Goal: Task Accomplishment & Management: Use online tool/utility

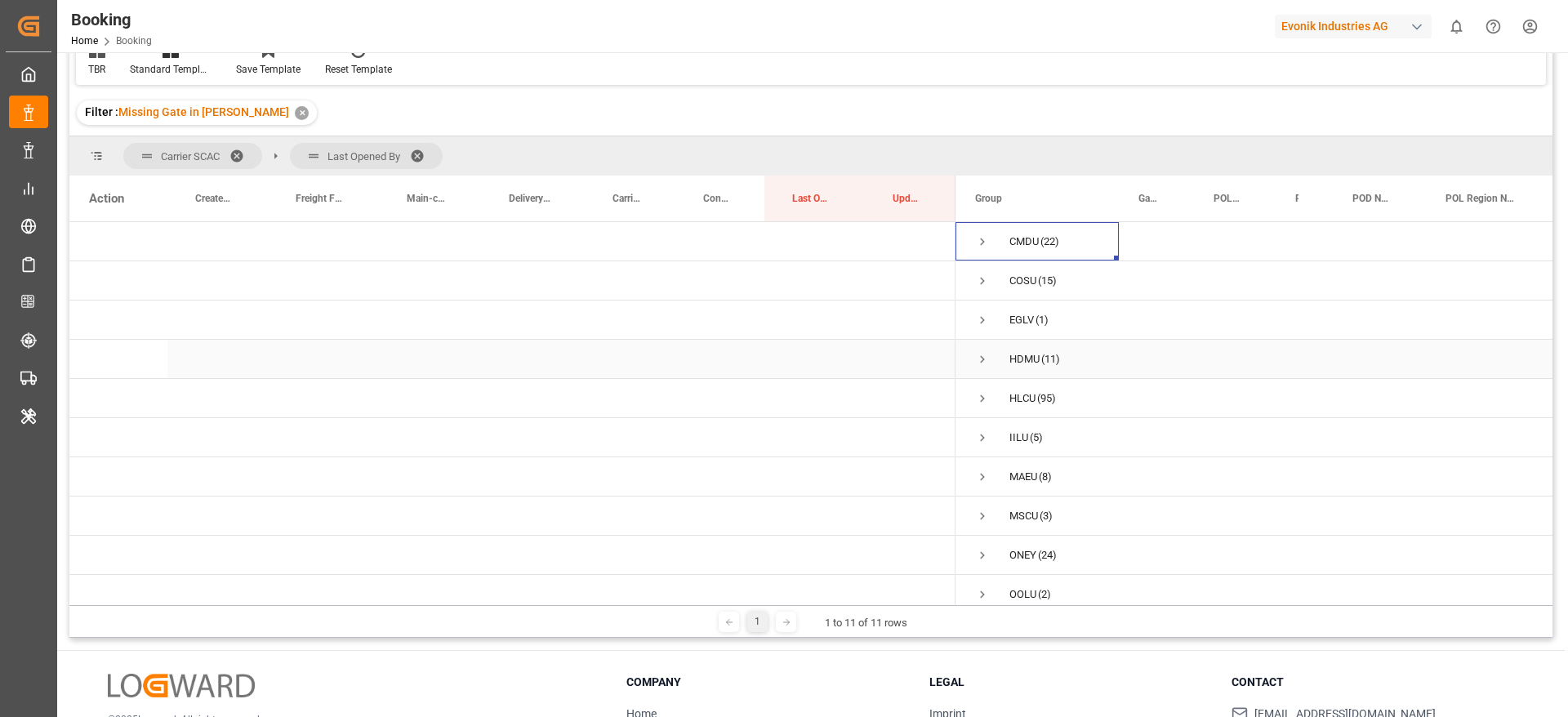
click at [984, 354] on span "Press SPACE to select this row." at bounding box center [982, 359] width 14 height 14
click at [1018, 397] on span "Press SPACE to select this row." at bounding box center [1016, 398] width 14 height 14
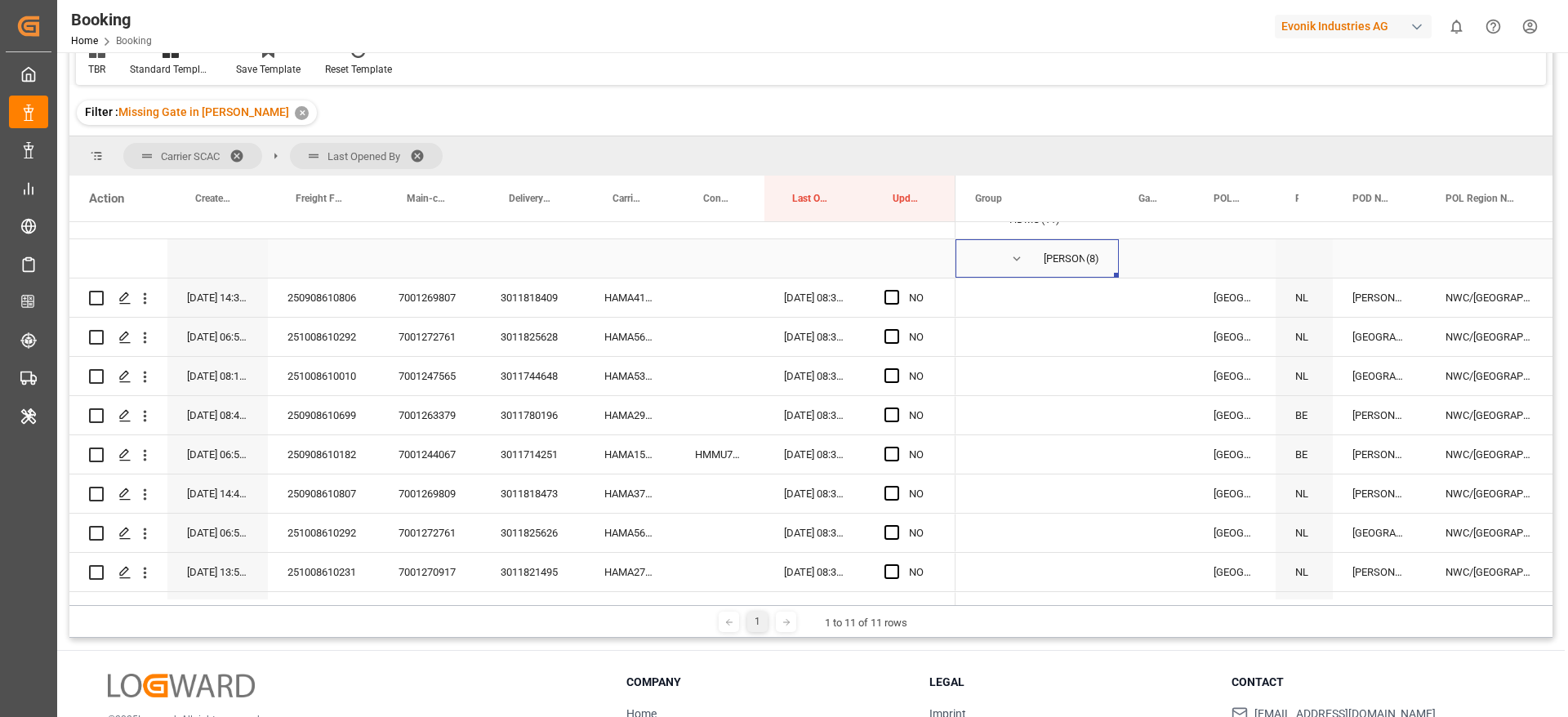
scroll to position [389, 0]
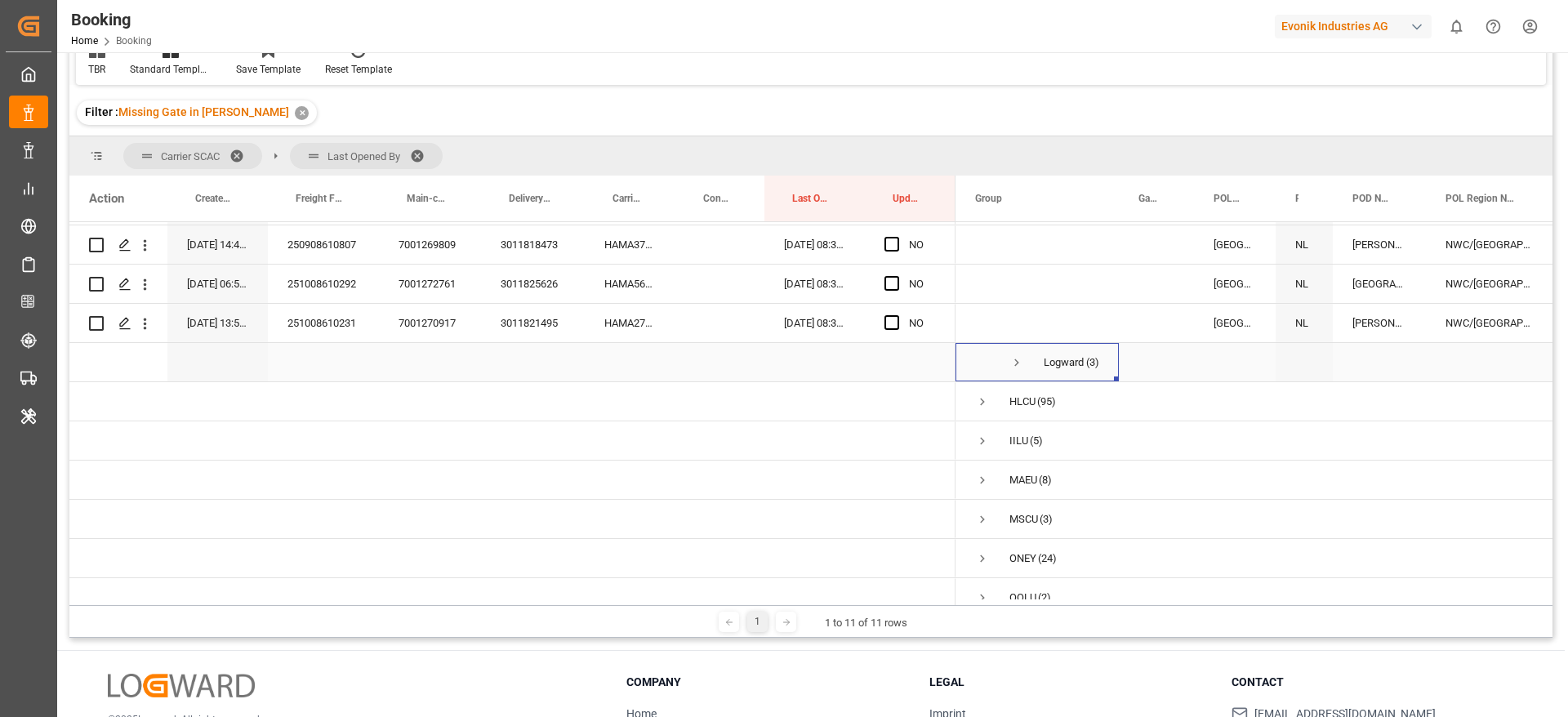
click at [1017, 365] on span "Press SPACE to select this row." at bounding box center [1016, 363] width 14 height 14
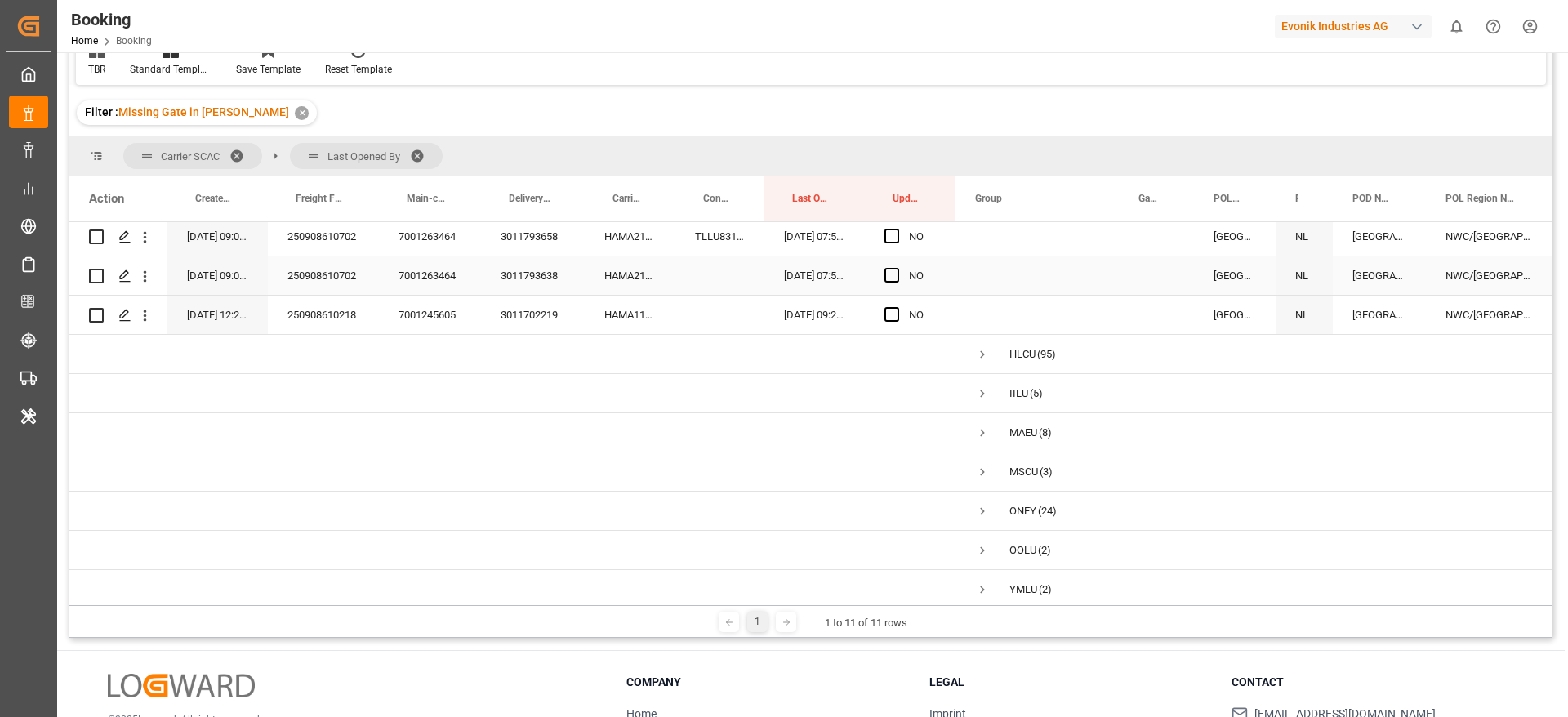
scroll to position [569, 0]
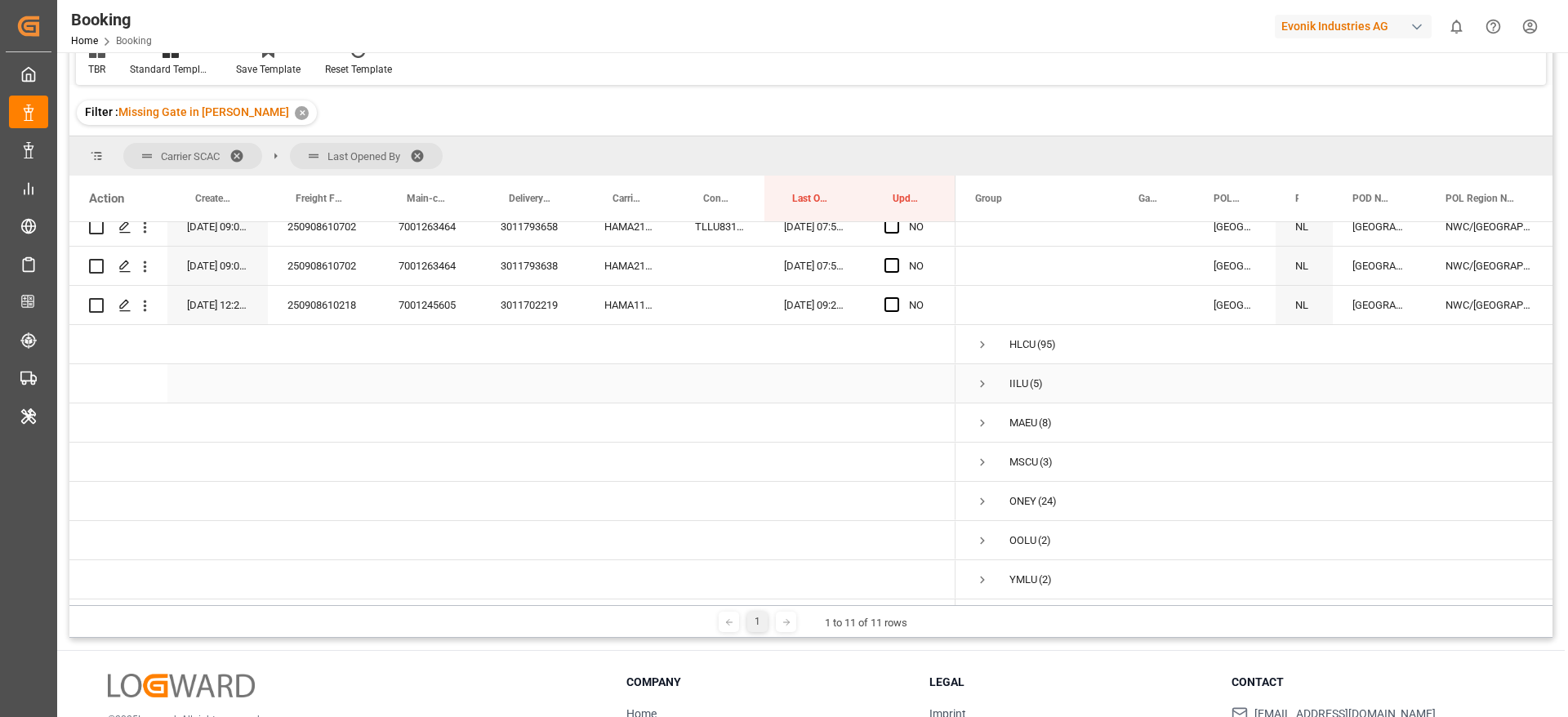
click at [973, 377] on div "IILU (5)" at bounding box center [1037, 383] width 163 height 39
click at [986, 380] on span "Press SPACE to select this row." at bounding box center [982, 384] width 14 height 14
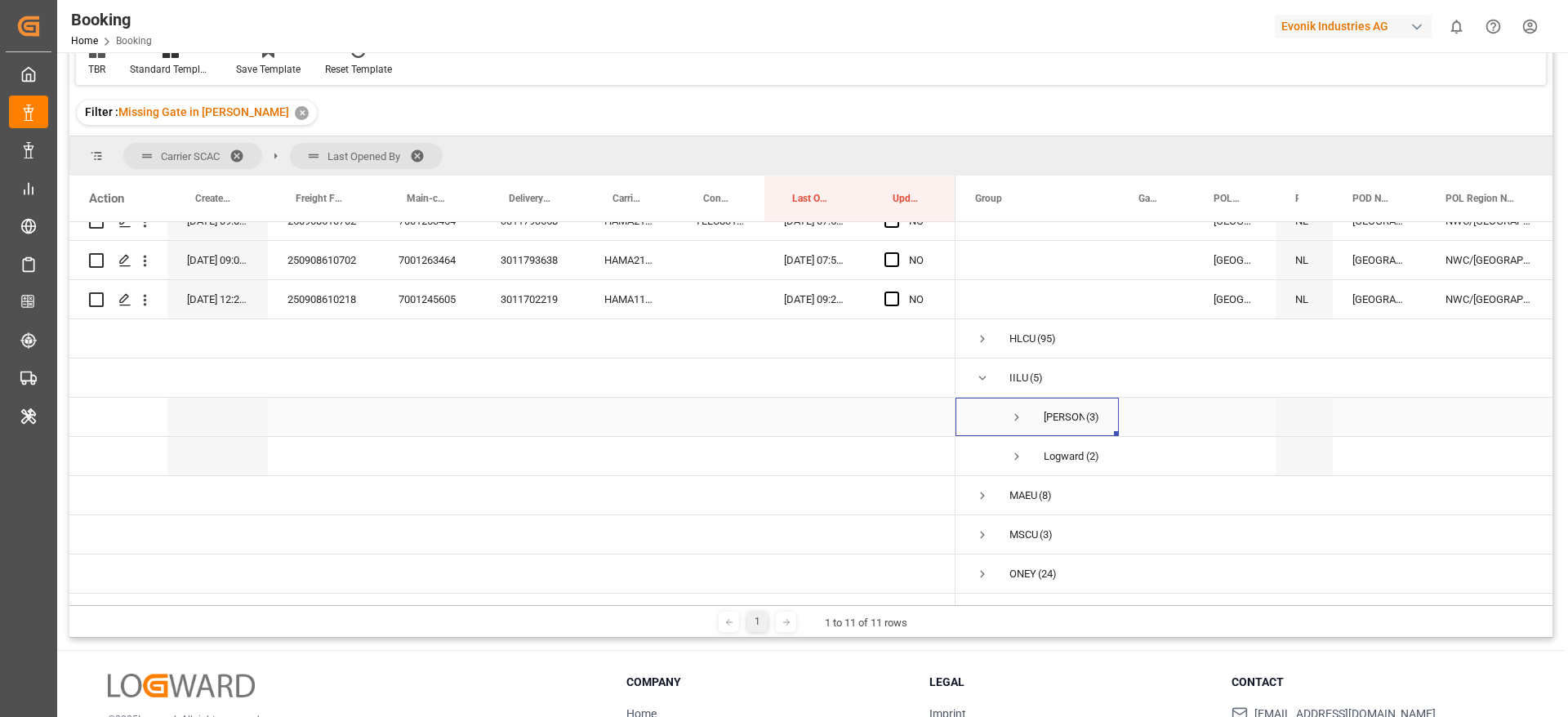
click at [1017, 415] on span "Press SPACE to select this row." at bounding box center [1016, 417] width 14 height 14
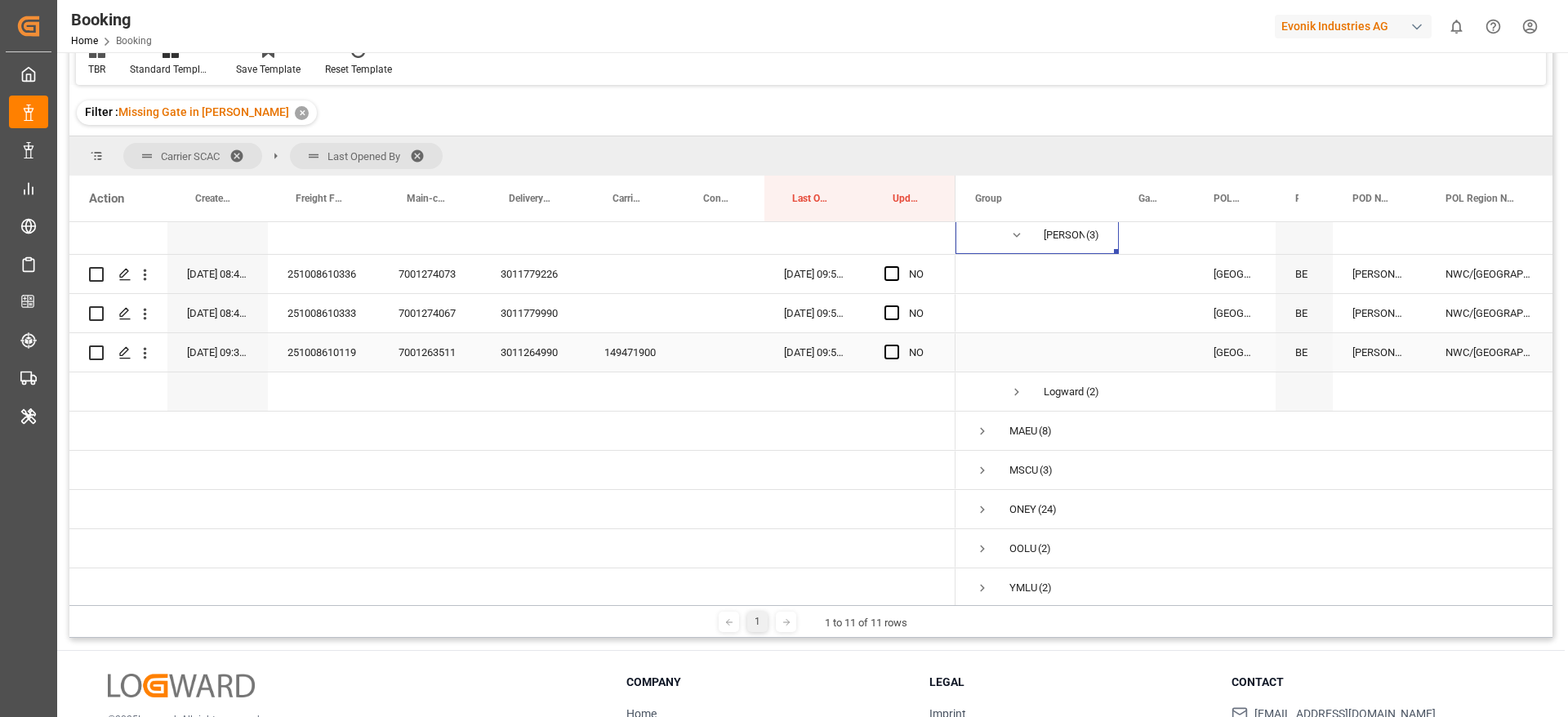
scroll to position [765, 0]
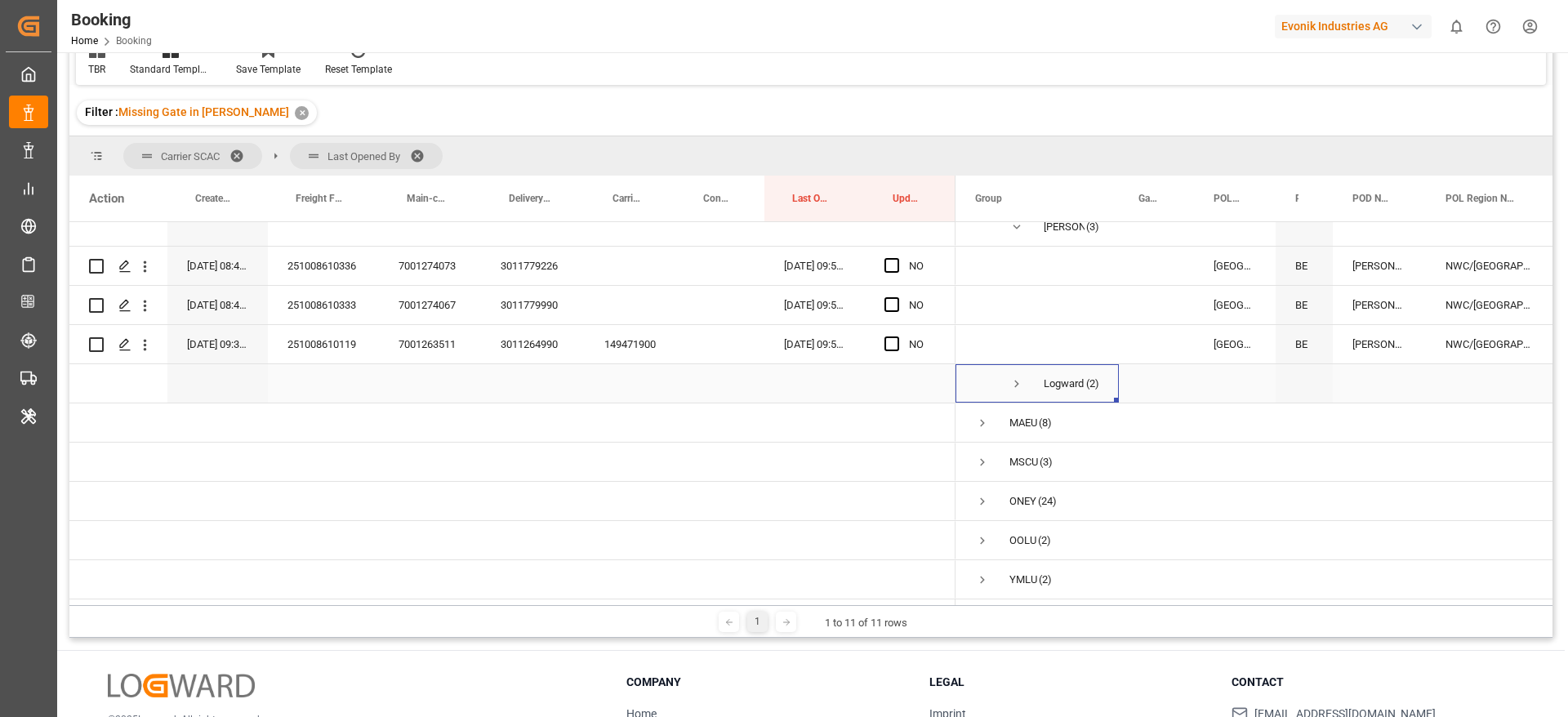
click at [1020, 377] on span "Press SPACE to select this row." at bounding box center [1016, 384] width 14 height 14
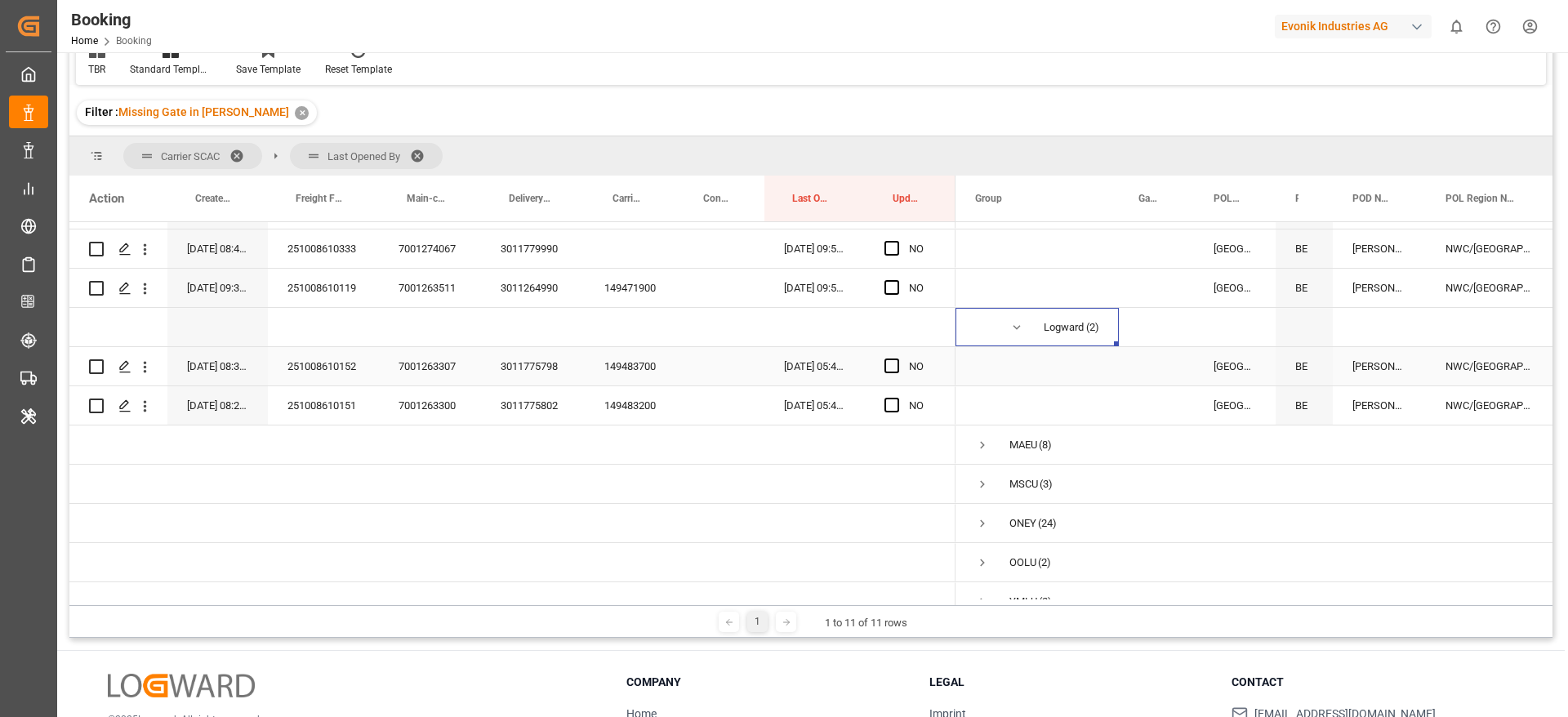
scroll to position [844, 0]
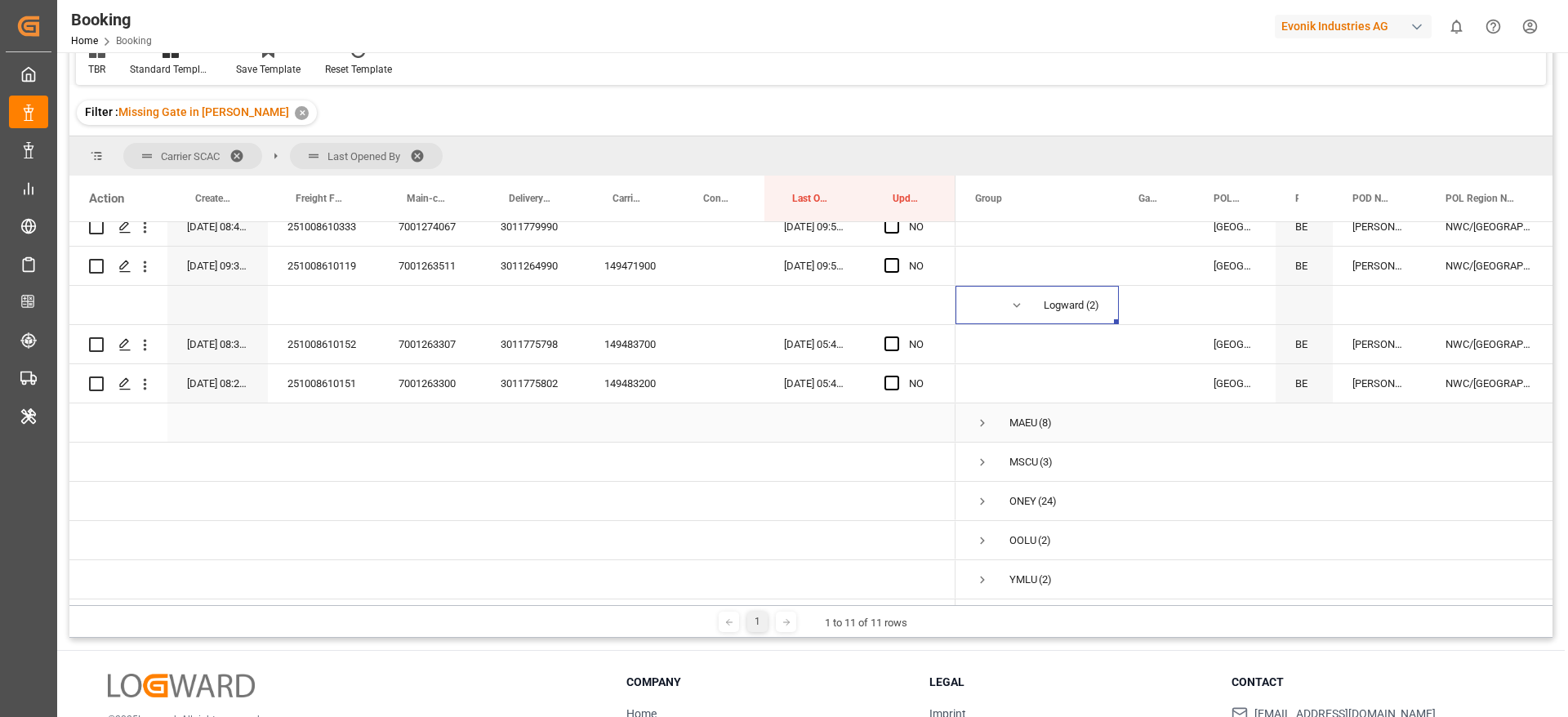
click at [978, 422] on span "Press SPACE to select this row." at bounding box center [982, 423] width 14 height 14
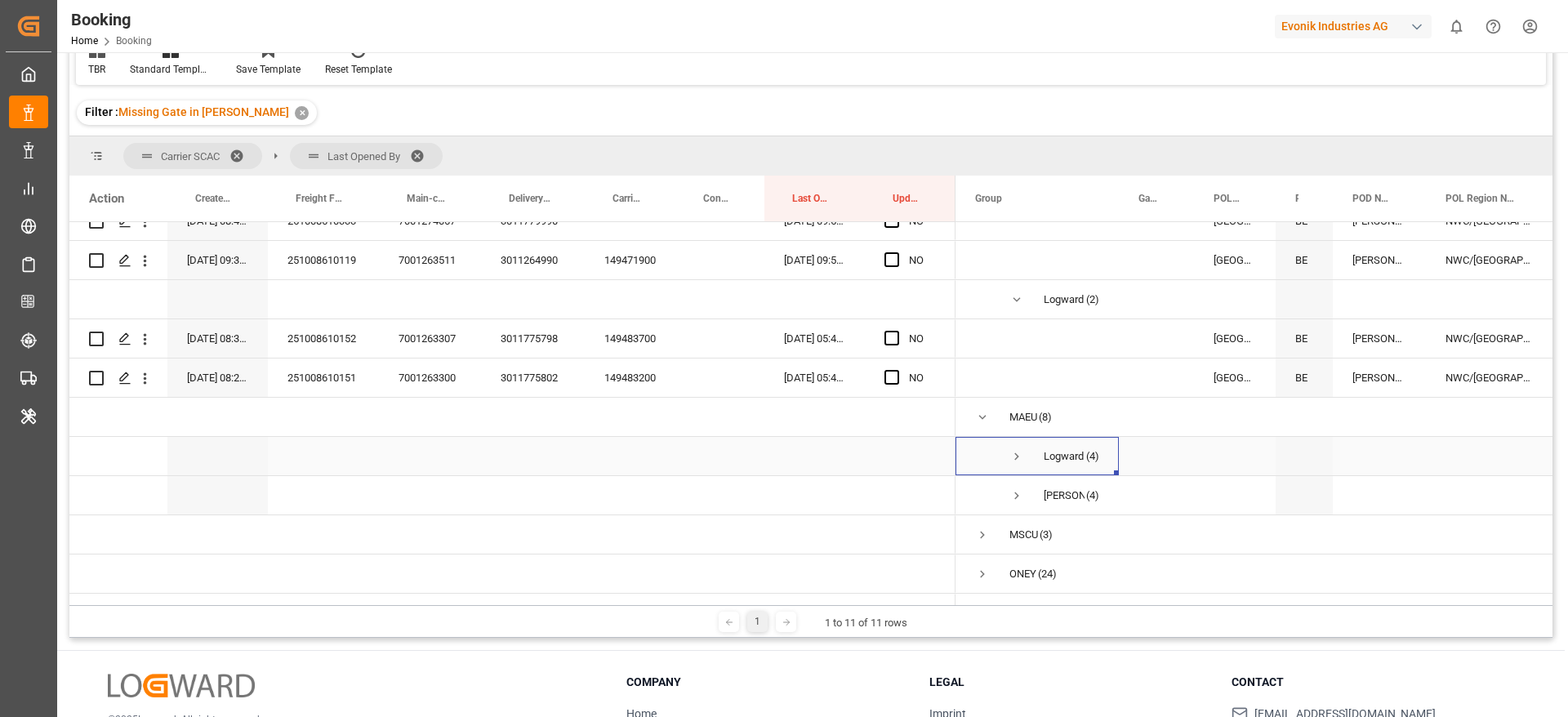
click at [1015, 459] on span "Press SPACE to select this row." at bounding box center [1016, 457] width 14 height 14
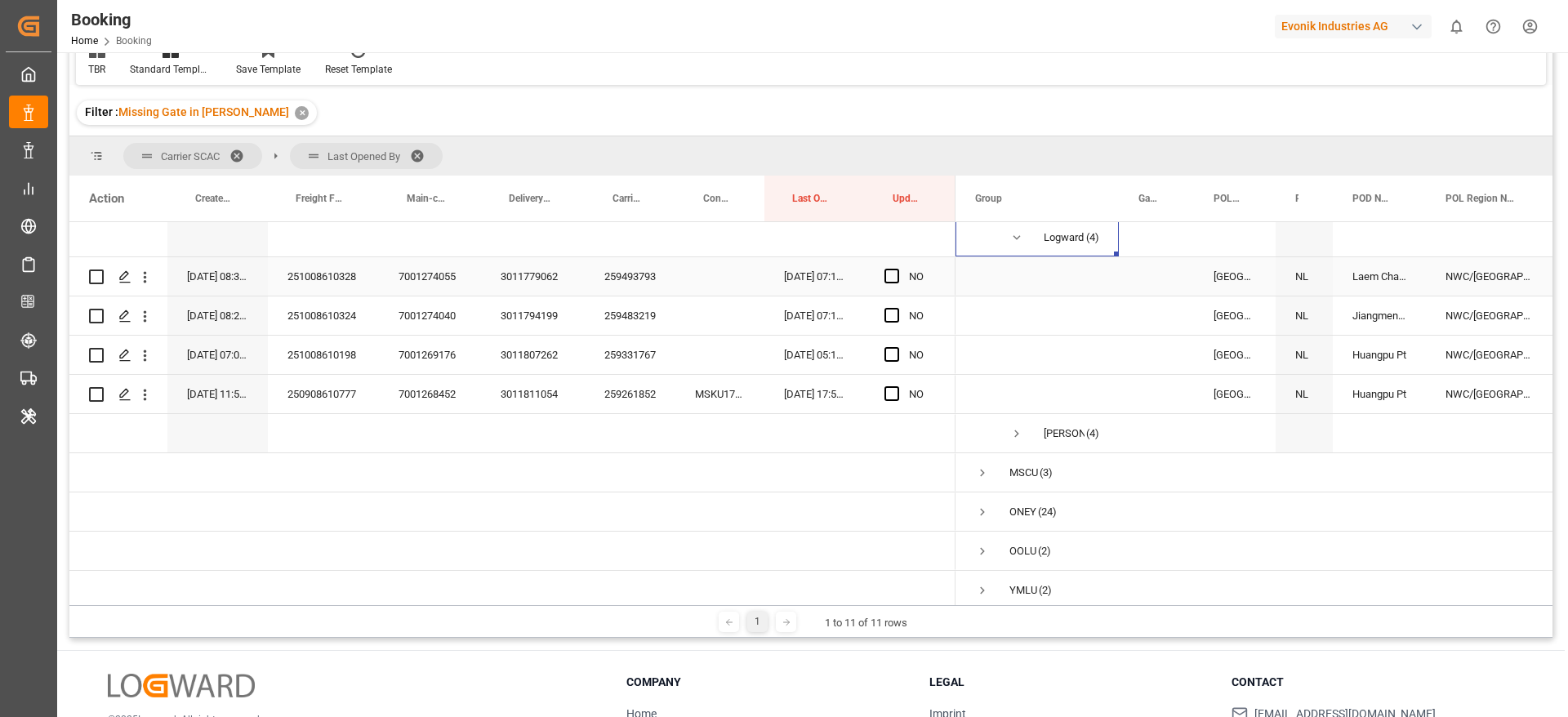
scroll to position [1079, 0]
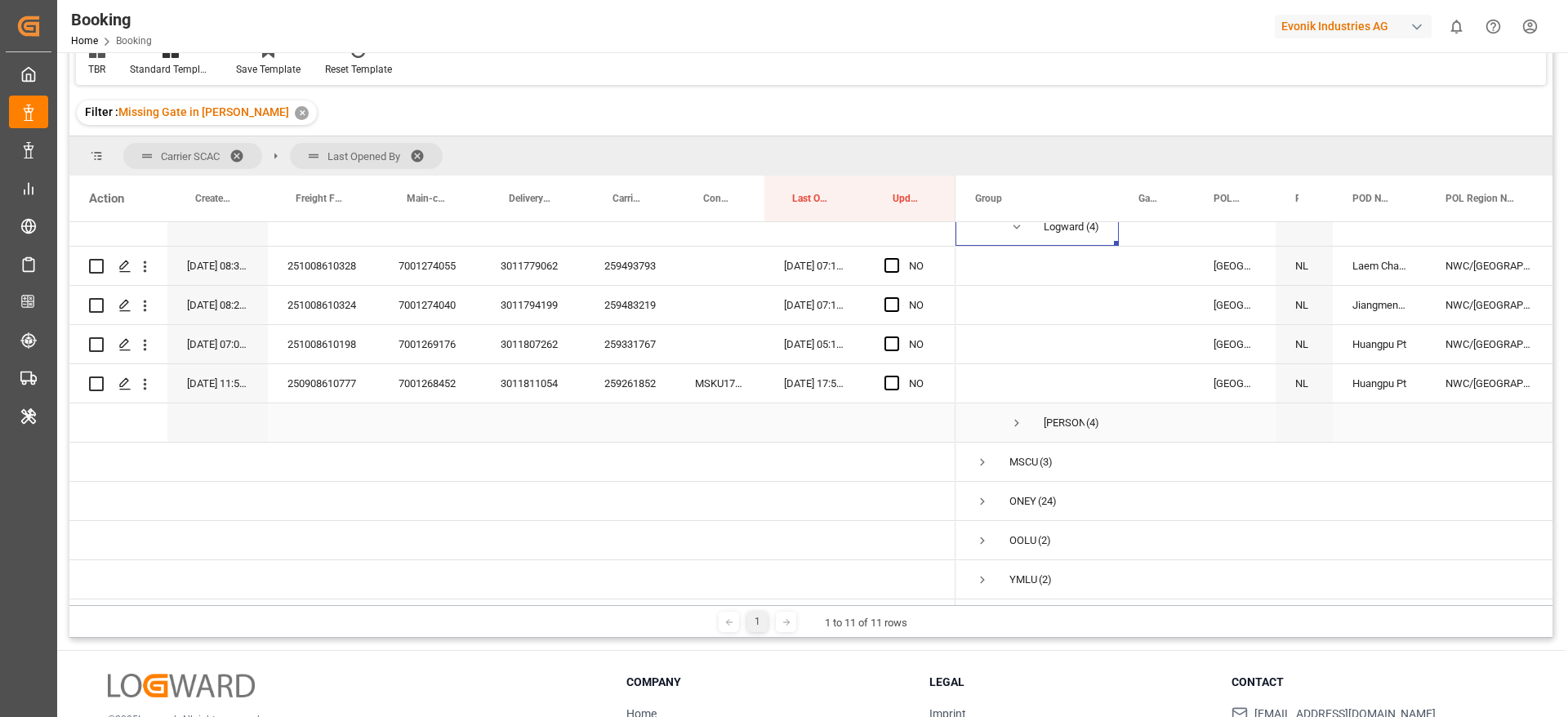
click at [1020, 415] on span "Press SPACE to select this row." at bounding box center [1016, 423] width 14 height 14
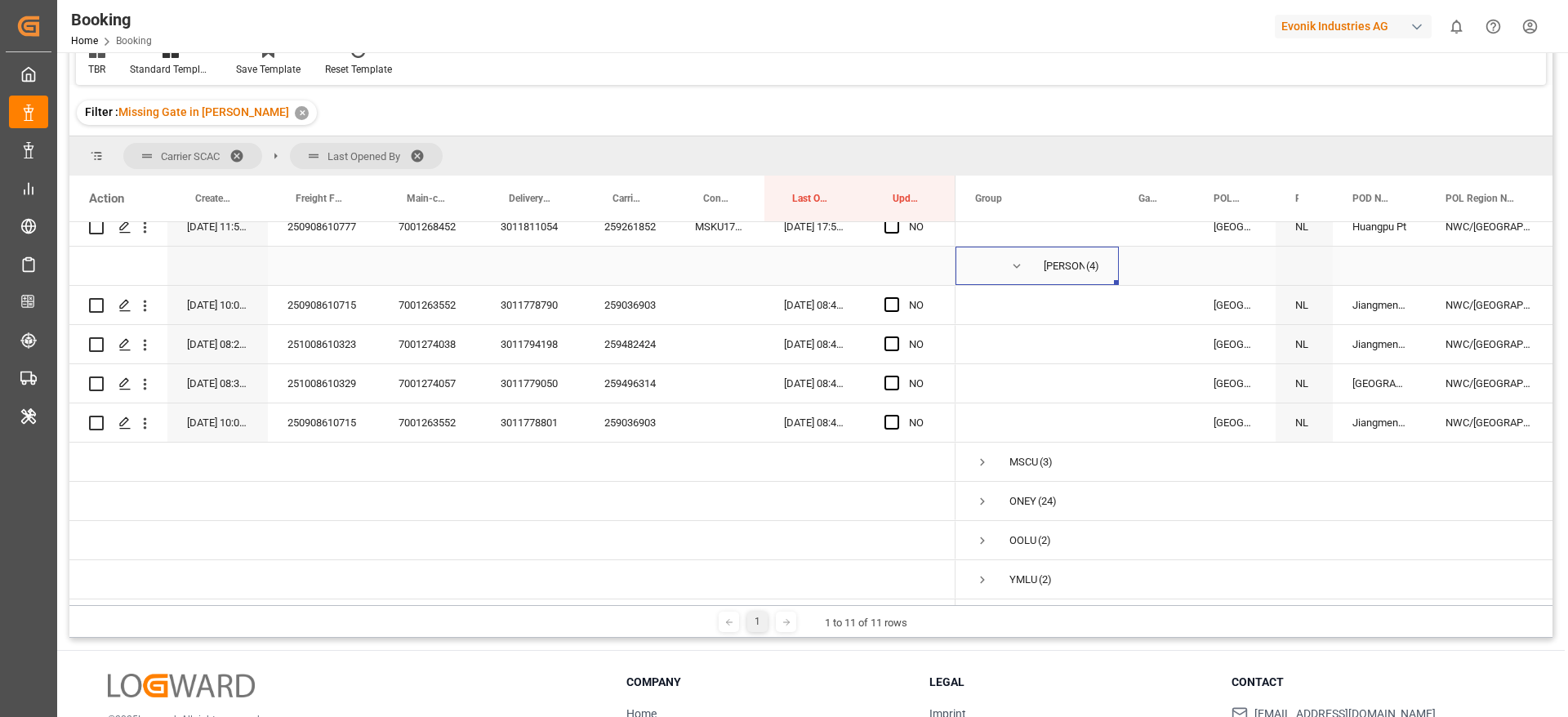
scroll to position [1236, 0]
click at [986, 460] on span "Press SPACE to select this row." at bounding box center [982, 462] width 14 height 14
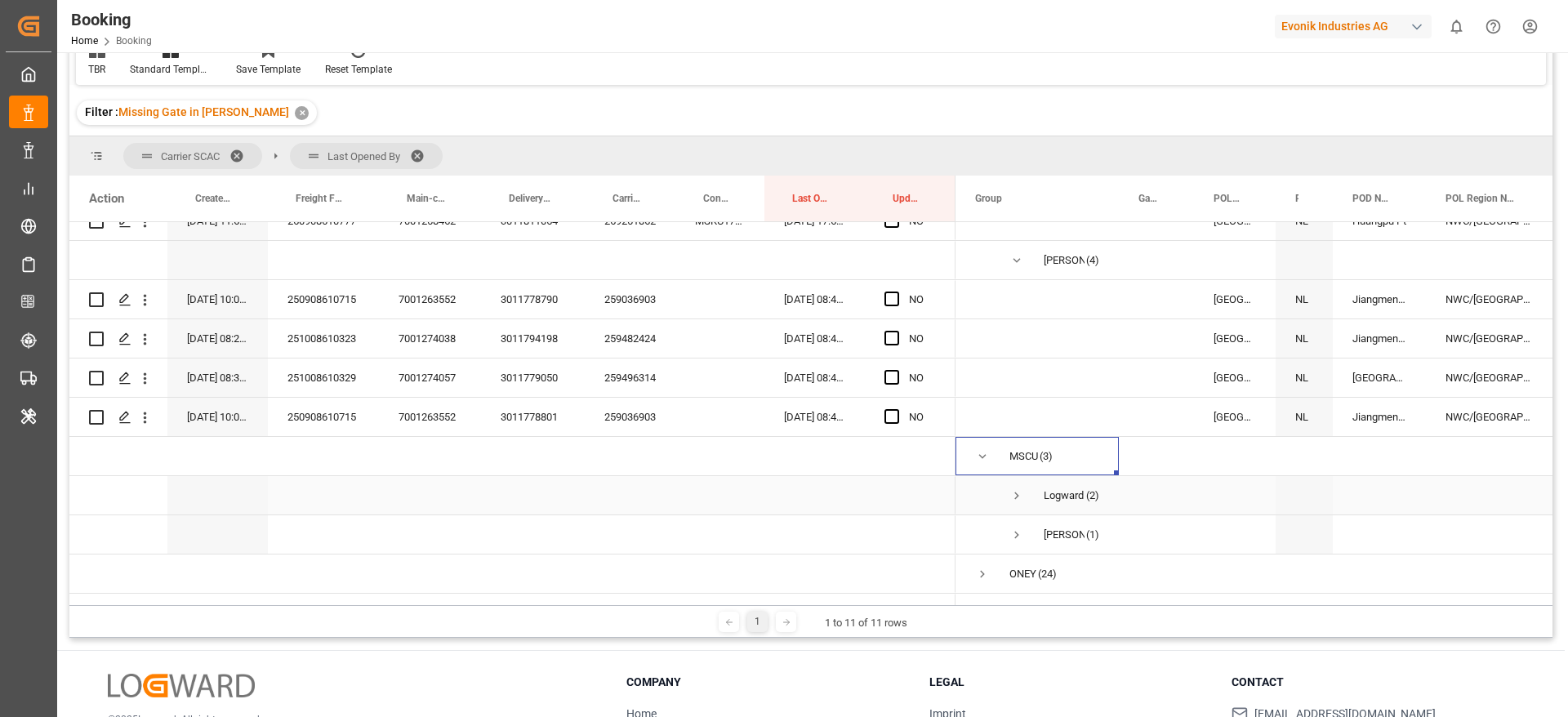
click at [1014, 495] on span "Press SPACE to select this row." at bounding box center [1016, 495] width 14 height 14
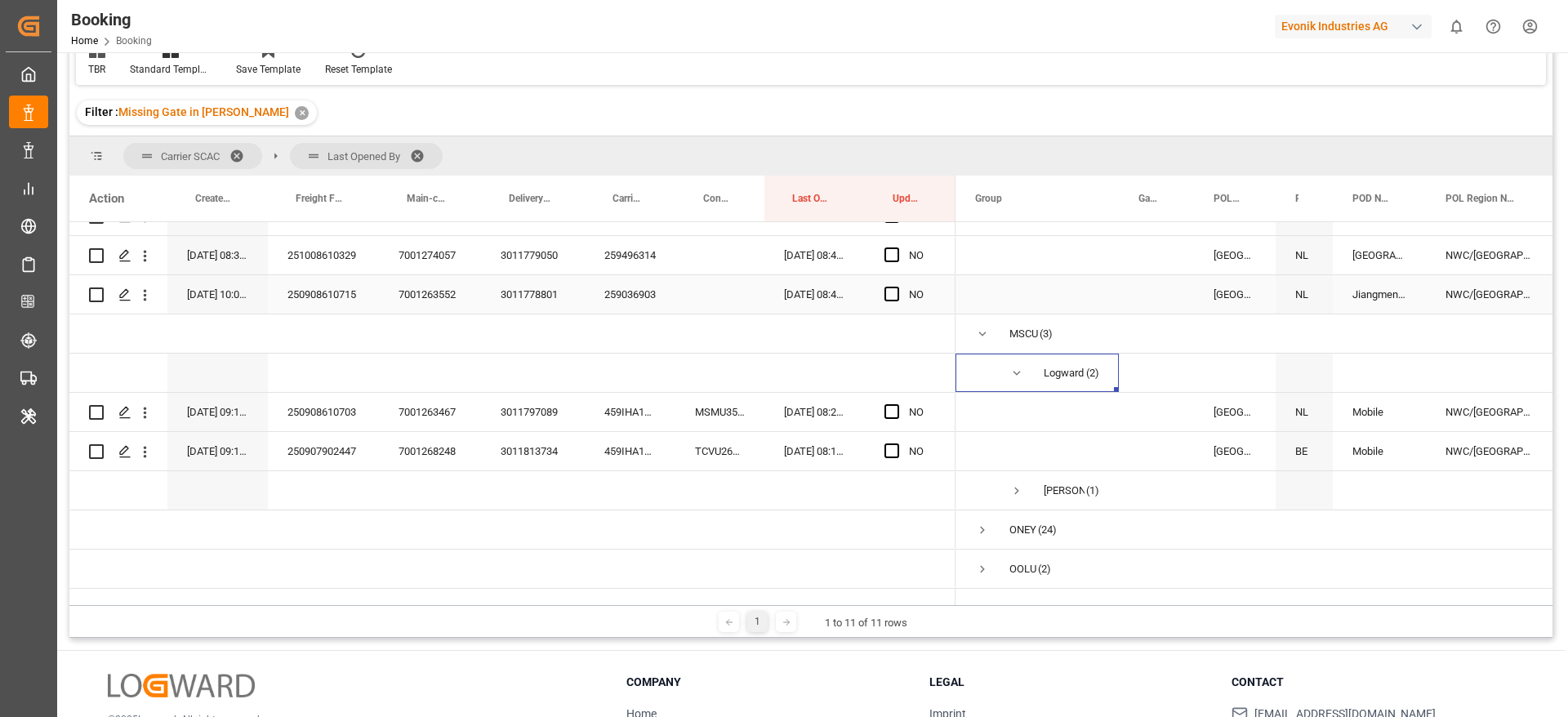
scroll to position [1393, 0]
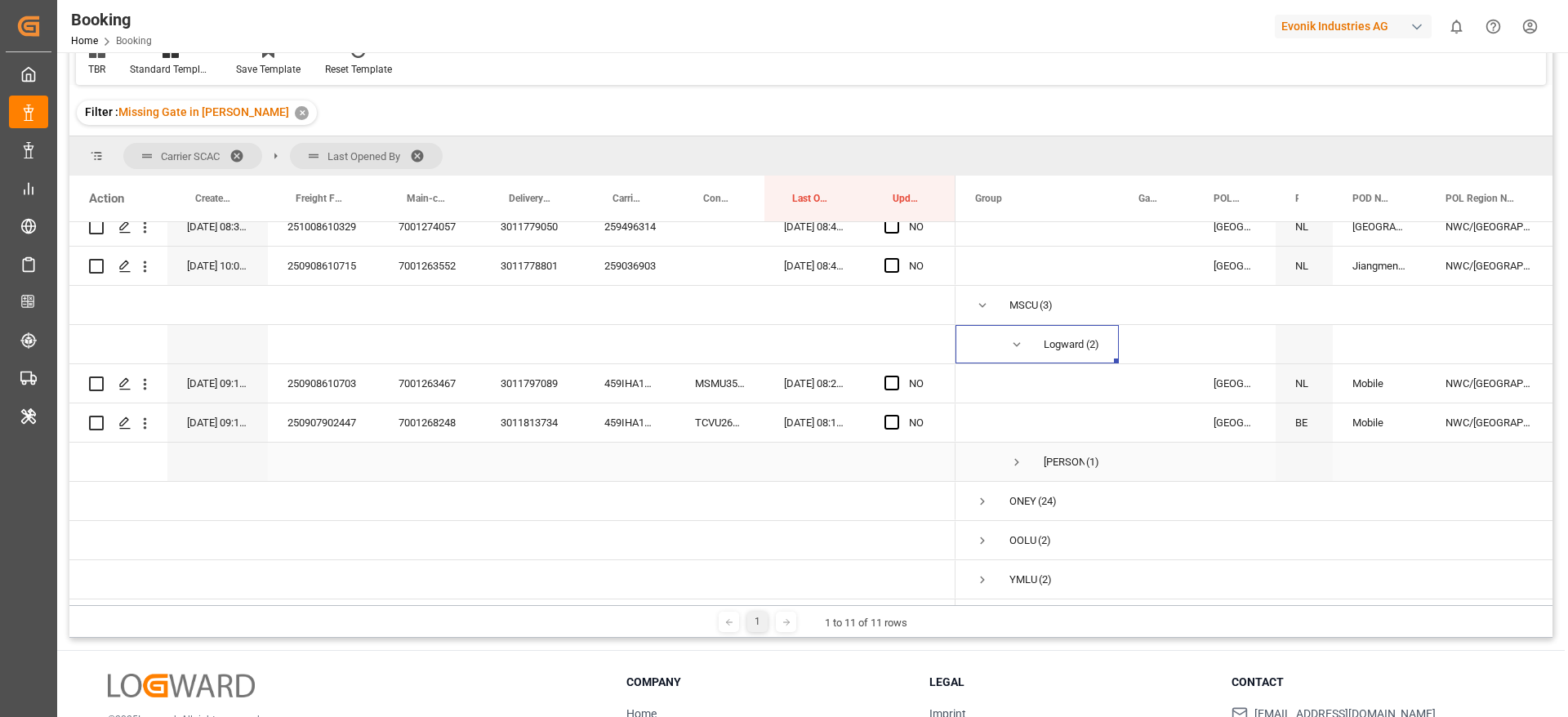
click at [1015, 455] on span "Press SPACE to select this row." at bounding box center [1016, 462] width 14 height 14
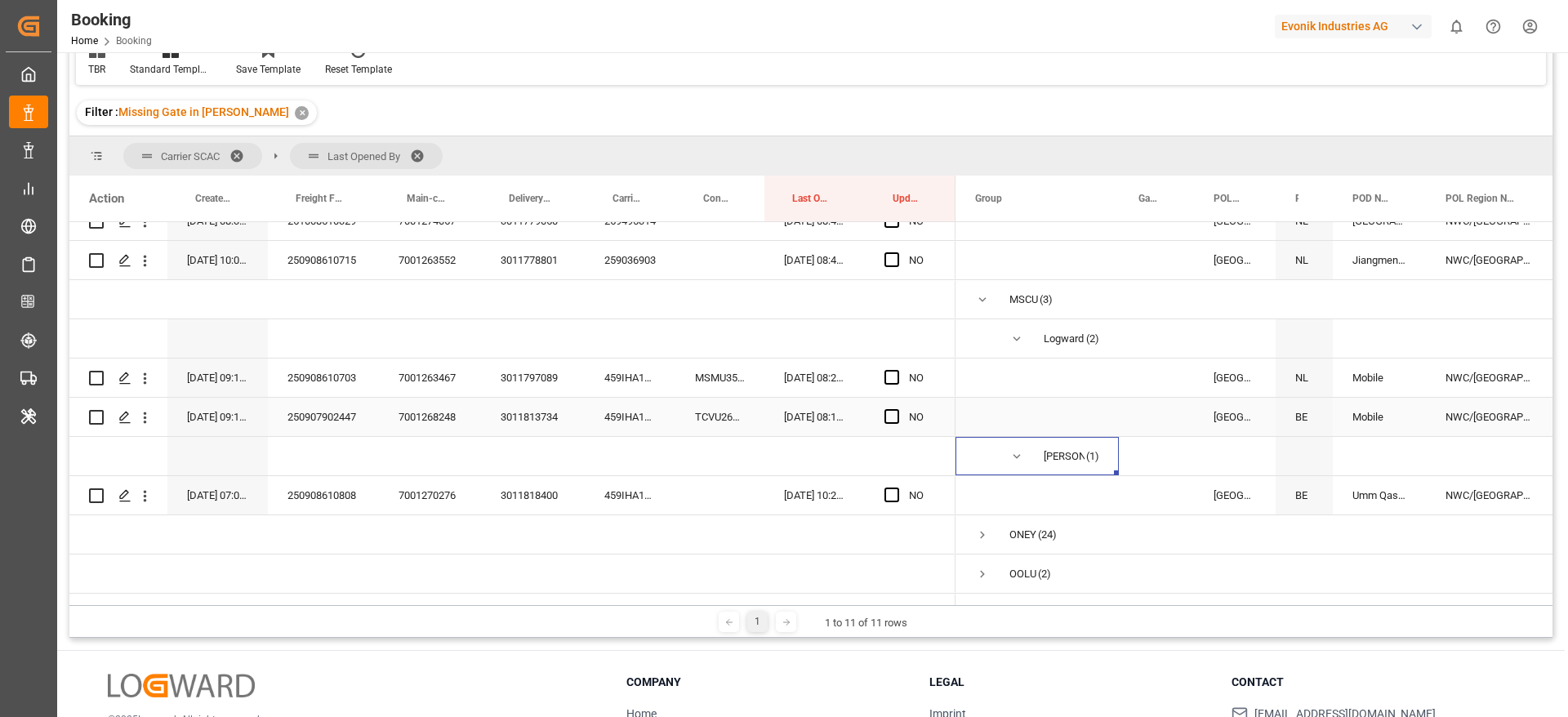
scroll to position [1432, 0]
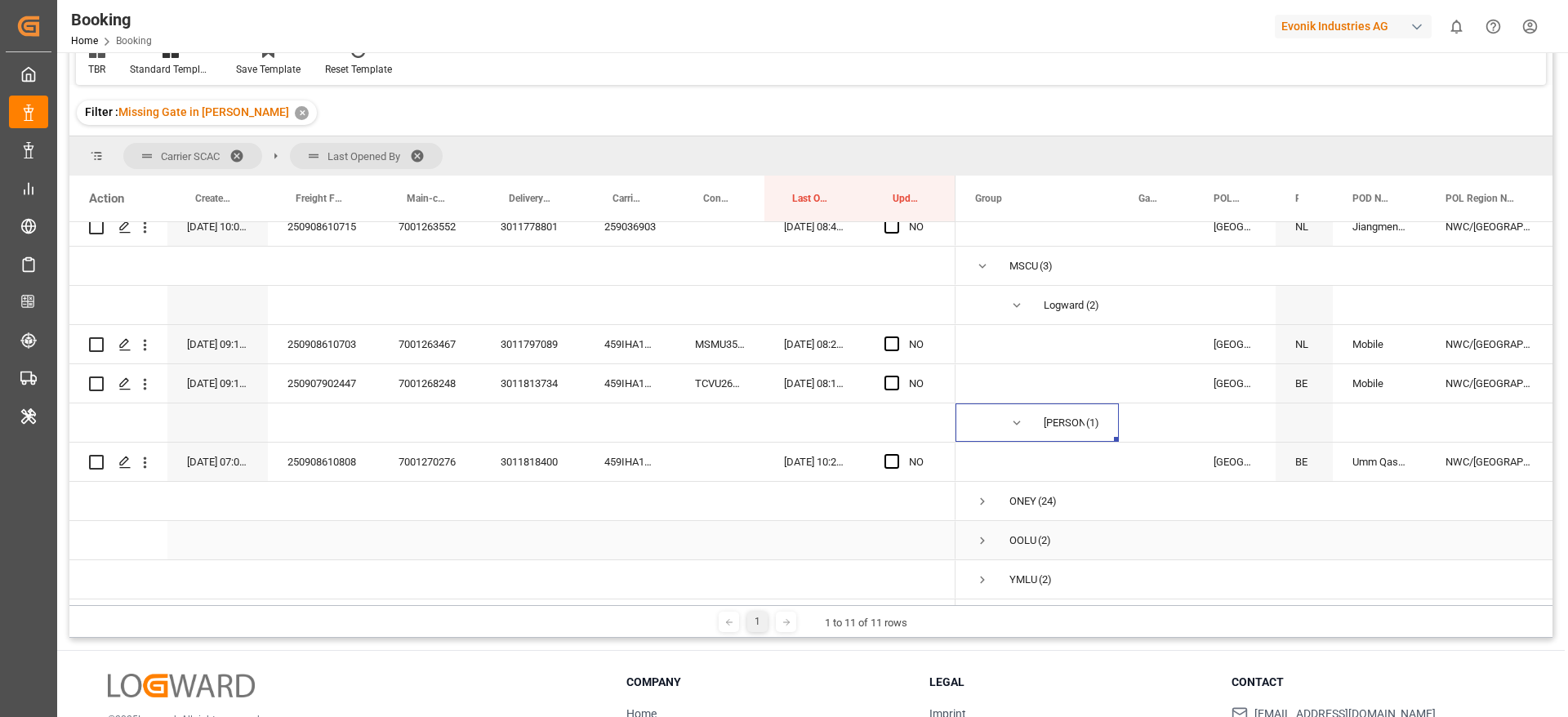
click at [977, 535] on span "Press SPACE to select this row." at bounding box center [982, 540] width 14 height 14
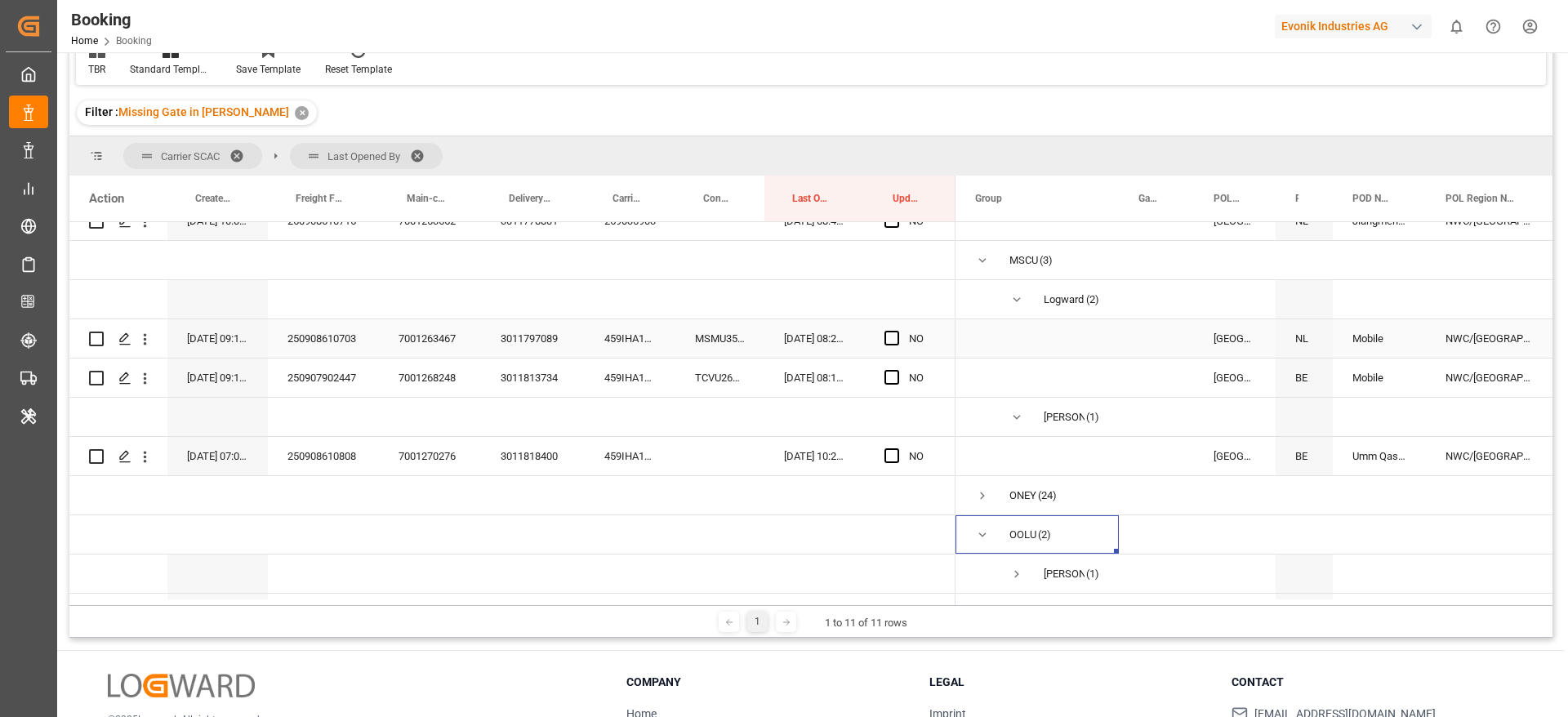
scroll to position [1510, 0]
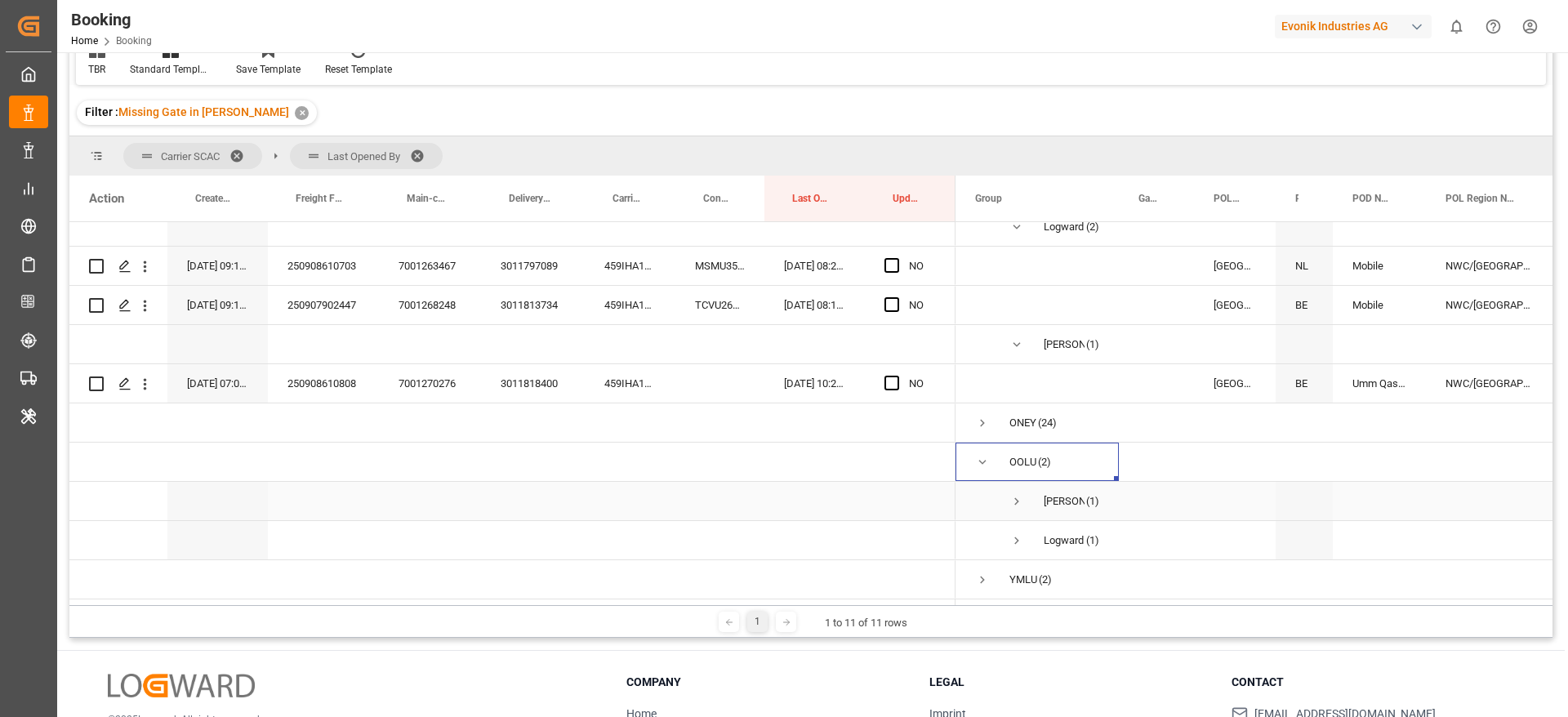
click at [1015, 495] on span "Press SPACE to select this row." at bounding box center [1016, 502] width 14 height 14
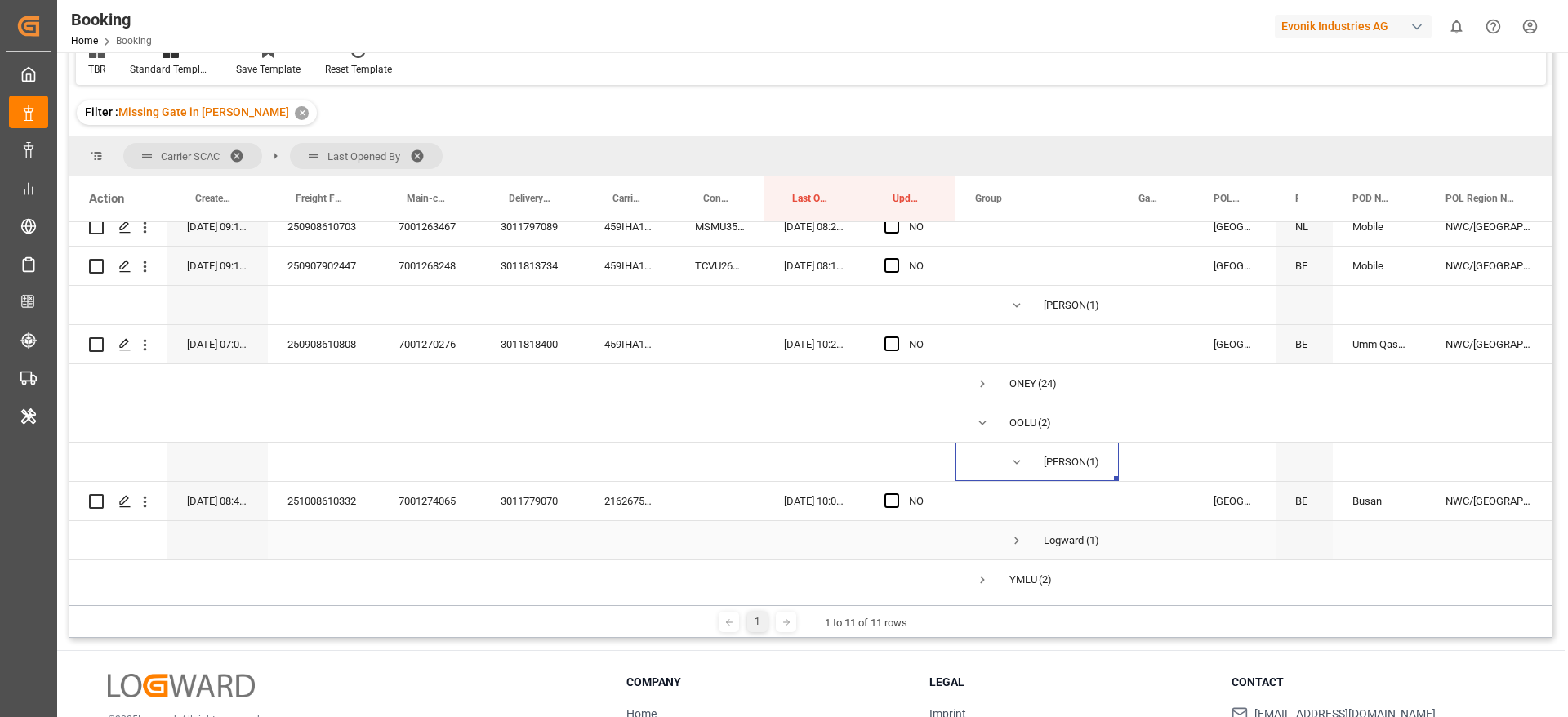
scroll to position [1549, 0]
click at [1015, 540] on span "Press SPACE to select this row." at bounding box center [1016, 540] width 14 height 14
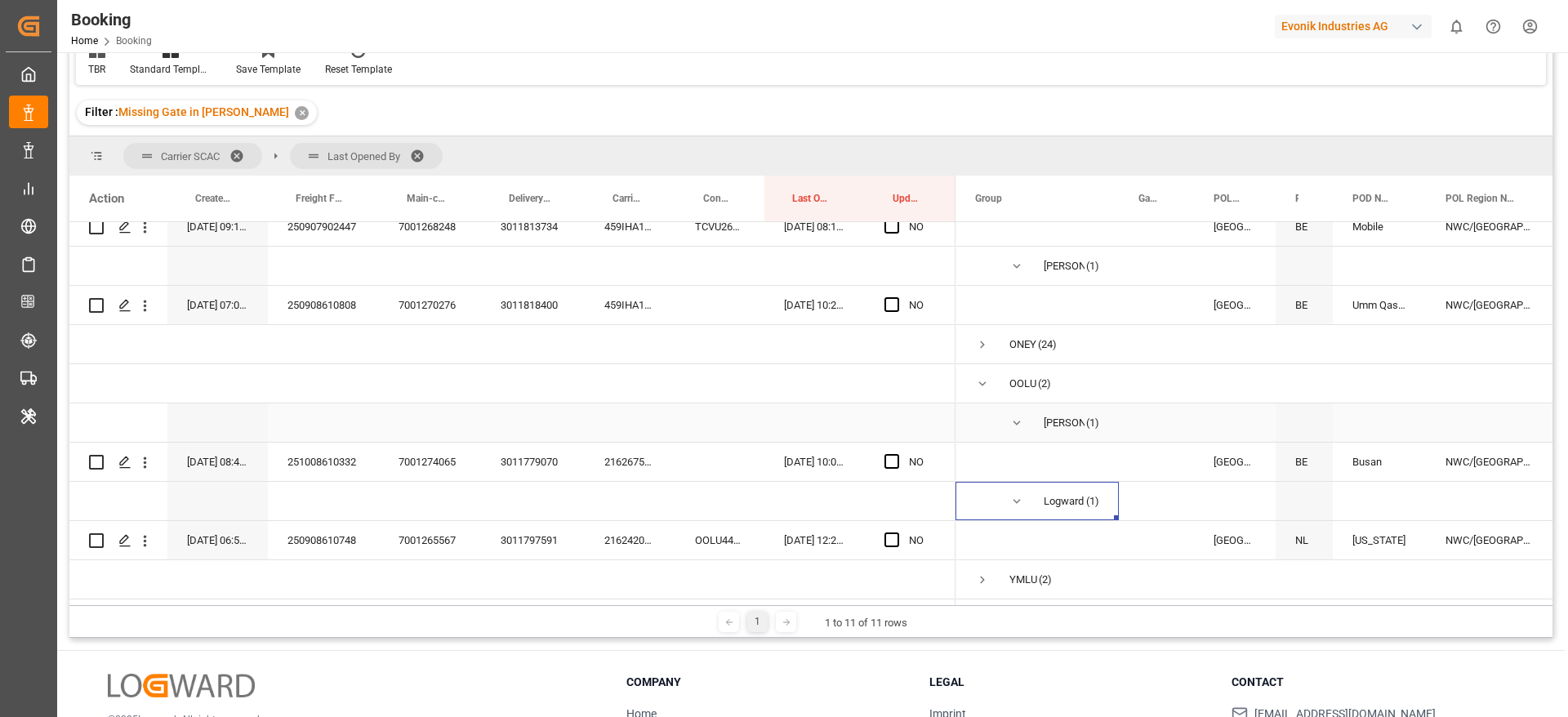
scroll to position [1587, 0]
click at [978, 575] on span "Press SPACE to select this row." at bounding box center [982, 580] width 14 height 14
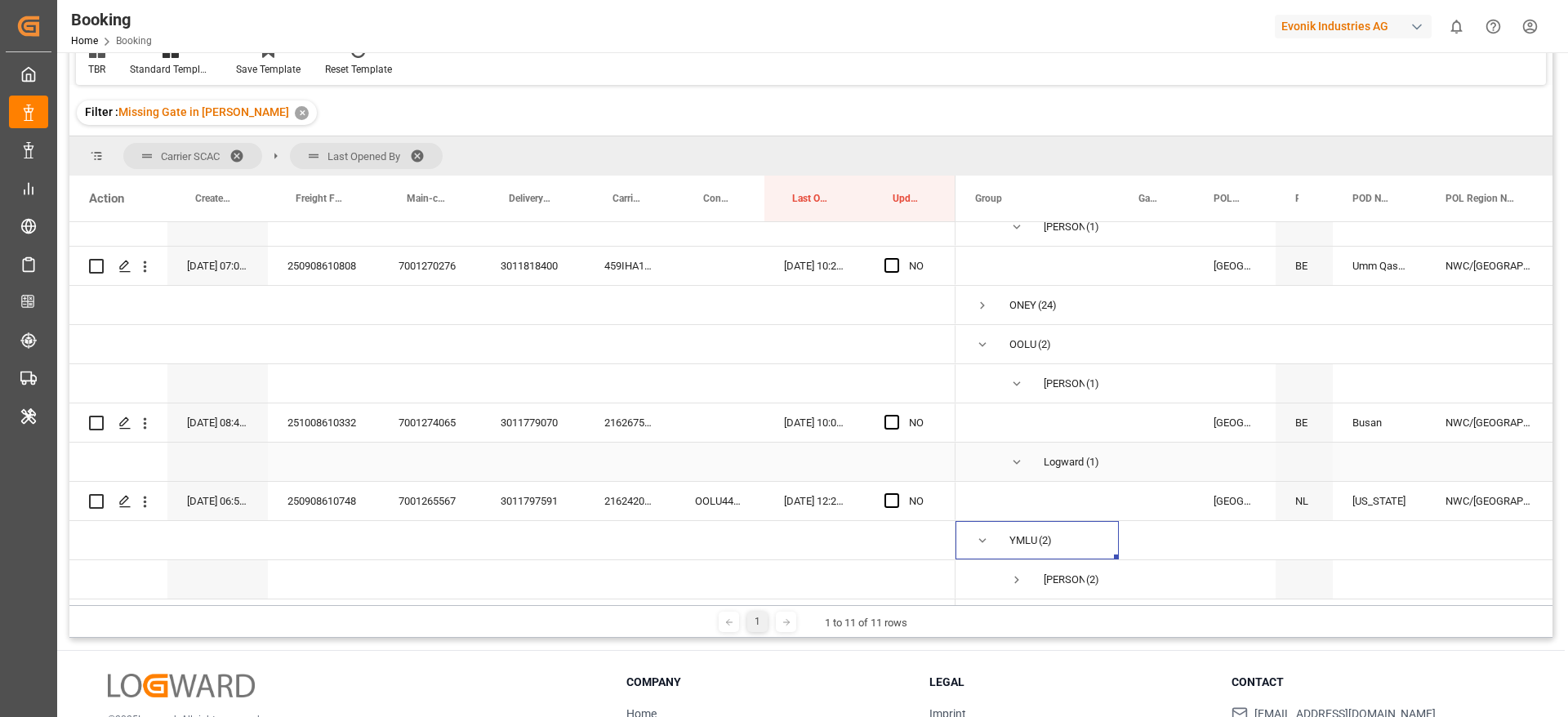
scroll to position [1627, 0]
click at [1014, 577] on span "Press SPACE to select this row." at bounding box center [1016, 580] width 14 height 14
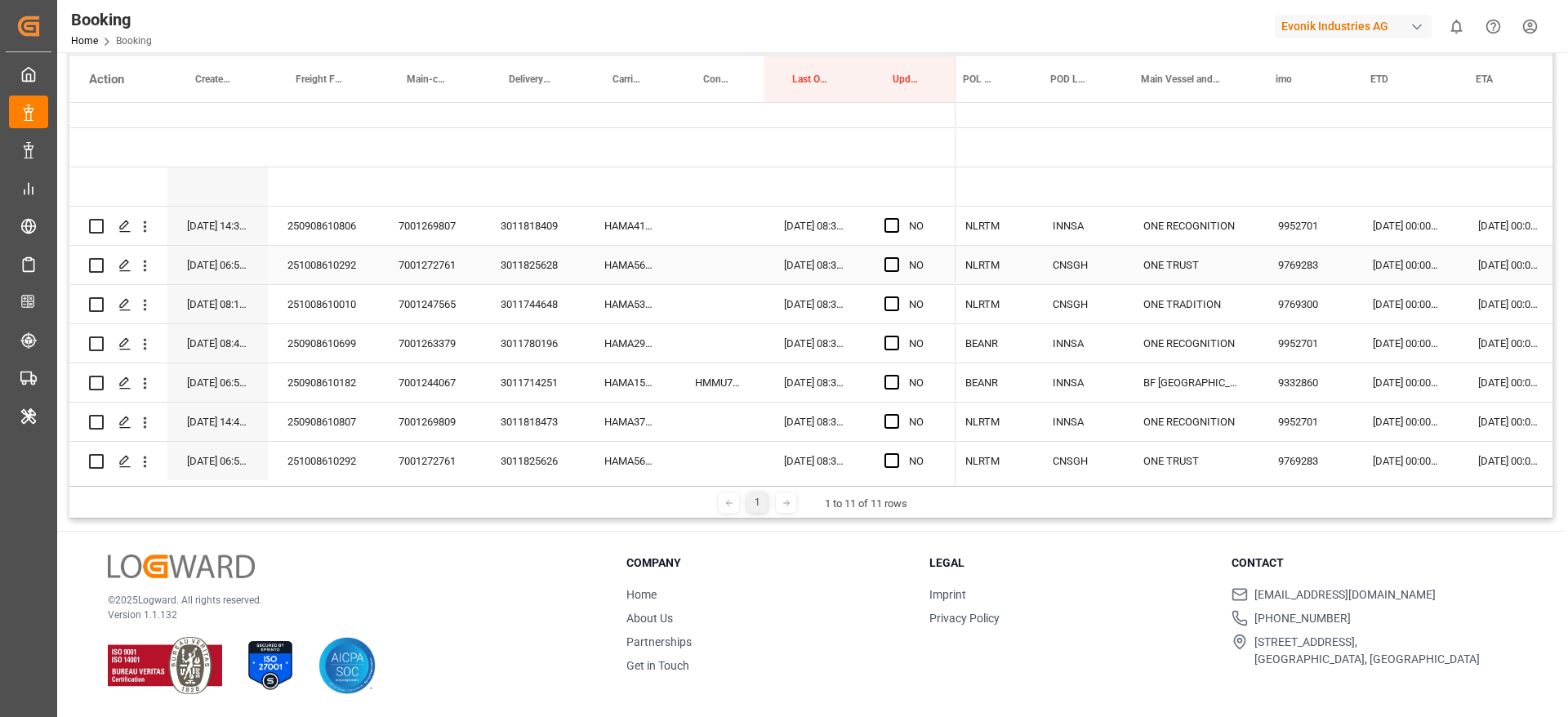
scroll to position [0, 612]
click at [624, 228] on div "HAMA41868300" at bounding box center [630, 225] width 91 height 39
click at [1494, 228] on div "[DATE] 00:00:00" at bounding box center [1503, 225] width 102 height 39
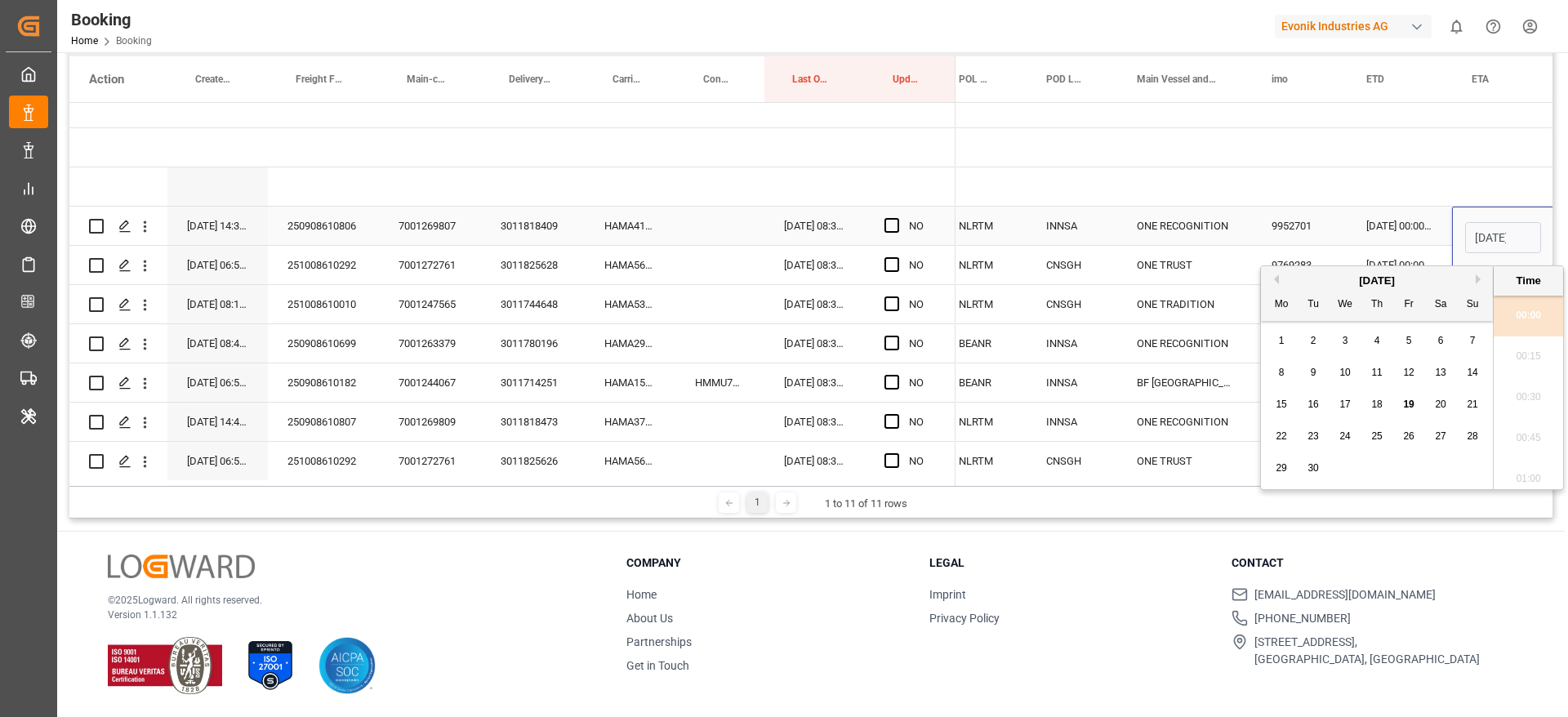
scroll to position [2211, 0]
click at [1484, 281] on button "Next Month" at bounding box center [1480, 279] width 10 height 10
click at [1480, 281] on button "Next Month" at bounding box center [1480, 279] width 10 height 10
click at [1287, 435] on div "17" at bounding box center [1281, 437] width 21 height 20
type input "17-11-2025 00:00"
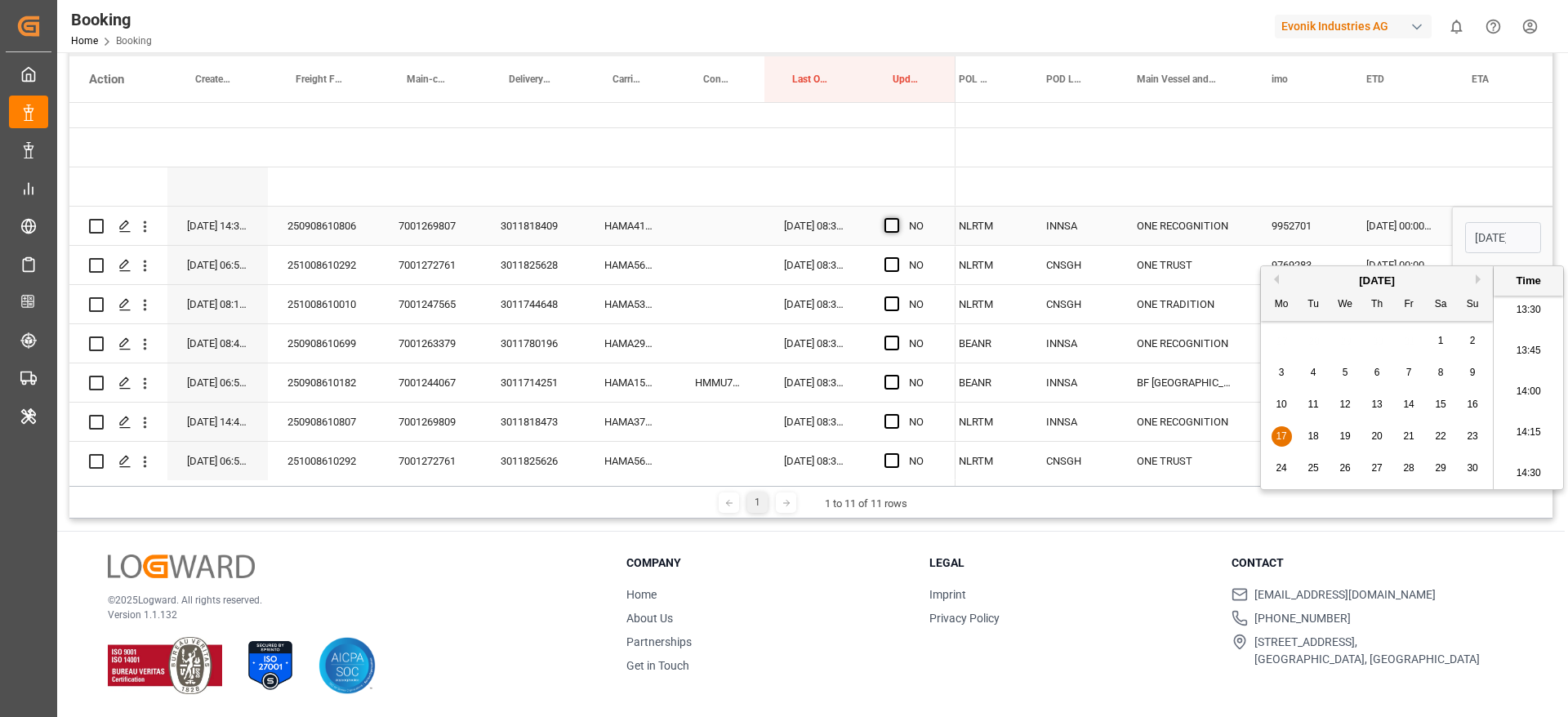
click at [895, 224] on span "Press SPACE to select this row." at bounding box center [892, 225] width 14 height 14
click at [896, 218] on input "Press SPACE to select this row." at bounding box center [896, 218] width 0 height 0
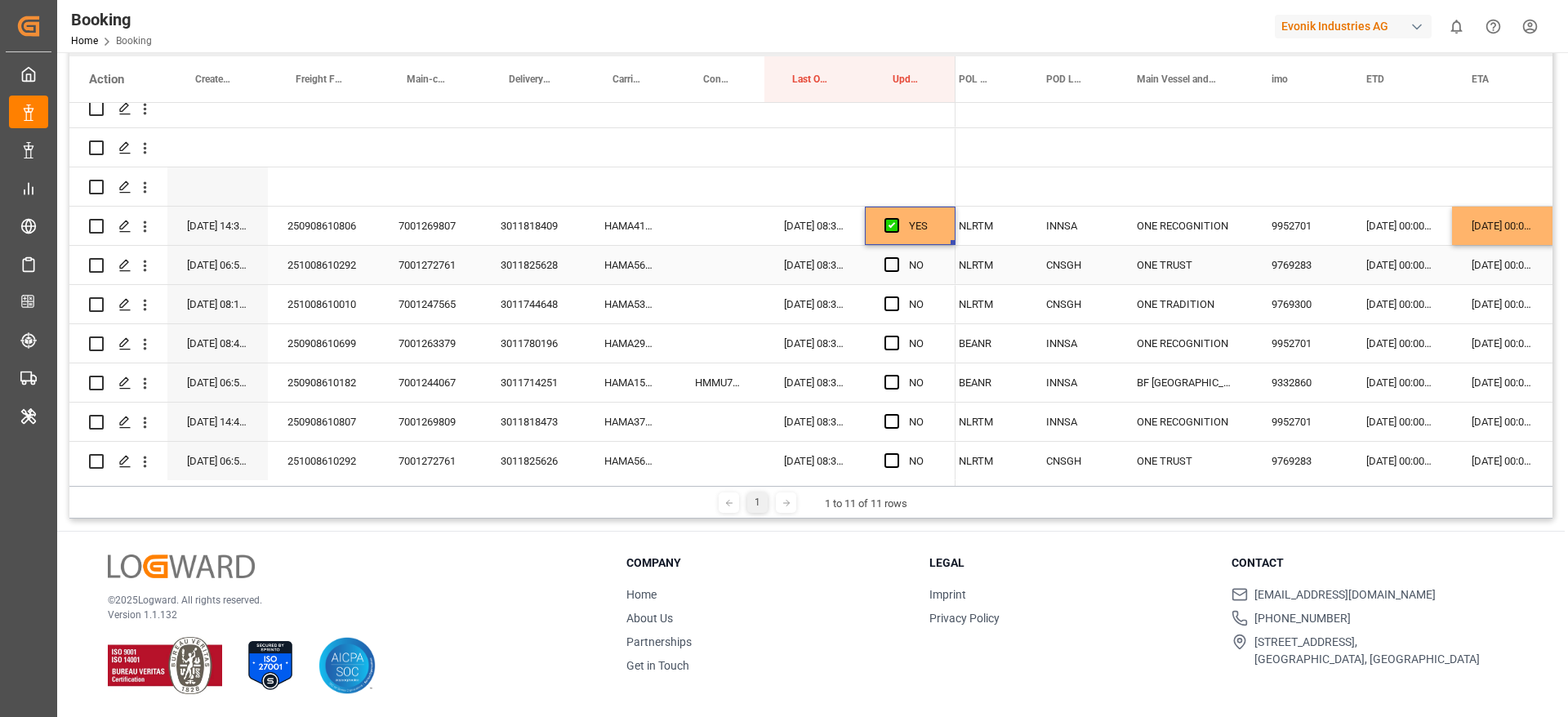
click at [628, 264] on div "HAMA56627700" at bounding box center [630, 265] width 91 height 39
click at [1387, 270] on div "[DATE] 00:00:00" at bounding box center [1398, 265] width 105 height 39
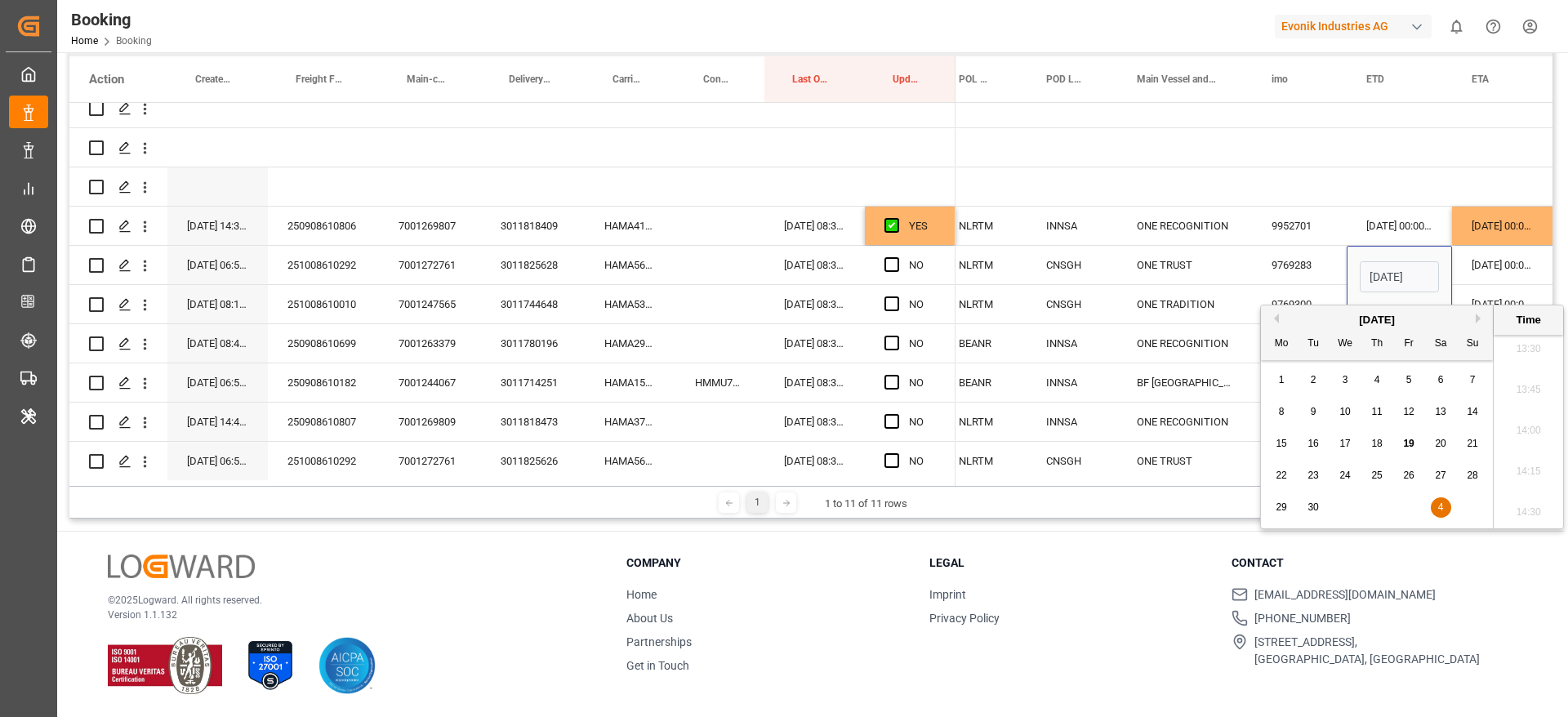
click at [1477, 319] on button "Next Month" at bounding box center [1480, 319] width 10 height 10
click at [1351, 412] on div "8" at bounding box center [1345, 413] width 21 height 20
type input "08-10-2025 00:00"
click at [1478, 268] on div "[DATE] 00:00:00" at bounding box center [1503, 265] width 102 height 39
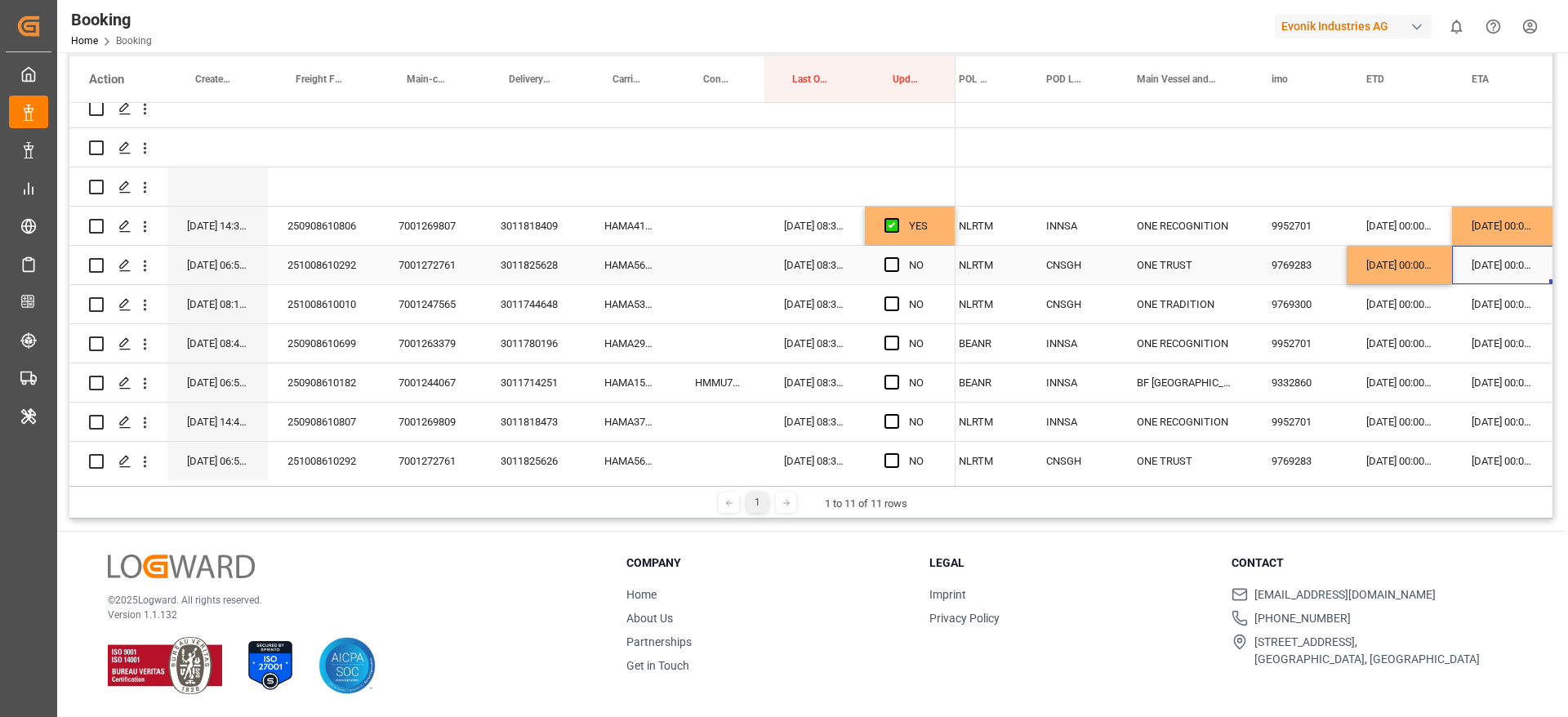
click at [1478, 268] on div "[DATE] 00:00:00" at bounding box center [1503, 265] width 102 height 39
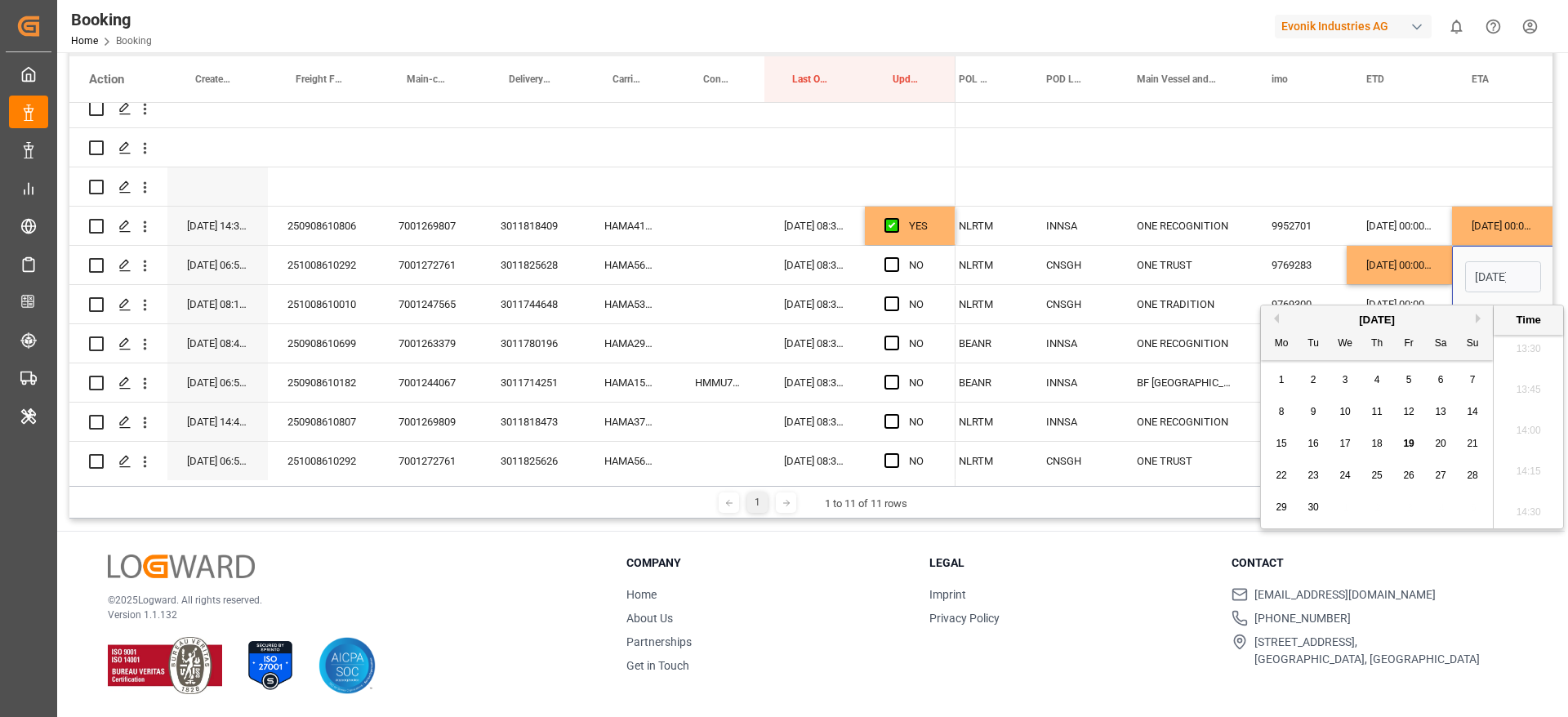
click at [1480, 323] on button "Next Month" at bounding box center [1480, 319] width 10 height 10
click at [1407, 502] on span "28" at bounding box center [1408, 507] width 11 height 12
type input "28-11-2025 00:00"
click at [897, 264] on span "Press SPACE to select this row." at bounding box center [892, 265] width 14 height 14
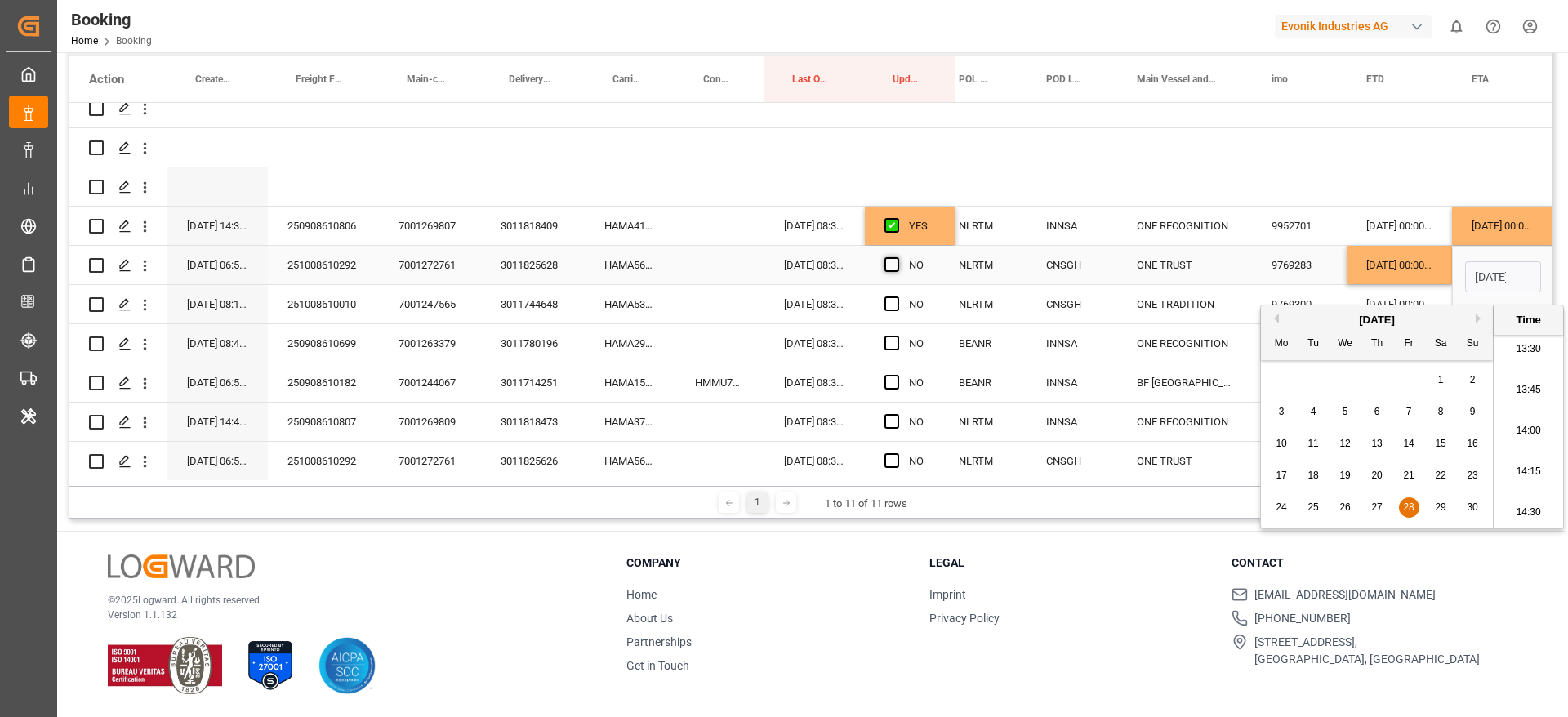
click at [896, 258] on input "Press SPACE to select this row." at bounding box center [896, 258] width 0 height 0
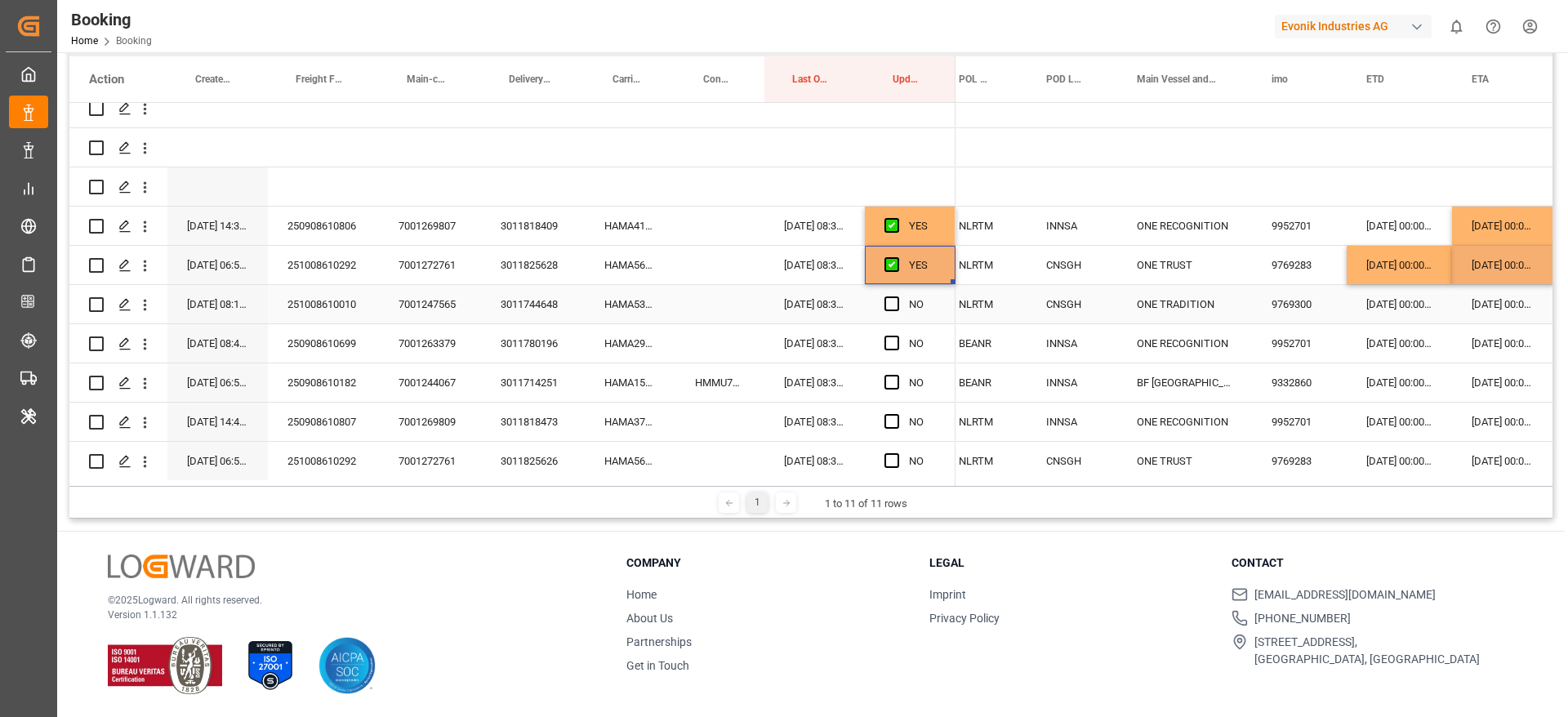
click at [604, 307] on div "HAMA53044200" at bounding box center [630, 304] width 91 height 39
click at [1400, 311] on div "19-10-2025 00:00:00" at bounding box center [1398, 304] width 105 height 39
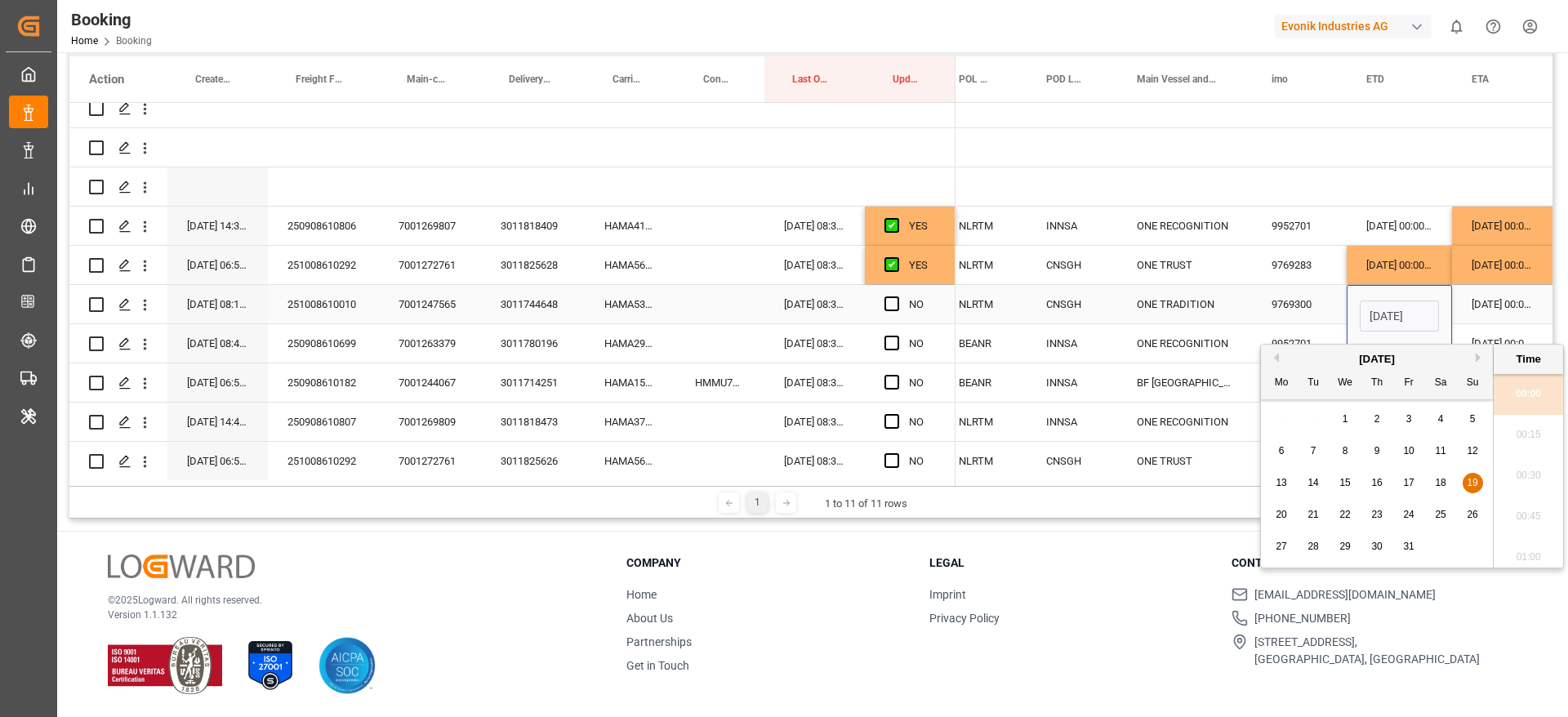
scroll to position [0, 54]
click at [1410, 510] on span "24" at bounding box center [1408, 514] width 11 height 12
type input "24-10-2025 00:00"
click at [1481, 301] on div "05-12-2025 00:00:00" at bounding box center [1503, 304] width 102 height 39
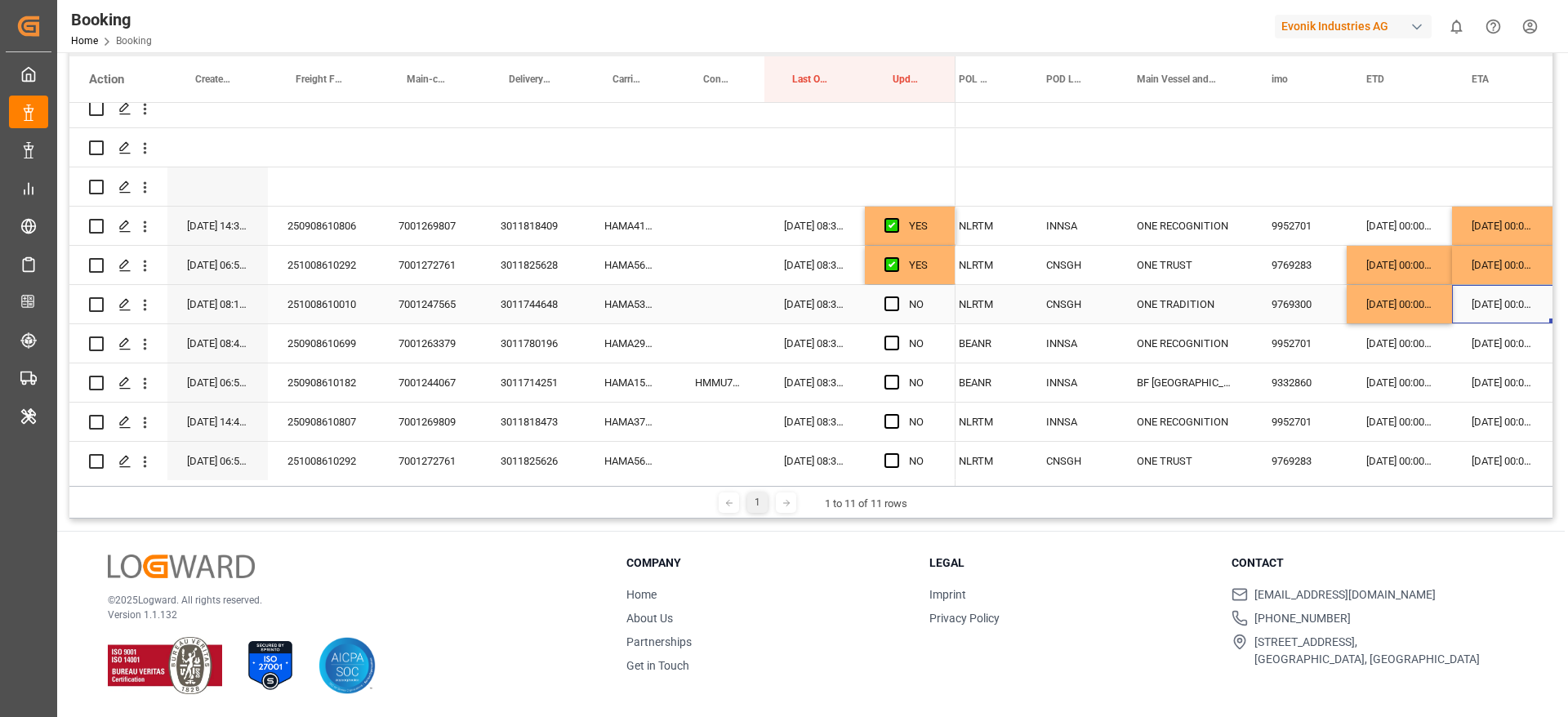
click at [1517, 298] on div "05-12-2025 00:00:00" at bounding box center [1503, 304] width 102 height 39
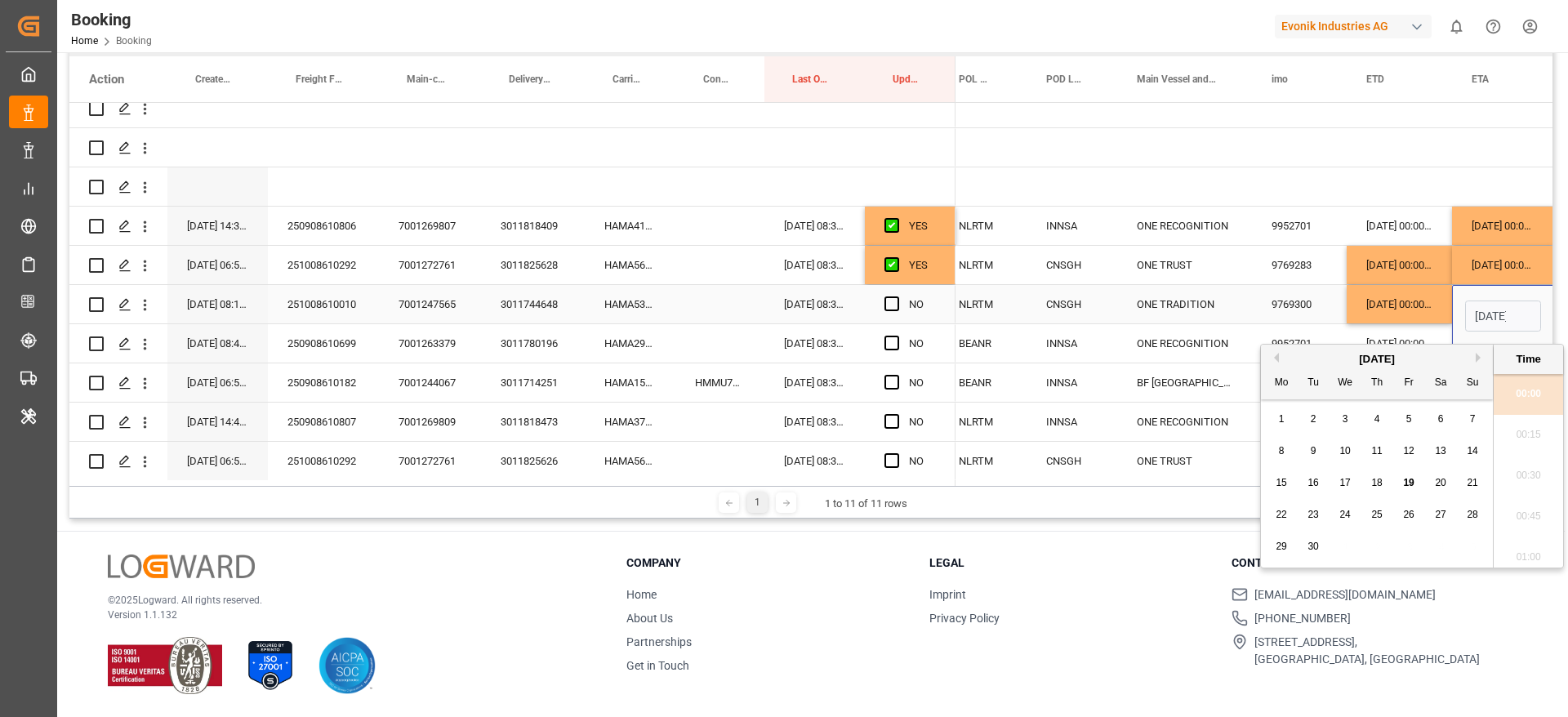
scroll to position [2211, 0]
click at [1477, 359] on button "Next Month" at bounding box center [1480, 357] width 10 height 10
click at [1316, 452] on div "9" at bounding box center [1313, 451] width 21 height 20
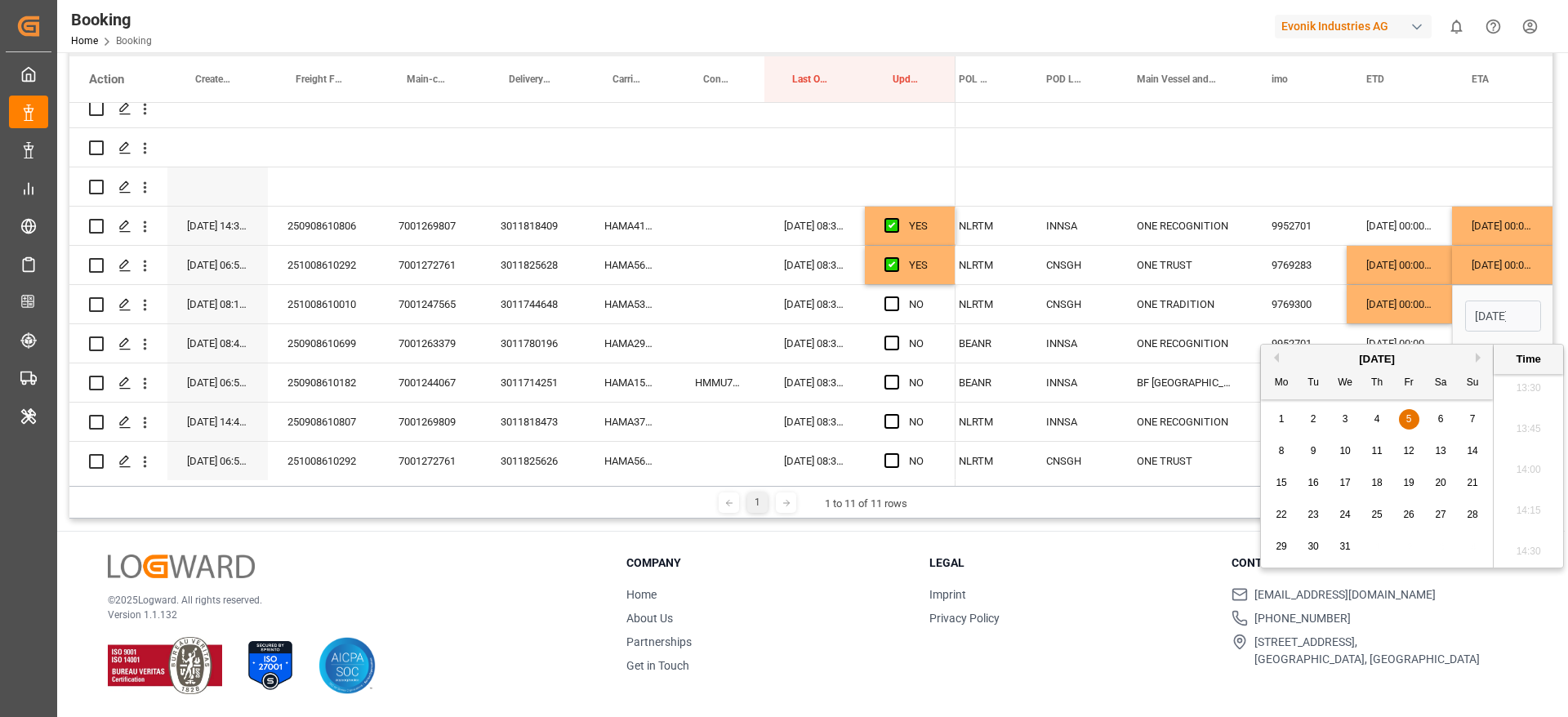
type input "[DATE] 00:00"
click at [890, 304] on span "Press SPACE to select this row." at bounding box center [892, 303] width 14 height 14
click at [896, 296] on input "Press SPACE to select this row." at bounding box center [896, 296] width 0 height 0
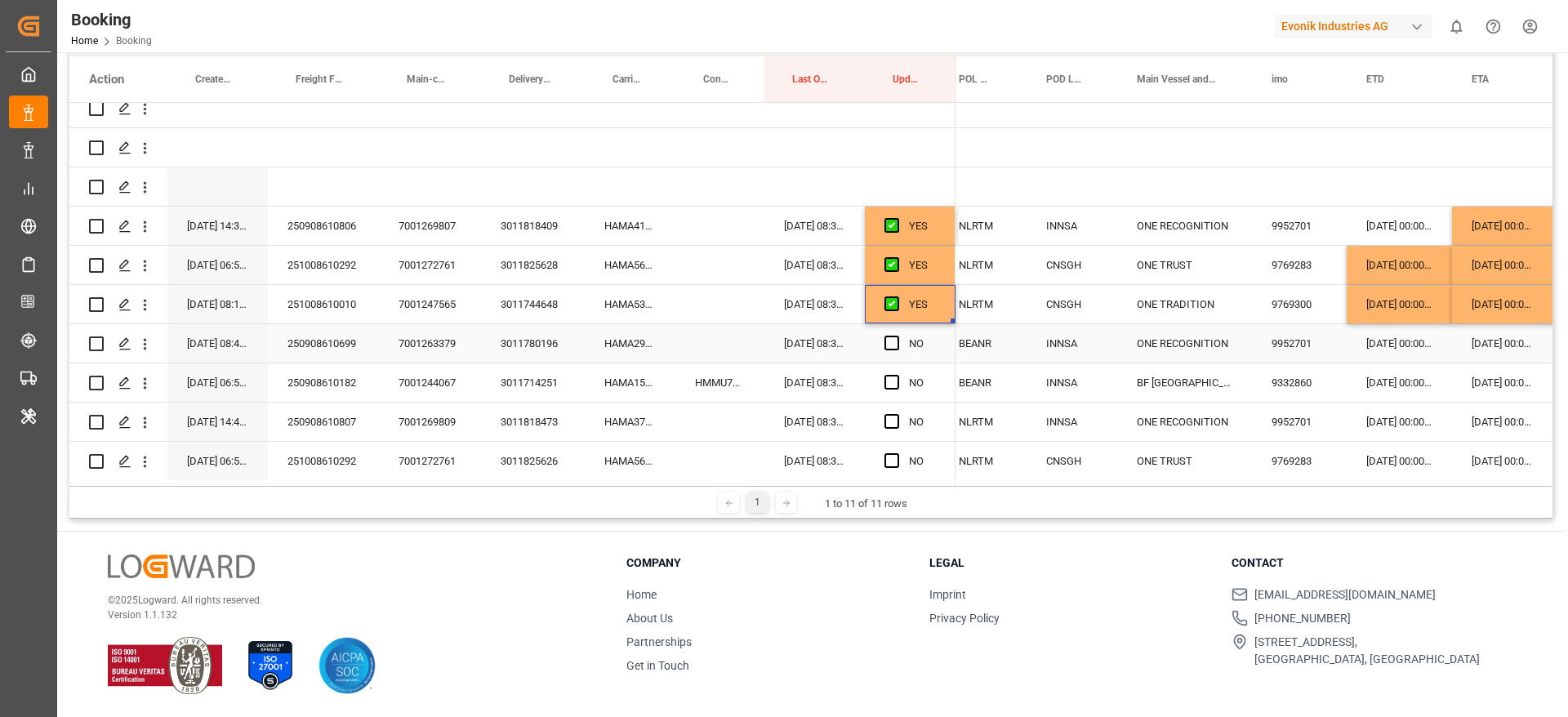
click at [603, 346] on div "HAMA29608800" at bounding box center [630, 343] width 91 height 39
click at [1382, 348] on div "[DATE] 00:00:00" at bounding box center [1398, 343] width 105 height 39
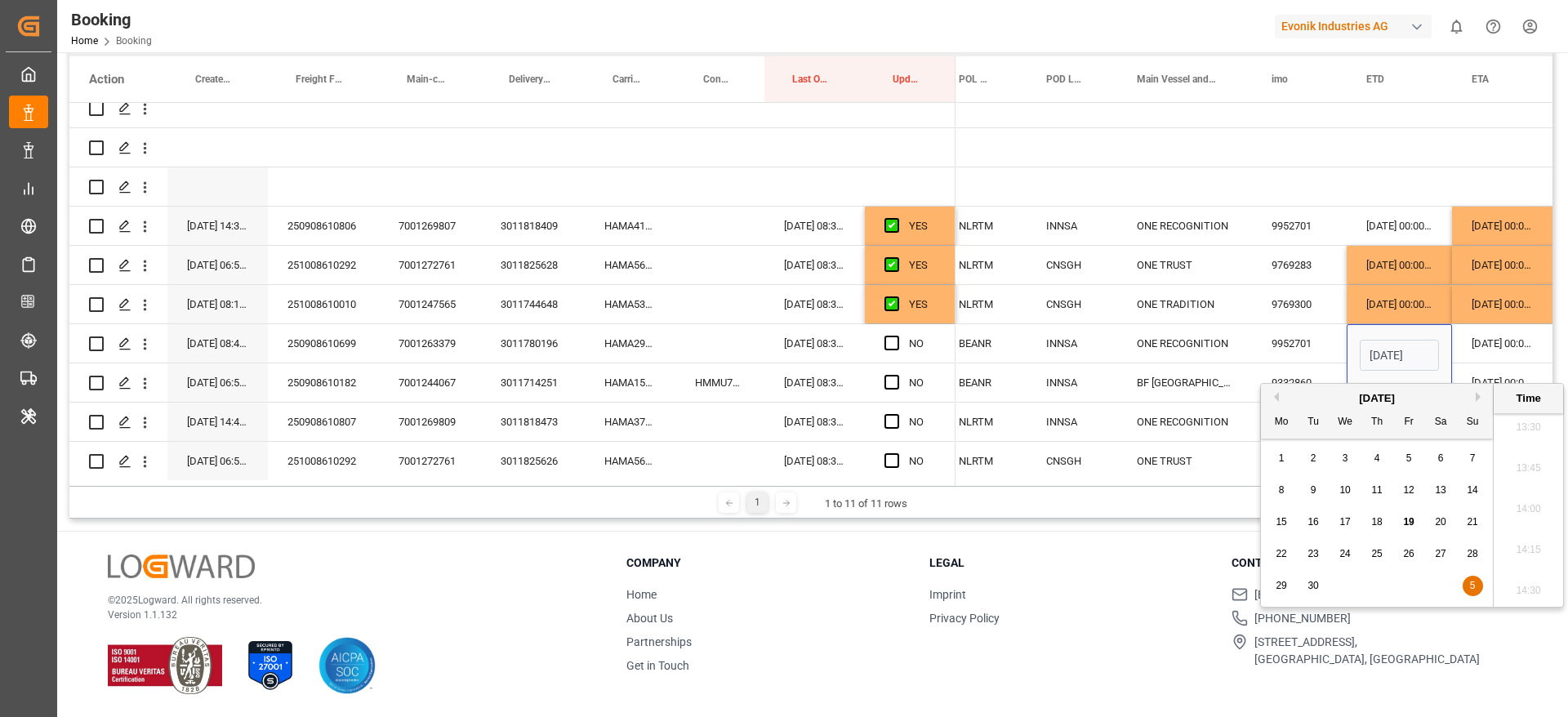
click at [1481, 393] on button "Next Month" at bounding box center [1480, 397] width 10 height 10
drag, startPoint x: 1414, startPoint y: 459, endPoint x: 1442, endPoint y: 426, distance: 43.3
click at [1414, 459] on div "3" at bounding box center [1408, 459] width 21 height 20
type input "03-10-2025 00:00"
click at [1495, 339] on div "[DATE] 00:00:00" at bounding box center [1503, 343] width 102 height 39
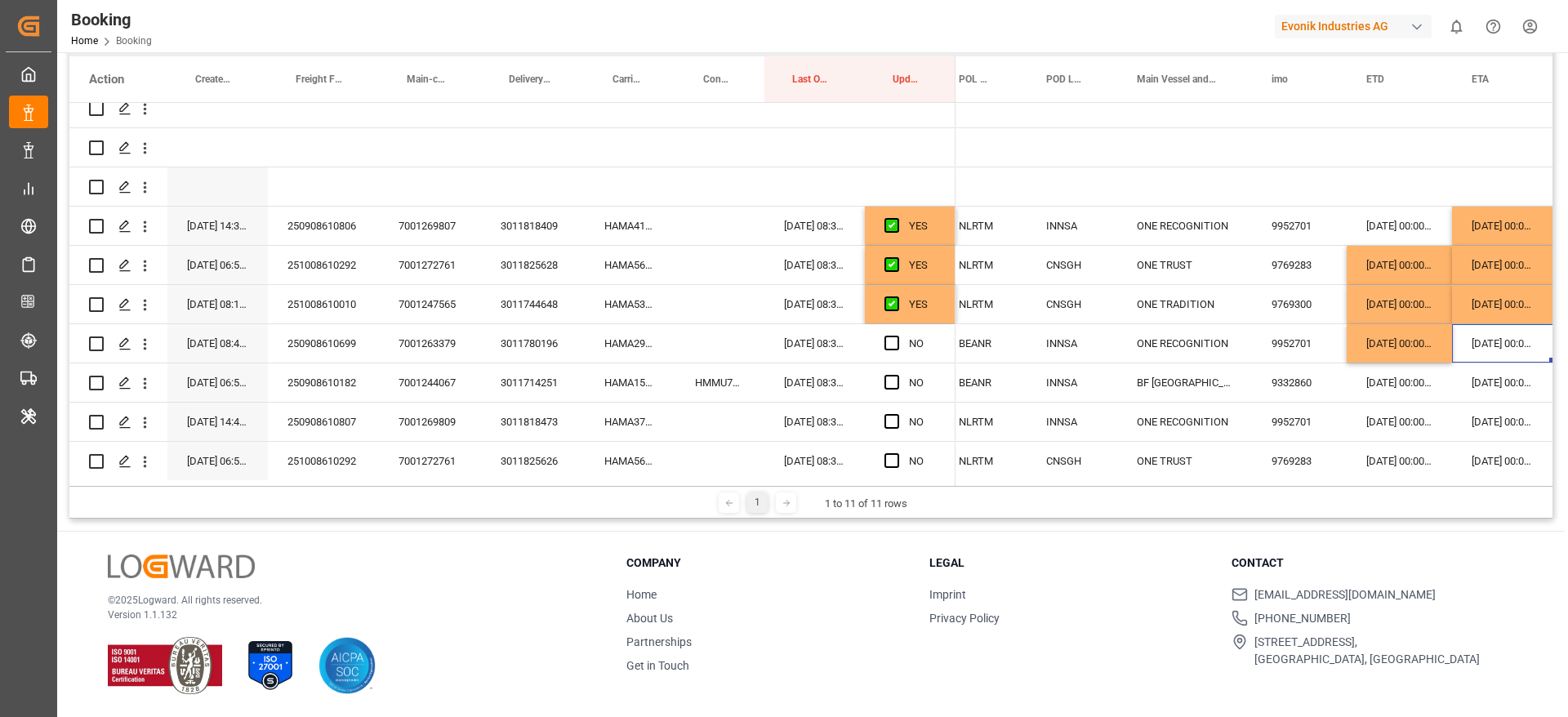
click at [1495, 339] on div "[DATE] 00:00:00" at bounding box center [1503, 343] width 102 height 39
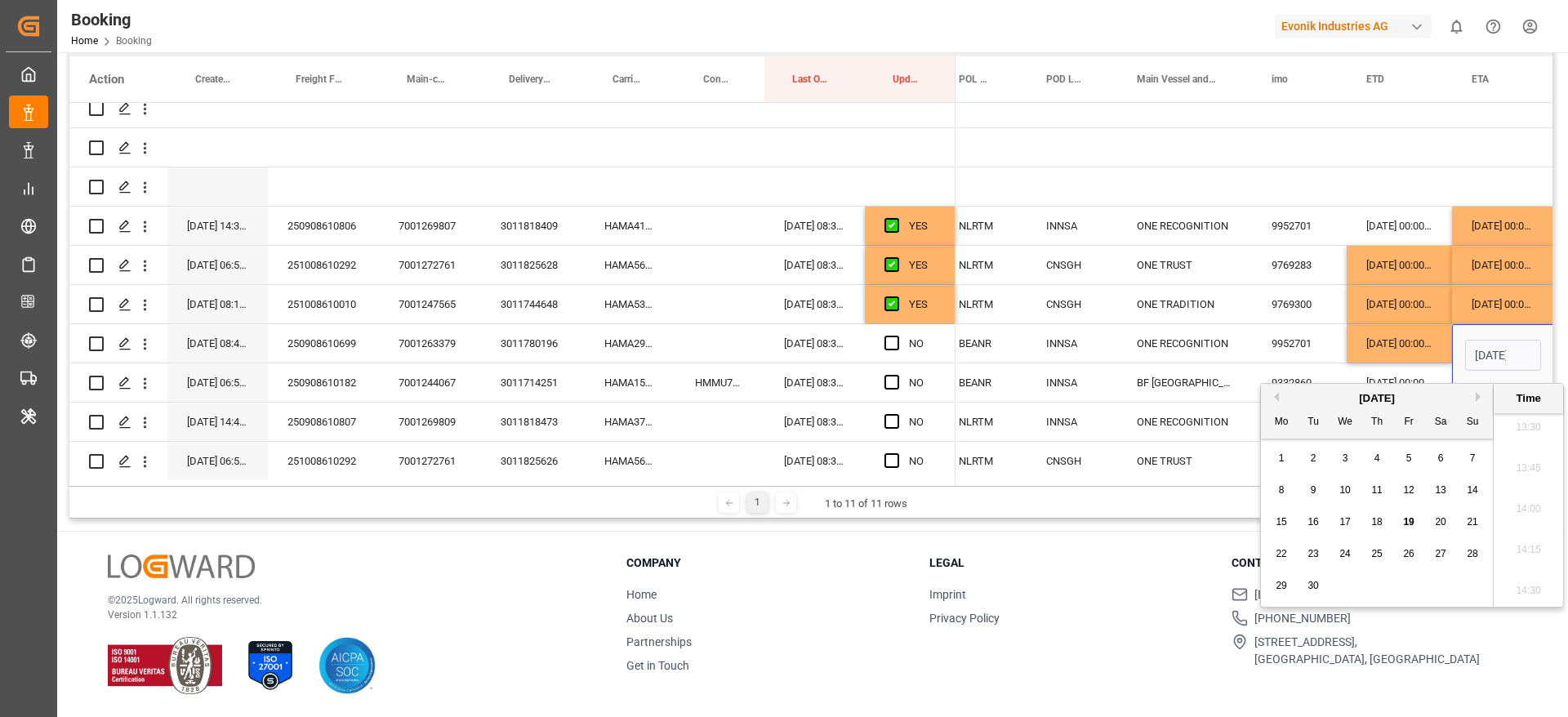
click at [1474, 397] on div "[DATE]" at bounding box center [1376, 398] width 231 height 16
click at [1484, 393] on button "Next Month" at bounding box center [1480, 397] width 10 height 10
click at [1482, 393] on button "Next Month" at bounding box center [1480, 397] width 10 height 10
click at [1281, 557] on span "17" at bounding box center [1281, 554] width 11 height 12
type input "17-11-2025 00:00"
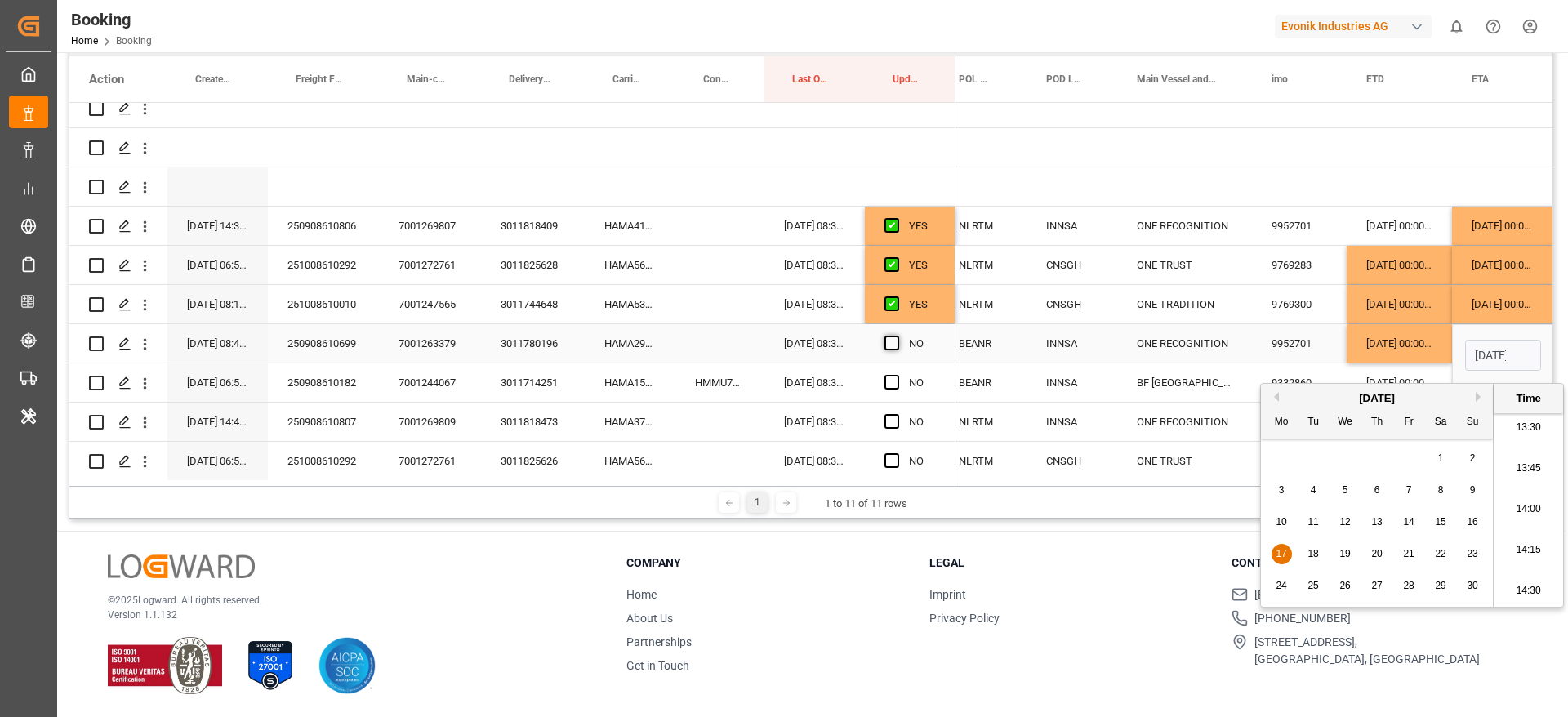
click at [893, 340] on span "Press SPACE to select this row." at bounding box center [892, 343] width 14 height 14
click at [896, 336] on input "Press SPACE to select this row." at bounding box center [896, 336] width 0 height 0
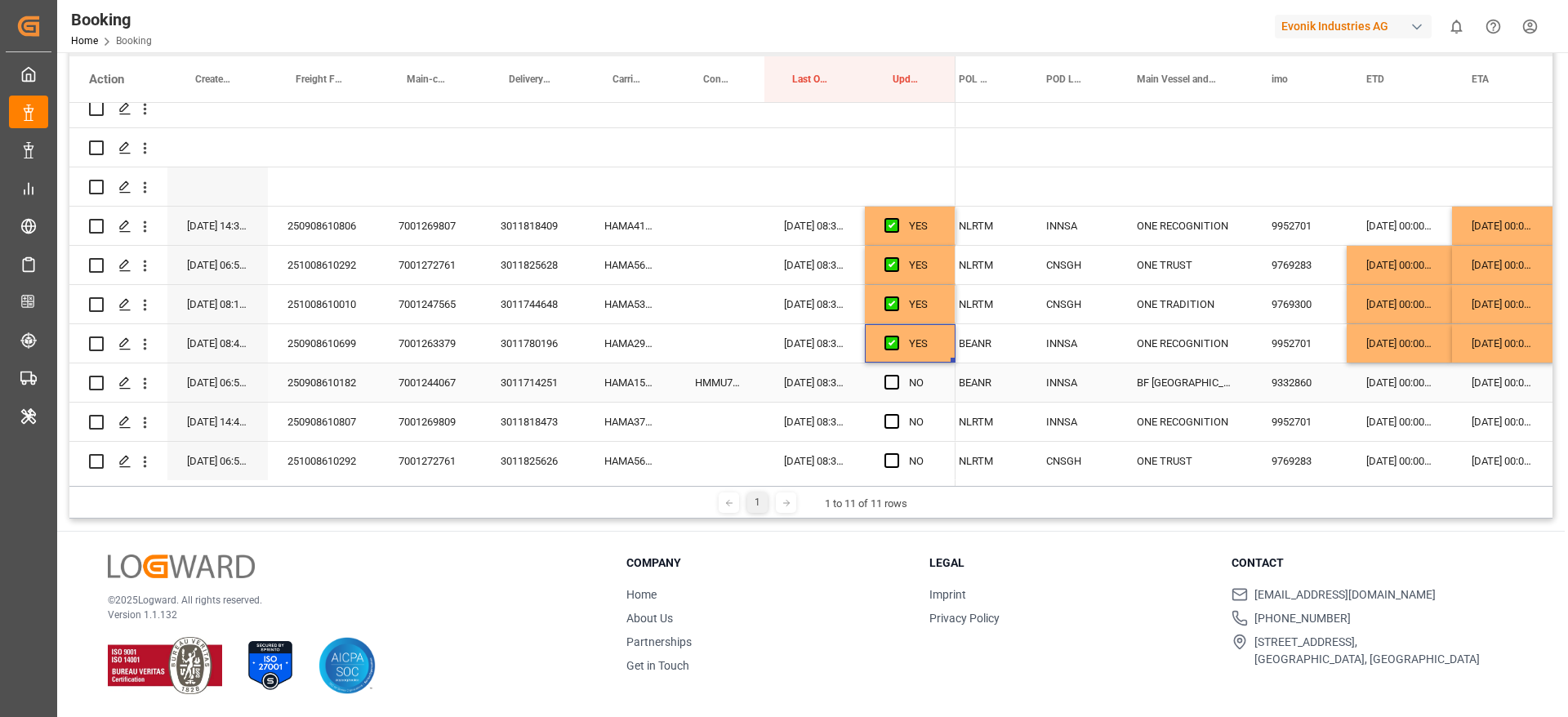
click at [625, 386] on div "HAMA15739300" at bounding box center [630, 382] width 91 height 39
click at [709, 378] on div "HMMU7144015" at bounding box center [719, 382] width 89 height 39
click at [1414, 378] on div "21-09-2025 00:00:00" at bounding box center [1398, 382] width 105 height 39
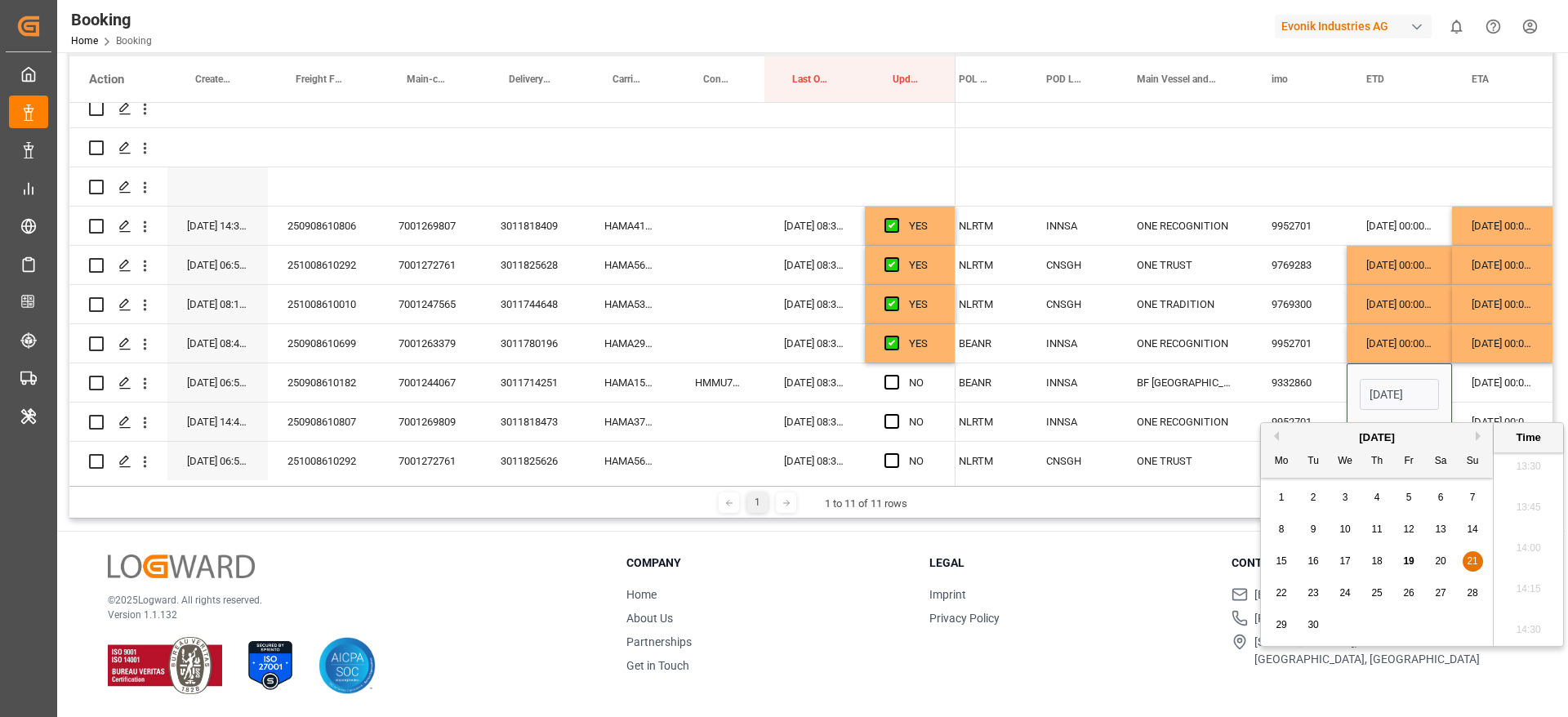
click at [1310, 596] on span "23" at bounding box center [1312, 592] width 11 height 12
type input "23-09-2025 00:00"
click at [1504, 380] on div "02-11-2025 00:00:00" at bounding box center [1503, 382] width 102 height 39
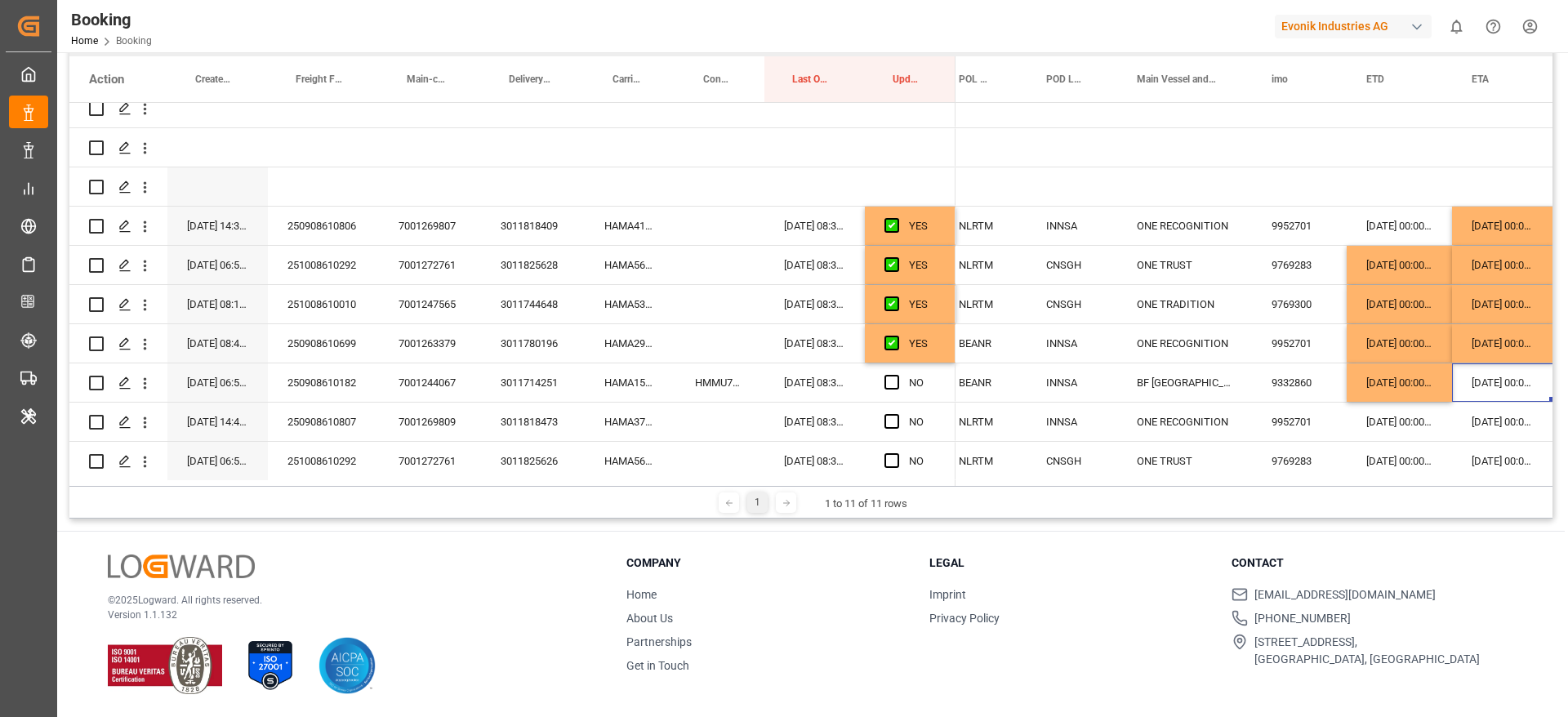
click at [1504, 380] on div "02-11-2025 00:00:00" at bounding box center [1503, 382] width 102 height 39
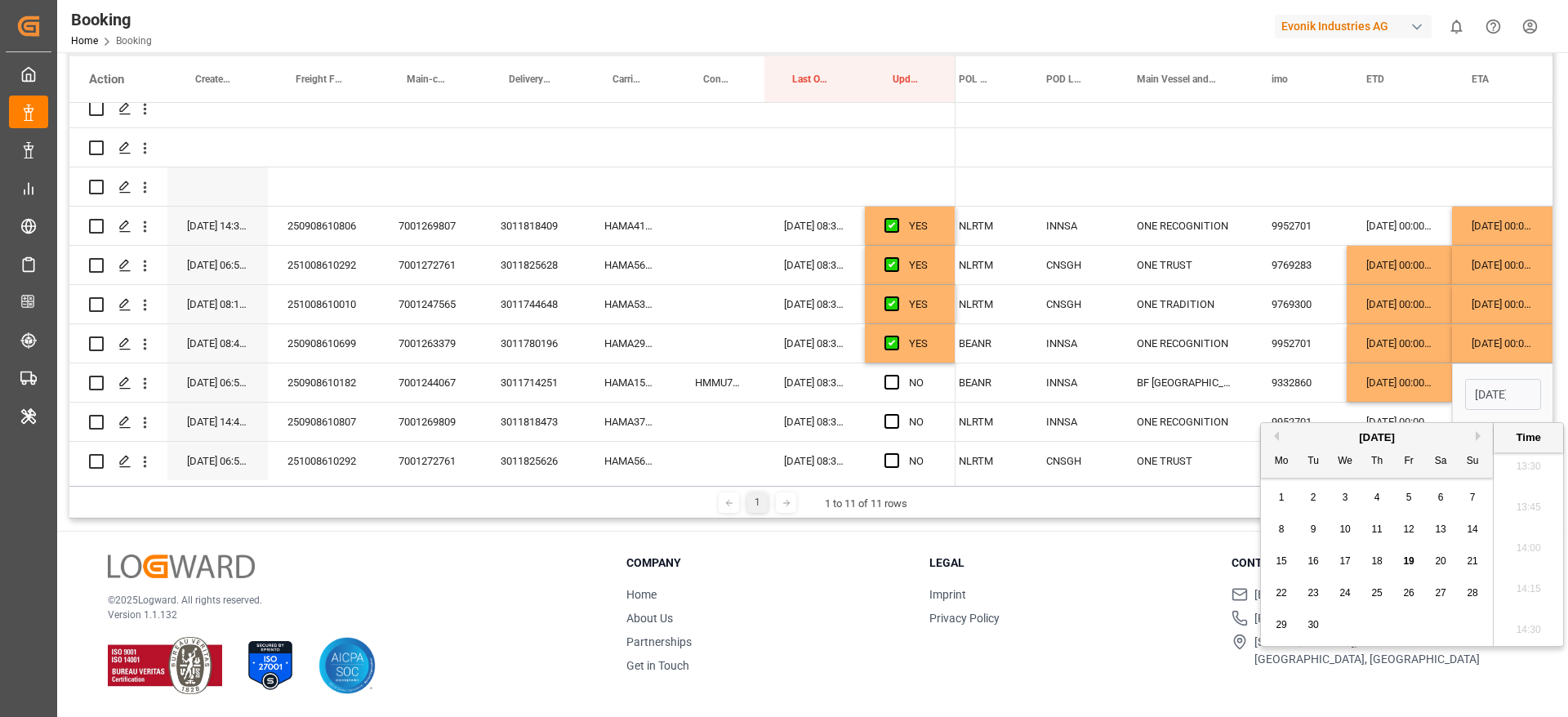
click at [1476, 439] on button "Next Month" at bounding box center [1480, 436] width 10 height 10
click at [1275, 531] on div "3" at bounding box center [1281, 530] width 21 height 20
type input "03-11-2025 00:00"
click at [888, 380] on span "Press SPACE to select this row." at bounding box center [892, 382] width 14 height 14
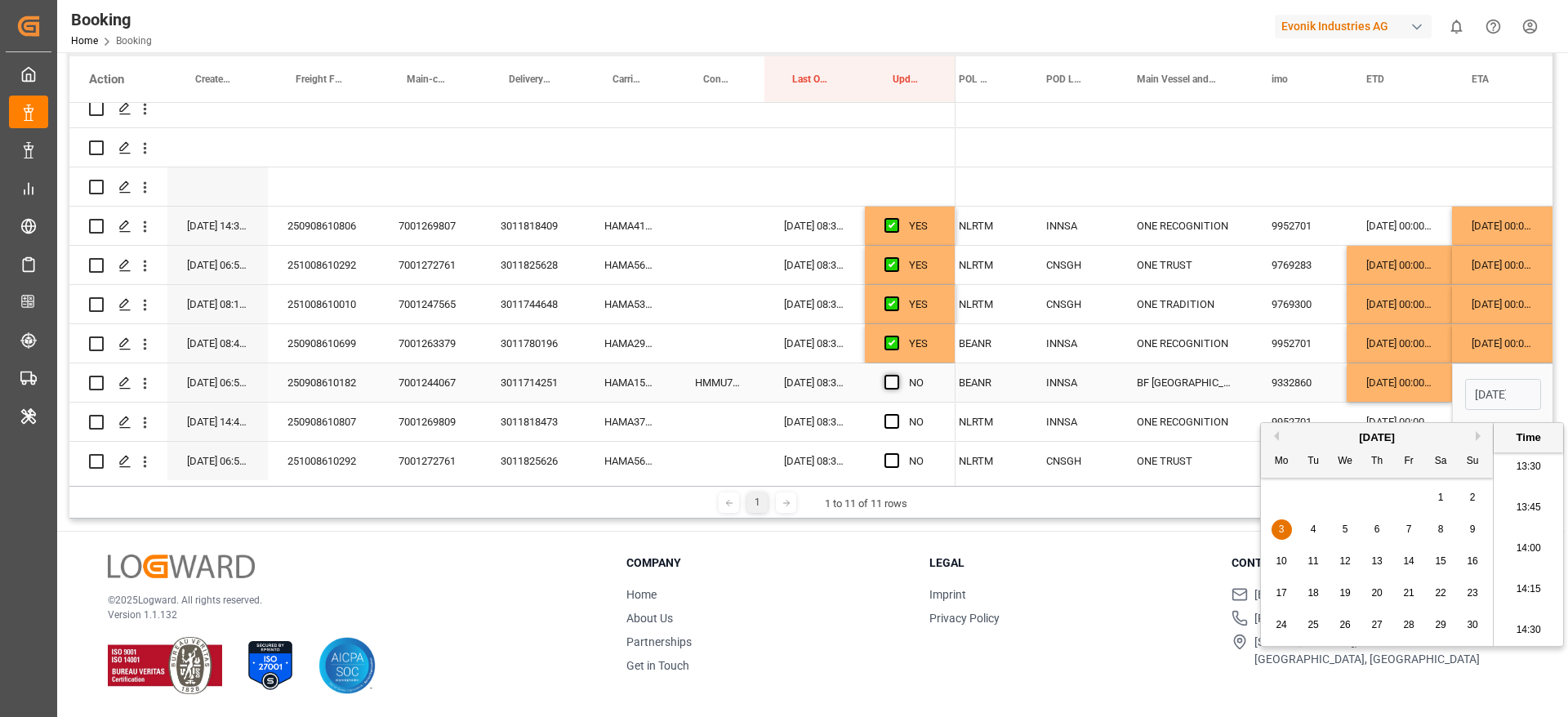
click at [896, 375] on input "Press SPACE to select this row." at bounding box center [896, 375] width 0 height 0
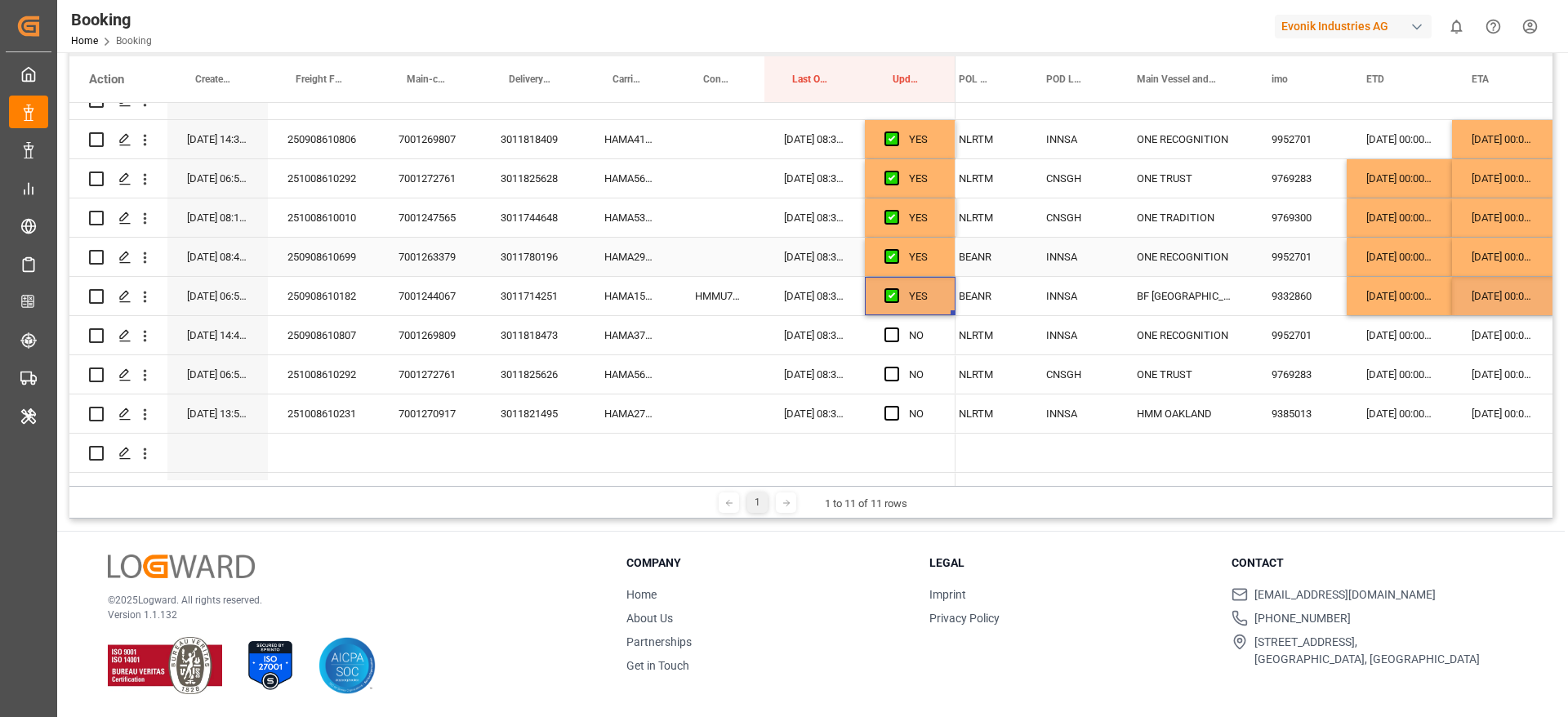
scroll to position [214, 0]
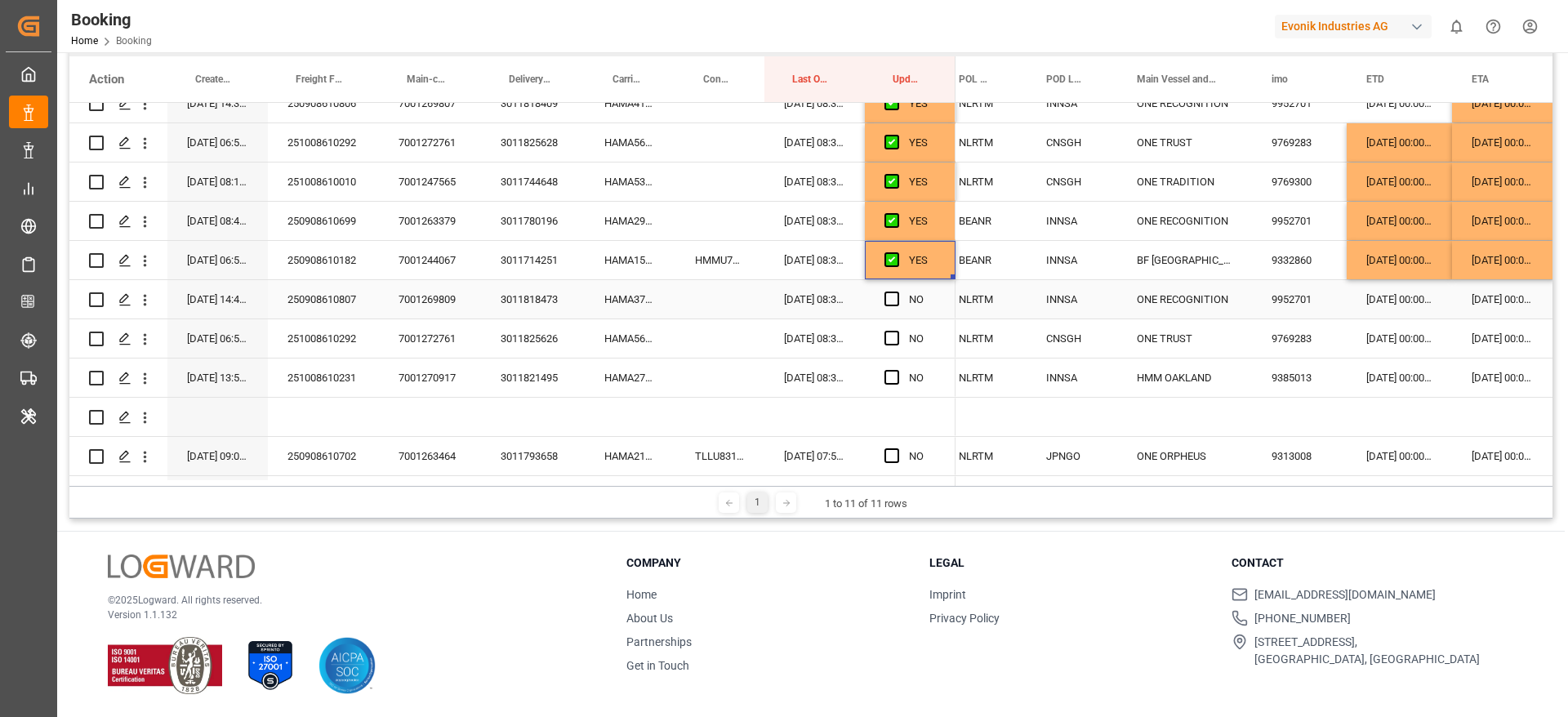
click at [618, 306] on div "HAMA37876200" at bounding box center [630, 299] width 91 height 39
click at [1501, 217] on div "17-11-2025 00:00:00" at bounding box center [1503, 221] width 102 height 39
click at [1514, 293] on div "12-11-2025 00:00:00" at bounding box center [1503, 299] width 102 height 39
click at [897, 295] on span "Press SPACE to select this row." at bounding box center [892, 299] width 14 height 14
click at [896, 292] on input "Press SPACE to select this row." at bounding box center [896, 292] width 0 height 0
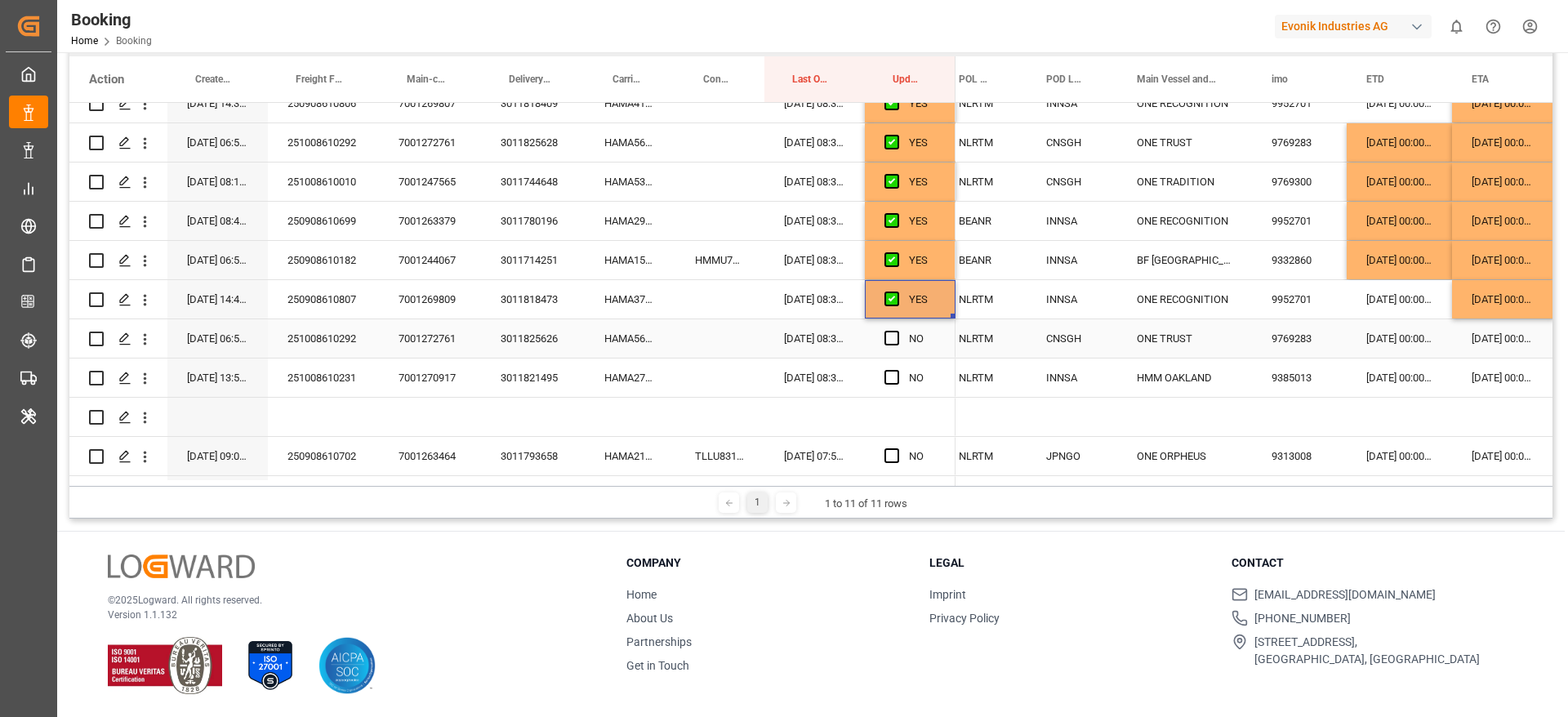
click at [628, 332] on div "HAMA56627700" at bounding box center [630, 338] width 91 height 39
click at [1398, 339] on div "[DATE] 00:00:00" at bounding box center [1398, 338] width 105 height 39
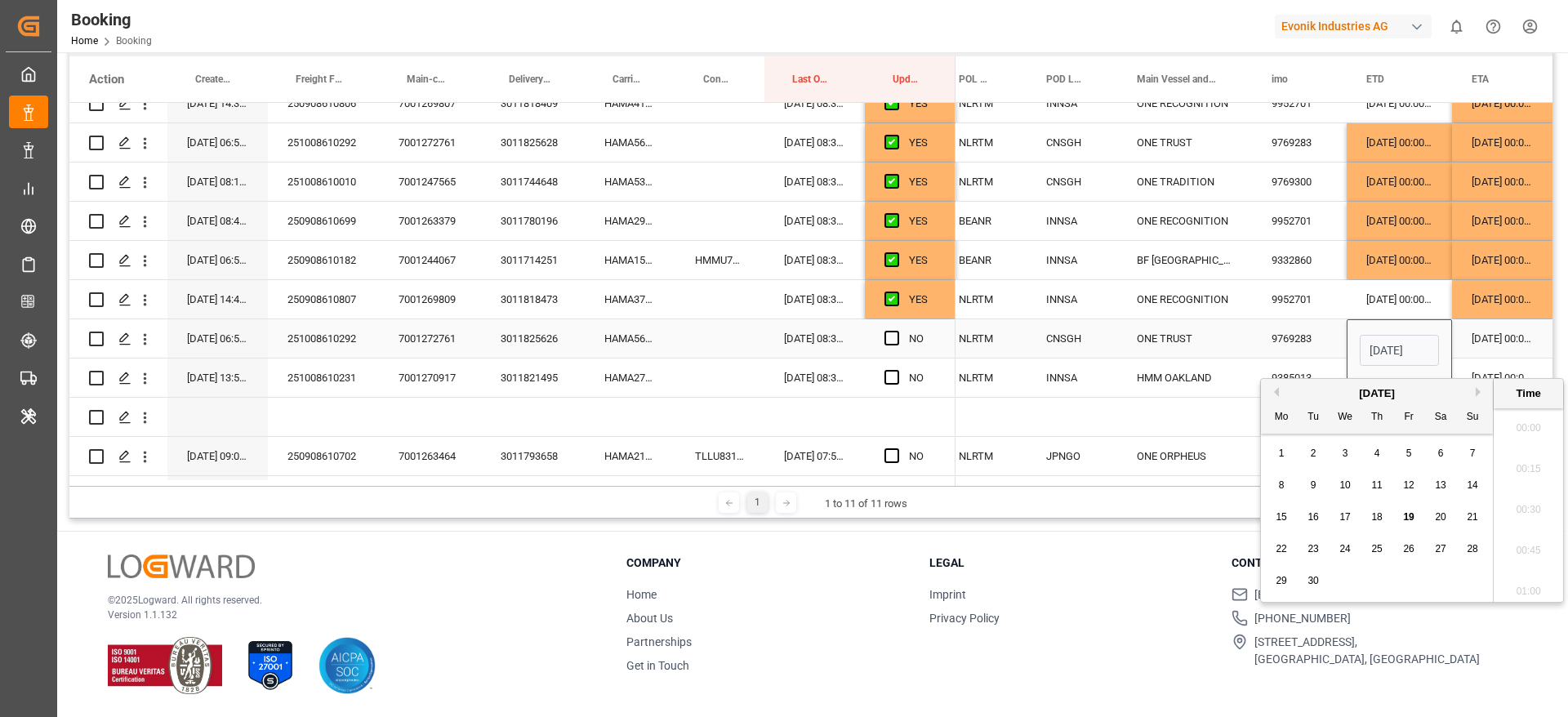
scroll to position [2211, 0]
click at [1483, 388] on button "Next Month" at bounding box center [1480, 391] width 10 height 10
click at [1345, 479] on span "8" at bounding box center [1345, 485] width 5 height 12
type input "[DATE] 00:00"
click at [1496, 340] on div "[DATE] 00:00:00" at bounding box center [1503, 338] width 102 height 39
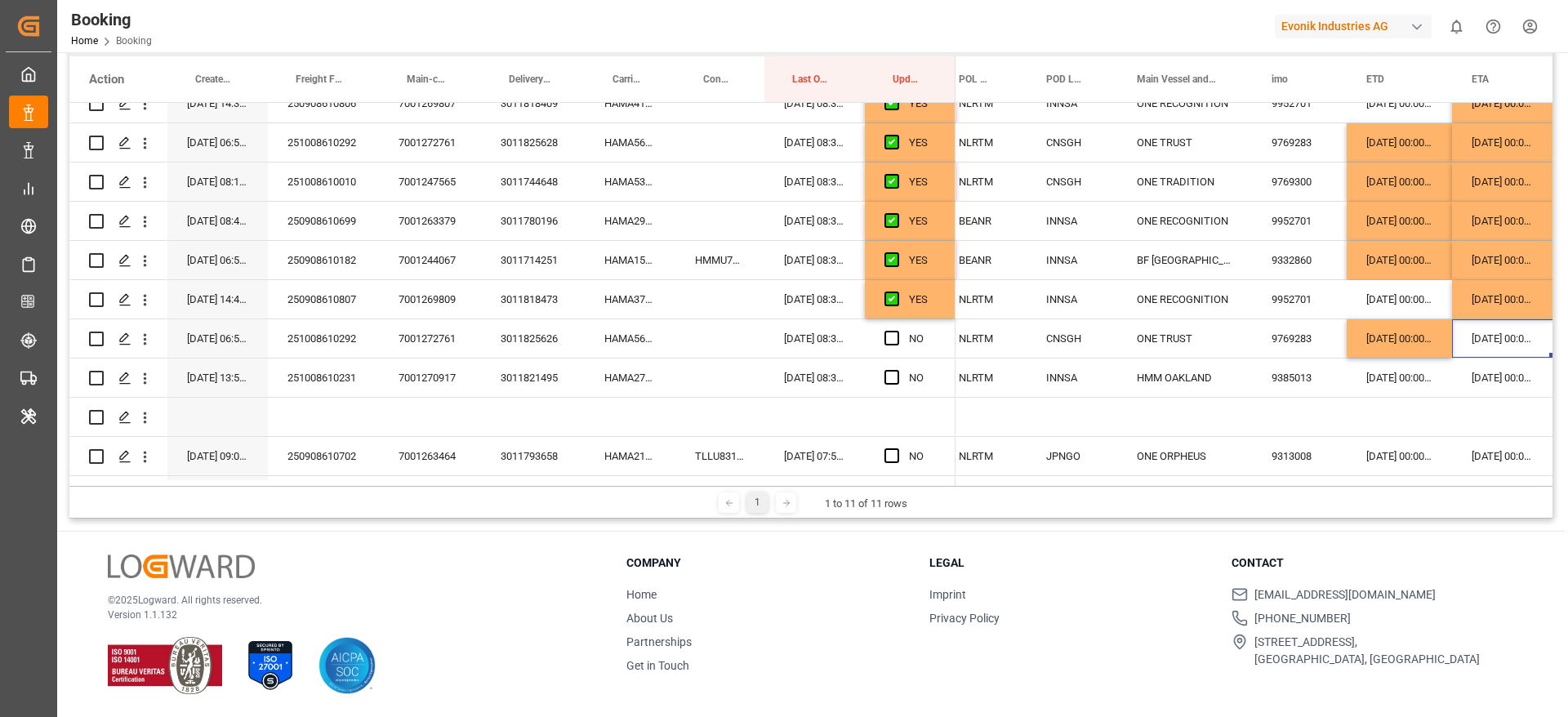
click at [1496, 340] on div "[DATE] 00:00:00" at bounding box center [1503, 338] width 102 height 39
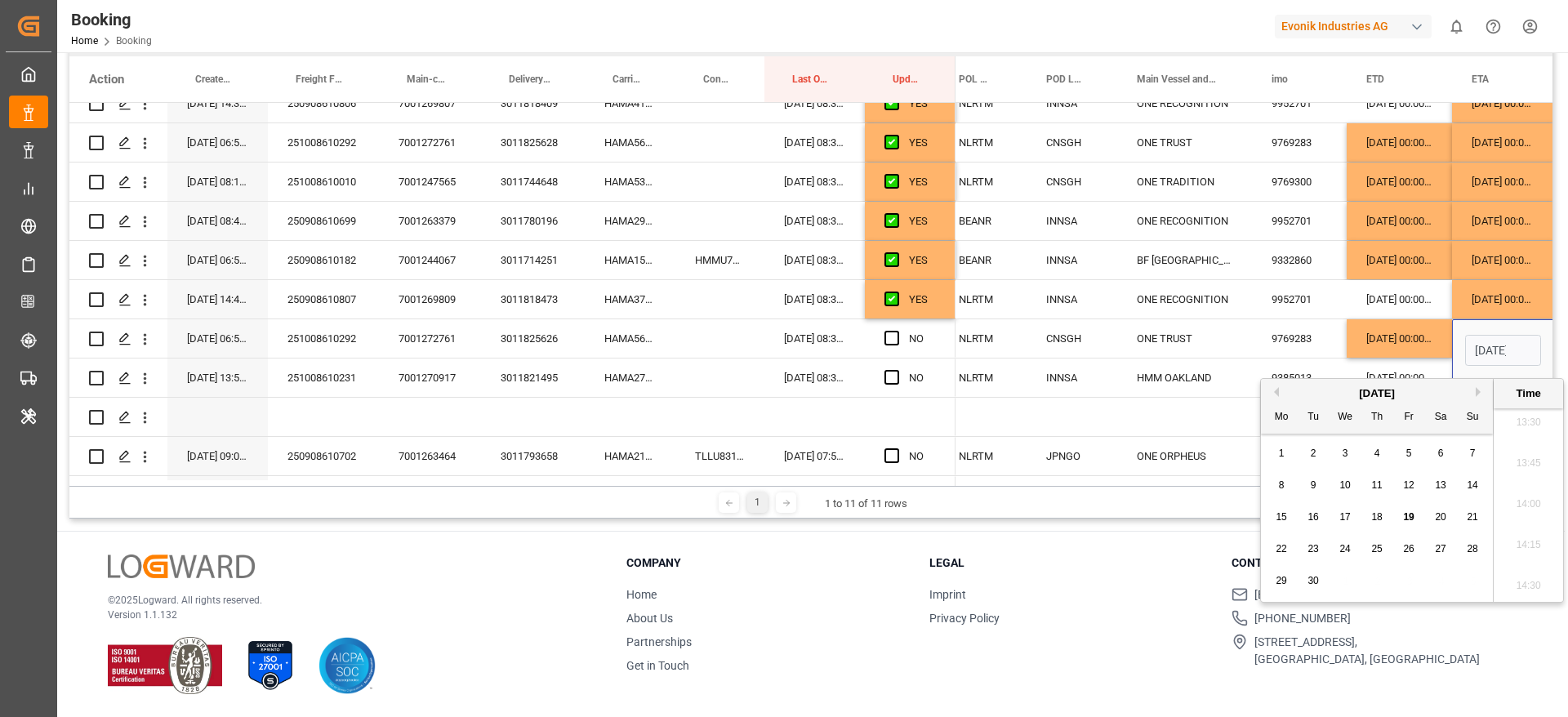
click at [1479, 388] on button "Next Month" at bounding box center [1480, 391] width 10 height 10
click at [1412, 581] on span "28" at bounding box center [1408, 581] width 11 height 12
type input "[DATE] 00:00"
click at [894, 345] on span "Press SPACE to select this row." at bounding box center [892, 338] width 14 height 14
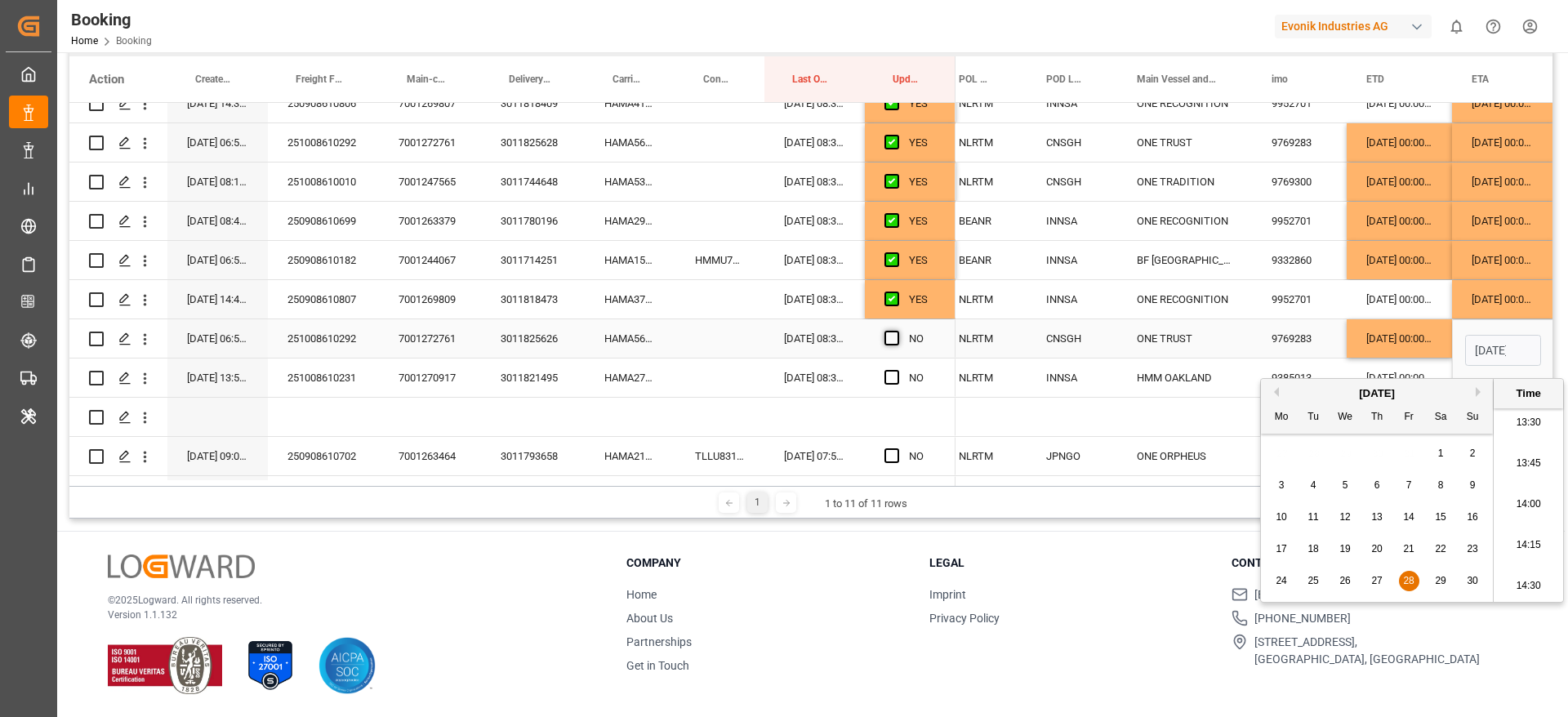
click at [896, 331] on input "Press SPACE to select this row." at bounding box center [896, 331] width 0 height 0
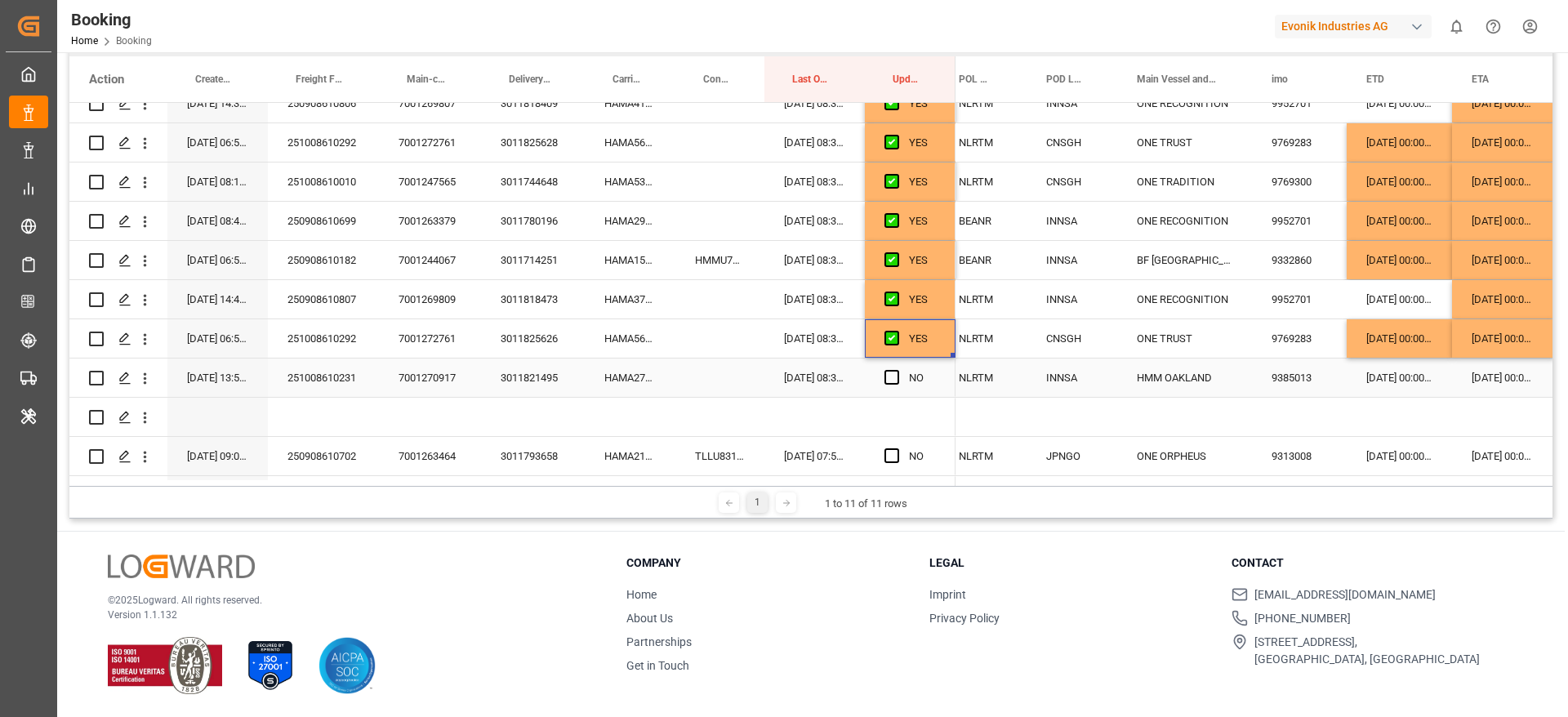
click at [650, 369] on div "HAMA27449200" at bounding box center [630, 378] width 91 height 39
click at [1399, 378] on div "[DATE] 00:00:00" at bounding box center [1398, 378] width 105 height 39
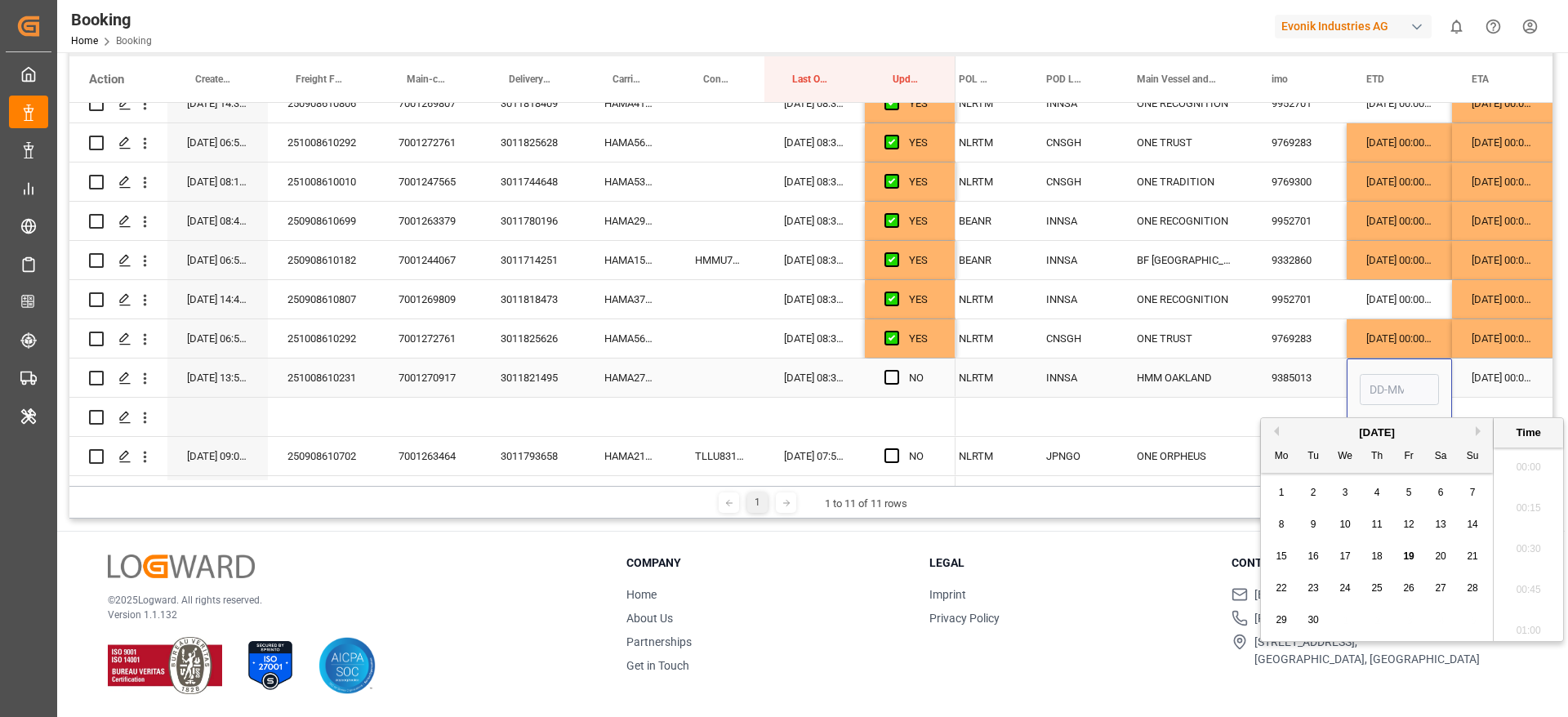
type input "[DATE] 00:00"
click at [1477, 432] on button "Next Month" at bounding box center [1480, 431] width 10 height 10
click at [1376, 587] on span "23" at bounding box center [1376, 588] width 11 height 12
type input "23-10-2025 00:00"
click at [1495, 368] on div "[DATE] 00:00:00" at bounding box center [1503, 378] width 102 height 39
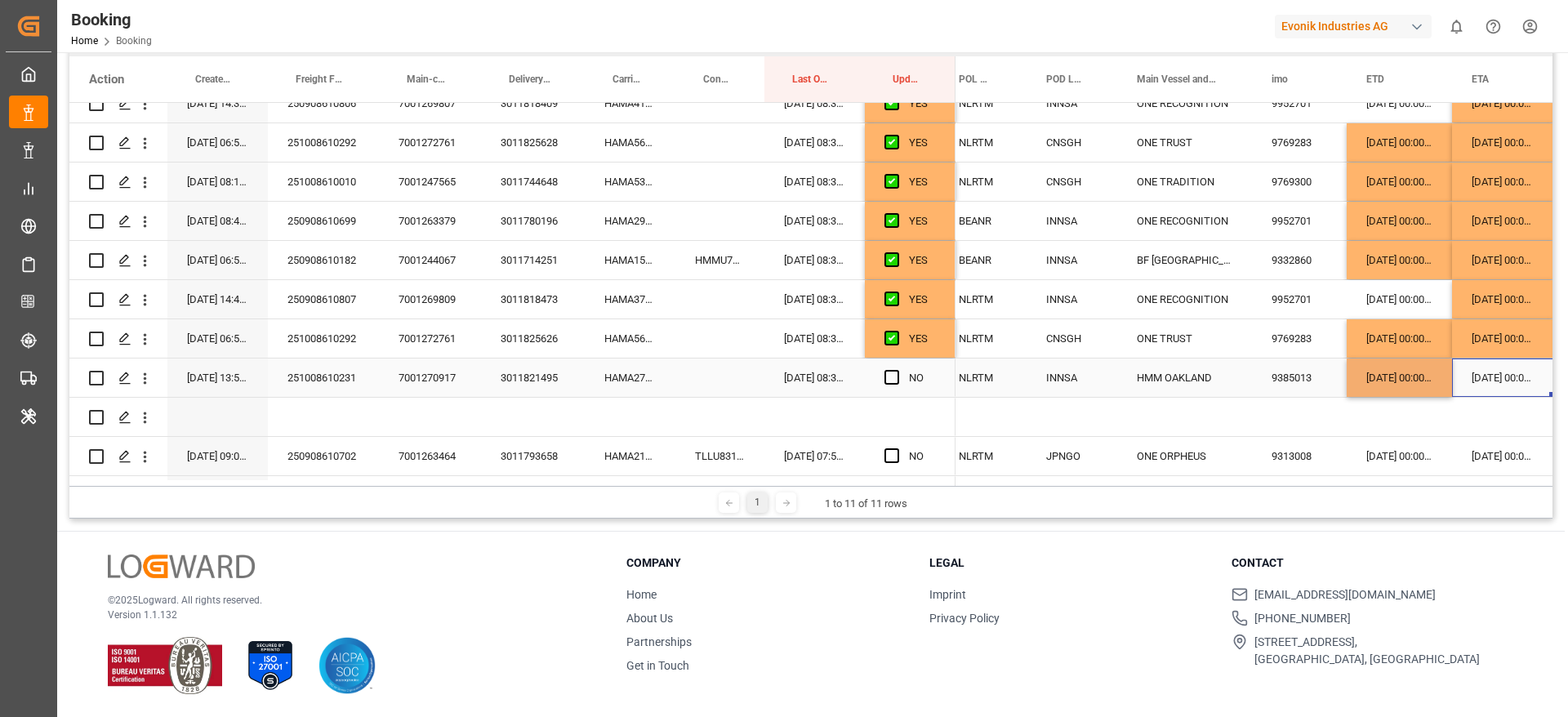
click at [1512, 376] on div "[DATE] 00:00:00" at bounding box center [1503, 378] width 102 height 39
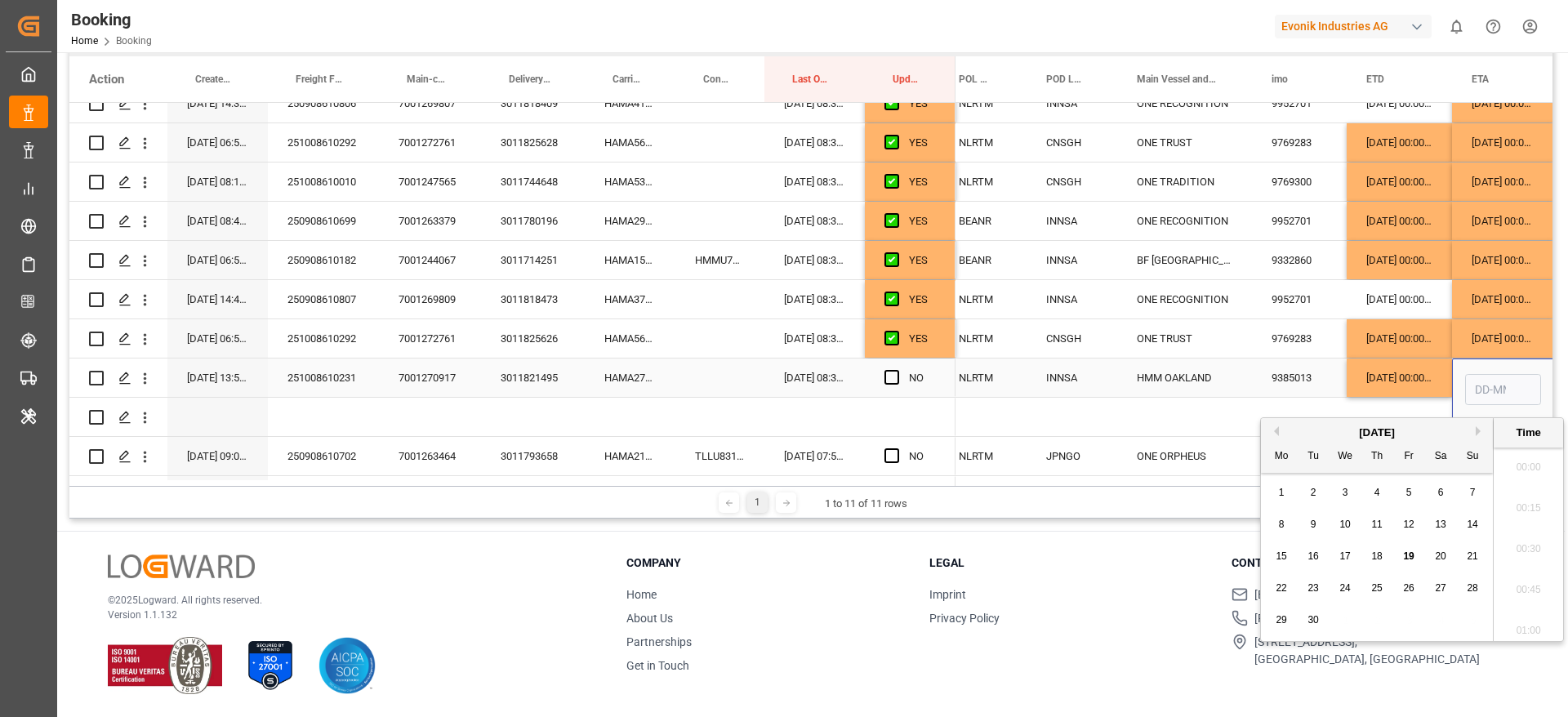
type input "[DATE] 00:00"
click at [1479, 431] on button "Next Month" at bounding box center [1480, 431] width 10 height 10
click at [1282, 499] on div "1" at bounding box center [1281, 494] width 21 height 20
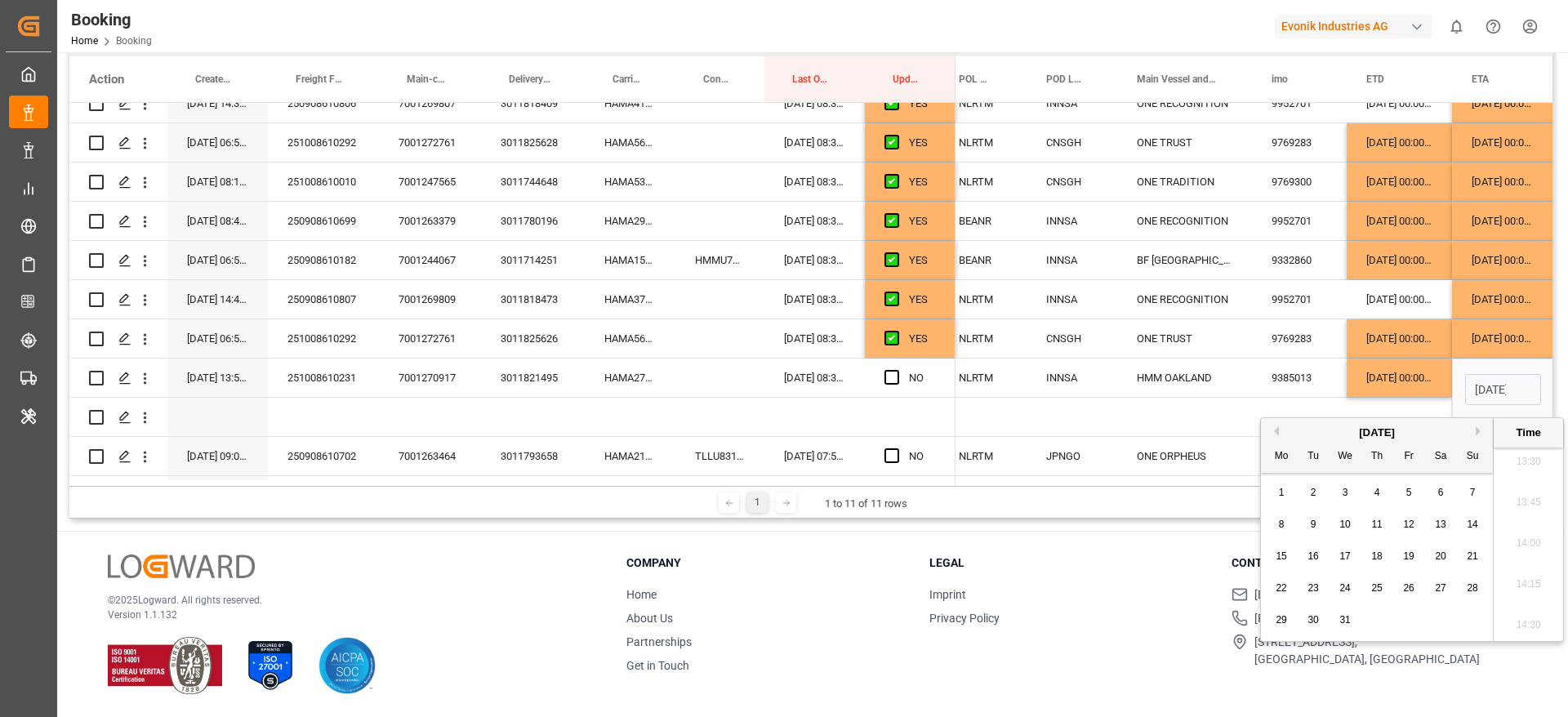
type input "01-12-2025 00:00"
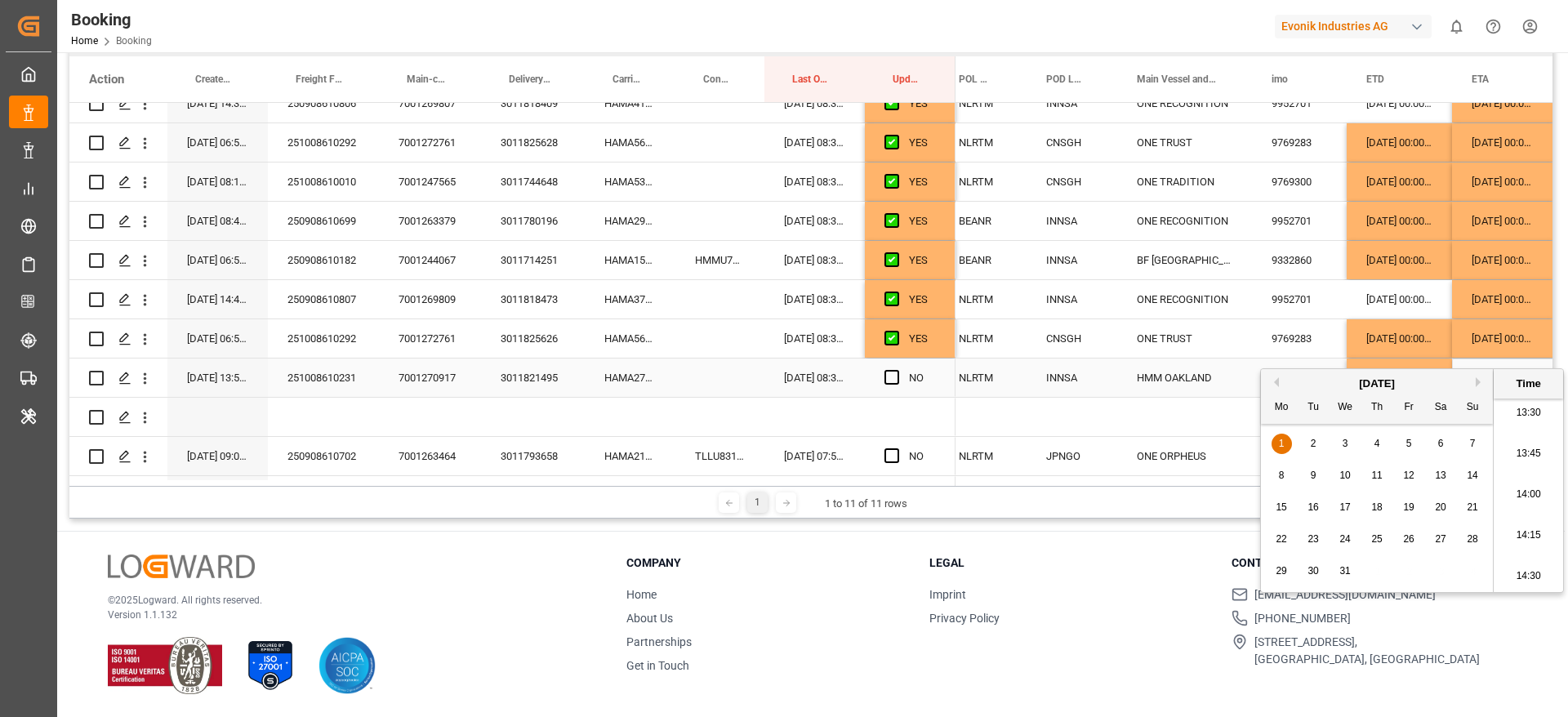
scroll to position [337, 0]
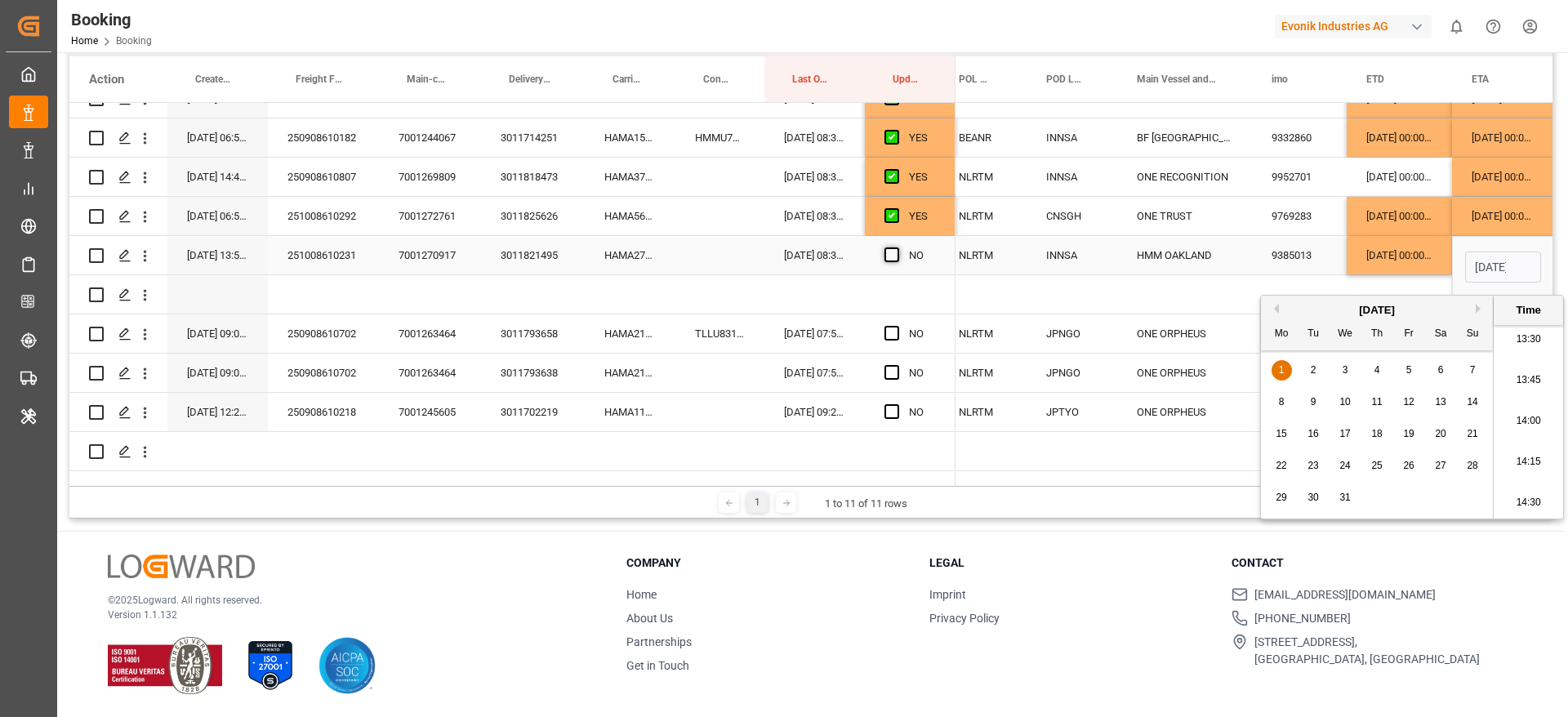
click at [892, 258] on span "Press SPACE to select this row." at bounding box center [892, 255] width 14 height 14
click at [896, 248] on input "Press SPACE to select this row." at bounding box center [896, 248] width 0 height 0
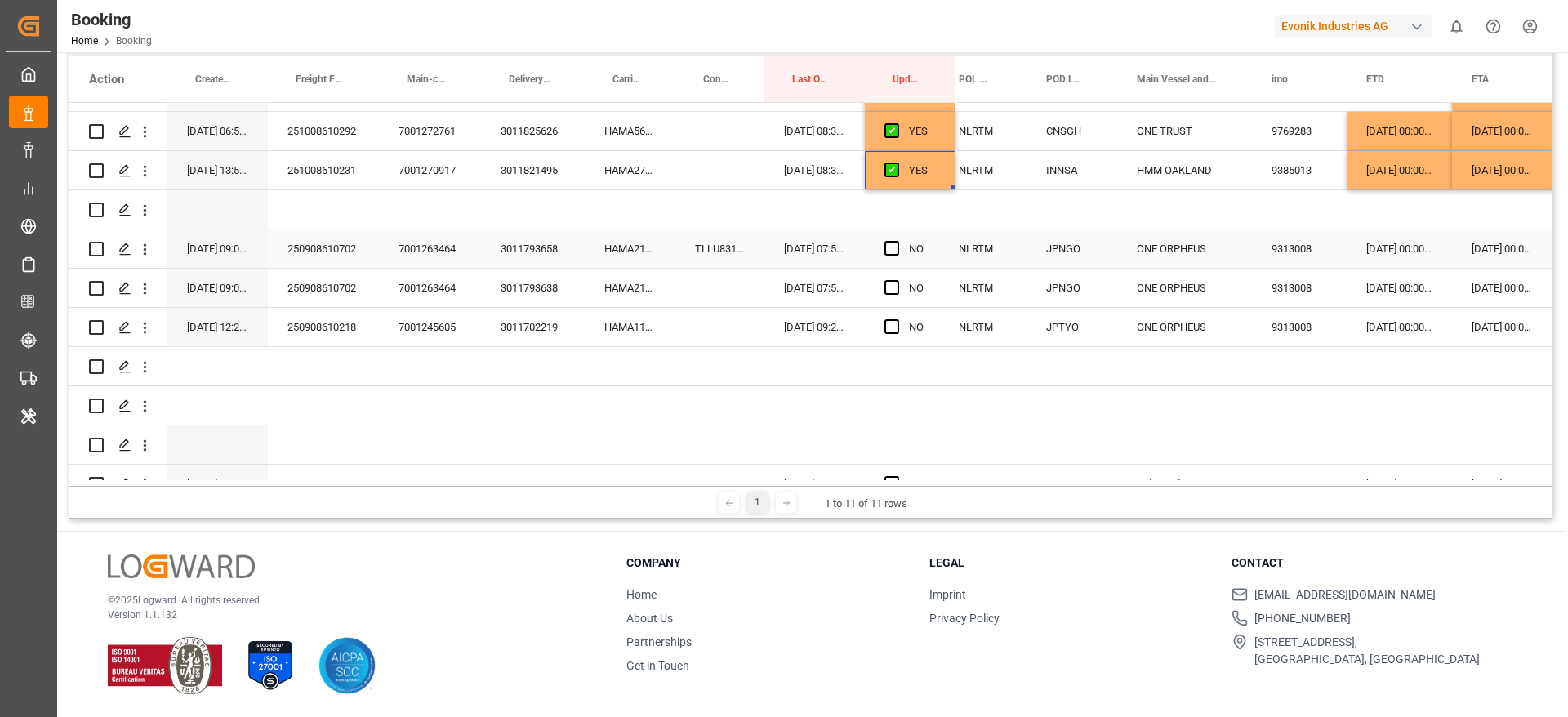
scroll to position [459, 0]
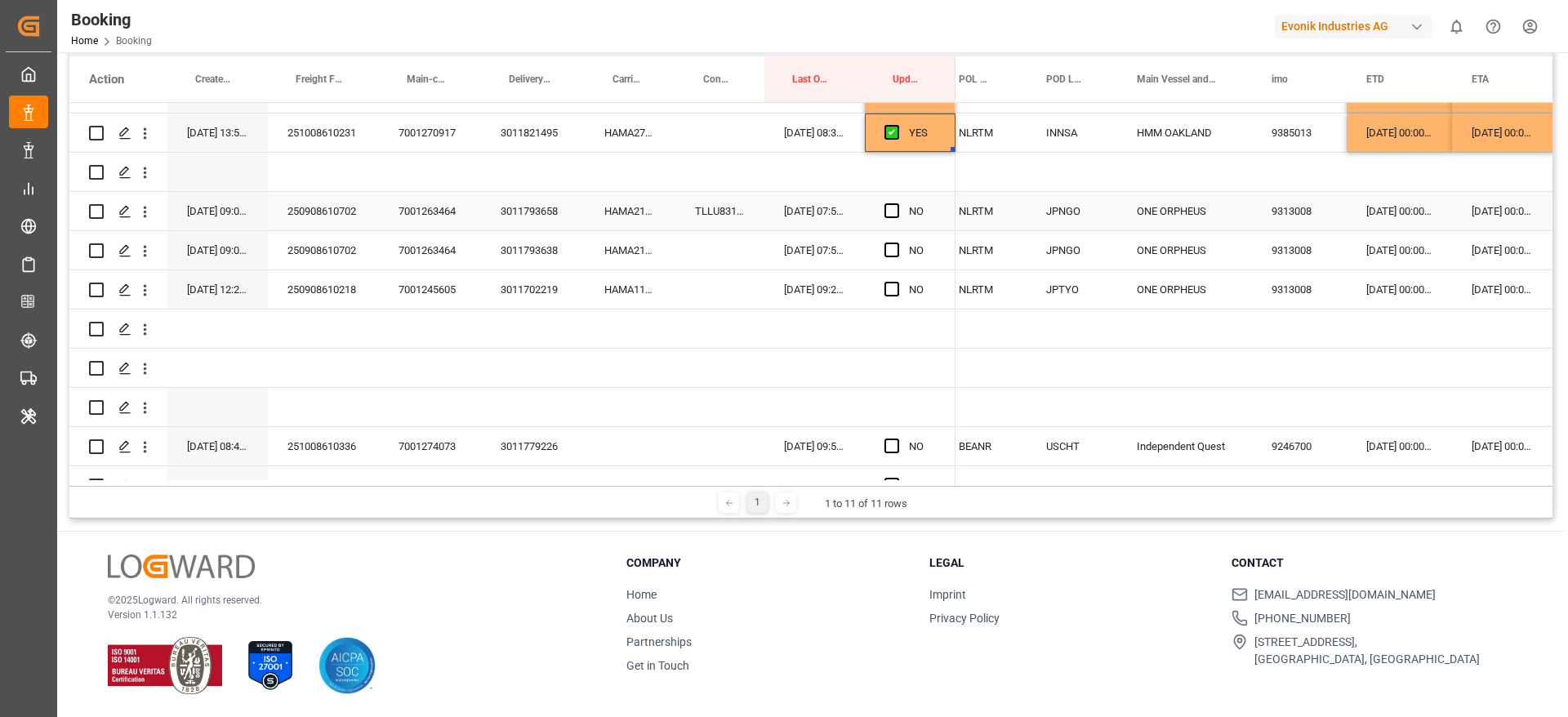
click at [612, 212] on div "HAMA21521500" at bounding box center [630, 211] width 91 height 39
click at [724, 210] on div "TLLU8313076" at bounding box center [719, 211] width 89 height 39
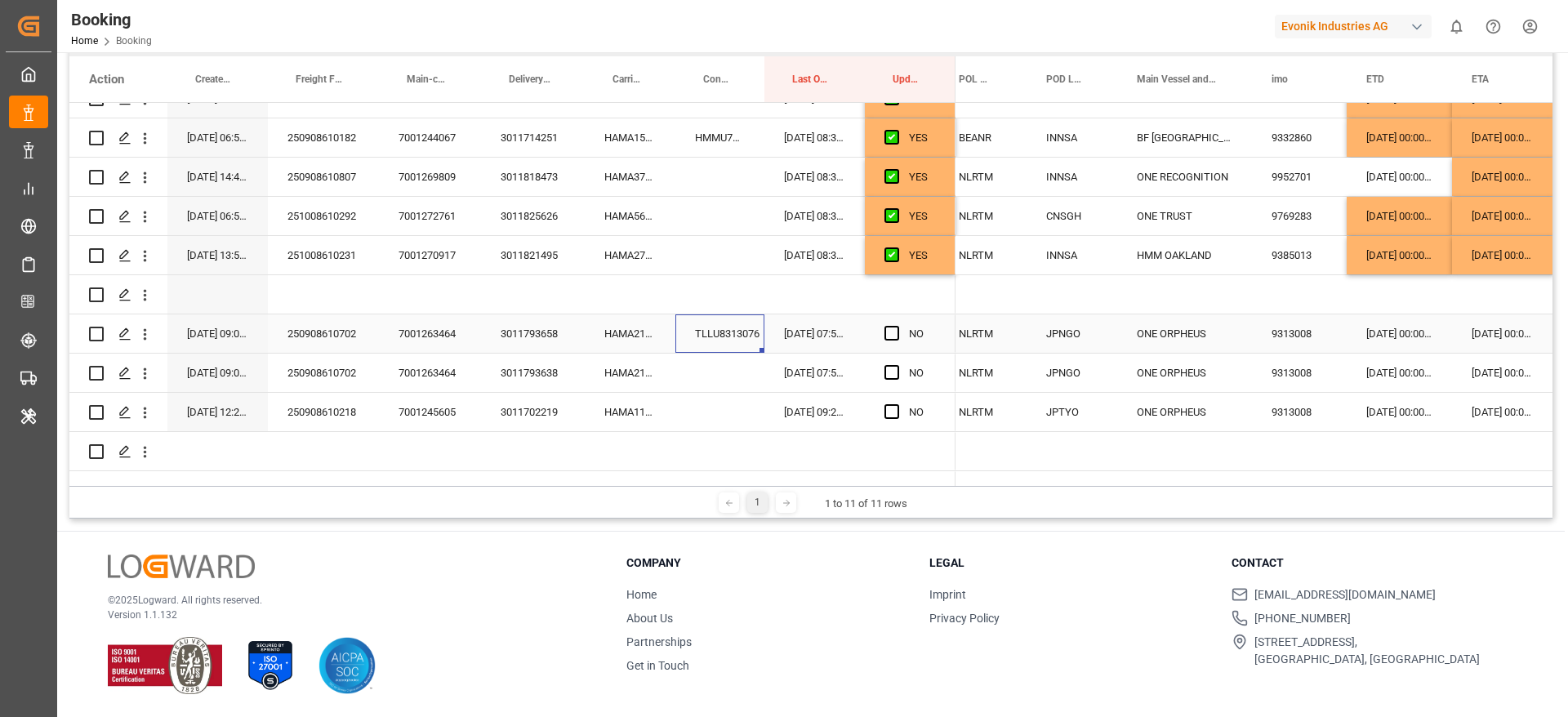
click at [1394, 333] on div "28-09-2025 00:00:00" at bounding box center [1398, 333] width 105 height 39
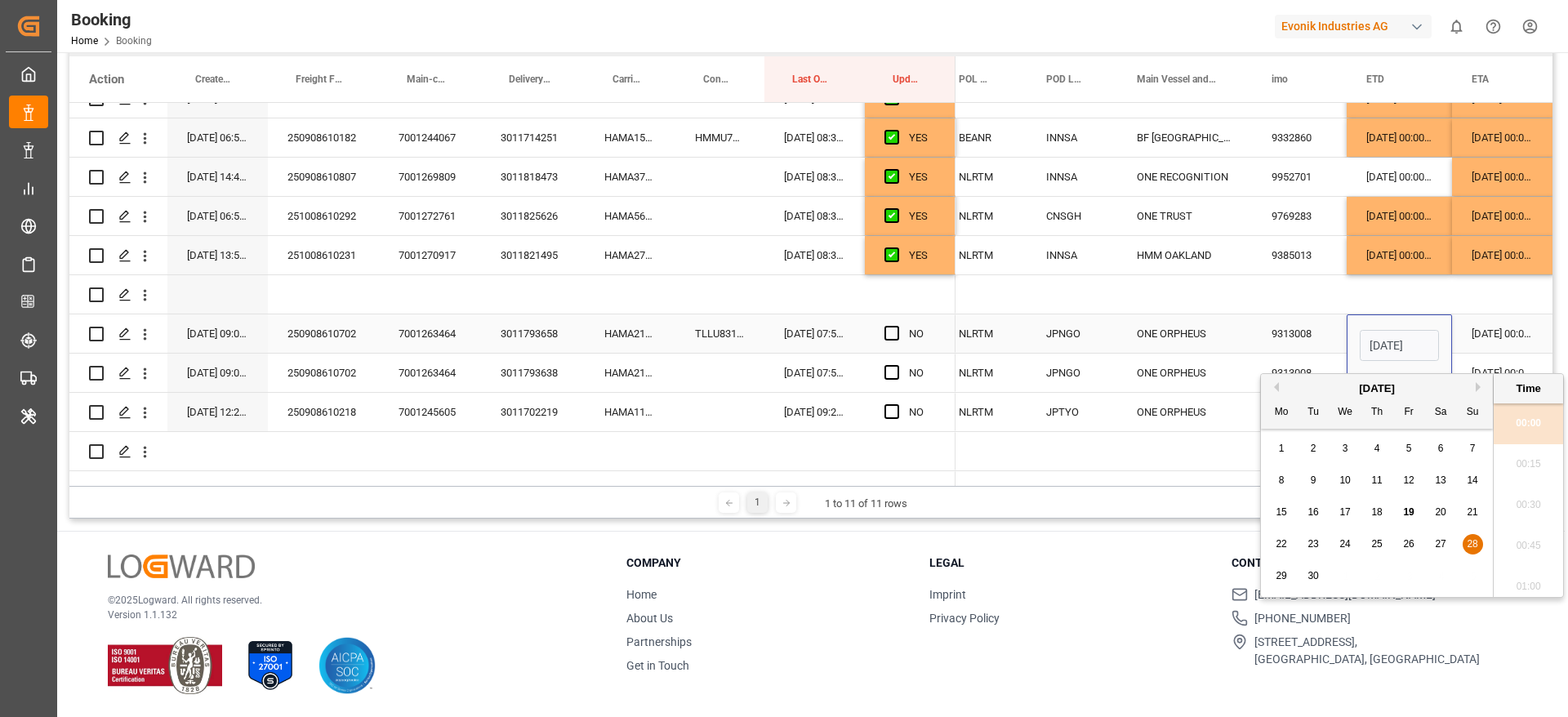
scroll to position [2211, 0]
click at [1285, 575] on span "29" at bounding box center [1281, 575] width 11 height 12
type input "29-09-2025 00:00"
click at [895, 332] on span "Press SPACE to select this row." at bounding box center [892, 333] width 14 height 14
click at [896, 326] on input "Press SPACE to select this row." at bounding box center [896, 326] width 0 height 0
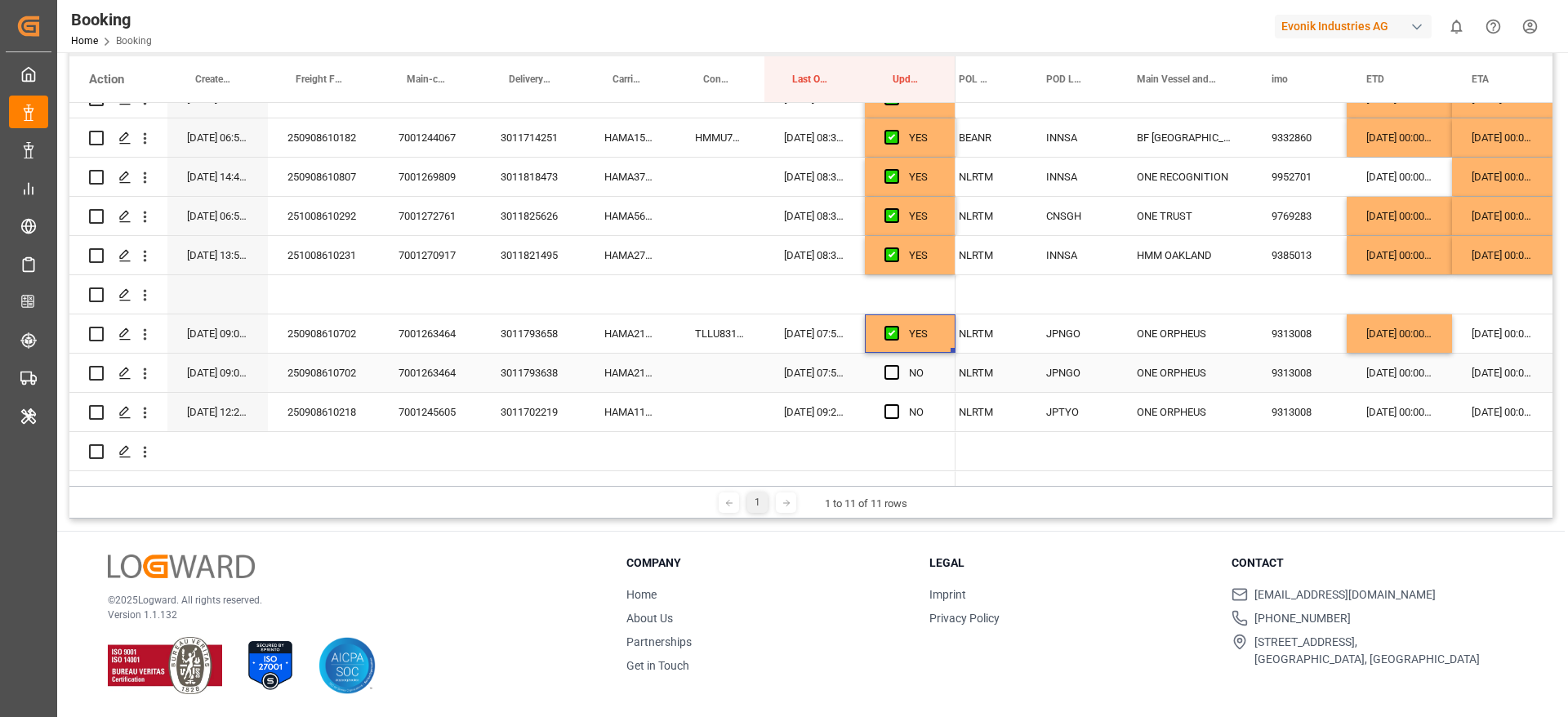
click at [616, 377] on div "HAMA21521500" at bounding box center [630, 372] width 91 height 39
click at [723, 375] on div "Press SPACE to select this row." at bounding box center [719, 372] width 89 height 39
click at [613, 337] on div "HAMA21521500" at bounding box center [630, 333] width 91 height 39
click at [623, 374] on div "HAMA21521500" at bounding box center [630, 372] width 91 height 39
click at [732, 336] on div "TLLU8313076" at bounding box center [719, 333] width 89 height 39
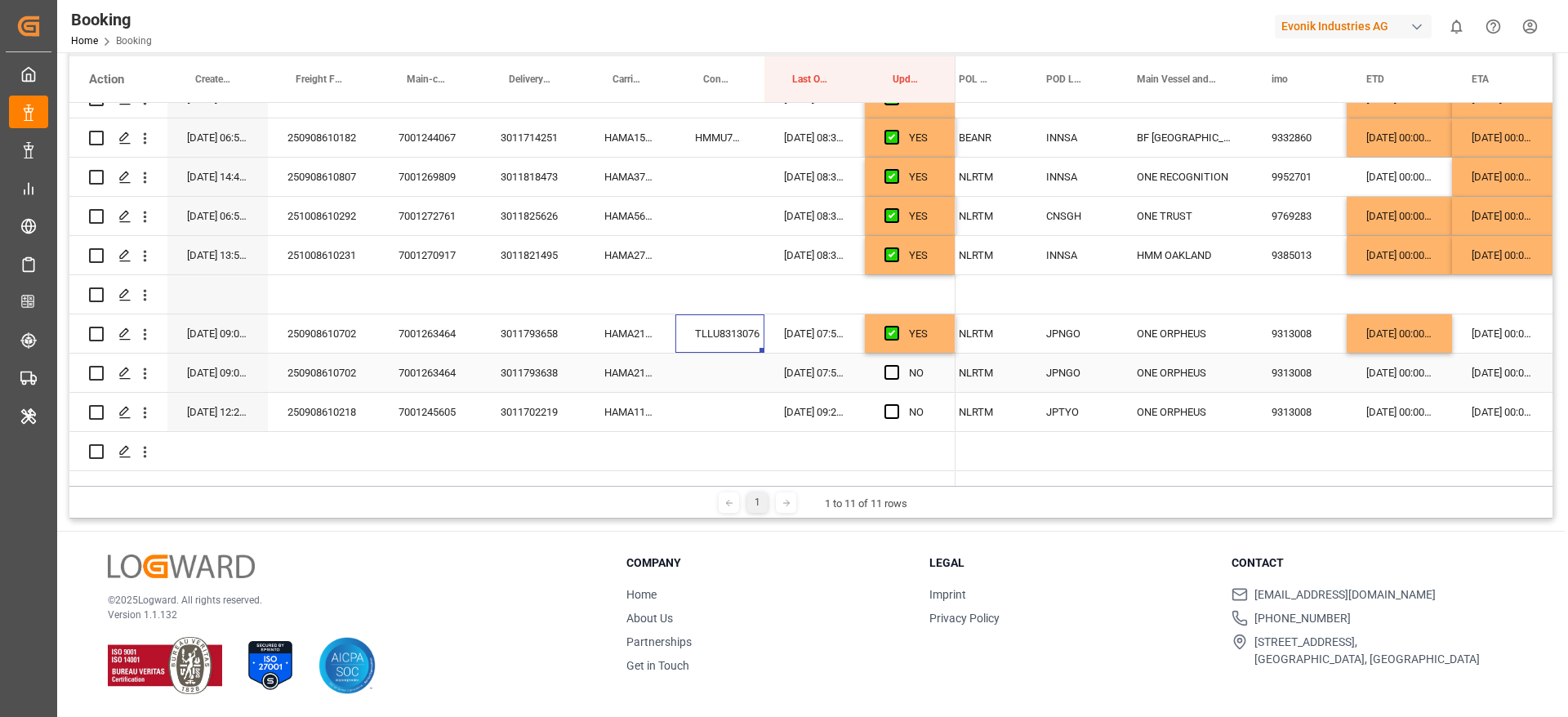
click at [726, 379] on div "Press SPACE to select this row." at bounding box center [719, 372] width 89 height 39
drag, startPoint x: 694, startPoint y: 374, endPoint x: 708, endPoint y: 380, distance: 15.2
click at [693, 373] on input "Press SPACE to select this row." at bounding box center [719, 382] width 63 height 31
click at [708, 380] on input "Press SPACE to select this row." at bounding box center [719, 382] width 63 height 31
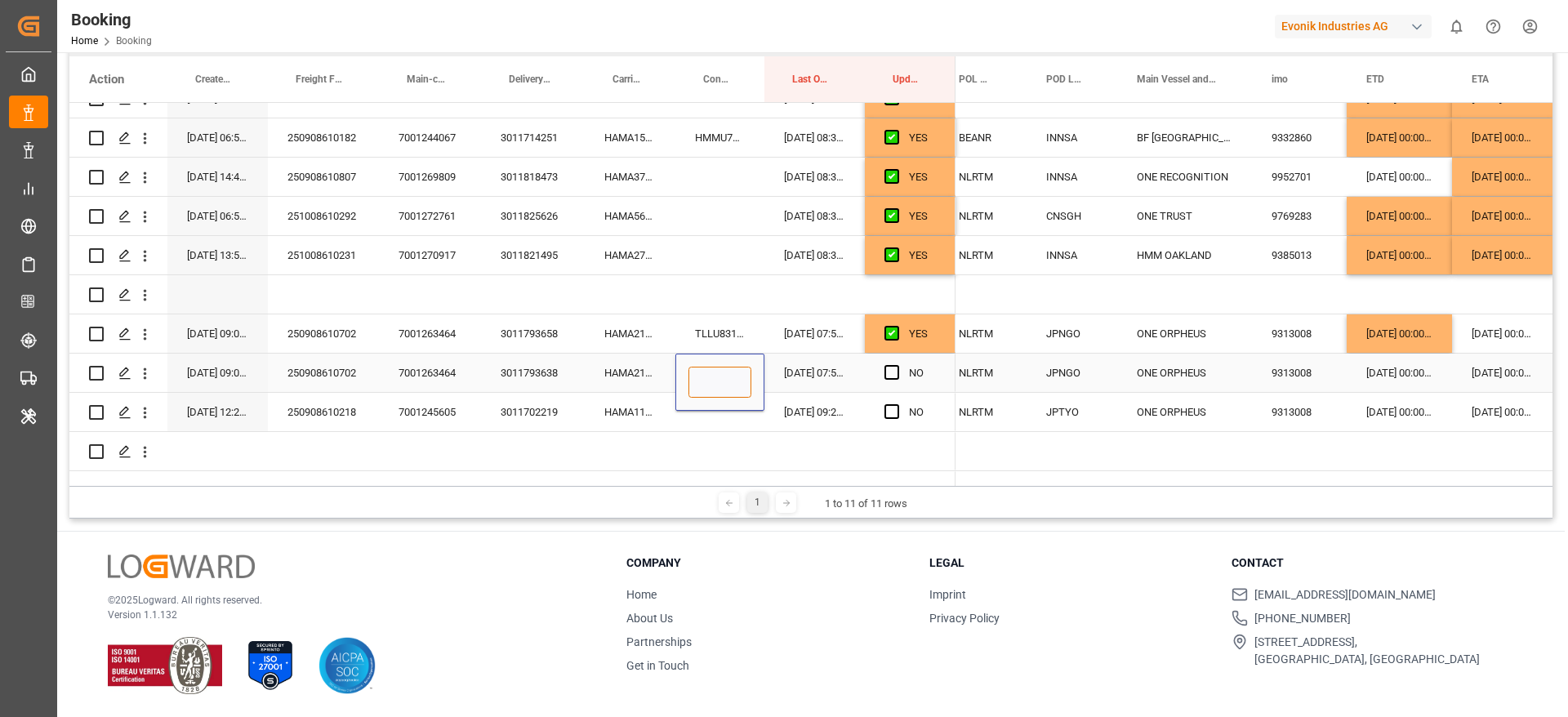
paste input "BSIU3206311"
type input "BSIU3206311"
click at [887, 374] on span "Press SPACE to select this row." at bounding box center [892, 372] width 14 height 14
click at [896, 365] on input "Press SPACE to select this row." at bounding box center [896, 365] width 0 height 0
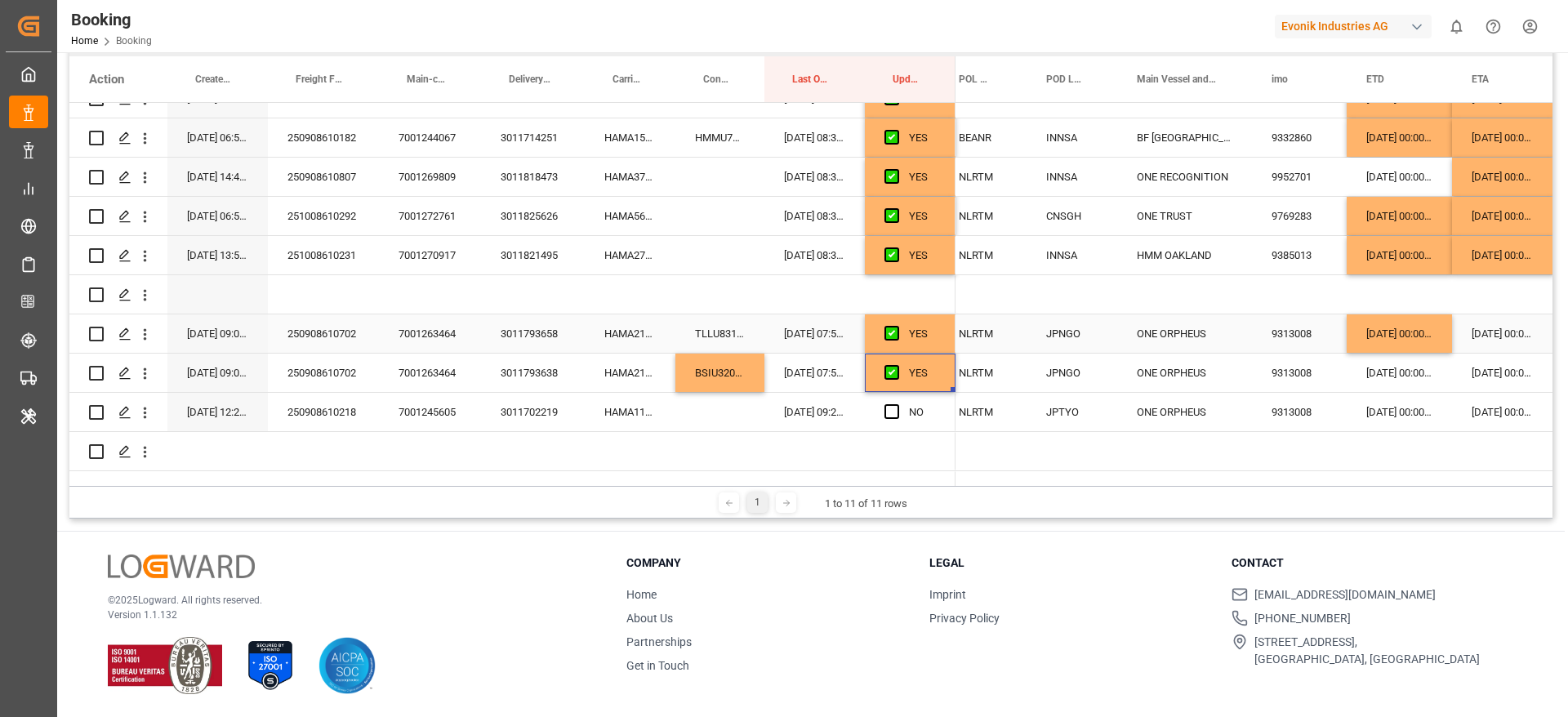
click at [1411, 335] on div "29-09-2025 00:00:00" at bounding box center [1398, 333] width 105 height 39
drag, startPoint x: 1450, startPoint y: 350, endPoint x: 1447, endPoint y: 368, distance: 18.2
click at [591, 417] on div "HAMA11862000" at bounding box center [630, 412] width 91 height 39
click at [652, 412] on div "HAMA11862000" at bounding box center [630, 412] width 91 height 39
click at [325, 415] on div "250908610218" at bounding box center [324, 412] width 111 height 39
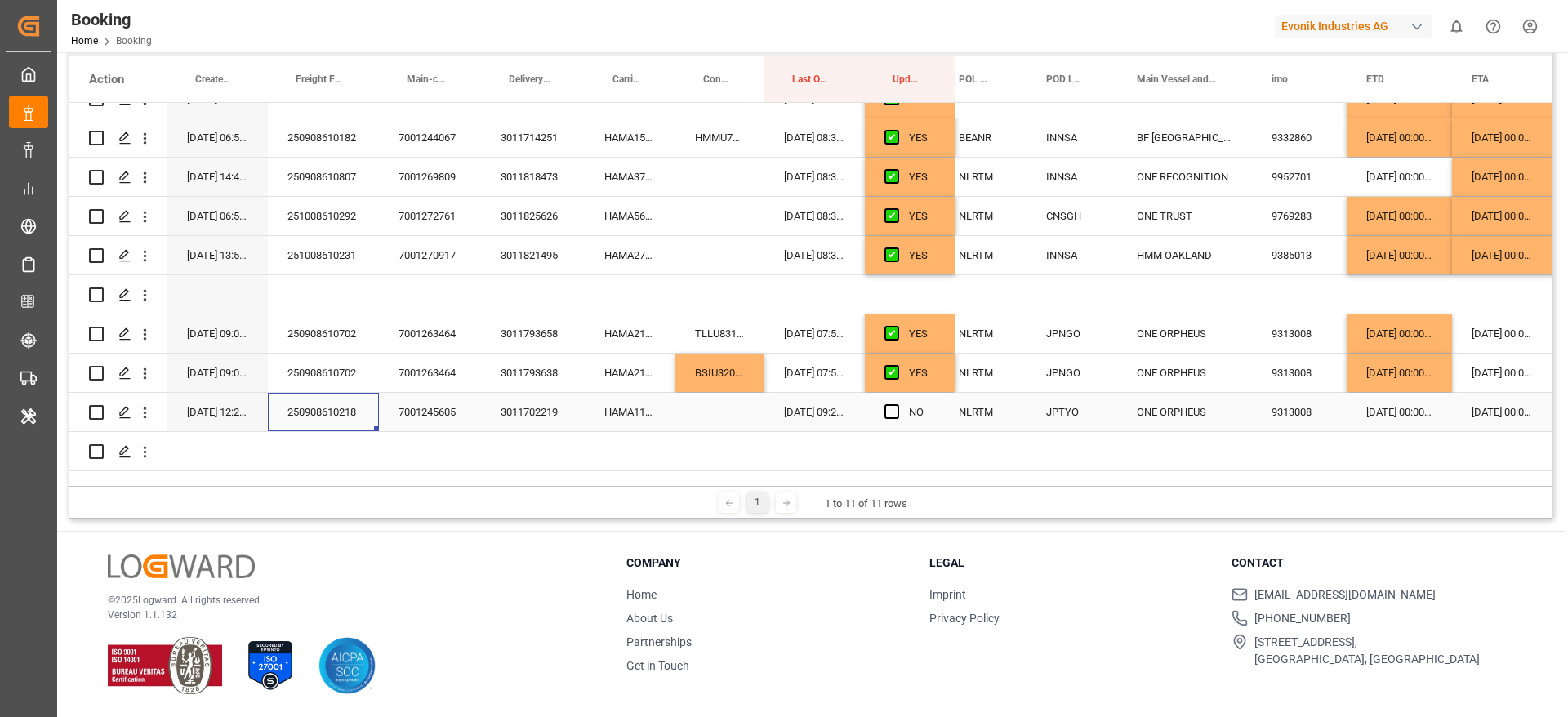
click at [635, 415] on div "HAMA11862000" at bounding box center [630, 412] width 91 height 39
click at [720, 420] on div "Press SPACE to select this row." at bounding box center [719, 412] width 89 height 39
click at [727, 401] on div "Press SPACE to select this row." at bounding box center [719, 412] width 89 height 39
click at [704, 424] on input "Press SPACE to select this row." at bounding box center [719, 421] width 63 height 31
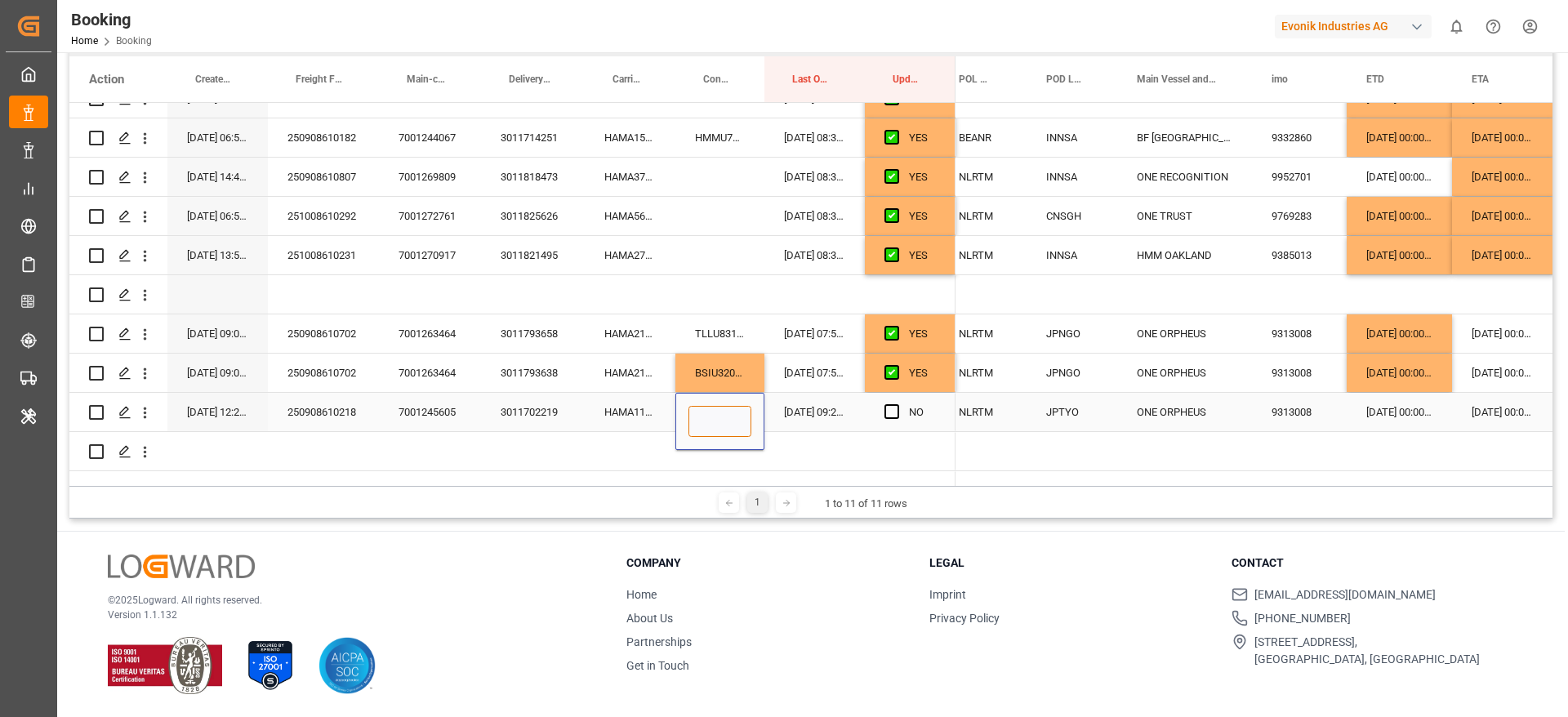
paste input "CAIU6166156"
type input "CAIU6166156"
click at [895, 411] on span "Press SPACE to select this row." at bounding box center [892, 412] width 14 height 14
click at [896, 405] on input "Press SPACE to select this row." at bounding box center [896, 405] width 0 height 0
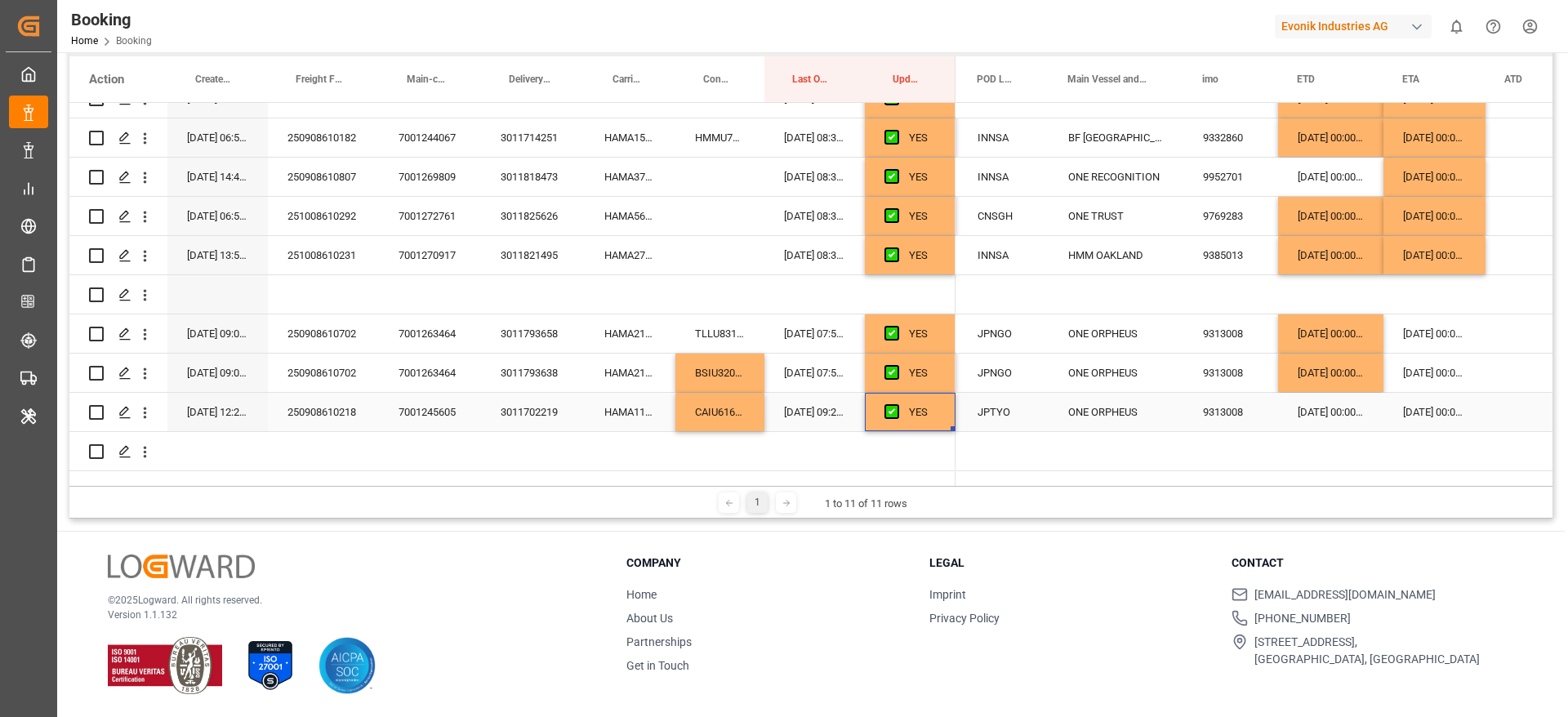
scroll to position [0, 681]
click at [1330, 379] on div "29-09-2025 00:00:00" at bounding box center [1329, 372] width 105 height 39
drag, startPoint x: 1378, startPoint y: 389, endPoint x: 1378, endPoint y: 413, distance: 24.0
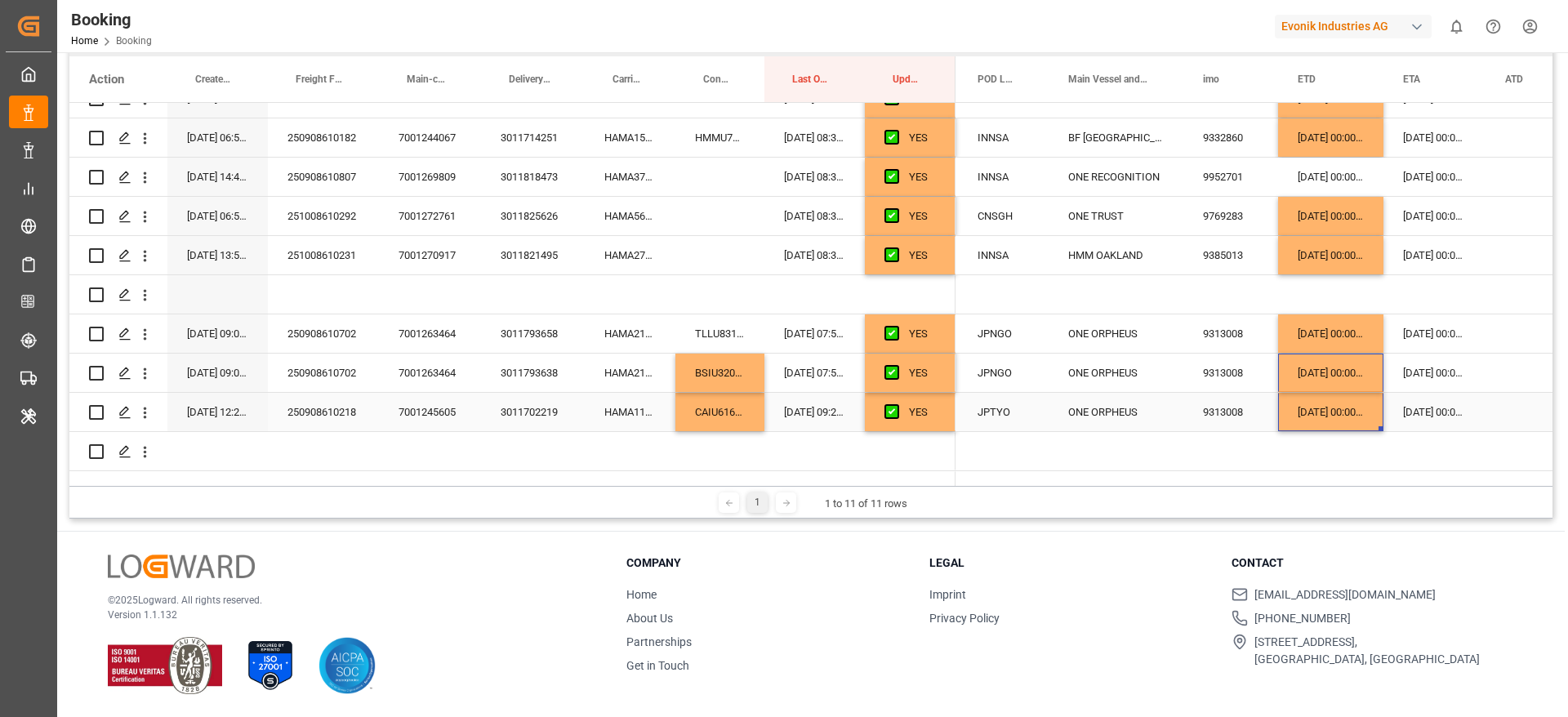
scroll to position [0, 717]
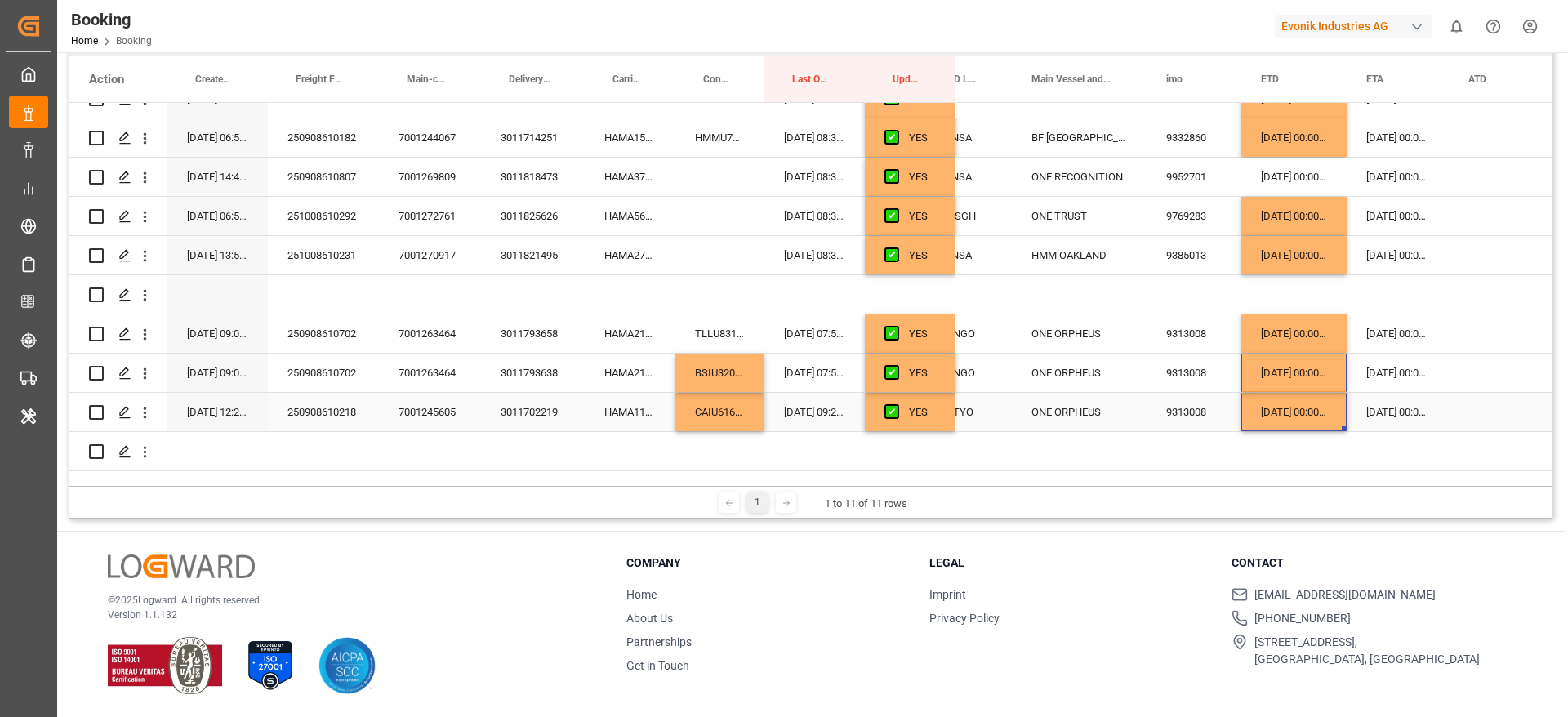
click at [1405, 415] on div "19-11-2025 00:00:00" at bounding box center [1398, 412] width 102 height 39
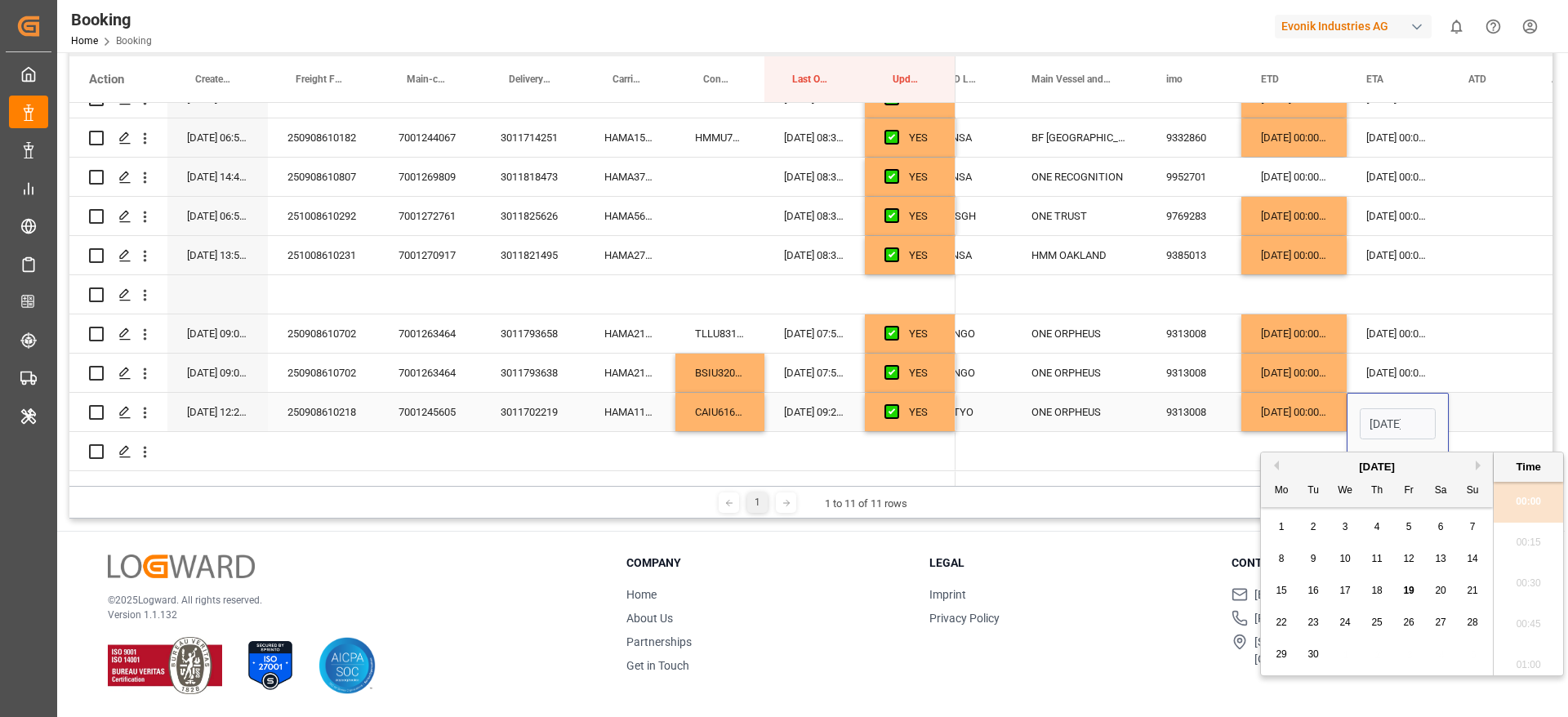
scroll to position [2252, 0]
click at [1477, 466] on button "Next Month" at bounding box center [1480, 465] width 10 height 10
click at [1386, 616] on div "20" at bounding box center [1377, 624] width 21 height 20
type input "20-11-2025 00:00"
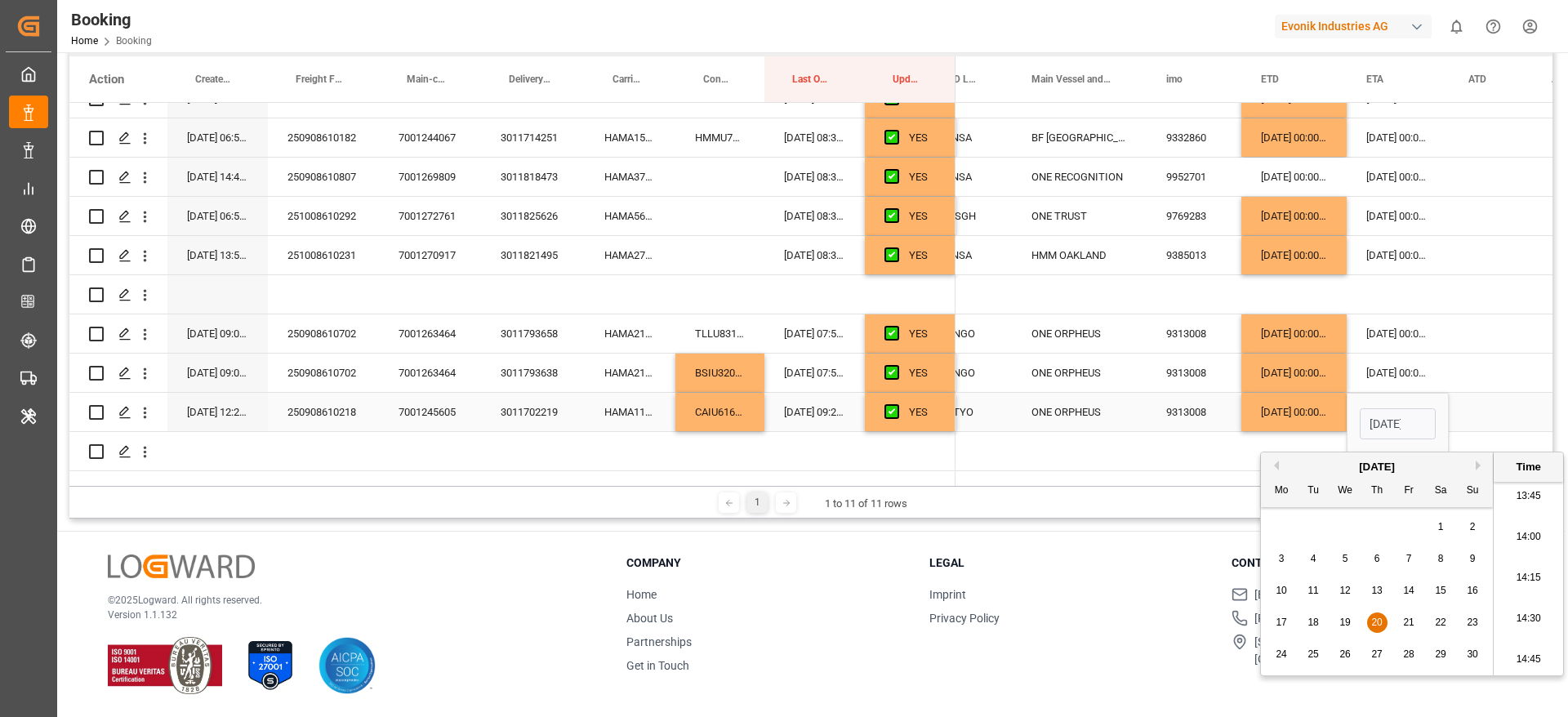
click at [1475, 405] on div "Press SPACE to select this row." at bounding box center [1490, 412] width 83 height 39
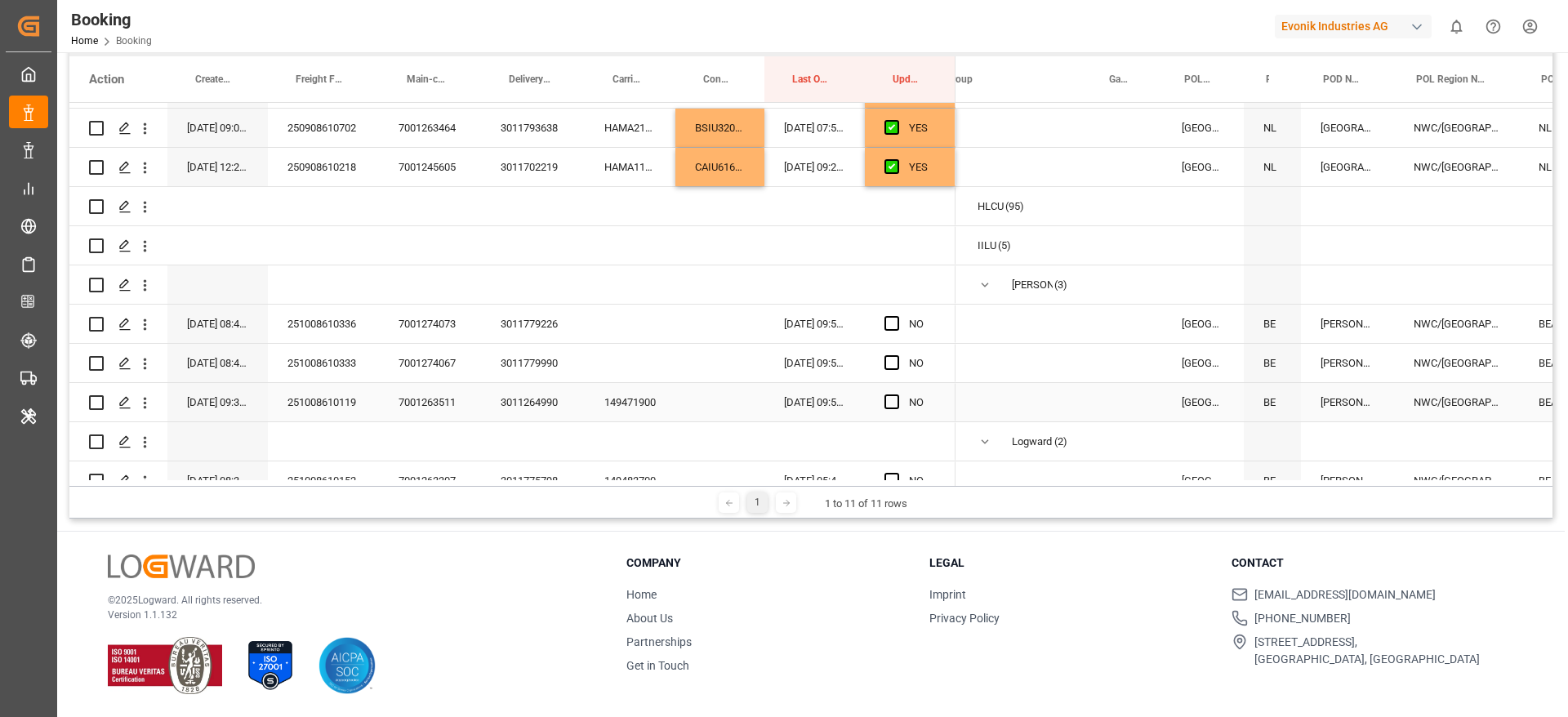
scroll to position [0, 0]
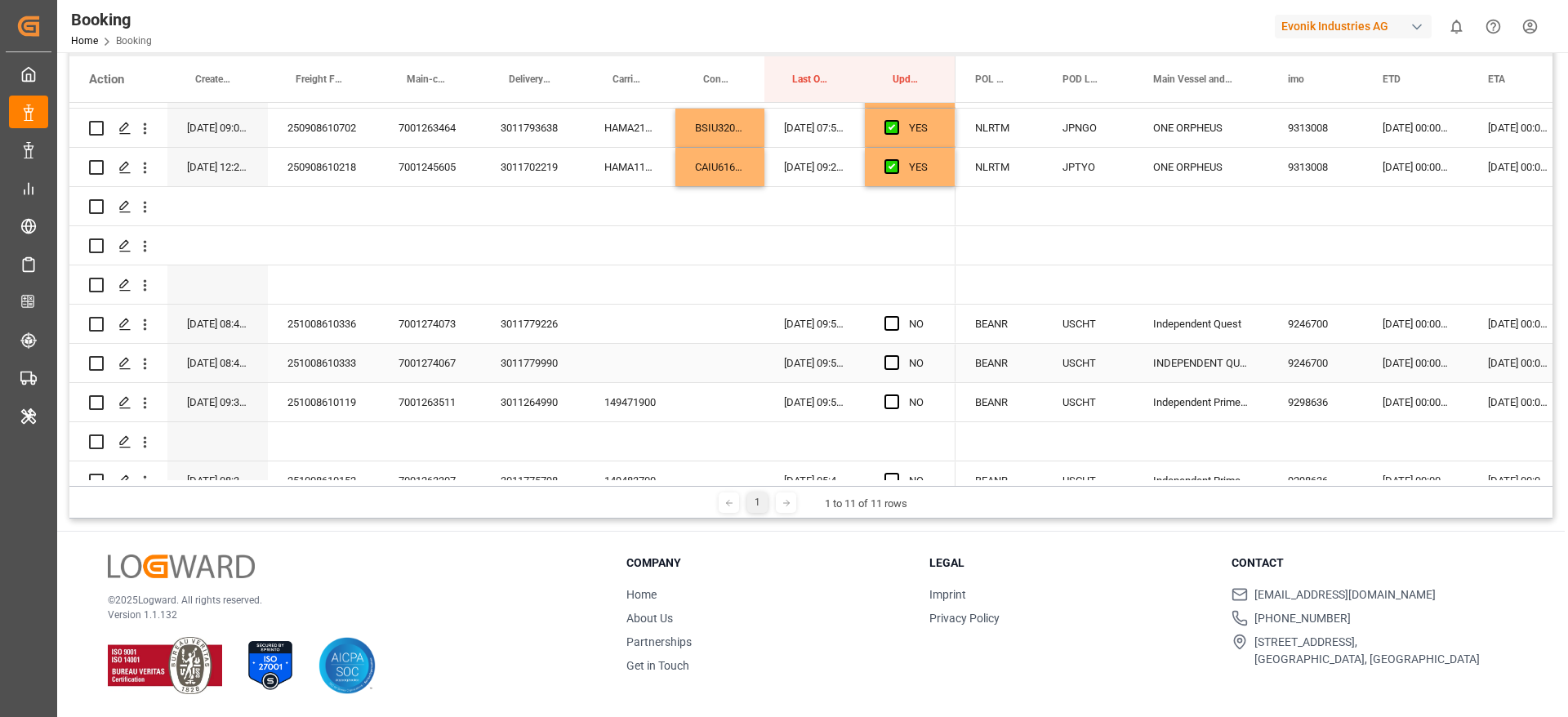
click at [518, 331] on div "3011779226" at bounding box center [533, 324] width 104 height 39
click at [894, 323] on span "Press SPACE to select this row." at bounding box center [892, 323] width 14 height 14
click at [896, 316] on input "Press SPACE to select this row." at bounding box center [896, 316] width 0 height 0
click at [337, 329] on div "251008610336" at bounding box center [324, 324] width 111 height 39
click at [510, 322] on div "3011779226" at bounding box center [533, 324] width 104 height 39
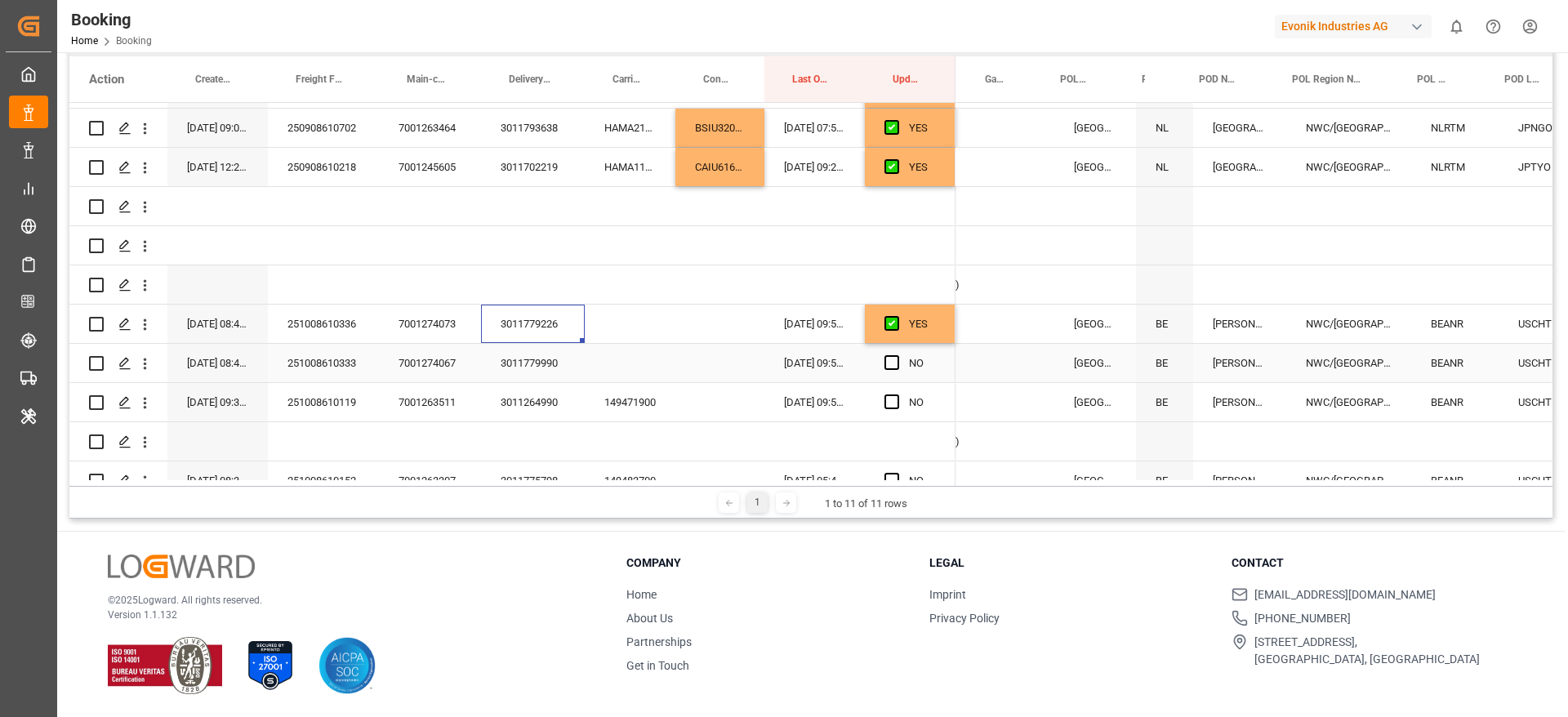
scroll to position [0, 156]
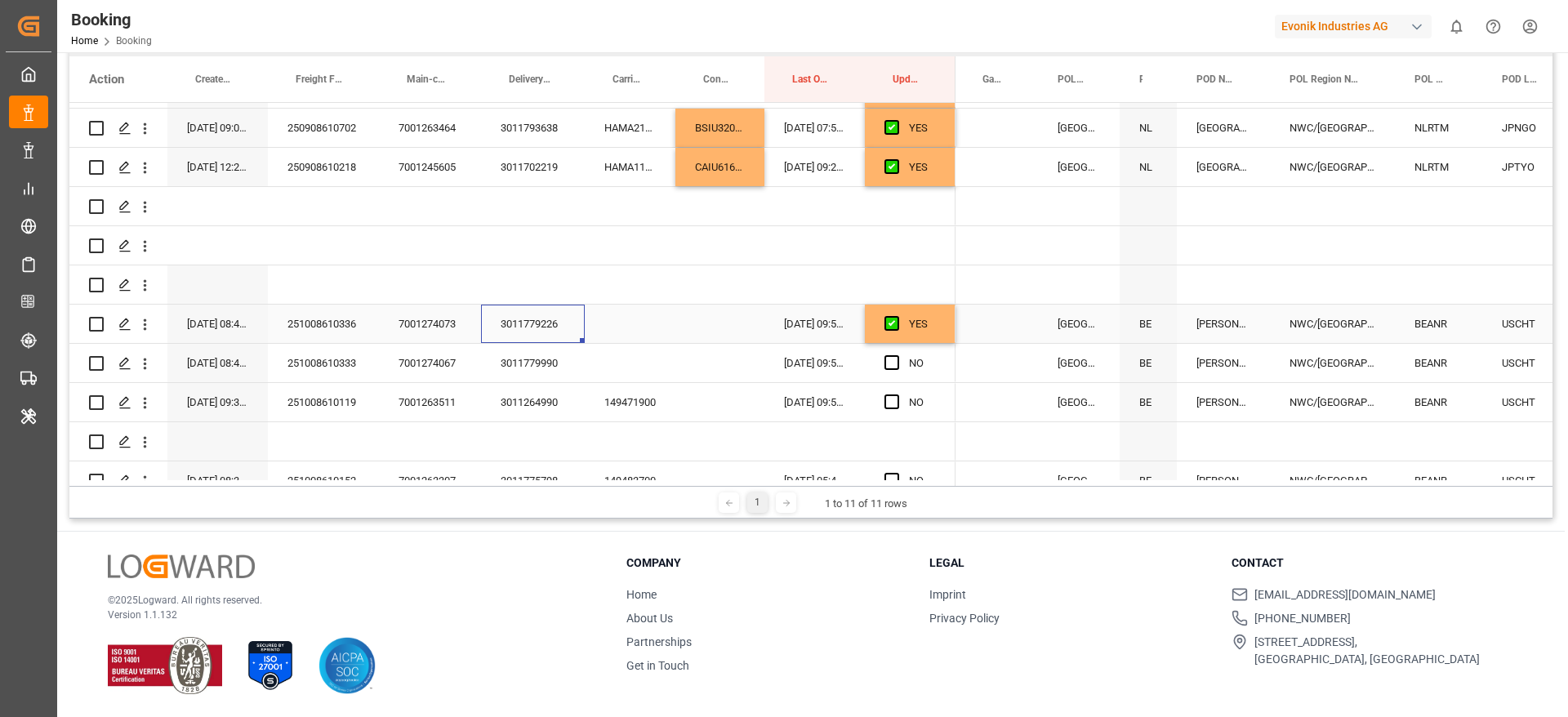
click at [617, 312] on div "Press SPACE to select this row." at bounding box center [630, 324] width 91 height 39
click at [623, 325] on div "Press SPACE to select this row." at bounding box center [630, 324] width 91 height 39
click at [624, 329] on input "Press SPACE to select this row." at bounding box center [630, 333] width 65 height 31
paste input "149705500"
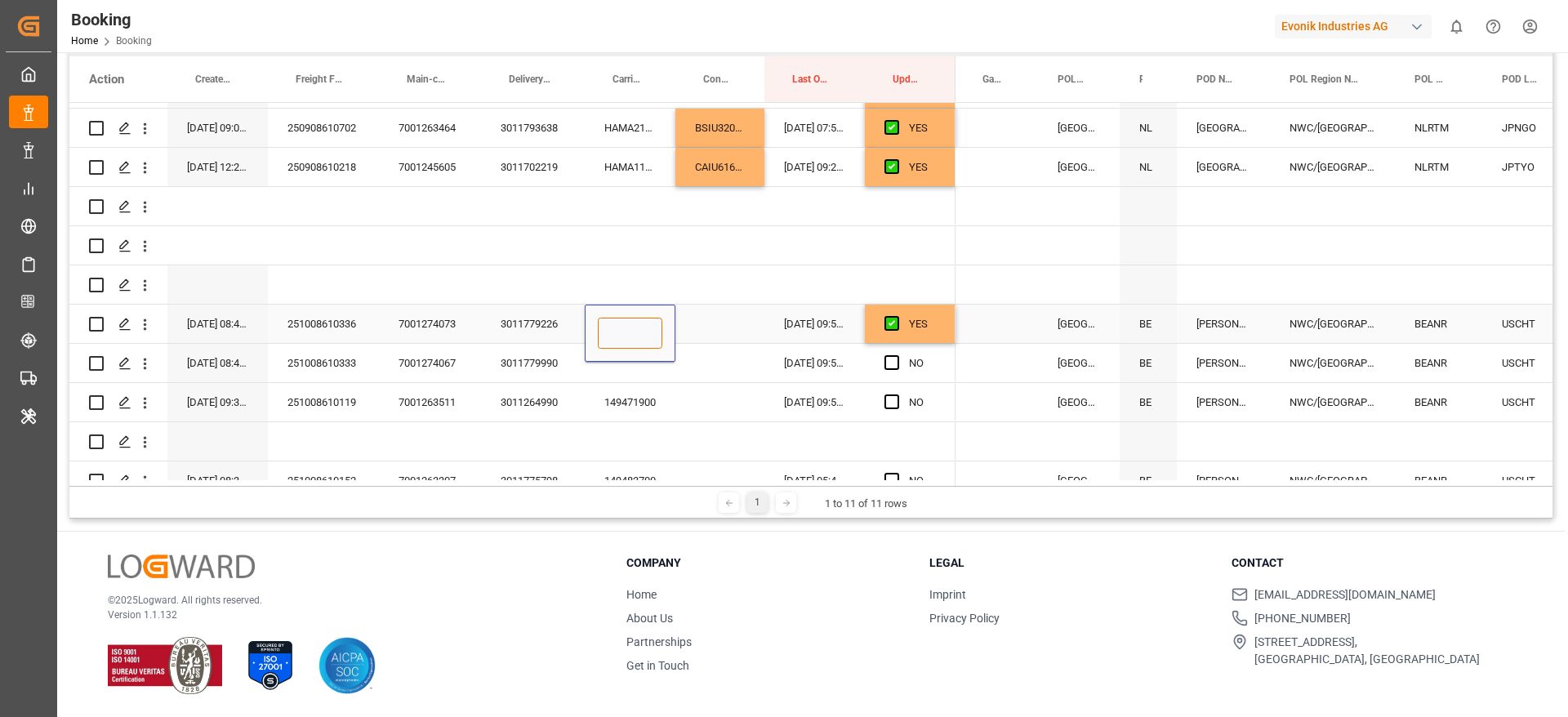
type input "149705500"
click at [712, 328] on div "Press SPACE to select this row." at bounding box center [719, 324] width 89 height 39
click at [609, 355] on div "Press SPACE to select this row." at bounding box center [630, 363] width 91 height 39
click at [316, 367] on div "251008610333" at bounding box center [324, 363] width 111 height 39
click at [608, 356] on div "Press SPACE to select this row." at bounding box center [630, 363] width 91 height 39
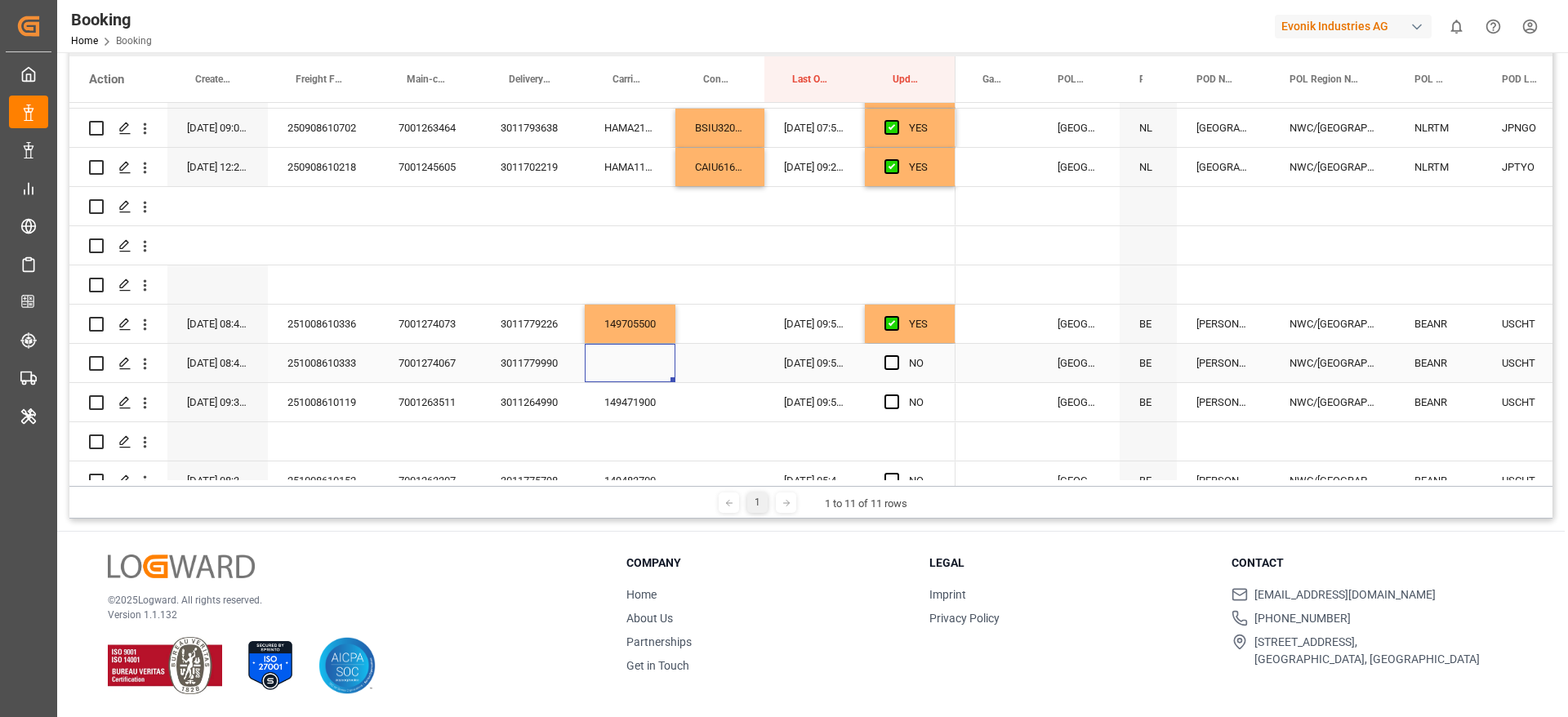
click at [614, 359] on div "Press SPACE to select this row." at bounding box center [630, 363] width 91 height 39
click at [620, 365] on input "Press SPACE to select this row." at bounding box center [630, 372] width 65 height 31
paste input "149702600"
type input "149702600"
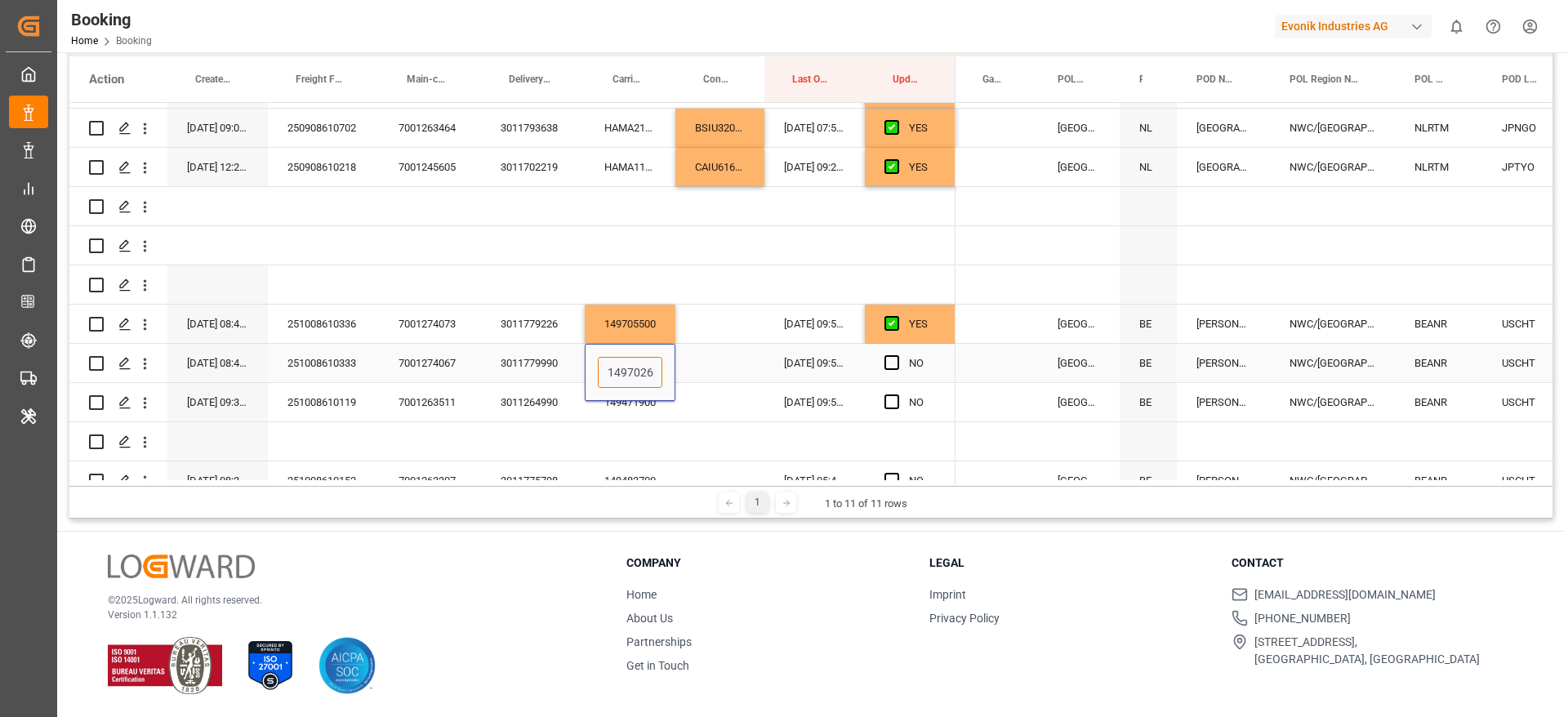
scroll to position [0, 13]
click at [717, 355] on div "Press SPACE to select this row." at bounding box center [719, 363] width 89 height 39
click at [636, 398] on div "149471900" at bounding box center [630, 402] width 91 height 39
click at [893, 361] on span "Press SPACE to select this row." at bounding box center [892, 363] width 14 height 14
click at [896, 355] on input "Press SPACE to select this row." at bounding box center [896, 355] width 0 height 0
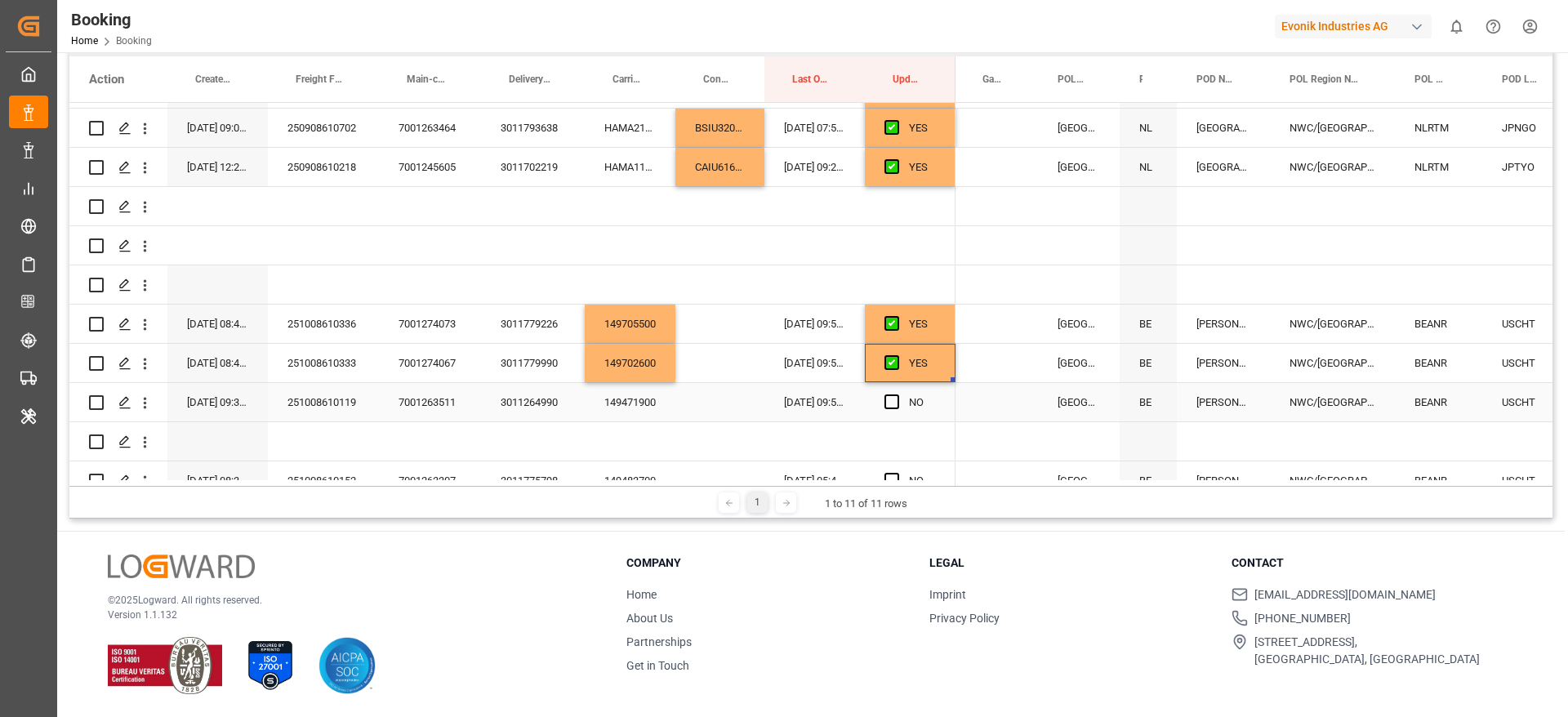
click at [618, 405] on div "149471900" at bounding box center [630, 402] width 91 height 39
click at [893, 402] on span "Press SPACE to select this row." at bounding box center [892, 402] width 14 height 14
click at [896, 395] on input "Press SPACE to select this row." at bounding box center [896, 395] width 0 height 0
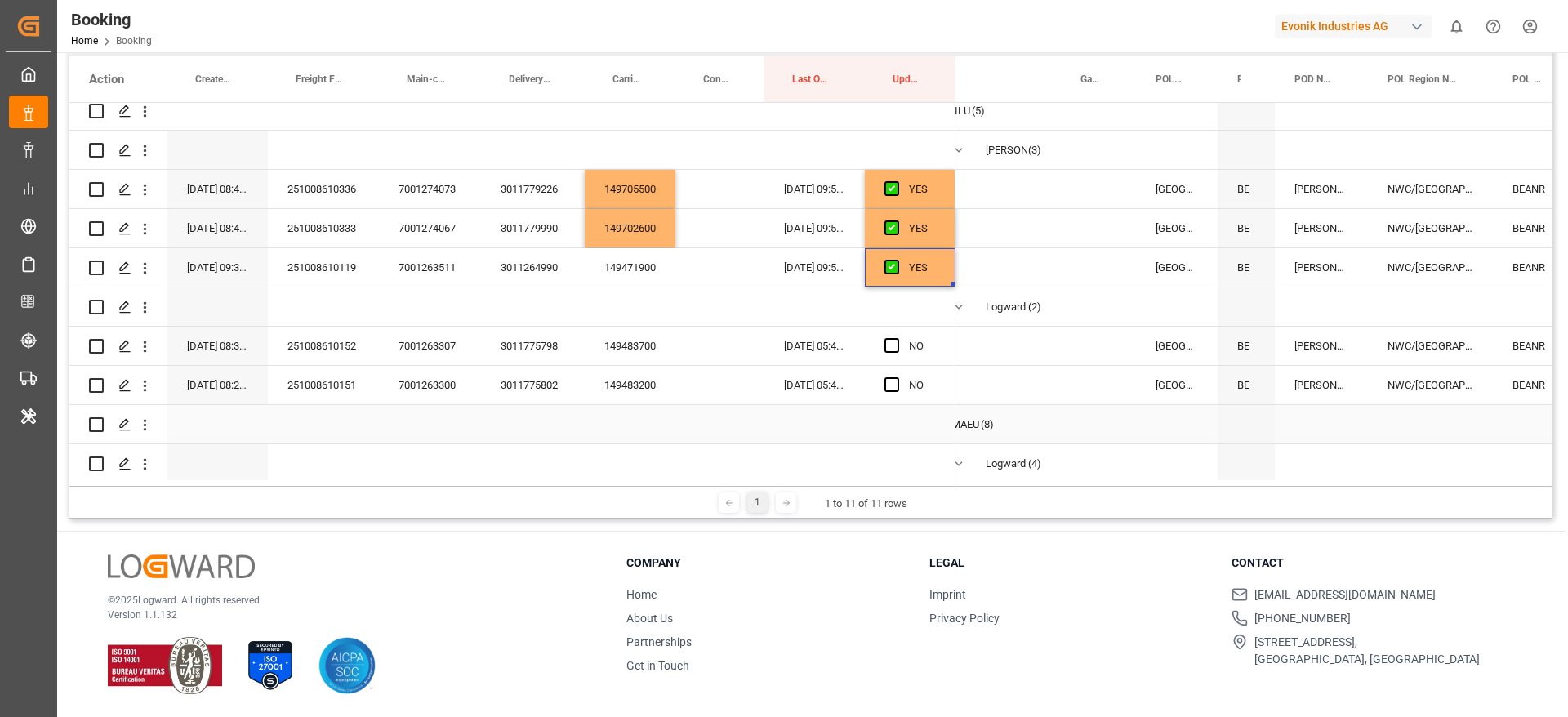
scroll to position [0, 171]
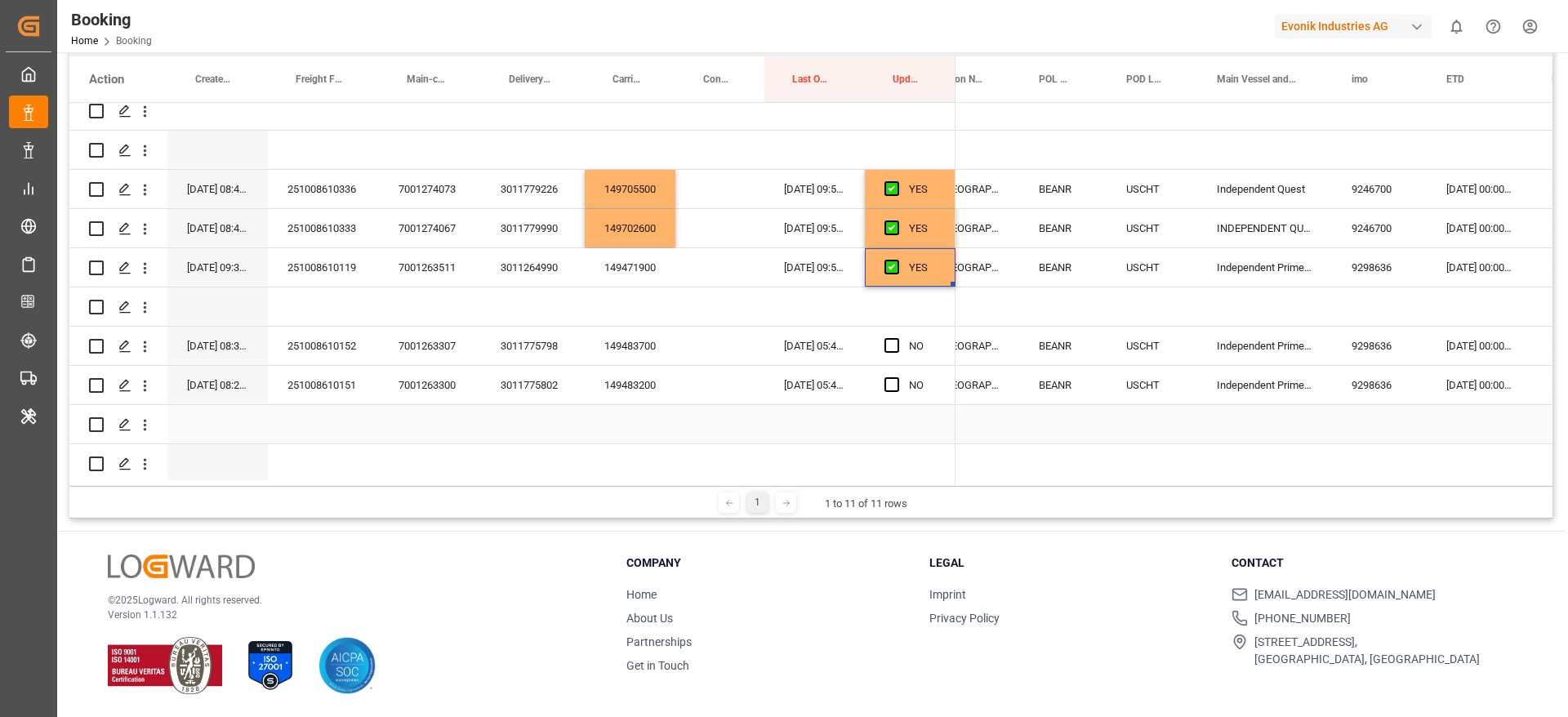
click at [625, 348] on div "149483700" at bounding box center [630, 345] width 91 height 39
click at [896, 345] on span "Press SPACE to select this row." at bounding box center [892, 345] width 14 height 14
click at [896, 338] on input "Press SPACE to select this row." at bounding box center [896, 338] width 0 height 0
click at [642, 381] on div "149483200" at bounding box center [630, 385] width 91 height 39
click at [886, 381] on span "Press SPACE to select this row." at bounding box center [892, 385] width 14 height 14
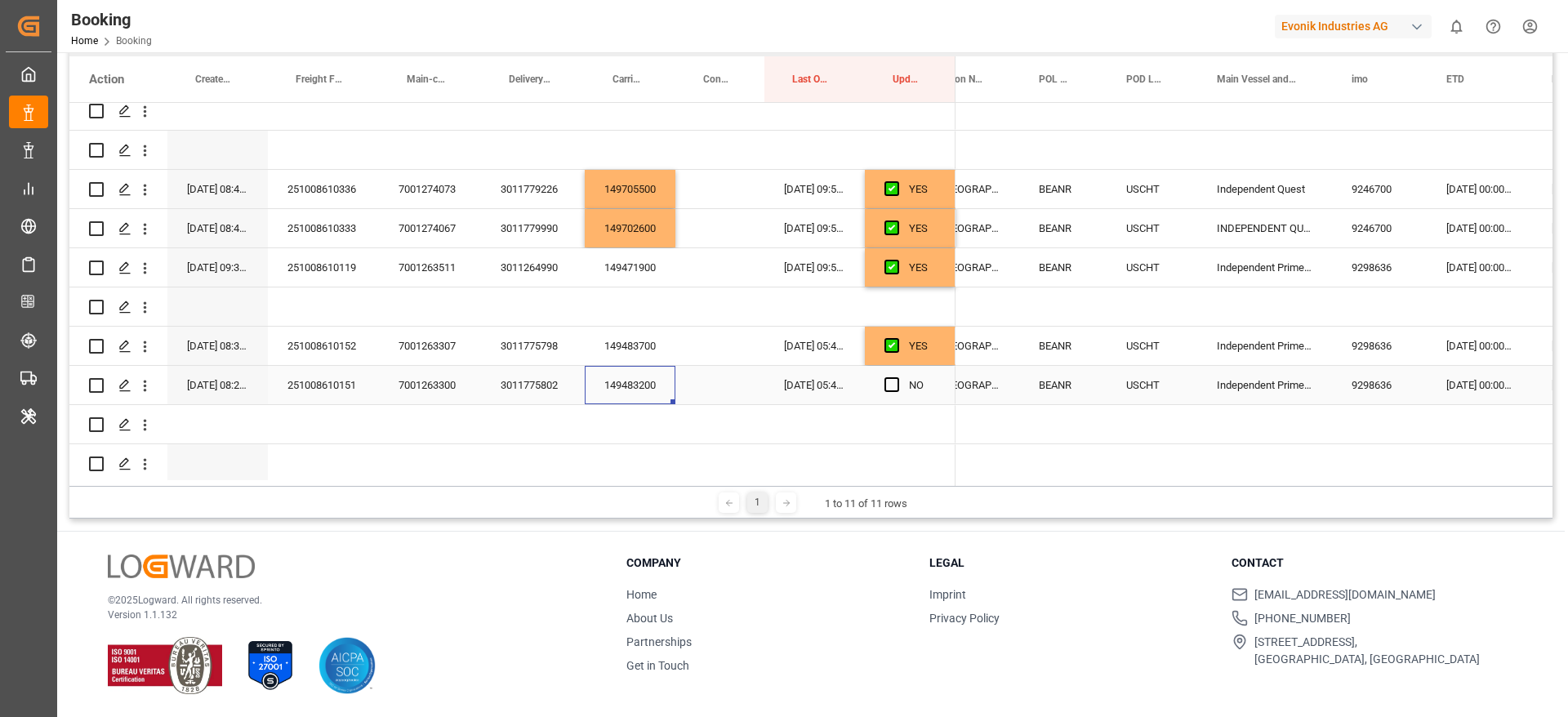
click at [896, 378] on input "Press SPACE to select this row." at bounding box center [896, 378] width 0 height 0
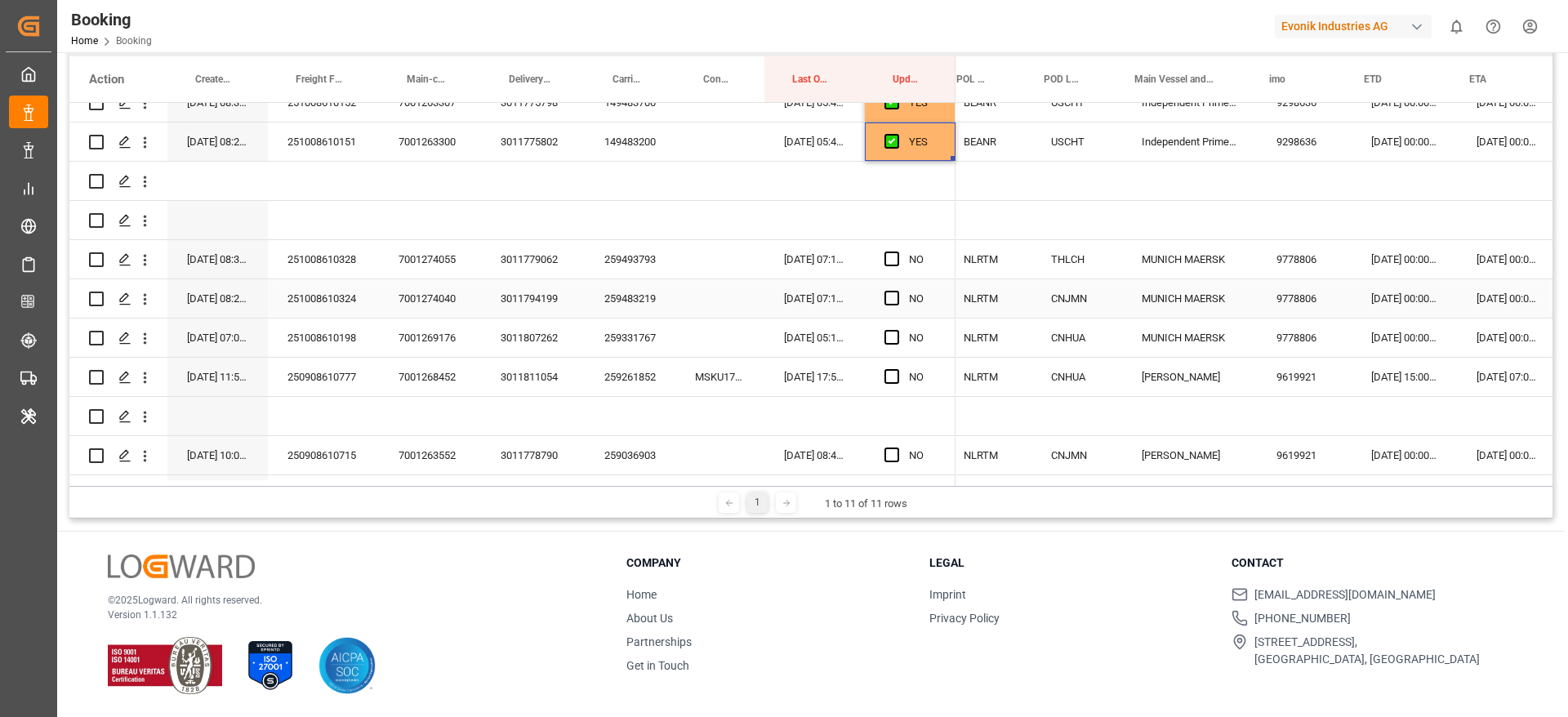
scroll to position [0, 603]
click at [616, 267] on div "259493793" at bounding box center [630, 259] width 91 height 39
click at [885, 259] on span "Press SPACE to select this row." at bounding box center [892, 258] width 14 height 14
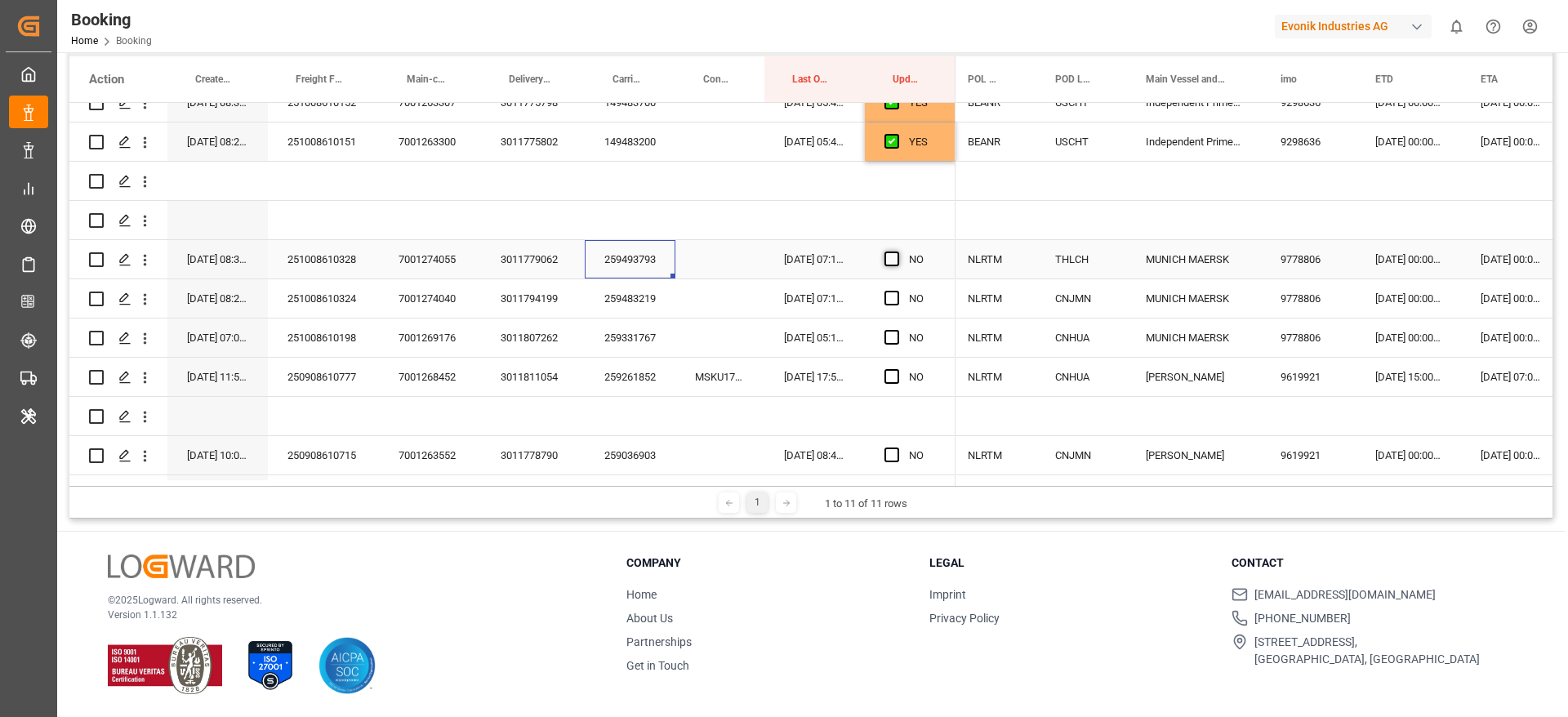
click at [896, 251] on input "Press SPACE to select this row." at bounding box center [896, 251] width 0 height 0
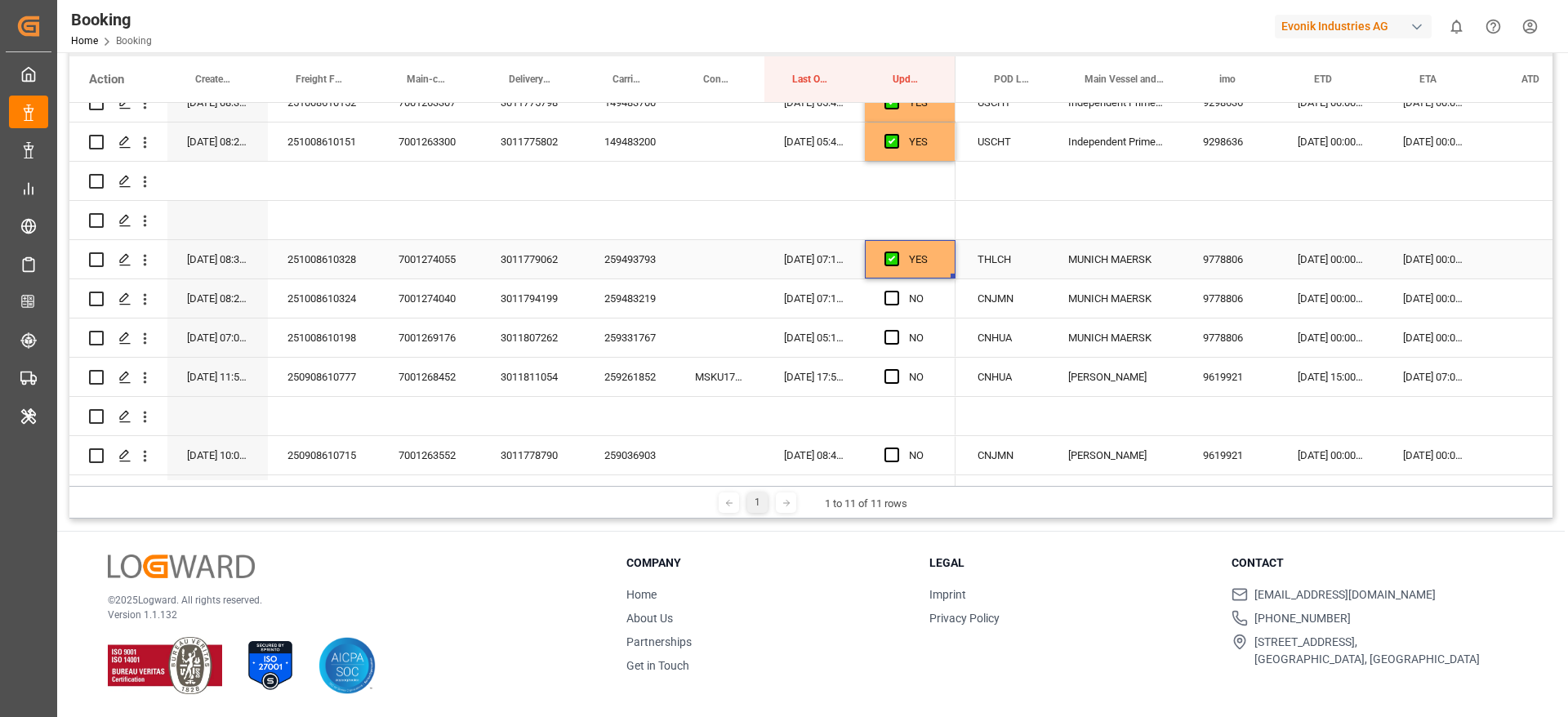
scroll to position [0, 0]
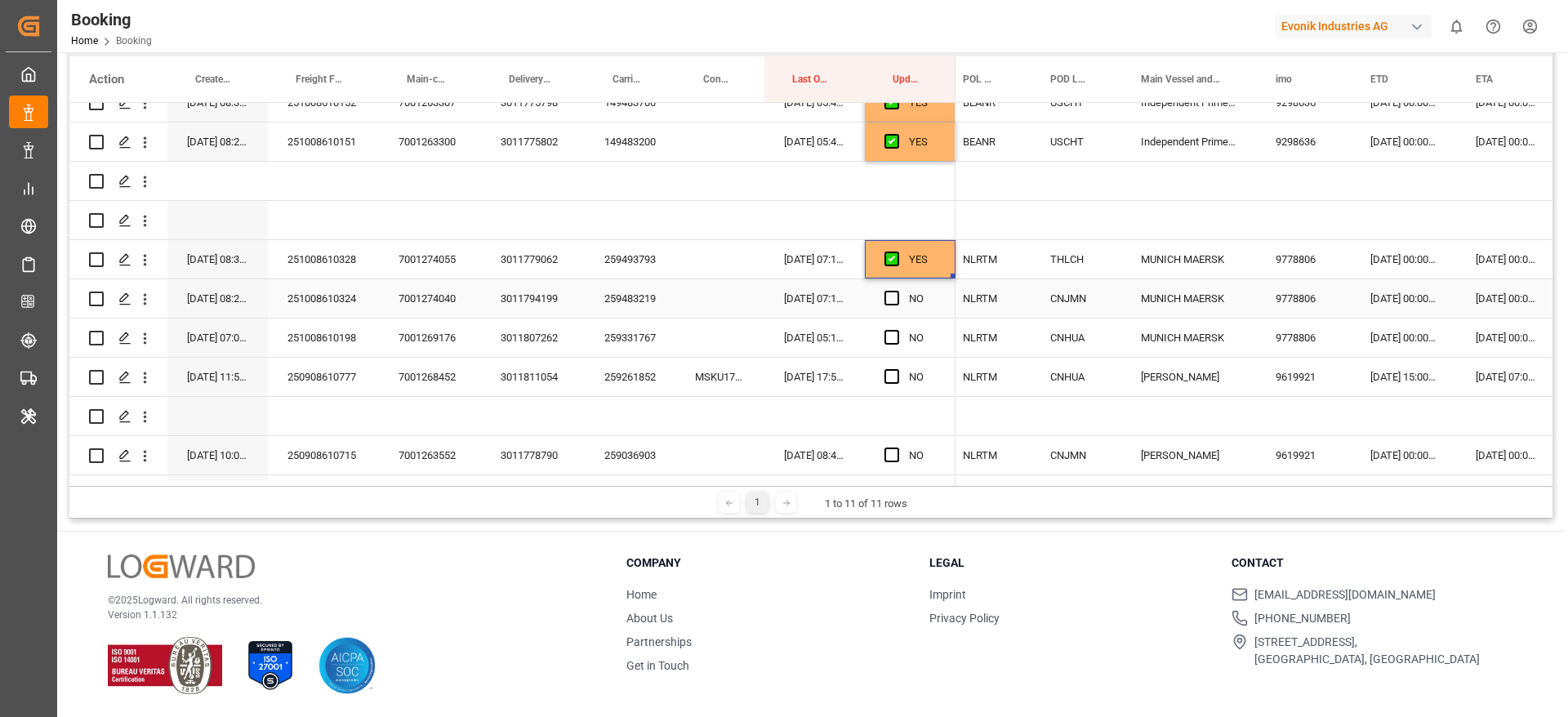
click at [619, 299] on div "259483219" at bounding box center [630, 298] width 91 height 39
click at [892, 298] on span "Press SPACE to select this row." at bounding box center [892, 298] width 14 height 14
click at [896, 291] on input "Press SPACE to select this row." at bounding box center [896, 291] width 0 height 0
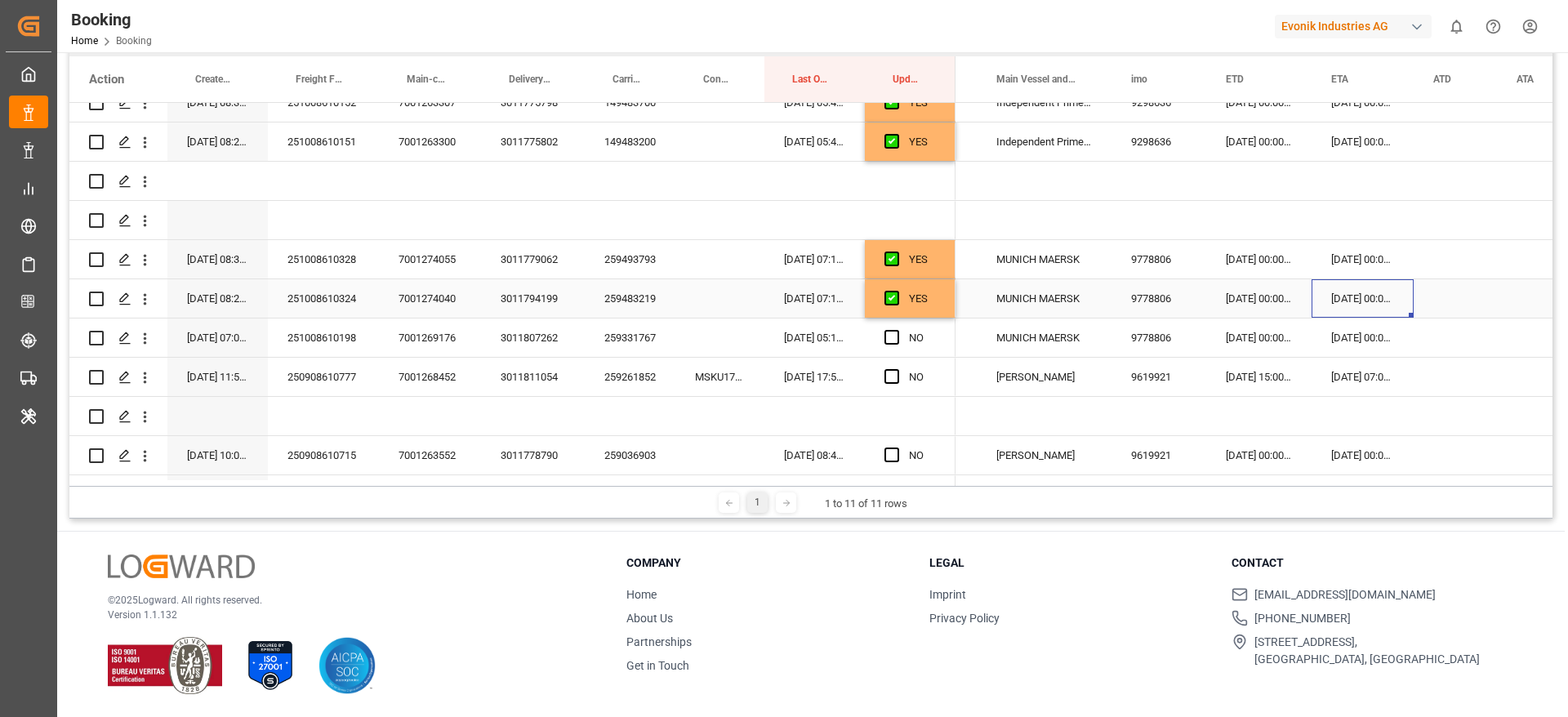
click at [1363, 299] on div "[DATE] 00:00:00" at bounding box center [1363, 298] width 102 height 39
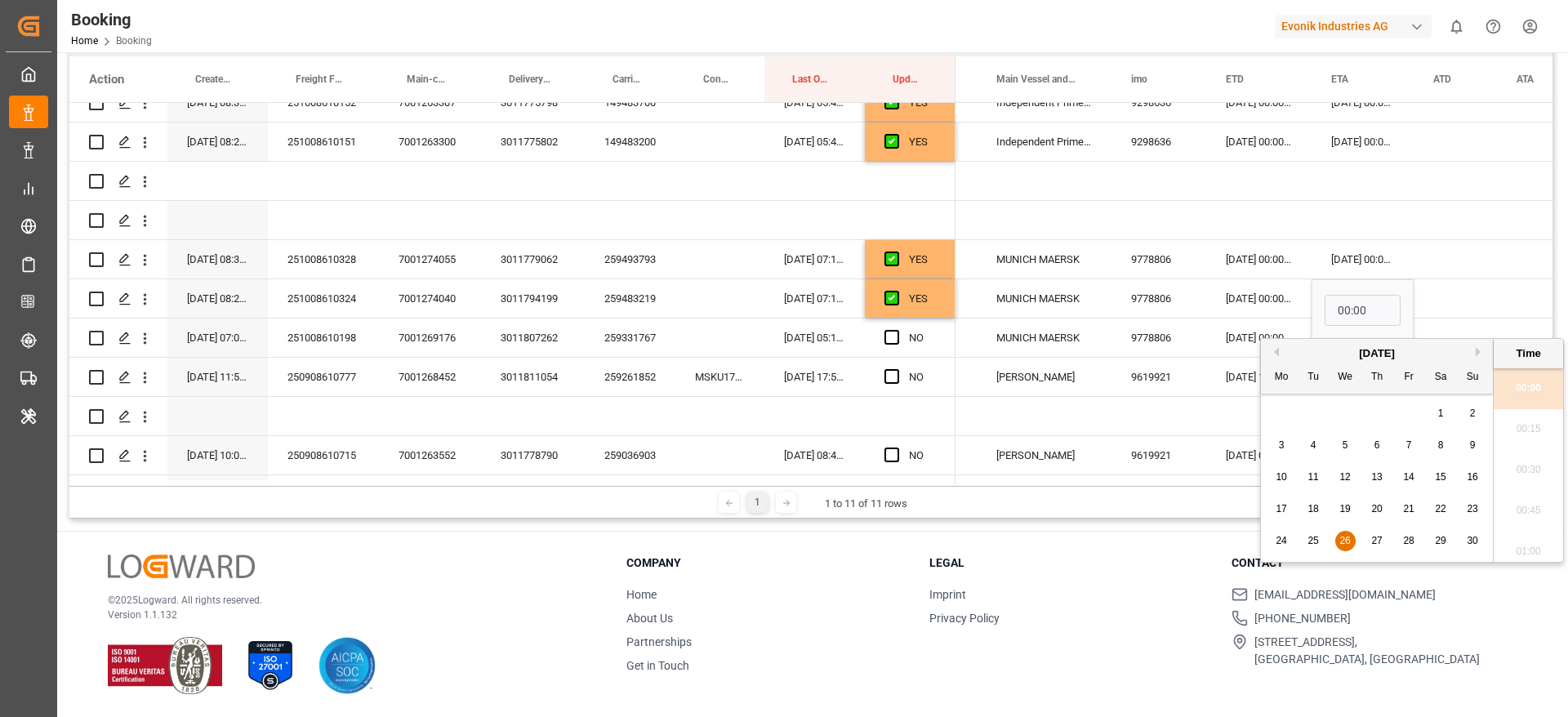
click at [1346, 512] on span "19" at bounding box center [1345, 509] width 11 height 12
type input "[DATE] 00:00"
click at [1444, 300] on div "Press SPACE to select this row." at bounding box center [1455, 298] width 83 height 39
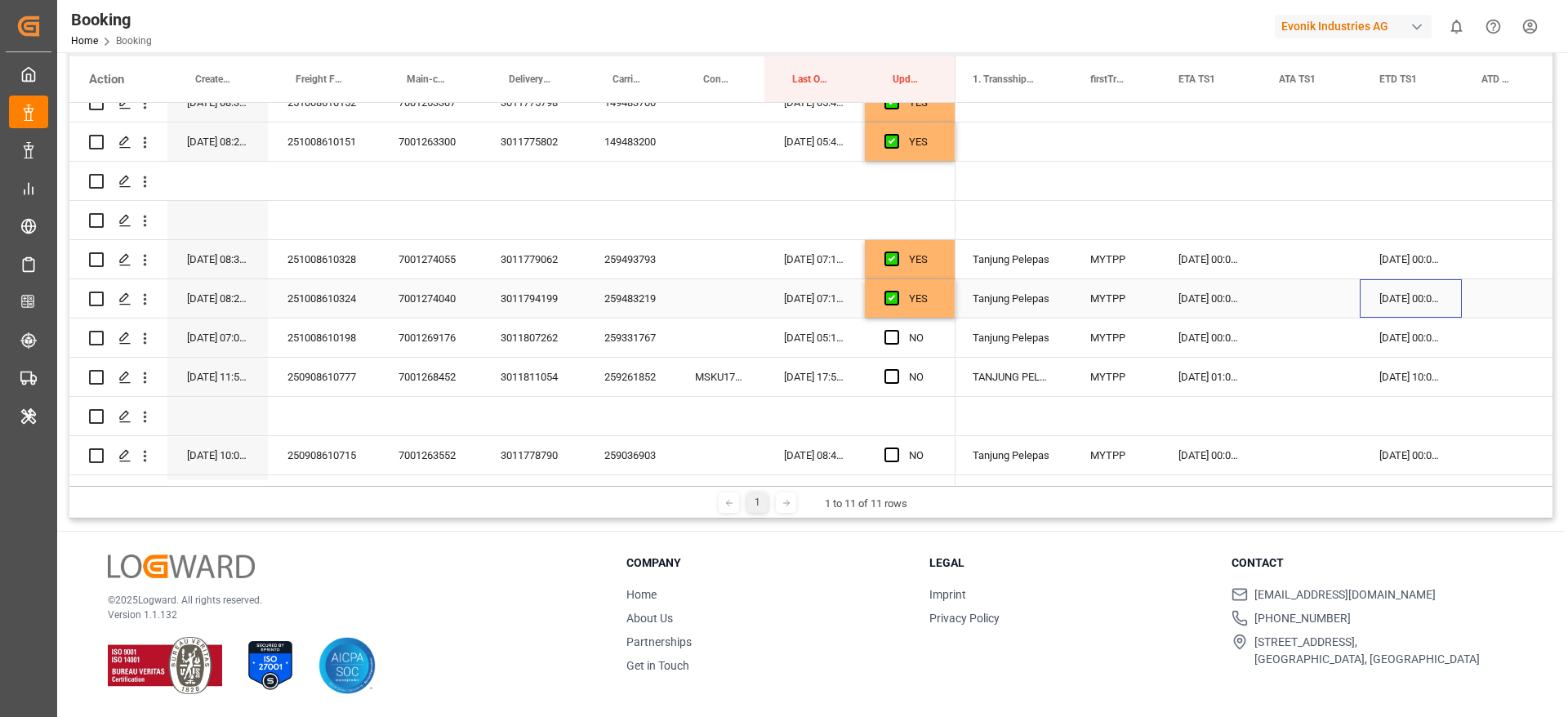
click at [1405, 300] on div "[DATE] 00:00:00" at bounding box center [1410, 298] width 102 height 39
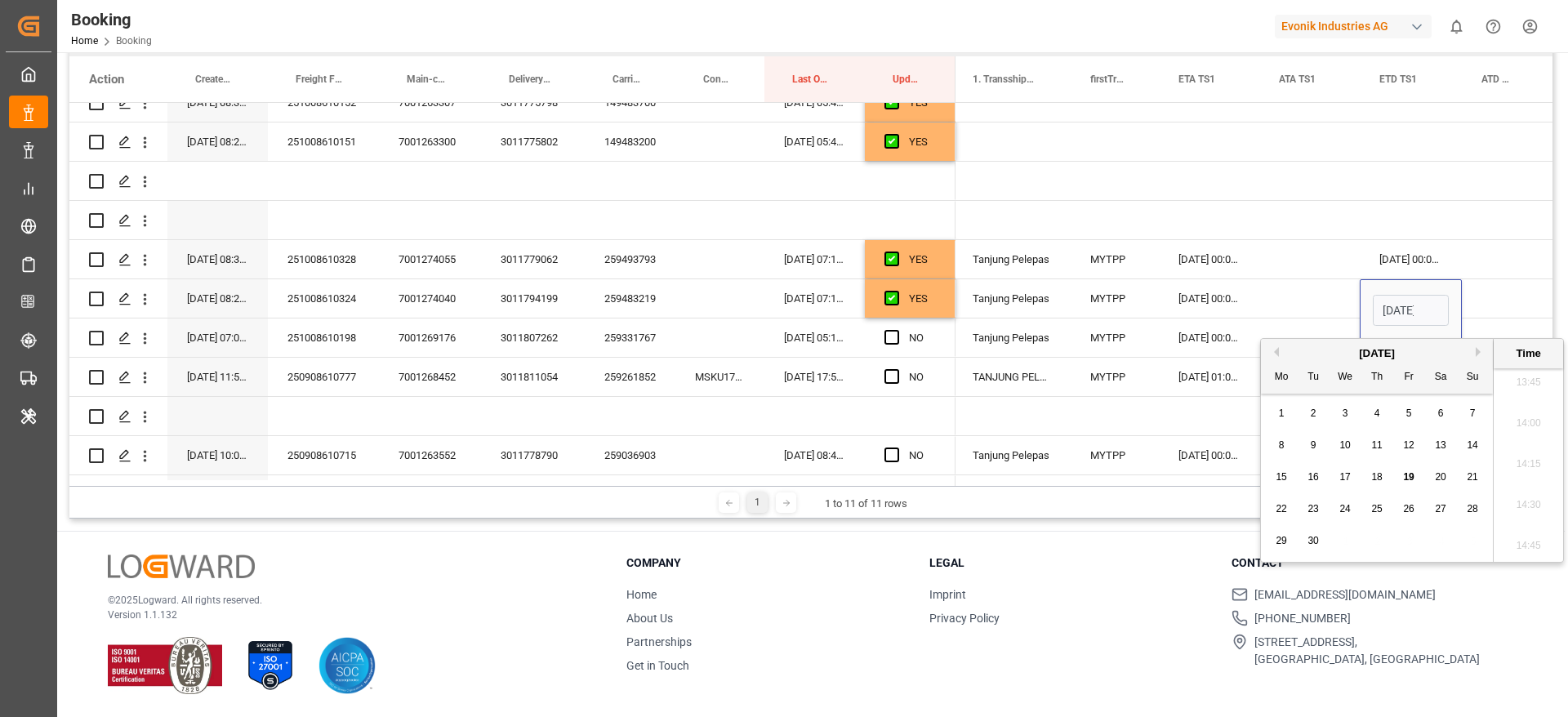
click at [1477, 358] on div "[DATE]" at bounding box center [1376, 354] width 231 height 16
click at [1478, 354] on button "Next Month" at bounding box center [1480, 352] width 10 height 10
click at [1416, 448] on div "7" at bounding box center [1408, 446] width 21 height 20
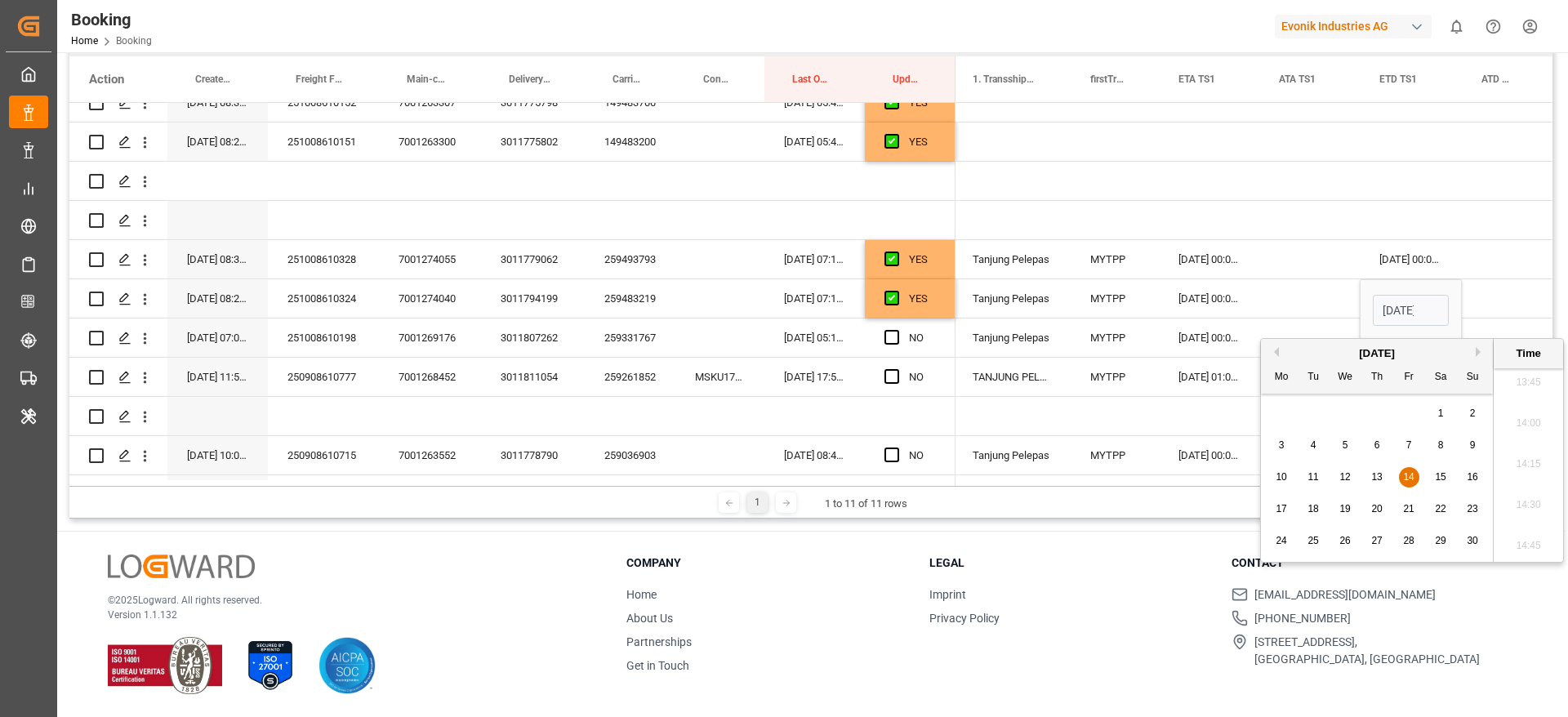
type input "07-11-2025 00:00"
click at [1496, 301] on div "Press SPACE to select this row." at bounding box center [1503, 298] width 83 height 39
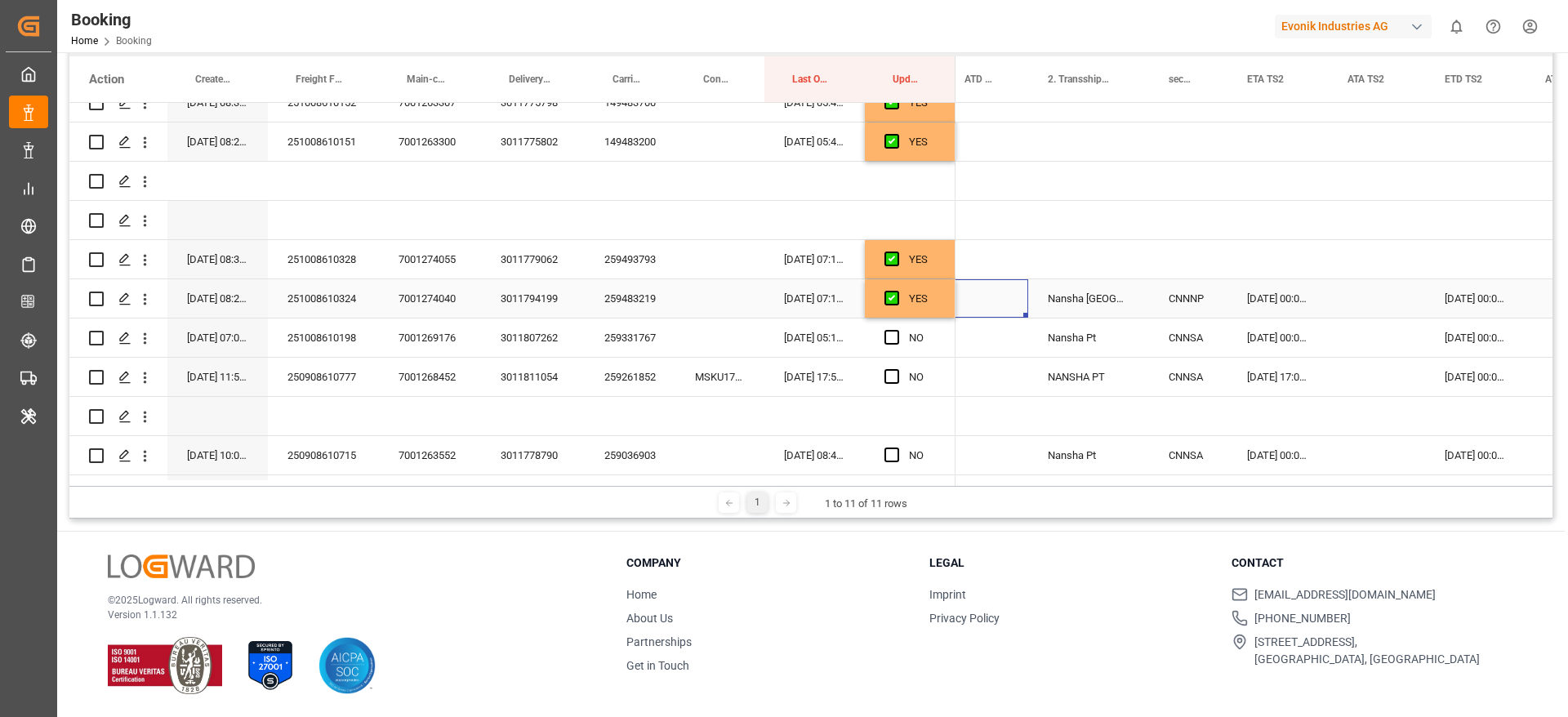
click at [1297, 307] on div "[DATE] 00:00:00" at bounding box center [1277, 298] width 100 height 39
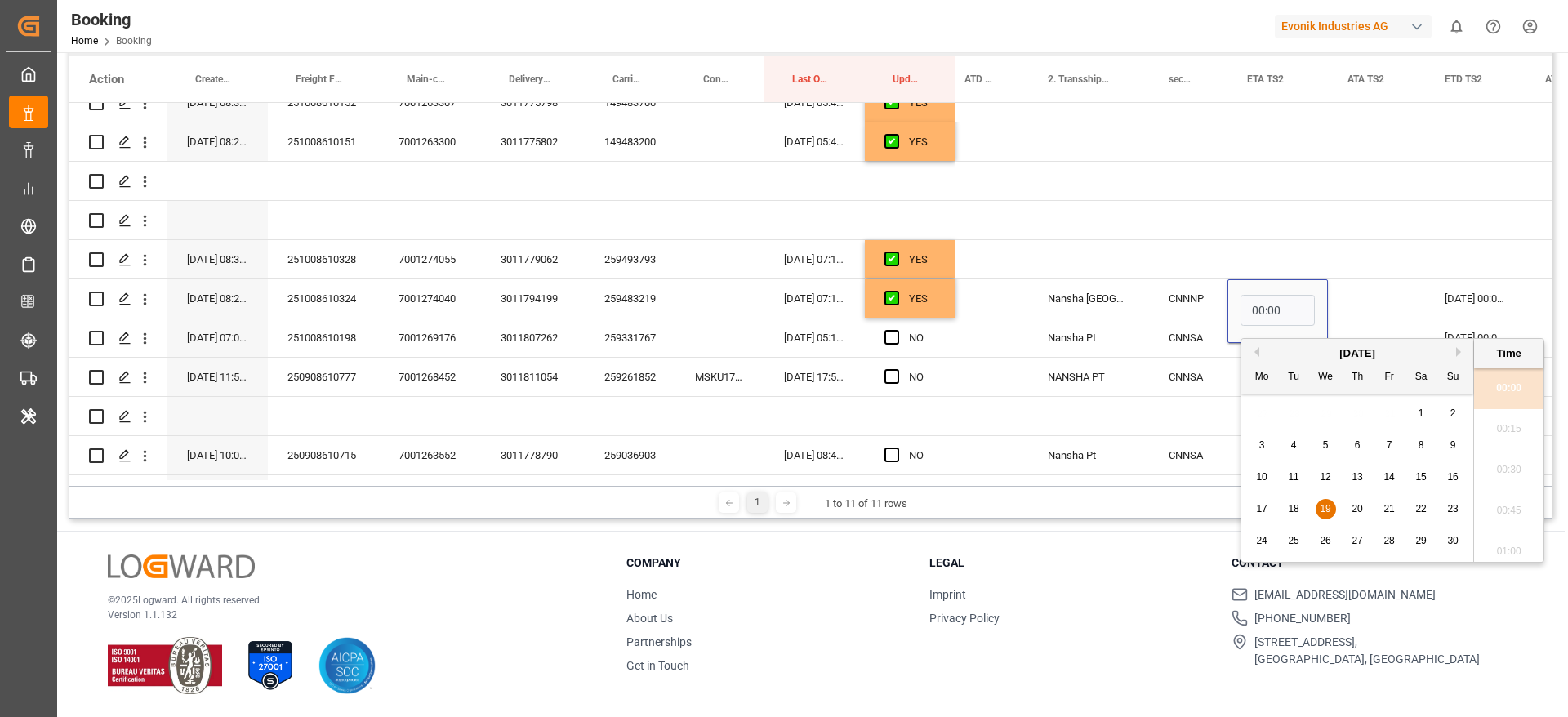
drag, startPoint x: 1324, startPoint y: 482, endPoint x: 1367, endPoint y: 445, distance: 56.7
click at [1324, 481] on span "12" at bounding box center [1325, 477] width 11 height 12
type input "12-11-2025 00:00"
click at [1475, 295] on div "[DATE] 00:00:00" at bounding box center [1475, 298] width 100 height 39
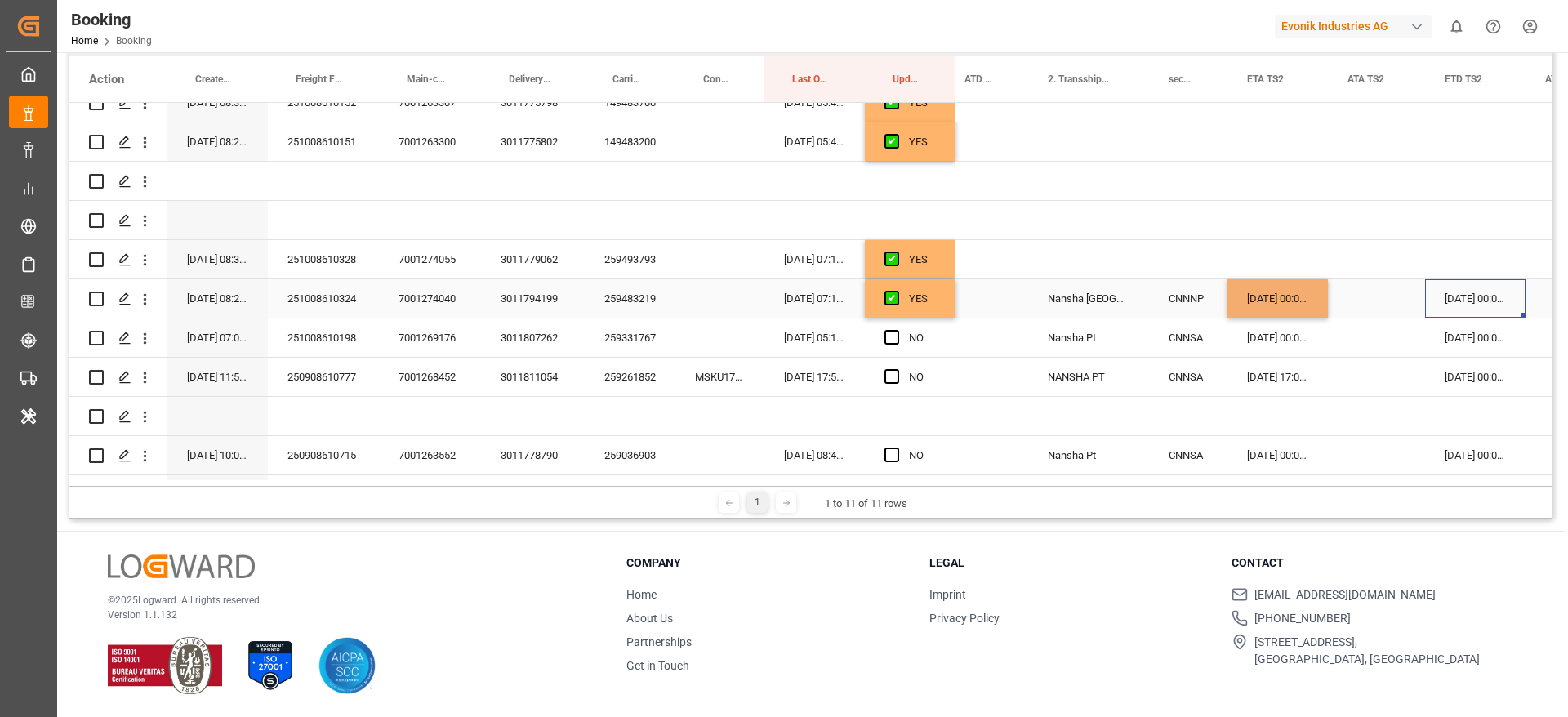
click at [1475, 295] on div "[DATE] 00:00:00" at bounding box center [1475, 298] width 100 height 39
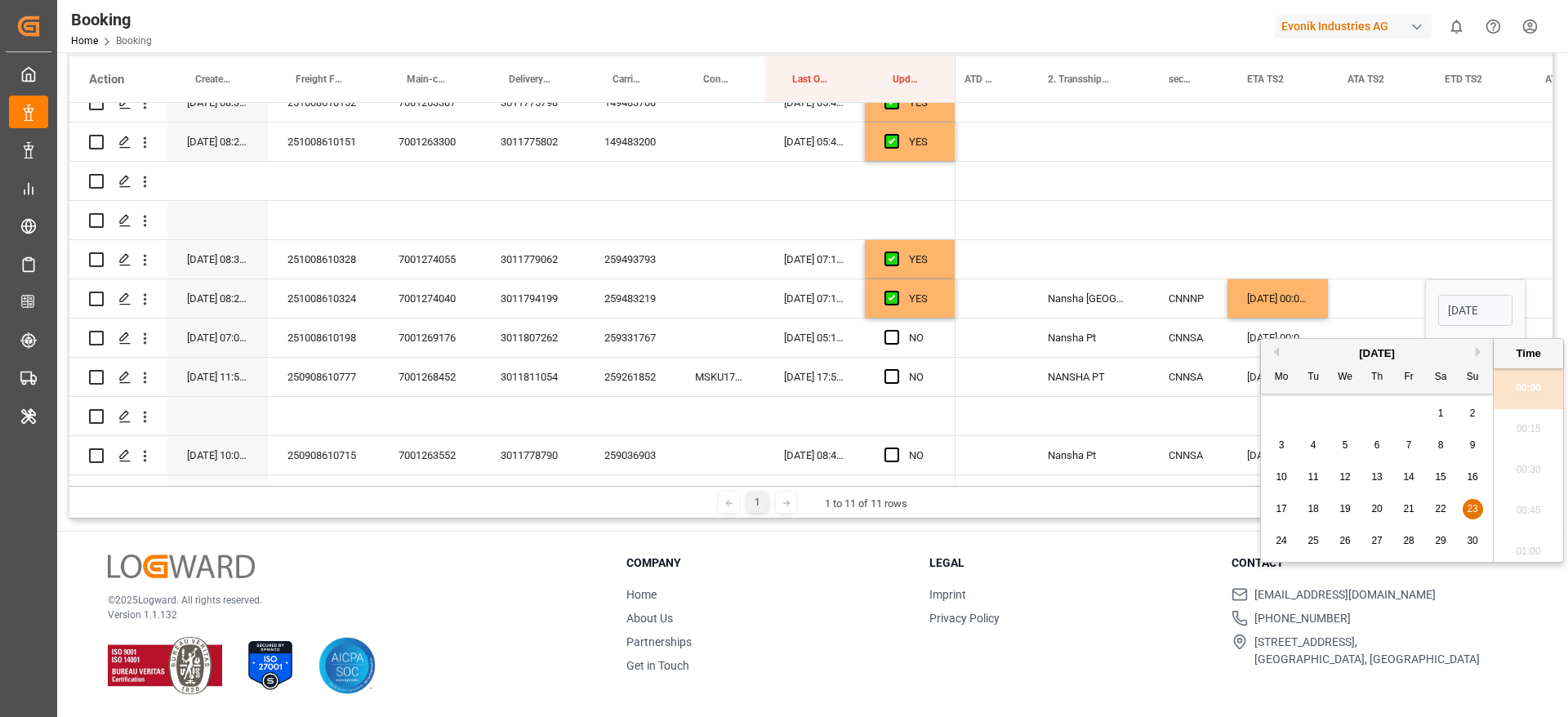
click at [1472, 479] on span "16" at bounding box center [1472, 477] width 11 height 12
type input "16-11-2025 00:00"
click at [1379, 294] on div "Press SPACE to select this row." at bounding box center [1376, 298] width 97 height 39
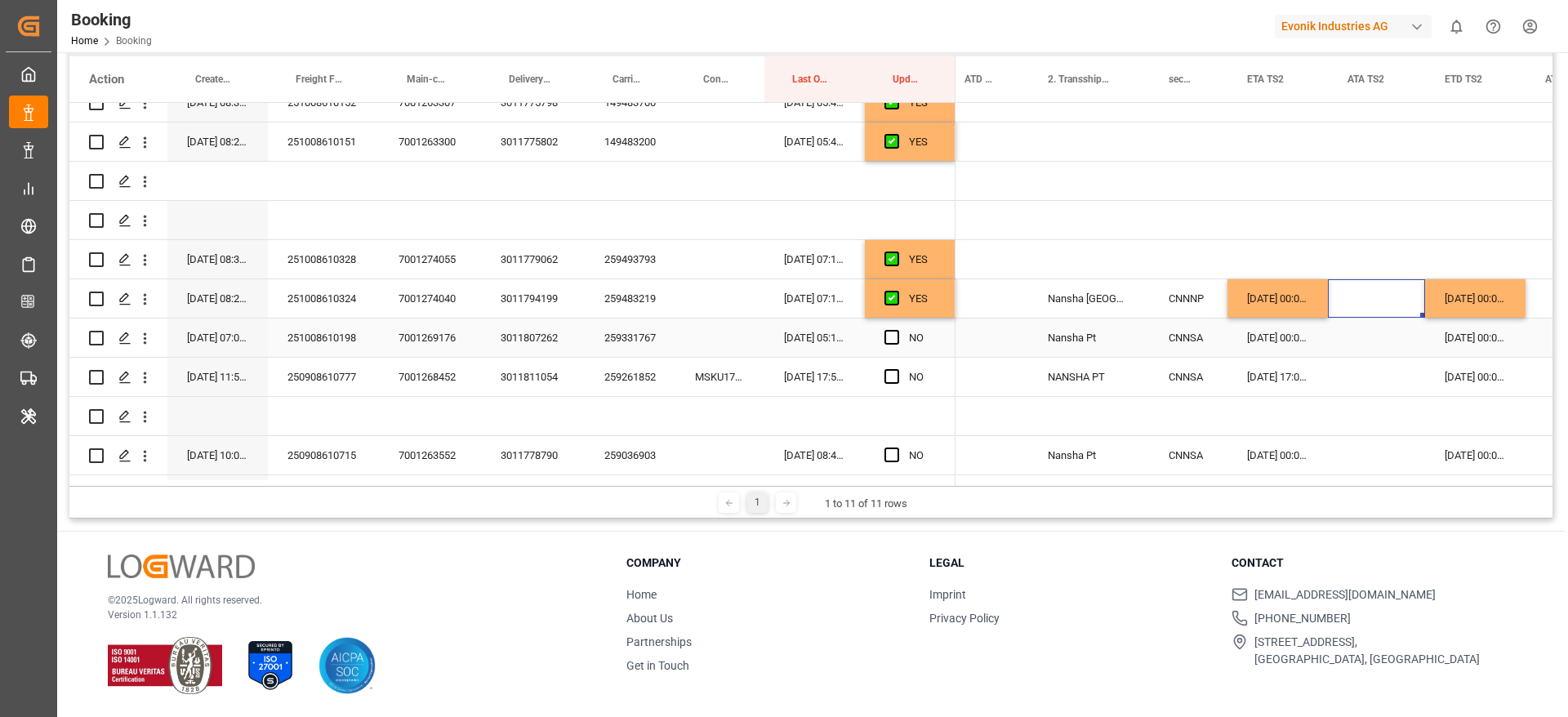
click at [630, 347] on div "259331767" at bounding box center [630, 337] width 91 height 39
click at [1272, 385] on div "[DATE] 17:00:00" at bounding box center [1277, 377] width 100 height 39
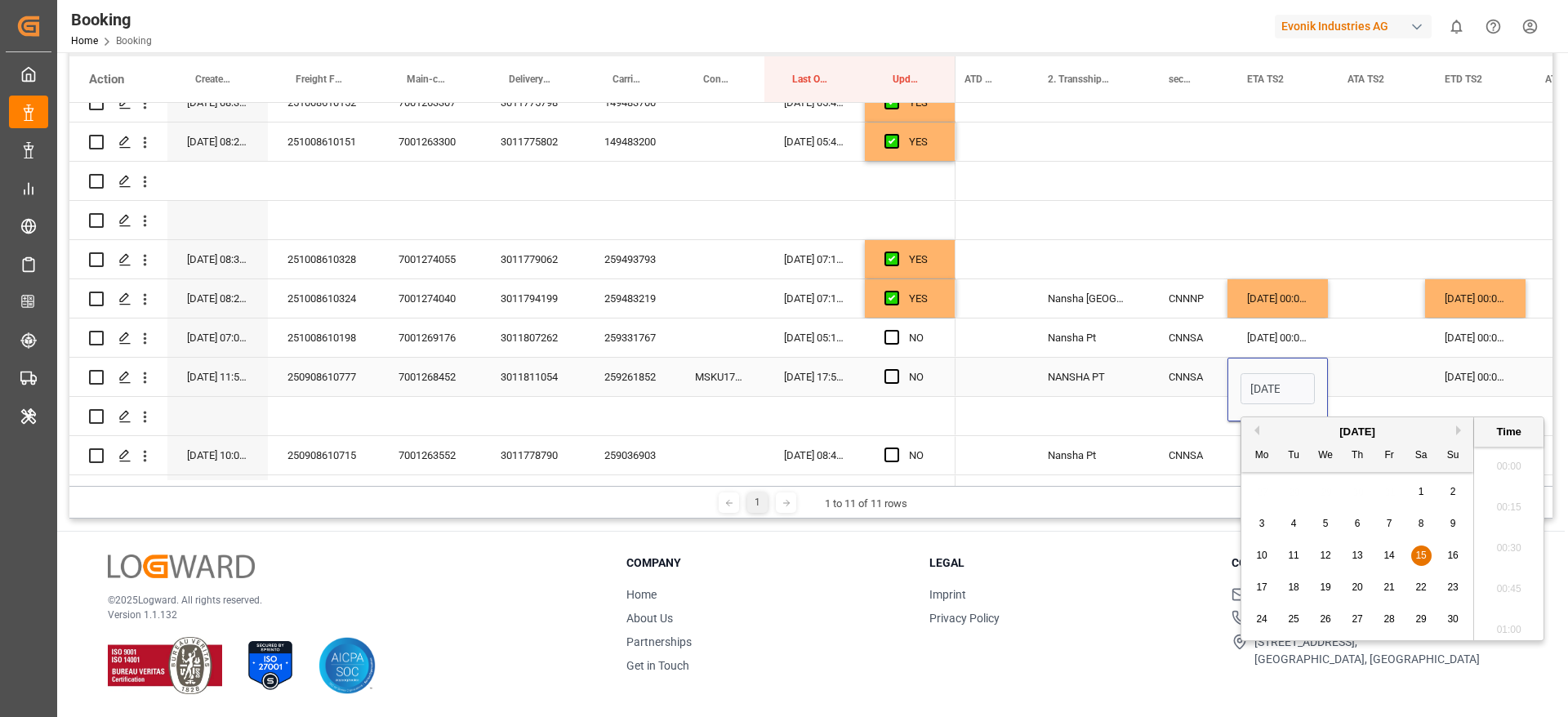
scroll to position [2701, 0]
click at [1418, 584] on span "22" at bounding box center [1420, 587] width 11 height 12
type input "22-11-2025 17:00"
click at [1459, 377] on div "[DATE] 00:00:00" at bounding box center [1475, 377] width 100 height 39
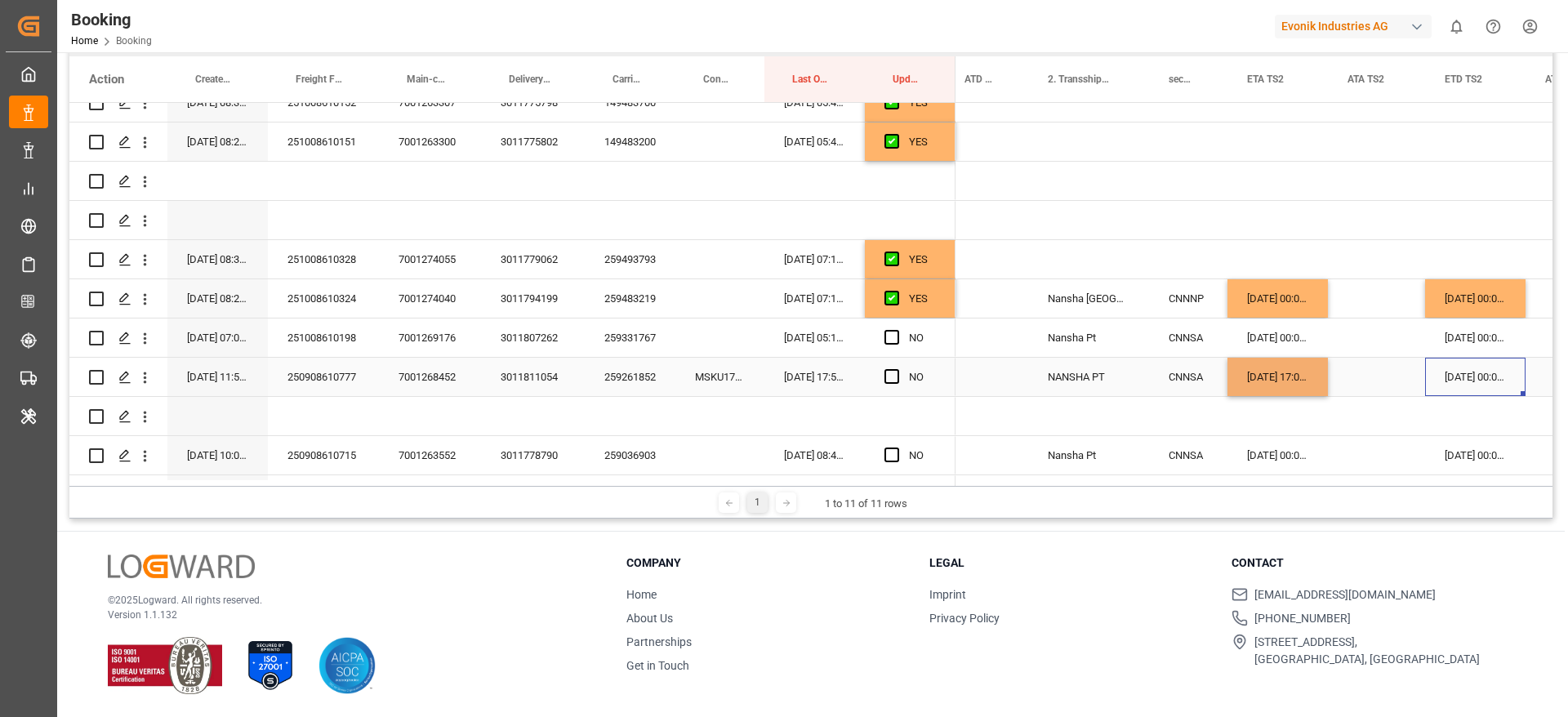
click at [1459, 377] on div "[DATE] 00:00:00" at bounding box center [1475, 377] width 100 height 39
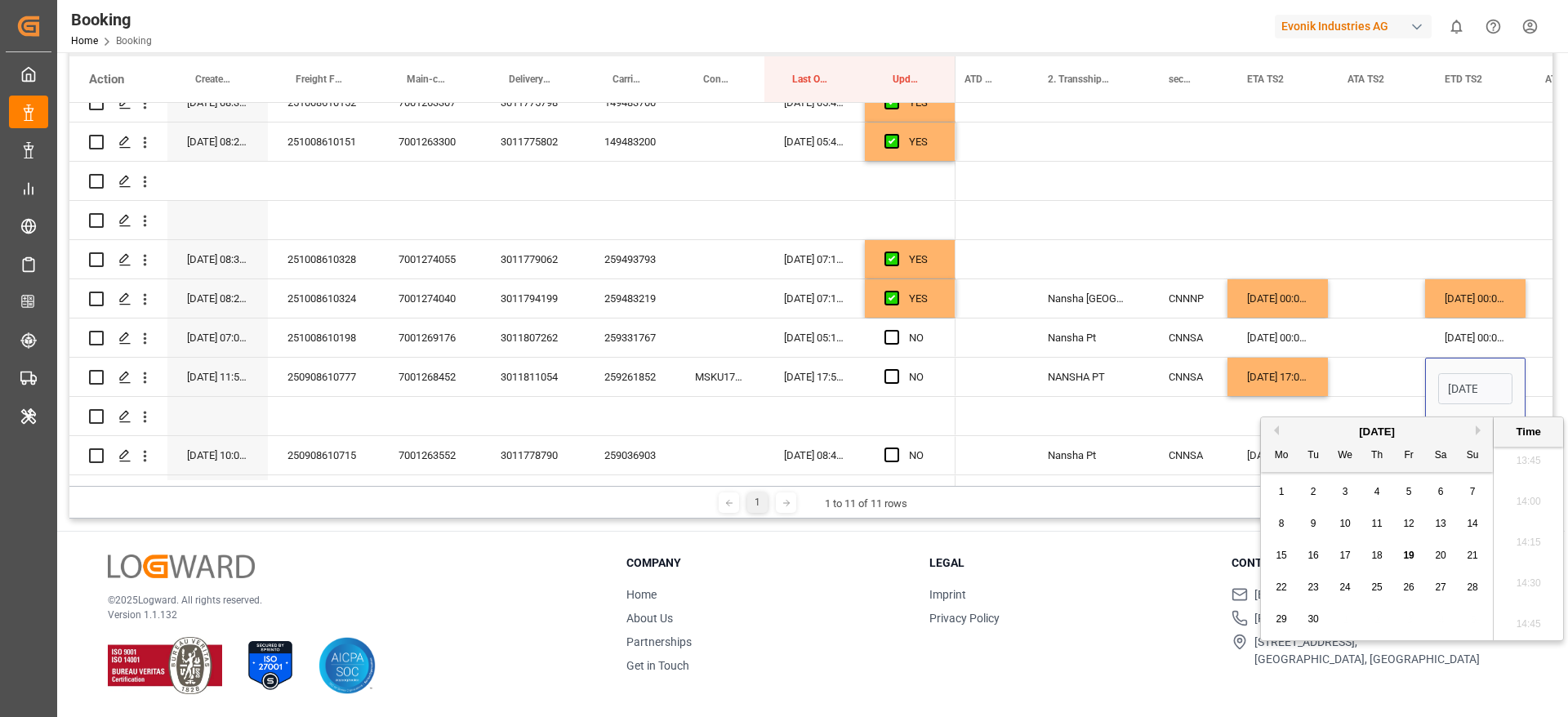
click at [1481, 432] on button "Next Month" at bounding box center [1480, 430] width 10 height 10
click at [1436, 495] on div "6" at bounding box center [1441, 493] width 21 height 20
type input "06-12-2025 00:00"
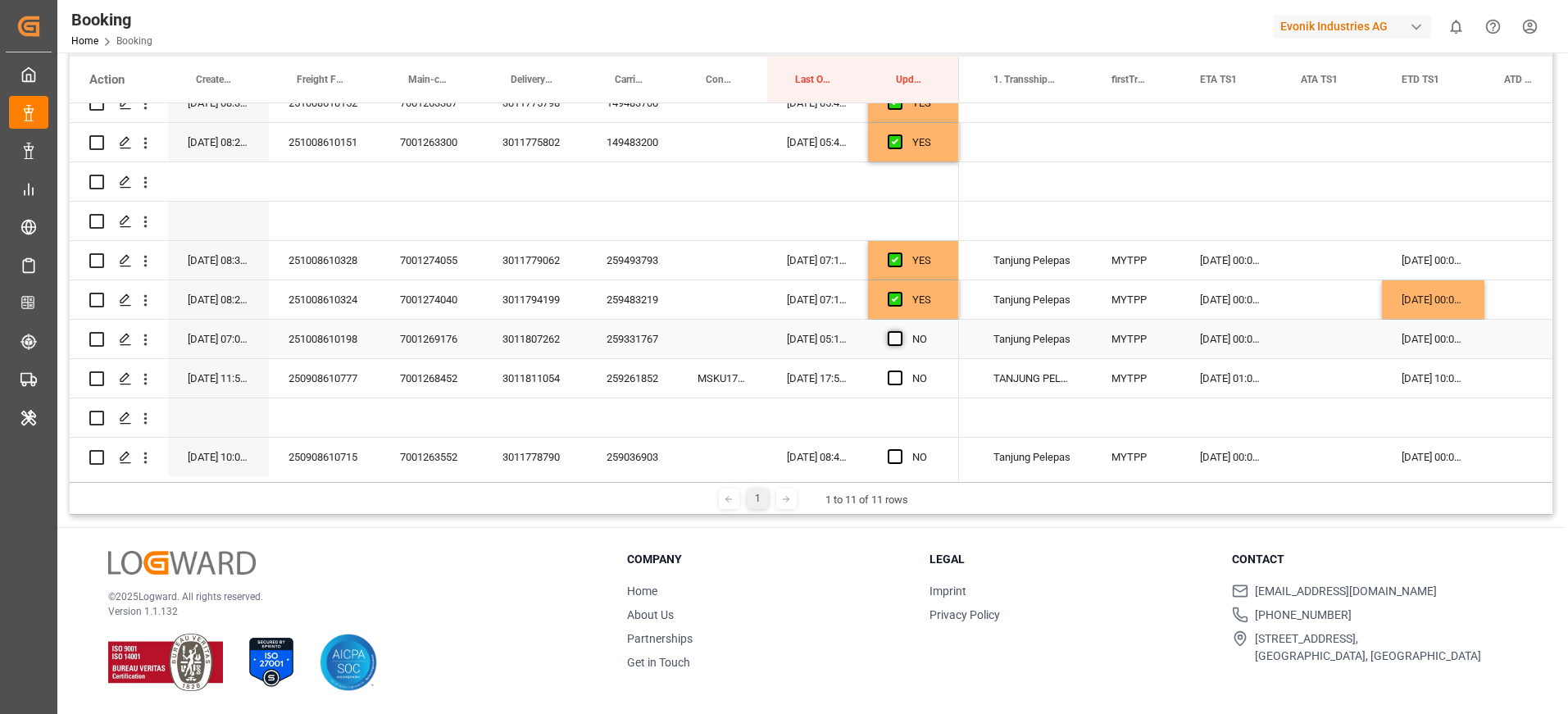
click at [890, 341] on span "Press SPACE to select this row." at bounding box center [895, 339] width 14 height 14
click at [900, 331] on input "Press SPACE to select this row." at bounding box center [900, 331] width 0 height 0
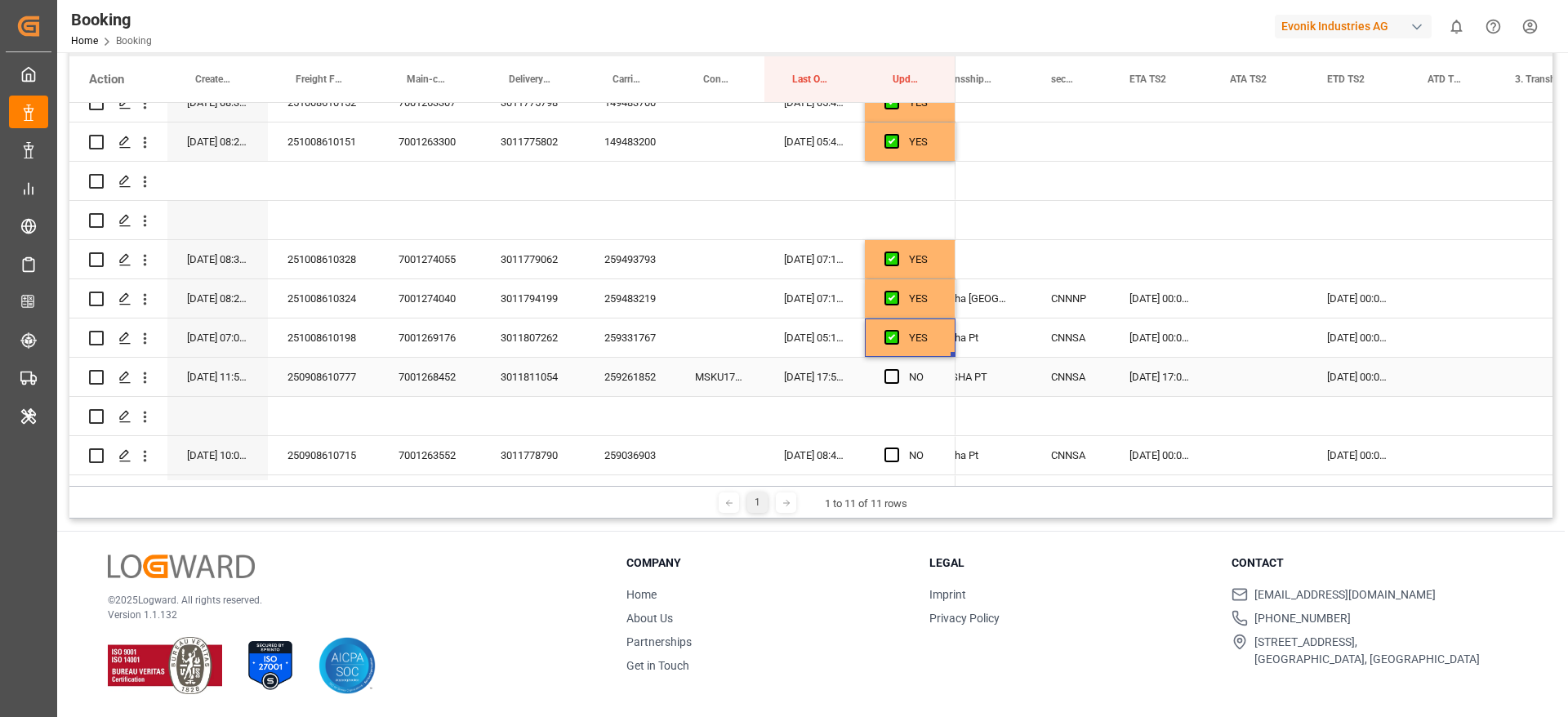
click at [1343, 379] on div "06-12-2025 00:00:00" at bounding box center [1357, 377] width 100 height 39
click at [1339, 345] on div "26-11-2025 00:00:00" at bounding box center [1357, 337] width 100 height 39
click at [1337, 378] on div "06-12-2025 00:00:00" at bounding box center [1357, 377] width 100 height 39
click at [1346, 385] on div "06-12-2025 00:00:00" at bounding box center [1357, 377] width 100 height 39
click at [1355, 343] on div "26-11-2025 00:00:00" at bounding box center [1357, 337] width 100 height 39
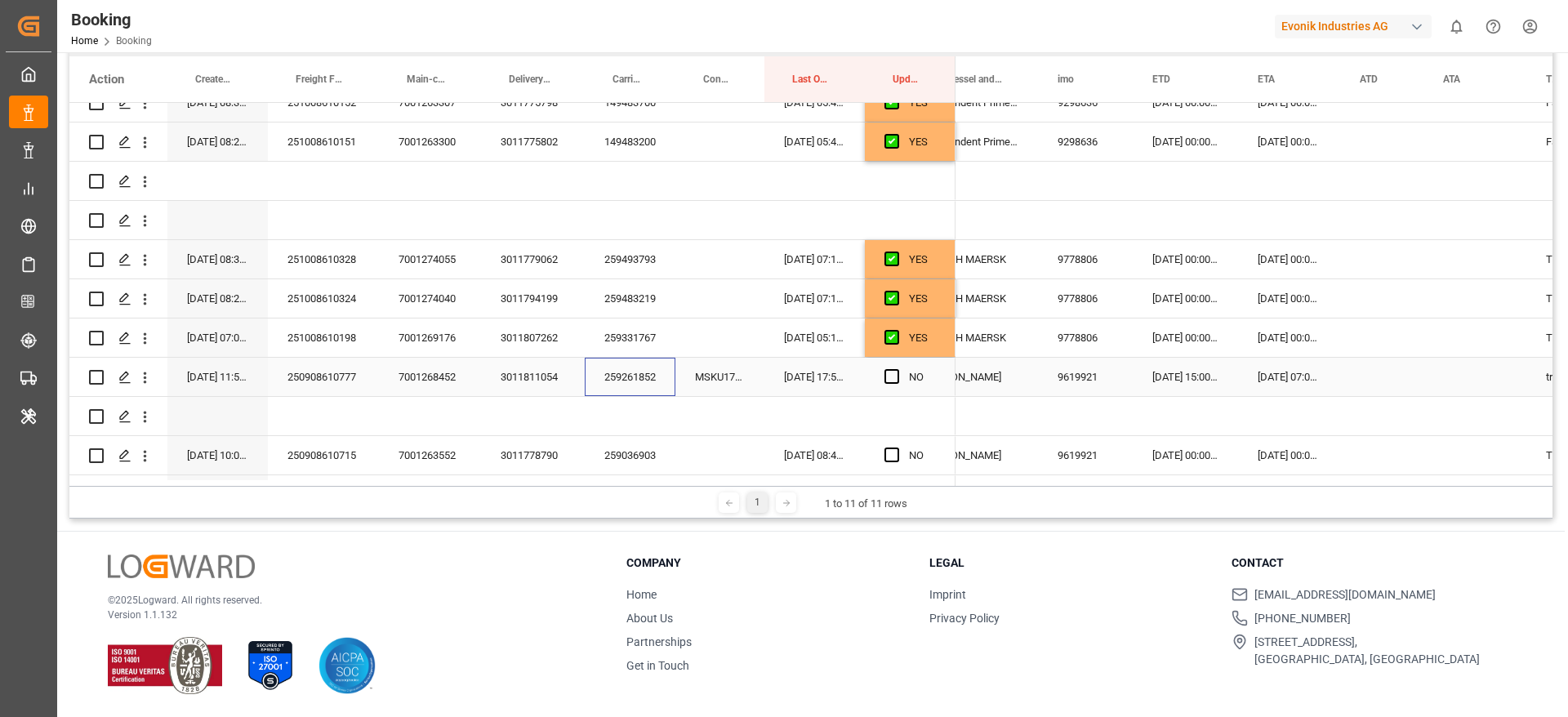
click at [634, 382] on div "259261852" at bounding box center [630, 377] width 91 height 39
click at [731, 380] on div "MSKU1722662" at bounding box center [719, 377] width 89 height 39
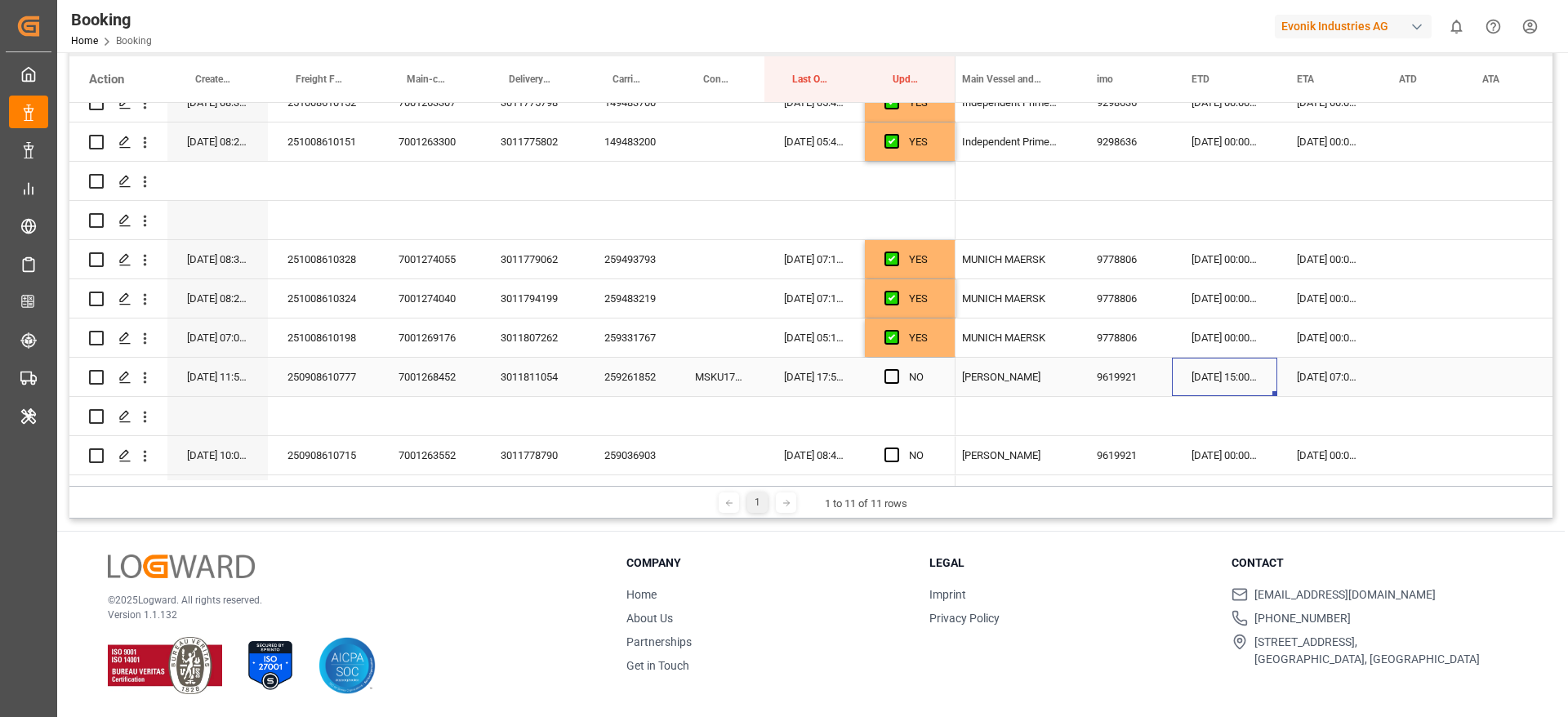
click at [1215, 388] on div "30-09-2025 15:00:00" at bounding box center [1224, 377] width 105 height 39
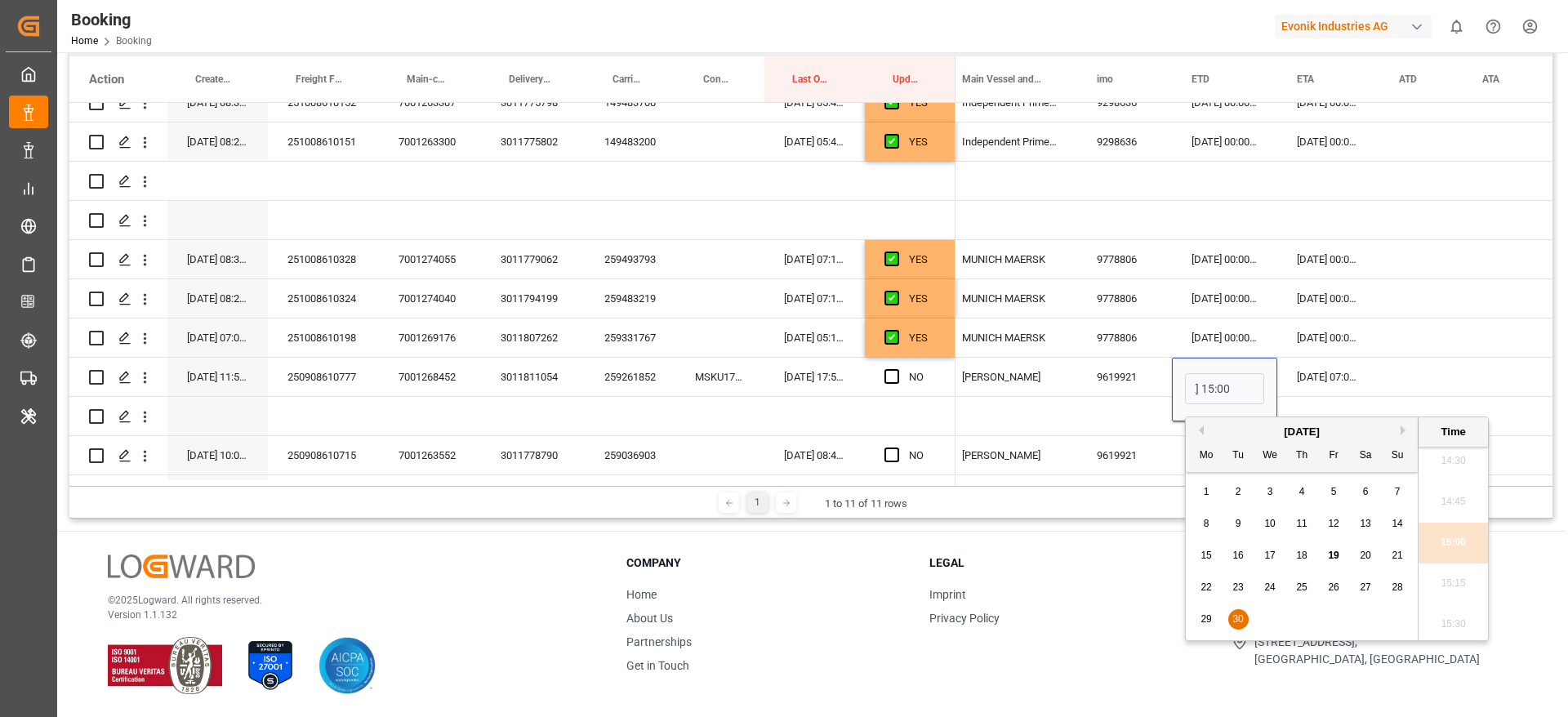
click at [1205, 623] on span "29" at bounding box center [1206, 619] width 11 height 12
type input "29-09-2025 15:00"
click at [1417, 363] on div "Press SPACE to select this row." at bounding box center [1420, 377] width 83 height 39
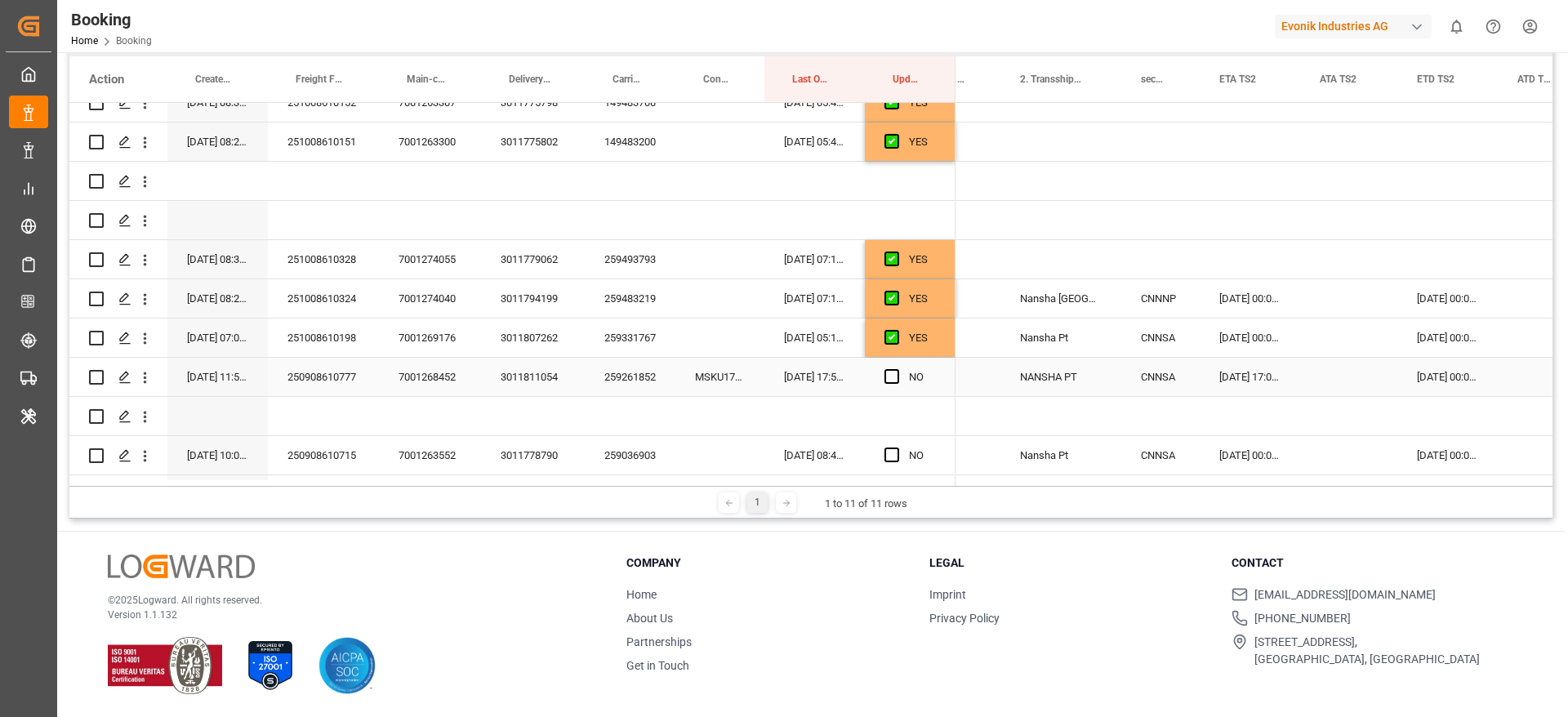
click at [1235, 379] on div "22-11-2025 17:00:00" at bounding box center [1250, 377] width 100 height 39
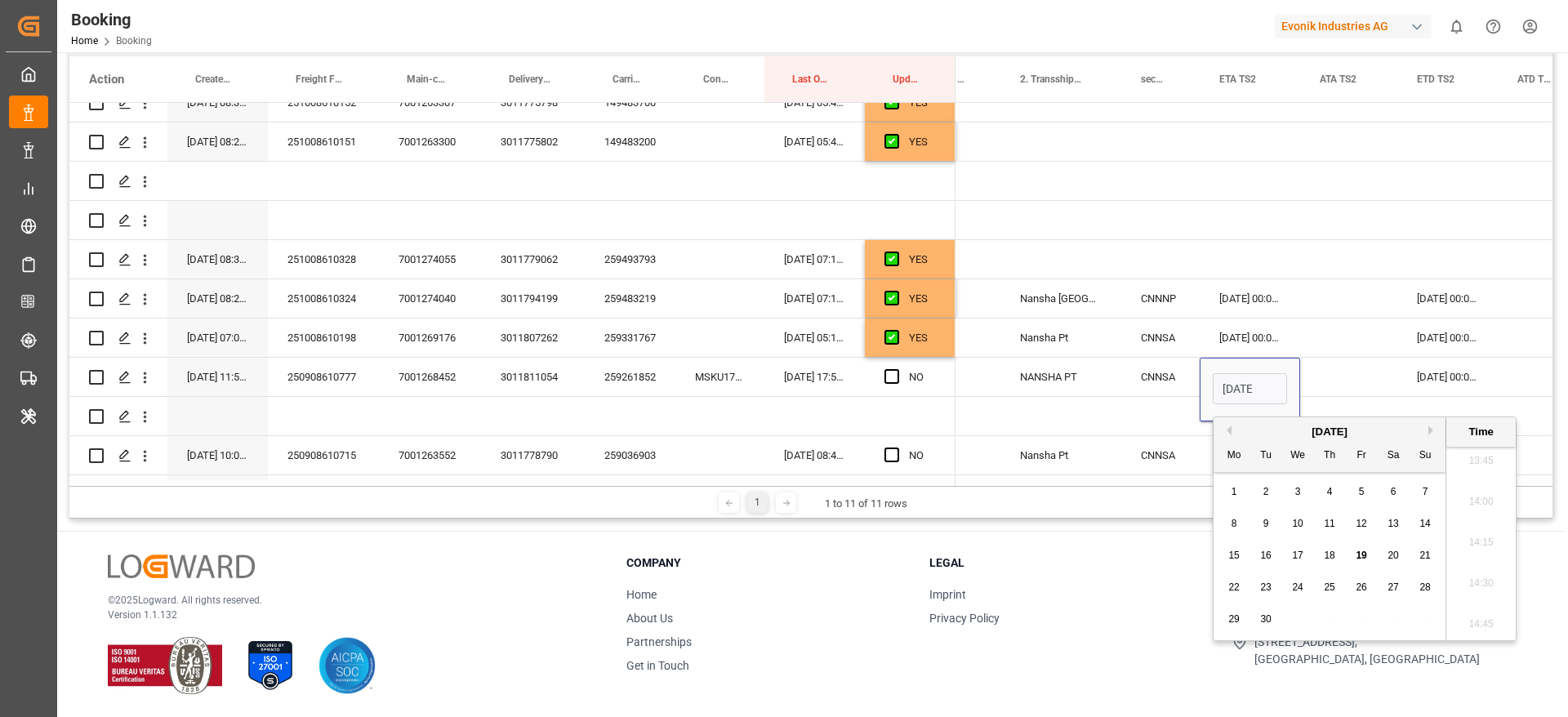
click at [1429, 431] on button "Next Month" at bounding box center [1433, 430] width 10 height 10
click at [1395, 551] on span "15" at bounding box center [1392, 555] width 11 height 12
type input "15-11-2025 17:00"
click at [1364, 377] on div "Press SPACE to select this row." at bounding box center [1348, 377] width 97 height 39
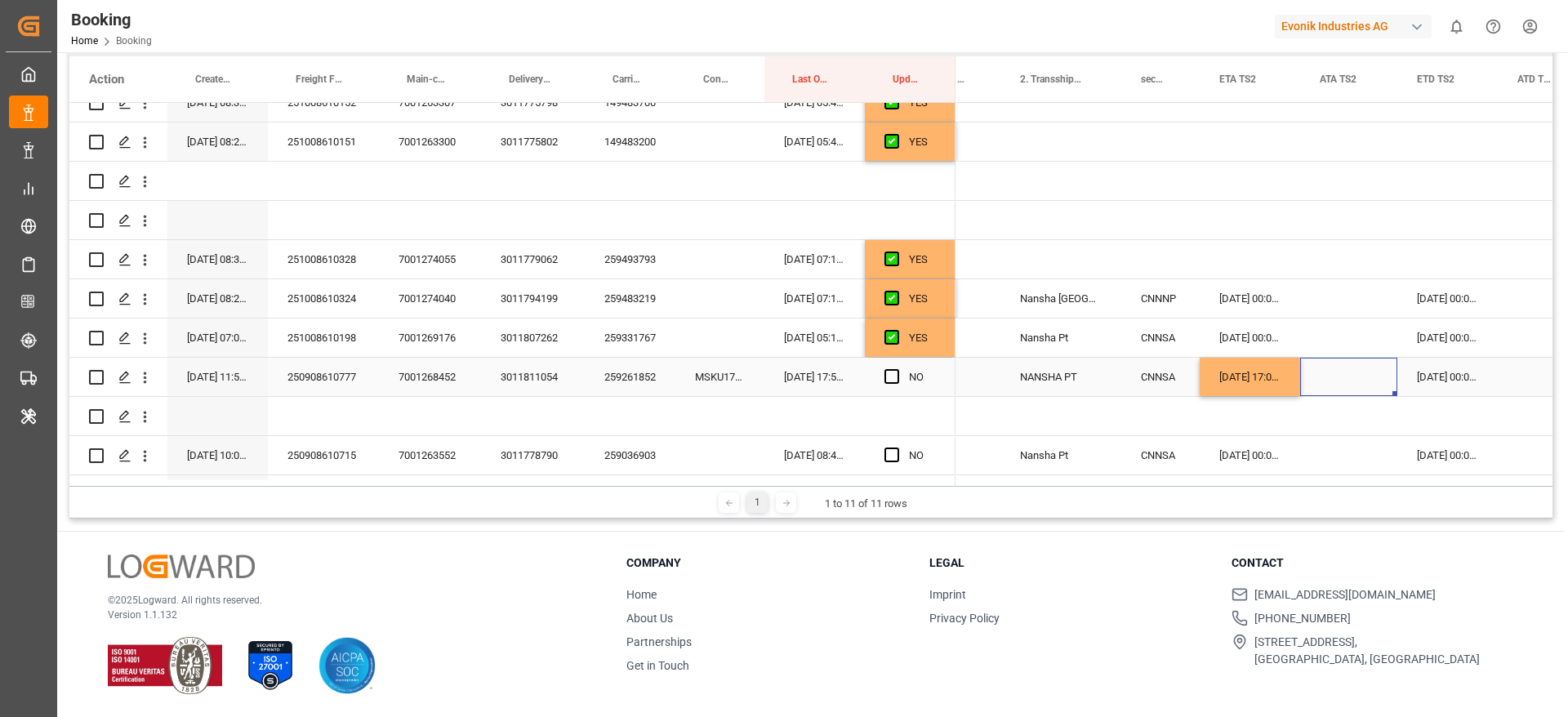
click at [1433, 380] on div "06-12-2025 00:00:00" at bounding box center [1447, 377] width 100 height 39
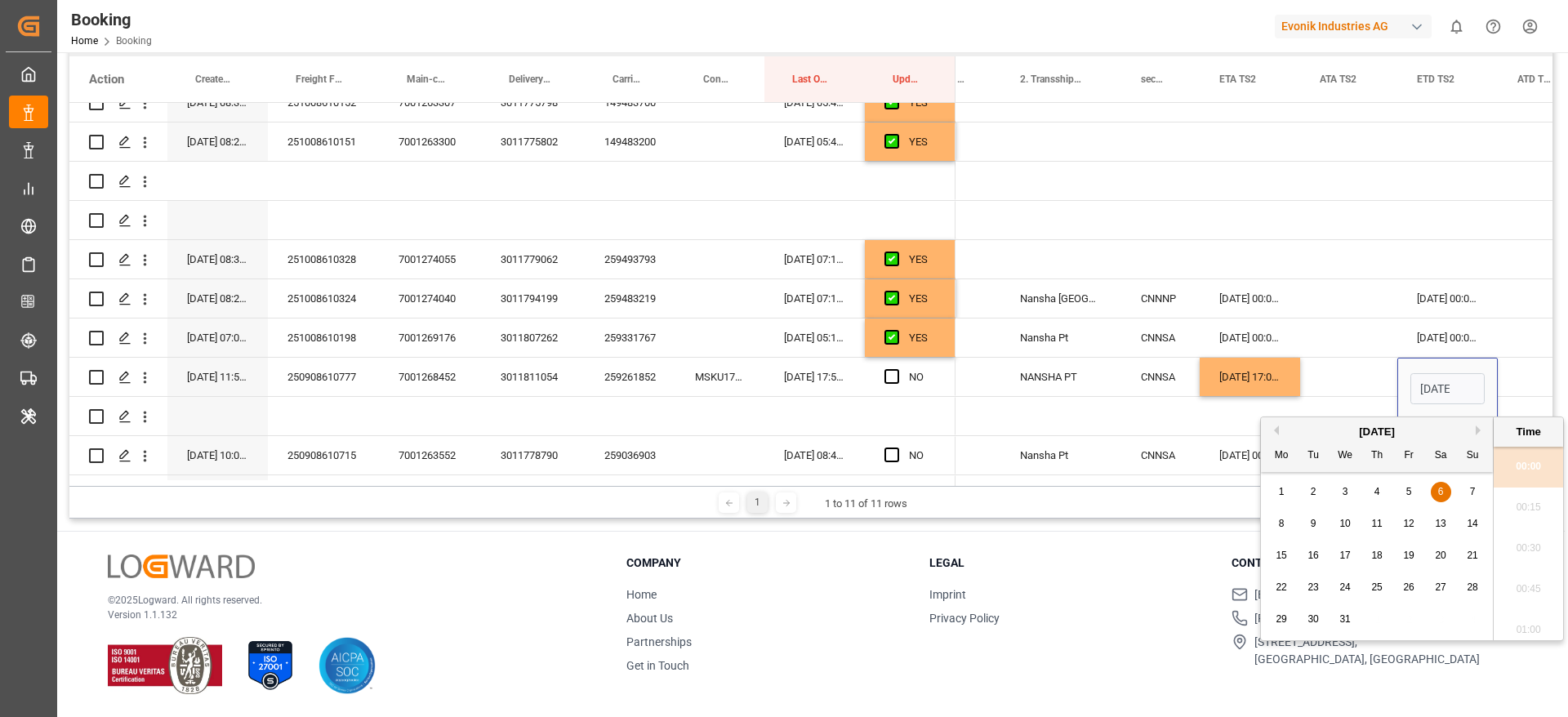
click at [1276, 435] on div "December 2025" at bounding box center [1376, 432] width 231 height 16
drag, startPoint x: 1276, startPoint y: 433, endPoint x: 1281, endPoint y: 443, distance: 11.2
click at [1276, 432] on button "Previous Month" at bounding box center [1273, 430] width 10 height 10
click at [1348, 590] on span "19" at bounding box center [1345, 587] width 11 height 12
type input "19-11-2025 00:00"
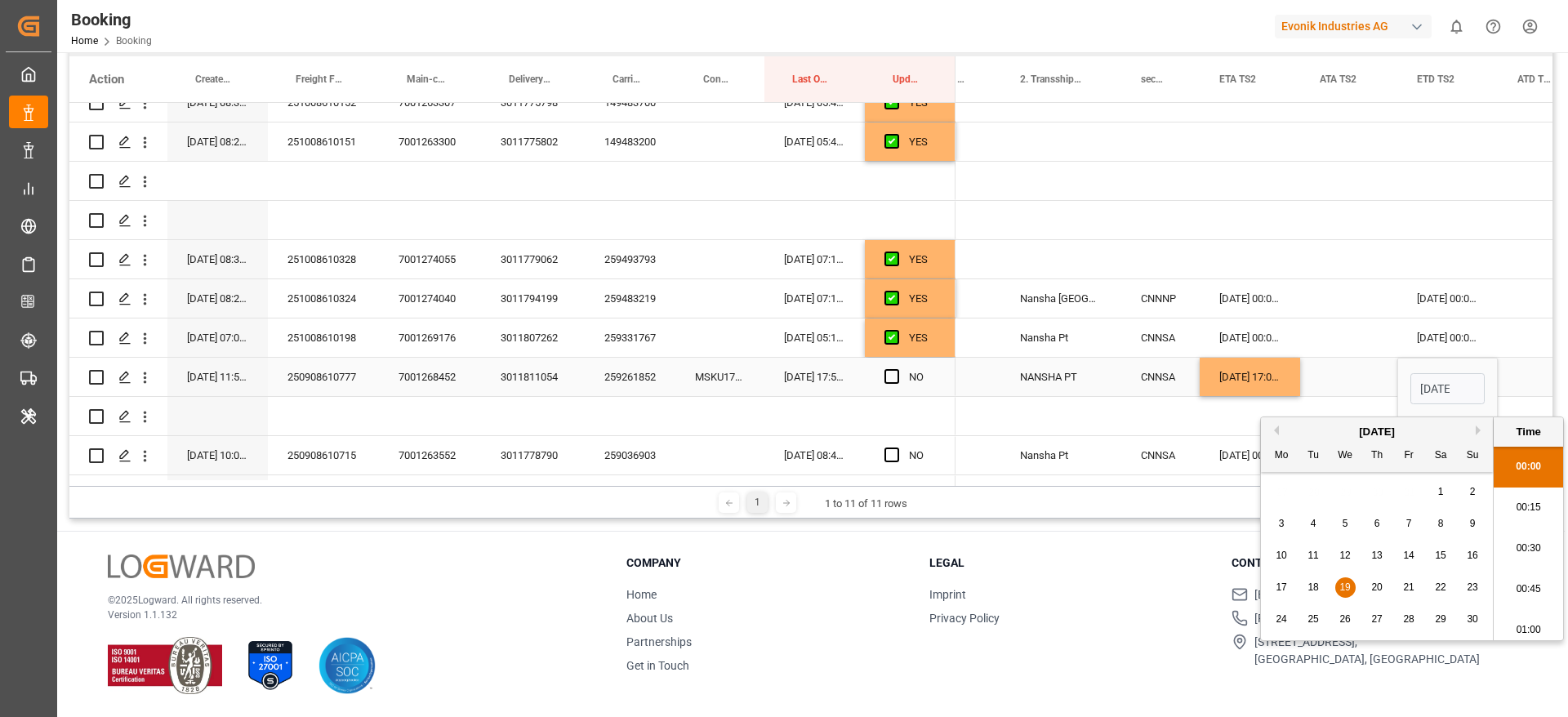
click at [1344, 360] on div "Press SPACE to select this row." at bounding box center [1348, 377] width 97 height 39
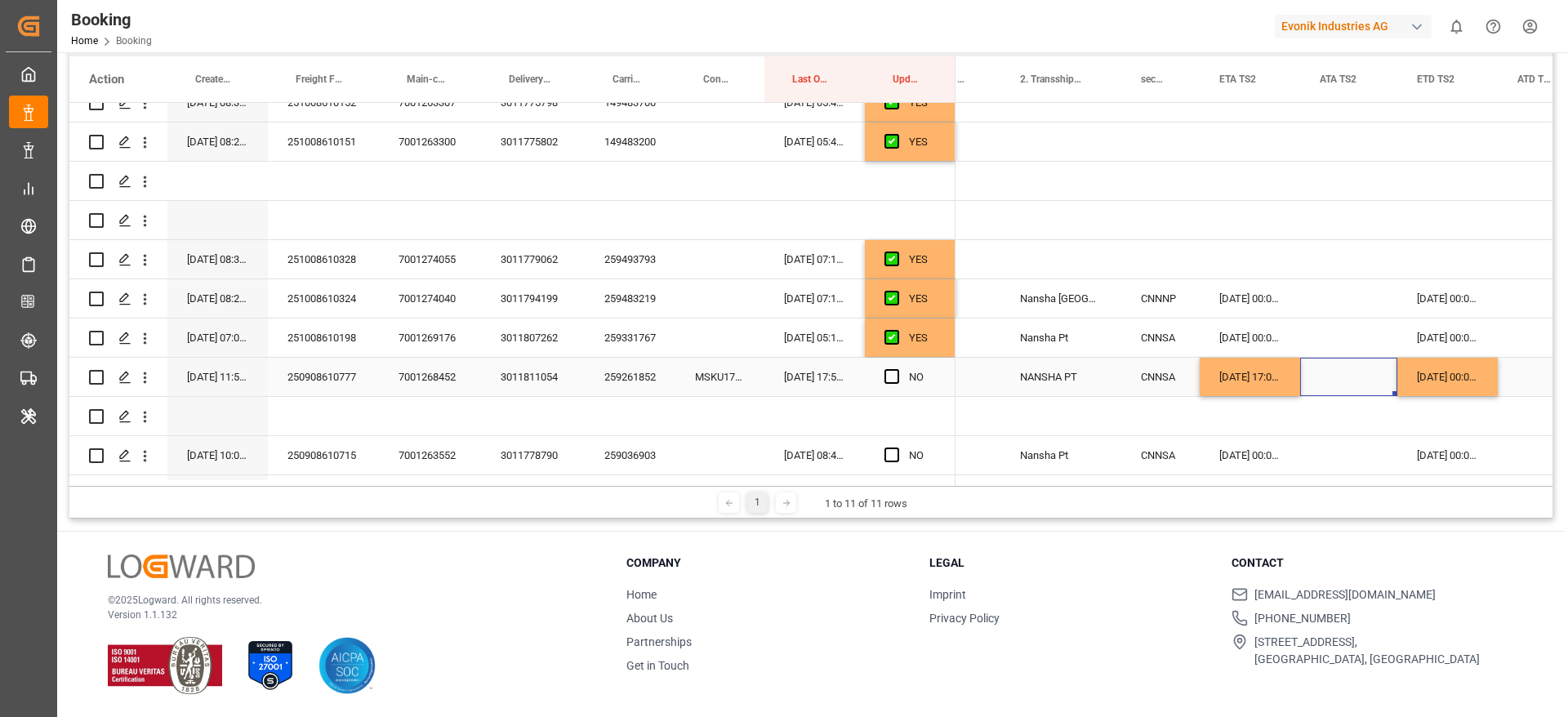
click at [893, 386] on div "Press SPACE to select this row." at bounding box center [896, 378] width 24 height 38
click at [894, 382] on span "Press SPACE to select this row." at bounding box center [892, 376] width 14 height 14
click at [896, 369] on input "Press SPACE to select this row." at bounding box center [896, 369] width 0 height 0
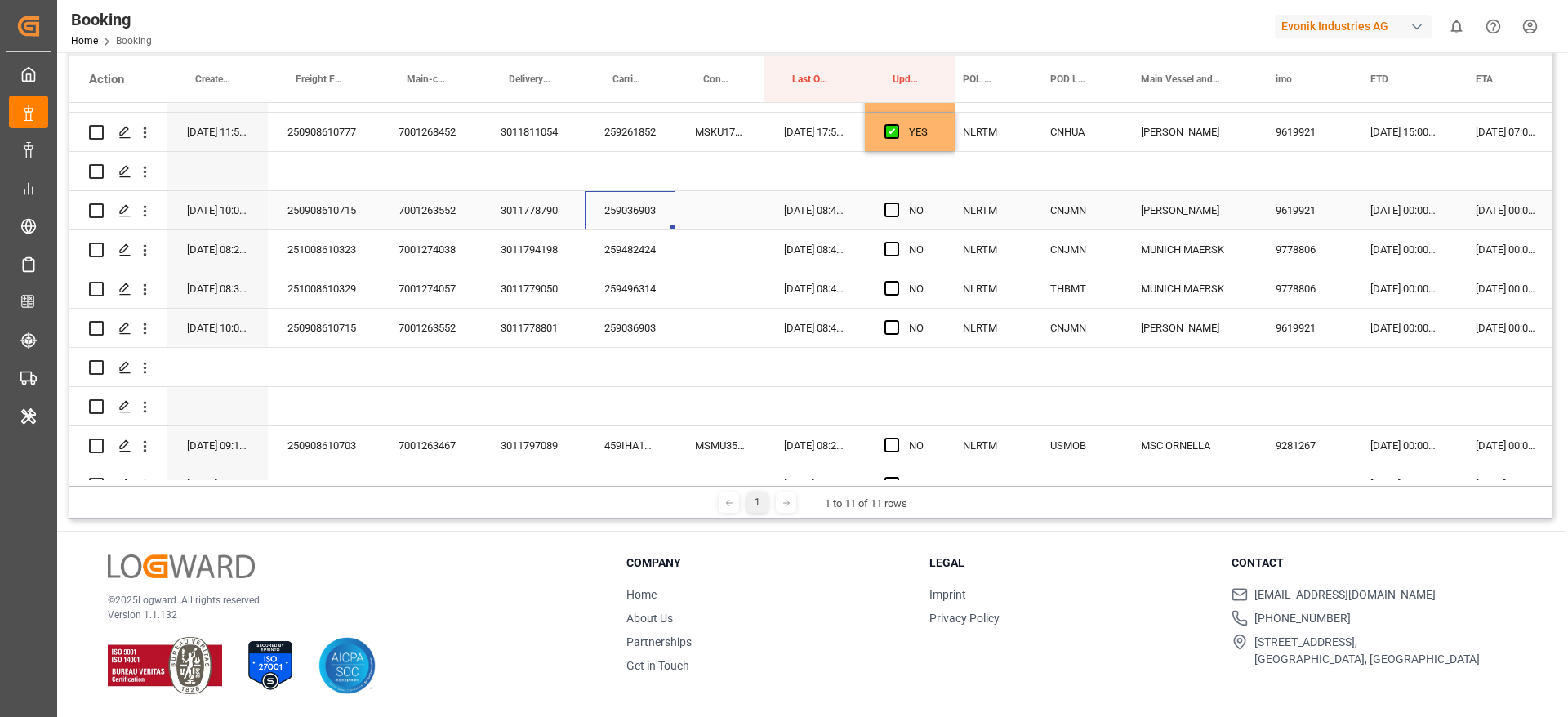
click at [640, 223] on div "259036903" at bounding box center [630, 210] width 91 height 39
click at [152, 215] on icon "open menu" at bounding box center [144, 211] width 17 height 17
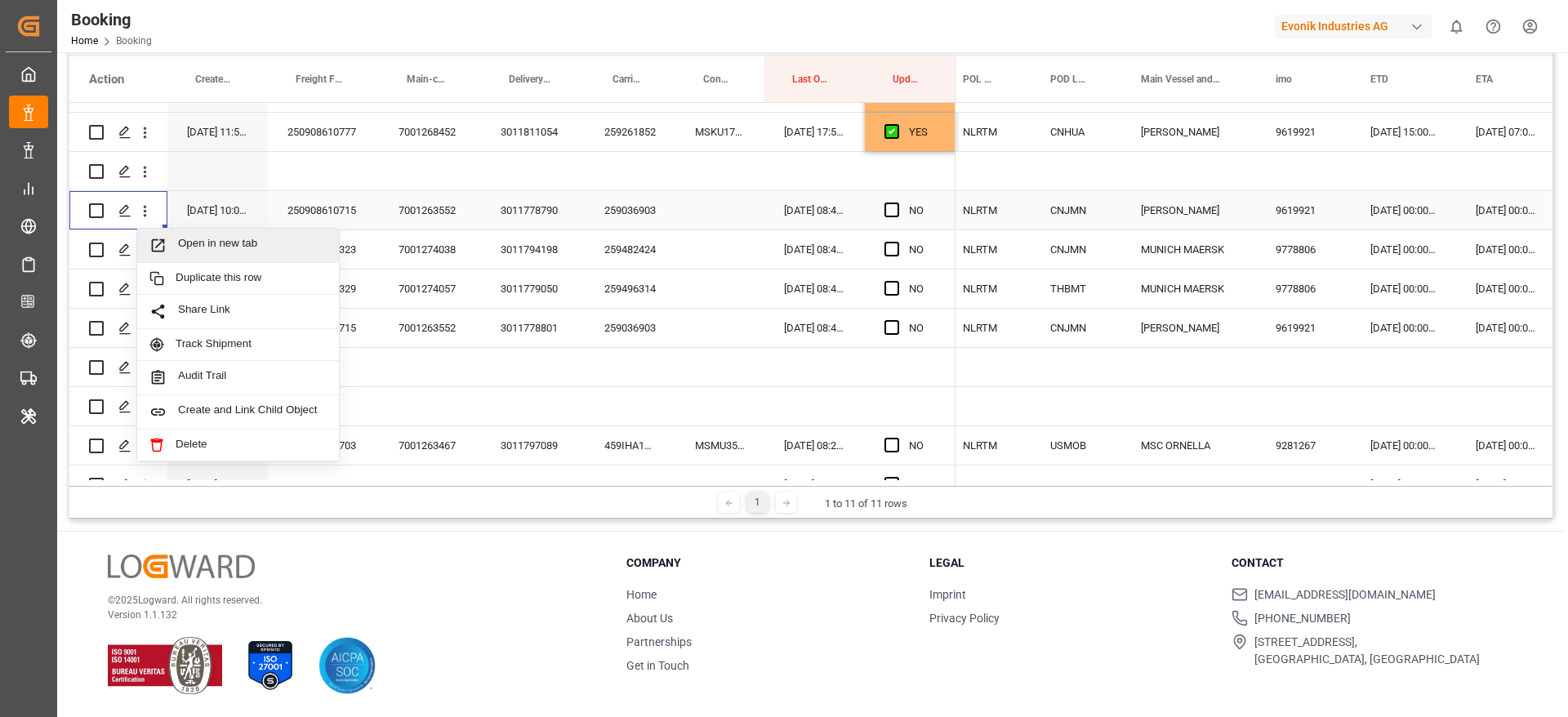
click at [250, 253] on span "Open in new tab" at bounding box center [252, 245] width 149 height 17
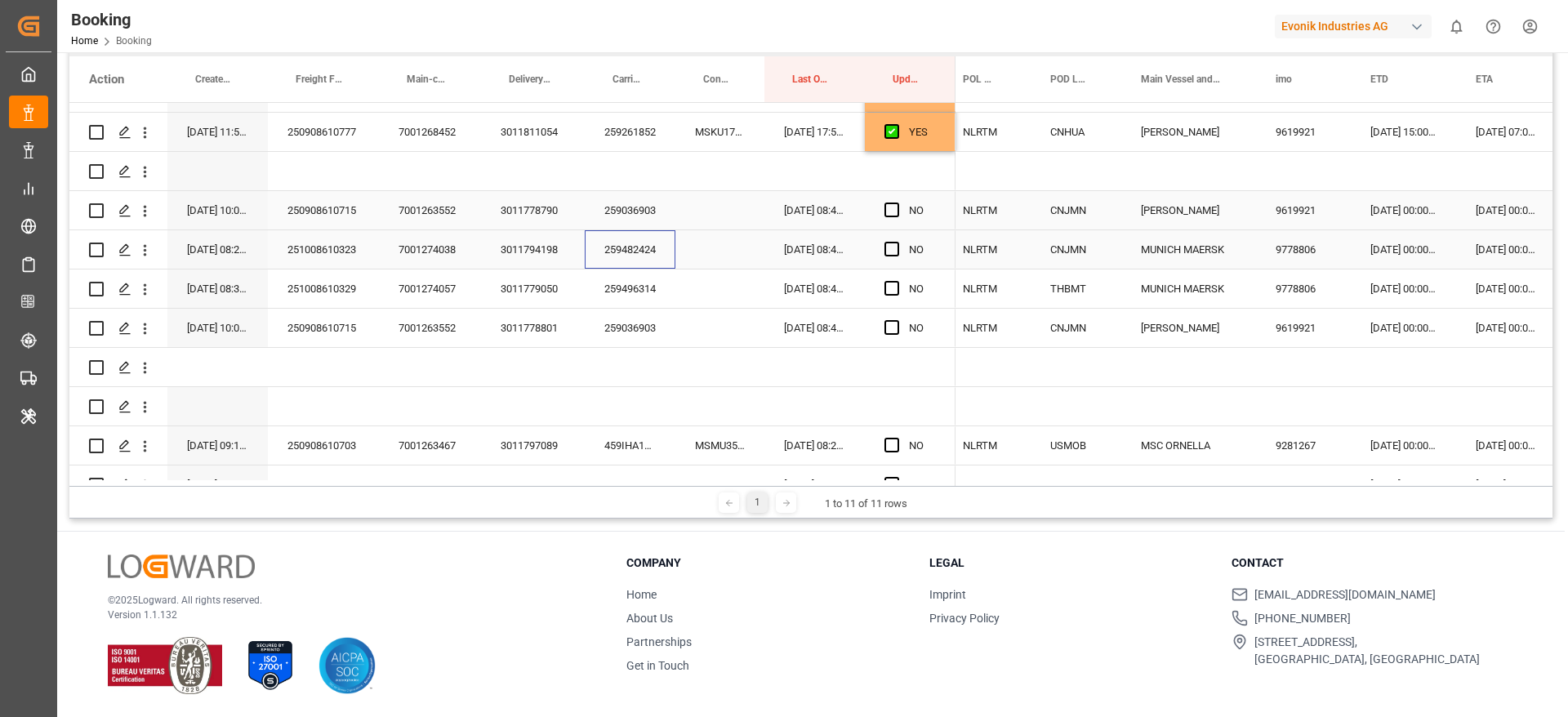
click at [588, 247] on div "259482424" at bounding box center [630, 249] width 91 height 39
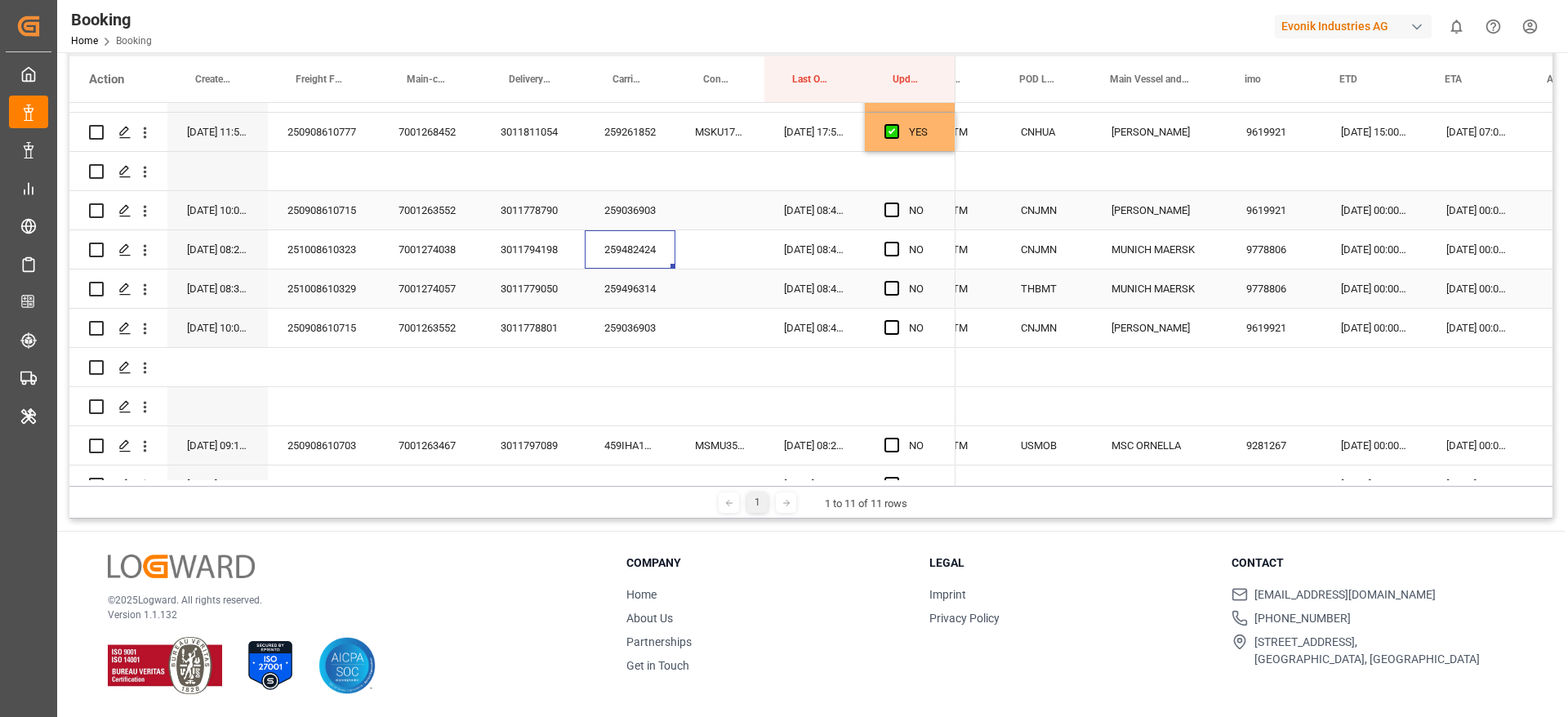
scroll to position [0, 639]
click at [1469, 246] on div "29-11-2025 00:00:00" at bounding box center [1476, 249] width 102 height 39
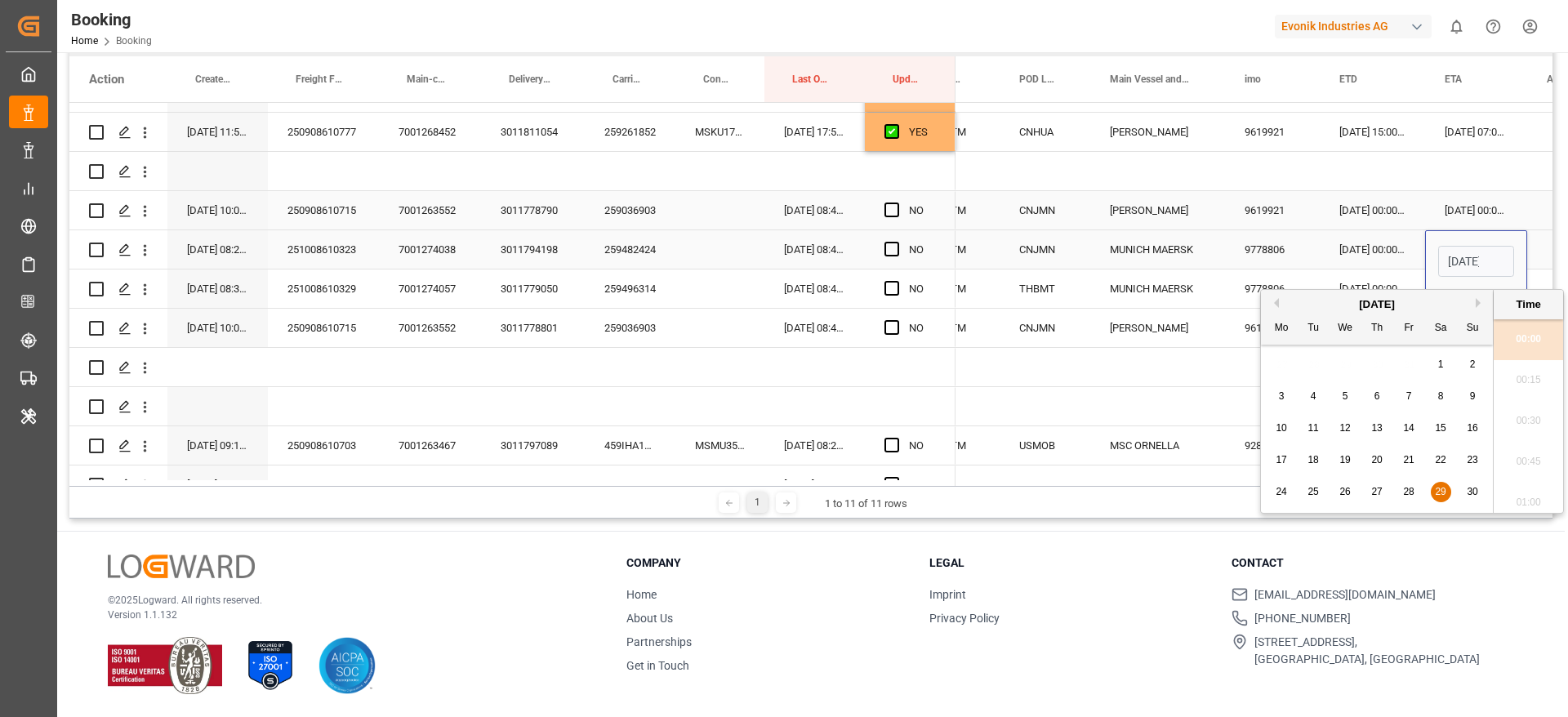
scroll to position [0, 57]
click at [1485, 301] on button "Next Month" at bounding box center [1480, 302] width 10 height 10
click at [1323, 398] on div "9" at bounding box center [1313, 397] width 21 height 20
type input "09-12-2025 00:00"
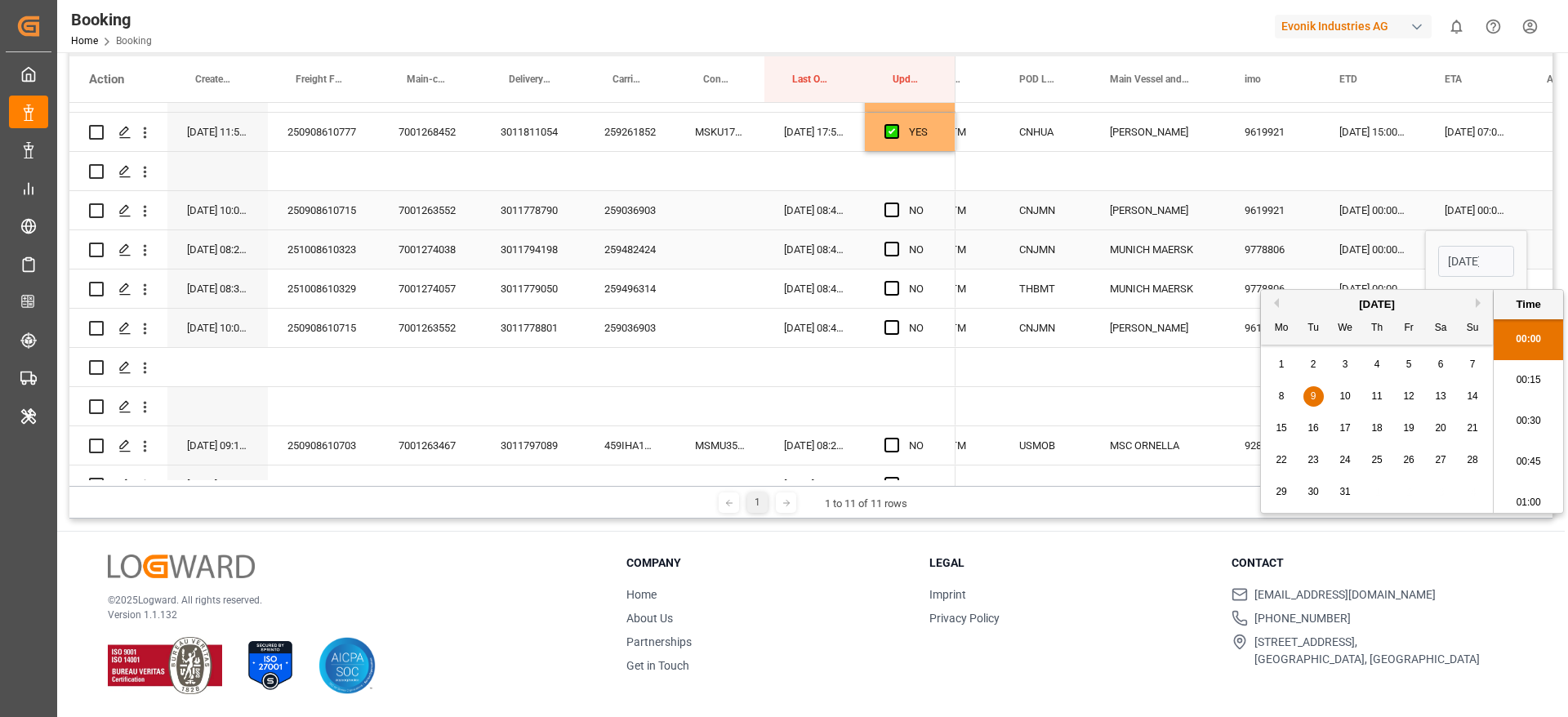
click at [1320, 246] on div "07-10-2025 00:00:00" at bounding box center [1372, 249] width 105 height 39
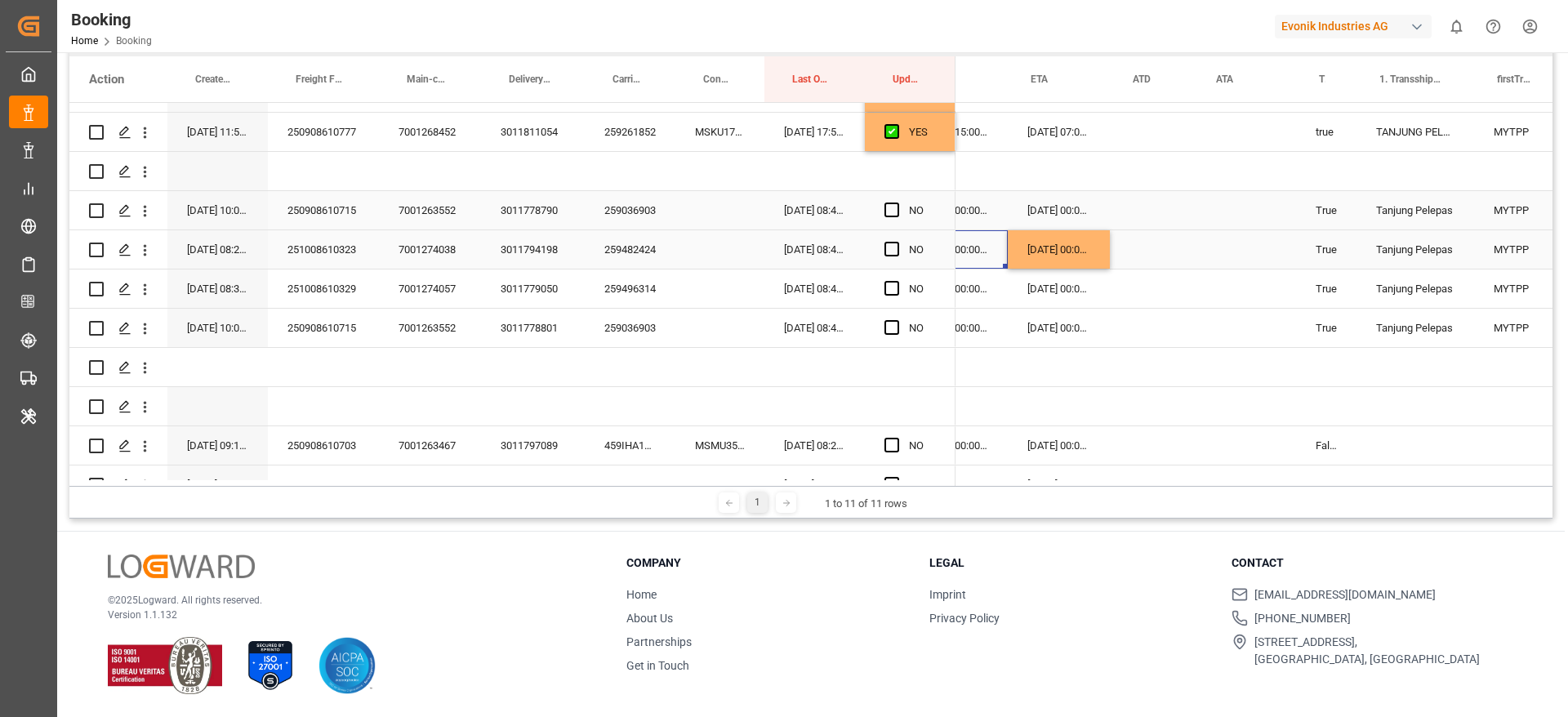
scroll to position [0, 1058]
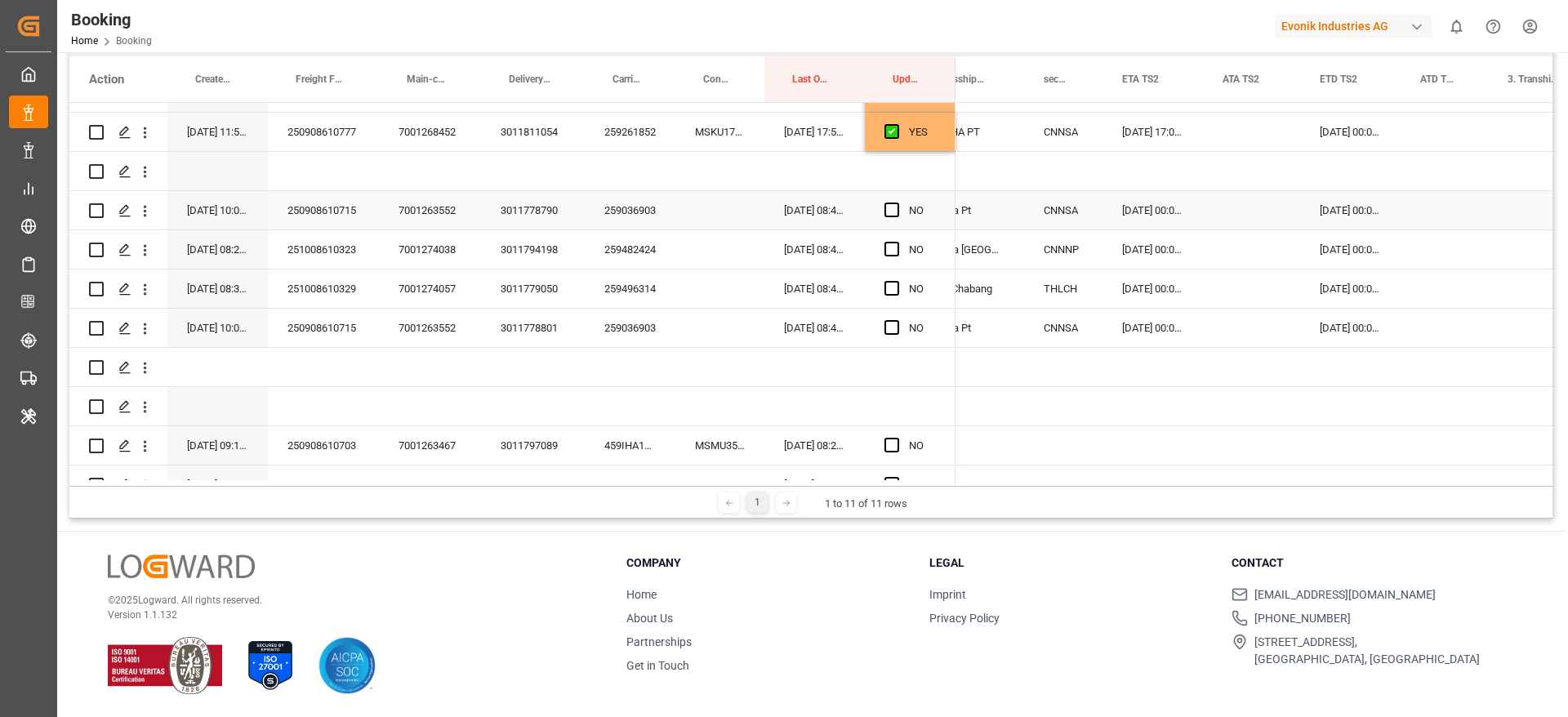
click at [1355, 249] on div "26-11-2025 00:00:00" at bounding box center [1350, 249] width 100 height 39
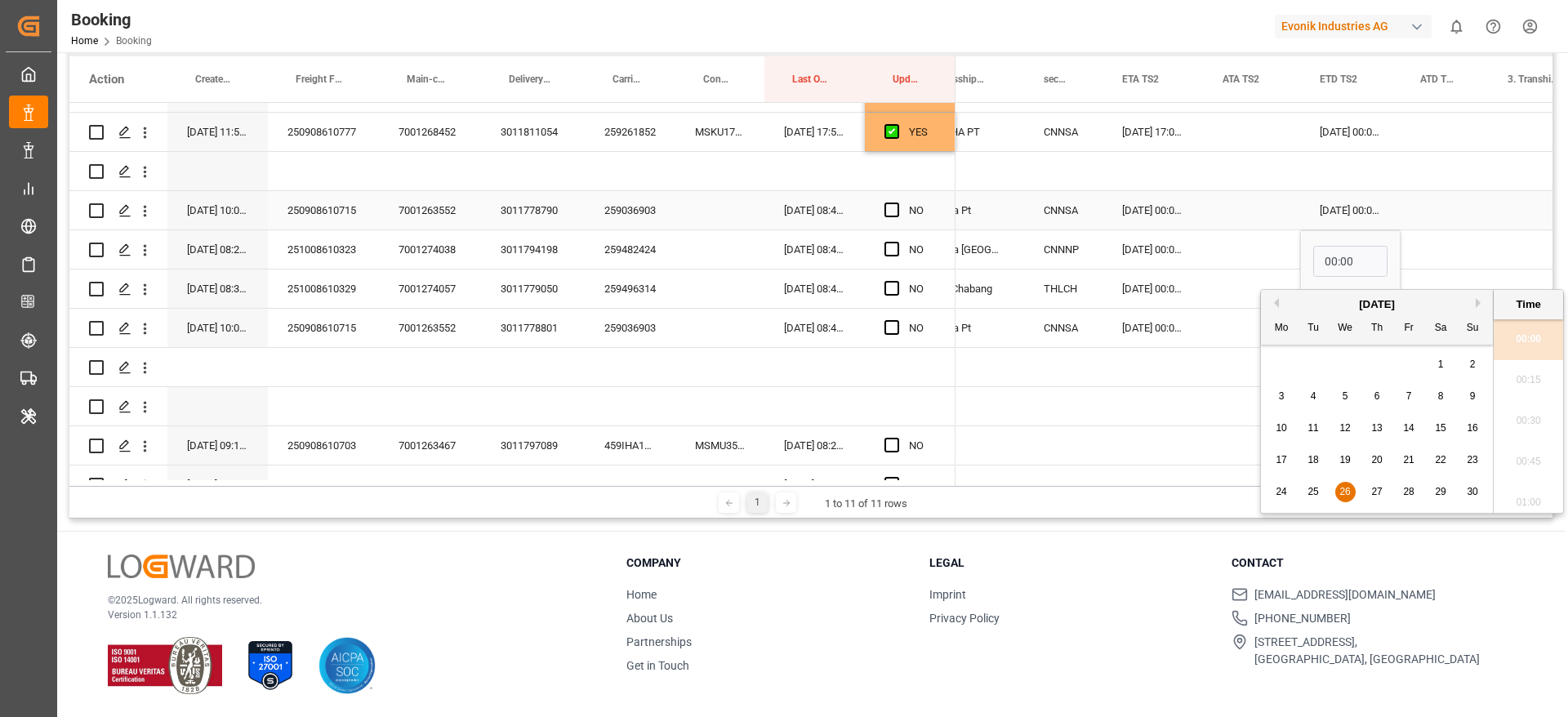
click at [1480, 308] on div "November 2025" at bounding box center [1376, 304] width 231 height 16
click at [1479, 302] on button "Next Month" at bounding box center [1480, 302] width 10 height 10
click at [1446, 368] on div "6" at bounding box center [1441, 365] width 21 height 20
type input "[DATE] 00:00"
click at [1232, 243] on div "Press SPACE to select this row." at bounding box center [1251, 249] width 97 height 39
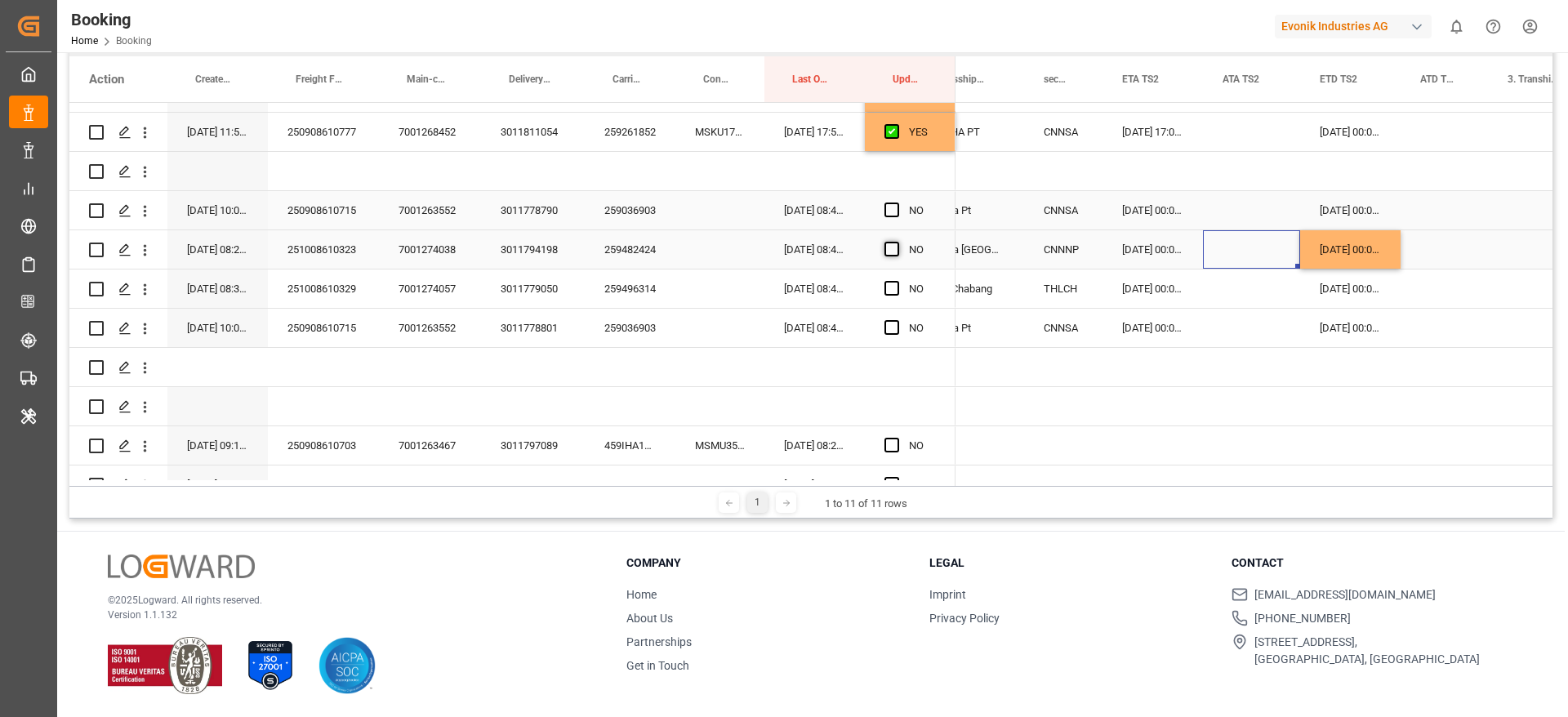
click at [890, 249] on span "Press SPACE to select this row." at bounding box center [892, 249] width 14 height 14
click at [896, 241] on input "Press SPACE to select this row." at bounding box center [896, 241] width 0 height 0
click at [609, 286] on div "259496314" at bounding box center [630, 288] width 91 height 39
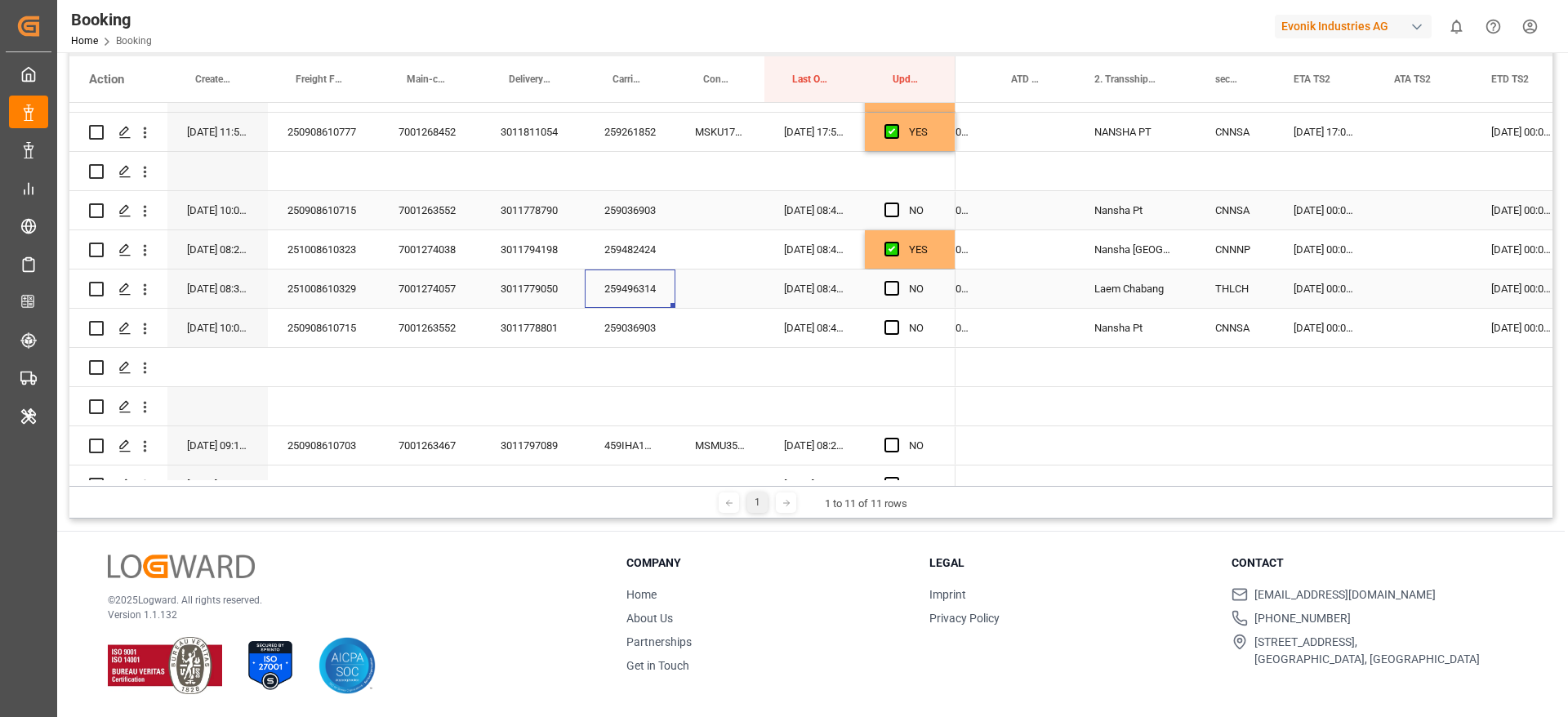
click at [894, 295] on div "Press SPACE to select this row." at bounding box center [896, 289] width 24 height 38
click at [888, 286] on span "Press SPACE to select this row." at bounding box center [892, 288] width 14 height 14
click at [896, 281] on input "Press SPACE to select this row." at bounding box center [896, 281] width 0 height 0
click at [637, 331] on div "259036903" at bounding box center [630, 328] width 91 height 39
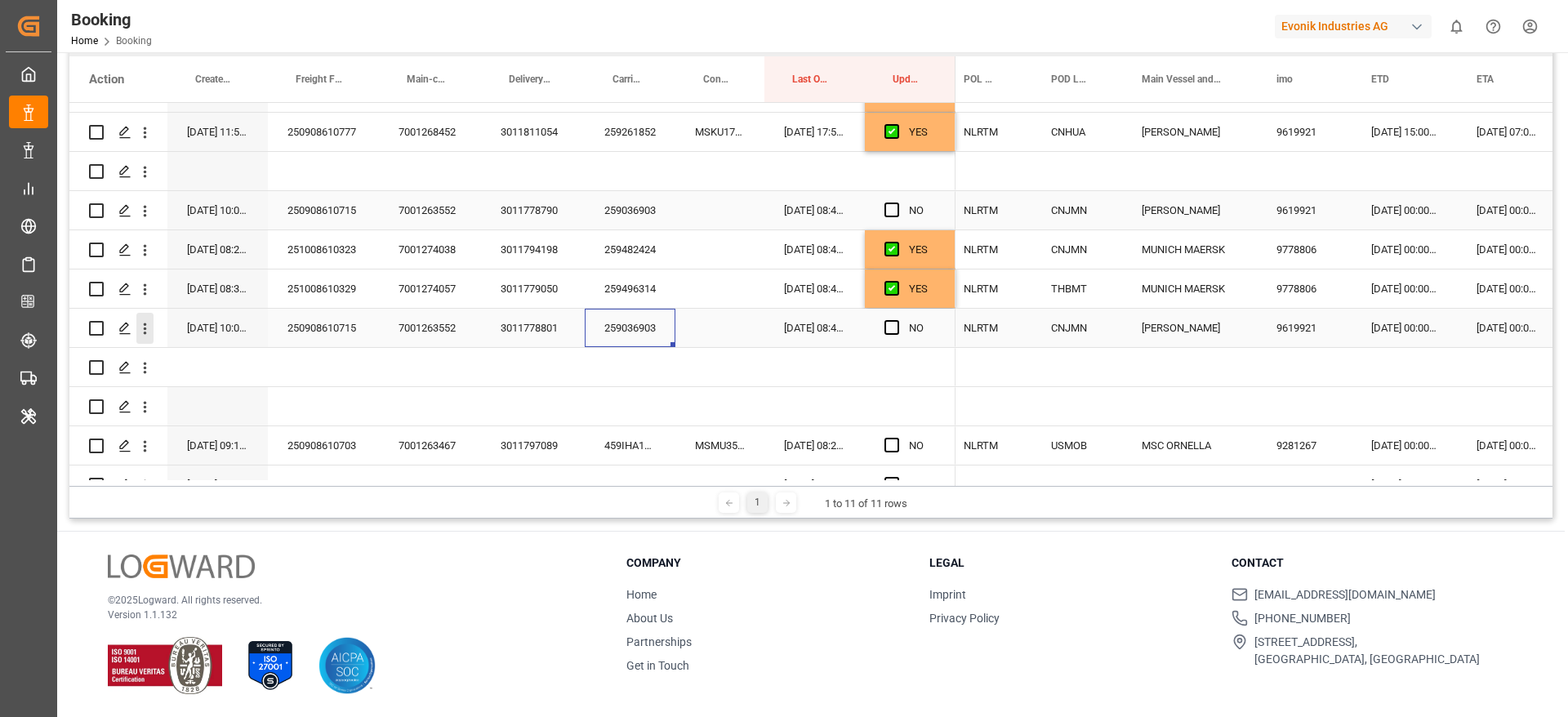
click at [145, 333] on icon "open menu" at bounding box center [145, 328] width 4 height 12
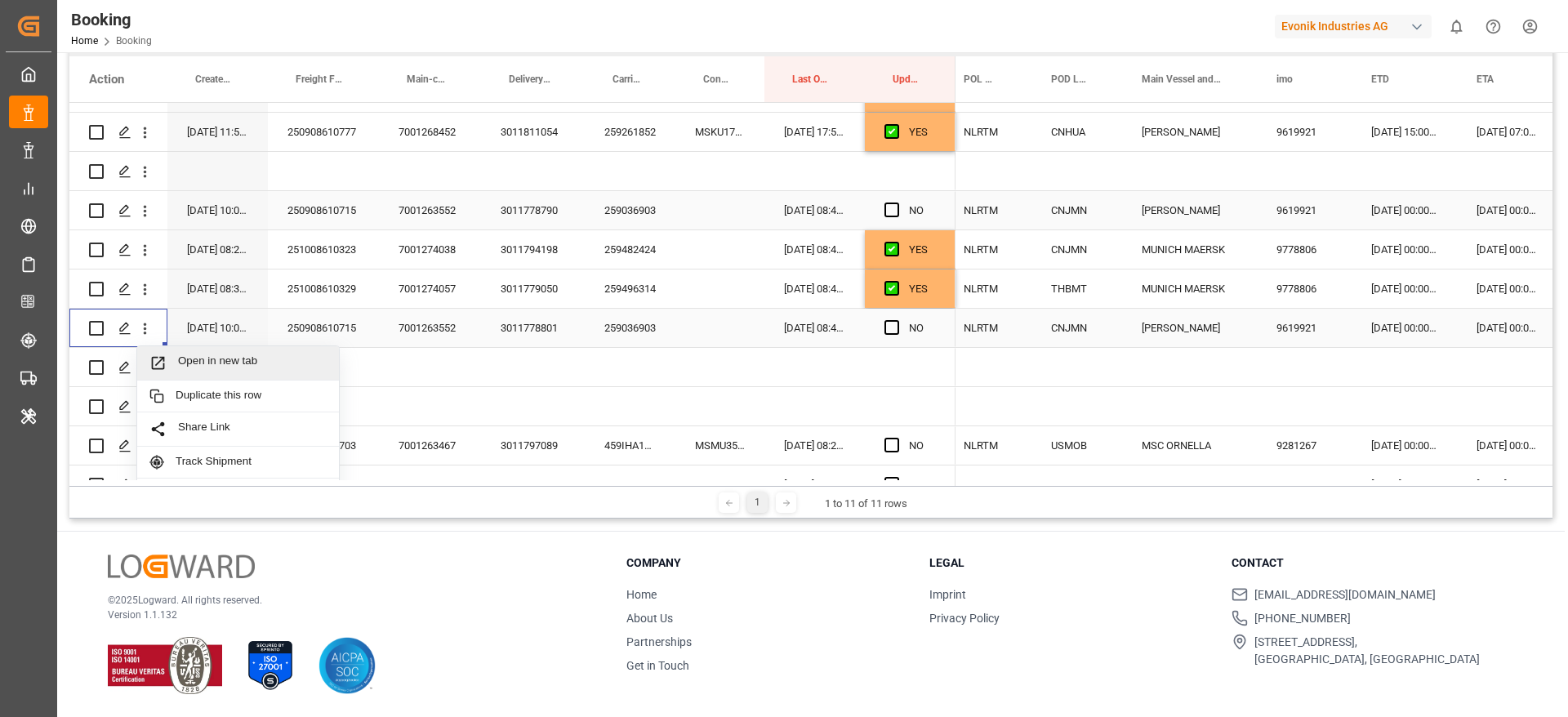
click at [223, 350] on div "Open in new tab" at bounding box center [238, 363] width 202 height 34
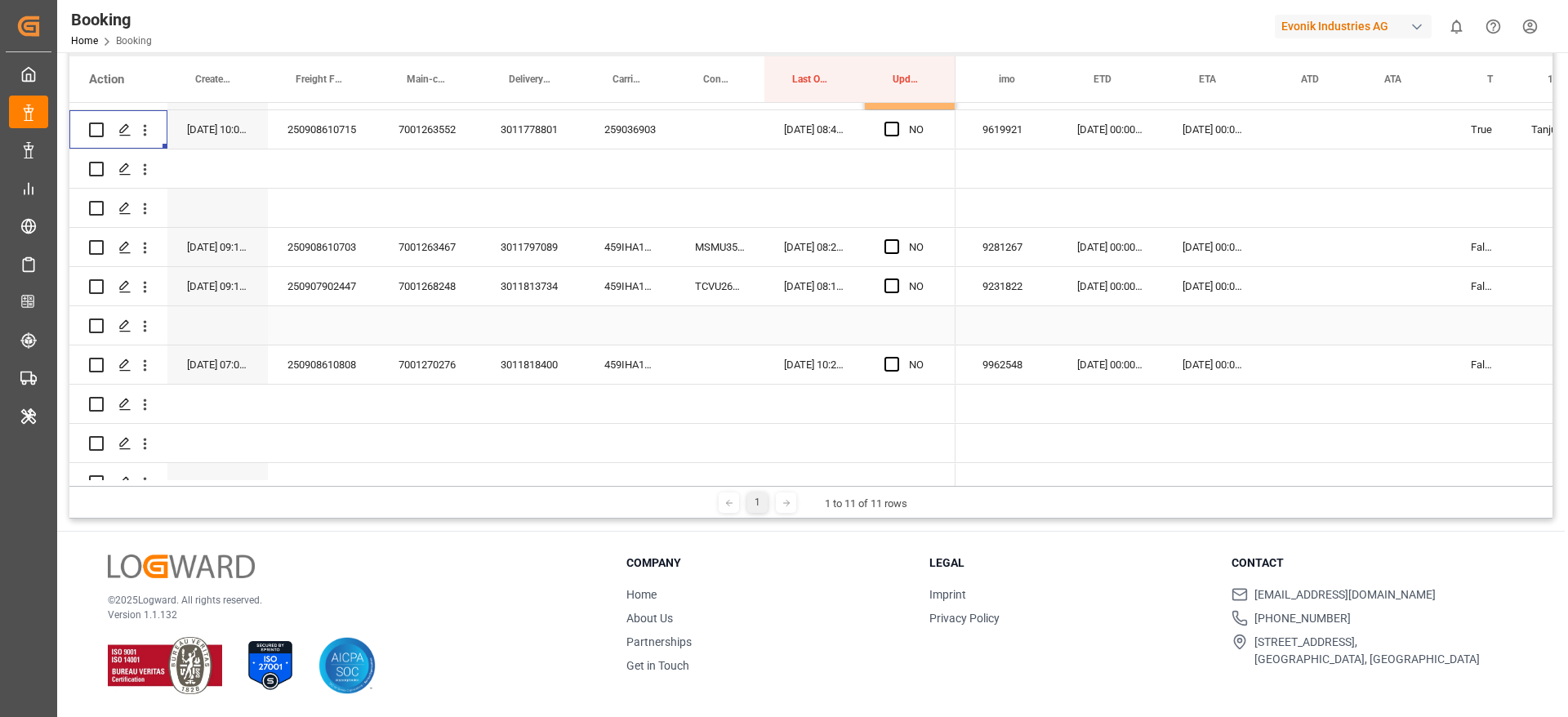
scroll to position [0, 533]
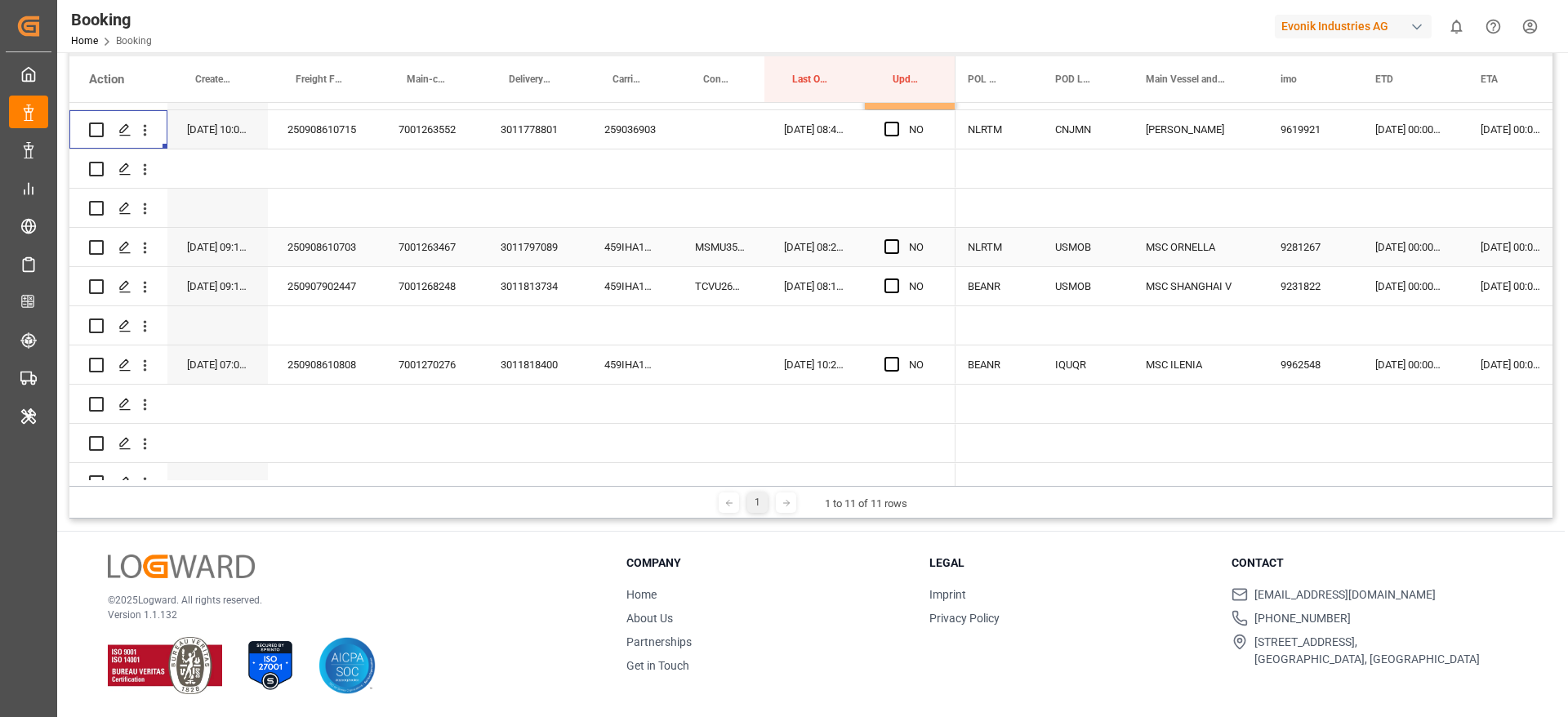
click at [623, 254] on div "459IHA1431990" at bounding box center [630, 247] width 91 height 39
click at [742, 254] on div "MSMU3572222" at bounding box center [719, 247] width 89 height 39
click at [144, 250] on icon "open menu" at bounding box center [145, 248] width 4 height 12
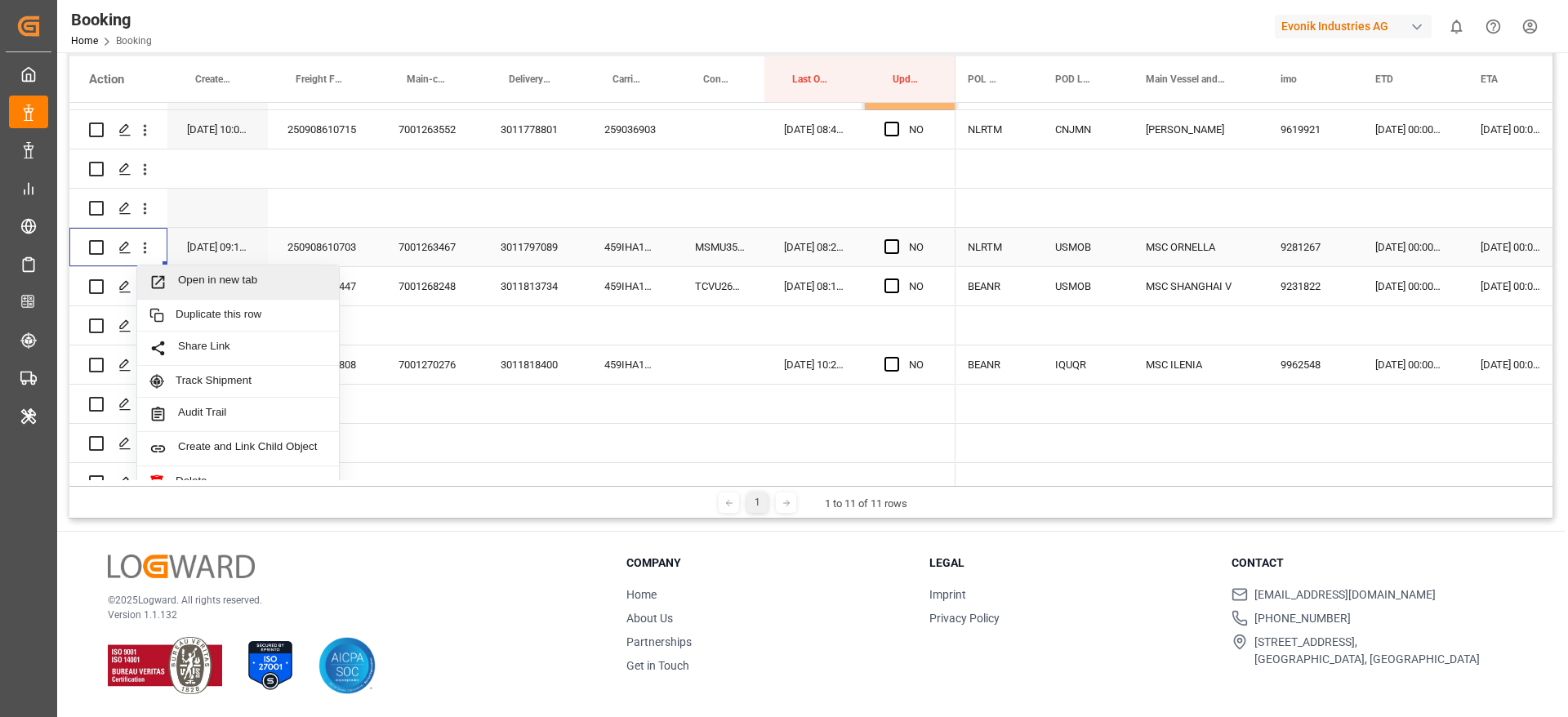
click at [221, 269] on div "Open in new tab" at bounding box center [238, 283] width 202 height 34
click at [705, 285] on div "TCVU2613421" at bounding box center [719, 286] width 89 height 39
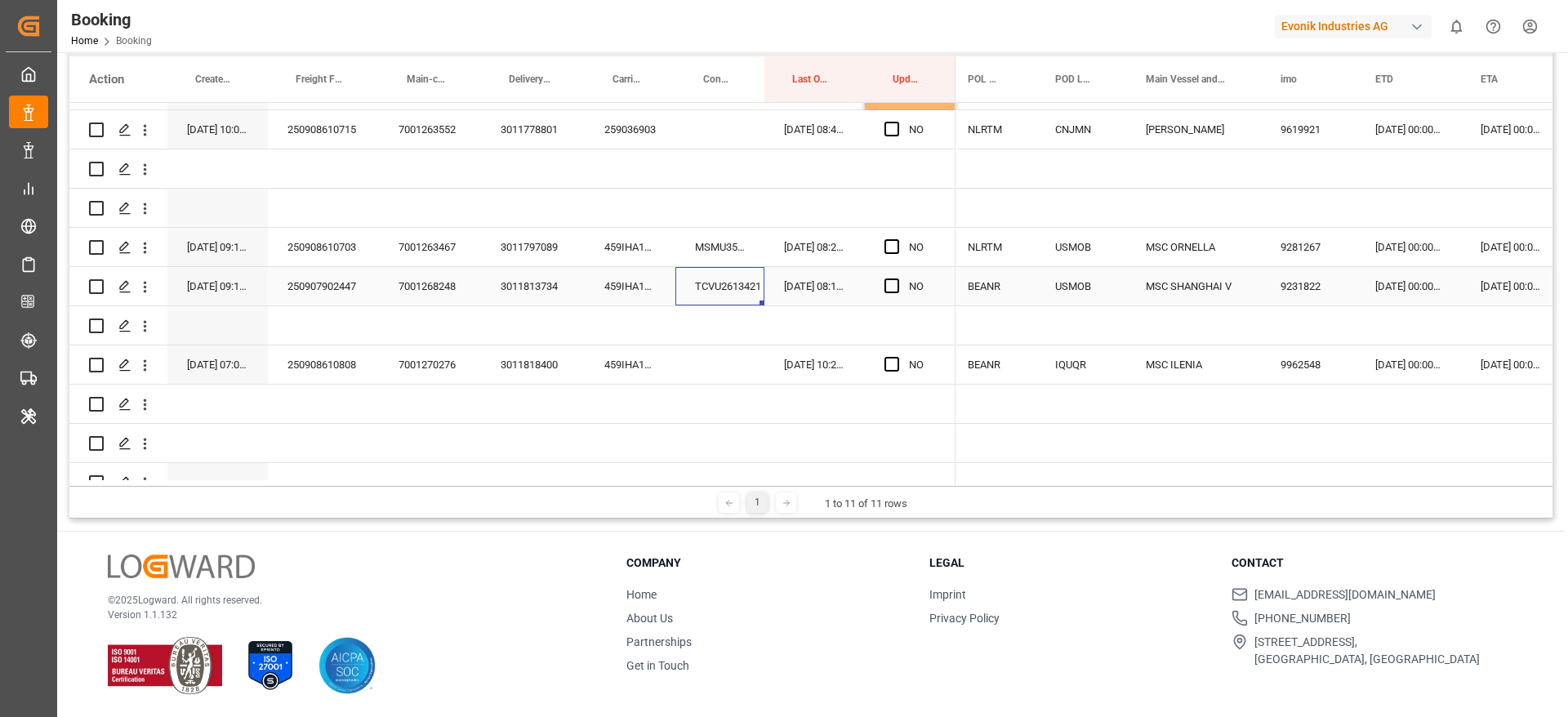
click at [614, 289] on div "459IHA1435335" at bounding box center [630, 286] width 91 height 39
click at [734, 296] on div "TCVU2613421" at bounding box center [719, 286] width 89 height 39
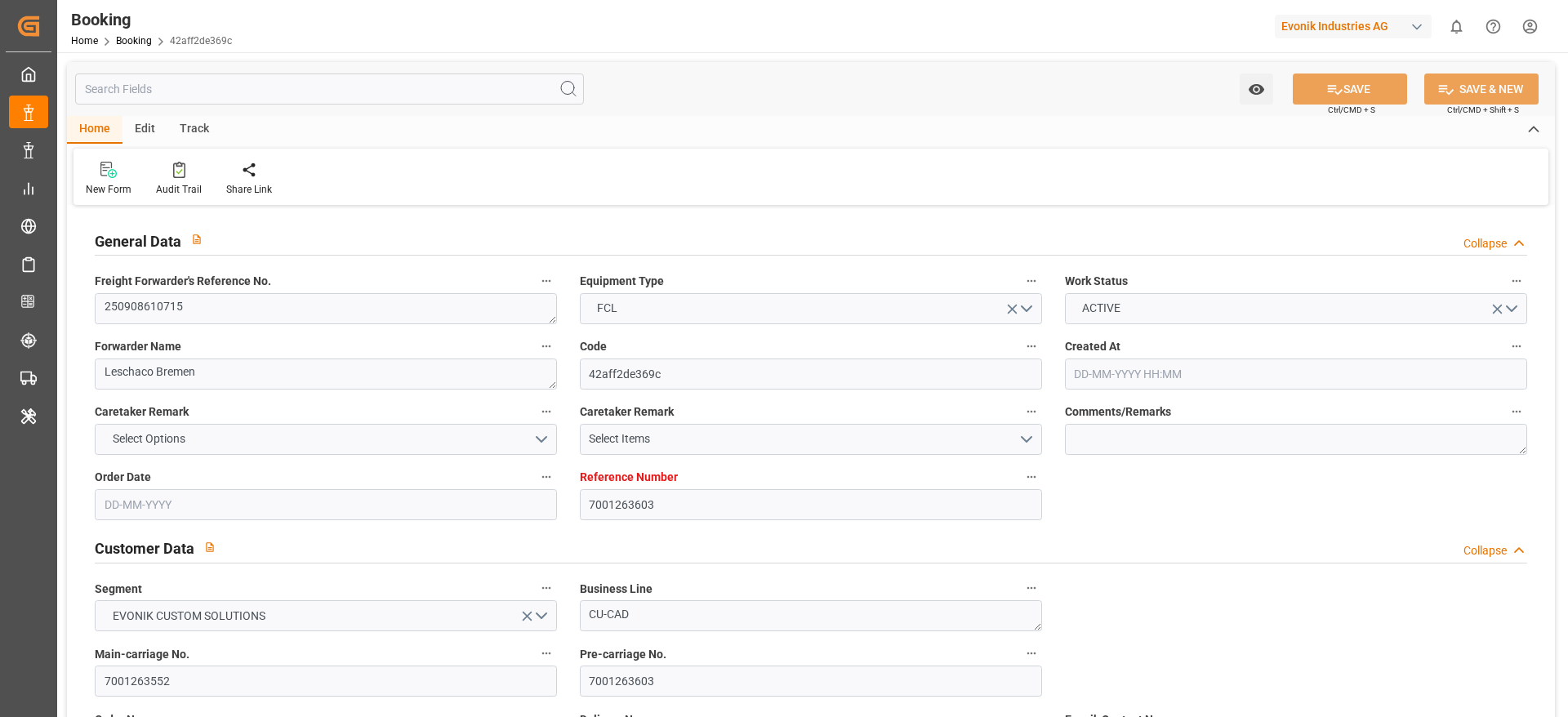
type input "7001263603"
type input "9619921"
type input "Maersk"
type input "Maersk Line AS"
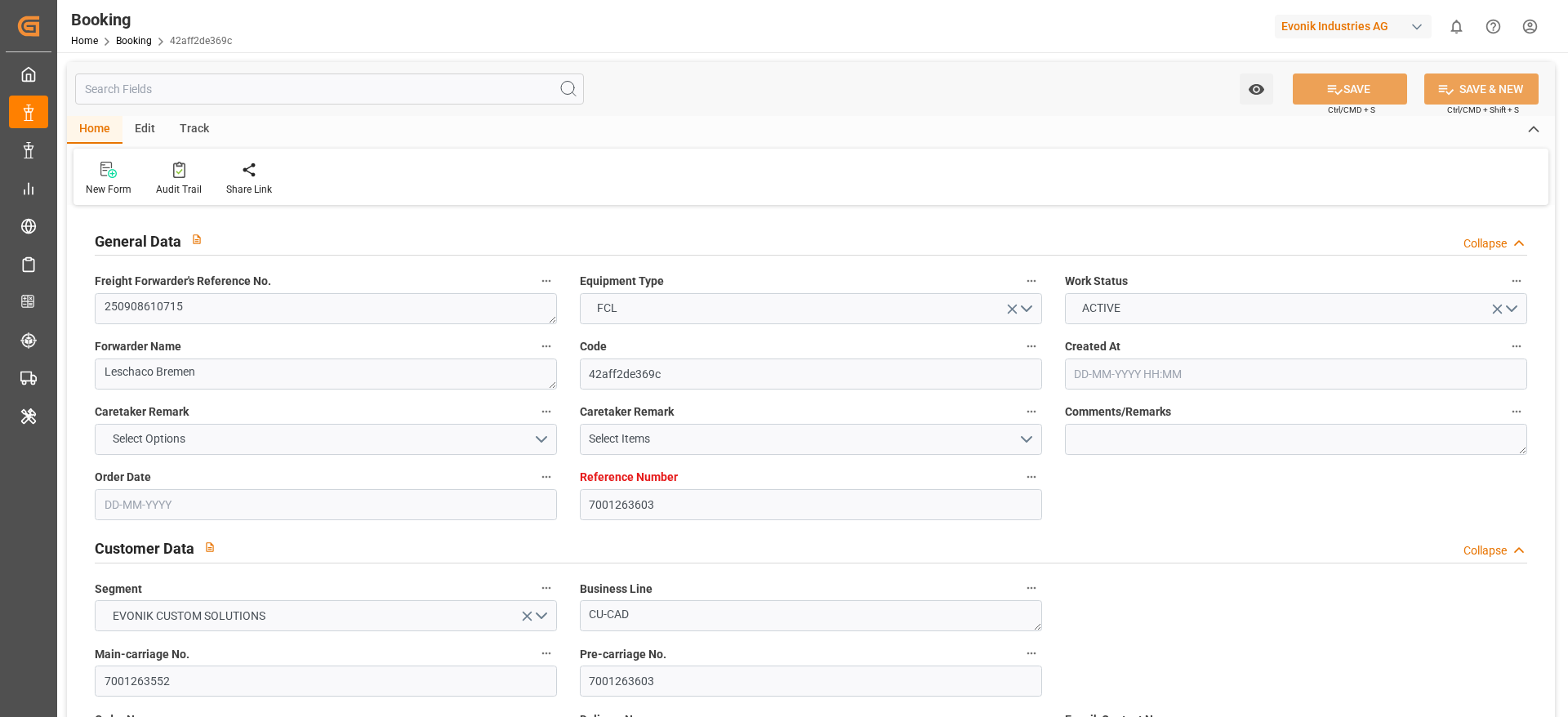
type input "NLRTM"
type input "CNJMN"
type input "MYTPP"
type input "CNNSA"
type input "01-09-2025 10:00"
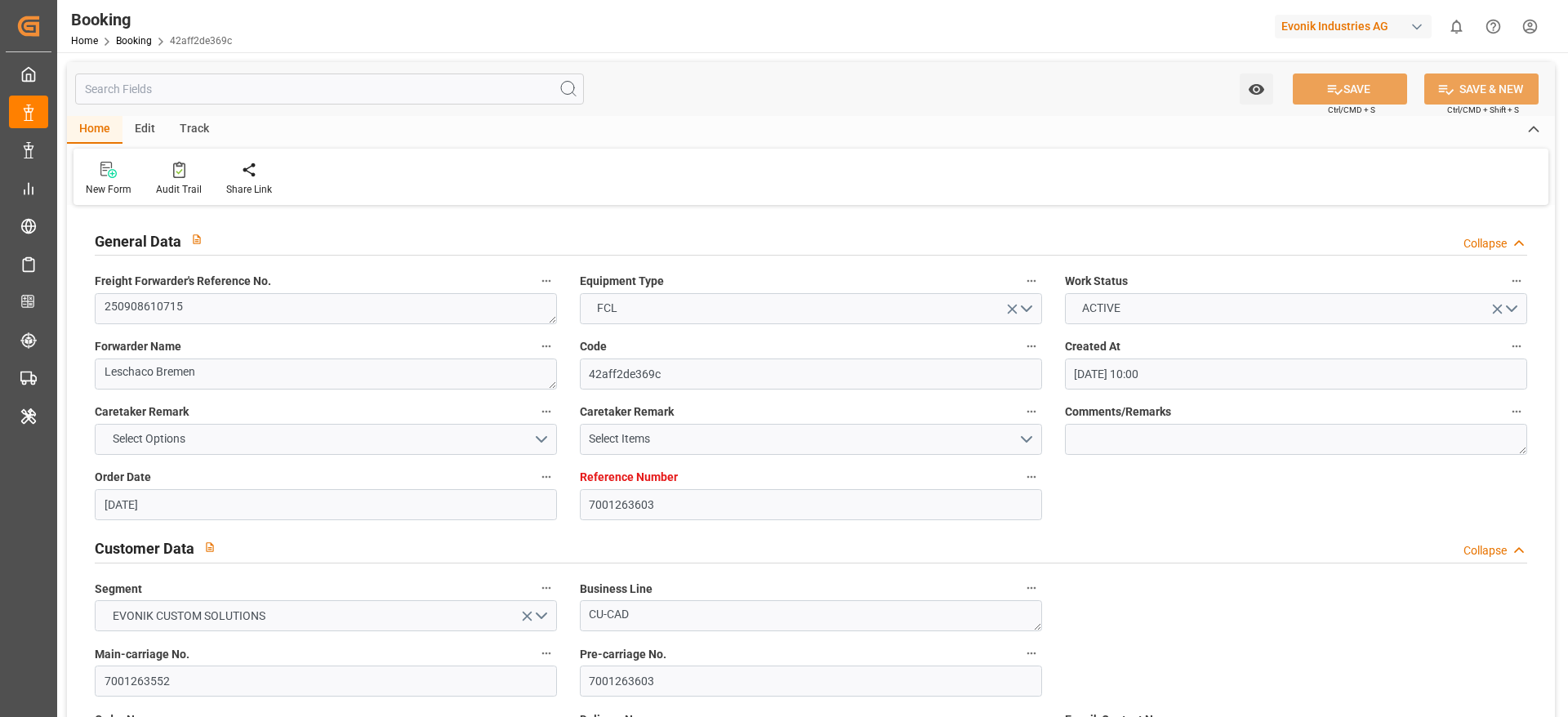
type input "01-09-2025"
type input "15-11-2025"
type input "19-09-2025"
type input "19-09-2025 00:00"
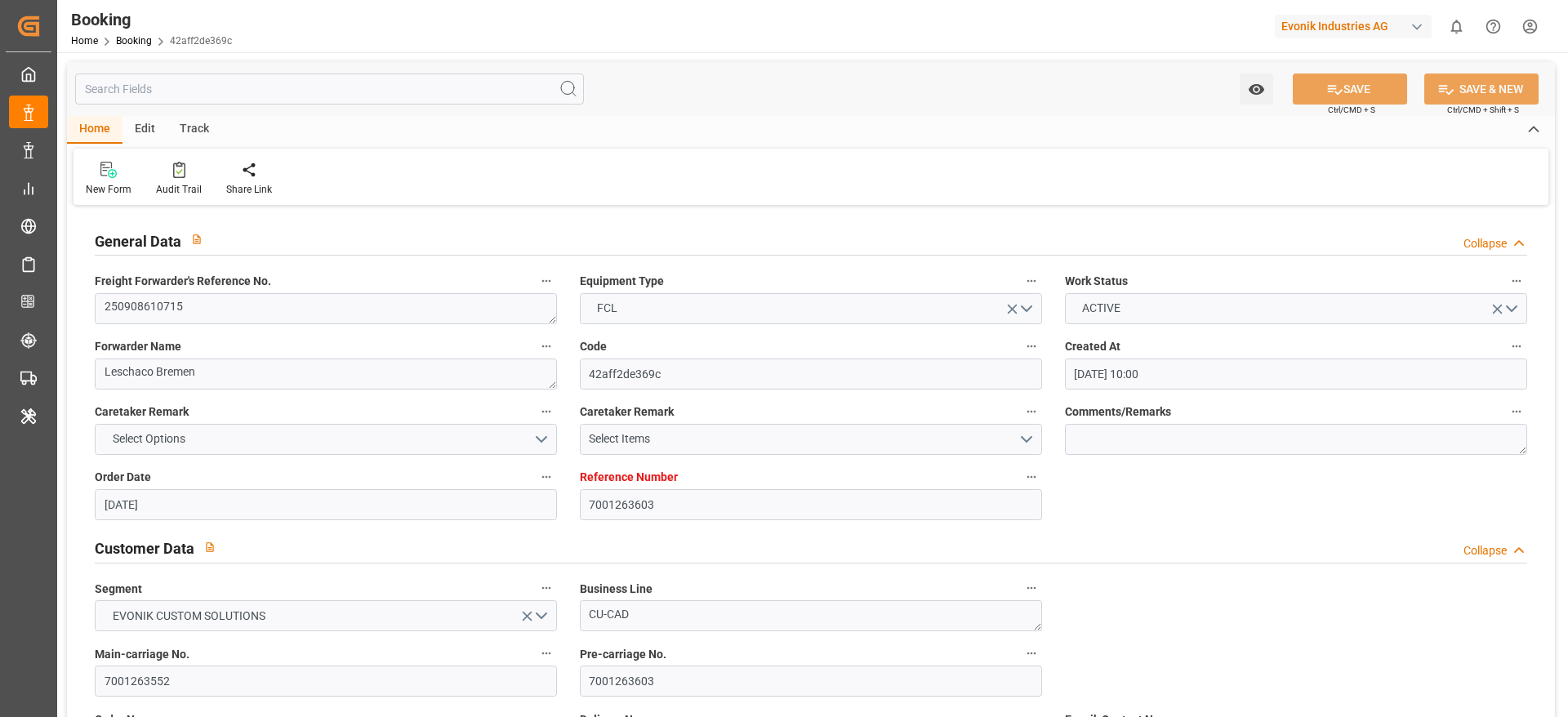
type input "02-09-2025"
type input "16-09-2025"
type input "13-10-2025 00:00"
type input "29-09-2025 00:00"
type input "[DATE] 00:00"
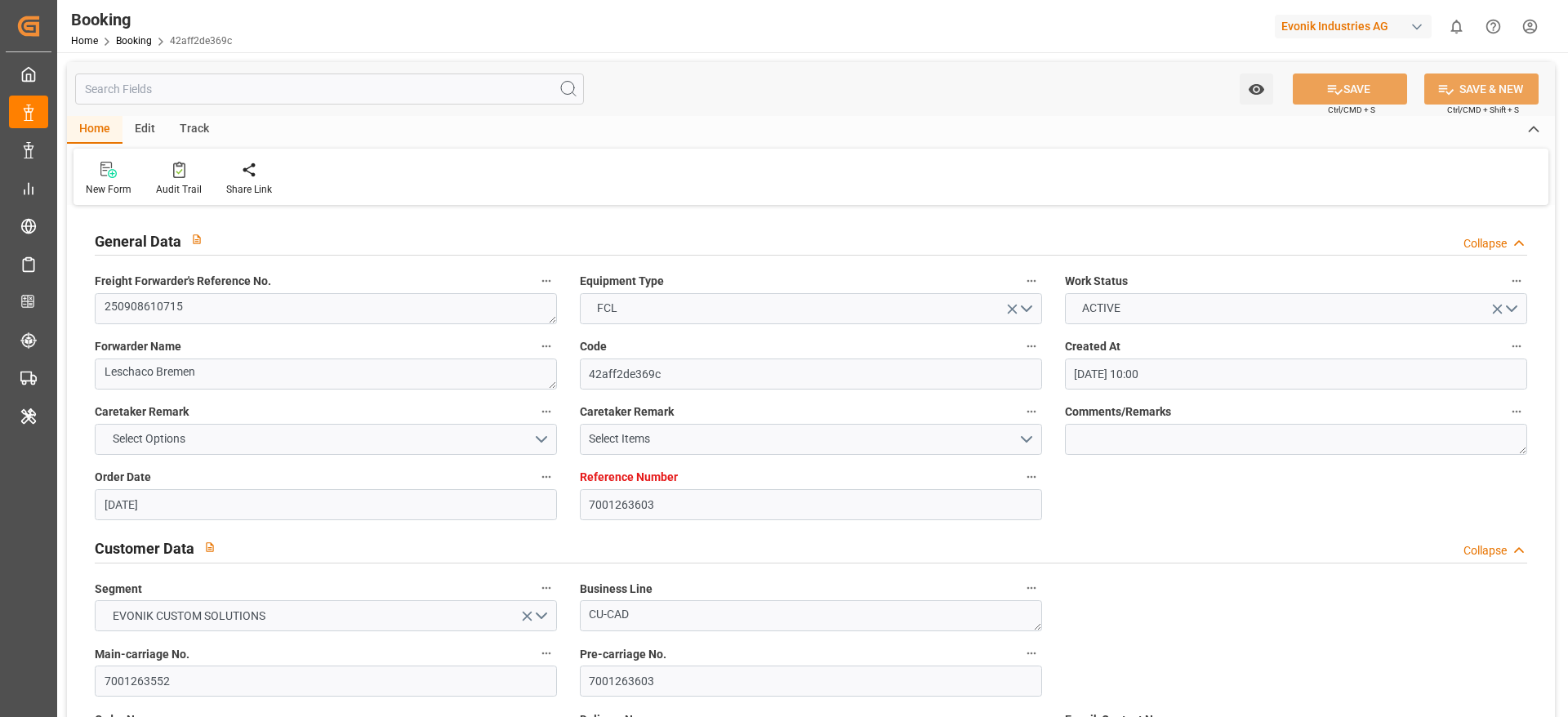
type input "15-11-2025 00:00"
type input "29-10-2025 00:00"
type input "03-11-2025 00:00"
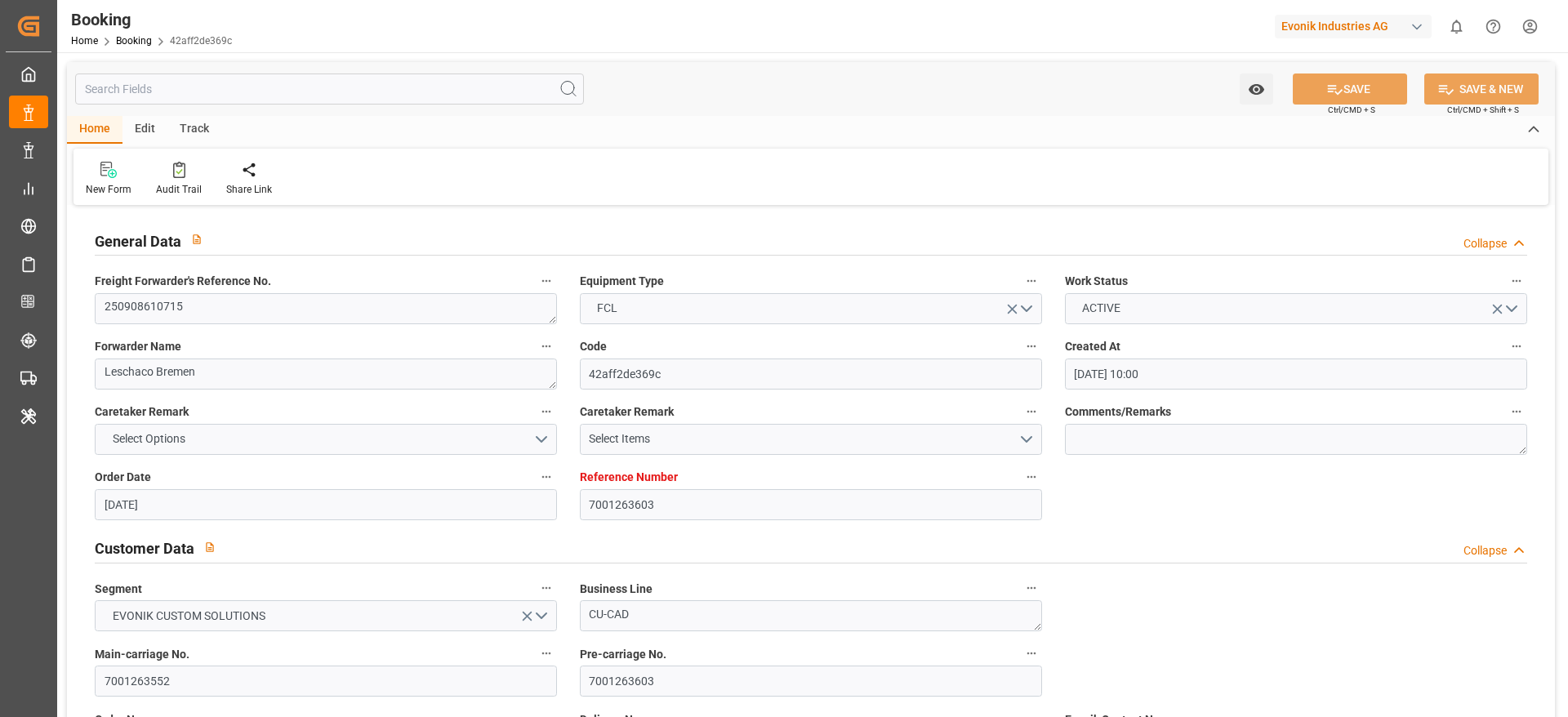
type input "15-11-2025 00:00"
type input "[DATE] 00:00"
type input "18-09-2025 08:43"
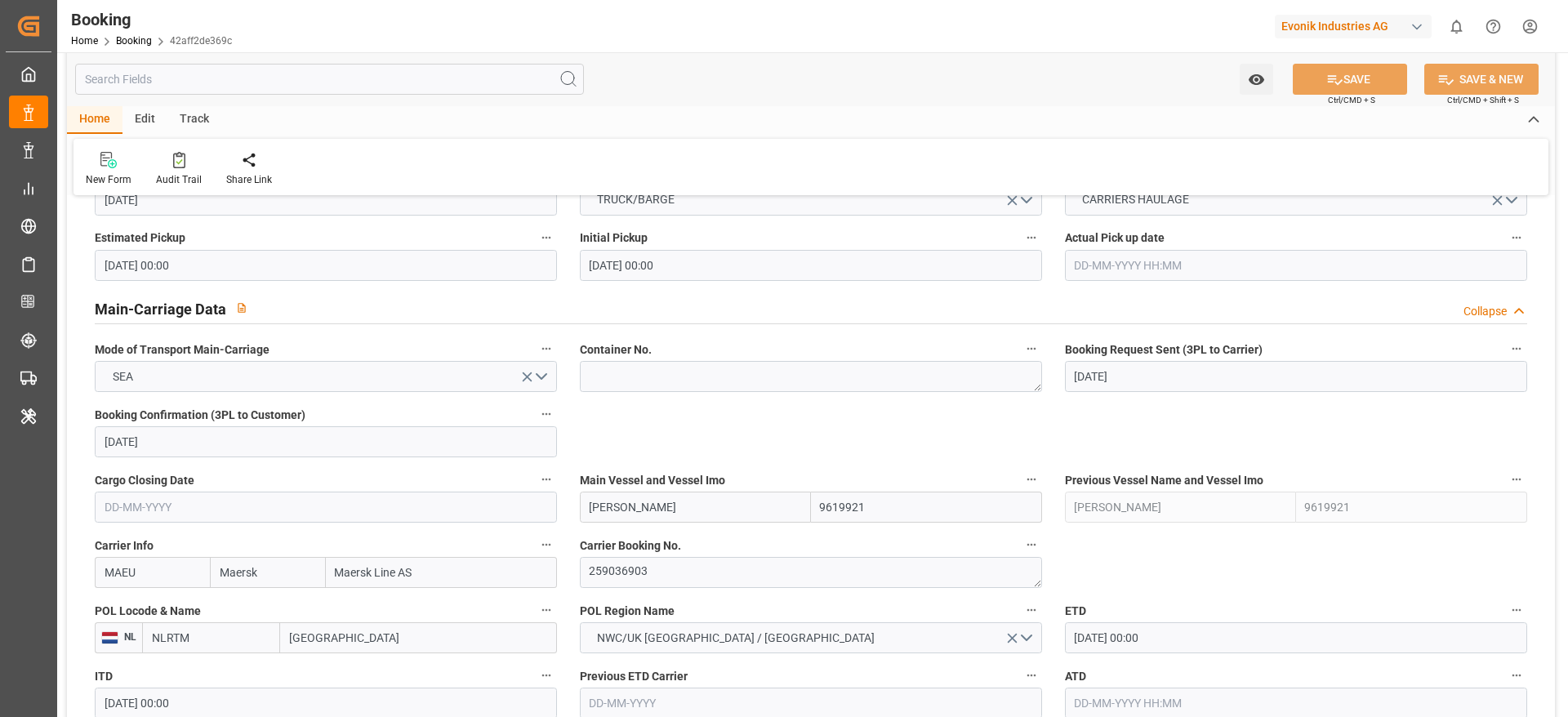
scroll to position [1103, 0]
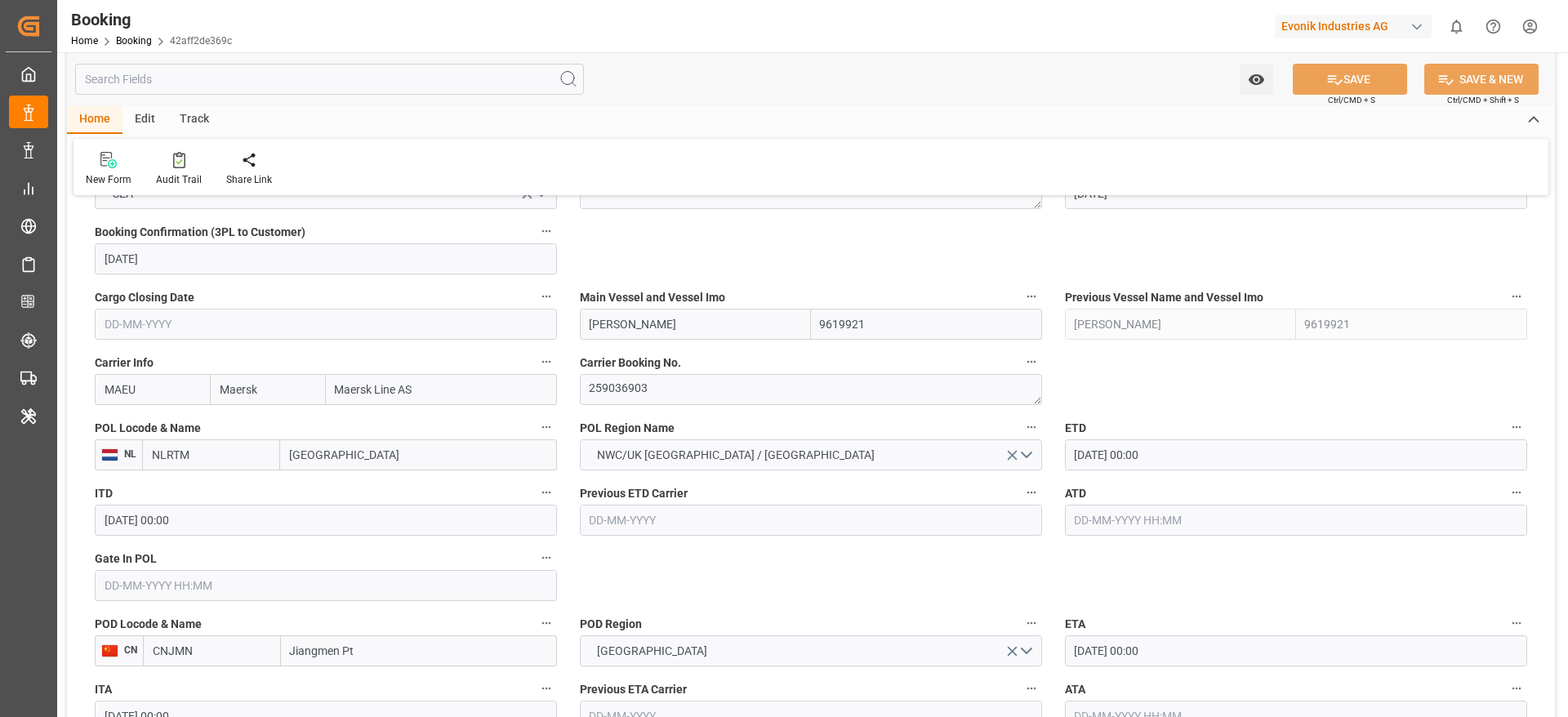
click at [701, 333] on input "[PERSON_NAME]" at bounding box center [695, 324] width 231 height 31
paste input "UNKEBO"
type input "MUNKEBO MAERSK"
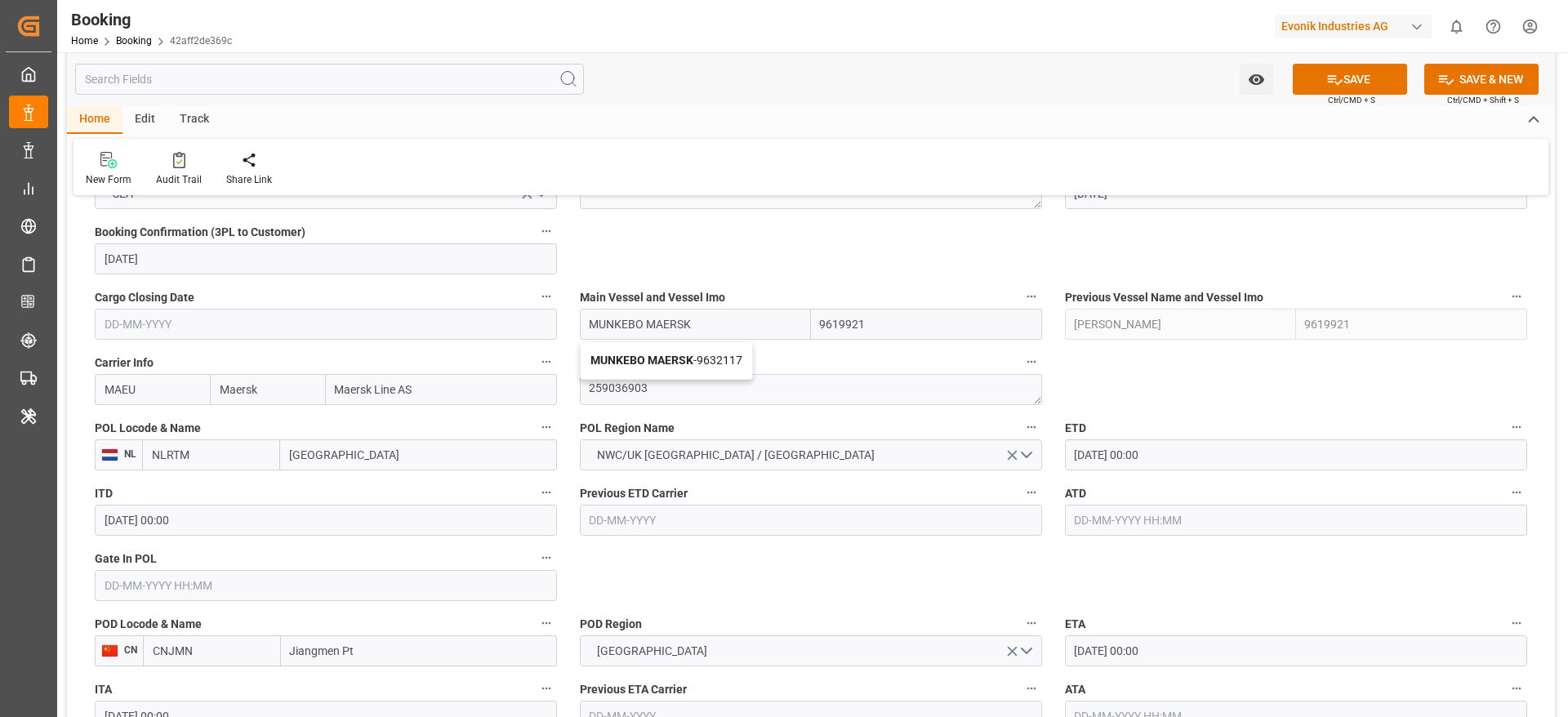
click at [686, 356] on b "MUNKEBO MAERSK" at bounding box center [641, 360] width 103 height 13
type input "9632117"
type input "MUNKEBO MAERSK"
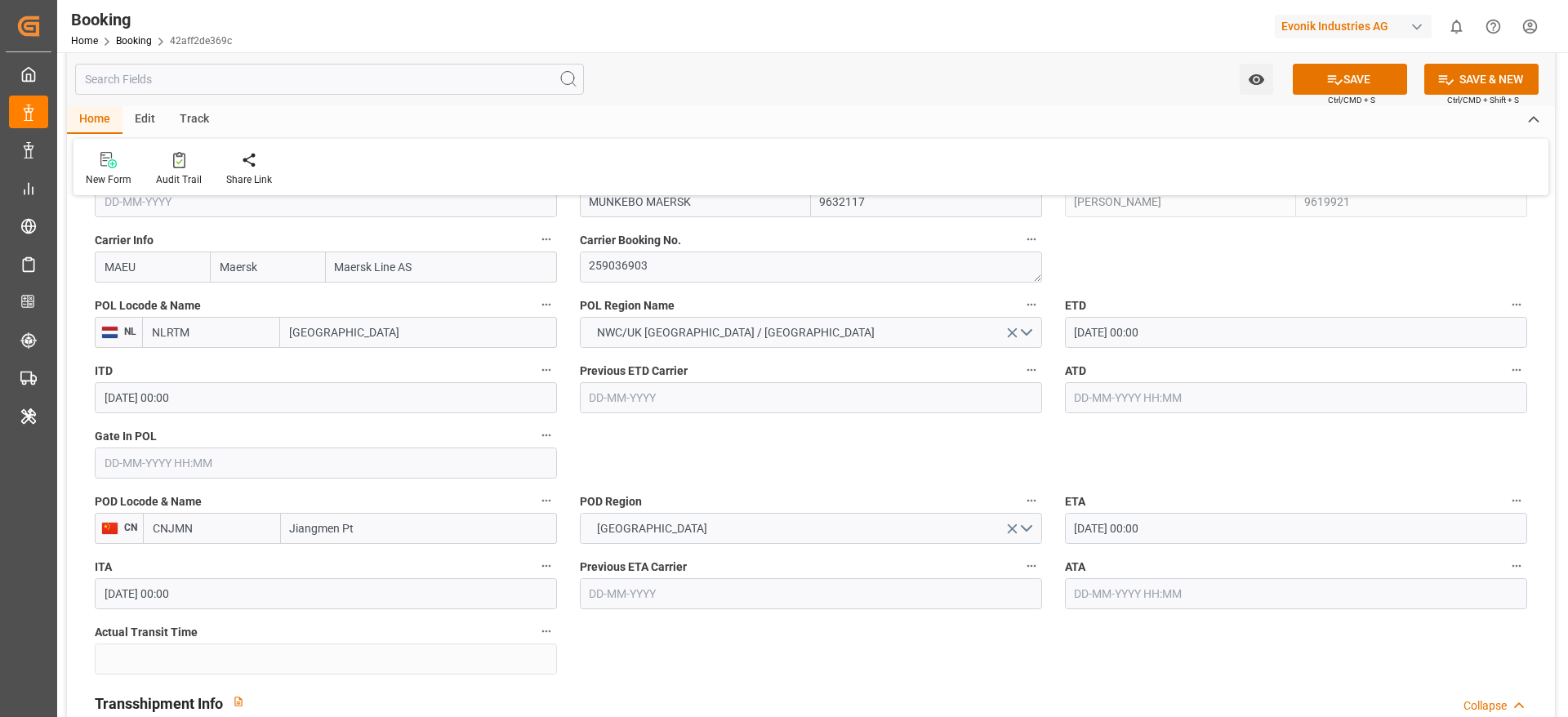
click at [1317, 534] on input "[DATE] 00:00" at bounding box center [1295, 529] width 462 height 31
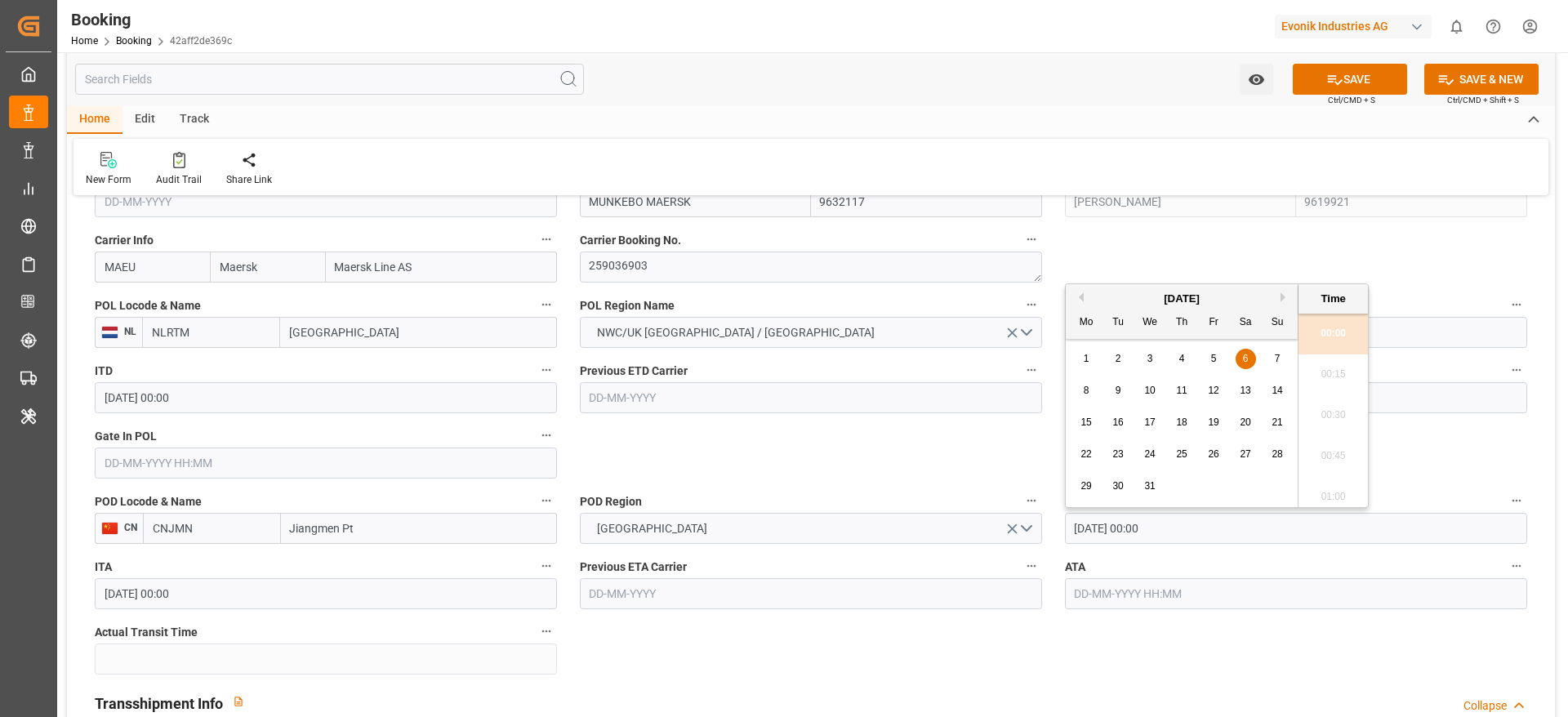
click at [1317, 534] on input "[DATE] 00:00" at bounding box center [1295, 529] width 462 height 31
click at [1115, 387] on span "9" at bounding box center [1118, 382] width 5 height 12
type input "[DATE] 00:00"
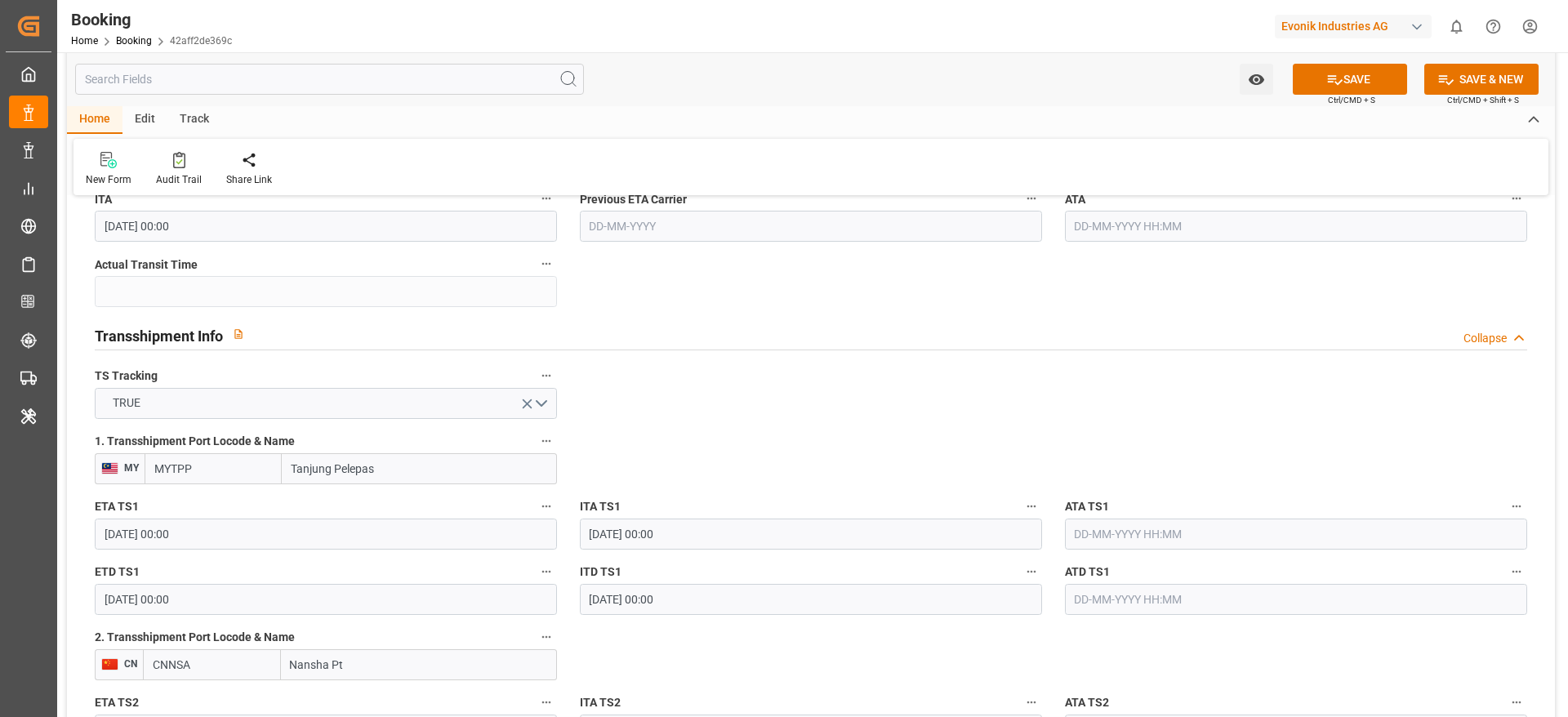
scroll to position [1715, 0]
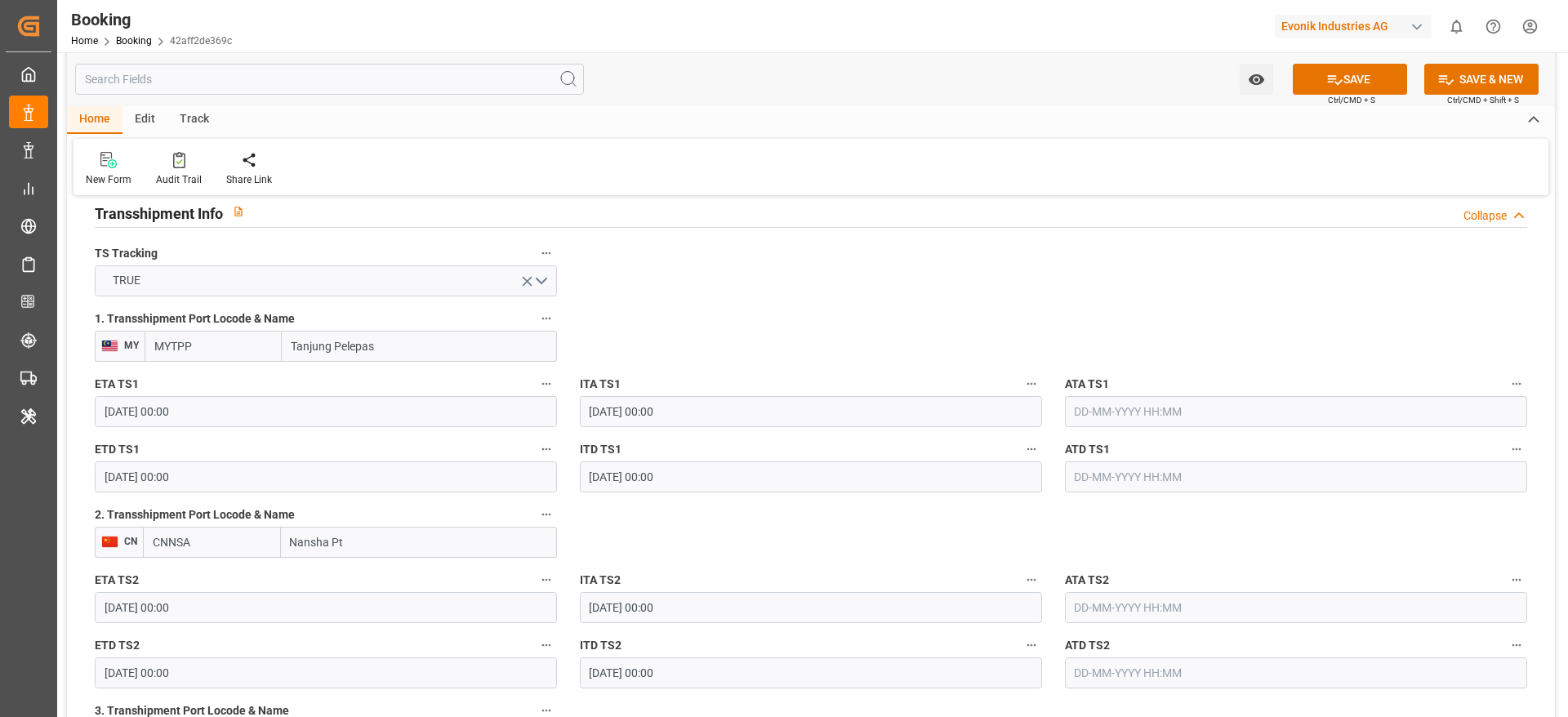
click at [251, 426] on input "29-10-2025 00:00" at bounding box center [326, 411] width 462 height 31
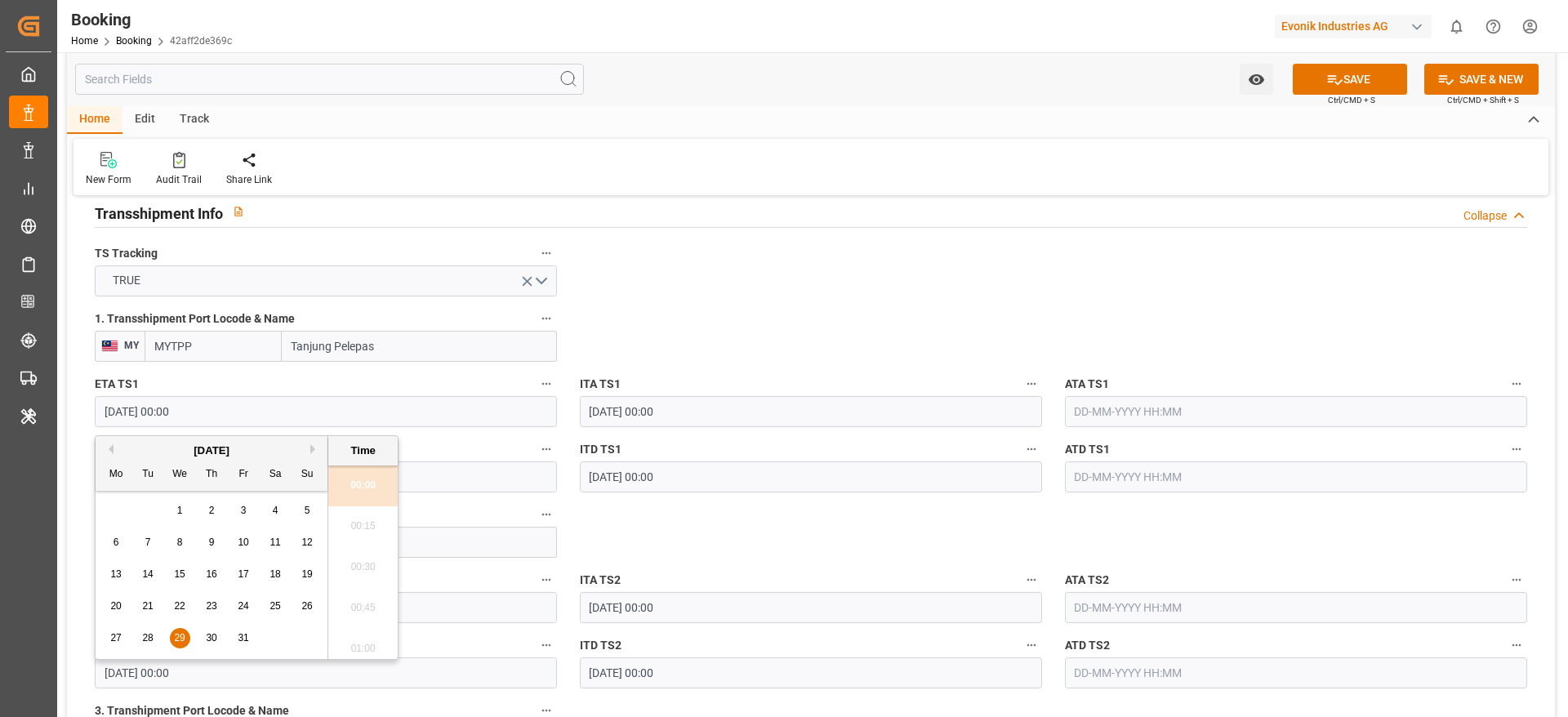
click at [251, 426] on input "29-10-2025 00:00" at bounding box center [326, 411] width 462 height 31
paste input "12 Nov 2025"
click at [178, 574] on span "12" at bounding box center [179, 573] width 11 height 12
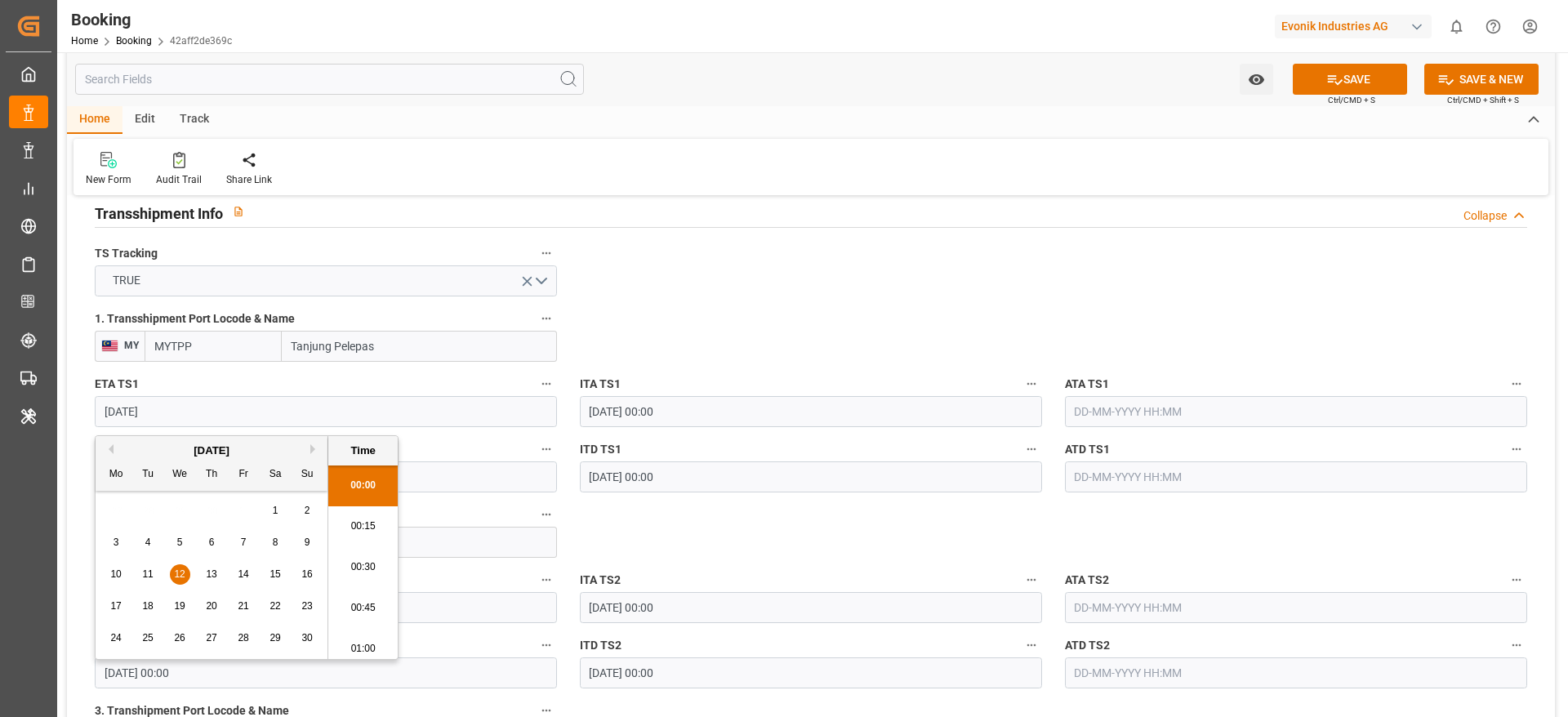
type input "[DATE] 00:00"
click at [479, 477] on input "03-11-2025 00:00" at bounding box center [326, 477] width 462 height 31
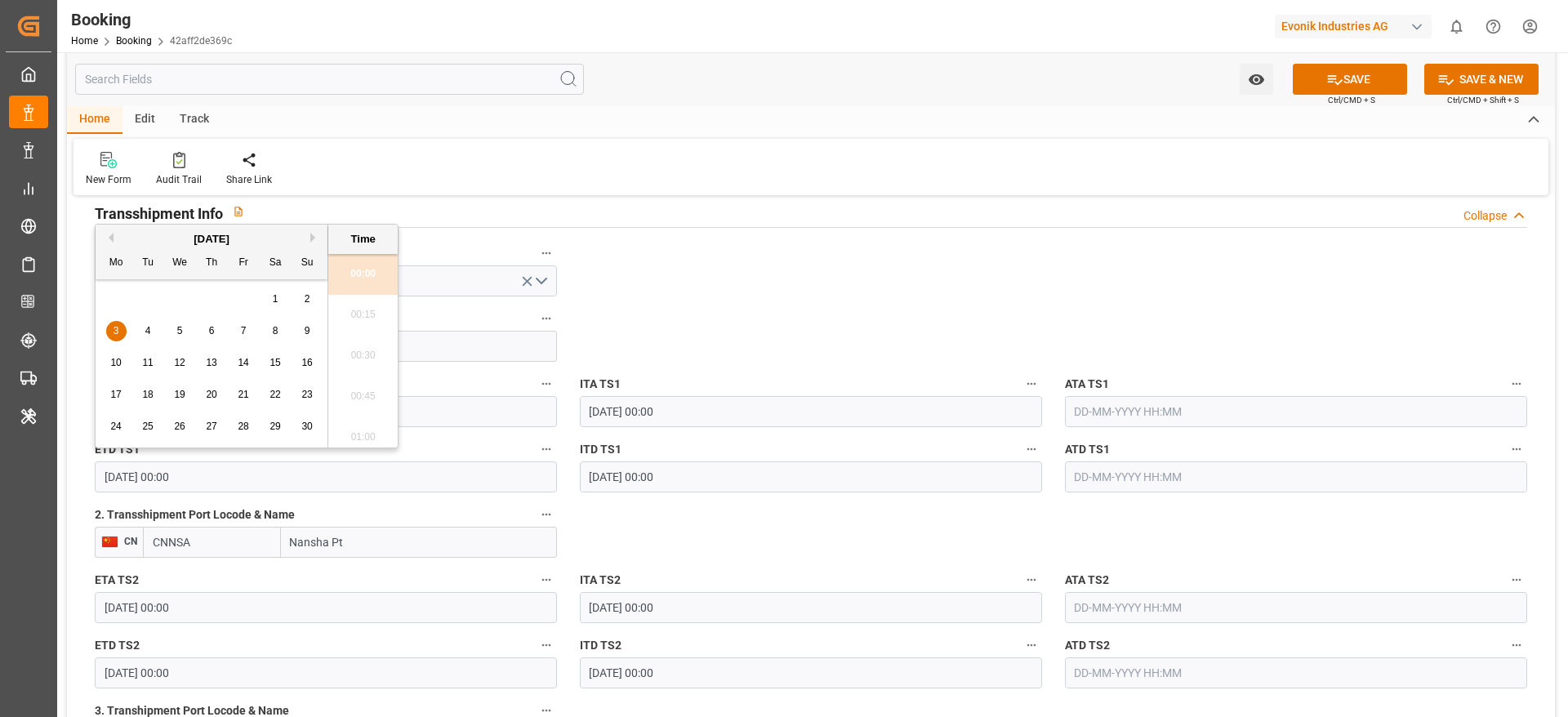
click at [479, 477] on input "03-11-2025 00:00" at bounding box center [326, 477] width 462 height 31
paste input "17 Nov 2025"
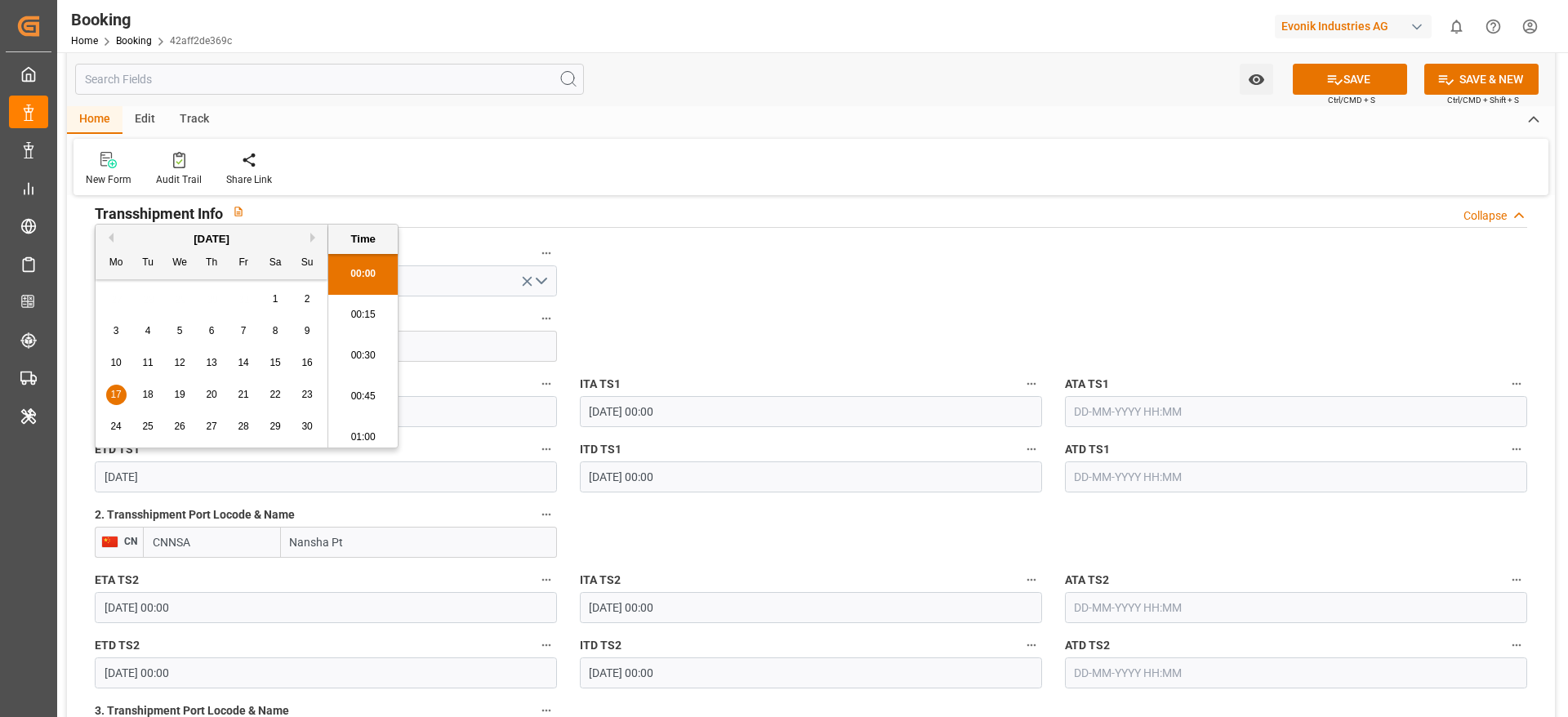
click at [112, 392] on span "17" at bounding box center [116, 394] width 11 height 12
type input "17-11-2025 00:00"
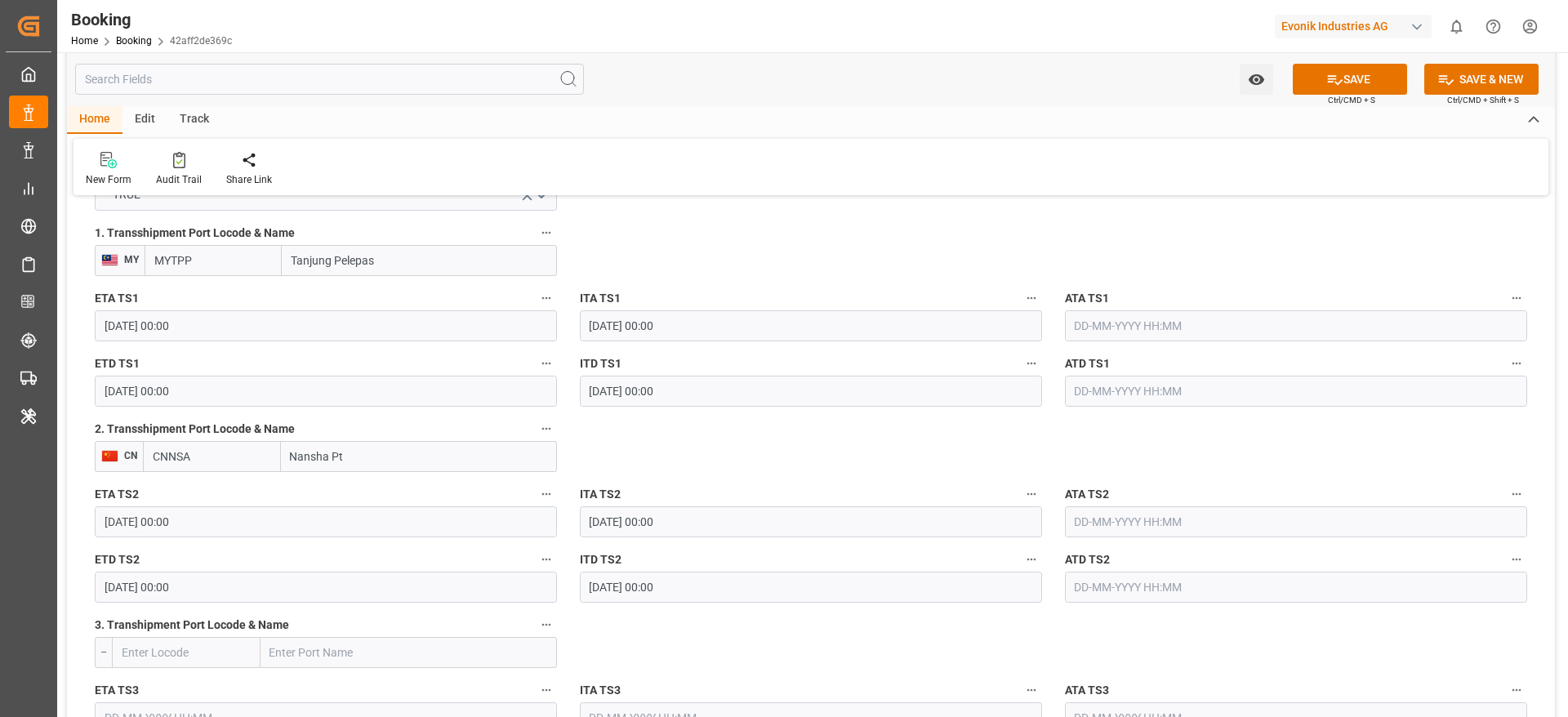
scroll to position [1838, 0]
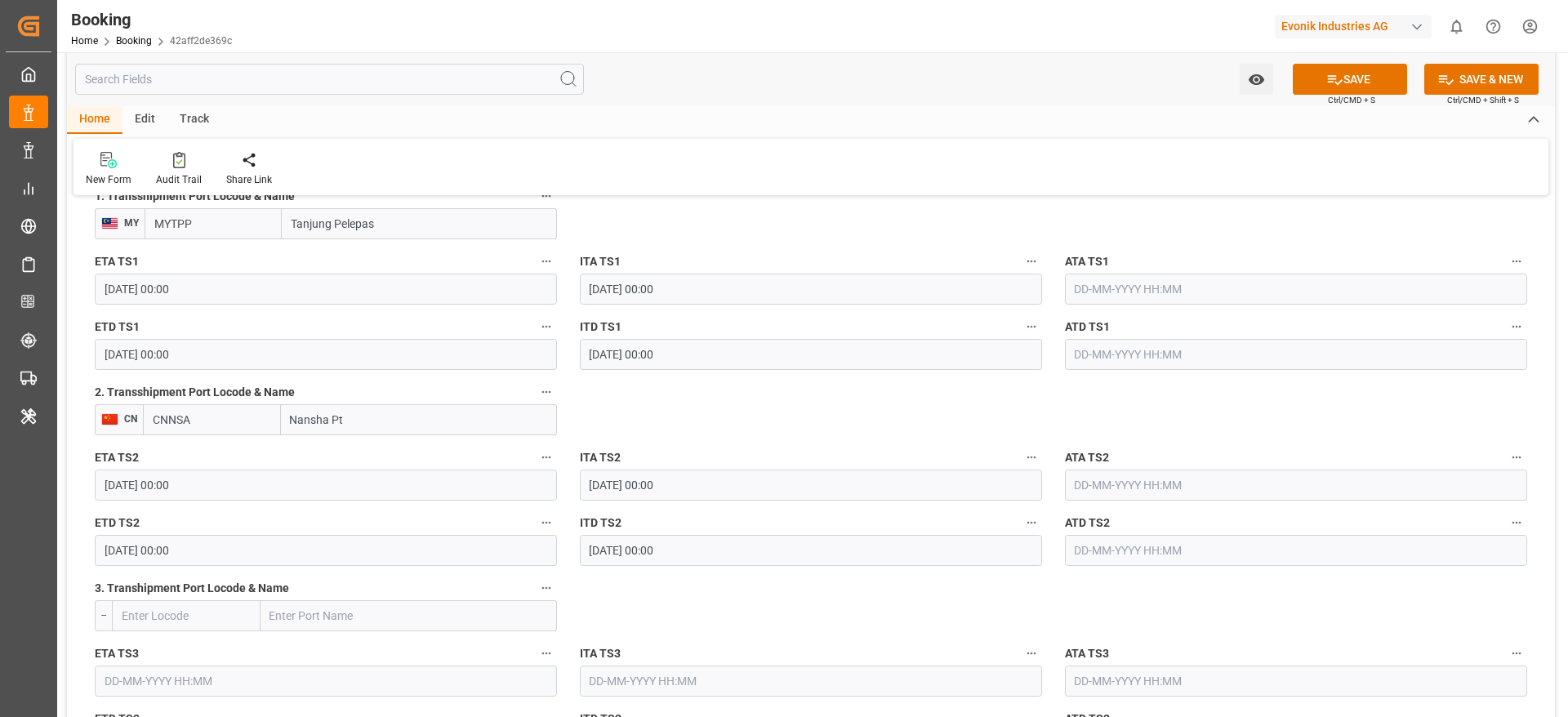
click at [290, 484] on input "15-11-2025 00:00" at bounding box center [326, 485] width 462 height 31
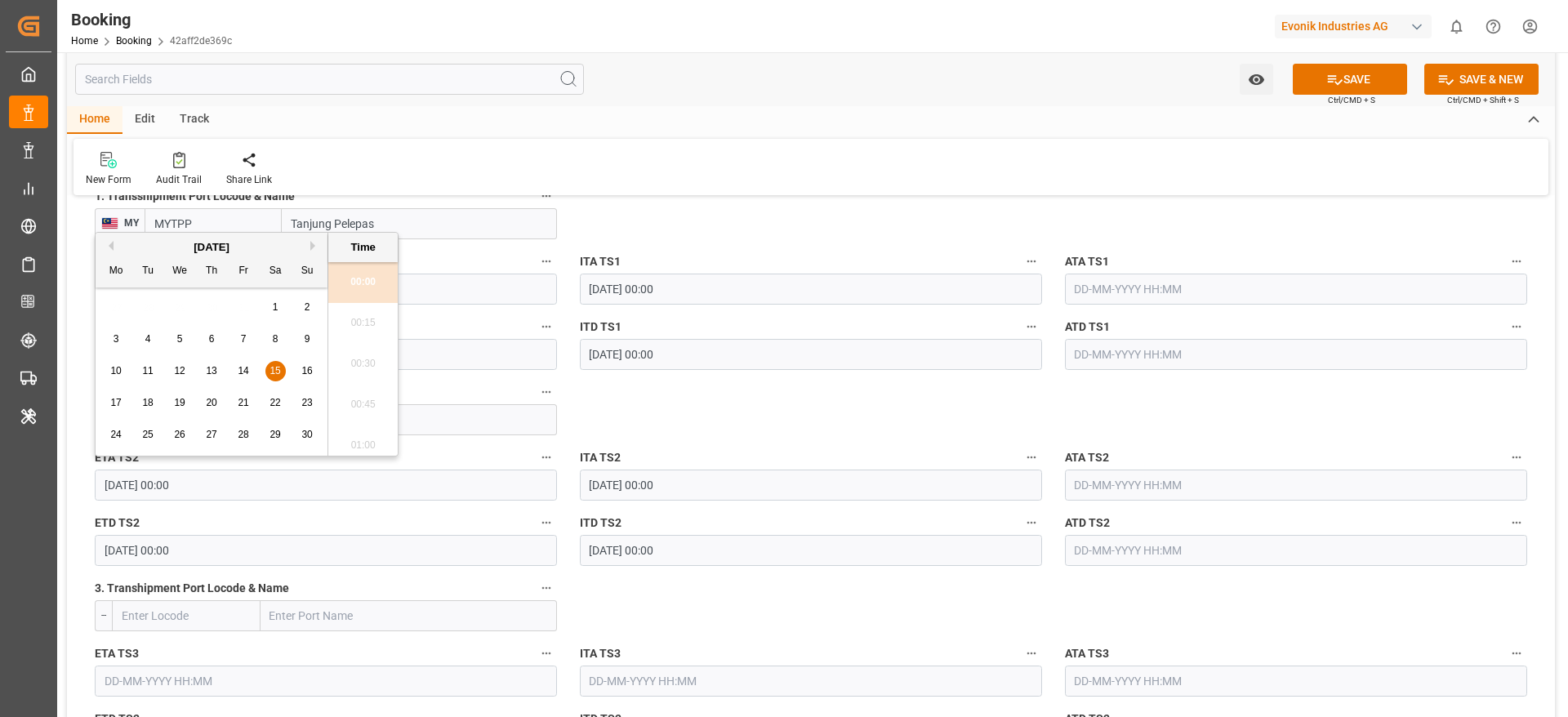
click at [283, 433] on div "29" at bounding box center [275, 435] width 21 height 20
type input "29-11-2025 00:00"
click at [309, 552] on input "19-11-2025 00:00" at bounding box center [326, 550] width 462 height 31
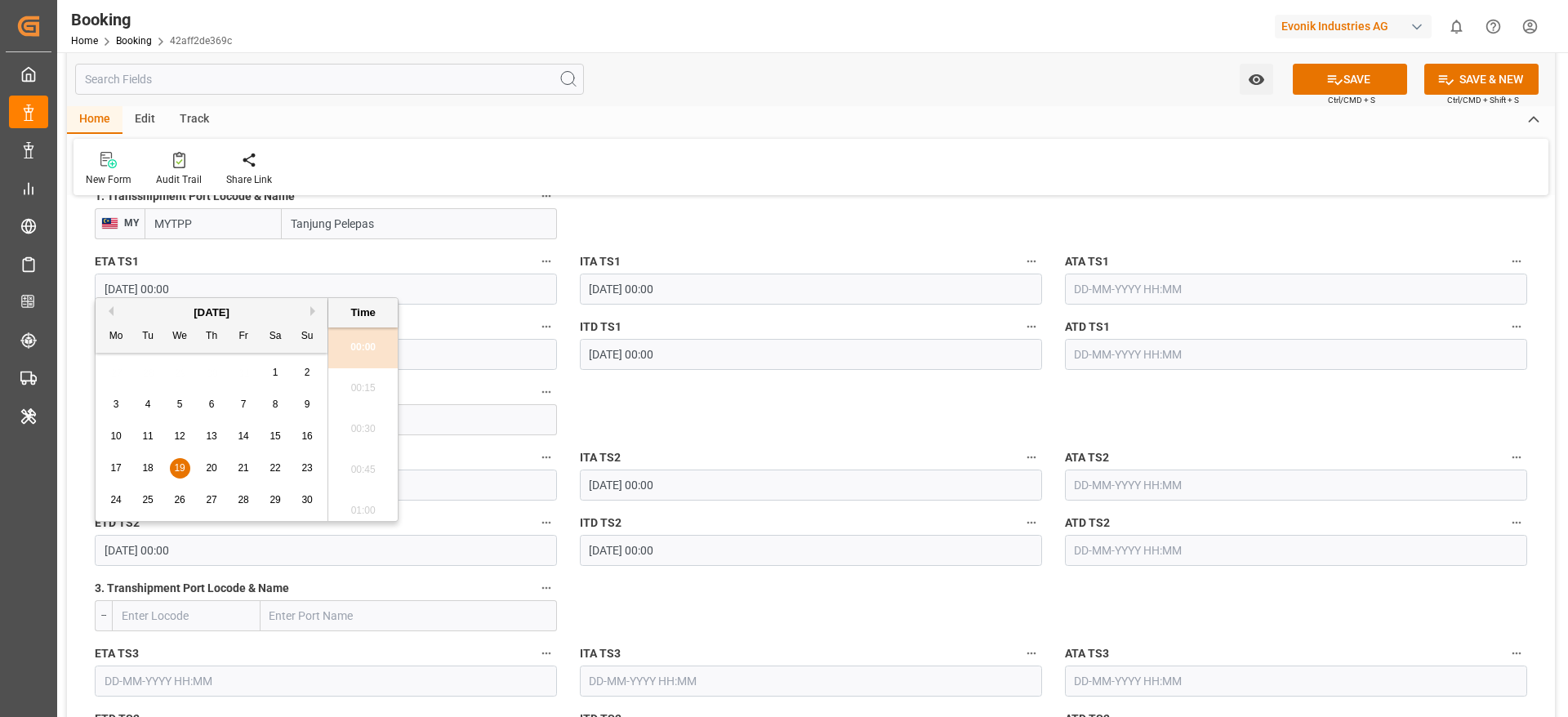
click at [314, 313] on button "Next Month" at bounding box center [315, 310] width 10 height 10
click at [273, 372] on span "6" at bounding box center [275, 372] width 5 height 12
type input "06-12-2025 00:00"
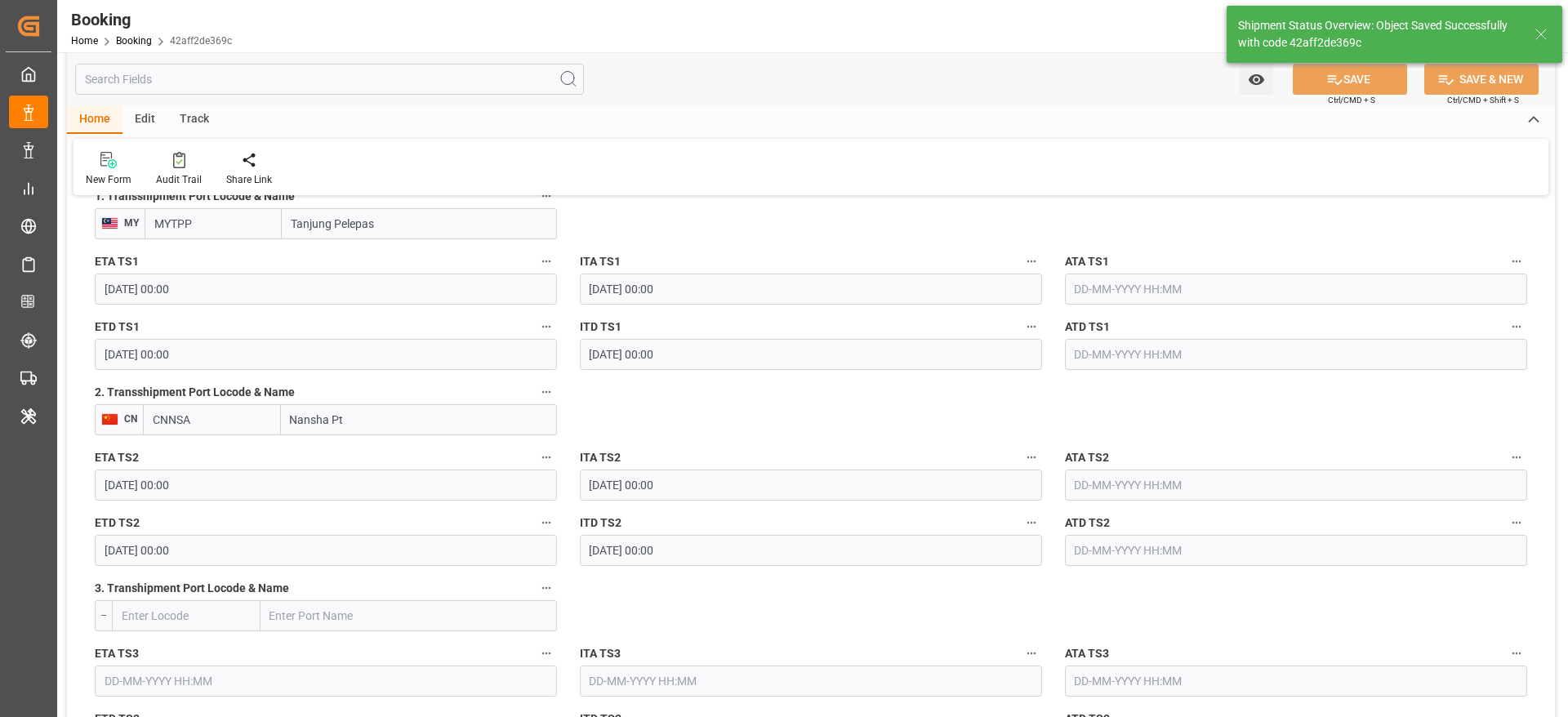
type textarea "Madhu T V"
type input "19-09-2025 08:57"
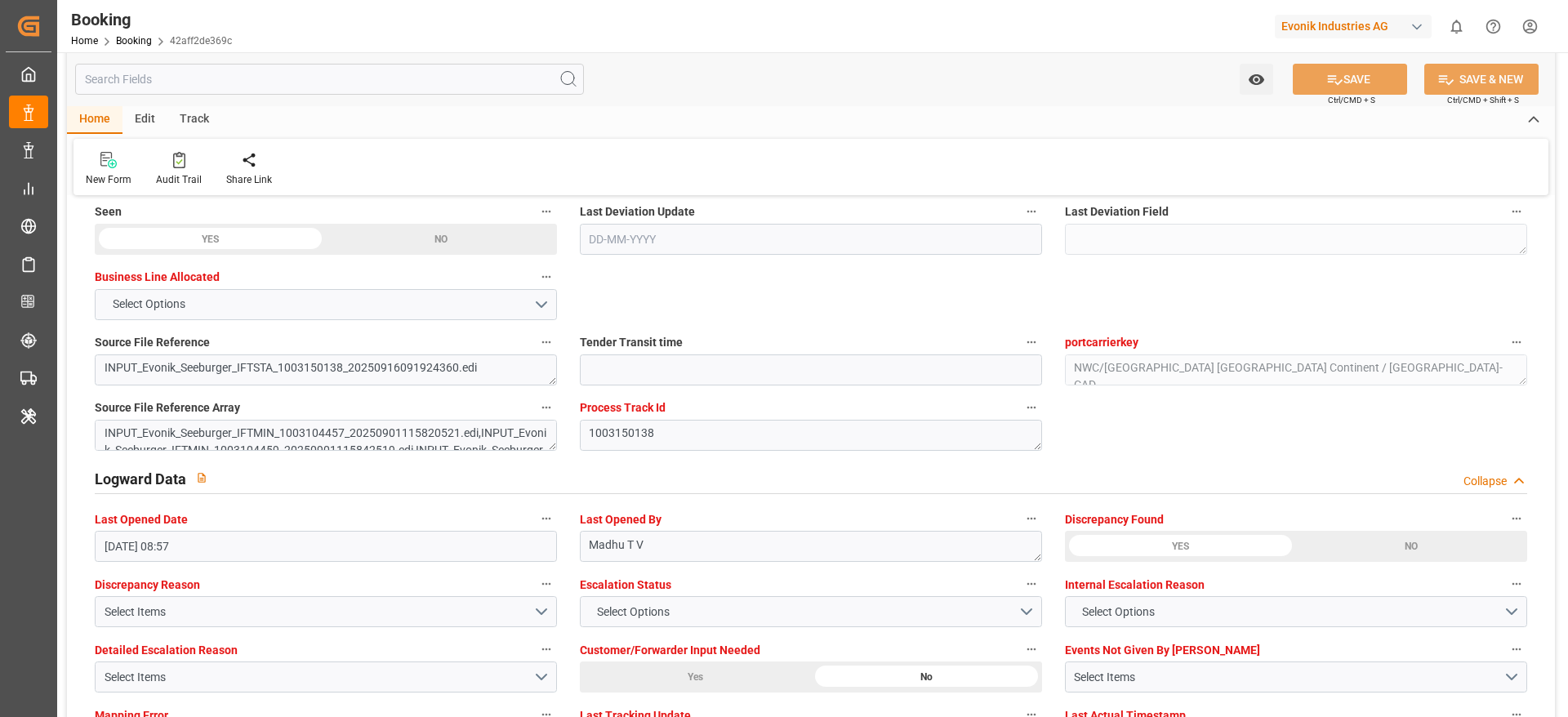
scroll to position [2818, 0]
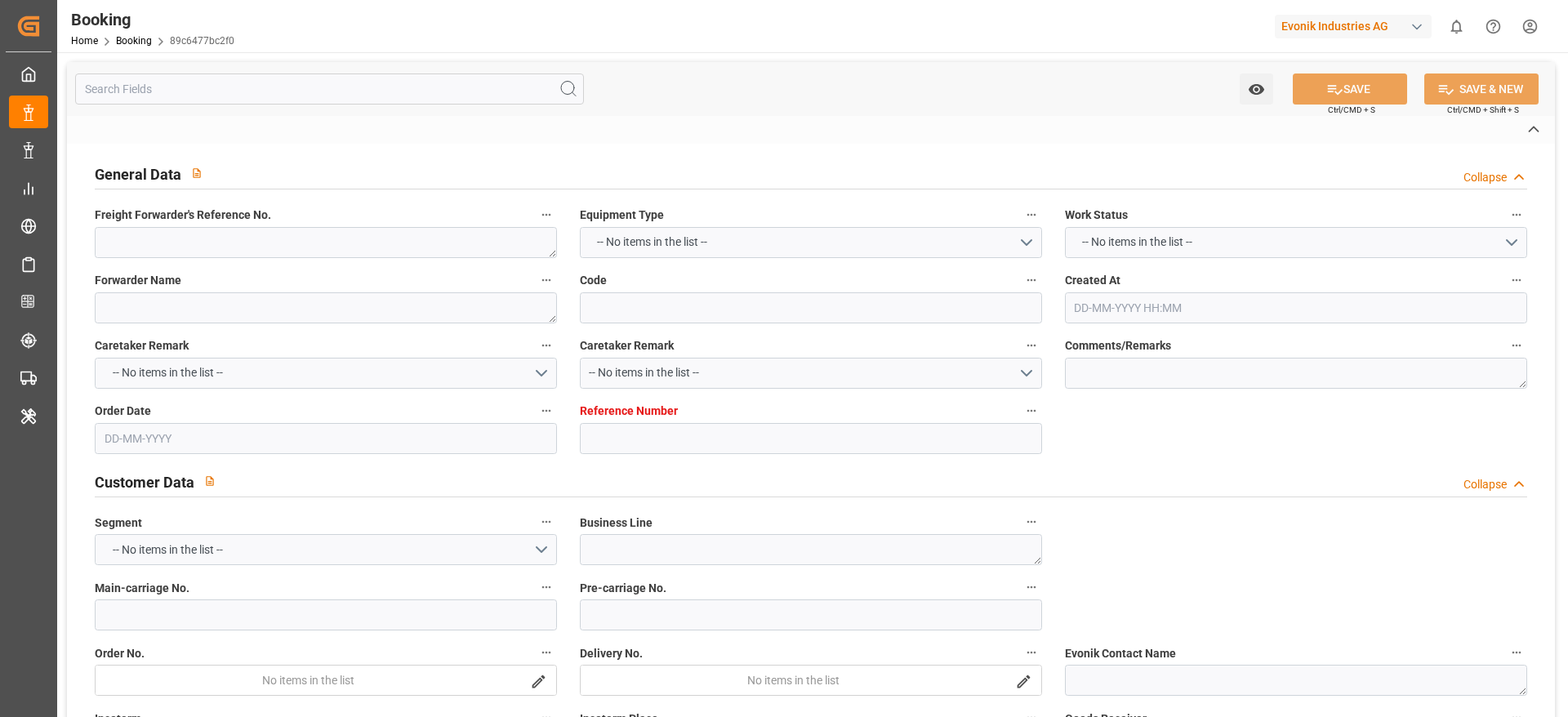
type textarea "250908610715"
type textarea "Leschaco Bremen"
type input "89c6477bc2f0"
type input "7001263604"
type textarea "CU-CAD"
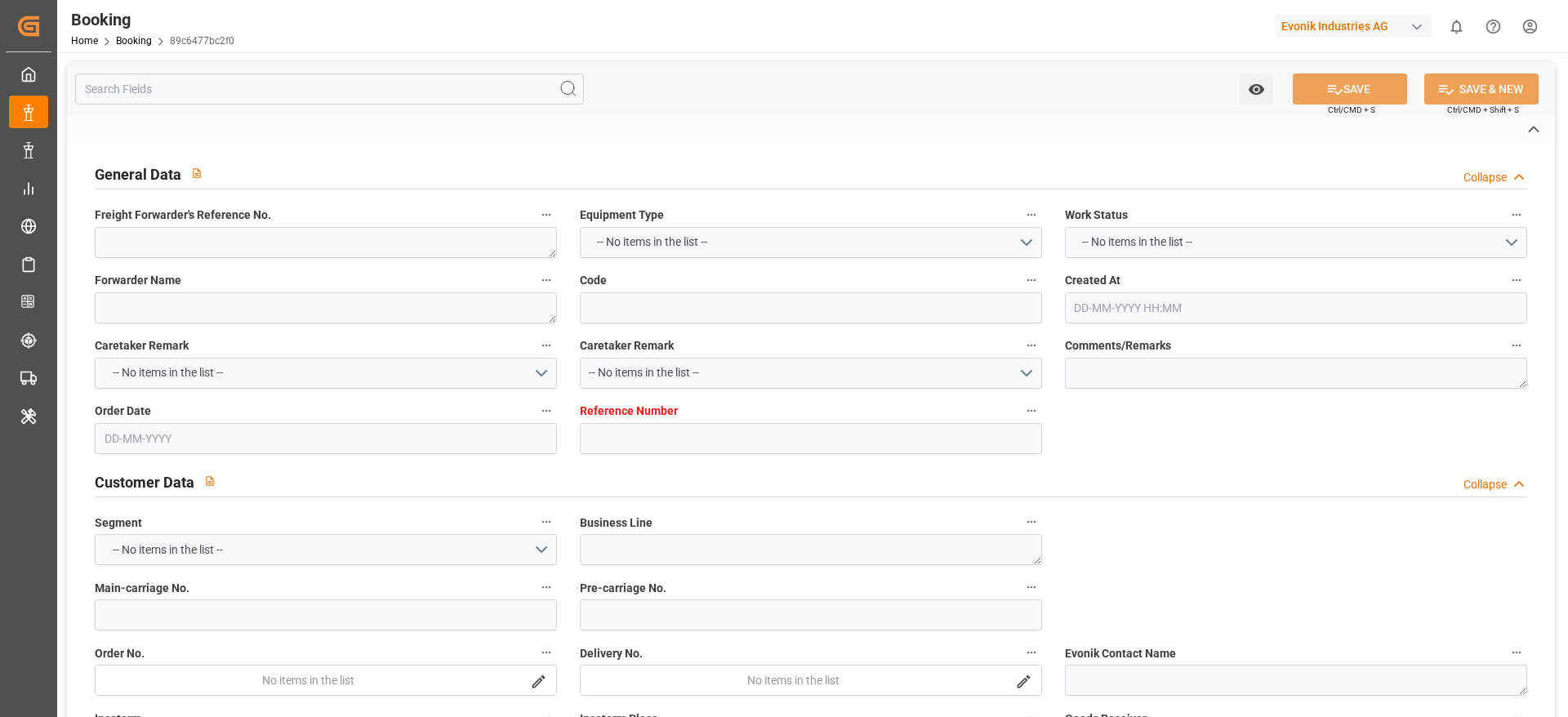
type input "7001263552"
type textarea "janet.tay@evonik.com"
type textarea "CIF"
type textarea "JIANGMEN, CHINA"
type textarea "Bonn"
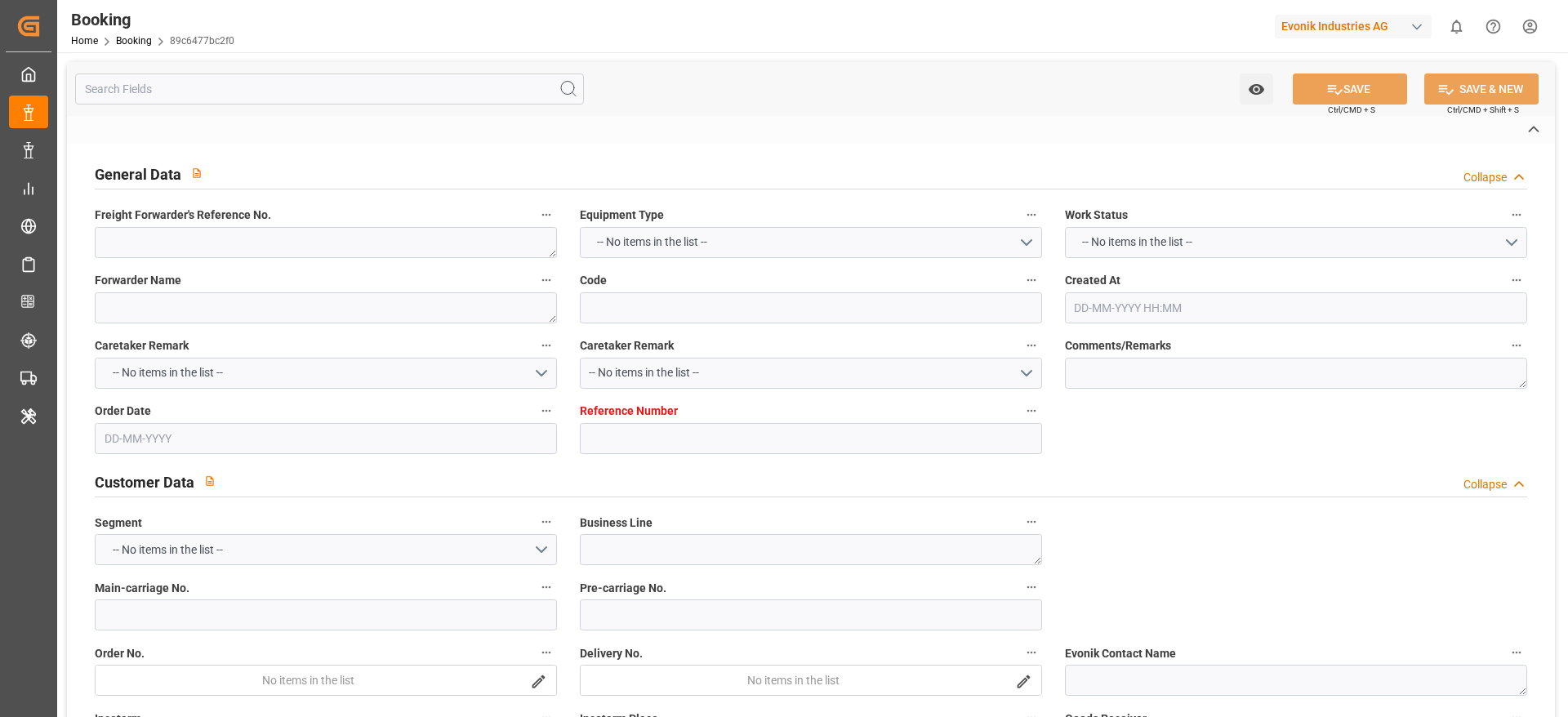
type input "[PERSON_NAME]"
type input "MAEU"
type textarea "259036903"
type input "[GEOGRAPHIC_DATA]"
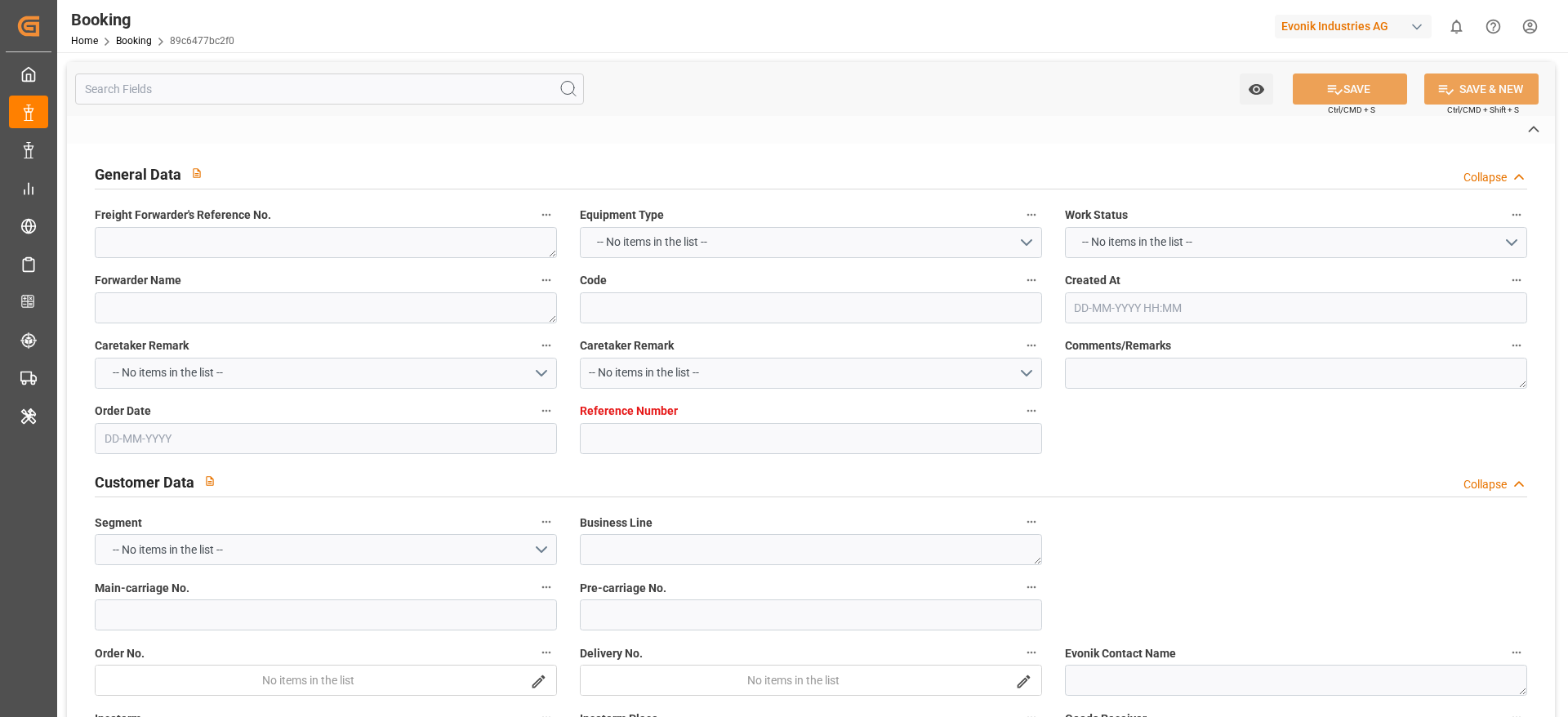
type input "Jiangmen Pt"
type input "Tanjung Pelepas"
type input "Nansha Pt"
type textarea "INPUT_Evonik_Seeburger_IFTSTA_1003150137_20250916091924359.edi"
type textarea "NWC/UK North West Continent / UK_CNJMN_MAEU_CU-CAD"
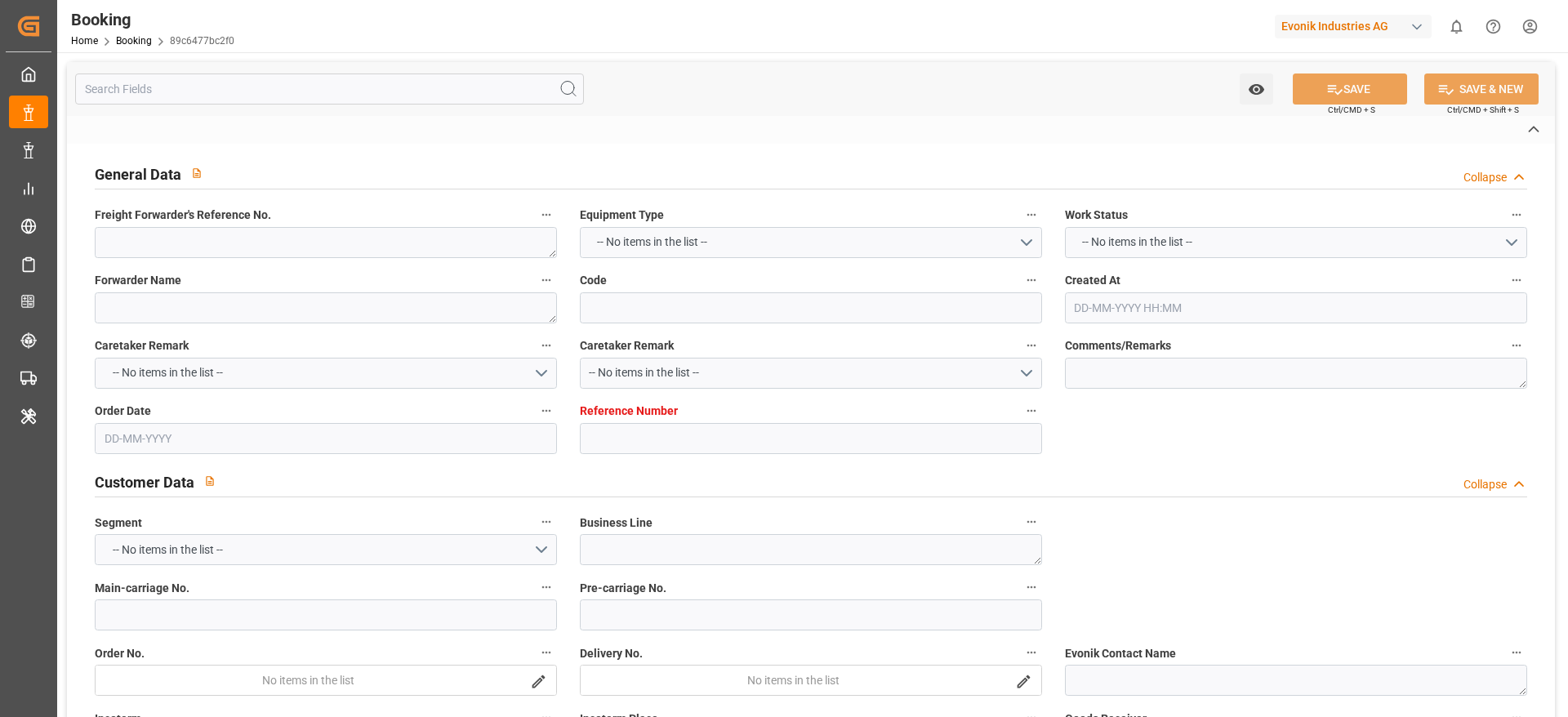
type textarea "INPUT_Evonik_Seeburger_IFTMIN_1003104457_20250901115820521.edi,INPUT_Evonik_See…"
type textarea "1003150137"
type textarea "[PERSON_NAME]"
type textarea "businessDivision-businessLine-"
type textarea "IFTSTA"
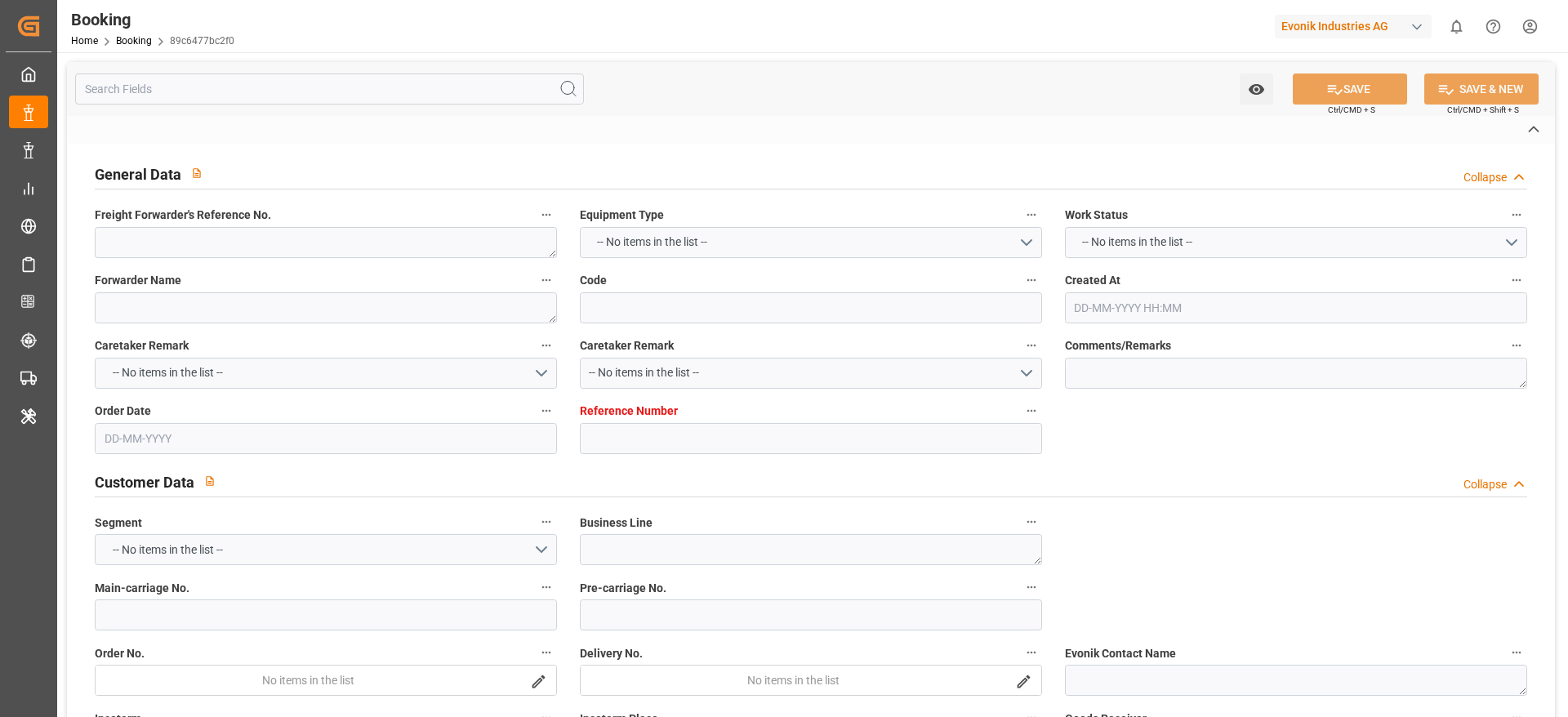
type textarea "a011t00000LcJC5AAN"
type textarea "Yes"
type input "7001263604"
type input "9619921"
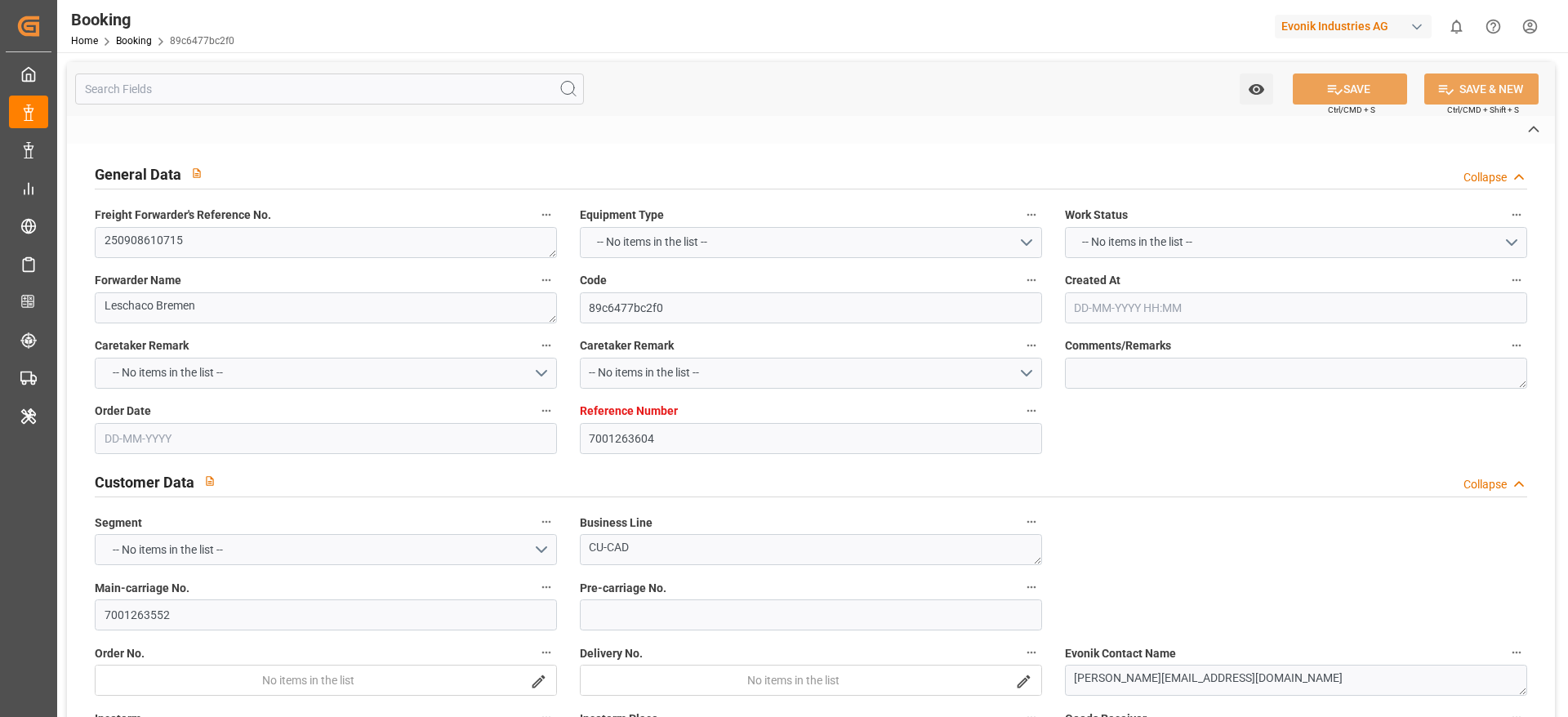
type input "Maersk"
type input "Maersk Line AS"
type input "NLRTM"
type input "CNJMN"
type input "MYTPP"
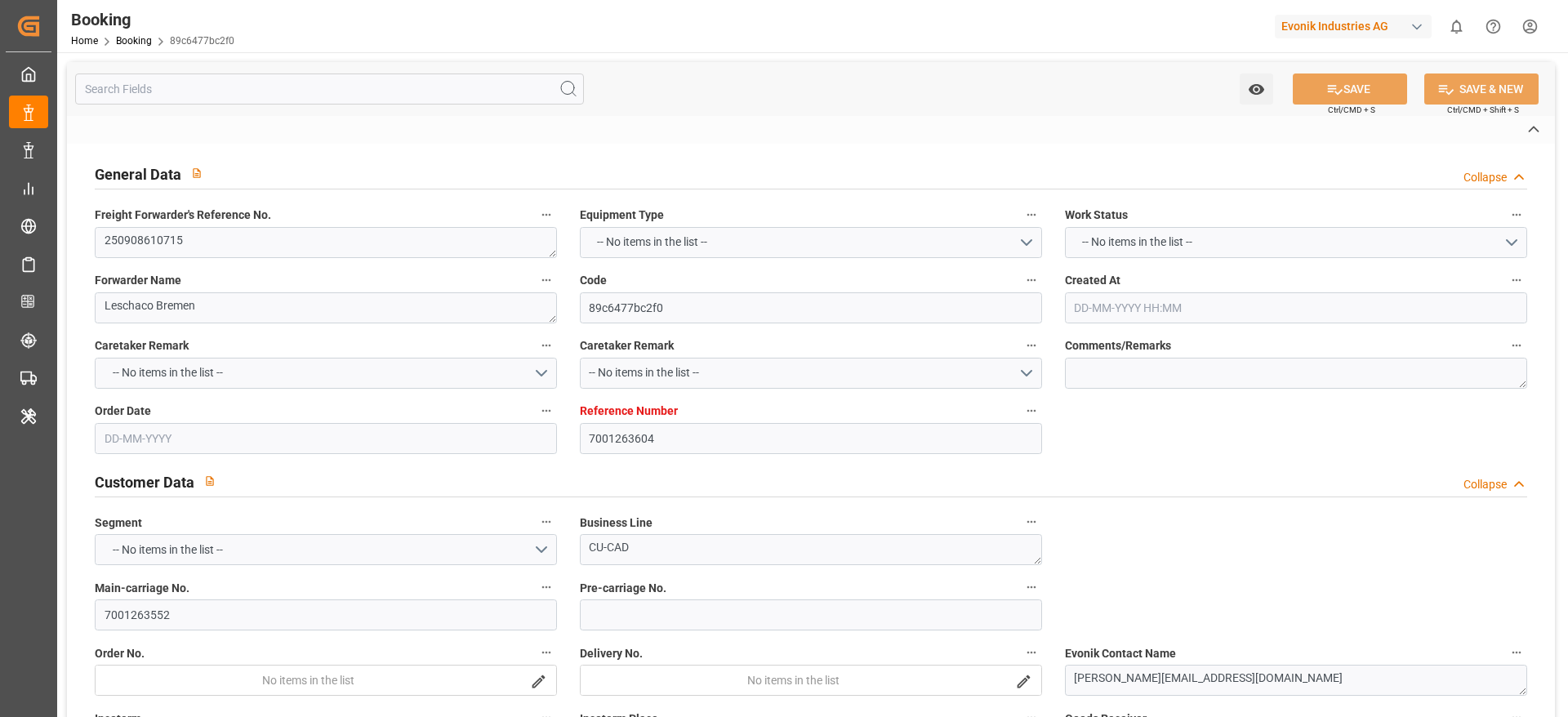
type input "CNNSA"
type input "01-09-2025 10:00"
type input "01-09-2025"
type input "15-11-2025"
type input "19-09-2025"
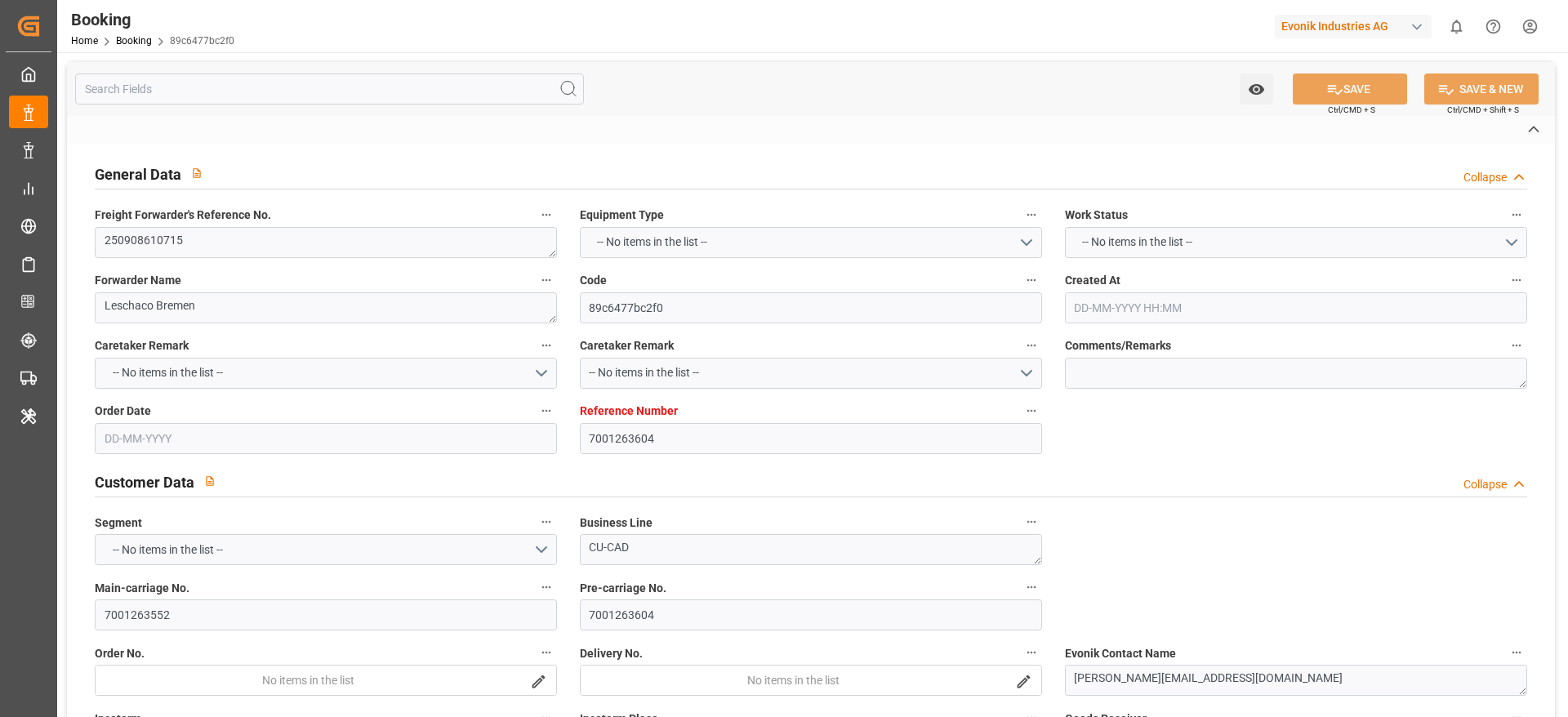
type input "19-09-2025 00:00"
type input "02-09-2025"
type input "16-09-2025"
type input "13-10-2025 00:00"
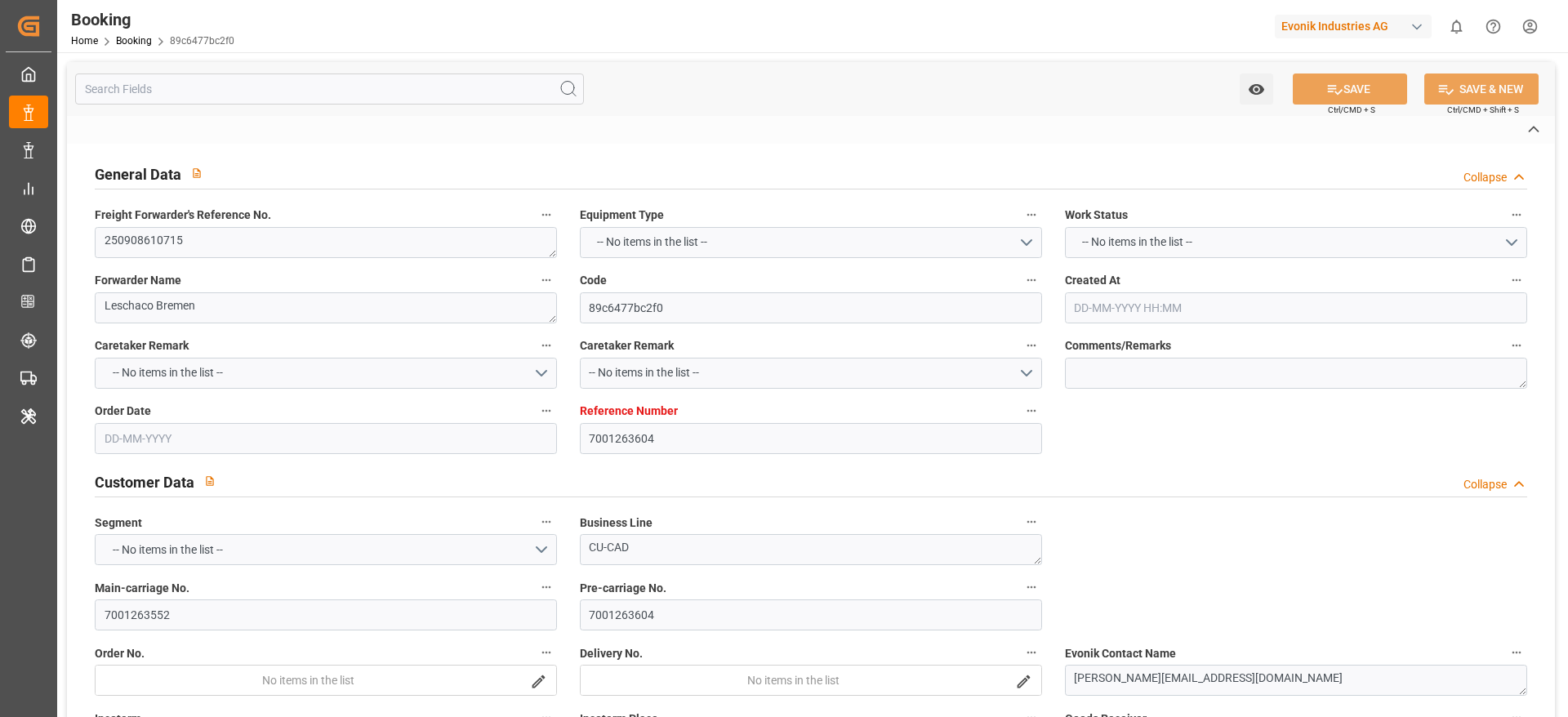
type input "29-09-2025 00:00"
type input "[DATE] 00:00"
type input "15-11-2025 00:00"
type input "29-10-2025 00:00"
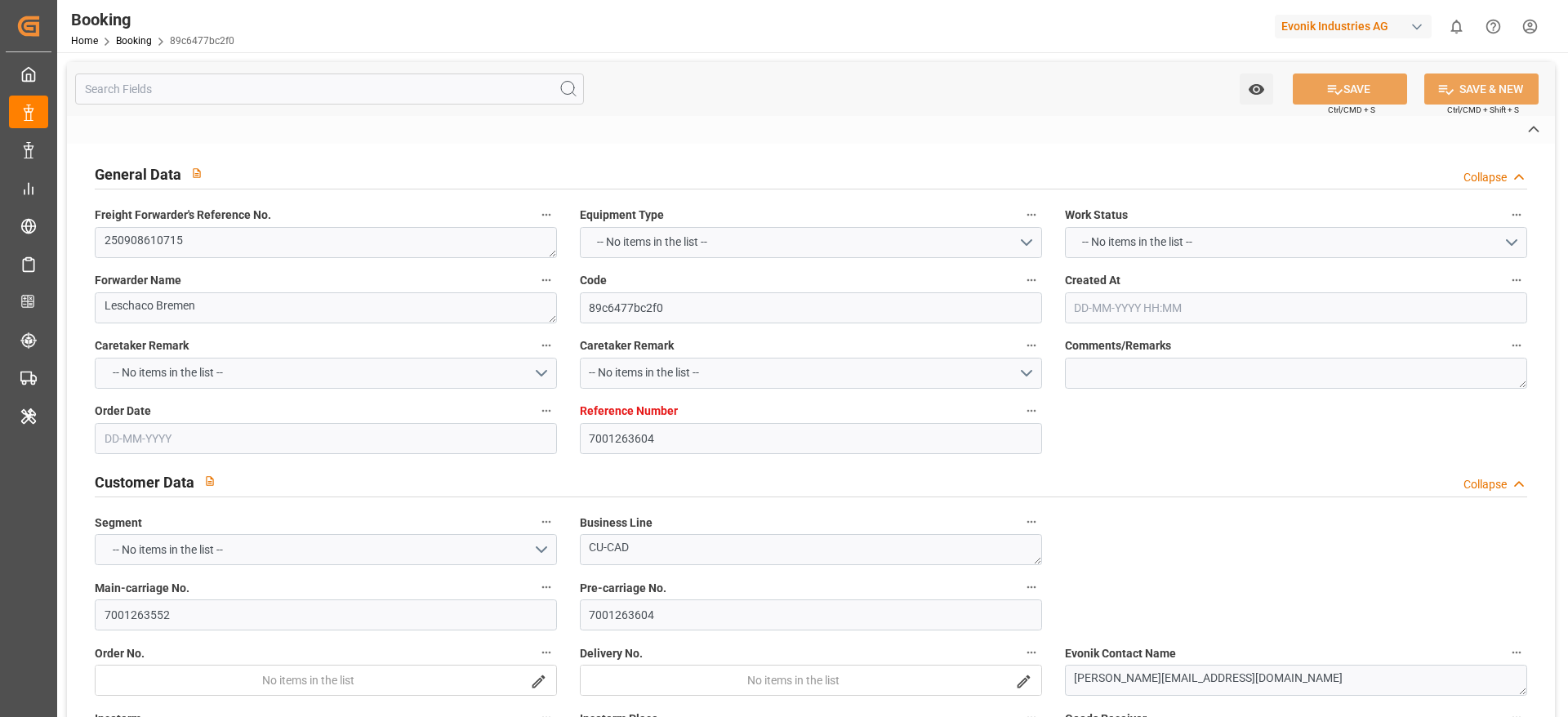
type input "03-11-2025 00:00"
type input "03-10-2025 00:00"
type input "15-11-2025 00:00"
type input "[DATE] 00:00"
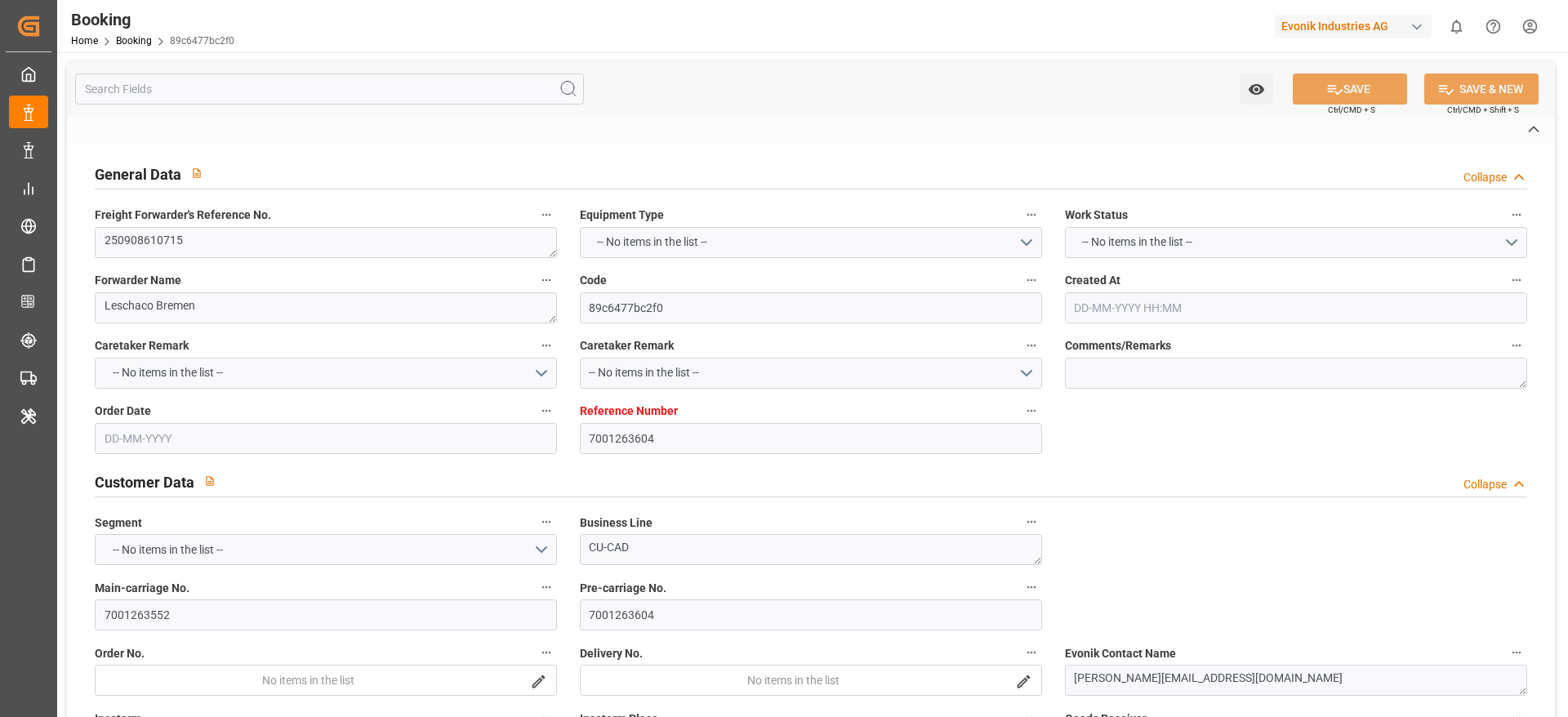
type input "[DATE] 00:00"
type input "18-09-2025 08:43"
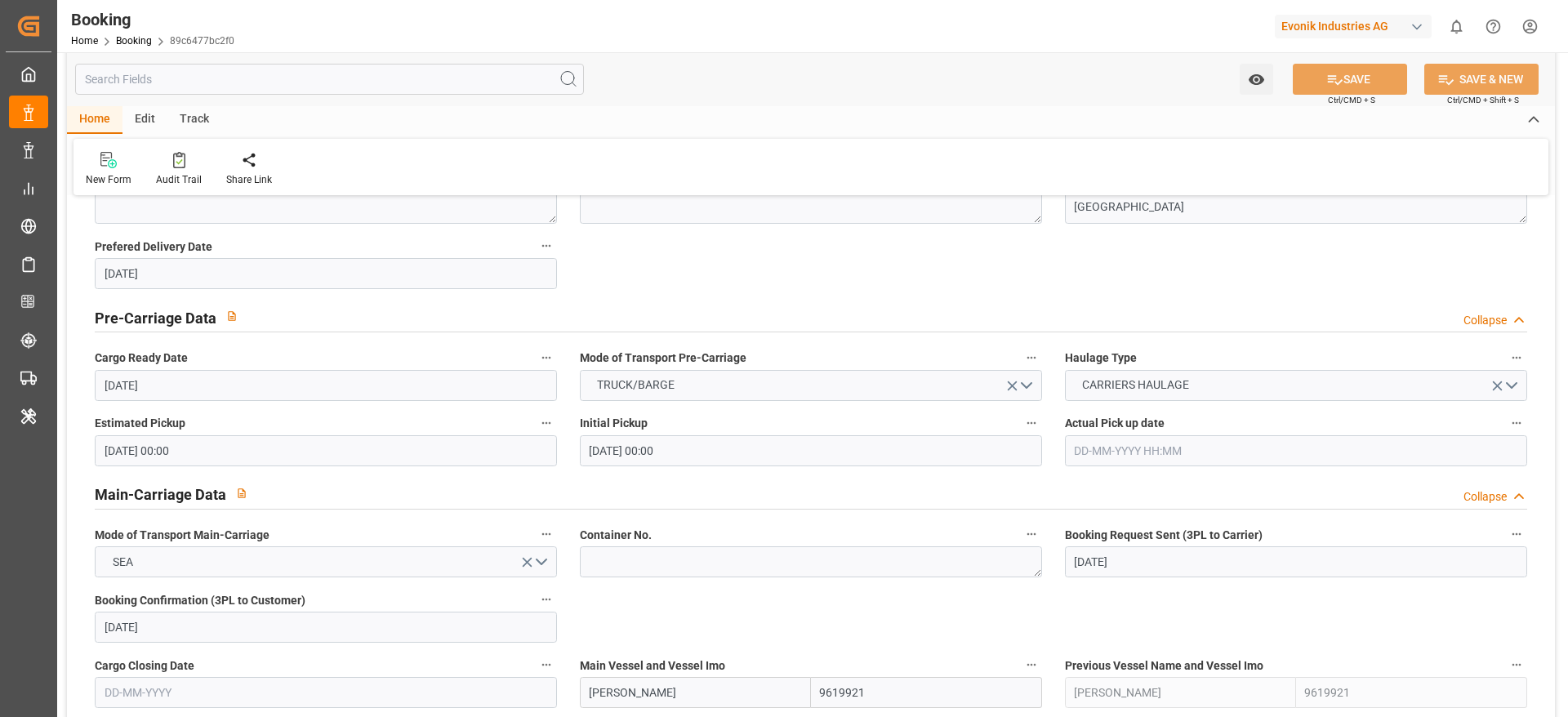
scroll to position [980, 0]
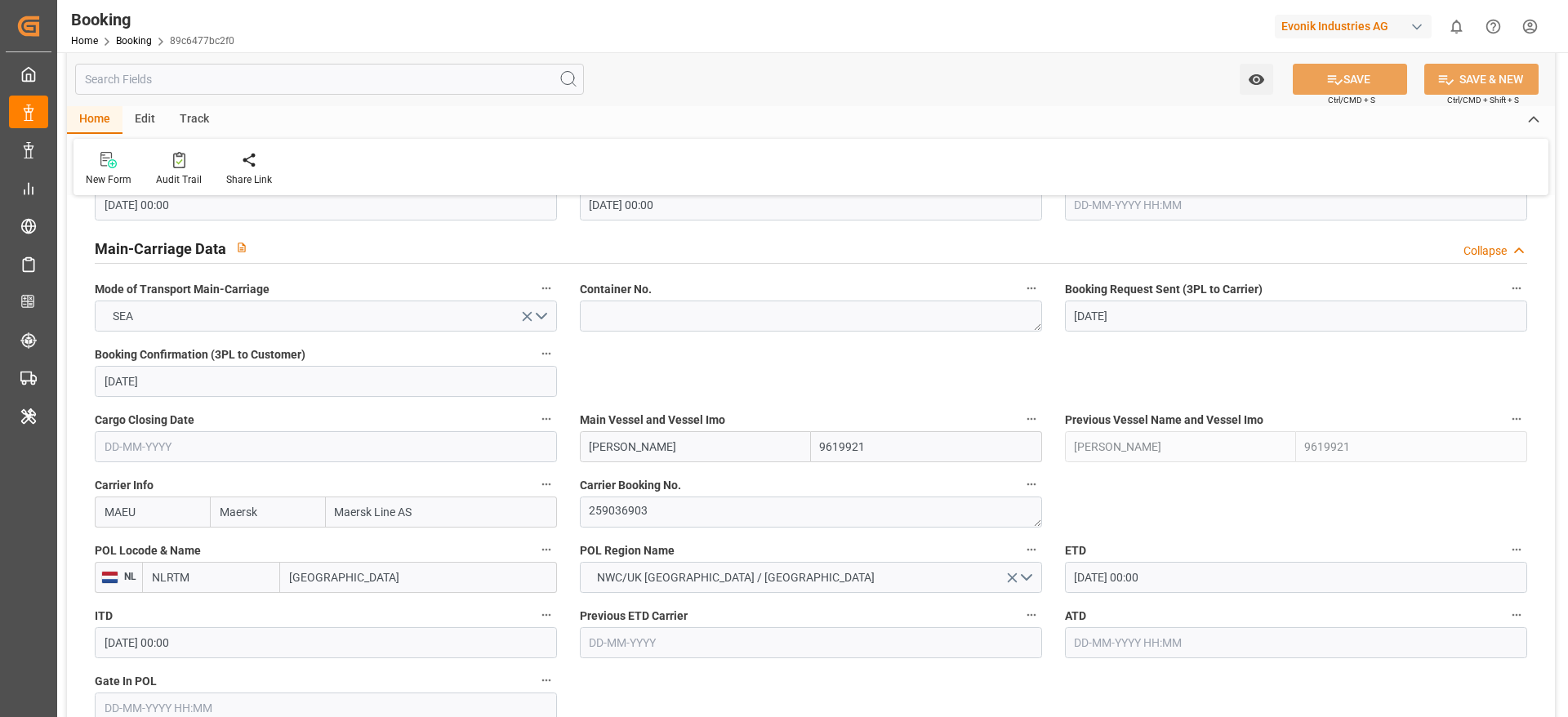
click at [707, 448] on input "[PERSON_NAME]" at bounding box center [695, 447] width 231 height 31
click at [707, 447] on input "[PERSON_NAME]" at bounding box center [695, 447] width 231 height 31
paste input "UNKEBO"
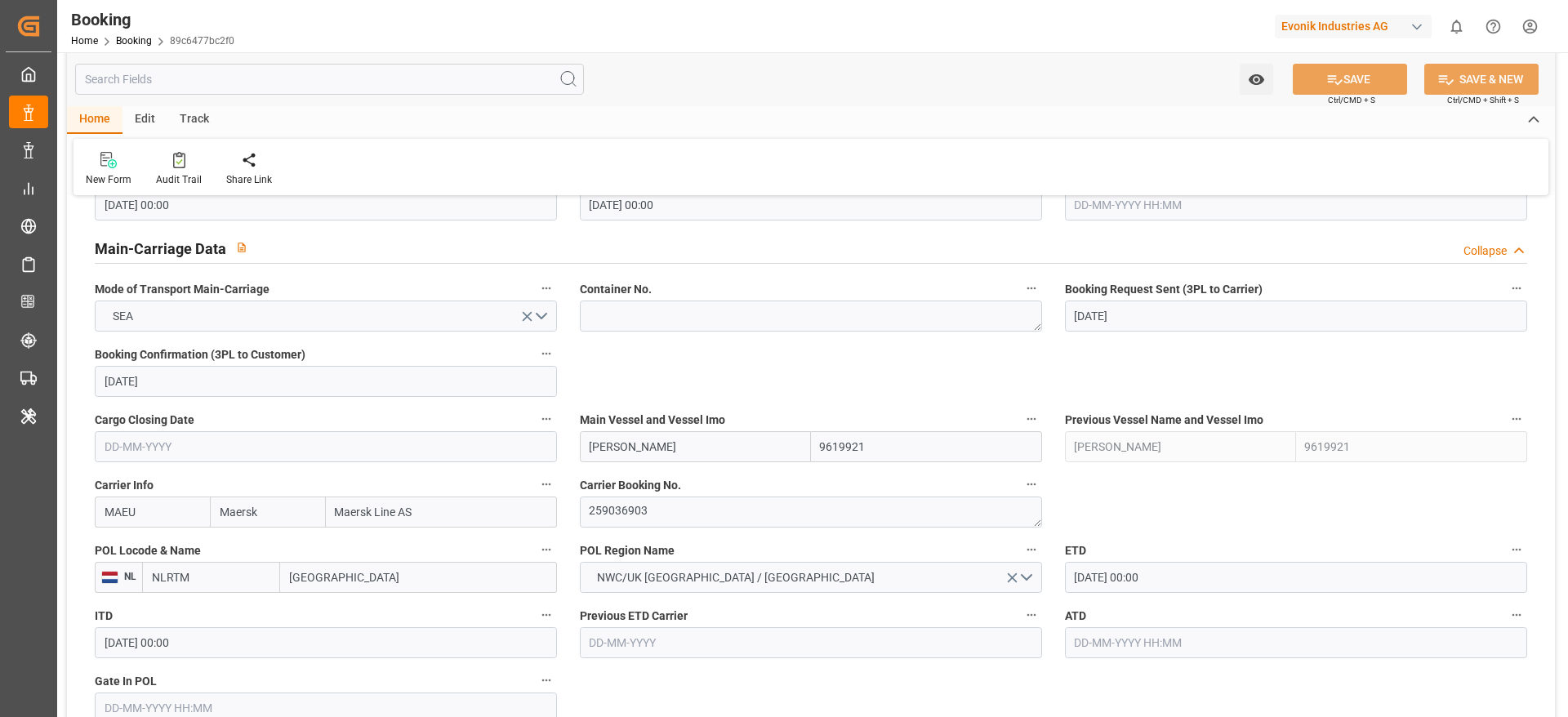
type input "MUNKEBO MAERSK"
click at [684, 486] on b "MUNKEBO MAERSK" at bounding box center [641, 483] width 103 height 13
type input "9632117"
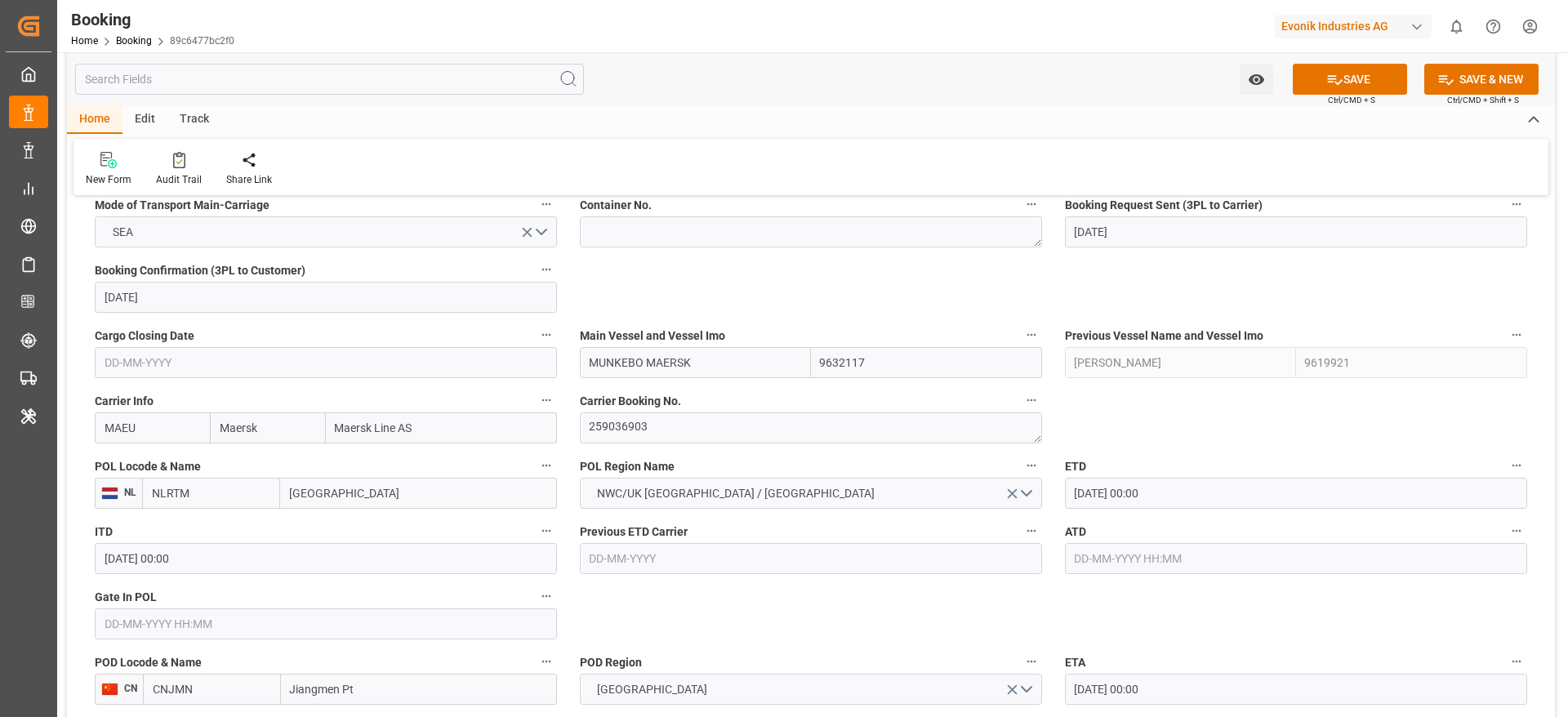
scroll to position [1103, 0]
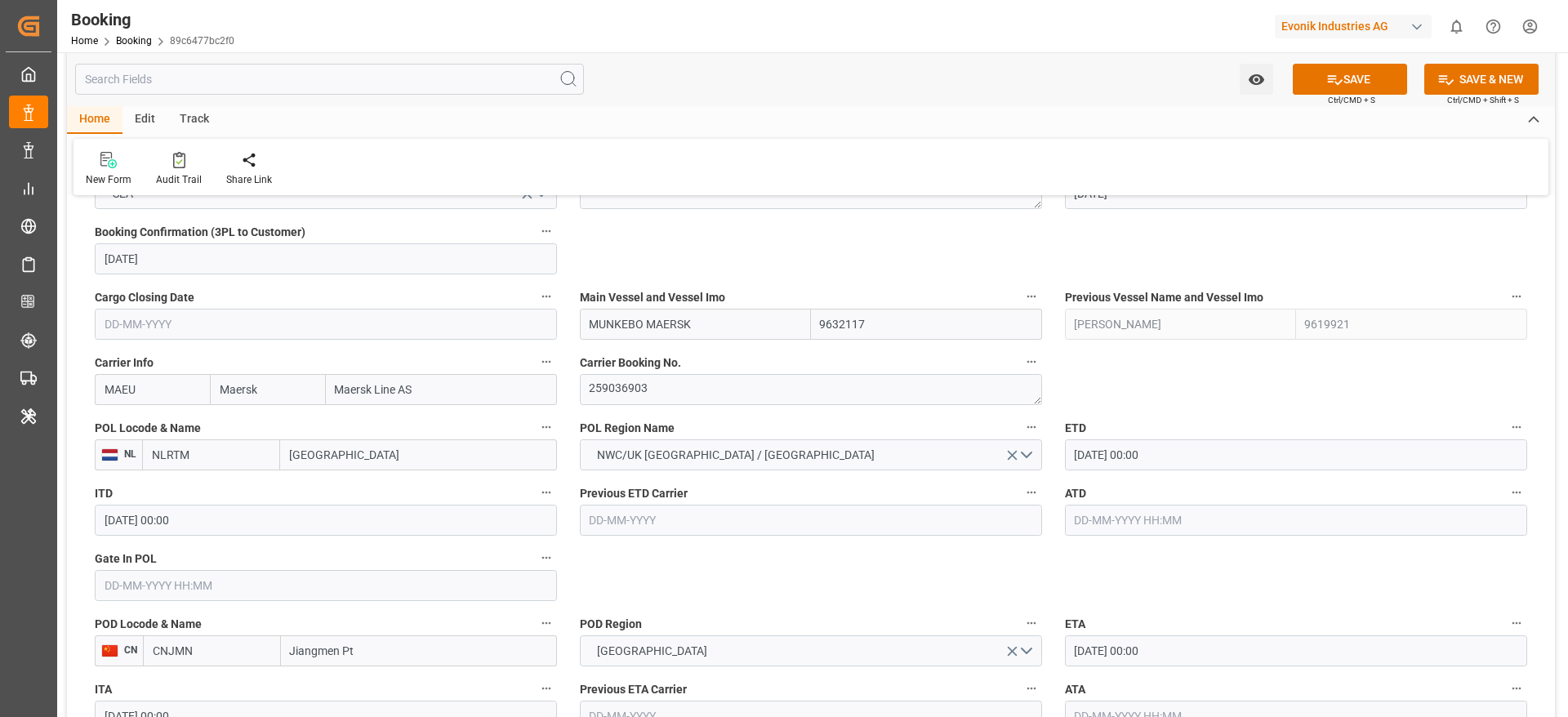
type input "MUNKEBO MAERSK"
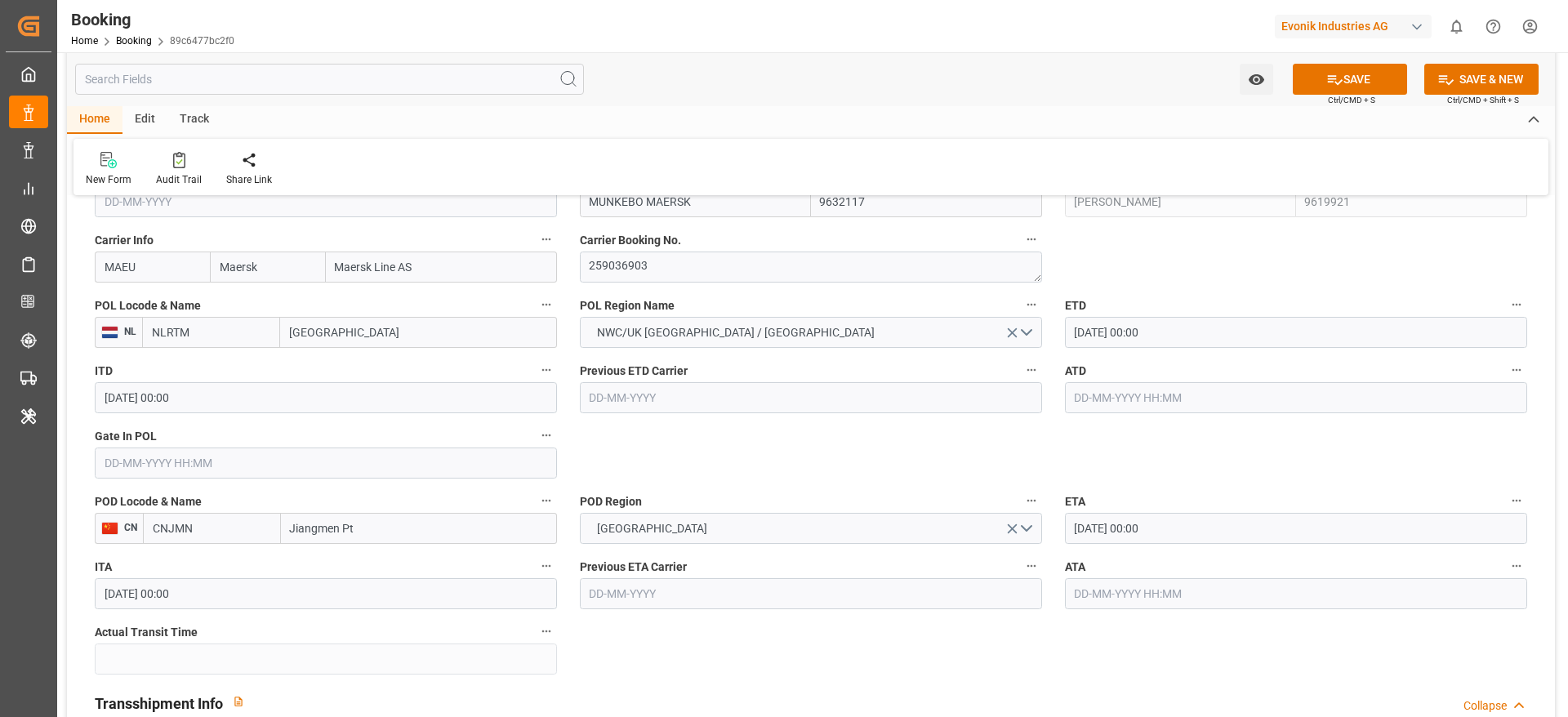
drag, startPoint x: 1183, startPoint y: 532, endPoint x: 1230, endPoint y: 532, distance: 47.0
click at [1183, 532] on input "[DATE] 00:00" at bounding box center [1295, 529] width 462 height 31
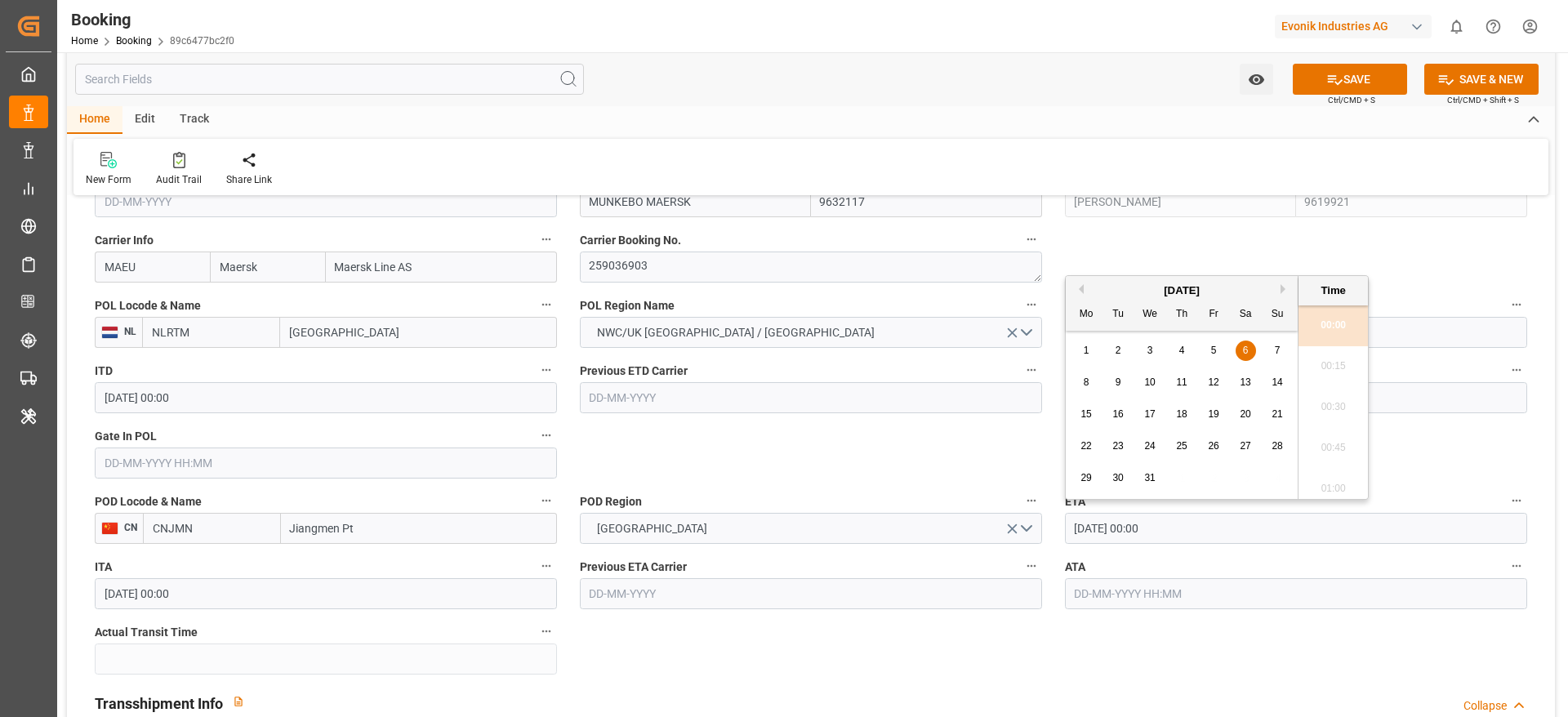
click at [1118, 386] on span "9" at bounding box center [1118, 382] width 5 height 12
type input "[DATE] 00:00"
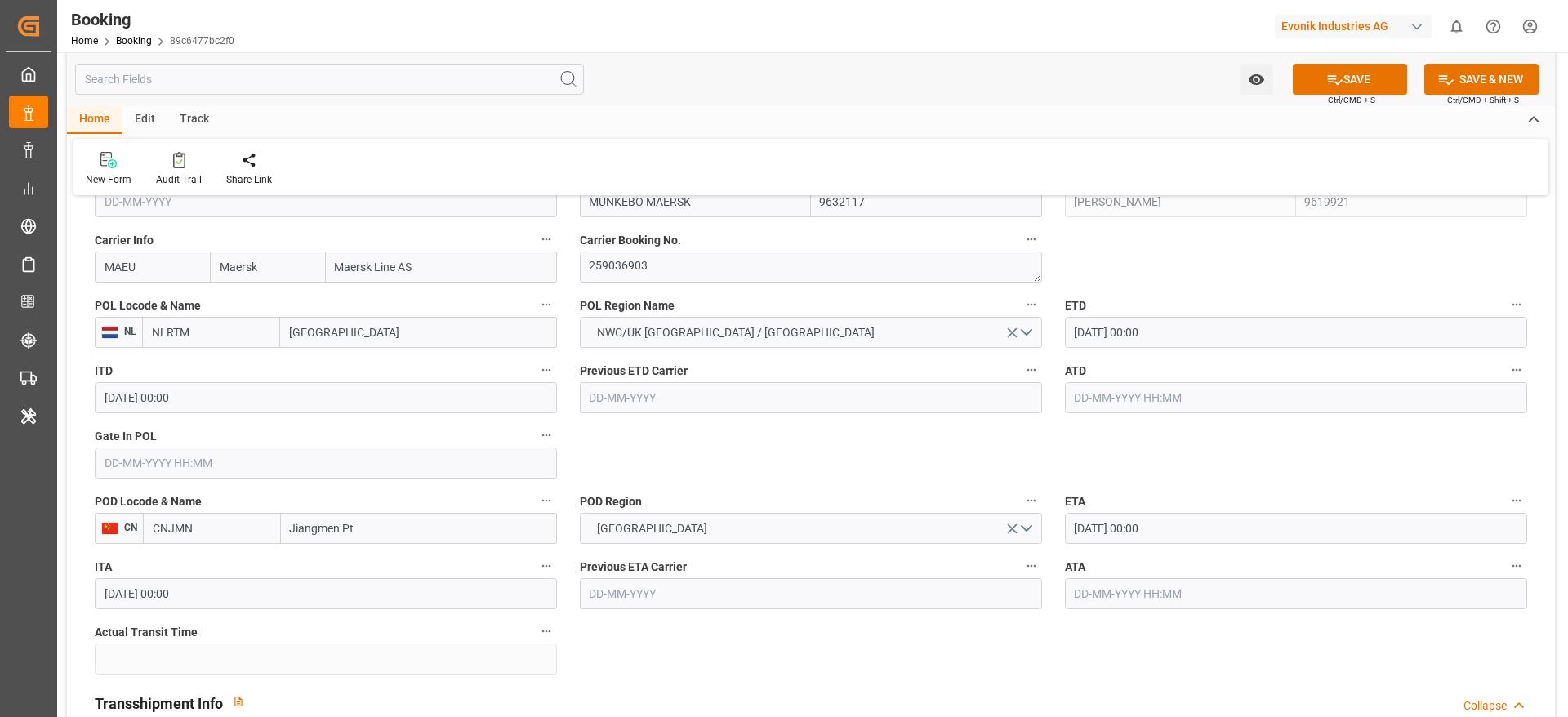
click at [868, 486] on div "POD Region CHINA" at bounding box center [810, 517] width 485 height 66
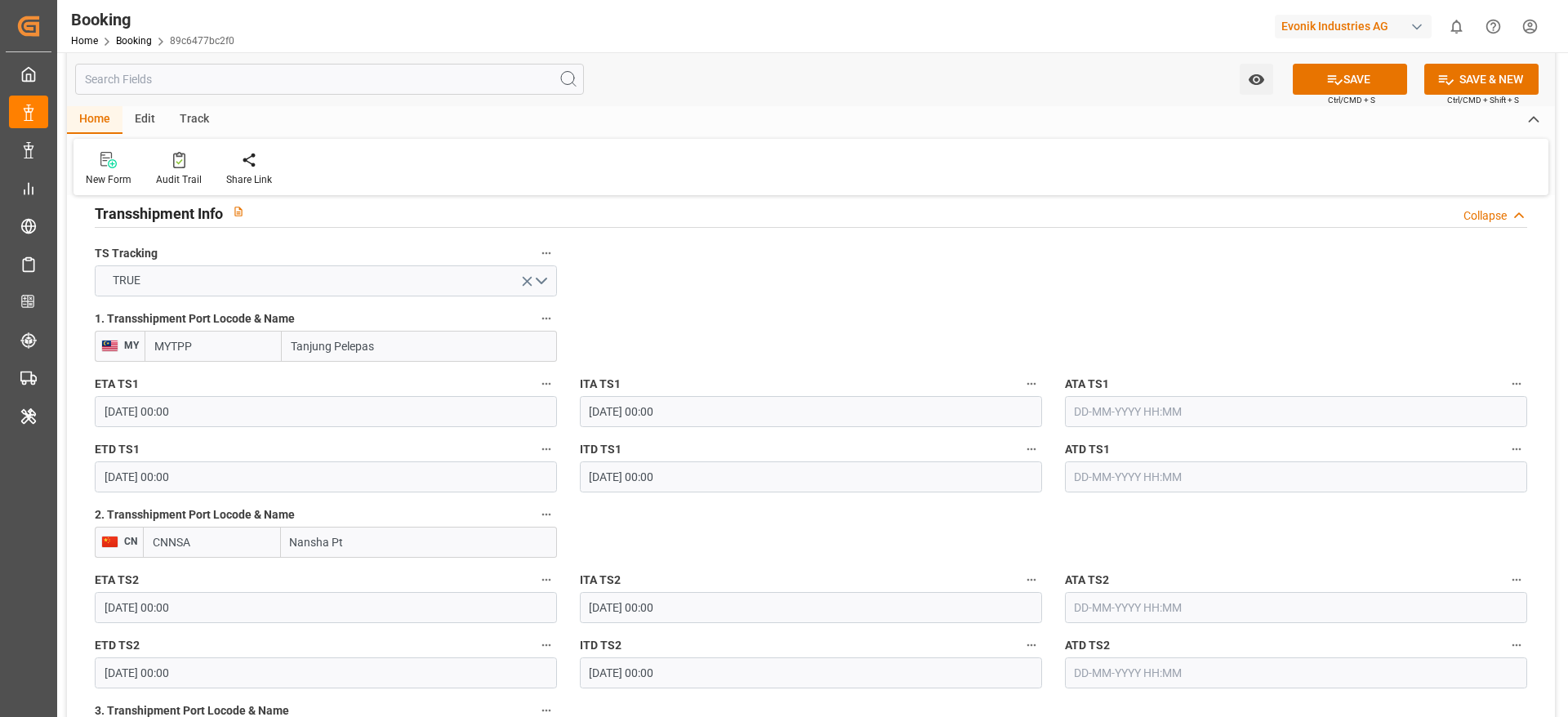
scroll to position [1838, 0]
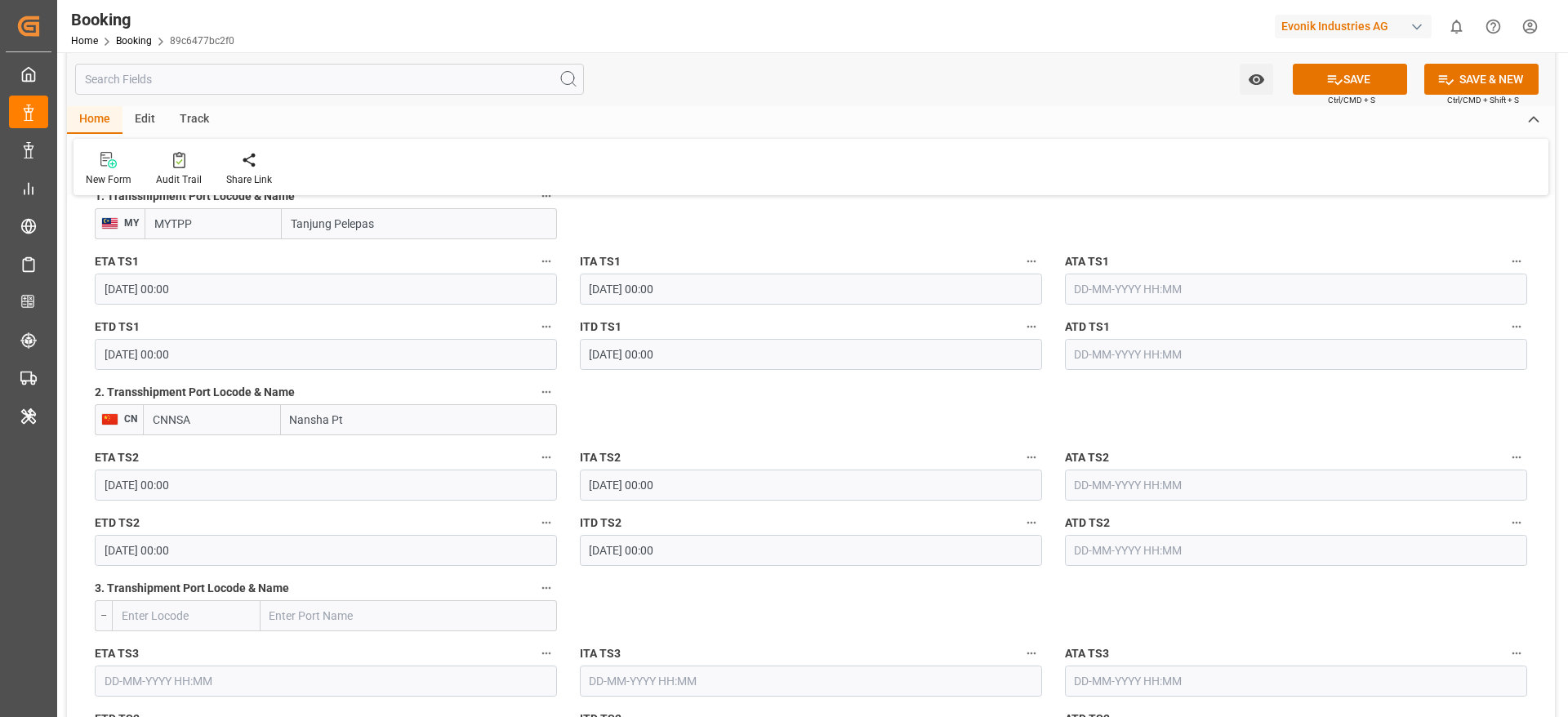
click at [261, 275] on input "29-10-2025 00:00" at bounding box center [326, 289] width 462 height 31
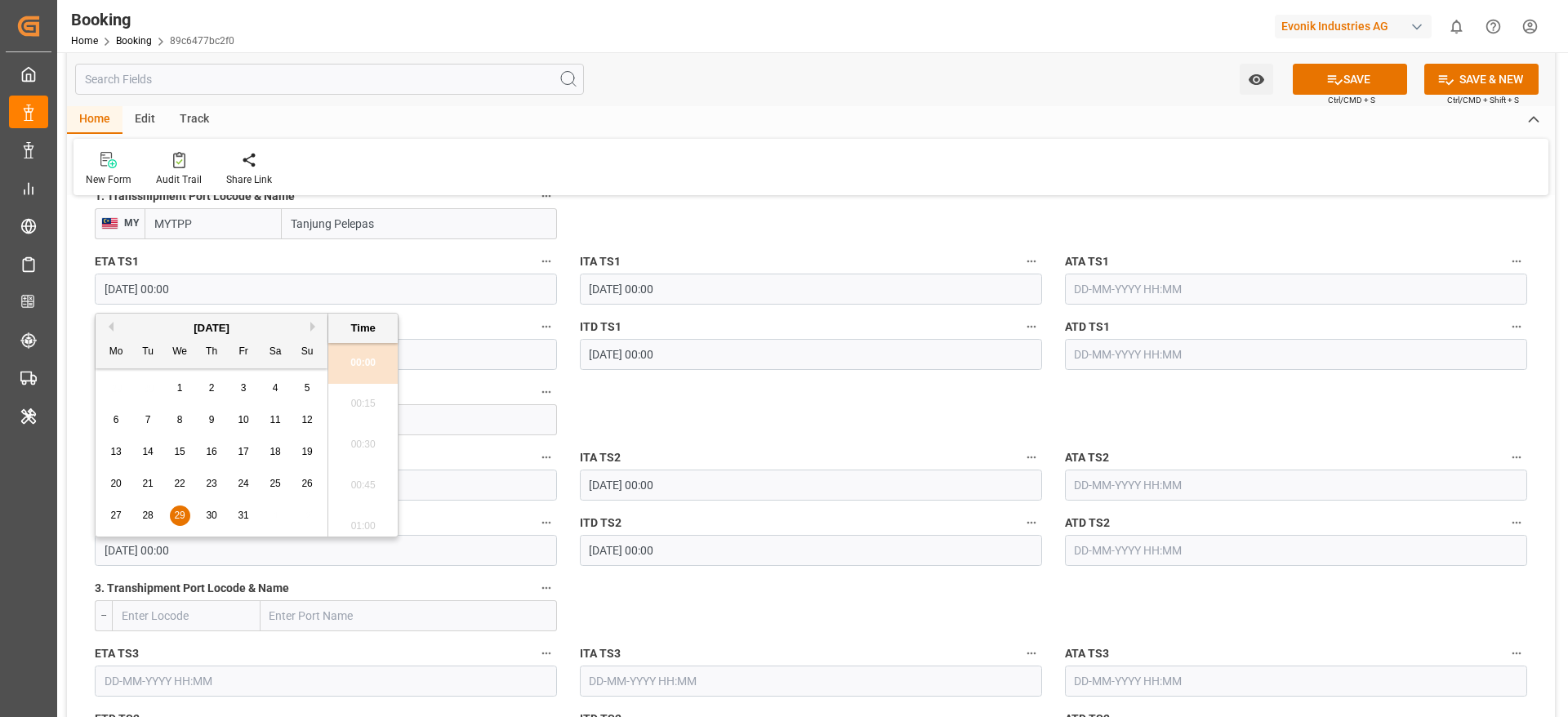
click at [315, 328] on button "Next Month" at bounding box center [315, 327] width 10 height 10
click at [115, 330] on div "[DATE]" at bounding box center [211, 328] width 231 height 16
click at [114, 328] on div "[DATE]" at bounding box center [211, 328] width 231 height 16
click at [111, 326] on button "Previous Month" at bounding box center [109, 327] width 10 height 10
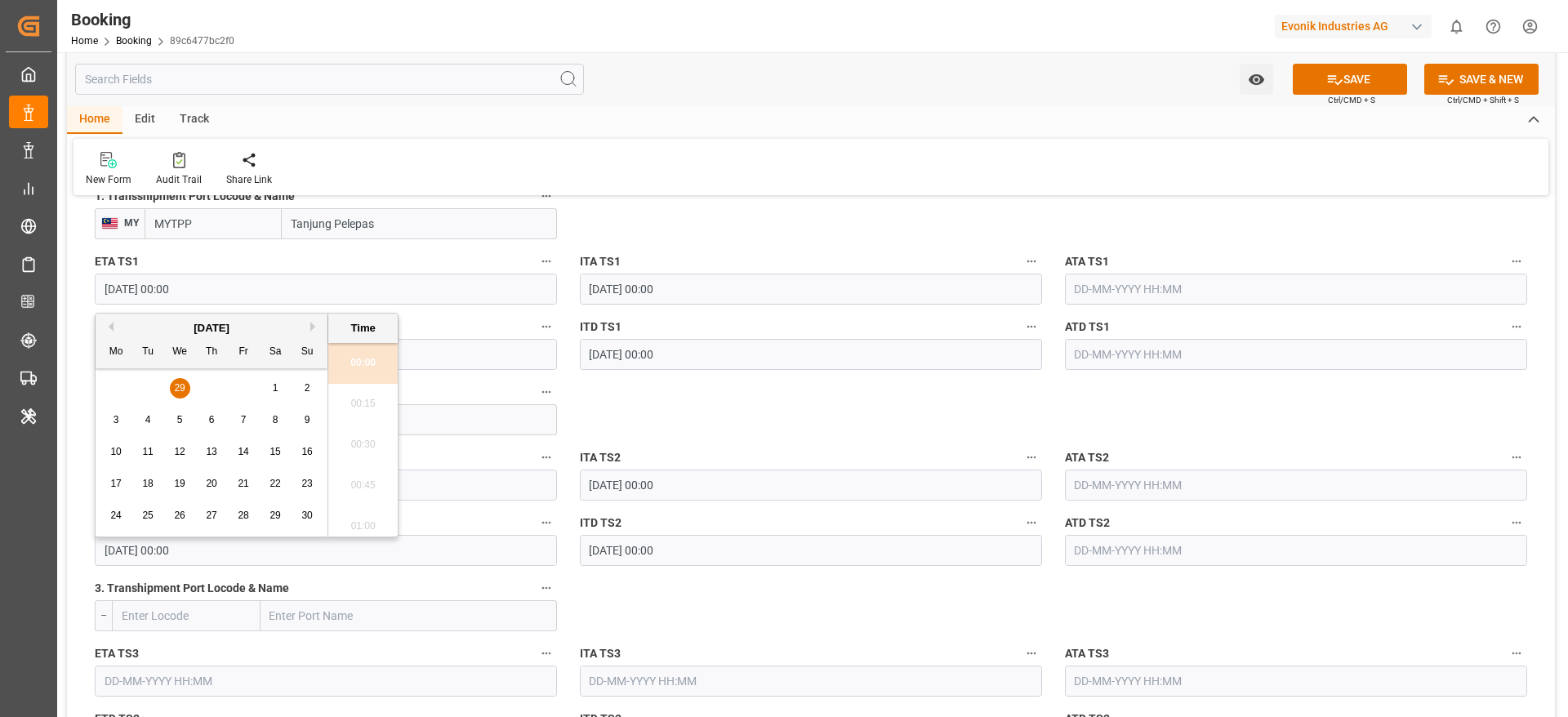
click at [174, 453] on span "12" at bounding box center [179, 451] width 11 height 12
type input "[DATE] 00:00"
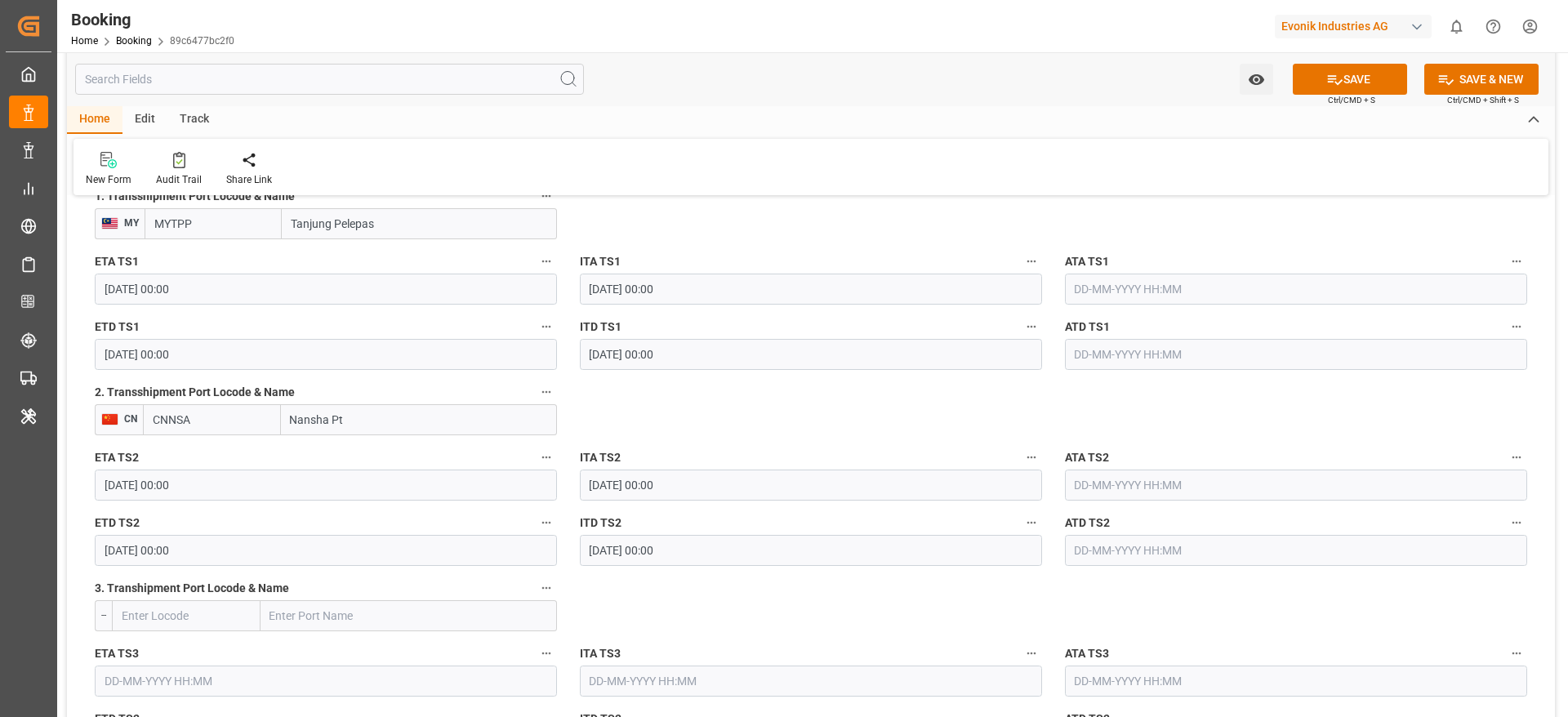
click at [469, 421] on input "Nansha Pt" at bounding box center [419, 420] width 276 height 31
click at [330, 345] on input "03-11-2025 00:00" at bounding box center [326, 354] width 462 height 31
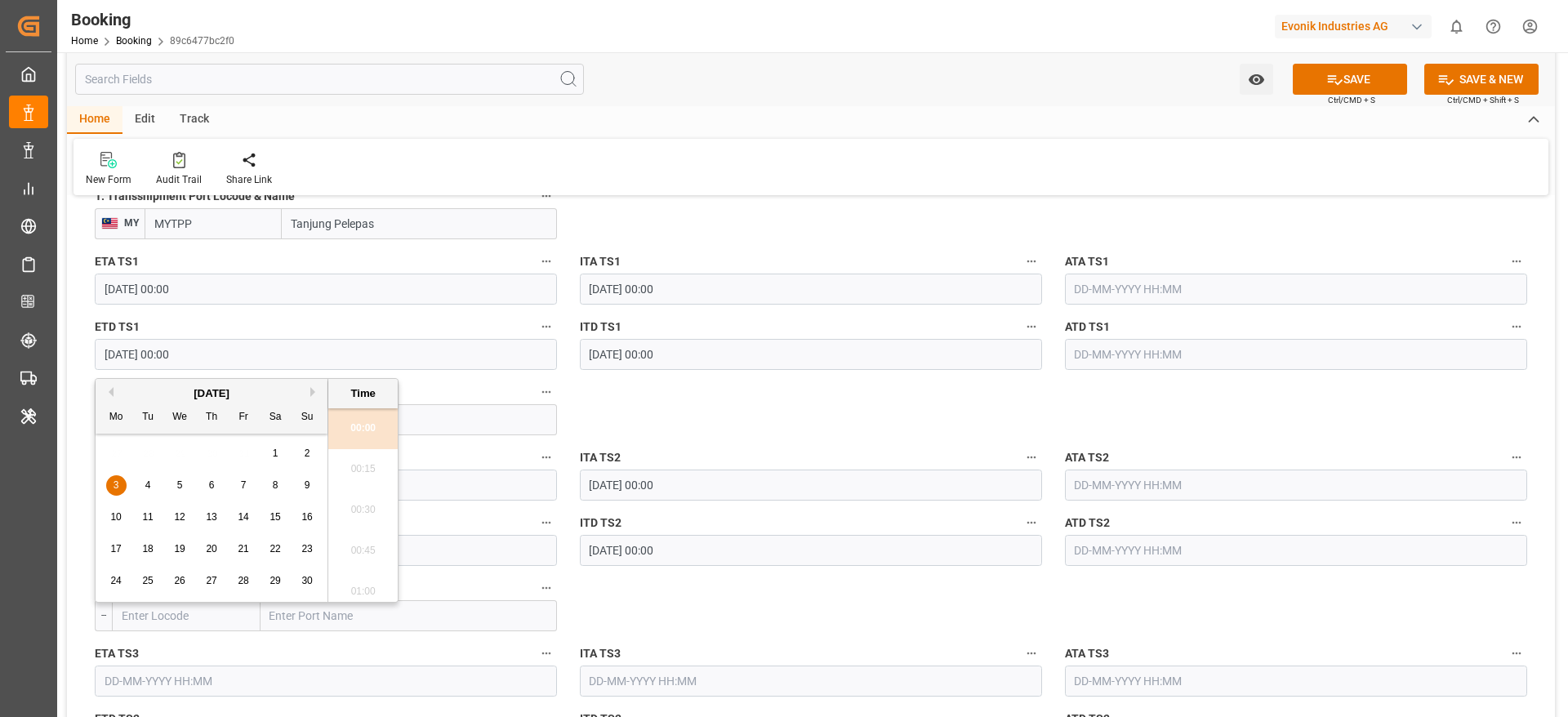
click at [117, 547] on span "17" at bounding box center [116, 548] width 11 height 12
type input "17-11-2025 00:00"
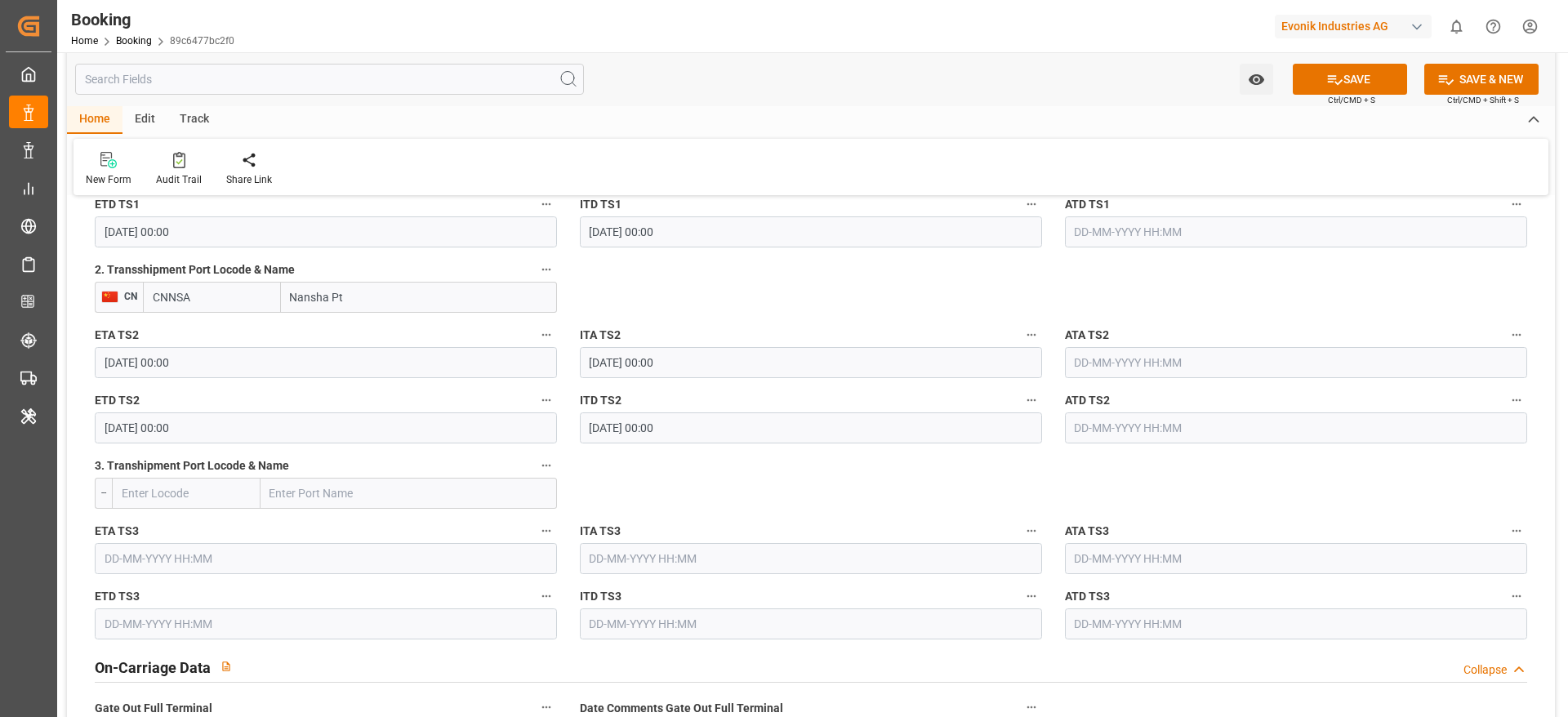
click at [225, 352] on input "15-11-2025 00:00" at bounding box center [326, 363] width 462 height 31
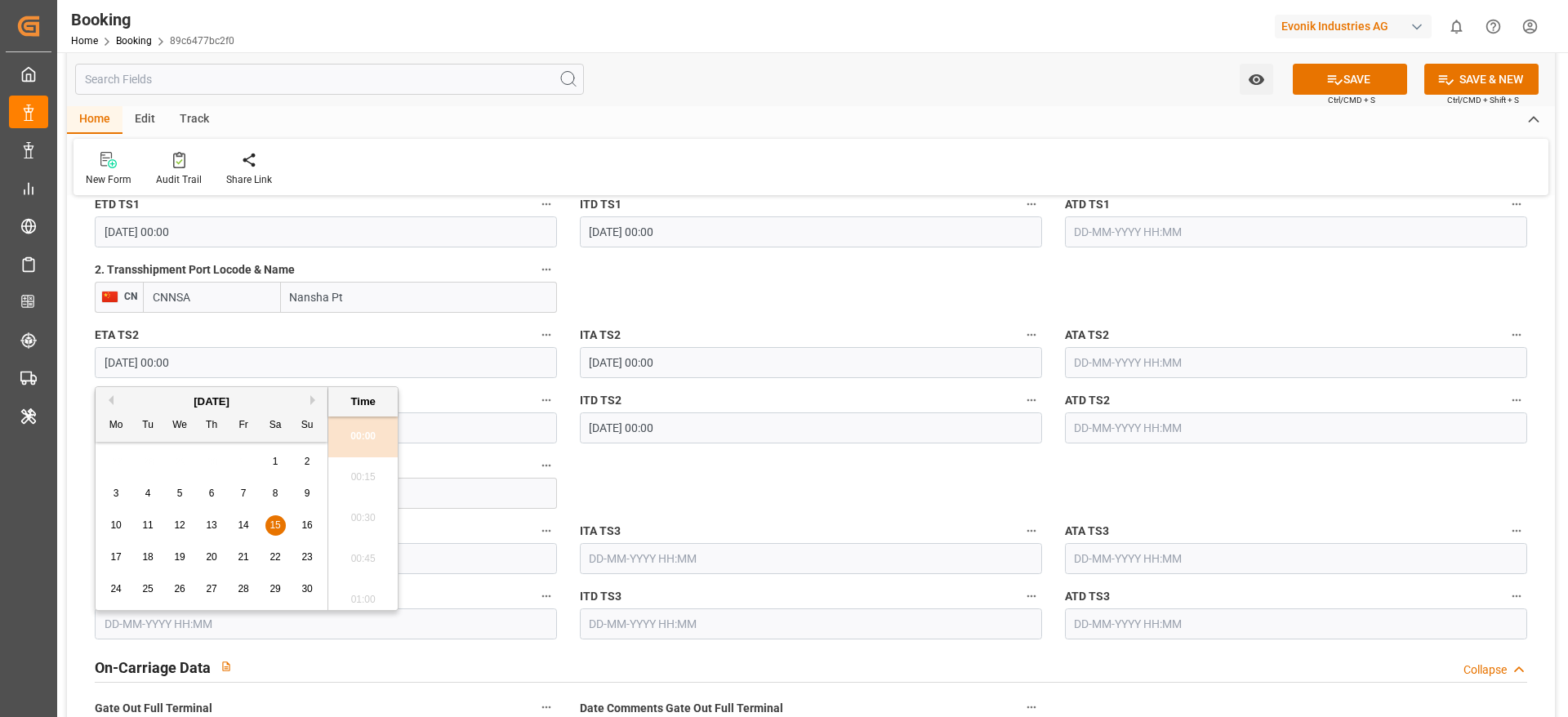
click at [313, 401] on button "Next Month" at bounding box center [315, 400] width 10 height 10
click at [110, 403] on button "Previous Month" at bounding box center [109, 400] width 10 height 10
click at [275, 590] on span "29" at bounding box center [274, 589] width 11 height 12
type input "[DATE] 00:00"
click at [455, 426] on input "[DATE] 00:00" at bounding box center [326, 428] width 462 height 31
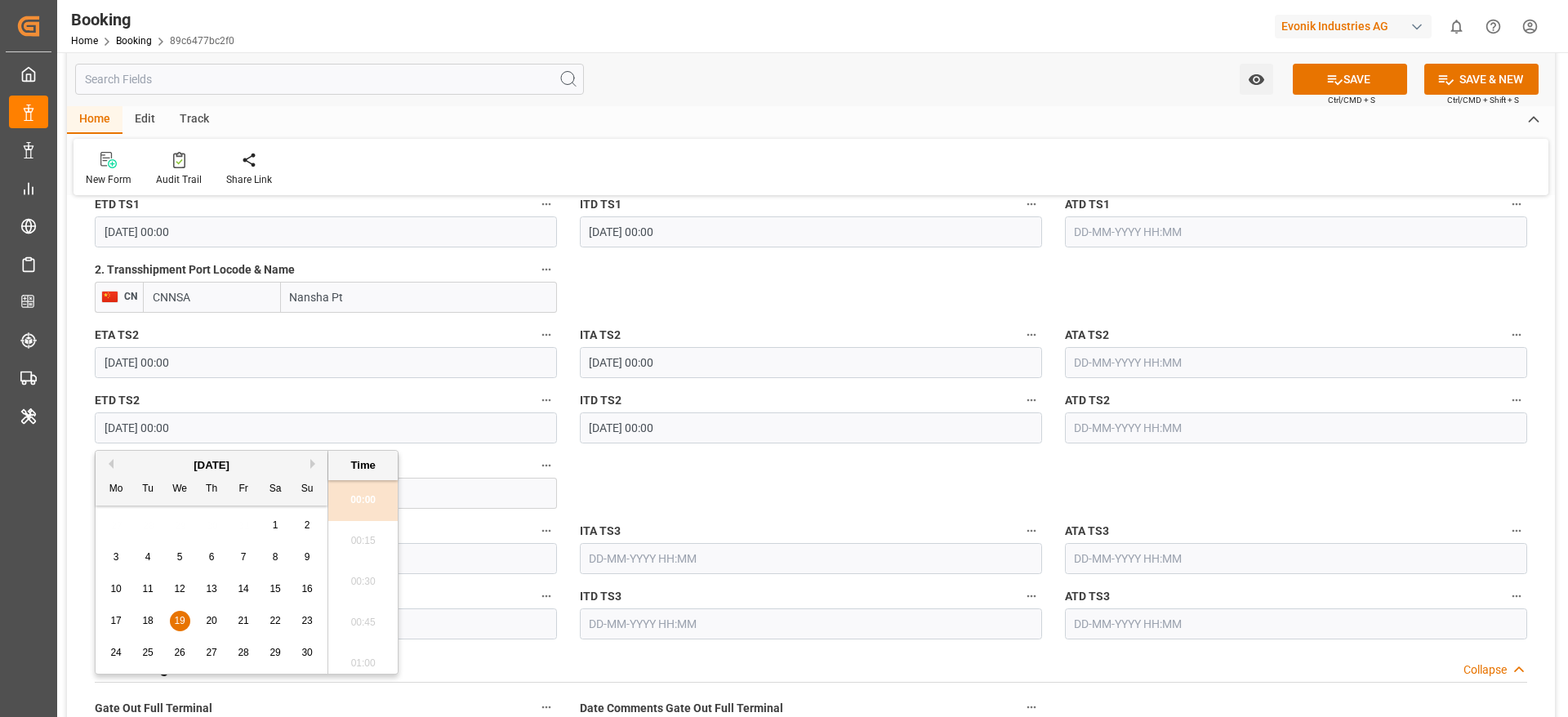
scroll to position [2083, 0]
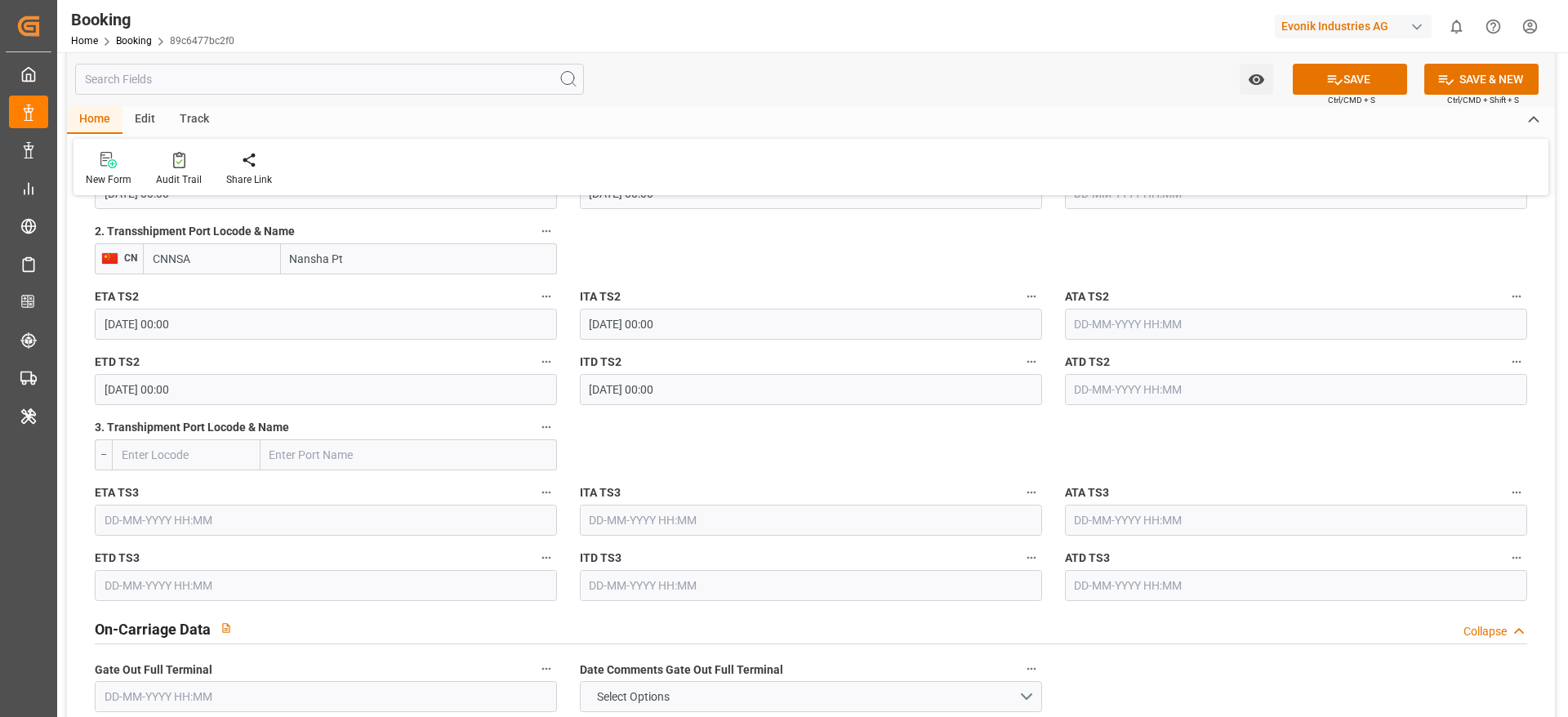
scroll to position [1960, 0]
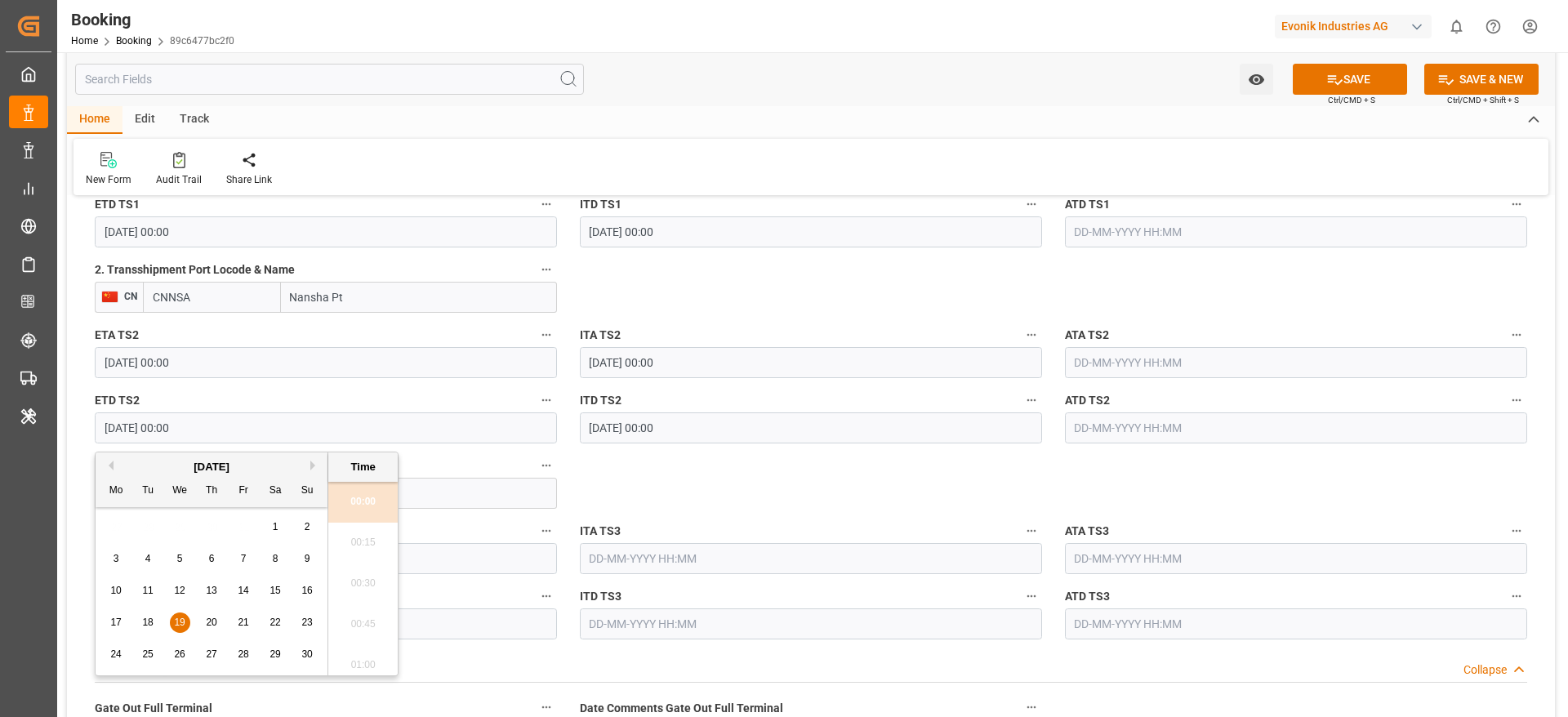
click at [265, 417] on input "[DATE] 00:00" at bounding box center [326, 428] width 462 height 31
click at [315, 464] on button "Next Month" at bounding box center [315, 465] width 10 height 10
click at [278, 524] on div "6" at bounding box center [275, 528] width 21 height 20
type input "[DATE] 00:00"
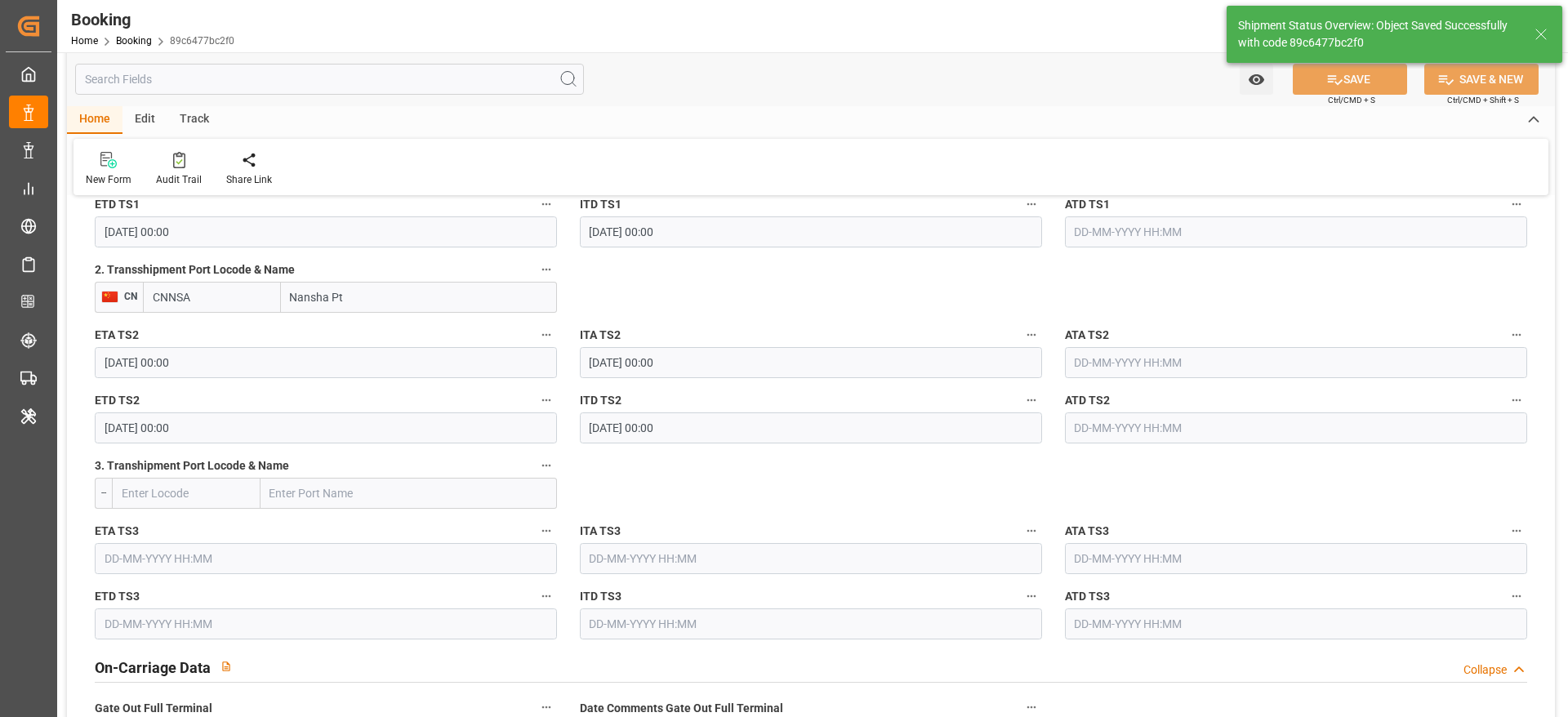
type textarea "Madhu T V"
type input "19-09-2025 09:00"
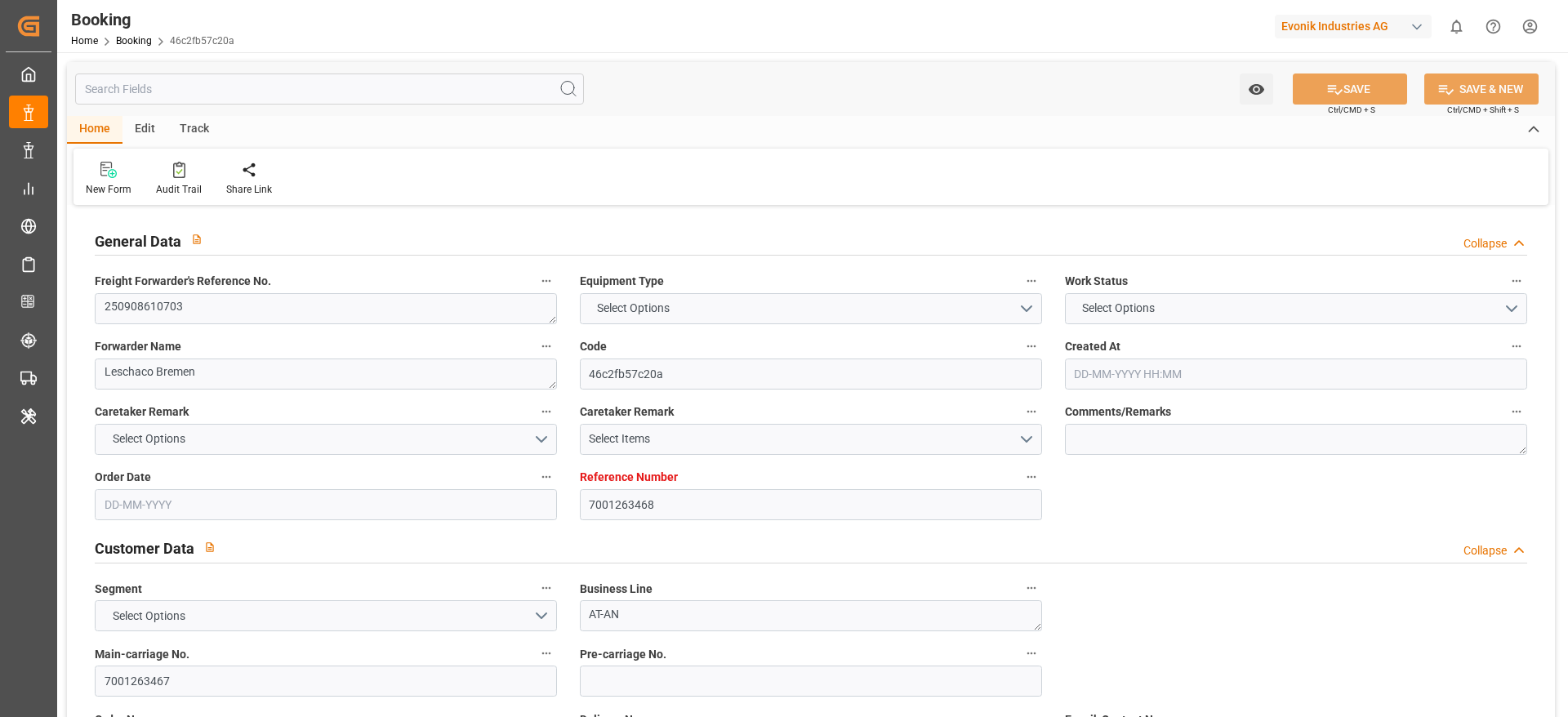
type input "7001263468"
type input "9281267"
type input "MSC"
type input "Mediterranean Shipping Company"
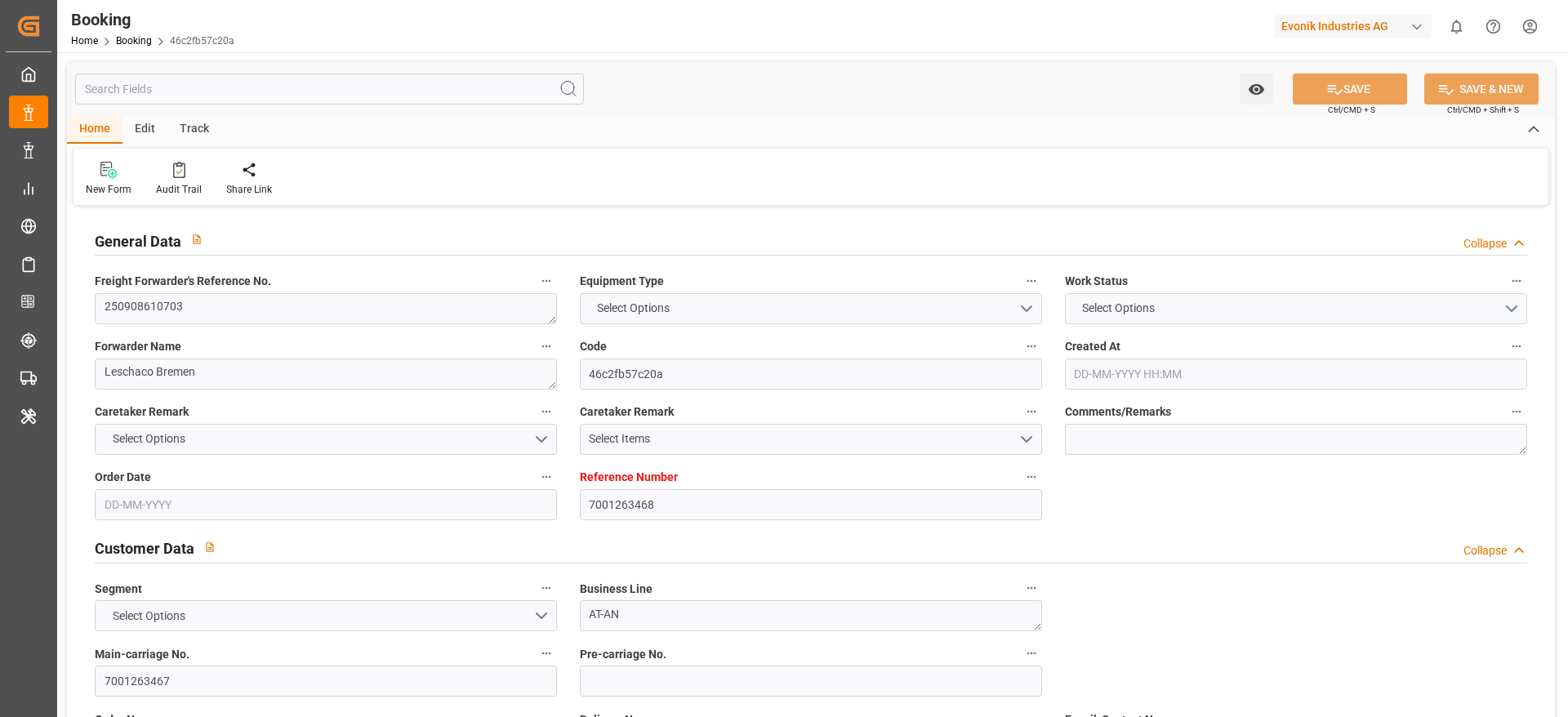
type input "NLRTM"
type input "USMOB"
type input "[DATE] 09:13"
type input "[DATE]"
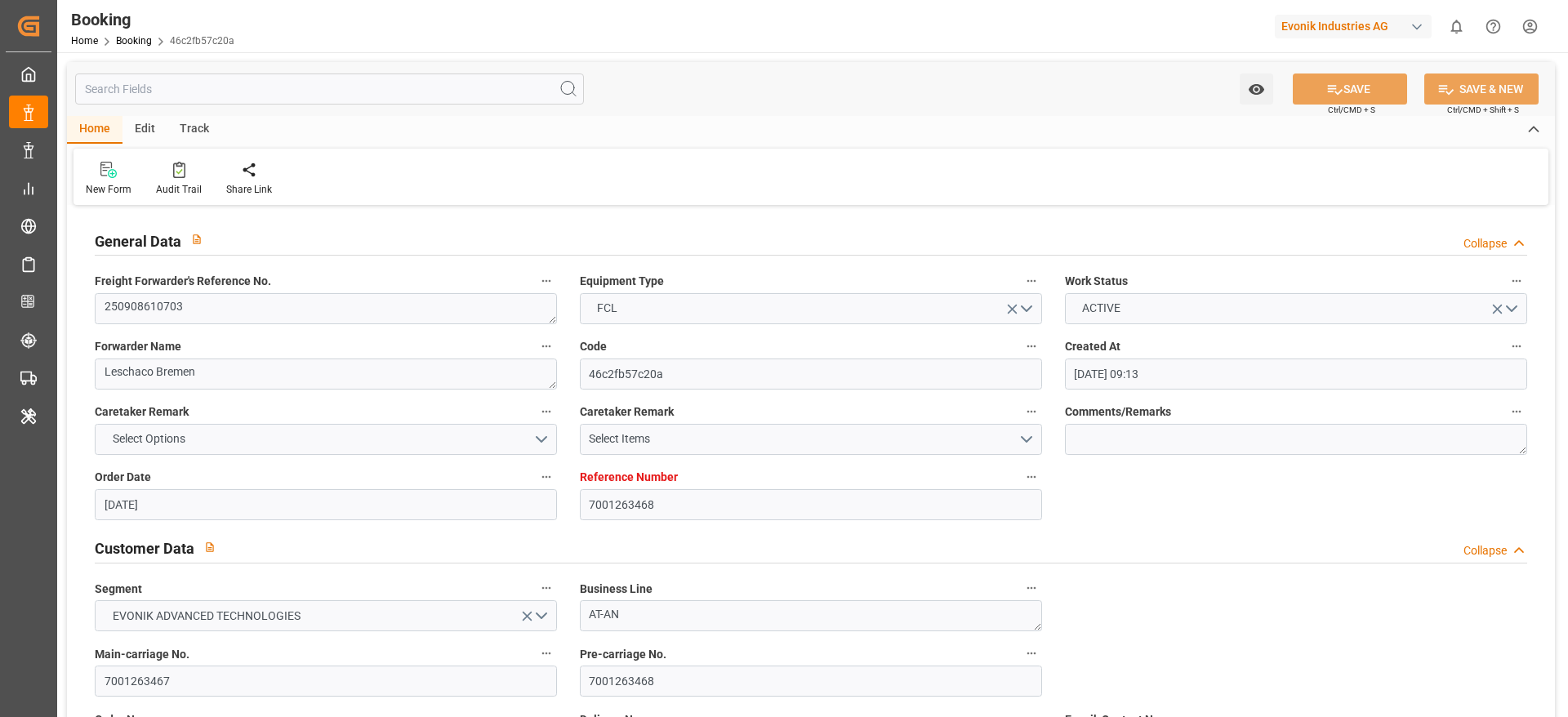
type input "[DATE]"
type input "[DATE] 00:00"
type input "[DATE]"
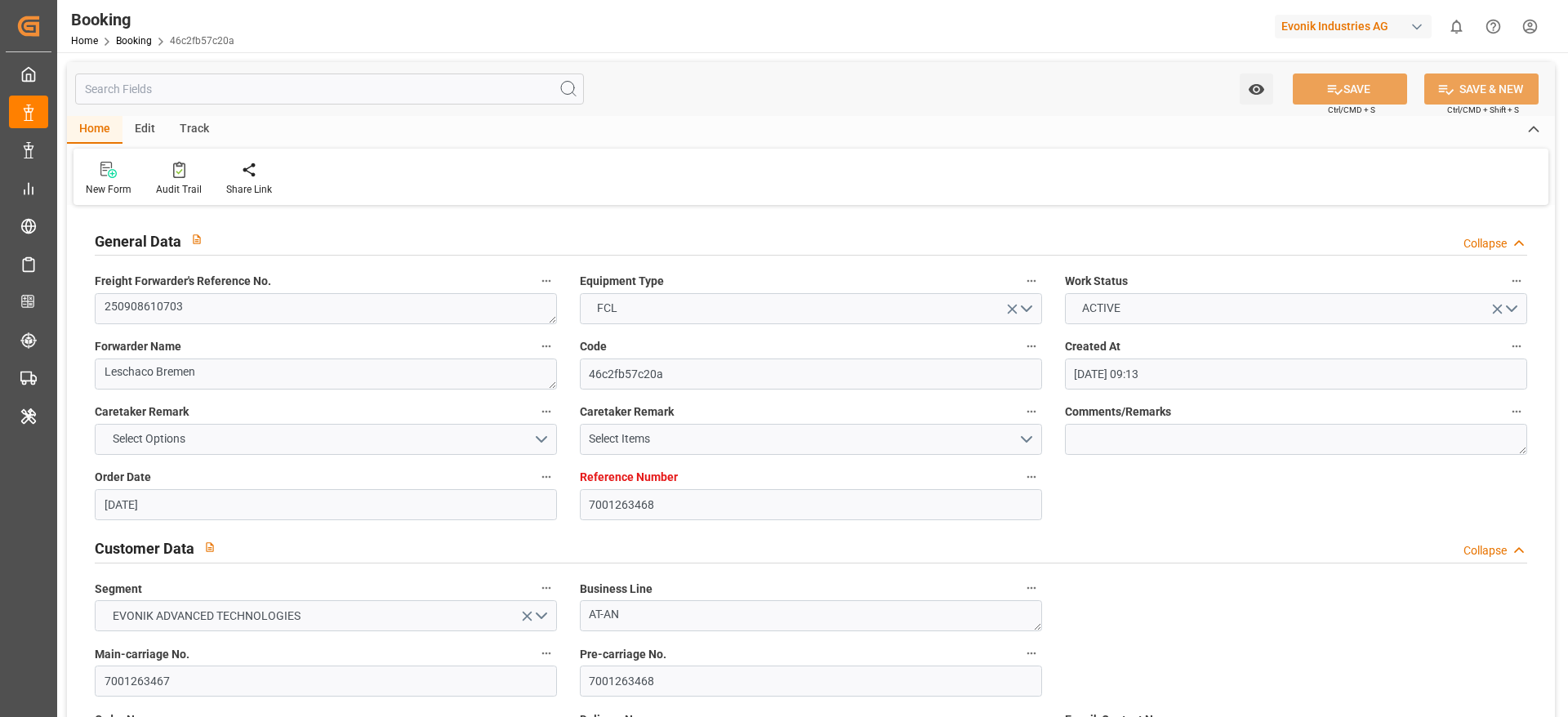
type input "[DATE] 00:00"
type input "[DATE] 08:27"
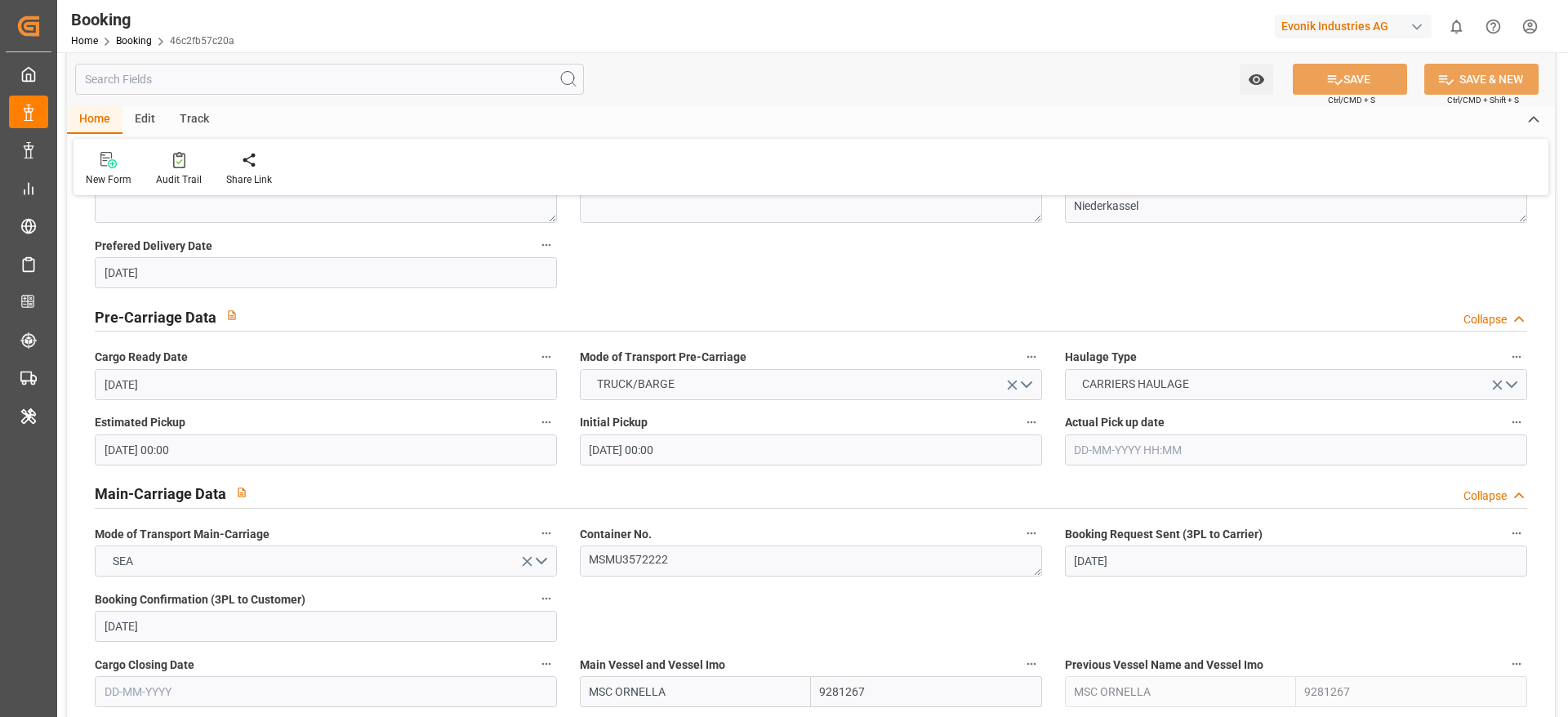
scroll to position [980, 0]
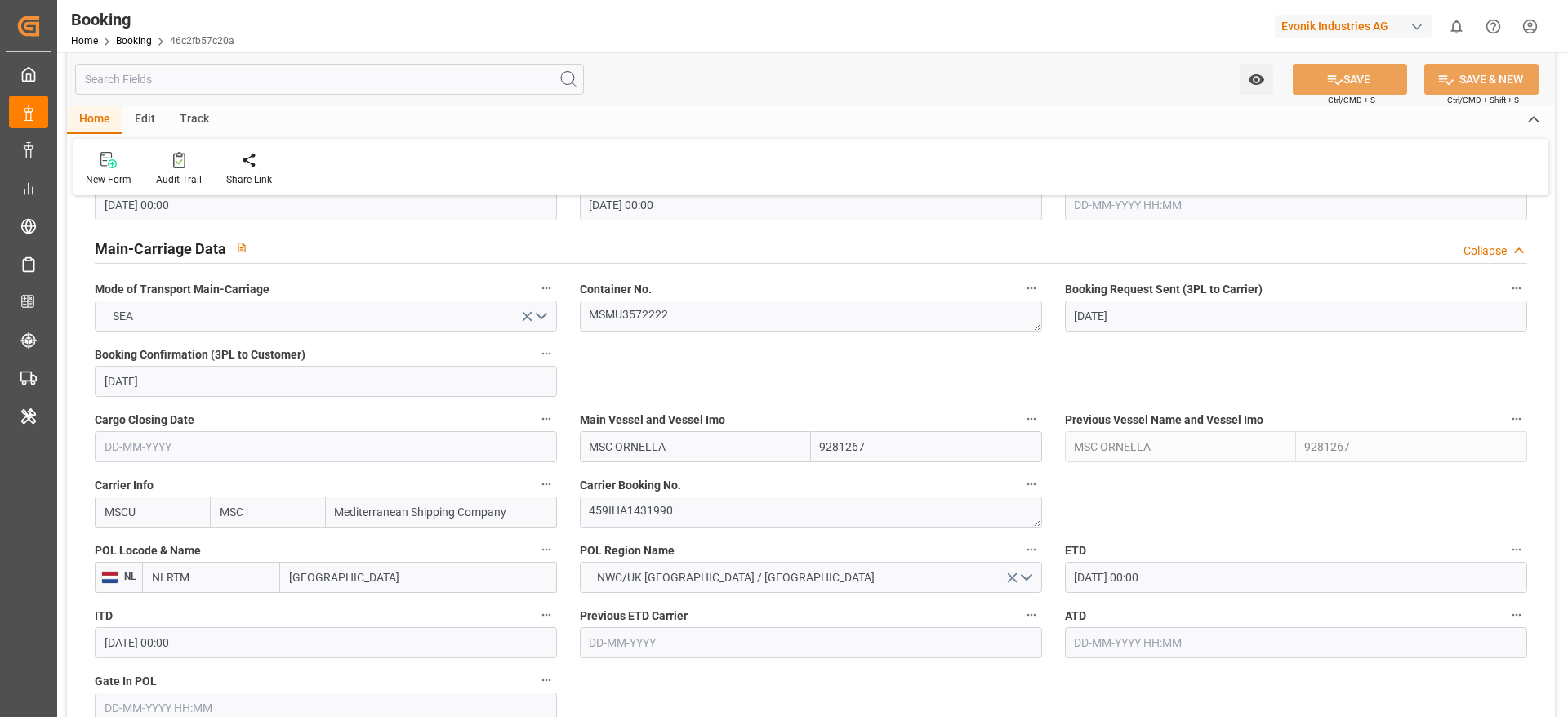
click at [721, 453] on input "MSC ORNELLA" at bounding box center [695, 447] width 231 height 31
click at [721, 452] on input "MSC ORNELLA" at bounding box center [695, 447] width 231 height 31
paste input "SHANGHAI V"
type input "MSC SHANGHAI V"
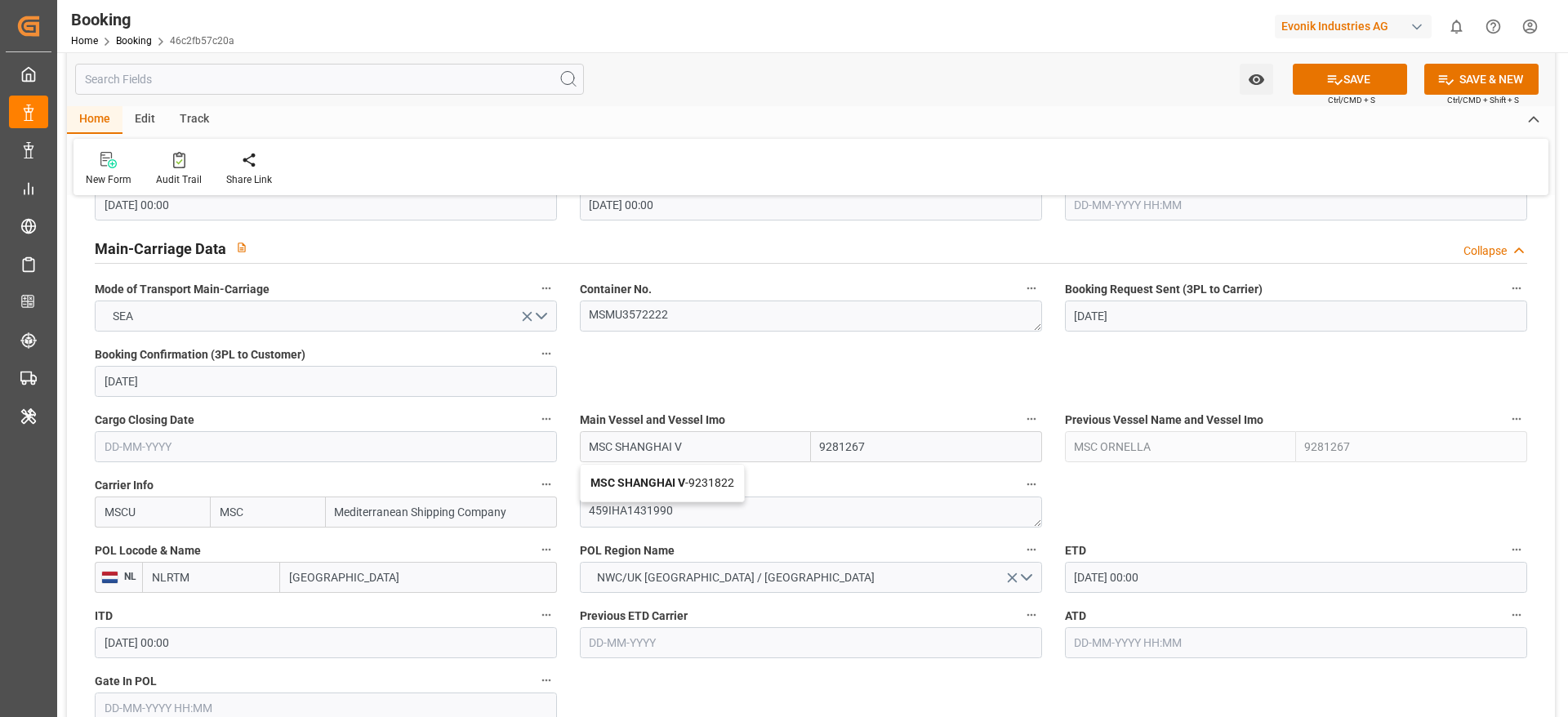
drag, startPoint x: 670, startPoint y: 476, endPoint x: 859, endPoint y: 468, distance: 189.2
click at [670, 477] on b "MSC SHANGHAI V" at bounding box center [638, 483] width 95 height 13
type input "9231822"
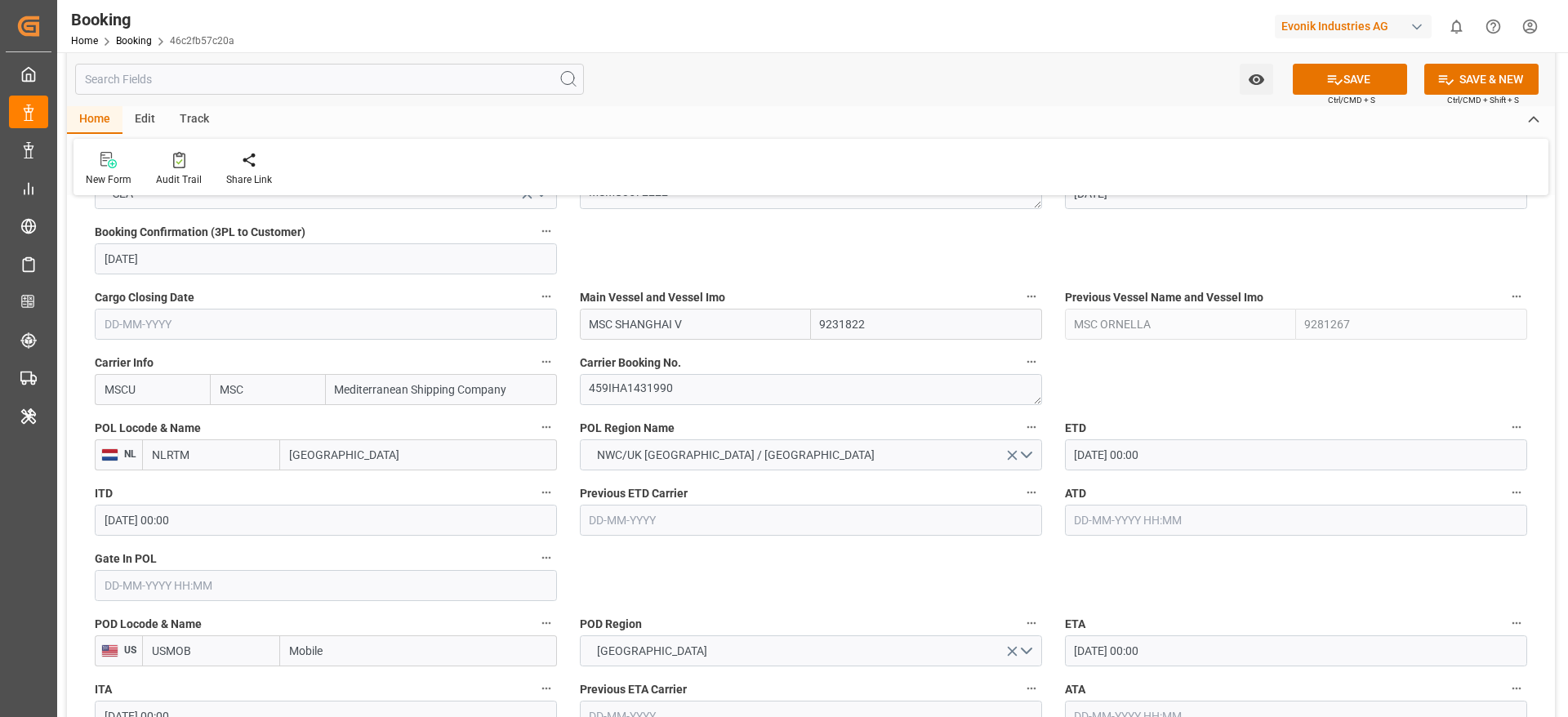
type input "MSC SHANGHAI V"
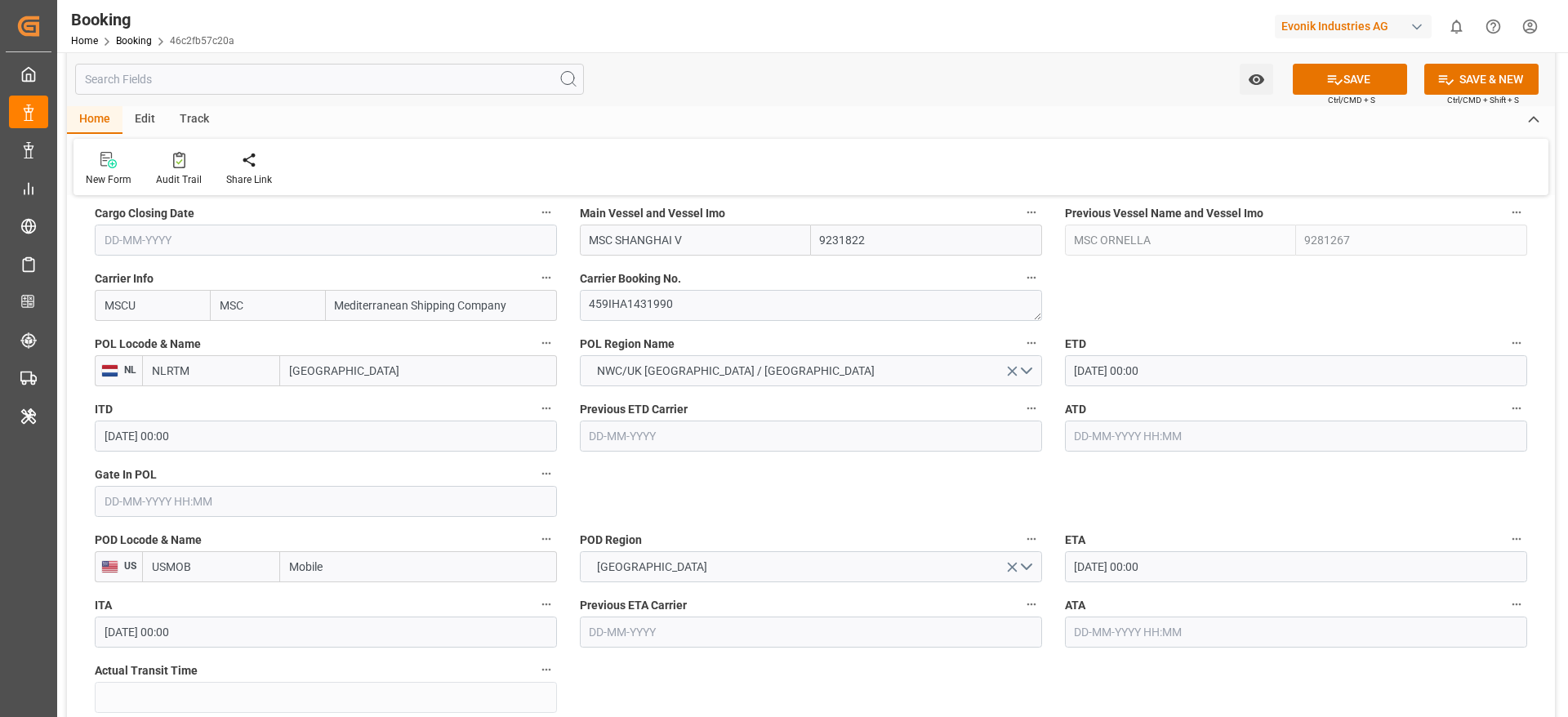
scroll to position [1225, 0]
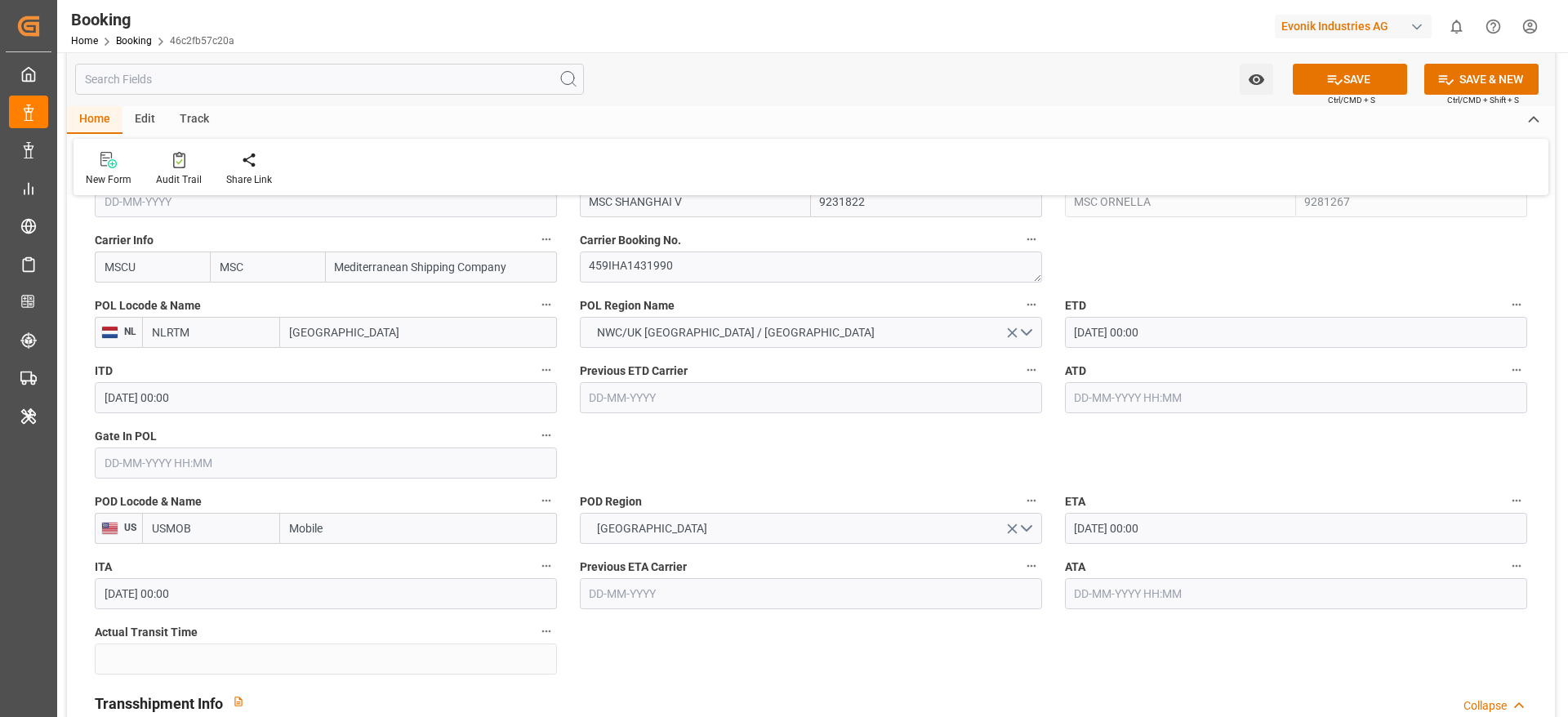
click at [1238, 328] on input "27-09-2025 00:00" at bounding box center [1295, 332] width 462 height 31
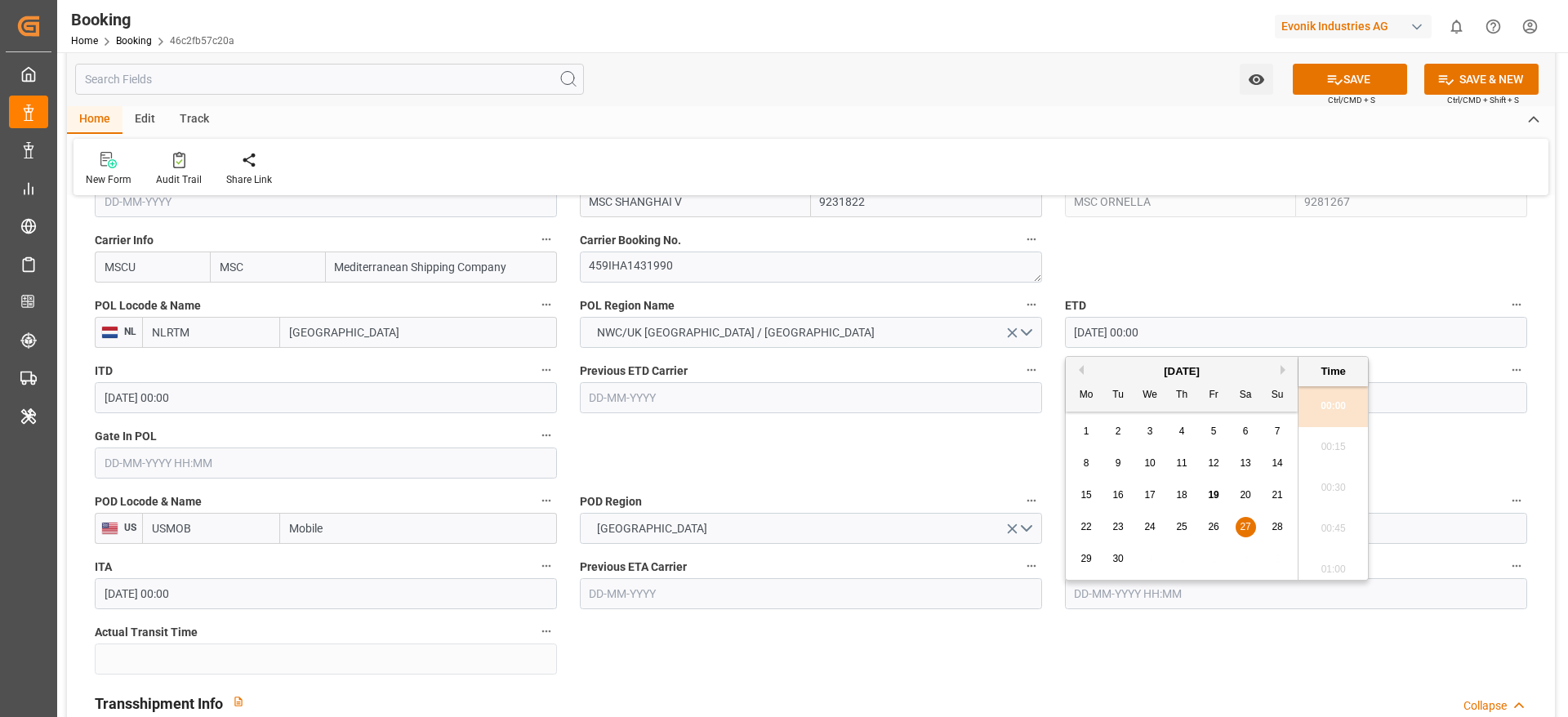
click at [1285, 531] on div "28" at bounding box center [1277, 528] width 21 height 20
type input "28-09-2025 00:00"
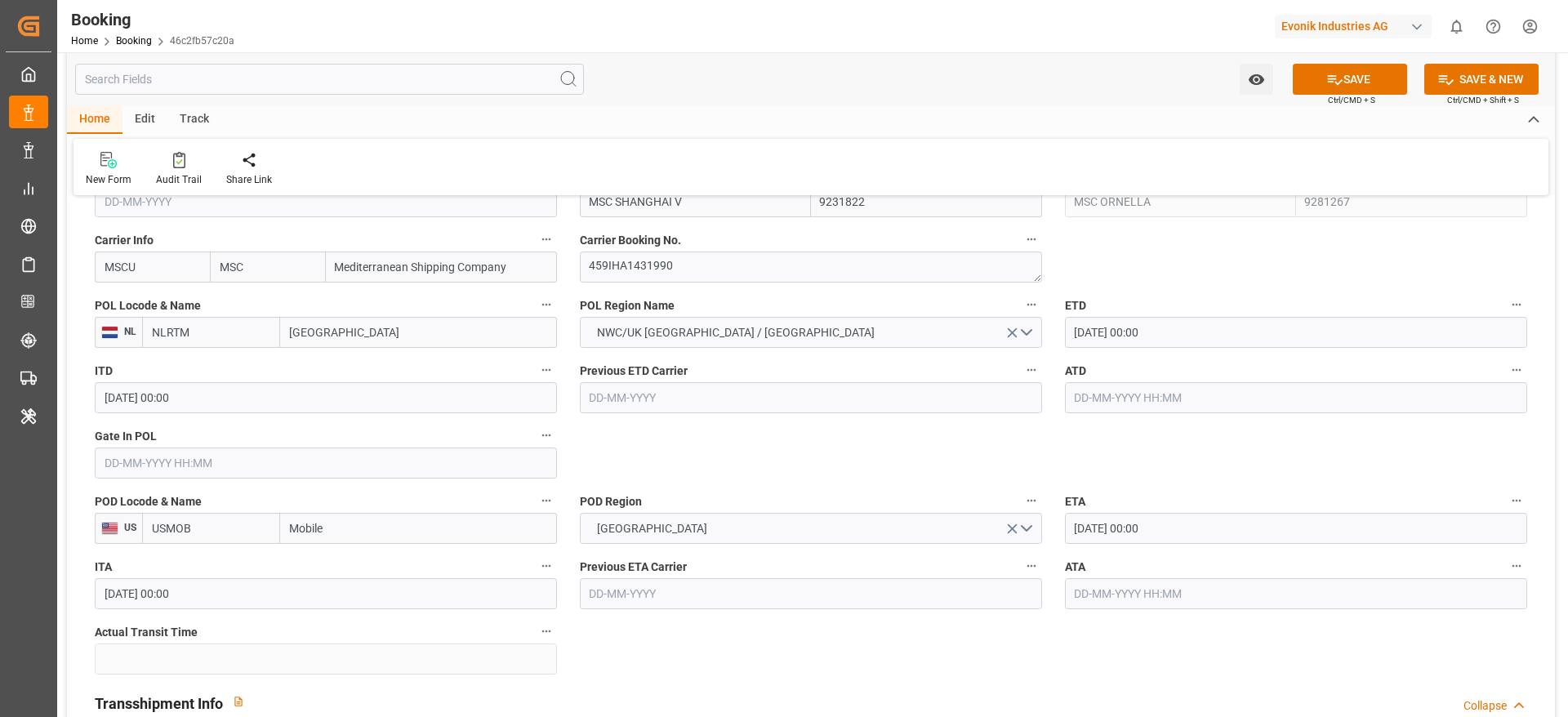
click at [1264, 529] on input "21-10-2025 00:00" at bounding box center [1295, 529] width 462 height 31
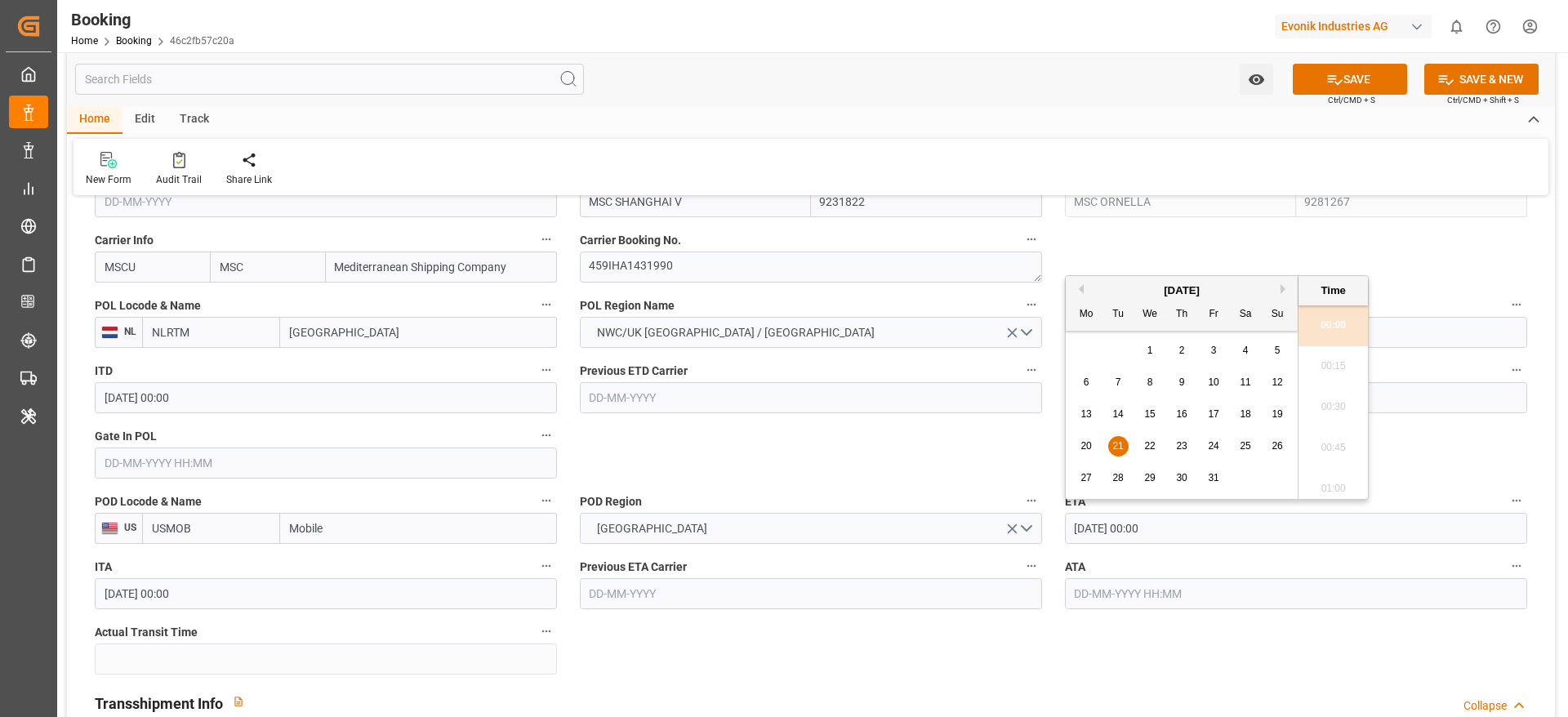
click at [1154, 450] on span "22" at bounding box center [1149, 446] width 11 height 12
type input "22-10-2025 00:00"
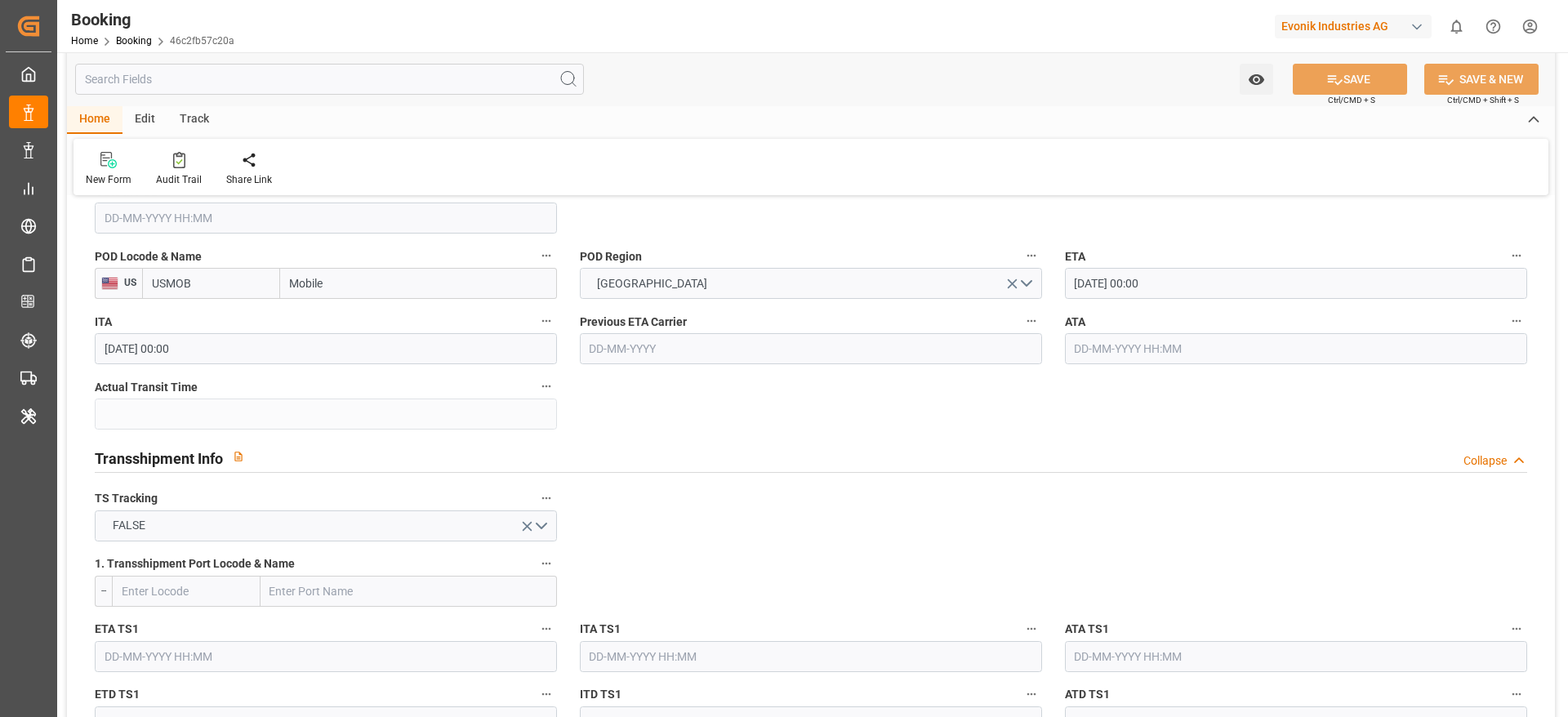
scroll to position [1103, 0]
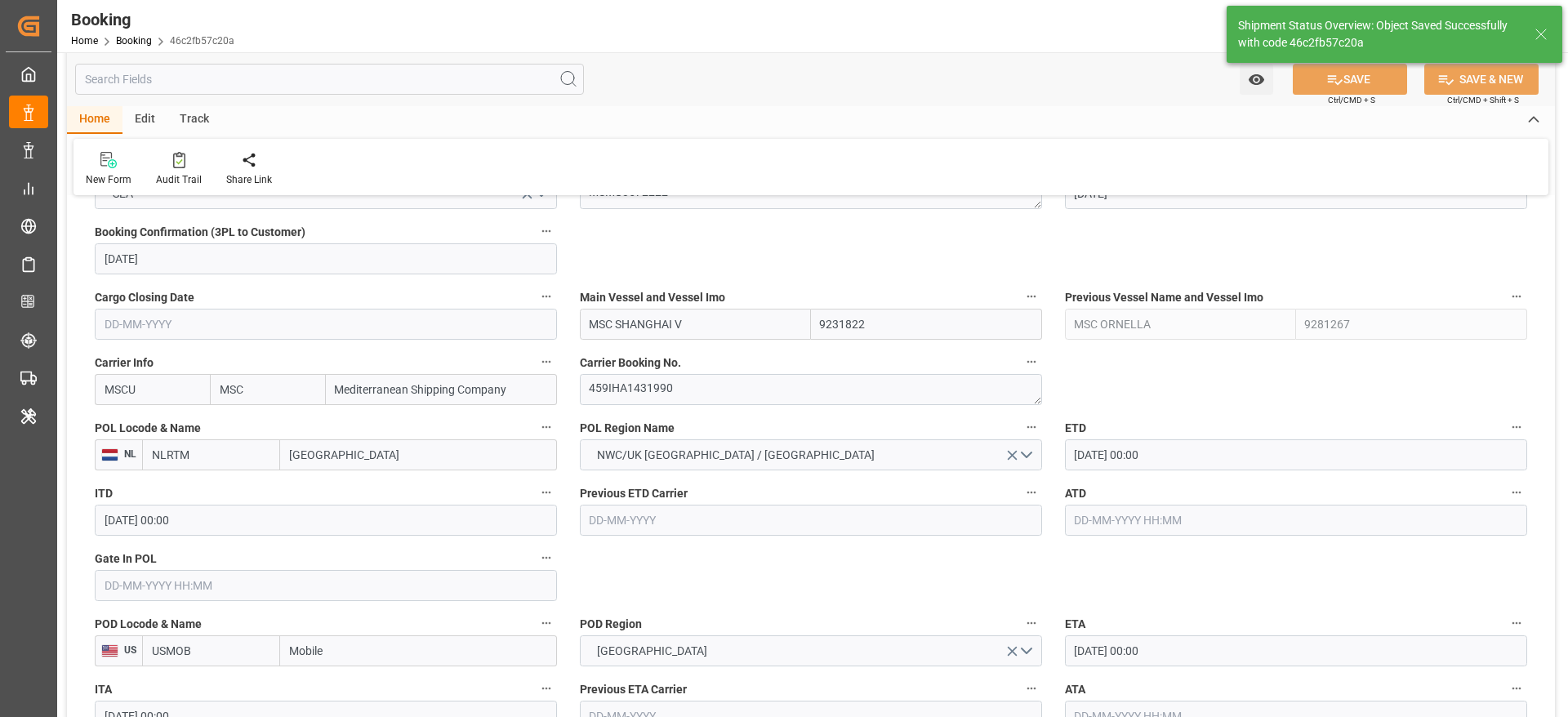
type textarea "Madhu T V"
type textarea "businessDivision-businessLine-"
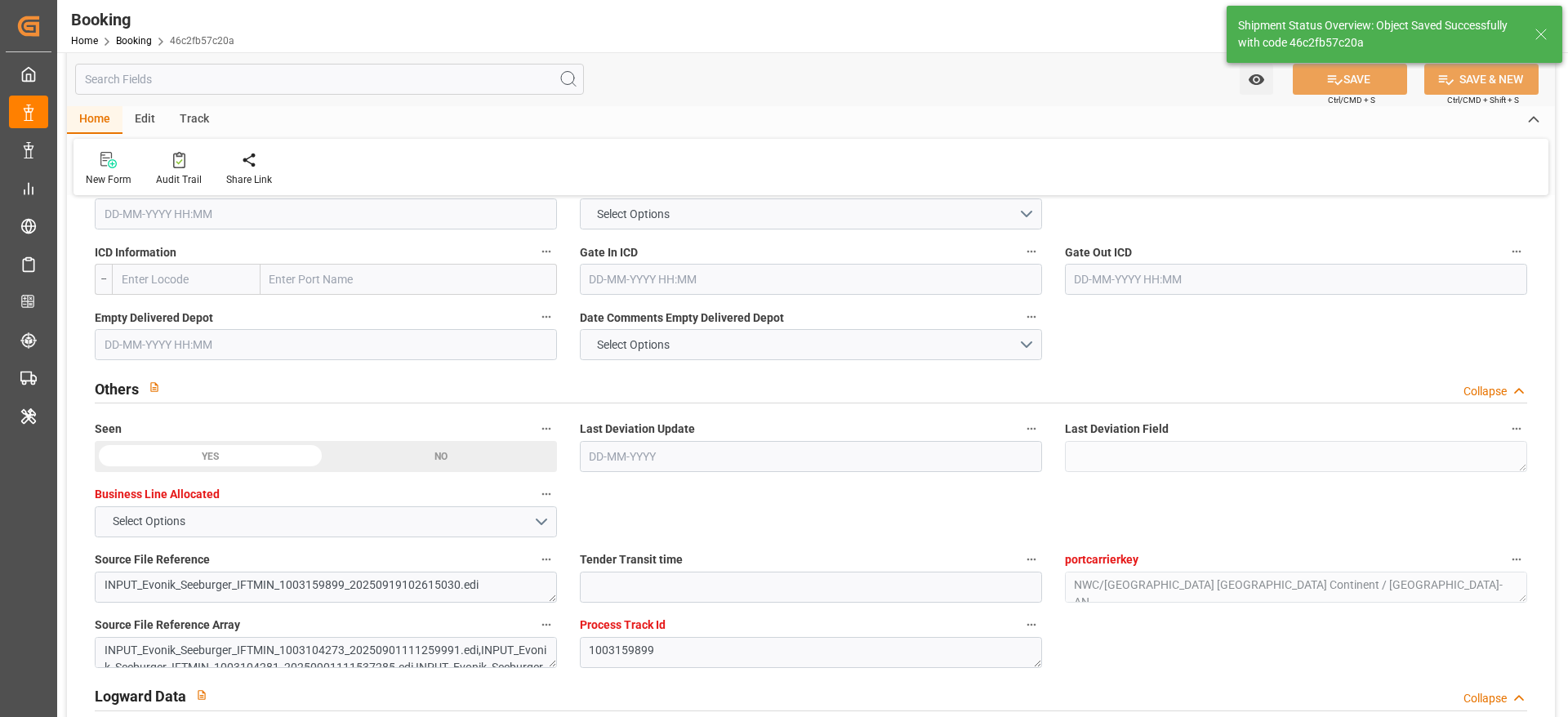
type input "19-09-2025 09:01"
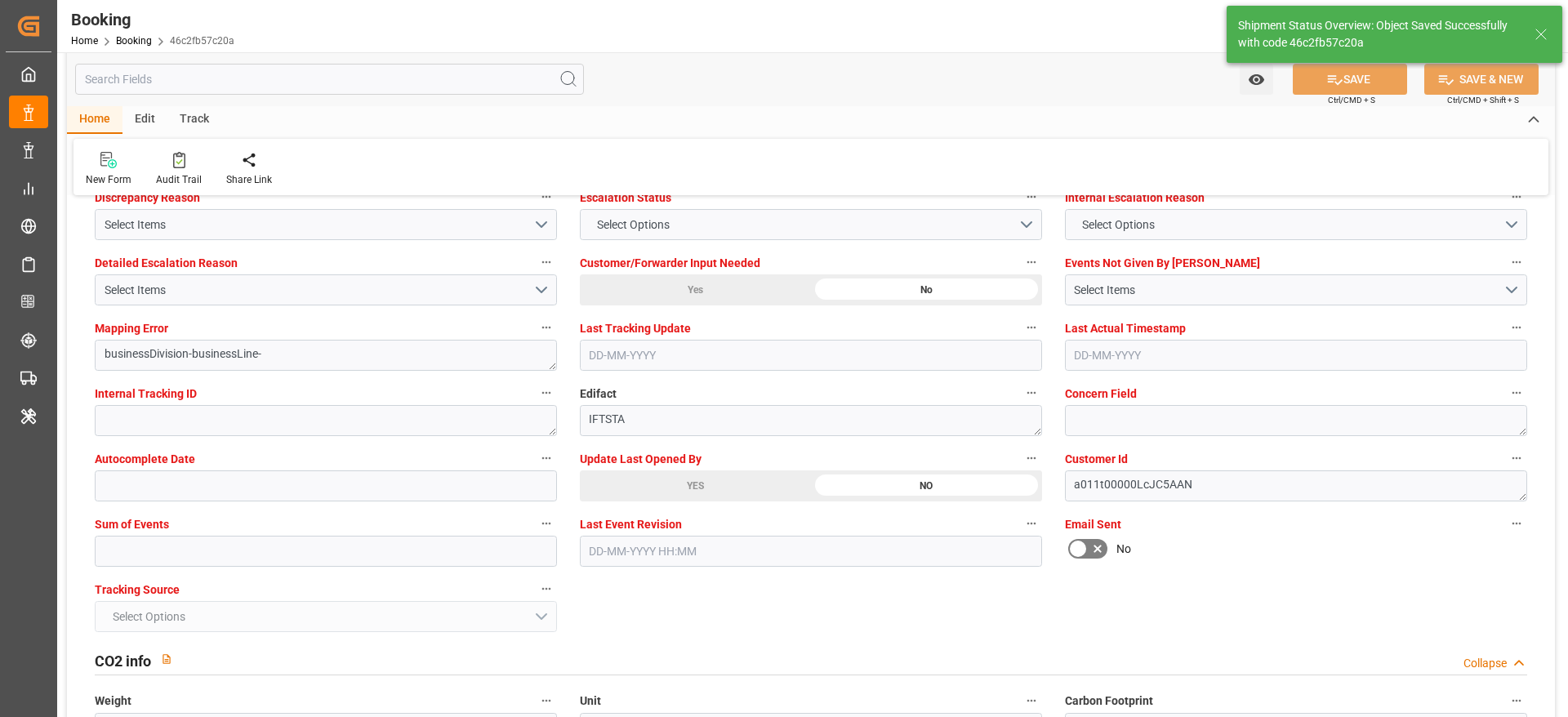
scroll to position [3186, 0]
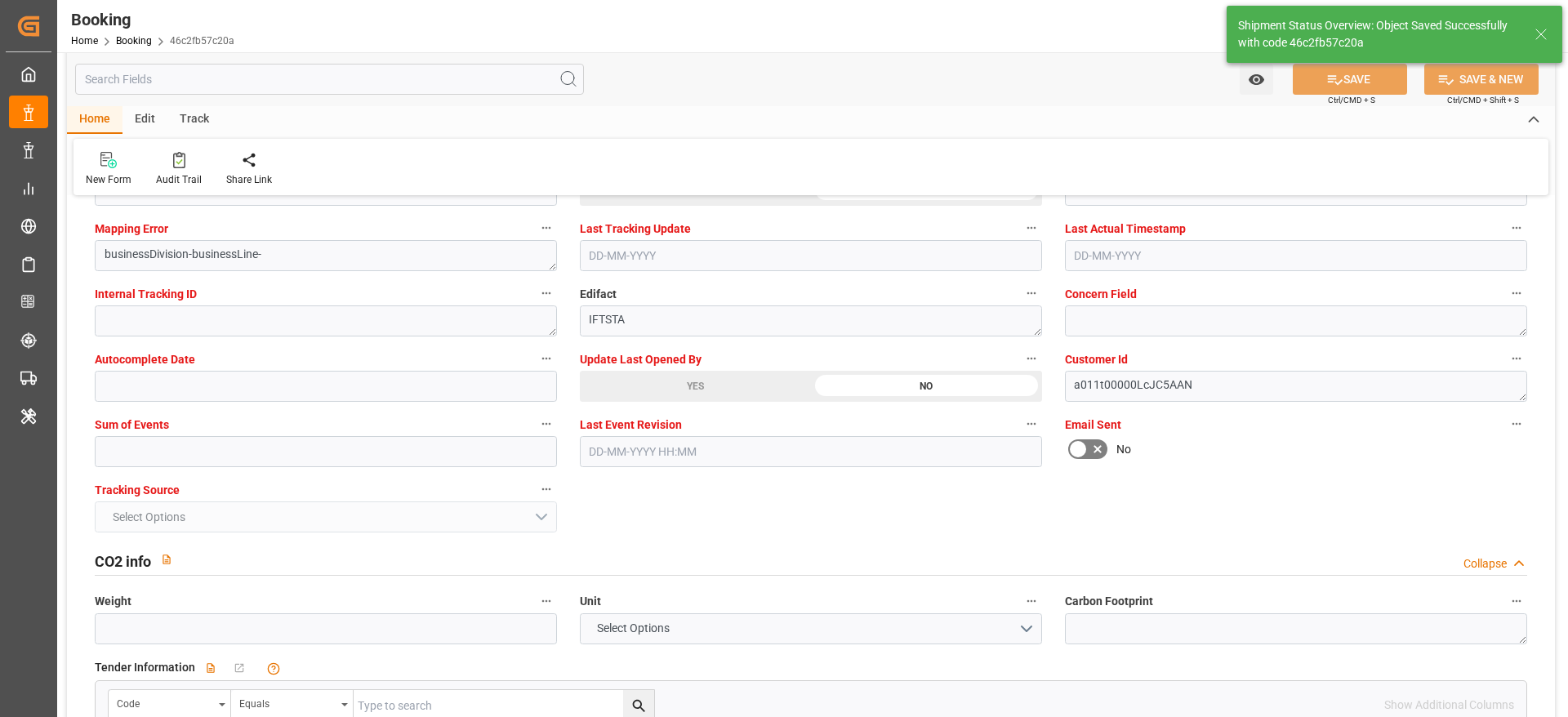
click at [164, 427] on span "Sum of Events" at bounding box center [132, 424] width 74 height 17
click at [536, 427] on button "Sum of Events" at bounding box center [546, 424] width 22 height 22
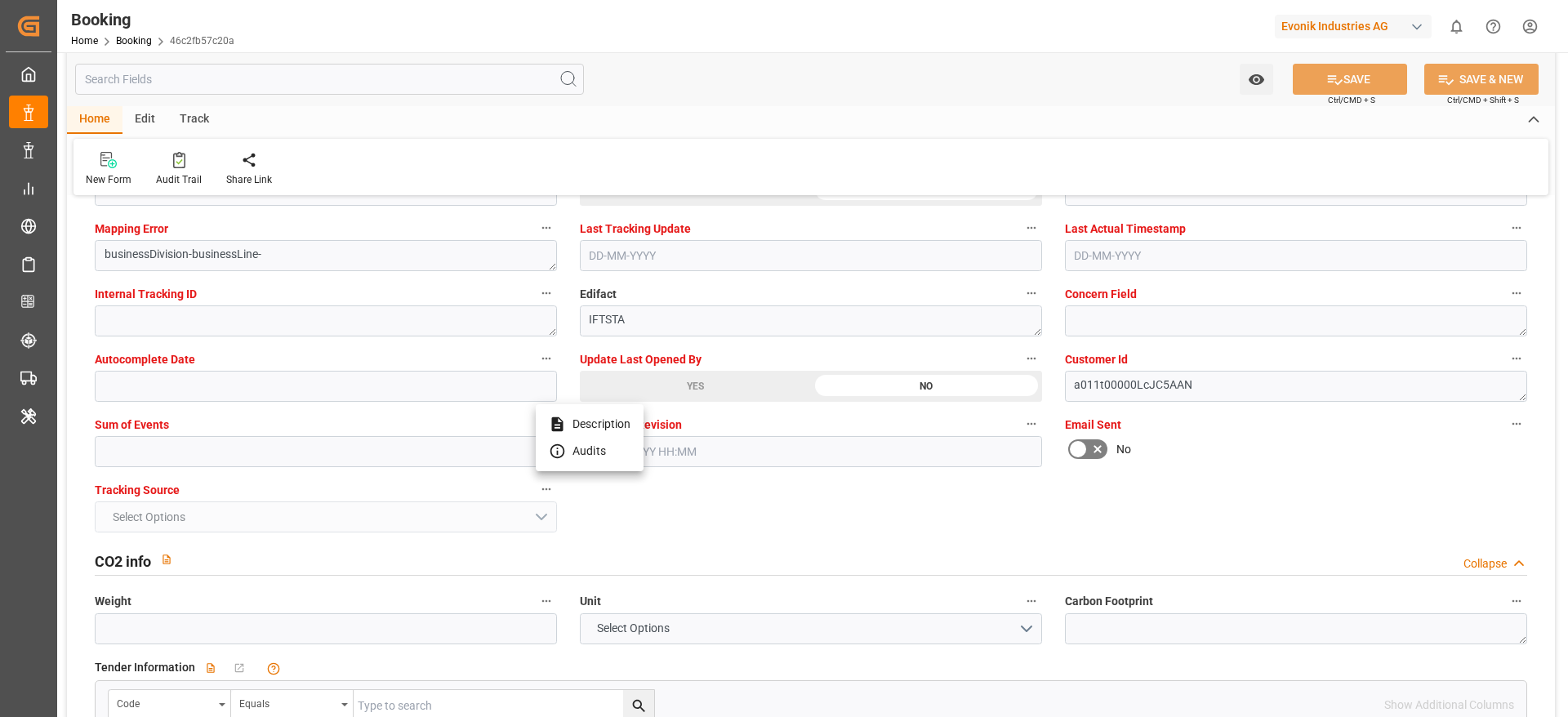
click at [165, 452] on div at bounding box center [784, 358] width 1568 height 717
click at [184, 450] on body "Created by potrace 1.15, written by Peter Selinger 2001-2017 Created by potrace…" at bounding box center [784, 358] width 1568 height 717
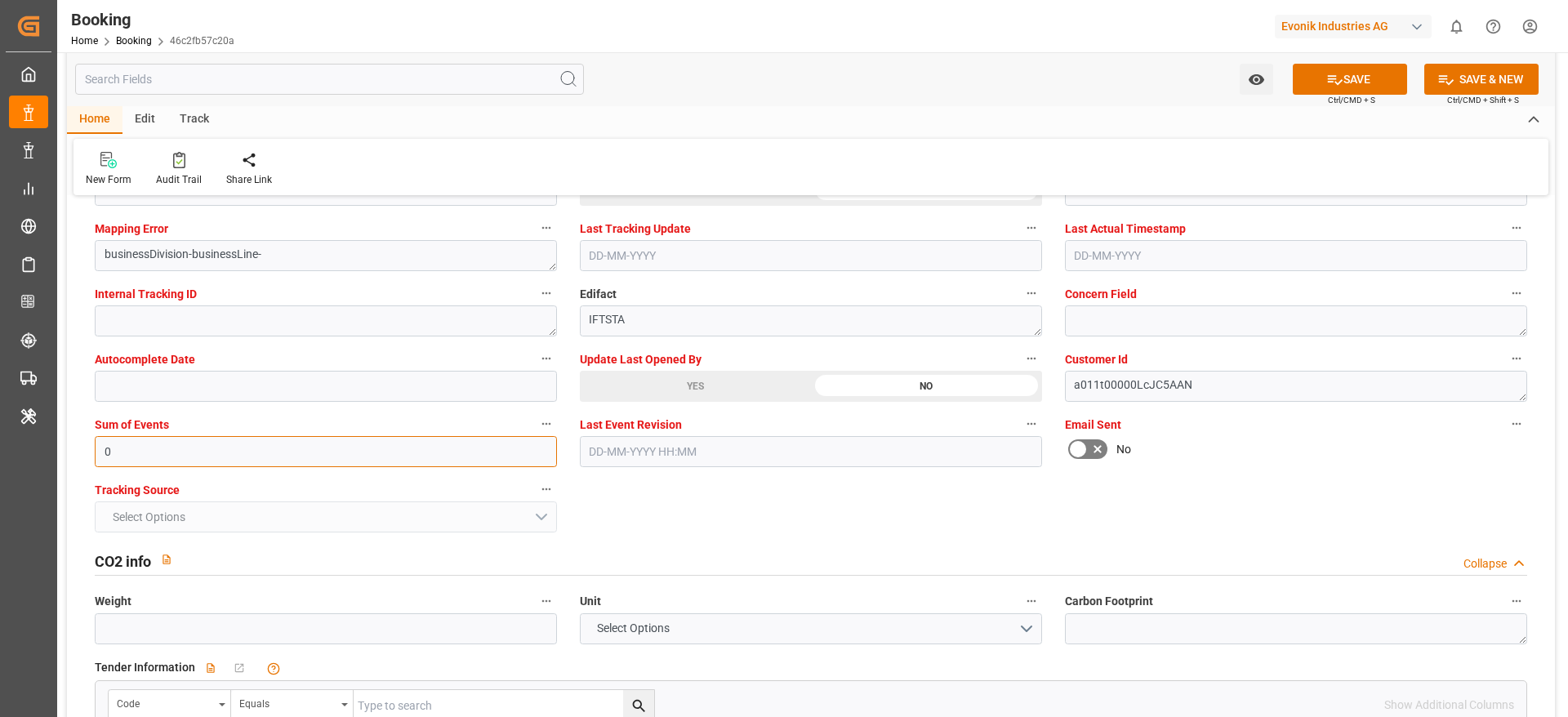
type input "0"
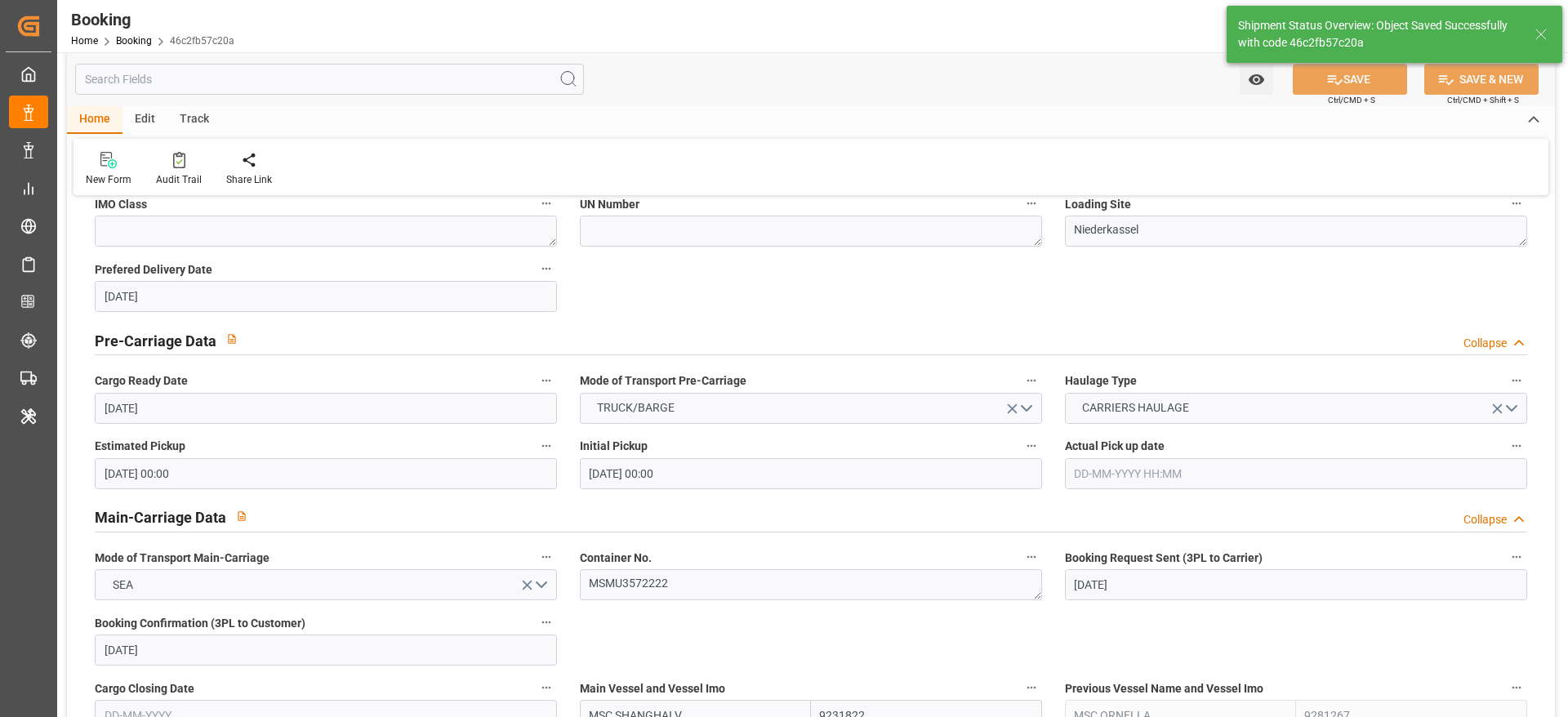
scroll to position [858, 0]
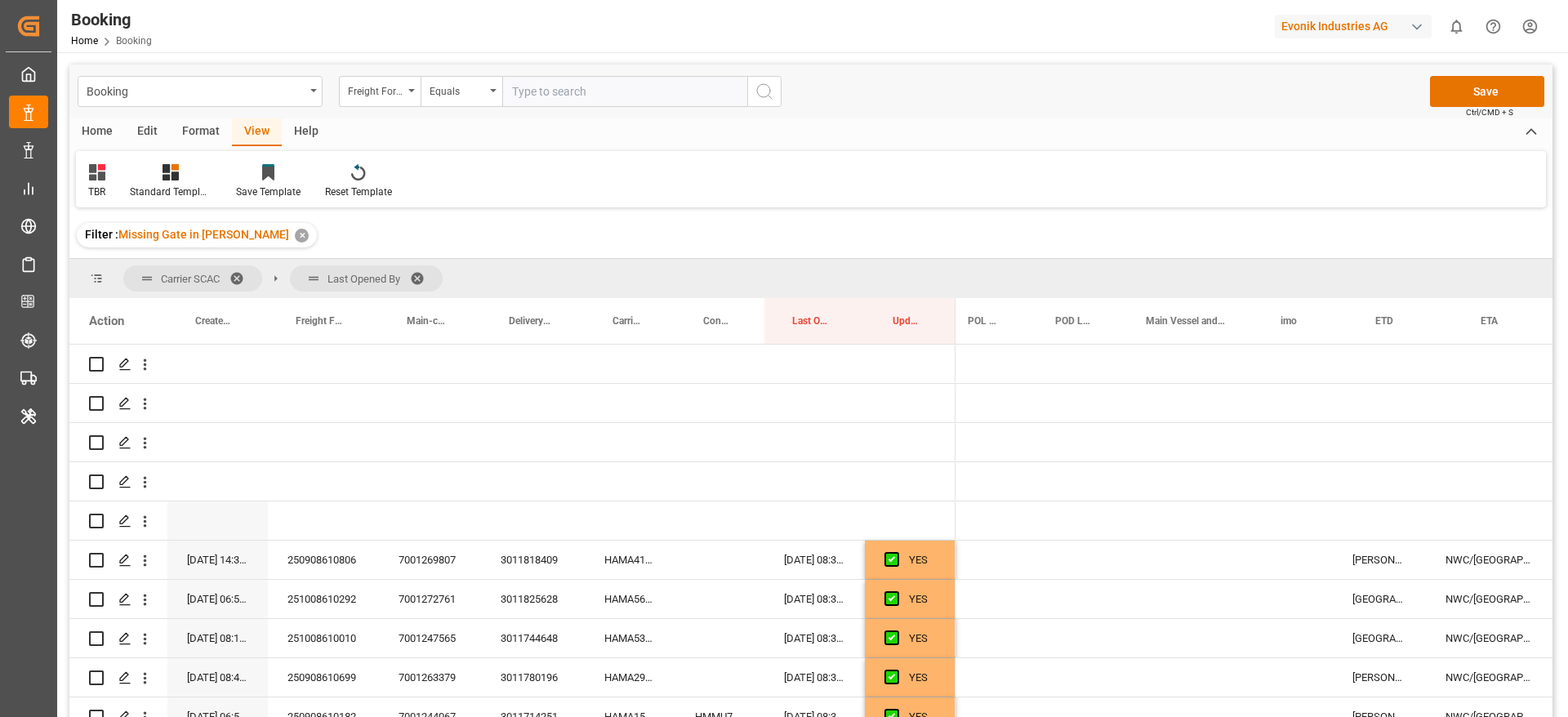
scroll to position [0, 603]
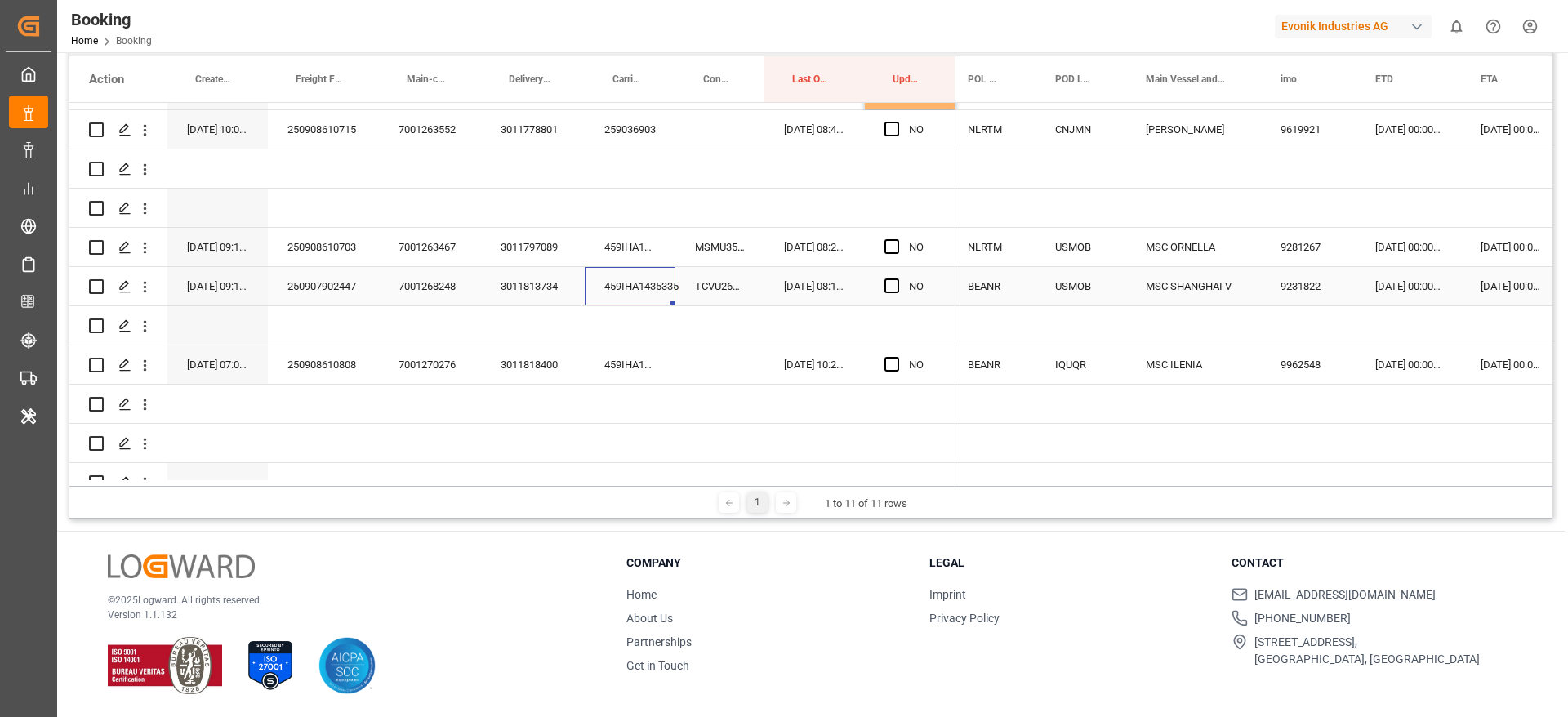
click at [614, 293] on div "459IHA1435335" at bounding box center [630, 286] width 91 height 39
click at [719, 280] on div "TCVU2613421" at bounding box center [719, 286] width 89 height 39
click at [895, 282] on span "Press SPACE to select this row." at bounding box center [892, 285] width 14 height 14
click at [896, 278] on input "Press SPACE to select this row." at bounding box center [896, 278] width 0 height 0
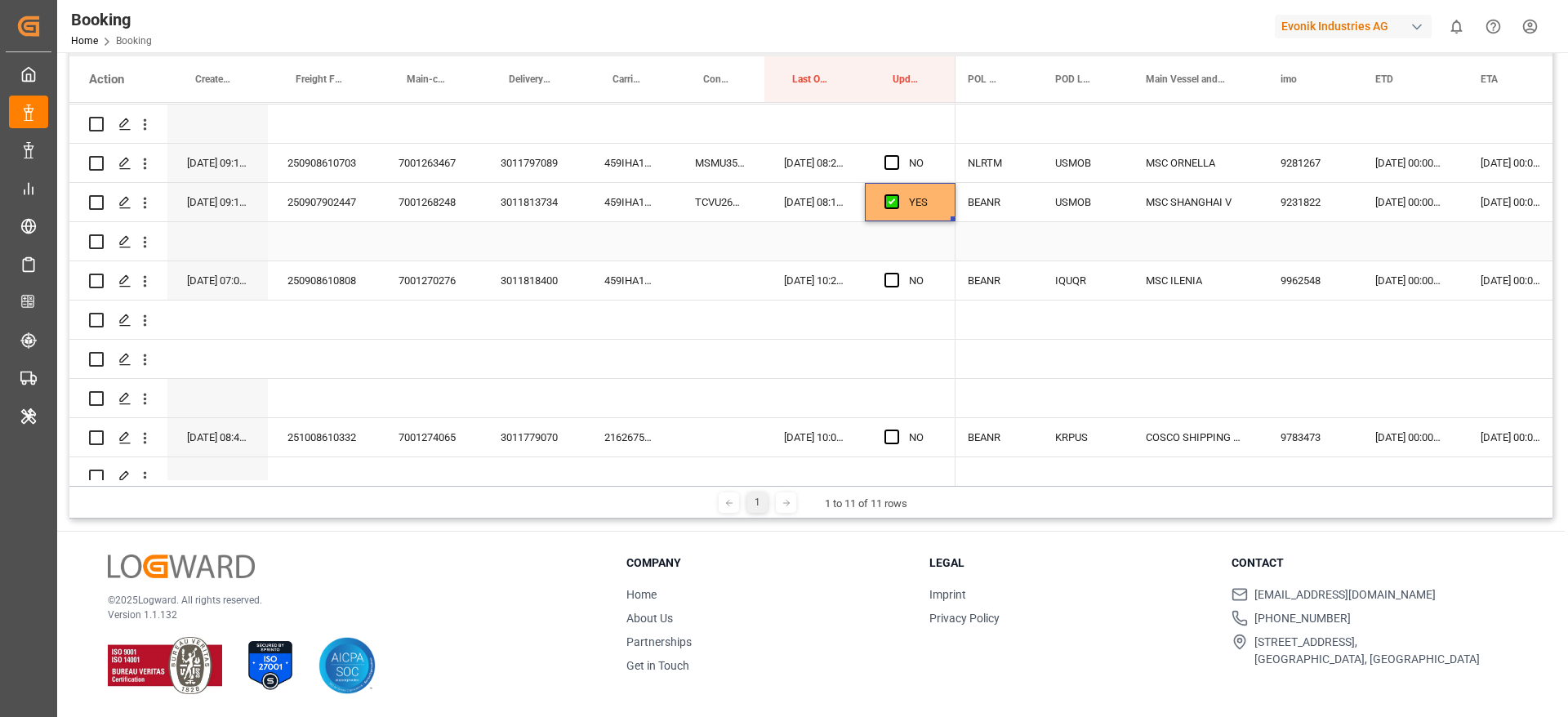
scroll to position [1526, 0]
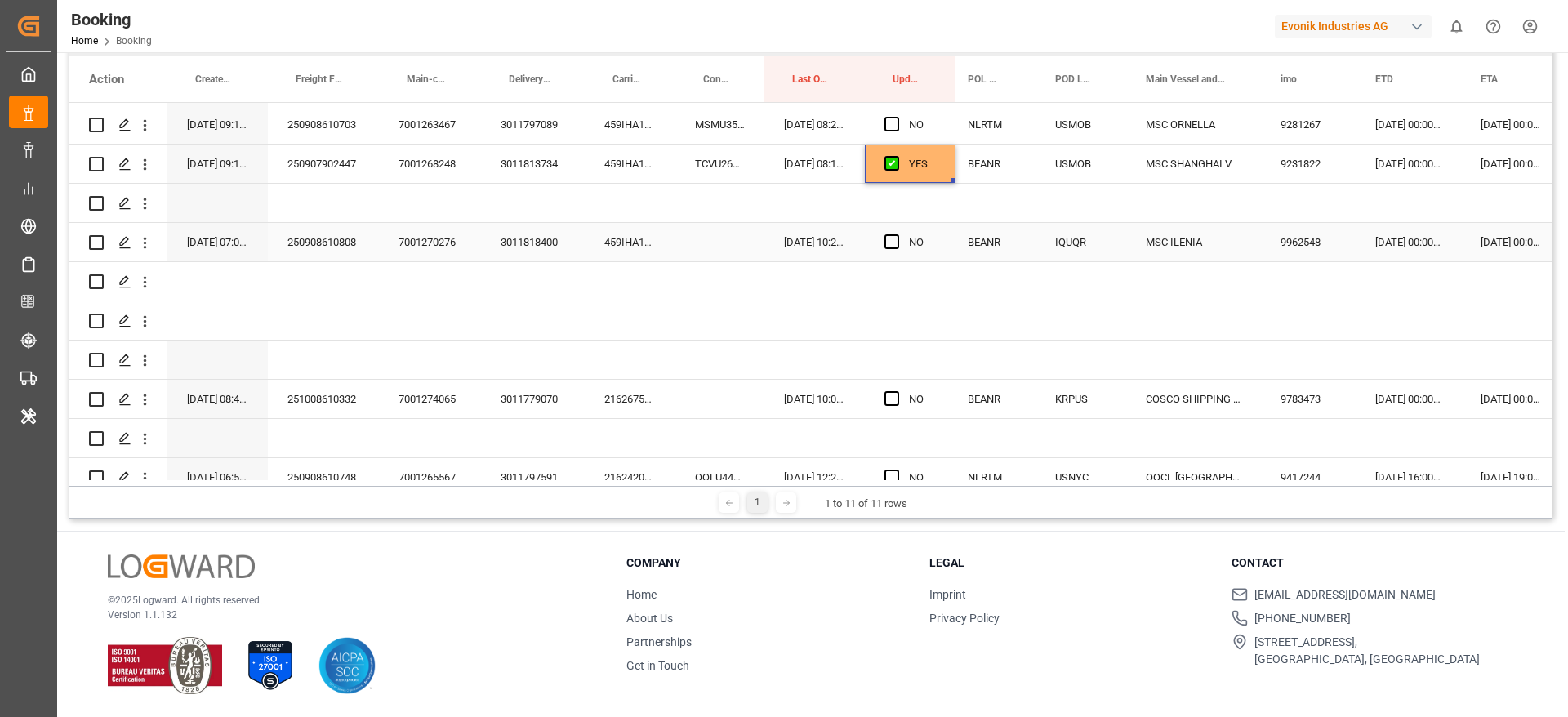
click at [623, 238] on div "459IHA1437145" at bounding box center [630, 241] width 91 height 39
click at [895, 240] on span "Press SPACE to select this row." at bounding box center [892, 241] width 14 height 14
click at [896, 234] on input "Press SPACE to select this row." at bounding box center [896, 234] width 0 height 0
click at [327, 252] on div "250908610808" at bounding box center [324, 241] width 111 height 39
click at [630, 241] on div "459IHA1437145" at bounding box center [630, 241] width 91 height 39
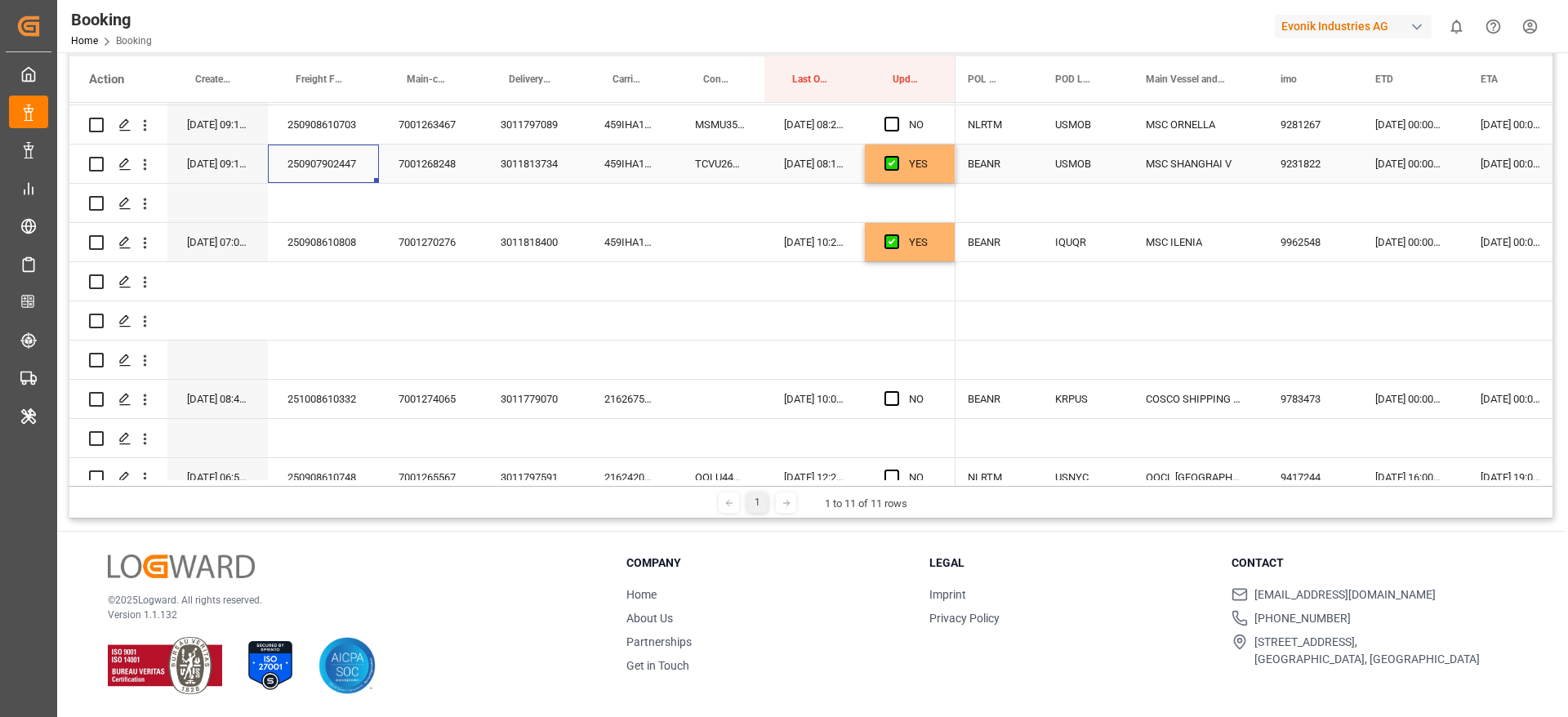
click at [323, 175] on div "250907902447" at bounding box center [324, 163] width 111 height 39
click at [623, 163] on div "459IHA1435335" at bounding box center [630, 163] width 91 height 39
click at [725, 163] on div "TCVU2613421" at bounding box center [719, 163] width 89 height 39
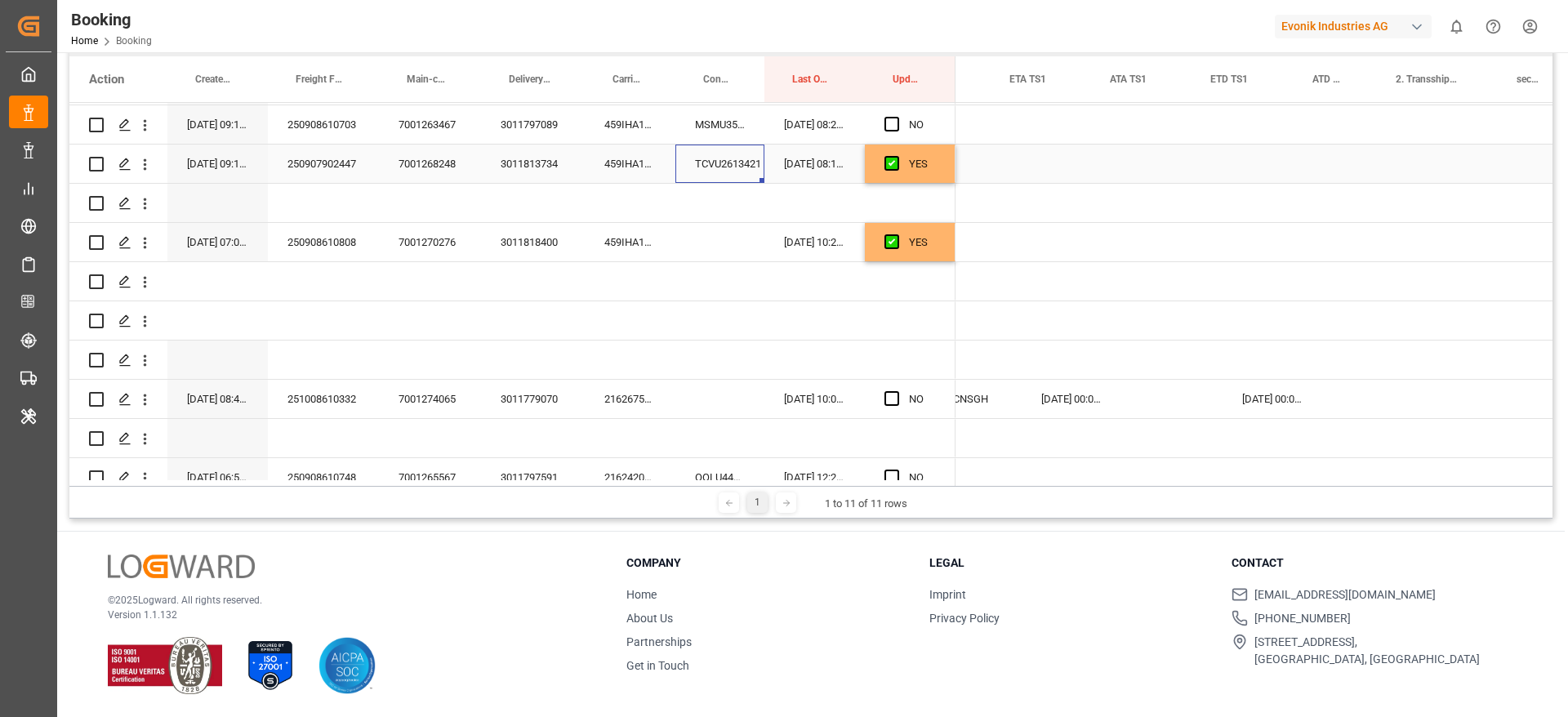
scroll to position [0, 0]
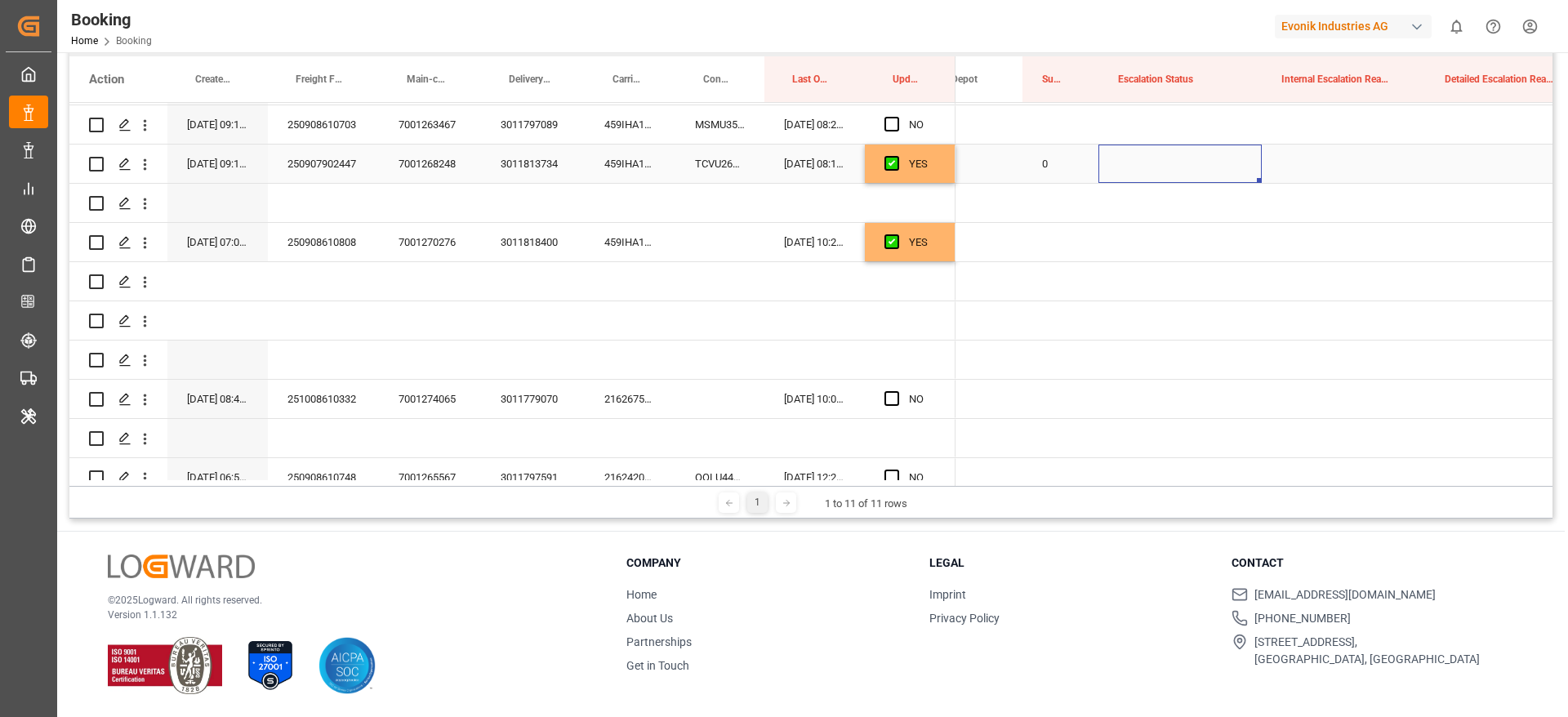
click at [1189, 162] on div "Press SPACE to select this row." at bounding box center [1180, 163] width 163 height 39
click at [1183, 168] on button "Select" at bounding box center [1180, 173] width 137 height 31
click at [1350, 161] on div "Press SPACE to select this row." at bounding box center [1343, 163] width 163 height 39
click at [1173, 192] on div "Press SPACE to select this row." at bounding box center [1180, 203] width 163 height 39
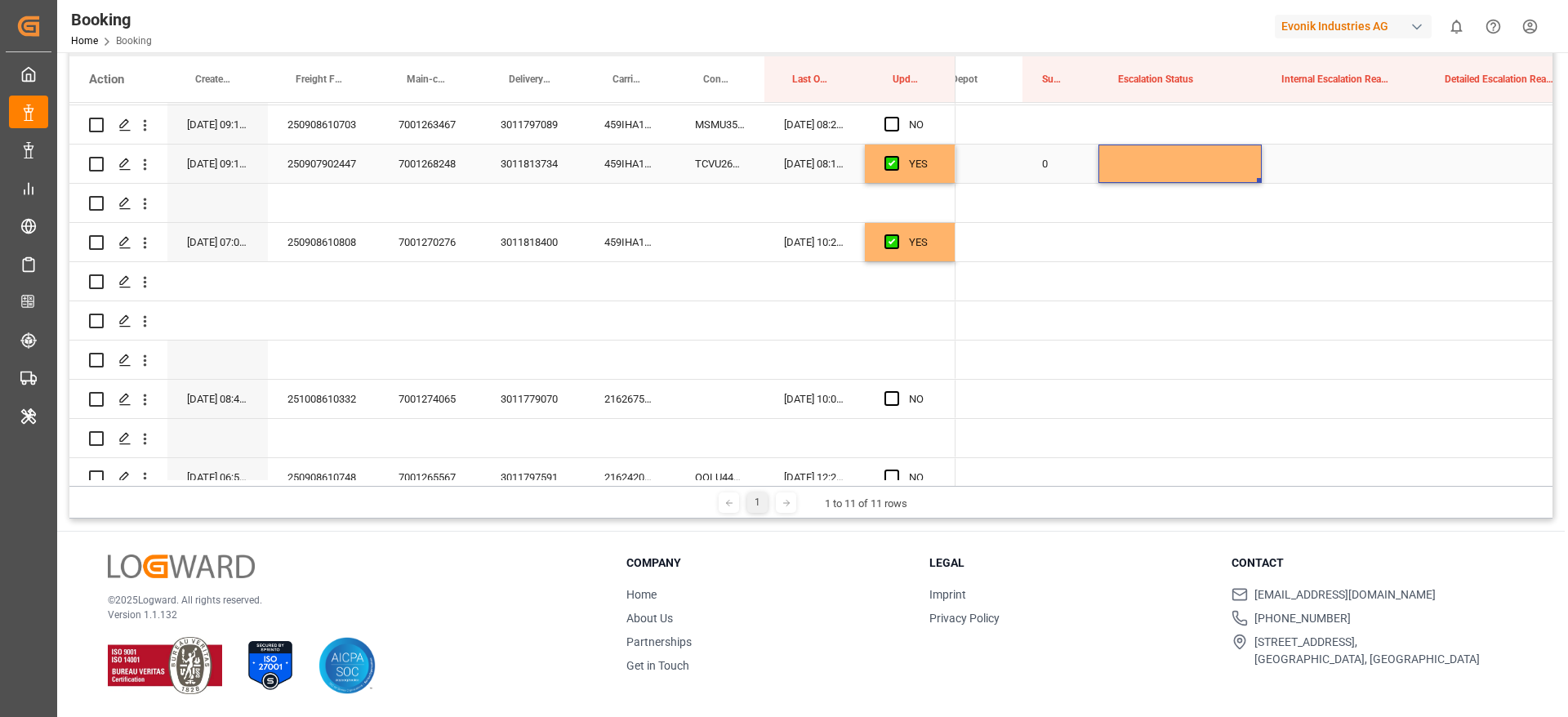
click at [1214, 167] on div "Press SPACE to select this row." at bounding box center [1180, 163] width 163 height 39
click at [1341, 167] on div "Press SPACE to select this row." at bounding box center [1343, 163] width 163 height 39
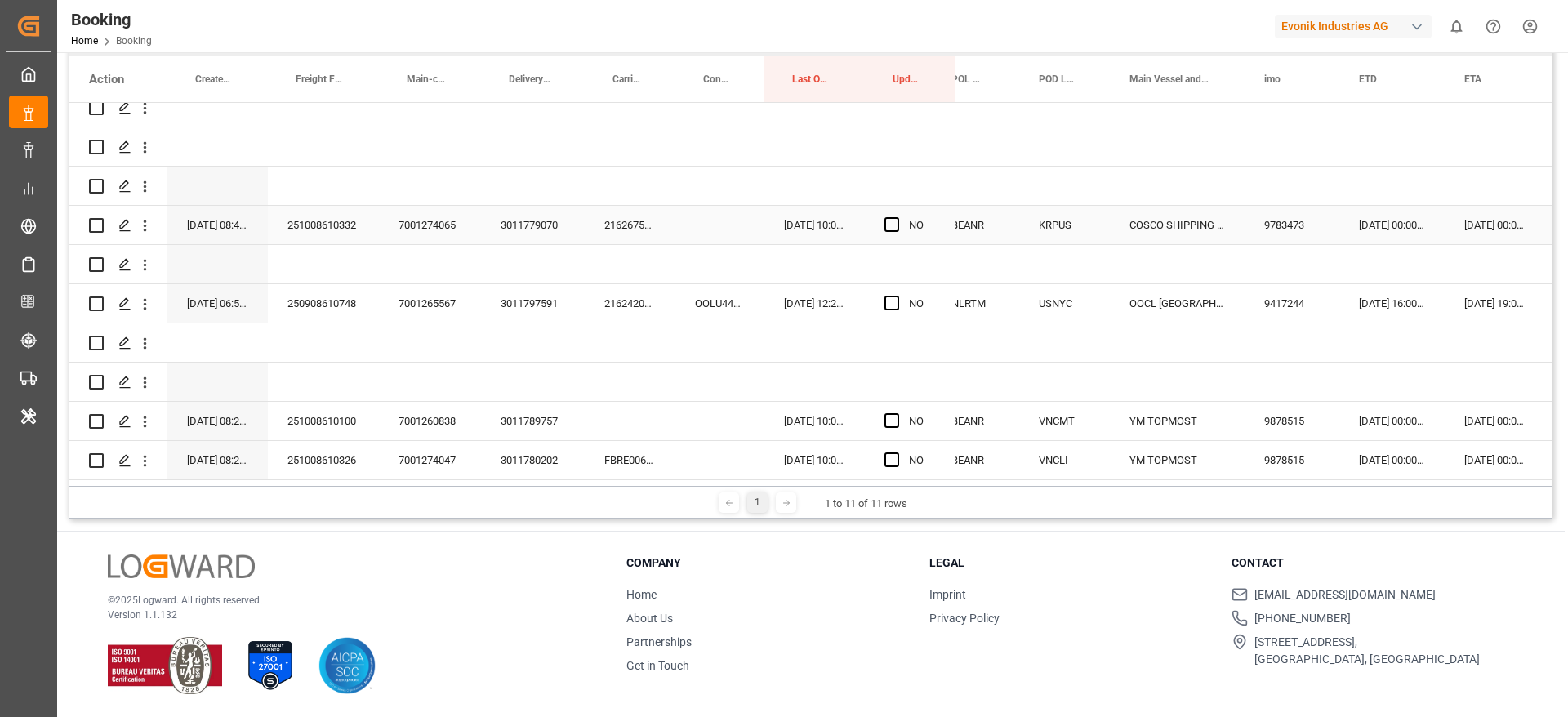
click at [617, 218] on div "2162675660" at bounding box center [630, 224] width 91 height 39
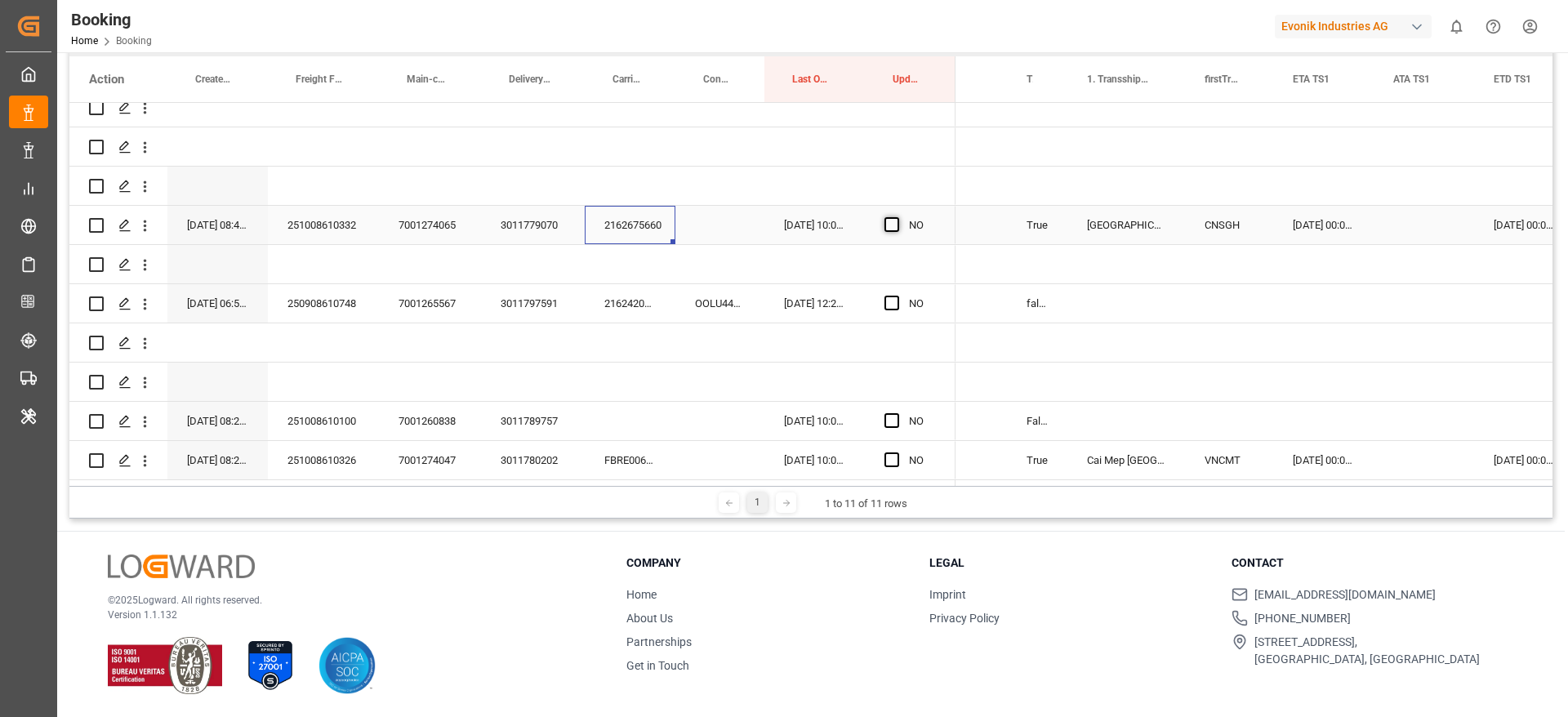
click at [894, 220] on span "Press SPACE to select this row." at bounding box center [892, 224] width 14 height 14
click at [896, 217] on input "Press SPACE to select this row." at bounding box center [896, 217] width 0 height 0
click at [623, 311] on div "2162420550" at bounding box center [630, 303] width 91 height 39
click at [727, 287] on div "OOLU4433789" at bounding box center [719, 303] width 89 height 39
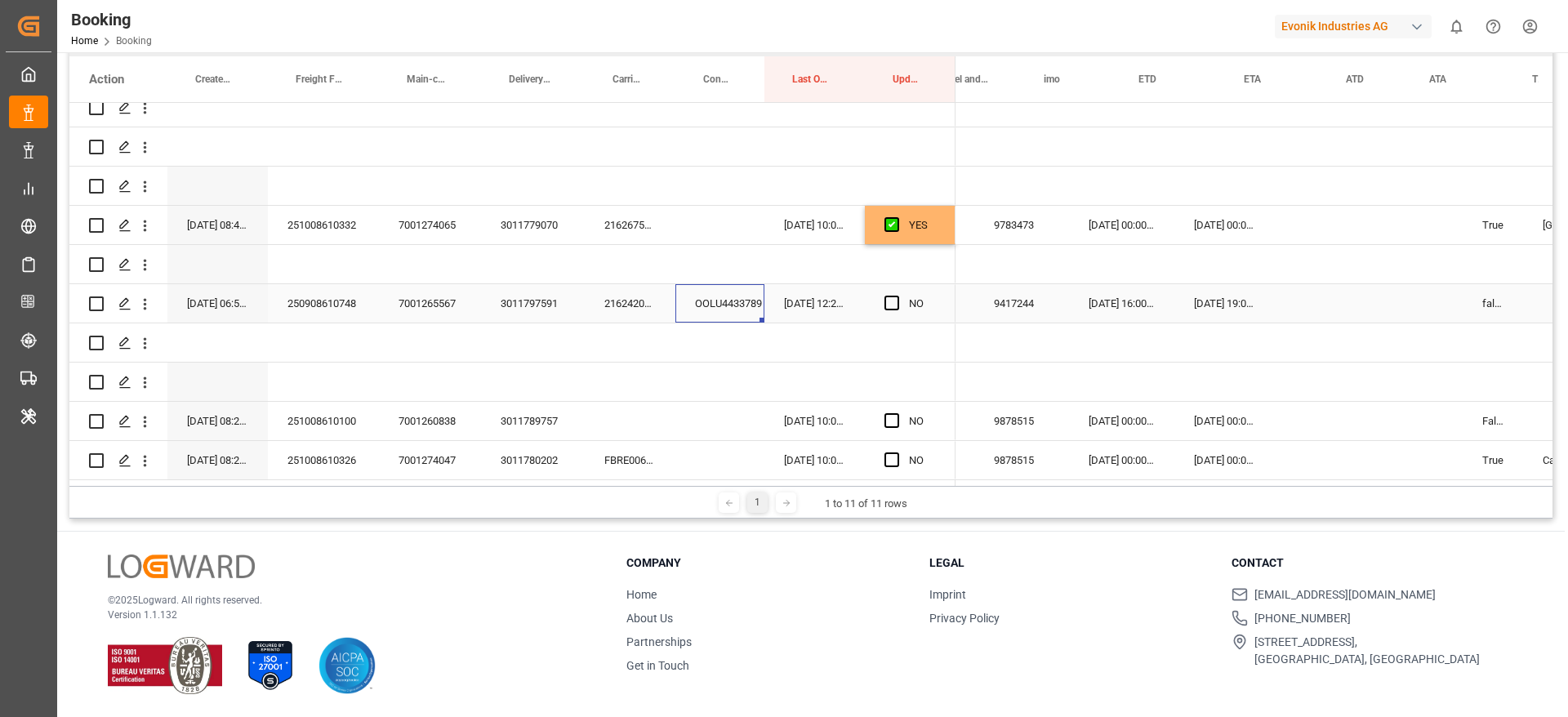
scroll to position [0, 791]
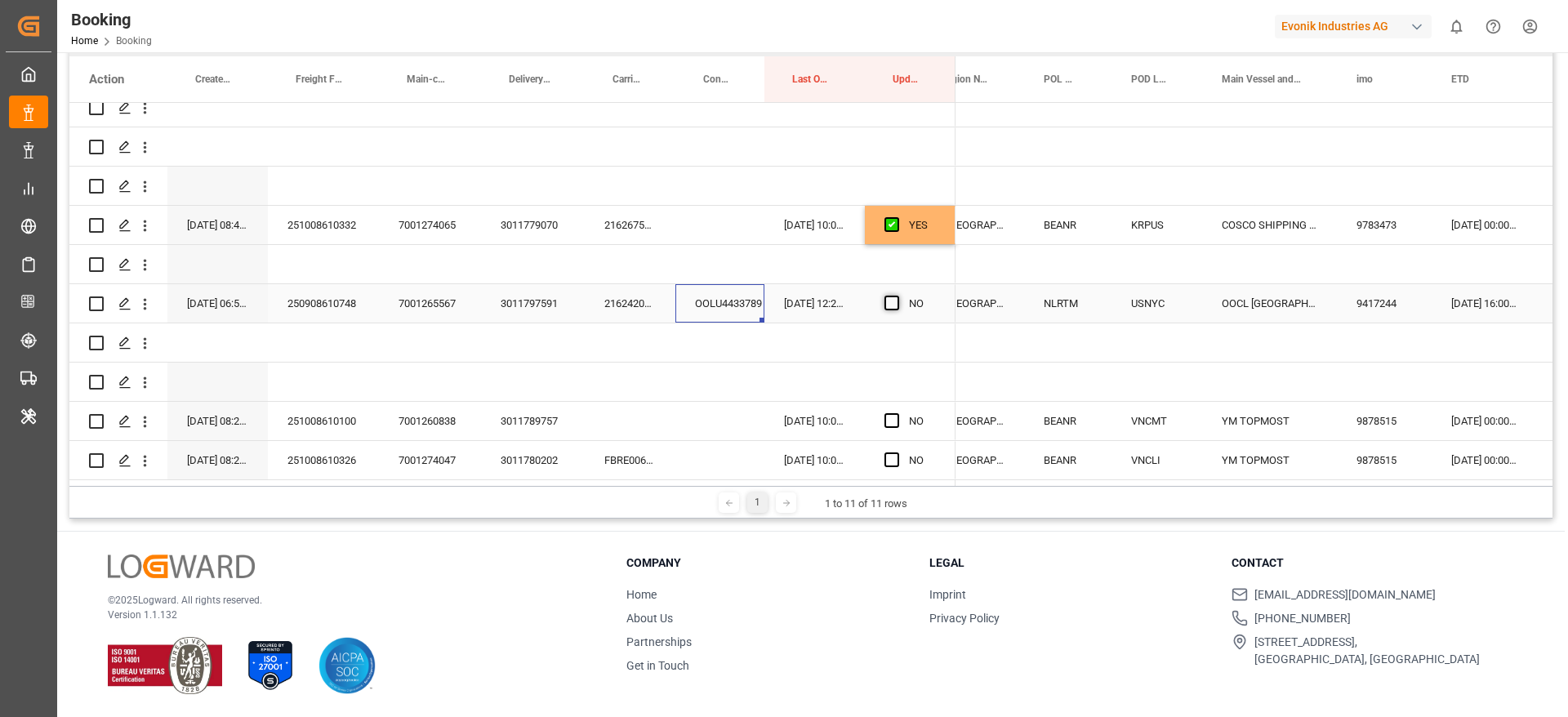
click at [895, 295] on span "Press SPACE to select this row." at bounding box center [892, 302] width 14 height 14
click at [896, 295] on input "Press SPACE to select this row." at bounding box center [896, 295] width 0 height 0
click at [312, 422] on div "251008610100" at bounding box center [324, 421] width 111 height 39
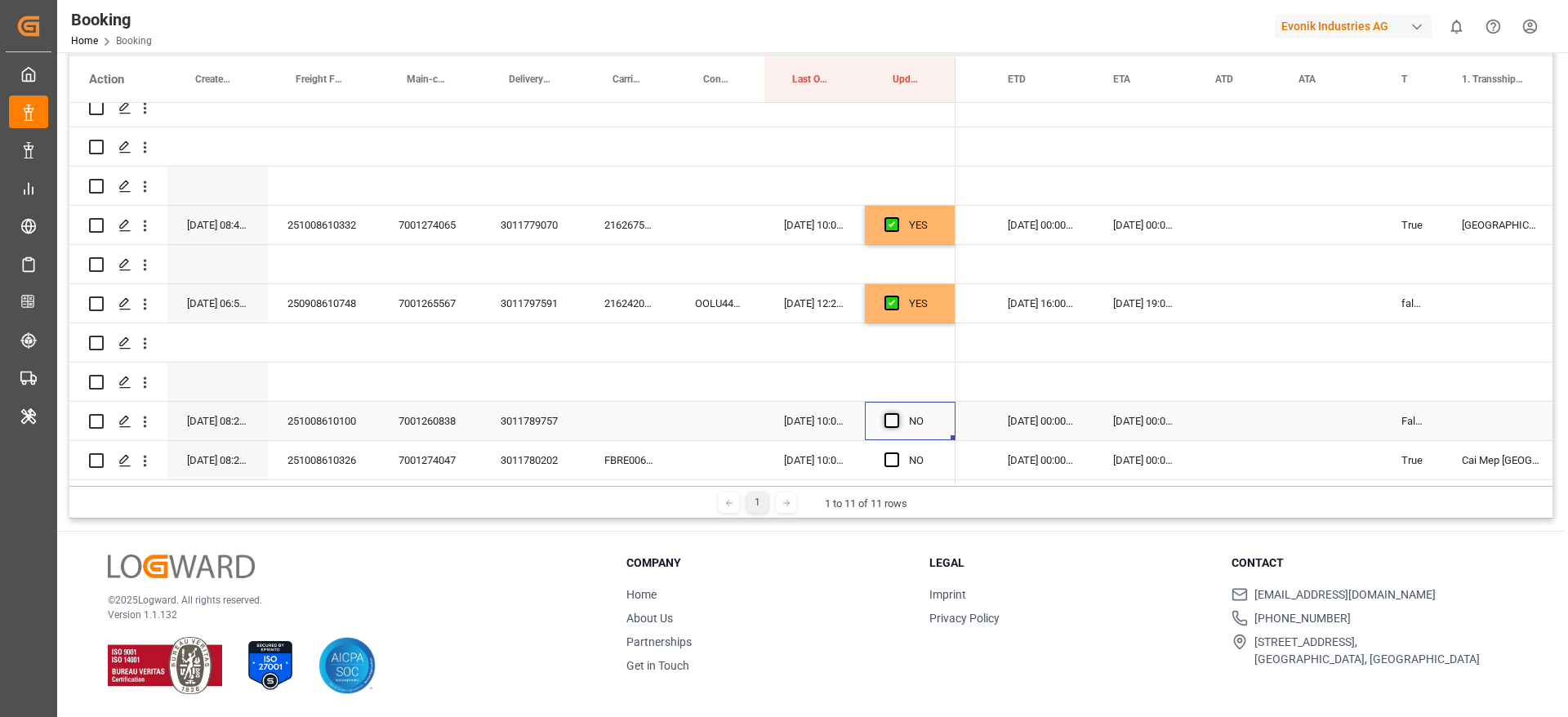
click at [893, 415] on span "Press SPACE to select this row." at bounding box center [892, 421] width 14 height 14
click at [896, 414] on input "Press SPACE to select this row." at bounding box center [896, 414] width 0 height 0
click at [614, 456] on div "FBRE0064121" at bounding box center [630, 460] width 91 height 39
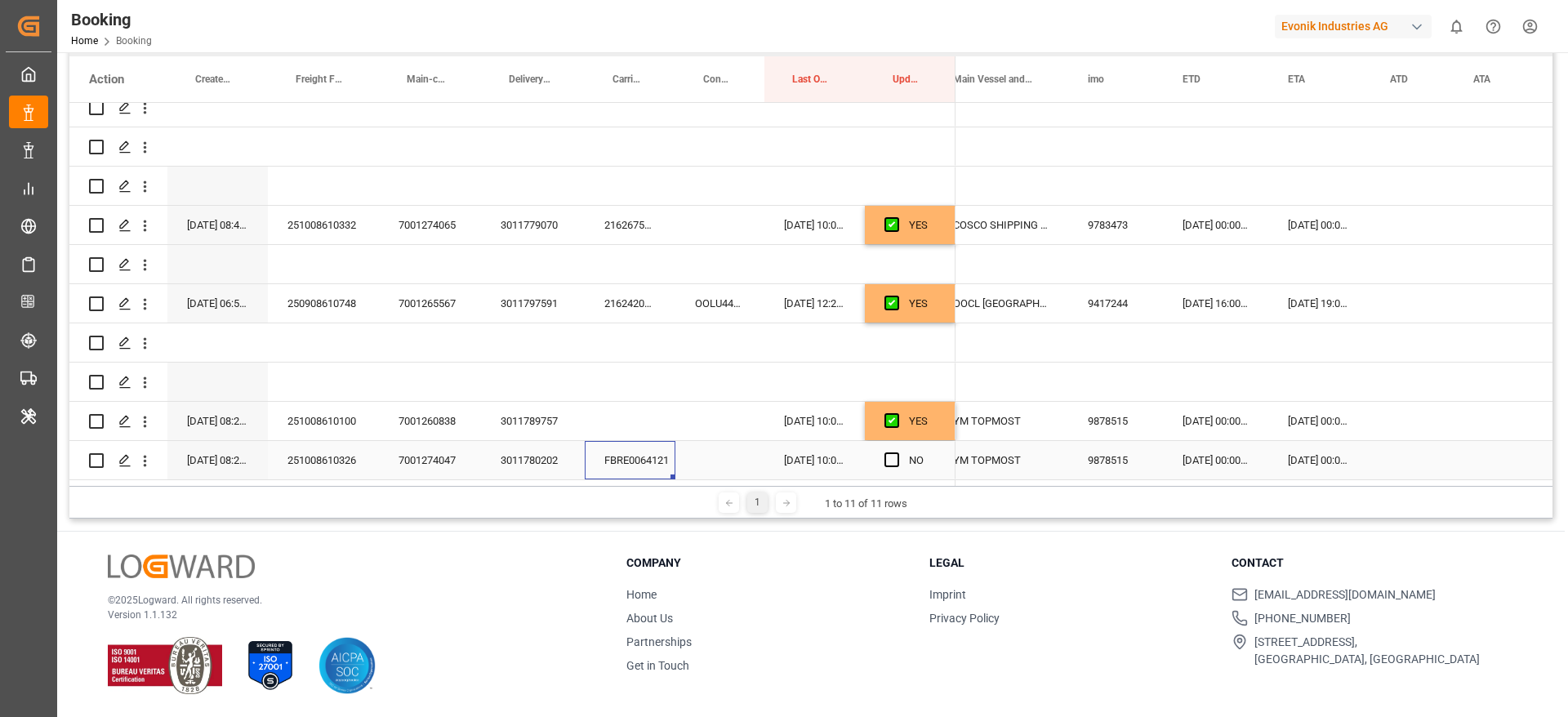
click at [1213, 453] on div "06-10-2025 00:00:00" at bounding box center [1215, 460] width 105 height 39
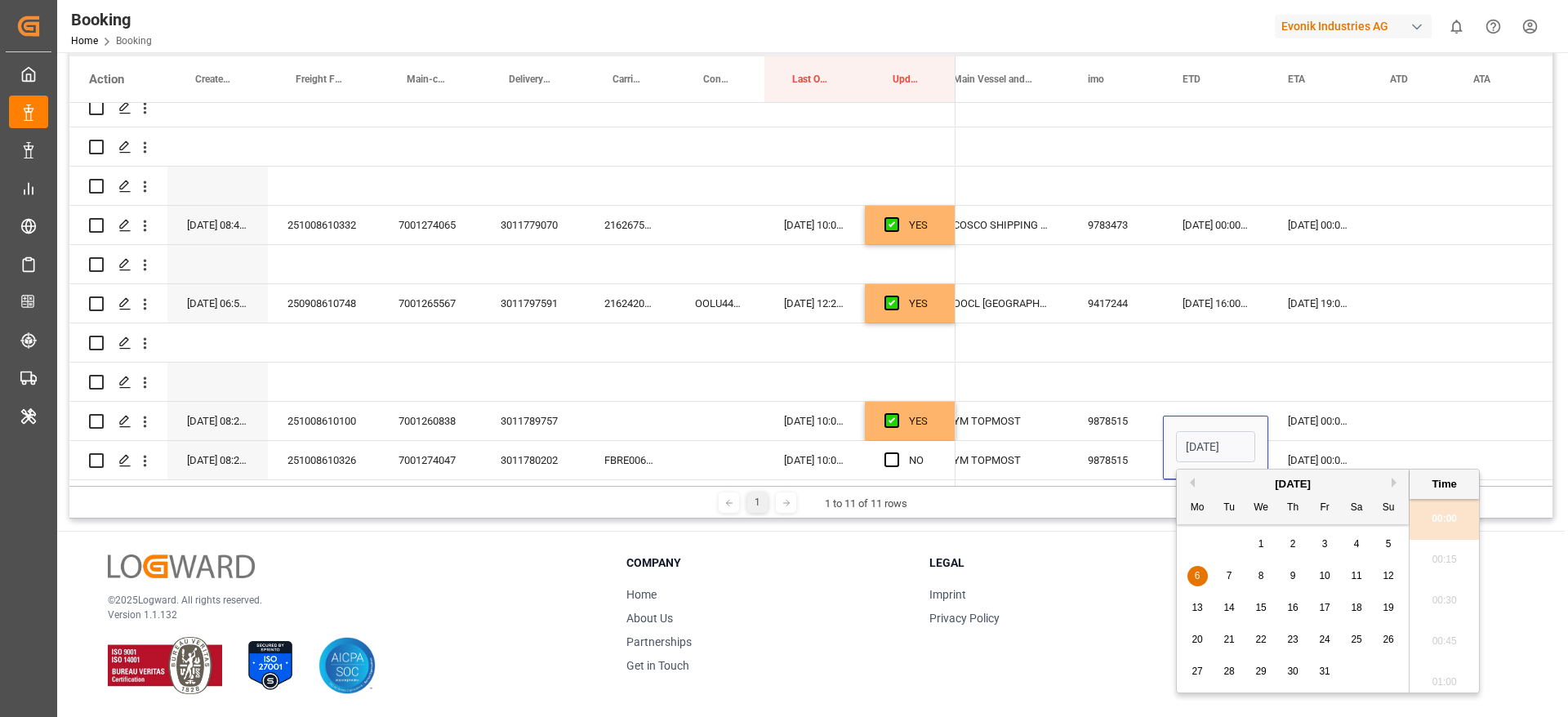
click at [1393, 541] on div "5" at bounding box center [1388, 545] width 21 height 20
type input "05-10-2025 00:00"
click at [1350, 456] on div "26-11-2025 00:00:00" at bounding box center [1320, 460] width 102 height 39
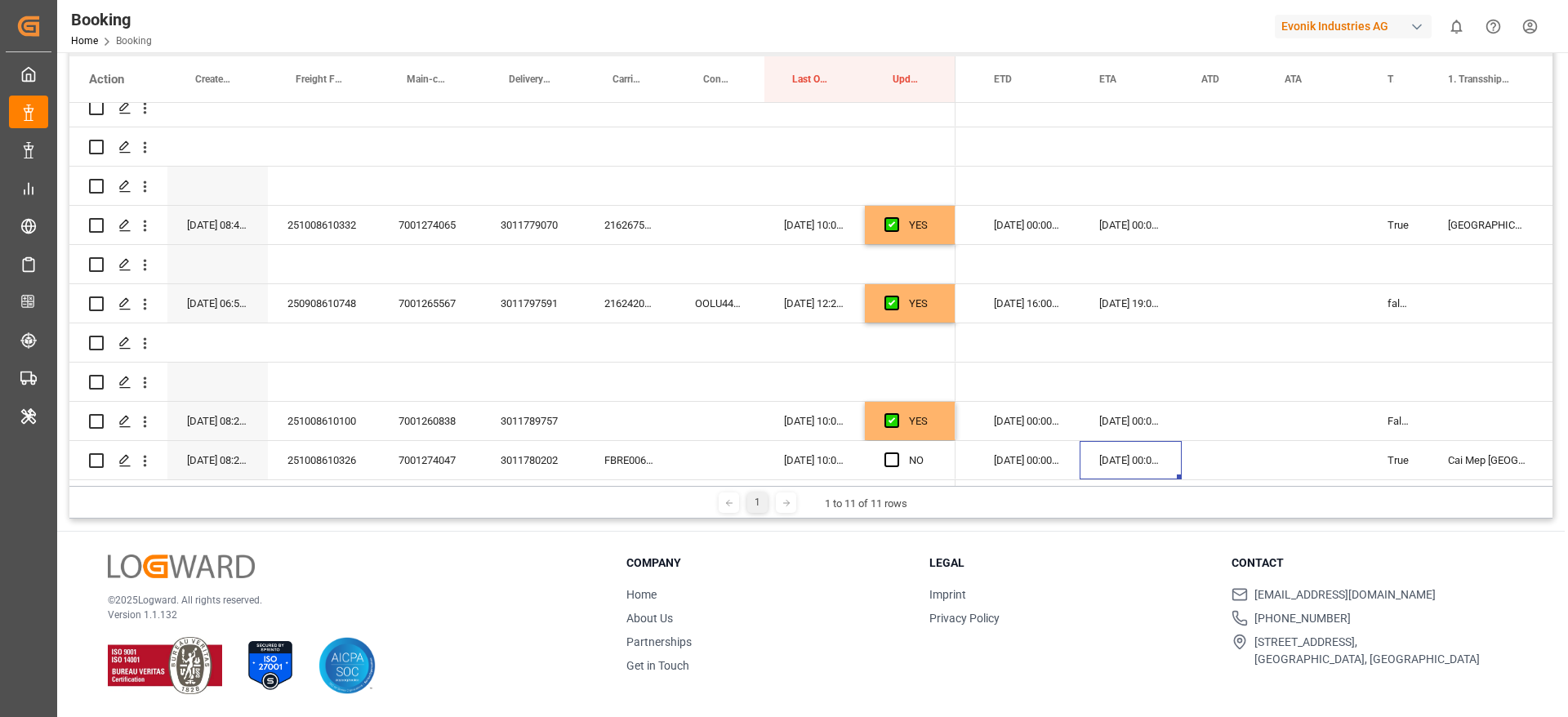
click at [1148, 451] on div "26-11-2025 00:00:00" at bounding box center [1130, 460] width 102 height 39
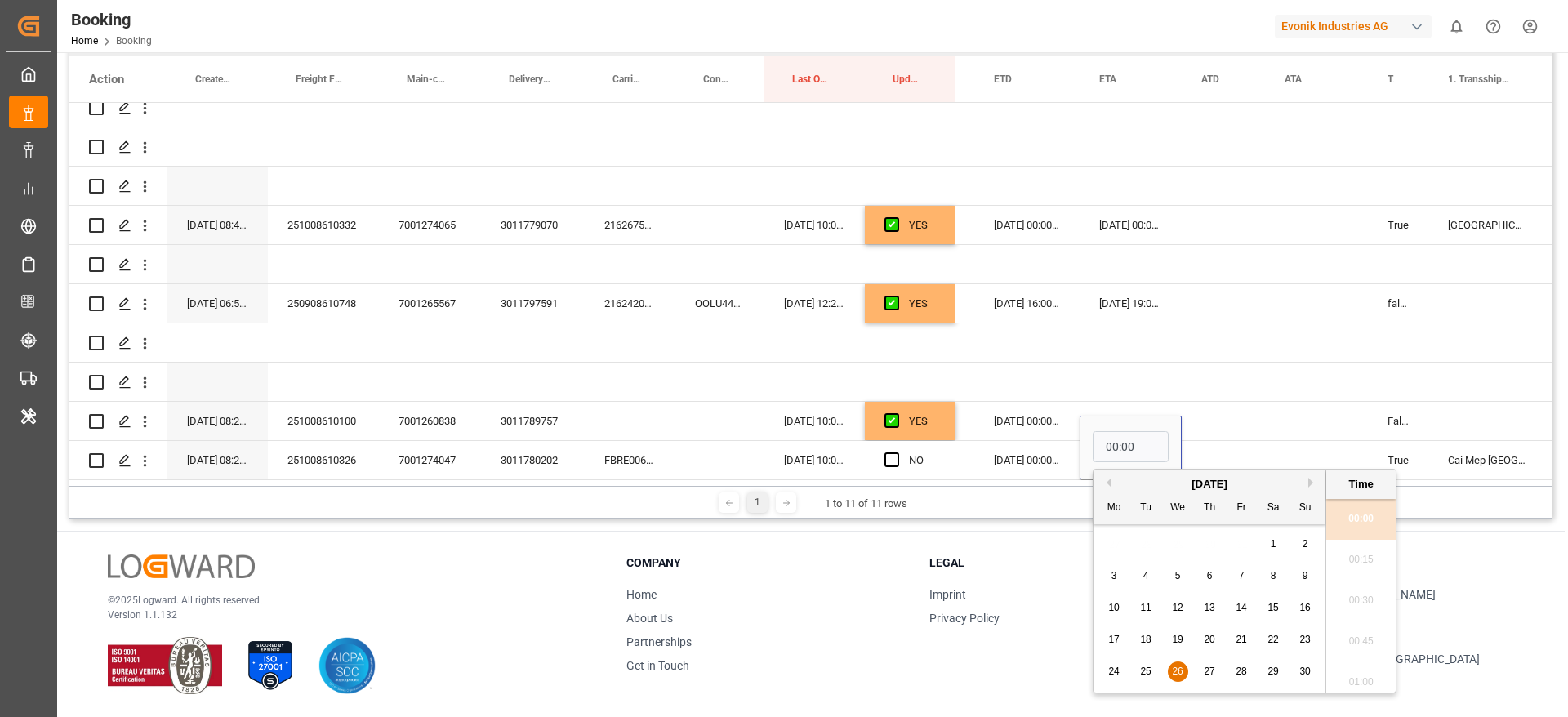
click at [1300, 669] on span "30" at bounding box center [1304, 671] width 11 height 12
type input "30-11-2025 00:00"
click at [1254, 450] on div "Press SPACE to select this row." at bounding box center [1223, 460] width 83 height 39
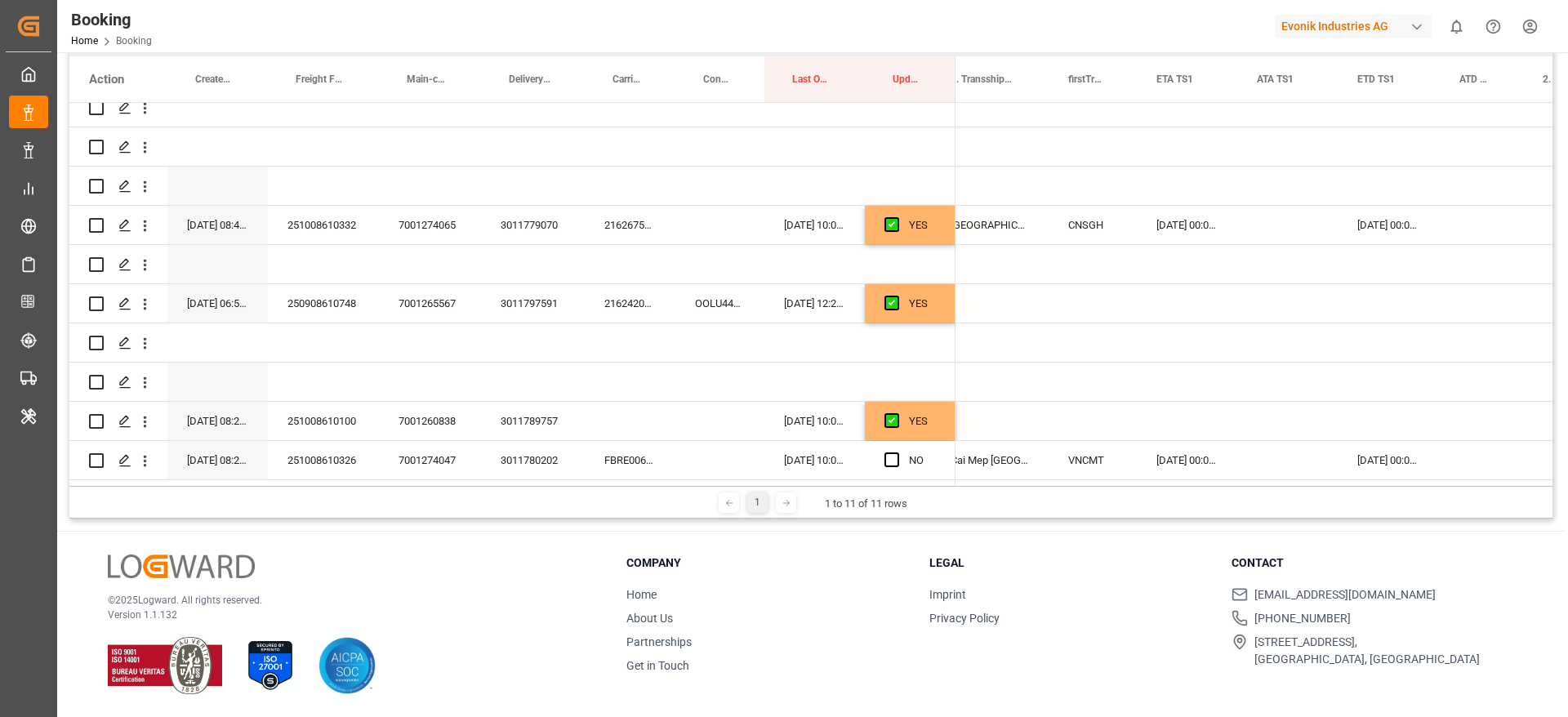
click at [1205, 453] on div "19-11-2025 00:00:00" at bounding box center [1187, 460] width 100 height 39
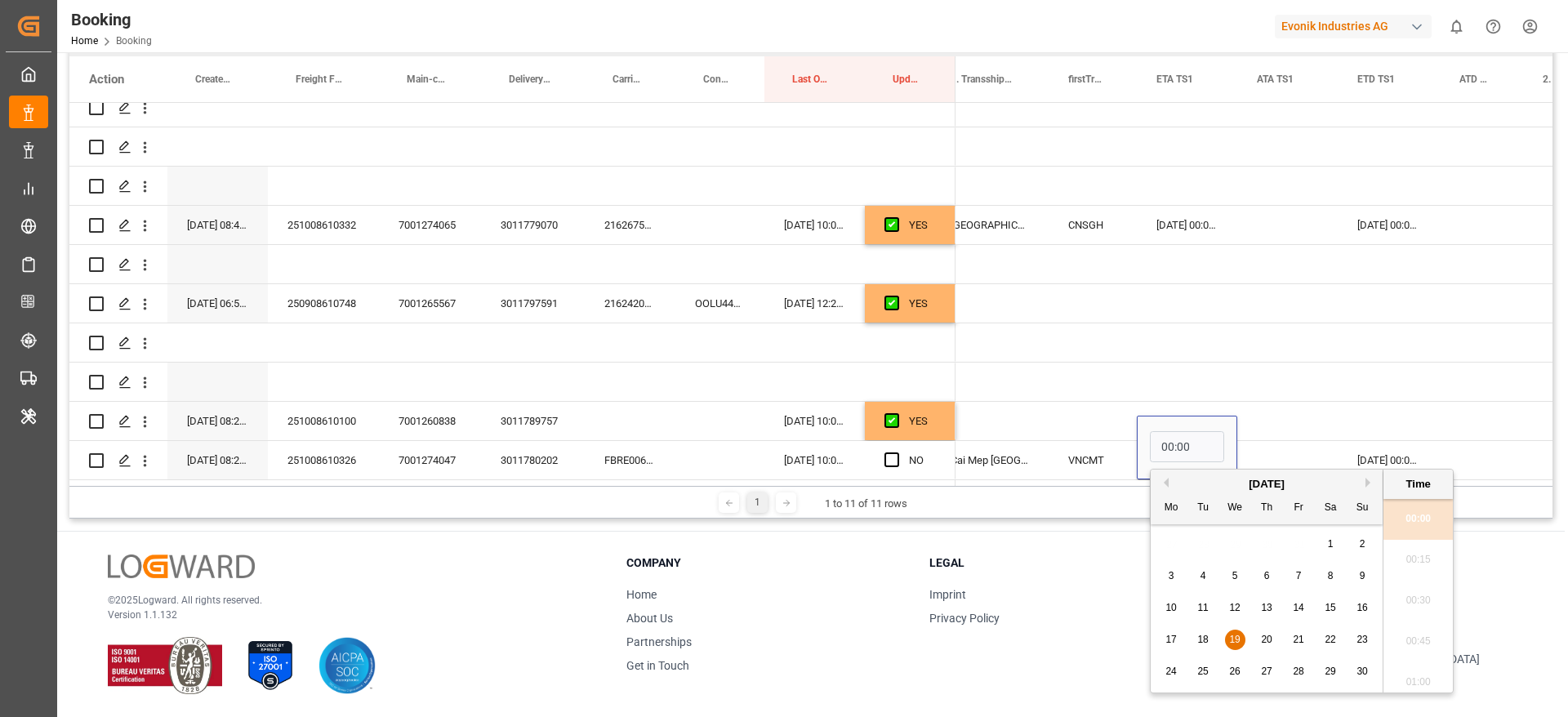
click at [1239, 669] on span "26" at bounding box center [1234, 671] width 11 height 12
type input "26-11-2025 00:00"
click at [1377, 446] on div "20-11-2025 00:00:00" at bounding box center [1389, 460] width 102 height 39
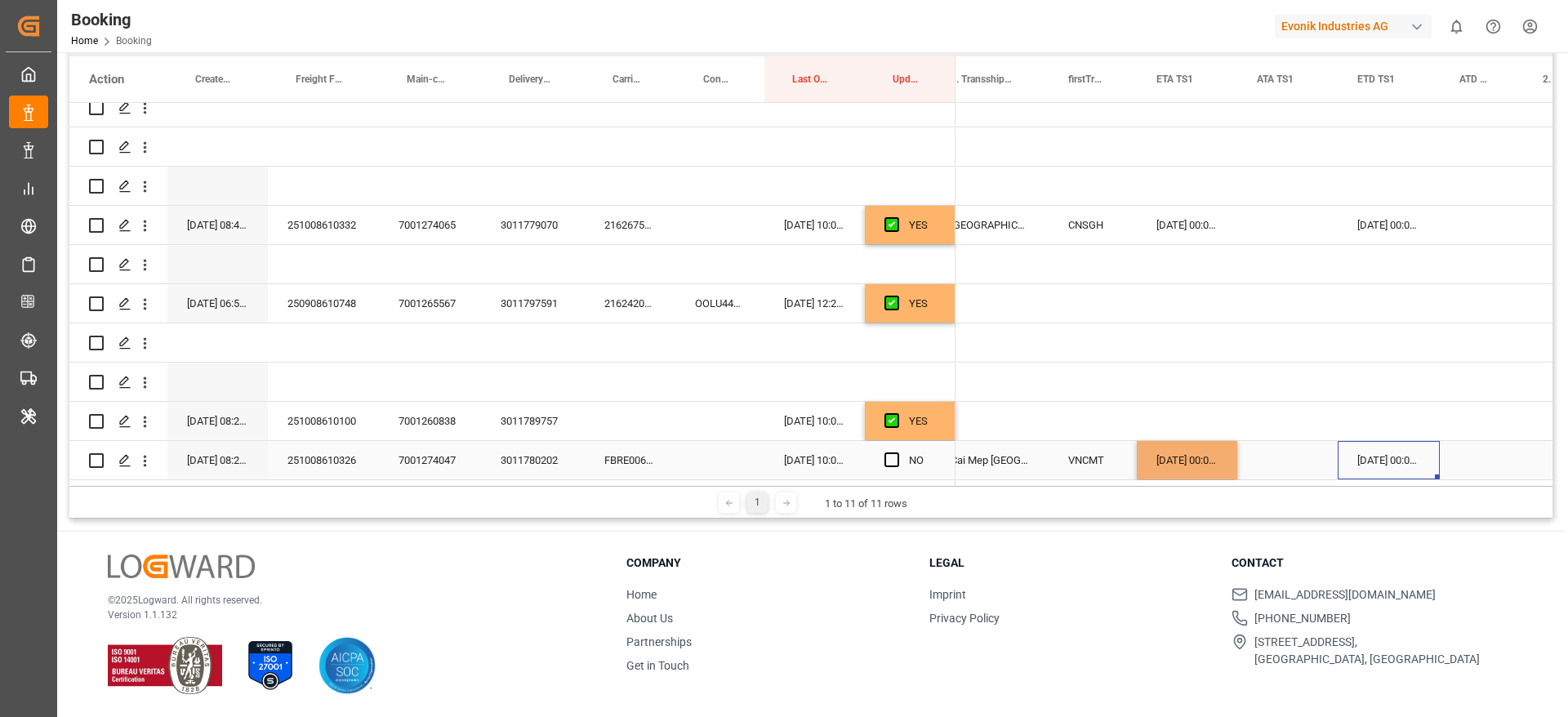
click at [1377, 446] on div "20-11-2025 00:00:00" at bounding box center [1389, 460] width 102 height 39
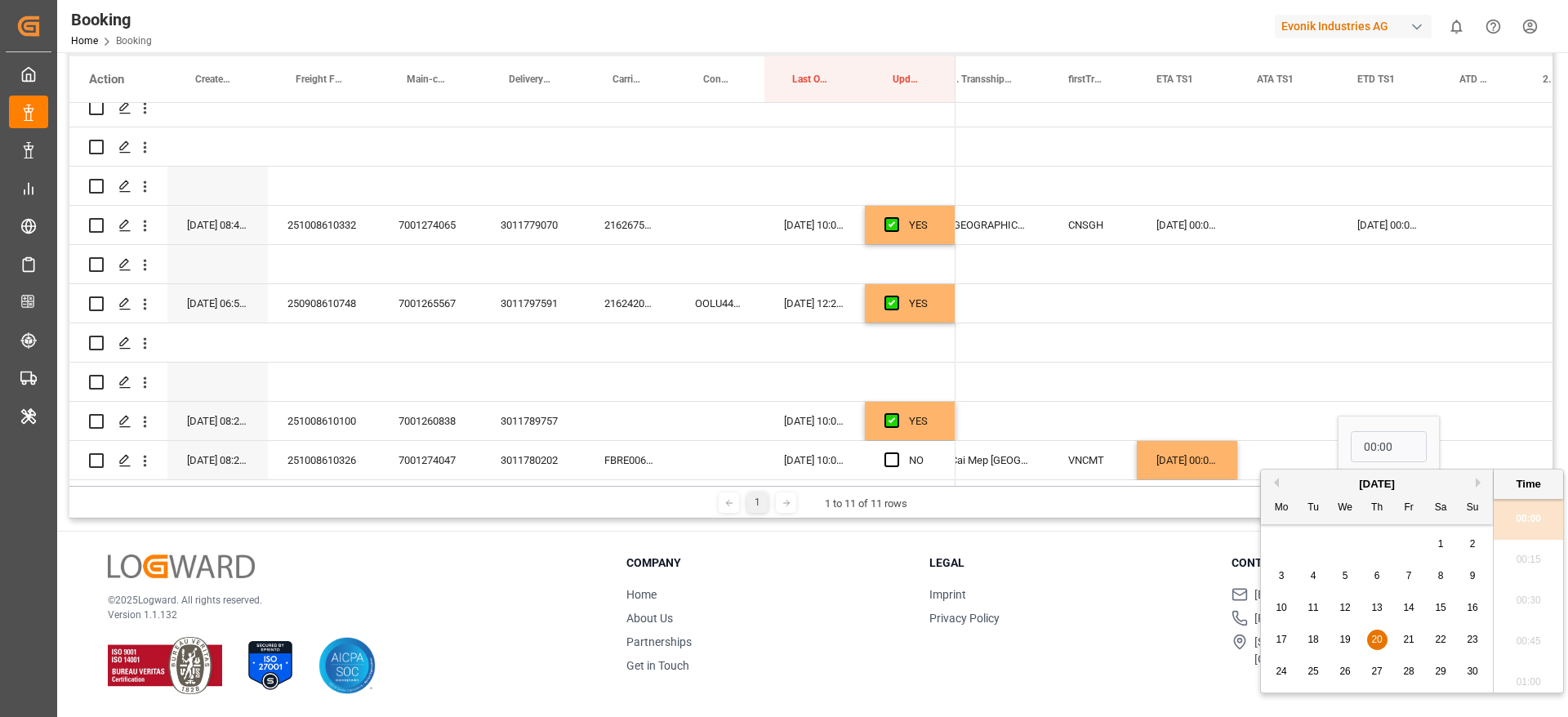
click at [1411, 679] on div "28" at bounding box center [1408, 672] width 21 height 20
type input "28-11-2025 00:00"
click at [1266, 450] on div "Press SPACE to select this row." at bounding box center [1287, 460] width 100 height 39
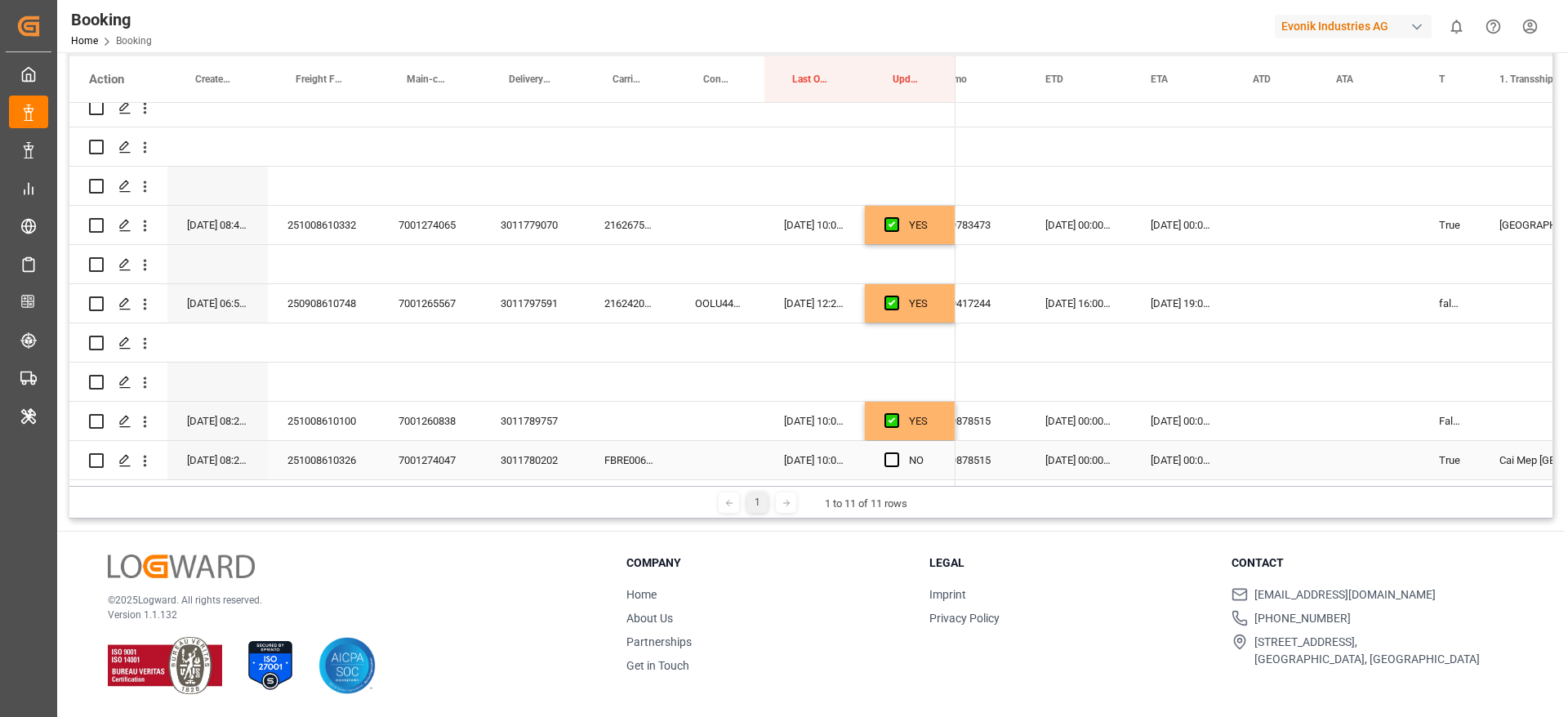
click at [883, 458] on div "NO" at bounding box center [910, 460] width 91 height 39
click at [896, 453] on span "Press SPACE to select this row." at bounding box center [892, 459] width 14 height 14
click at [896, 452] on input "Press SPACE to select this row." at bounding box center [896, 452] width 0 height 0
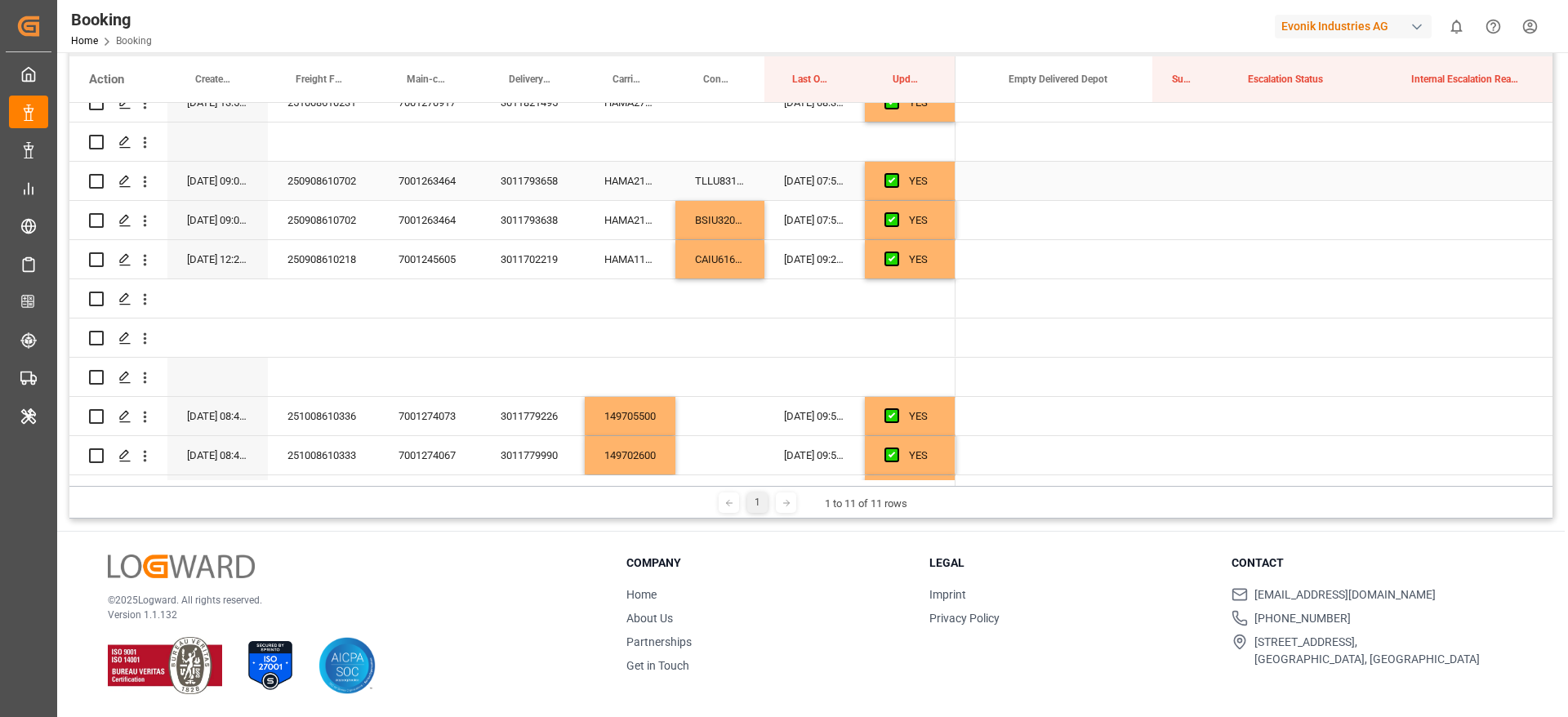
click at [1213, 184] on div "Press SPACE to select this row." at bounding box center [1189, 180] width 76 height 39
click at [1197, 188] on div "Press SPACE to select this row." at bounding box center [1189, 180] width 76 height 39
click at [1193, 193] on input "Press SPACE to select this row." at bounding box center [1190, 190] width 50 height 31
type input "0"
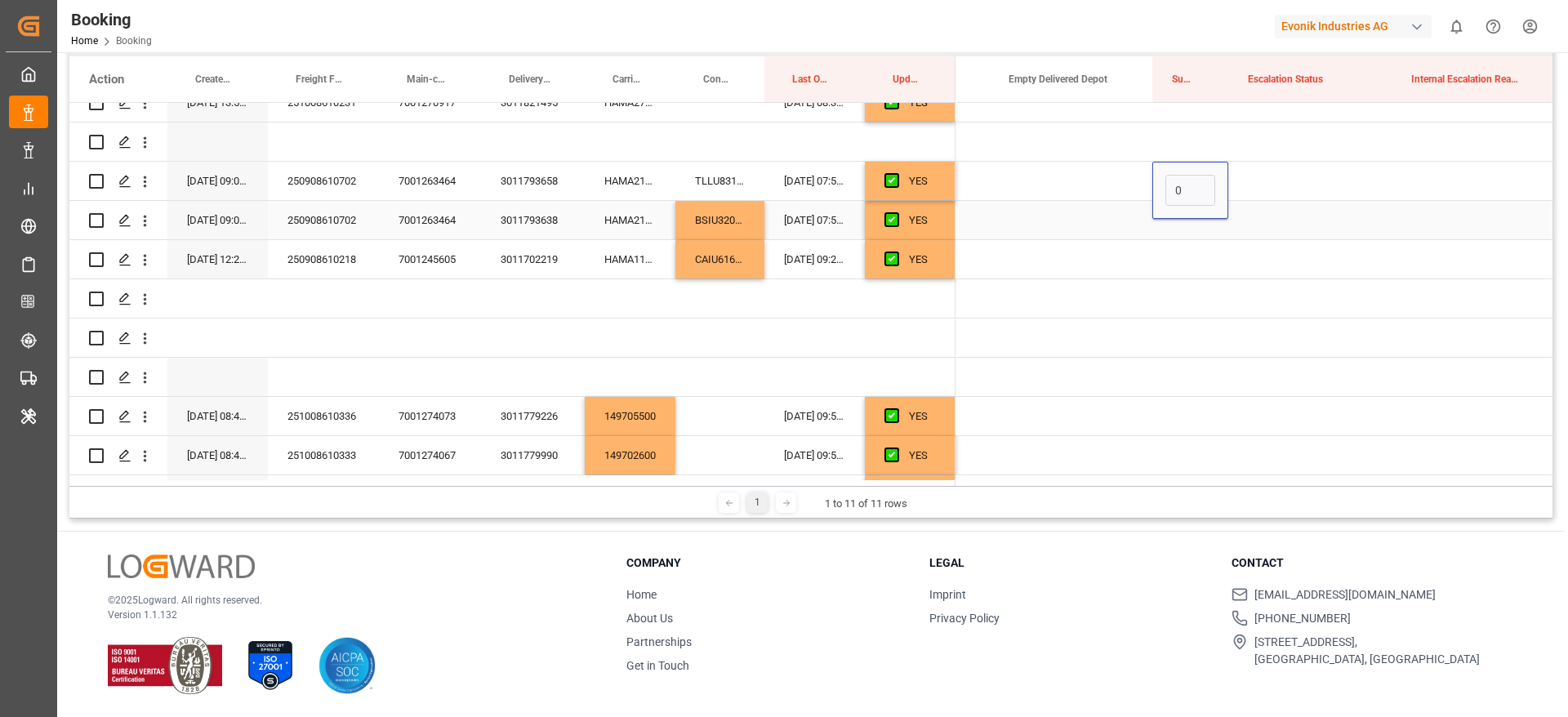
click at [1277, 180] on div "Press SPACE to select this row." at bounding box center [1310, 180] width 163 height 39
click at [1214, 192] on div "0" at bounding box center [1189, 180] width 76 height 39
drag, startPoint x: 1225, startPoint y: 197, endPoint x: 1224, endPoint y: 266, distance: 69.0
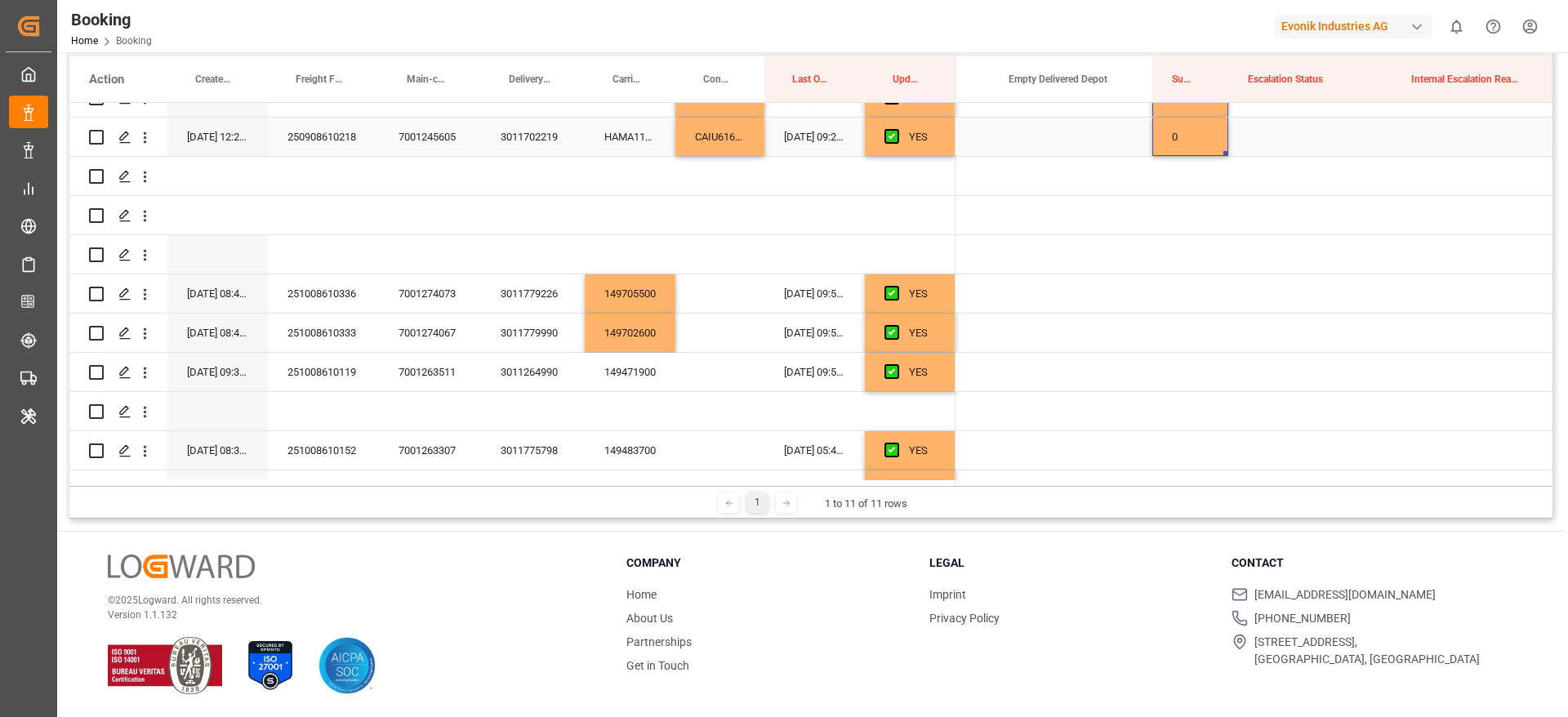
click at [1191, 136] on div "0" at bounding box center [1189, 136] width 76 height 39
click at [1196, 288] on div "Press SPACE to select this row." at bounding box center [1189, 293] width 76 height 39
click at [1180, 317] on div "Press SPACE to select this row." at bounding box center [1189, 333] width 76 height 39
click at [1189, 360] on div "Press SPACE to select this row." at bounding box center [1189, 372] width 76 height 39
click at [1189, 360] on div "0" at bounding box center [1189, 372] width 76 height 39
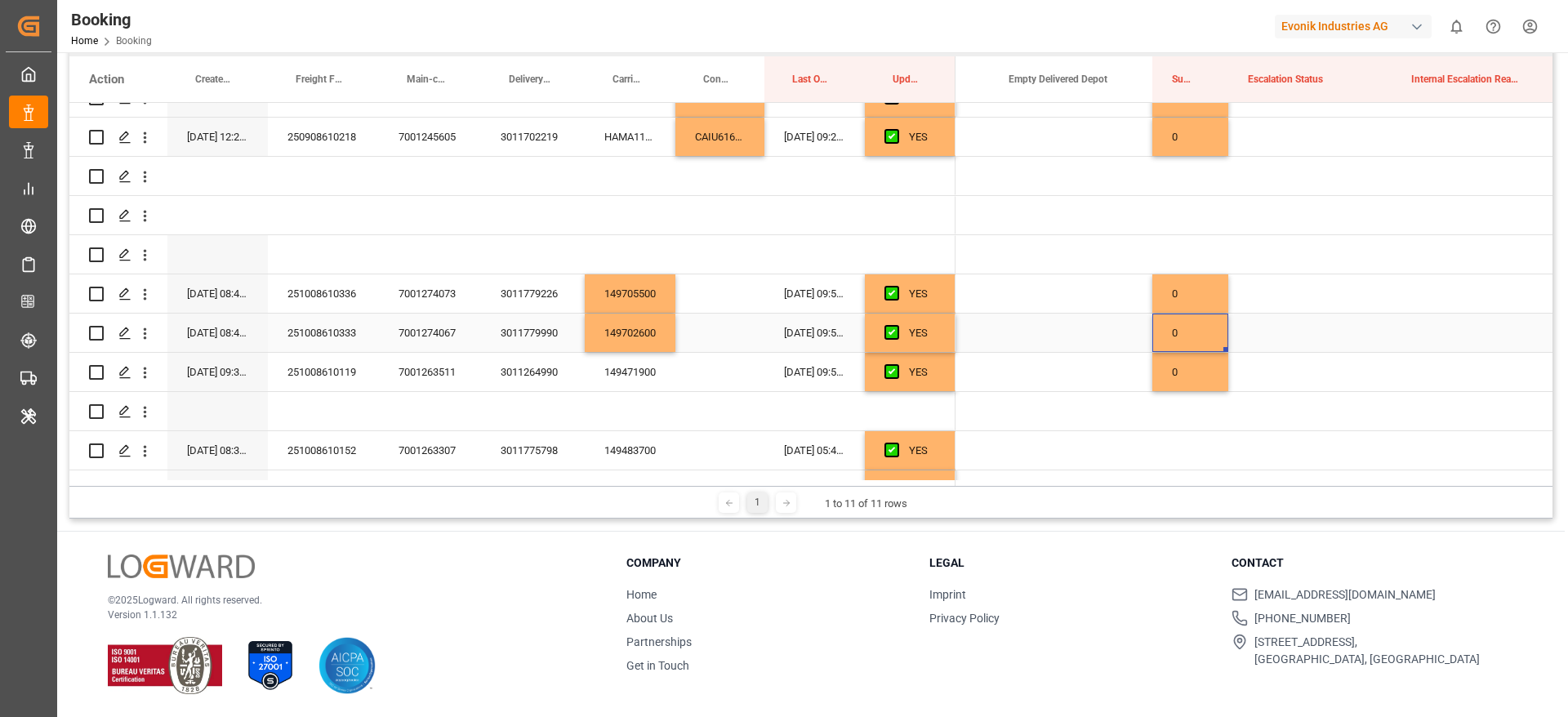
click at [1205, 332] on div "0" at bounding box center [1189, 333] width 76 height 39
click at [1197, 381] on div "0" at bounding box center [1189, 372] width 76 height 39
click at [1198, 377] on input "0" at bounding box center [1190, 381] width 50 height 31
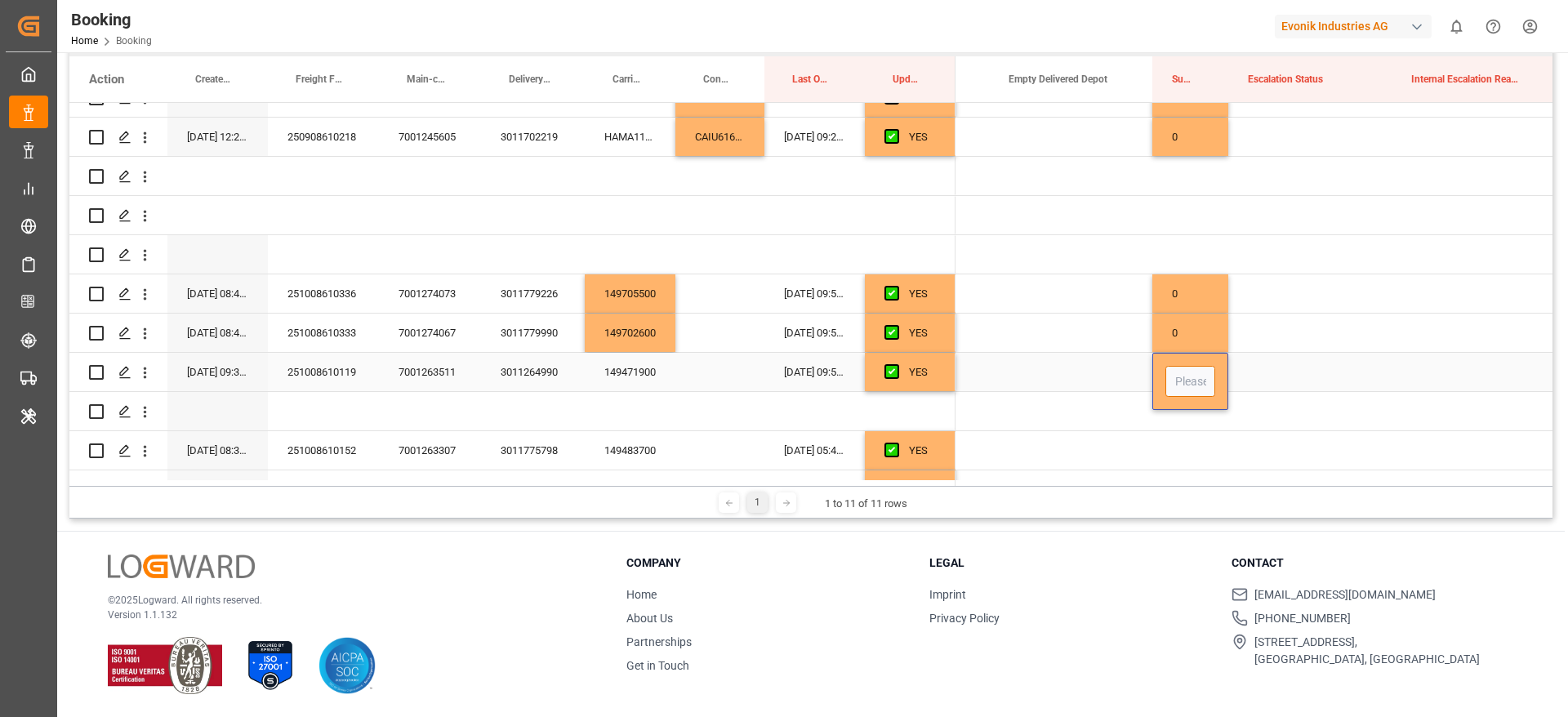
type input "0"
click at [1243, 369] on div "Press SPACE to select this row." at bounding box center [1310, 372] width 163 height 39
click at [1197, 376] on div "0" at bounding box center [1189, 372] width 76 height 39
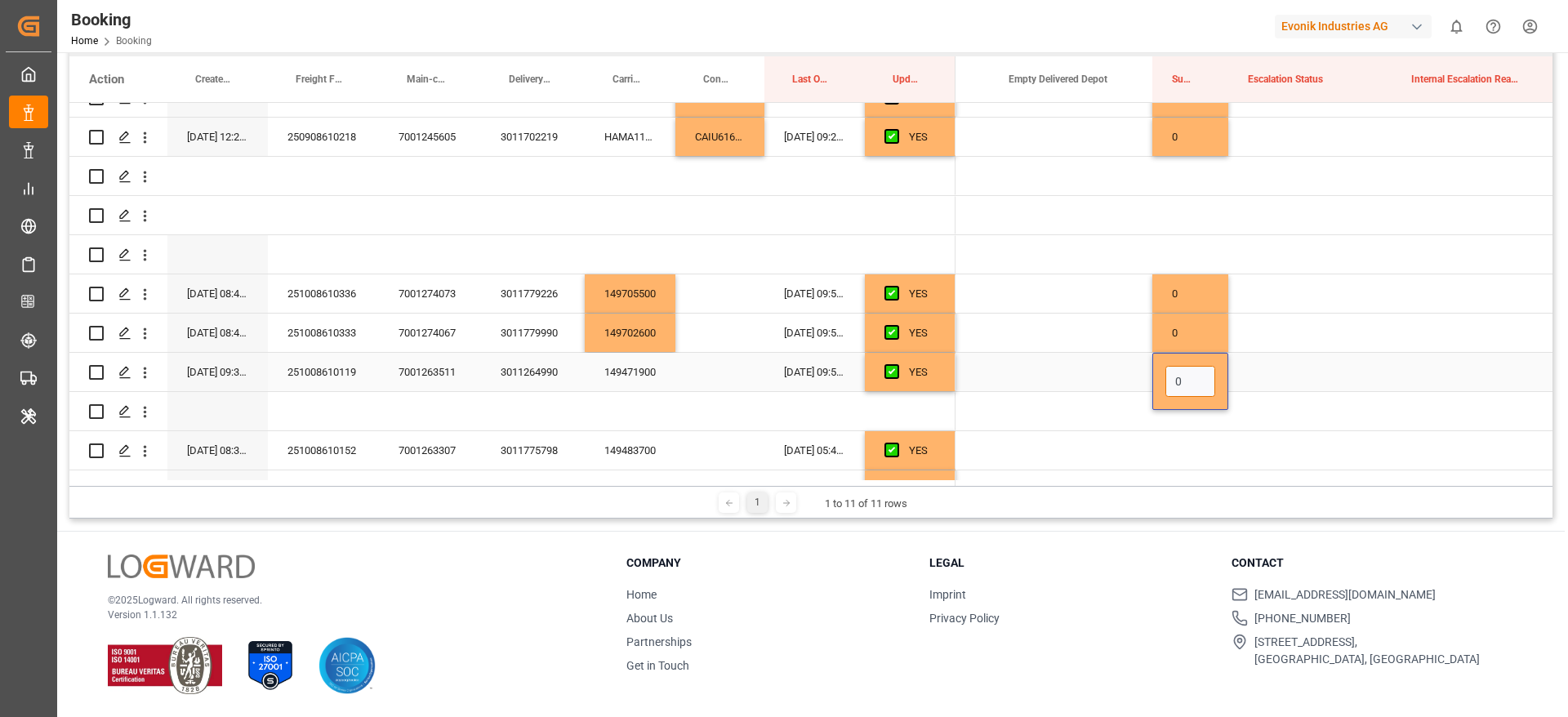
click at [1197, 376] on input "0" at bounding box center [1190, 381] width 50 height 31
click at [1302, 363] on div "Press SPACE to select this row." at bounding box center [1310, 372] width 163 height 39
click at [144, 374] on icon "open menu" at bounding box center [144, 372] width 17 height 17
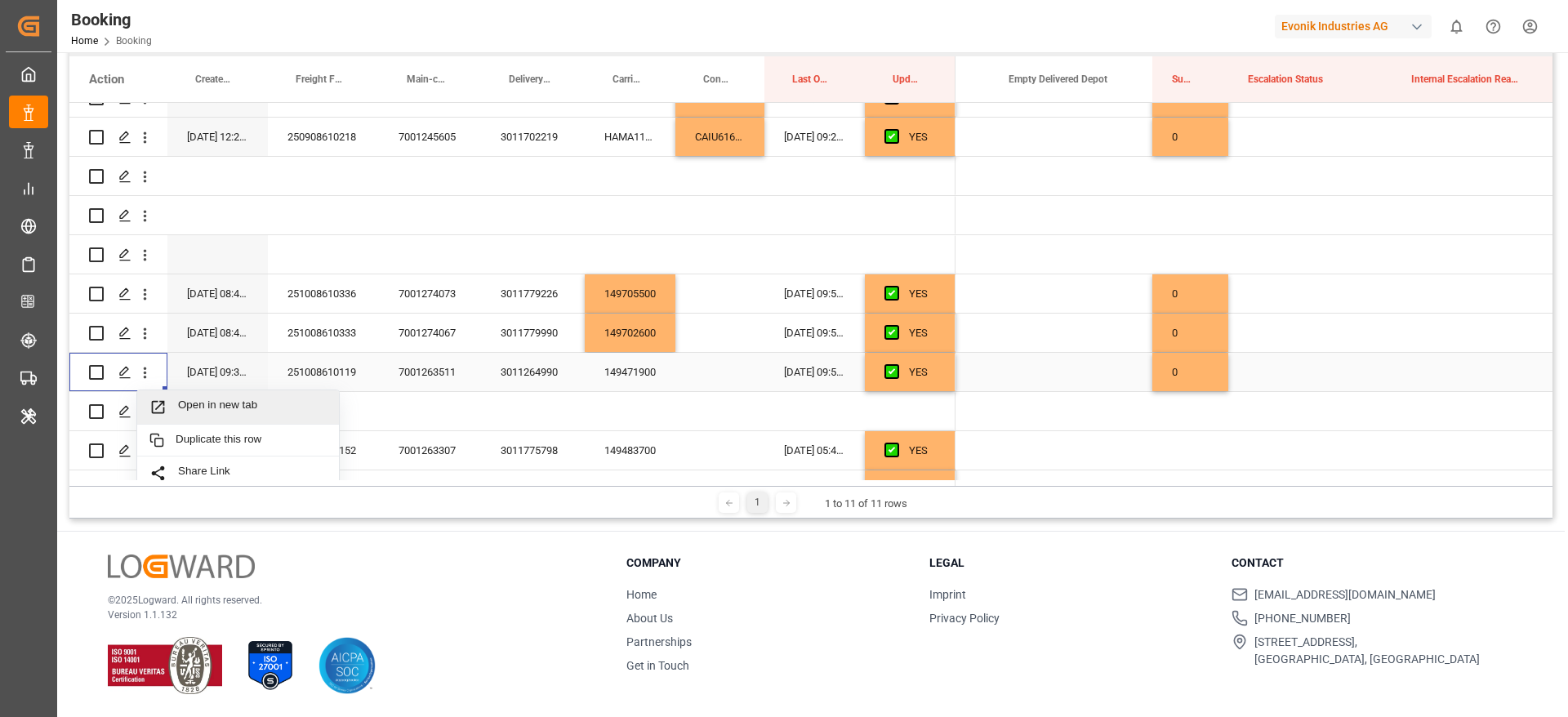
click at [230, 407] on span "Open in new tab" at bounding box center [252, 407] width 149 height 17
click at [1197, 294] on div "0" at bounding box center [1189, 293] width 76 height 39
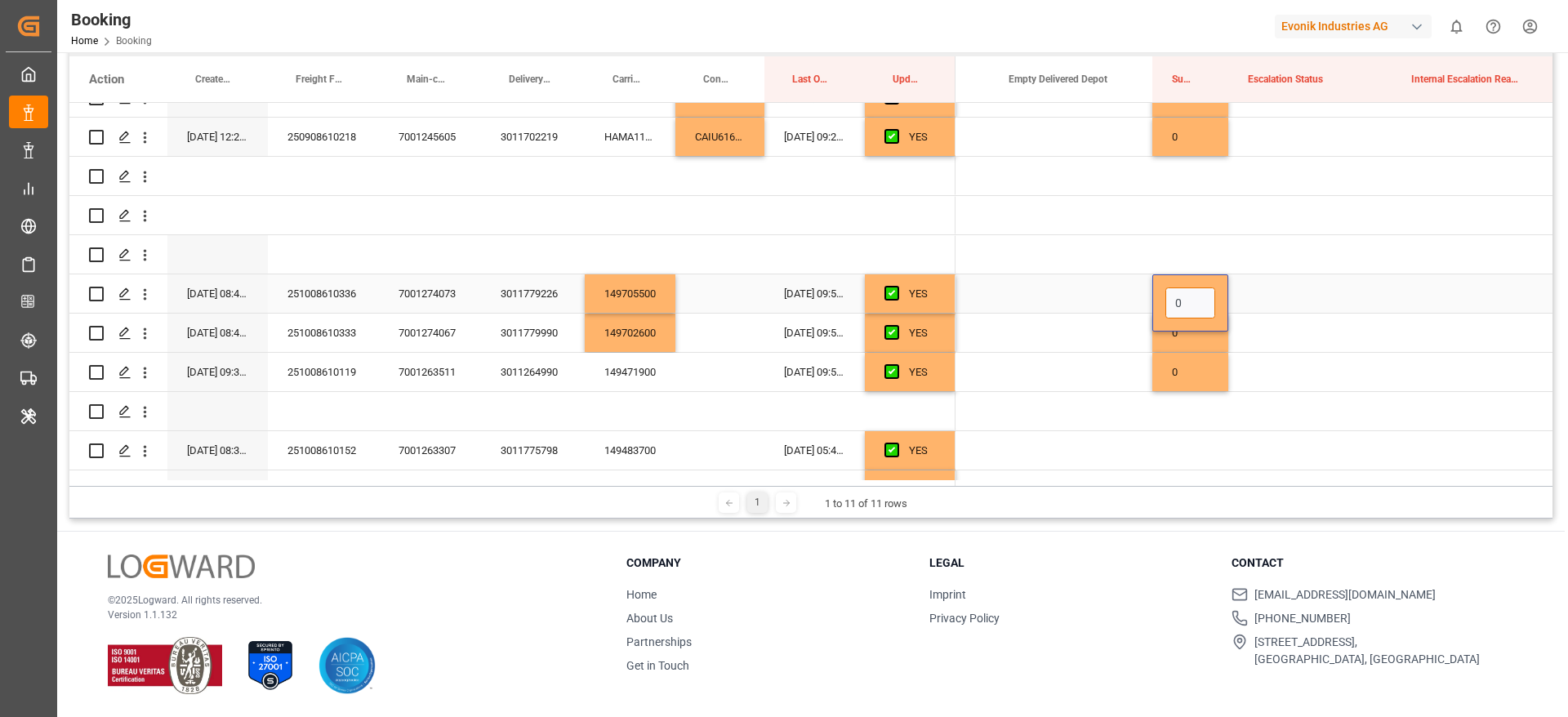
click at [1189, 296] on input "0" at bounding box center [1190, 302] width 50 height 31
type input "0"
click at [1297, 302] on div "Press SPACE to select this row." at bounding box center [1310, 293] width 163 height 39
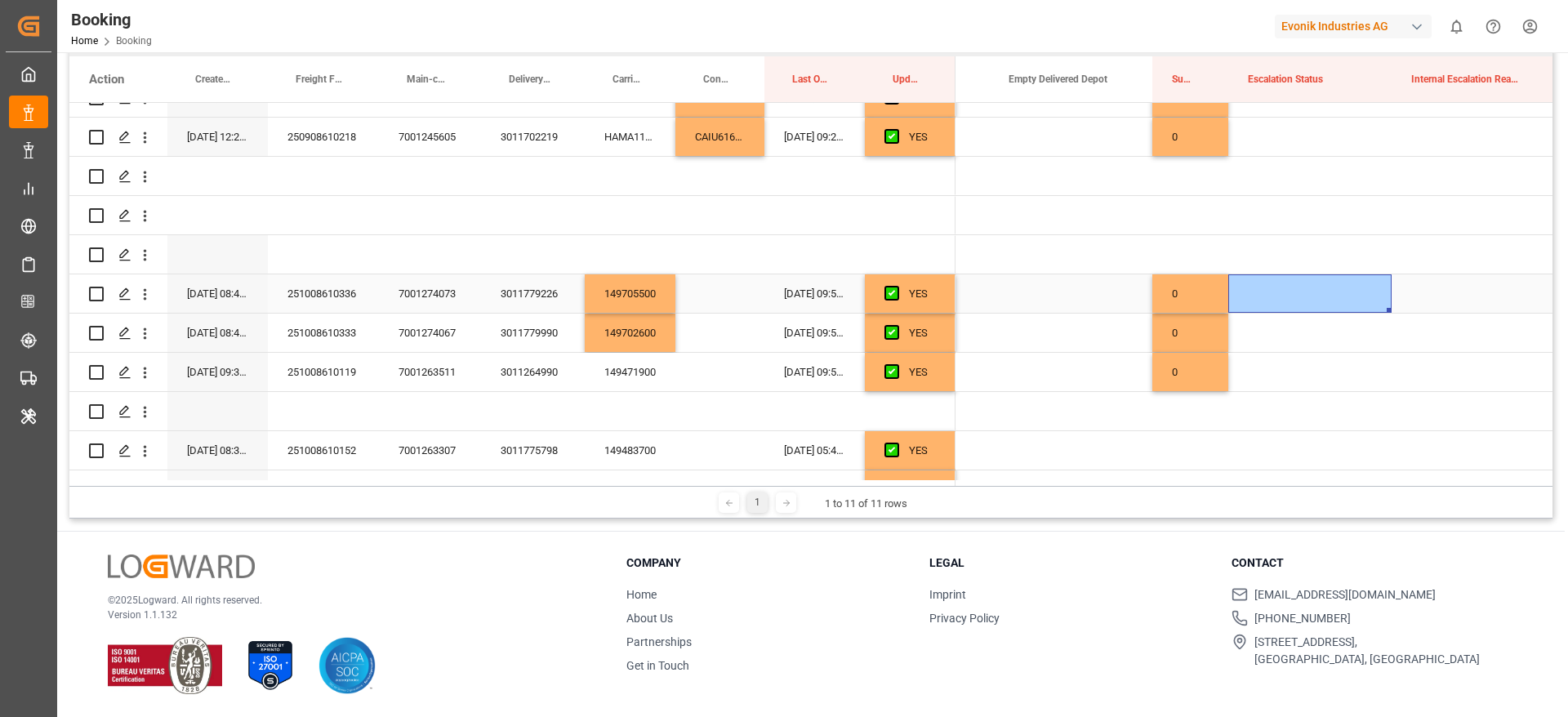
click at [1160, 295] on div "0" at bounding box center [1189, 293] width 76 height 39
click at [1178, 330] on div "0" at bounding box center [1189, 333] width 76 height 39
click at [1184, 362] on div "0" at bounding box center [1189, 372] width 76 height 39
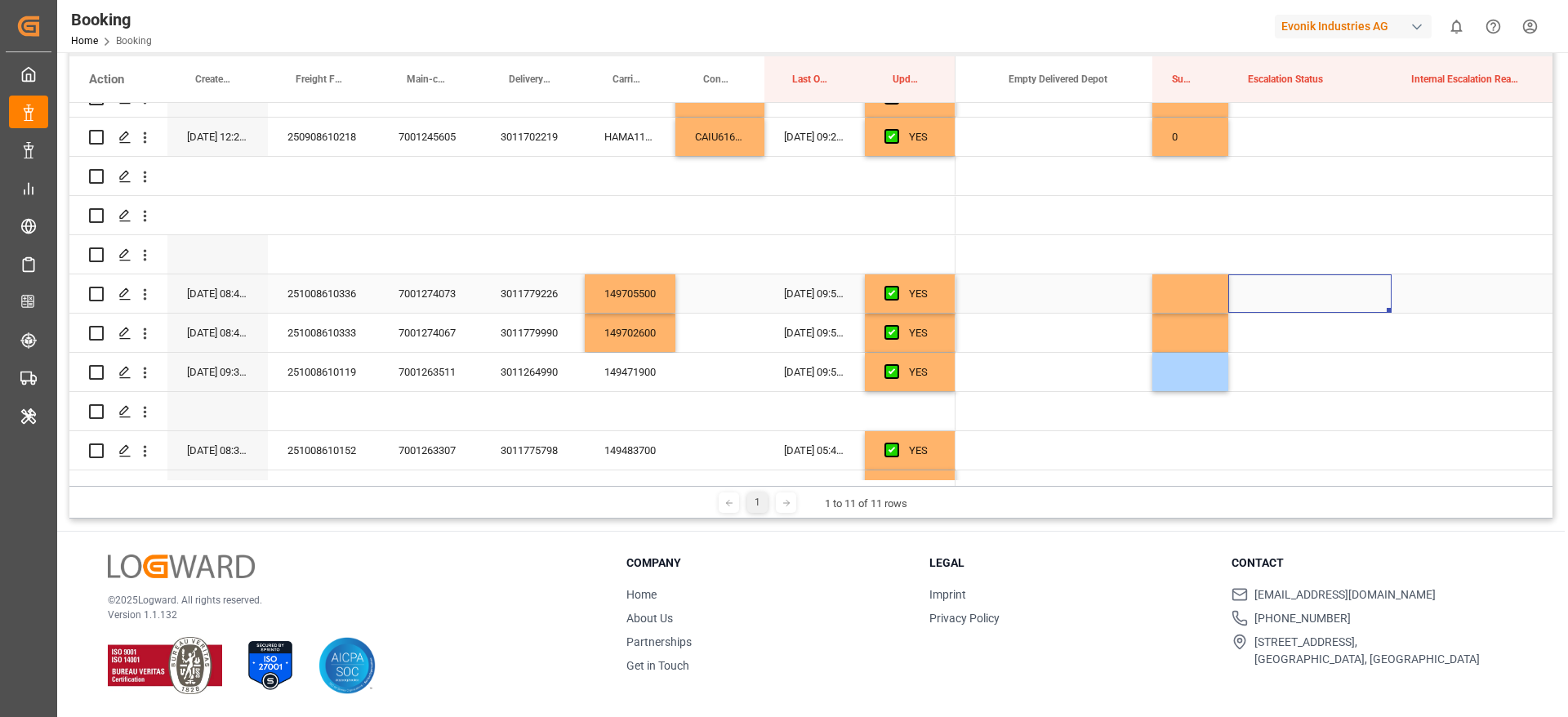
click at [1271, 293] on div "Press SPACE to select this row." at bounding box center [1310, 293] width 163 height 39
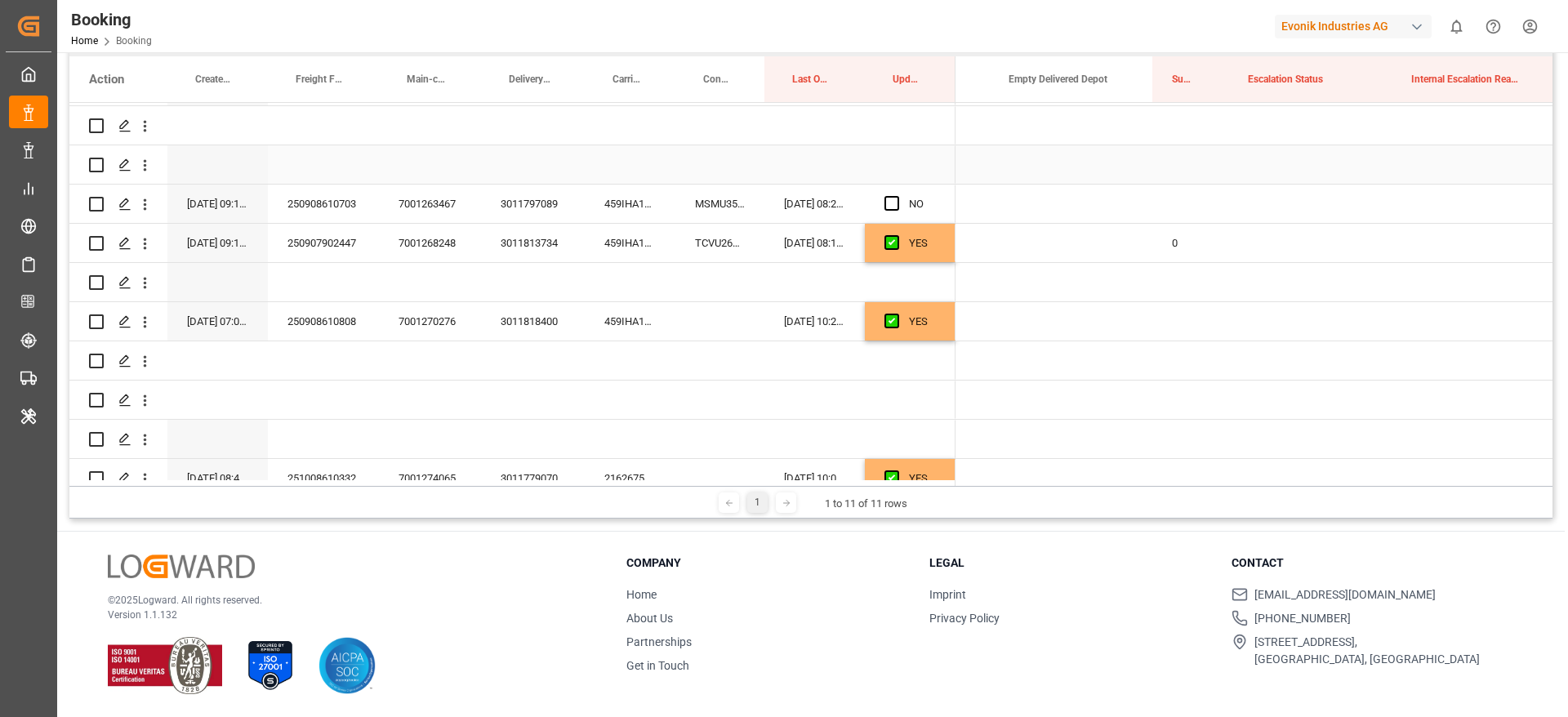
scroll to position [1470, 0]
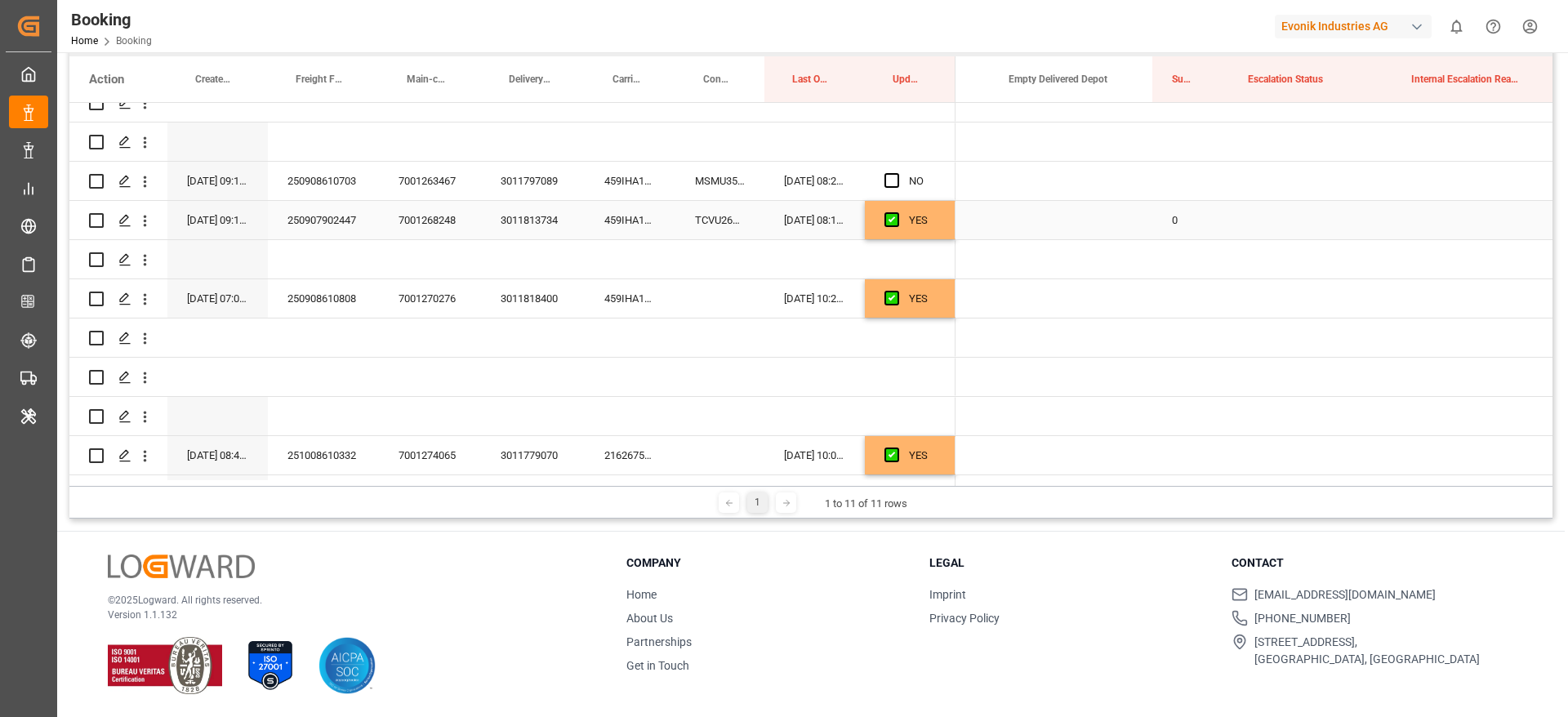
click at [1177, 219] on div "0" at bounding box center [1189, 220] width 76 height 39
click at [1177, 178] on div "Press SPACE to select this row." at bounding box center [1189, 180] width 76 height 39
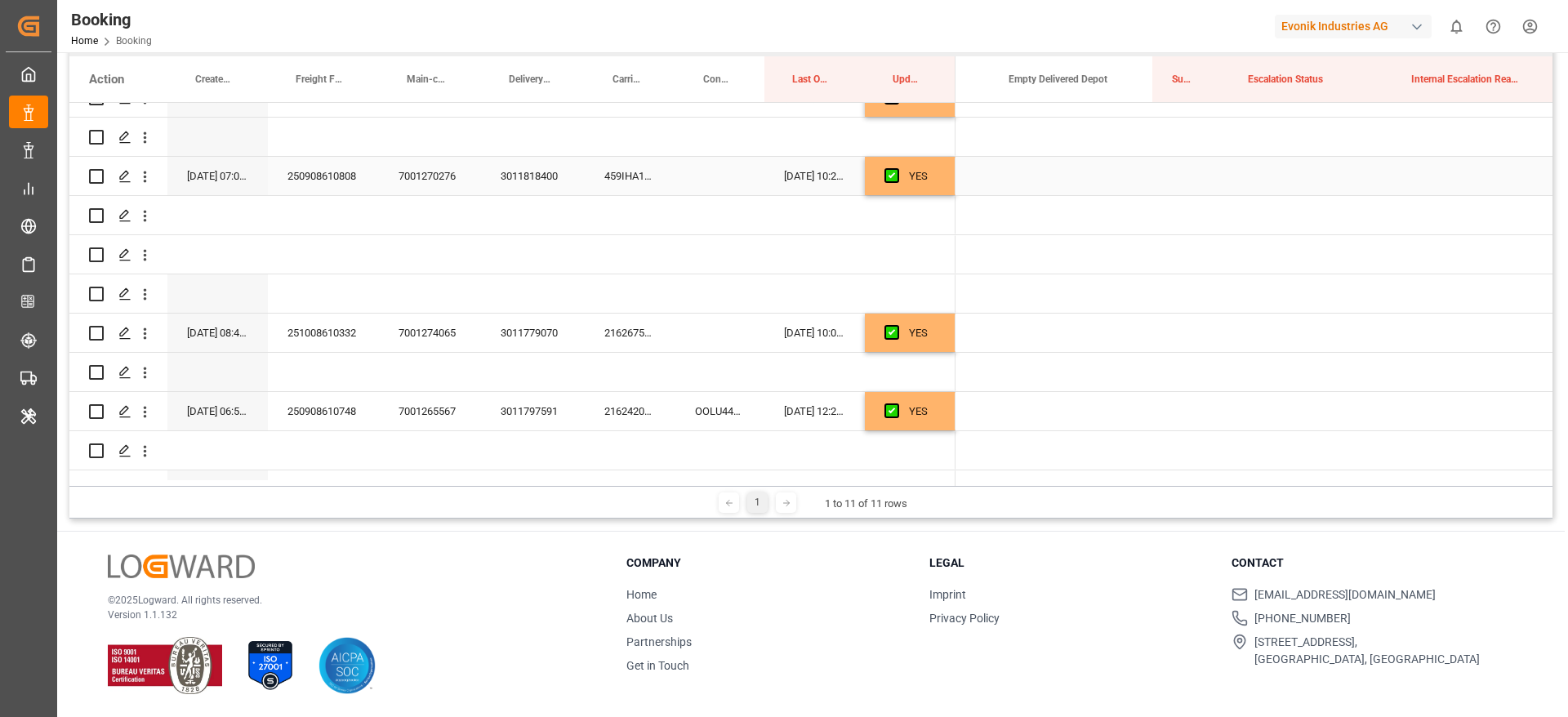
scroll to position [1706, 0]
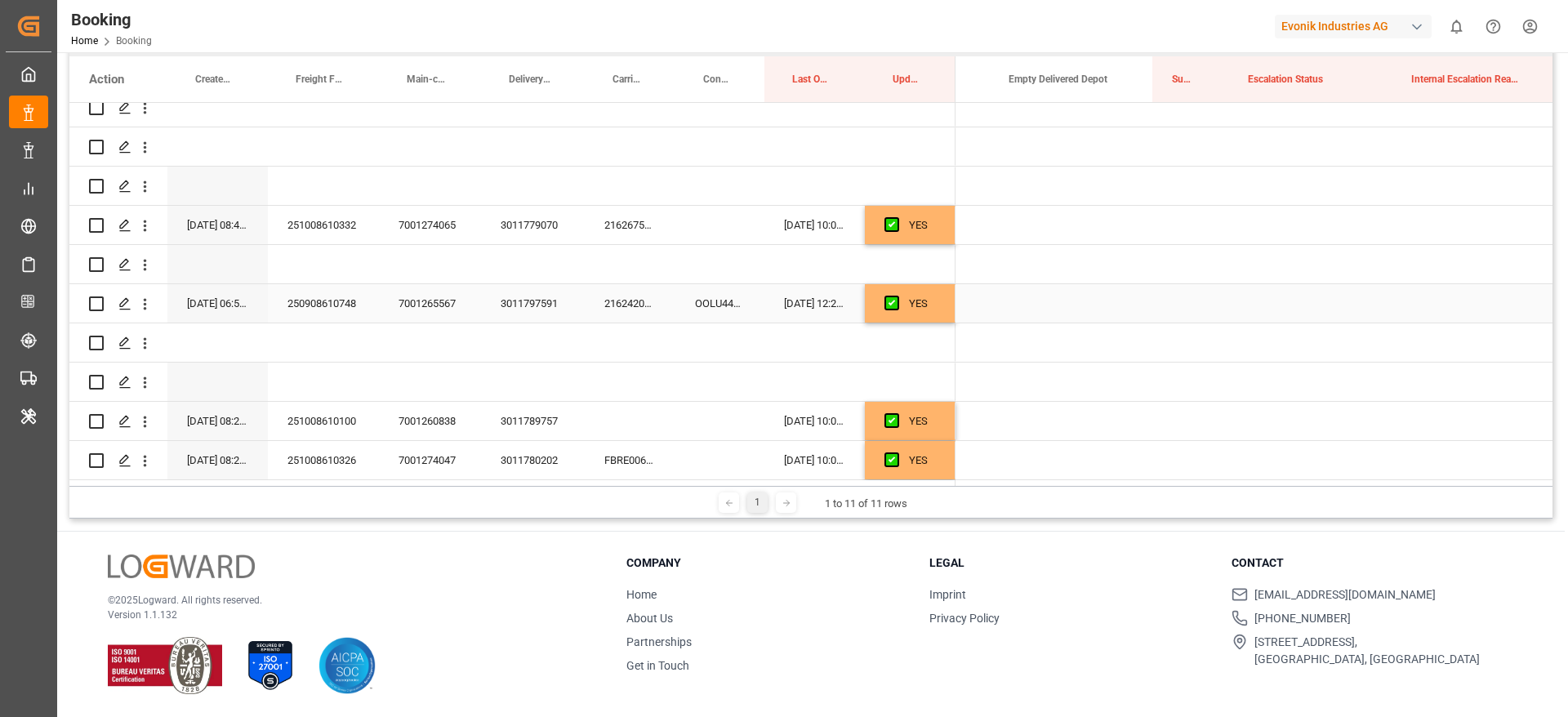
click at [1200, 293] on div "Press SPACE to select this row." at bounding box center [1189, 303] width 76 height 39
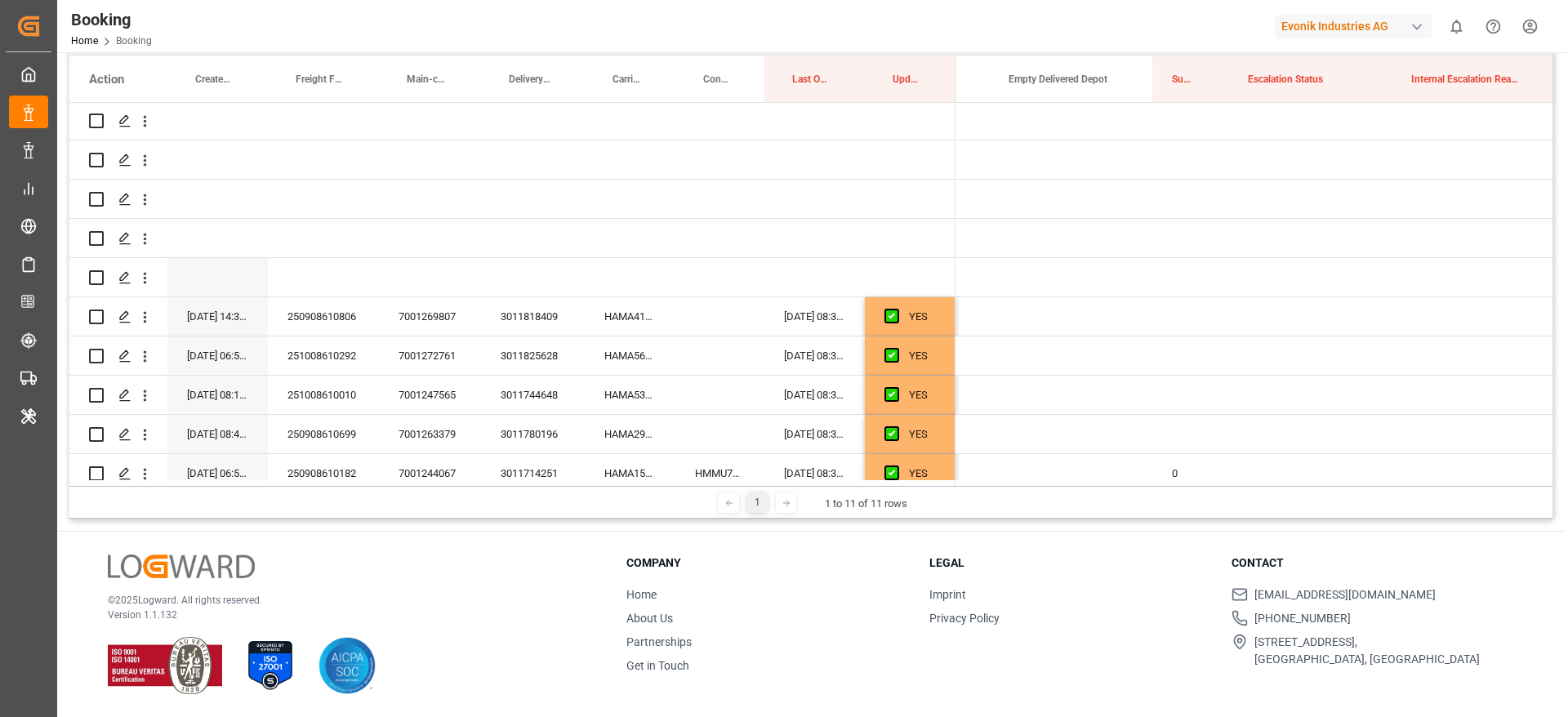
scroll to position [0, 0]
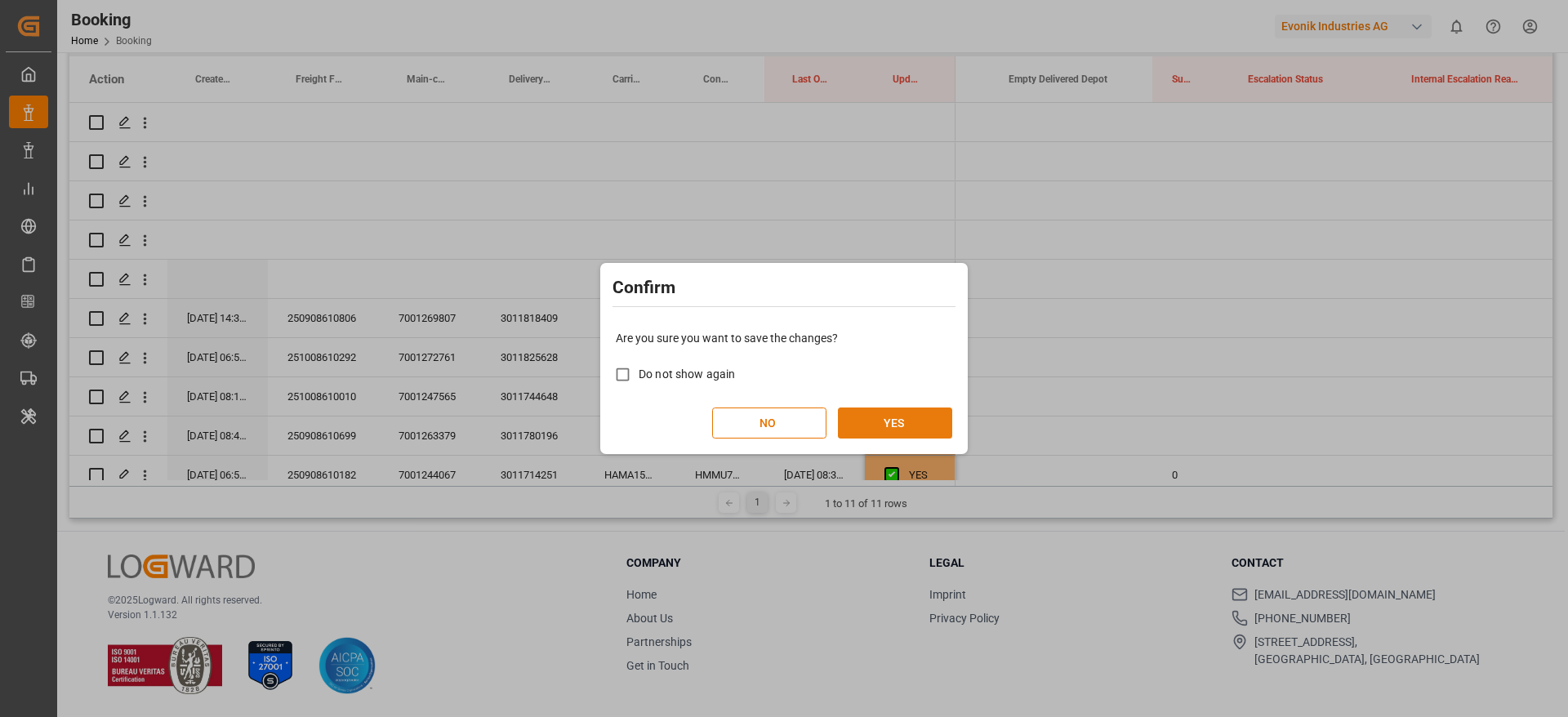
click at [899, 423] on button "YES" at bounding box center [894, 423] width 114 height 31
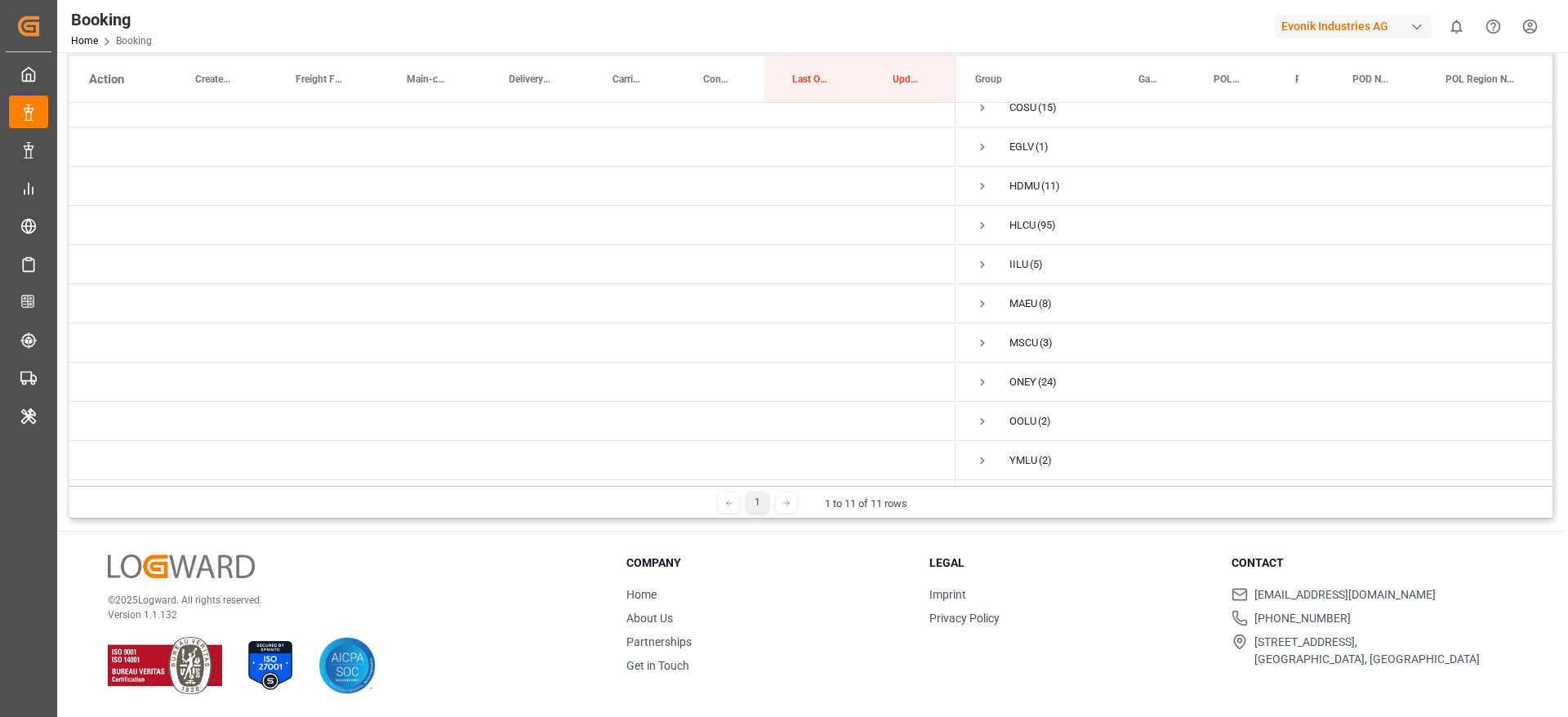
click at [862, 9] on div "Booking Home Booking Evonik Industries AG 0 Notifications Only show unread All …" at bounding box center [806, 26] width 1522 height 52
click at [987, 375] on span "Press SPACE to select this row." at bounding box center [982, 382] width 14 height 14
click at [1019, 297] on span "Press SPACE to select this row." at bounding box center [1016, 303] width 14 height 14
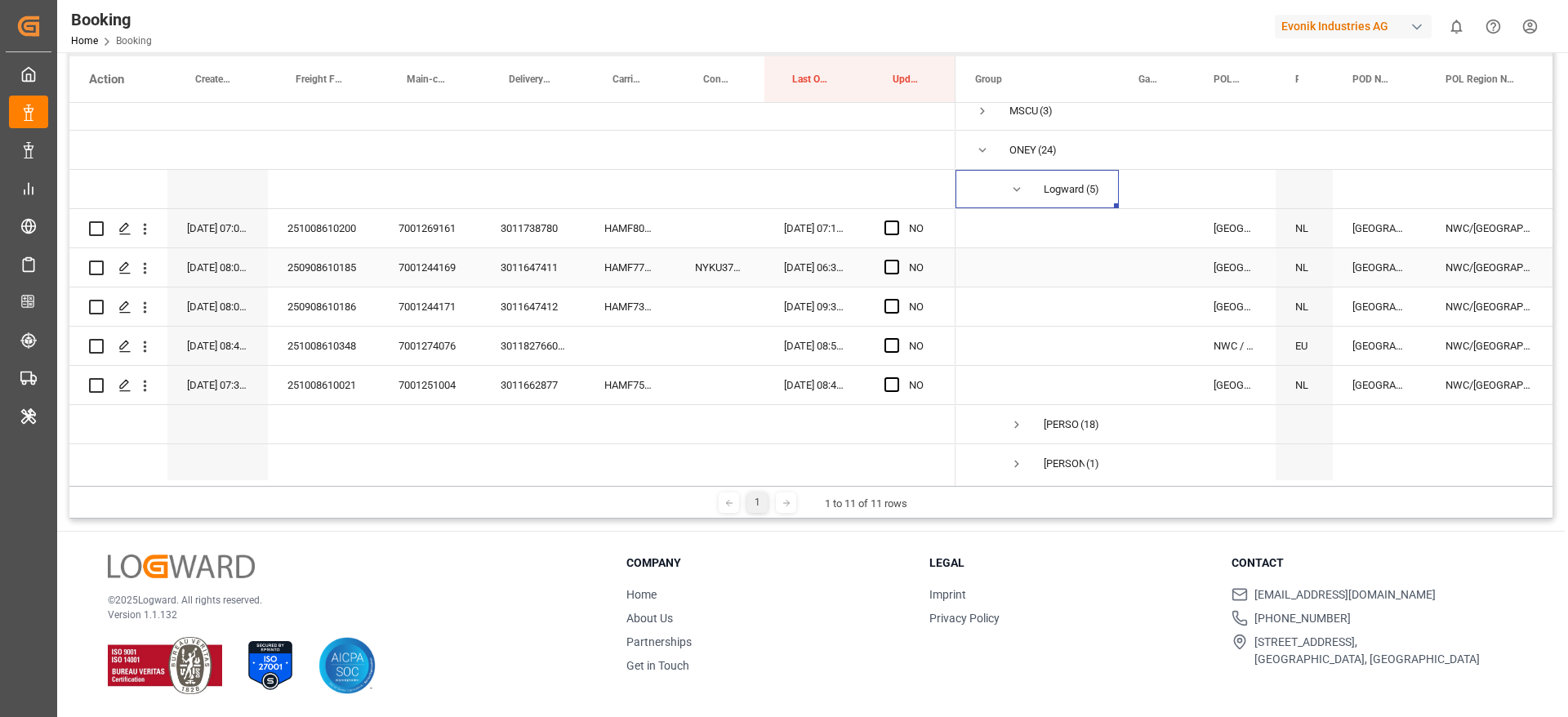
scroll to position [373, 0]
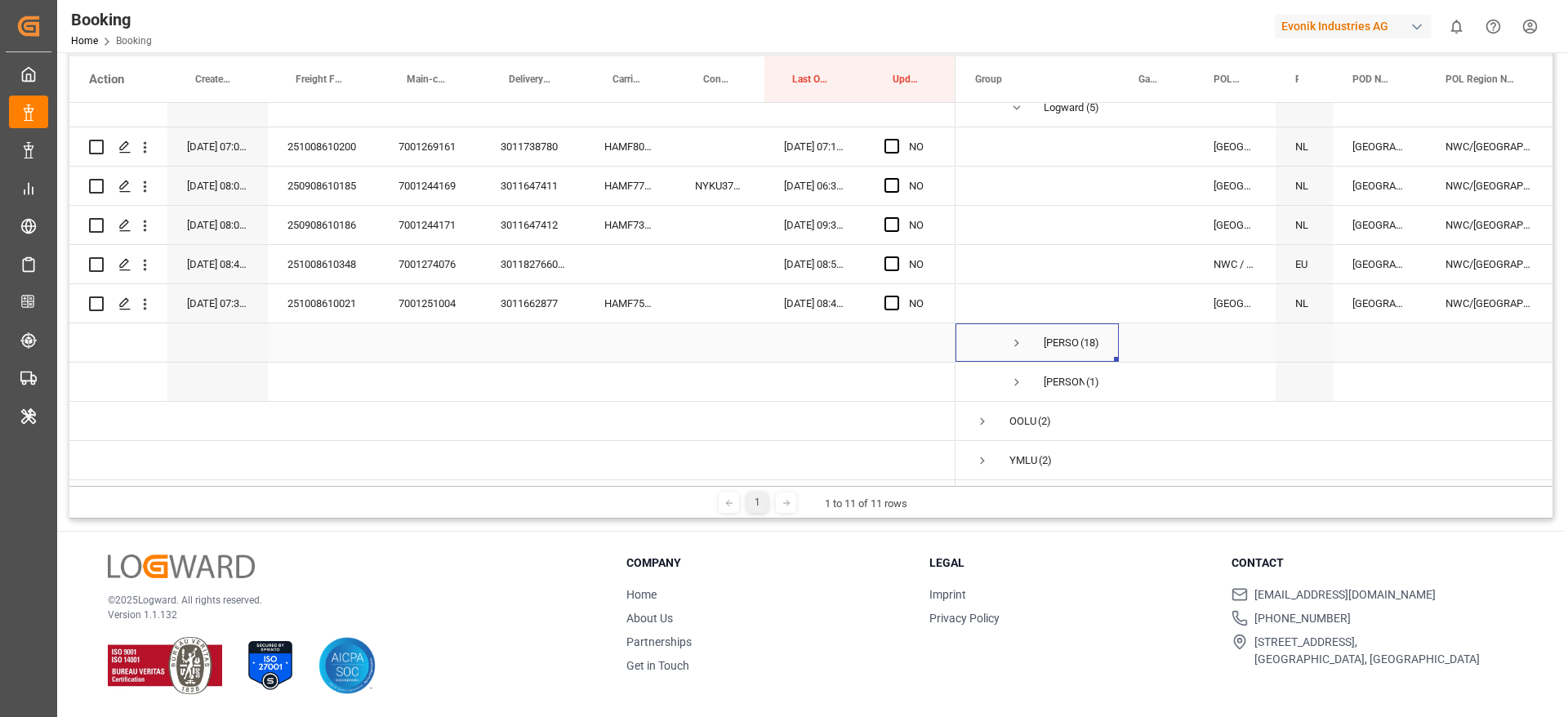
click at [1020, 336] on span "Press SPACE to select this row." at bounding box center [1016, 343] width 14 height 14
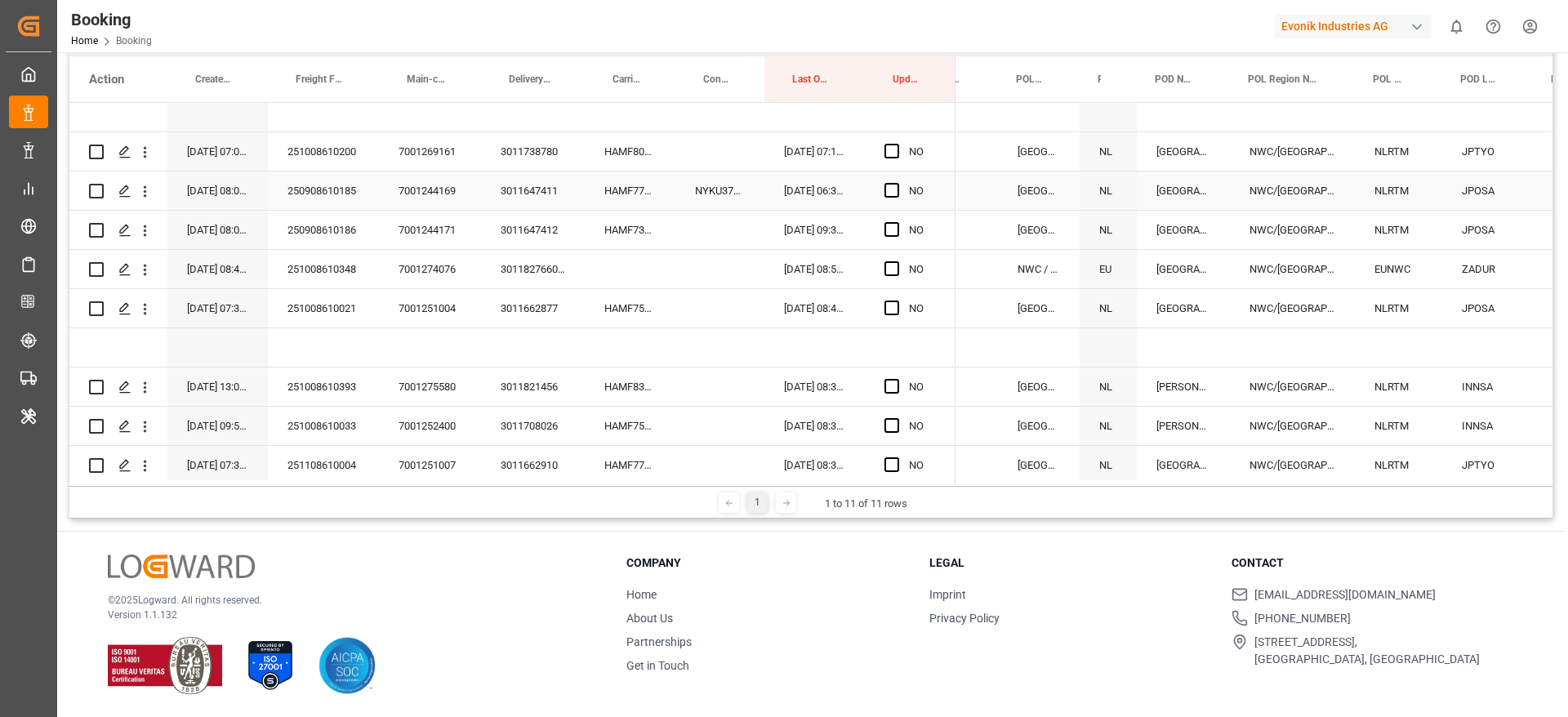
scroll to position [0, 197]
click at [1020, 12] on div "Booking Home Booking Evonik Industries AG 0 Notifications Only show unread All …" at bounding box center [806, 26] width 1522 height 52
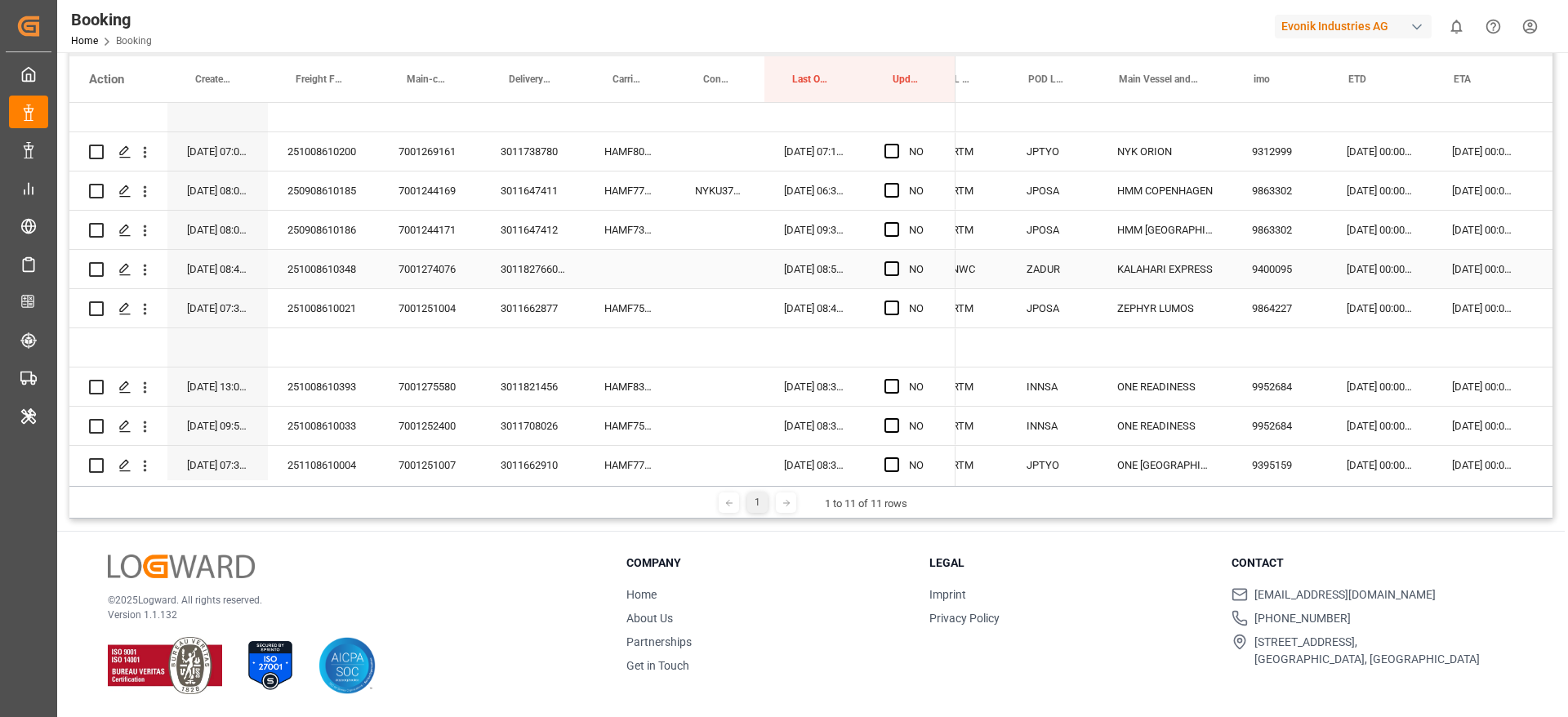
scroll to position [0, 632]
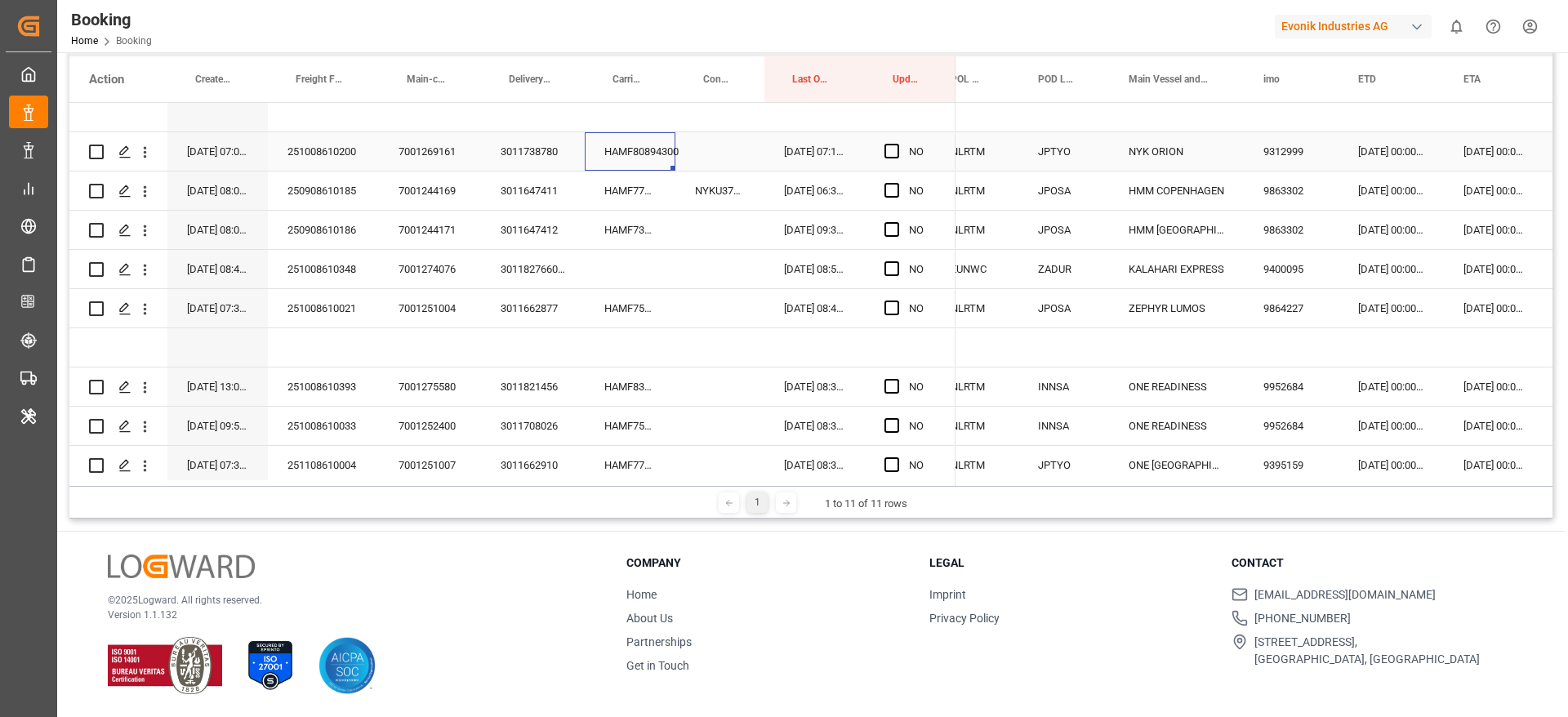
click at [624, 145] on div "HAMF80894300" at bounding box center [630, 151] width 91 height 39
click at [1386, 150] on div "20-10-2025 00:00:00" at bounding box center [1390, 151] width 105 height 39
click at [1387, 150] on div "20-10-2025 00:00:00" at bounding box center [1390, 151] width 105 height 39
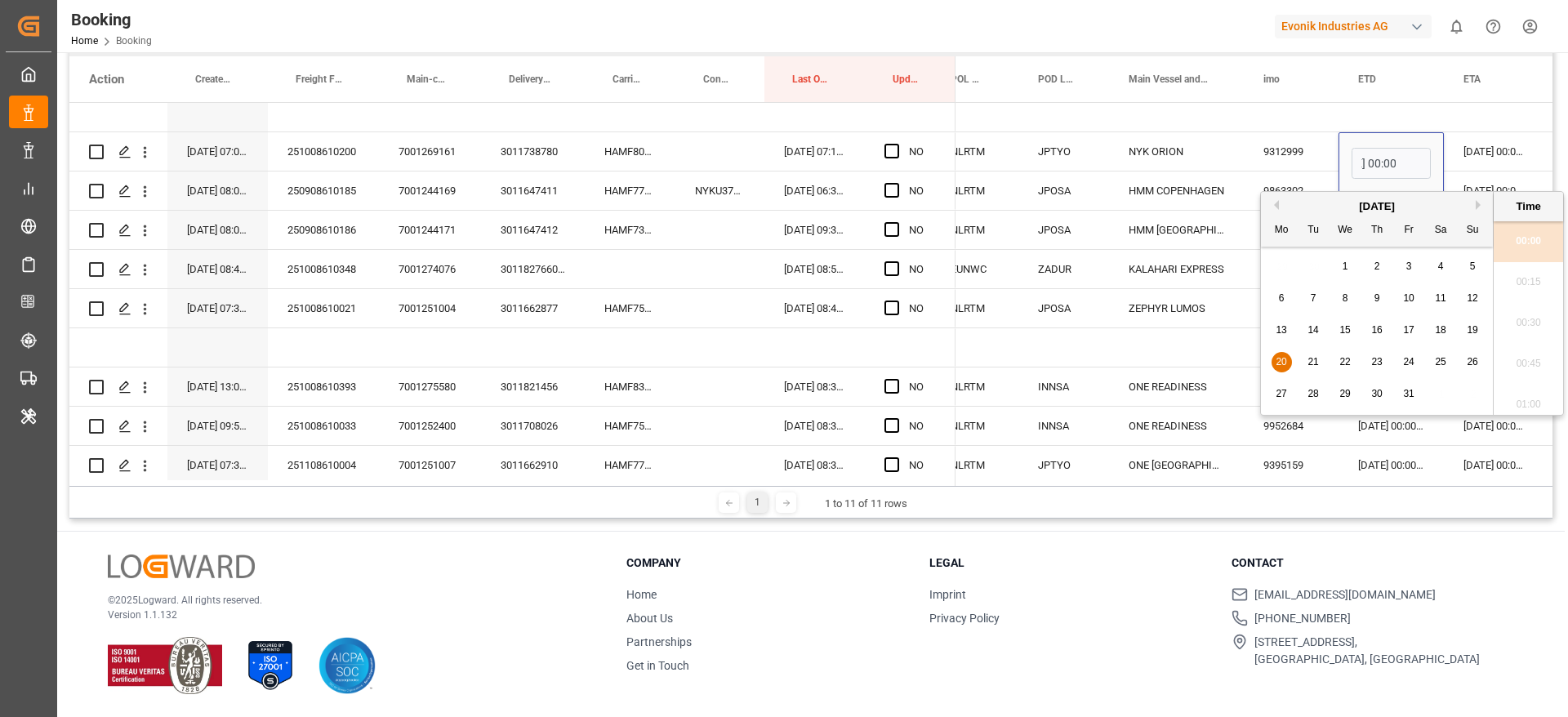
click at [1469, 328] on span "19" at bounding box center [1472, 329] width 11 height 12
type input "19-10-2025 00:00"
click at [897, 153] on span "Press SPACE to select this row." at bounding box center [892, 151] width 14 height 14
click at [896, 144] on input "Press SPACE to select this row." at bounding box center [896, 144] width 0 height 0
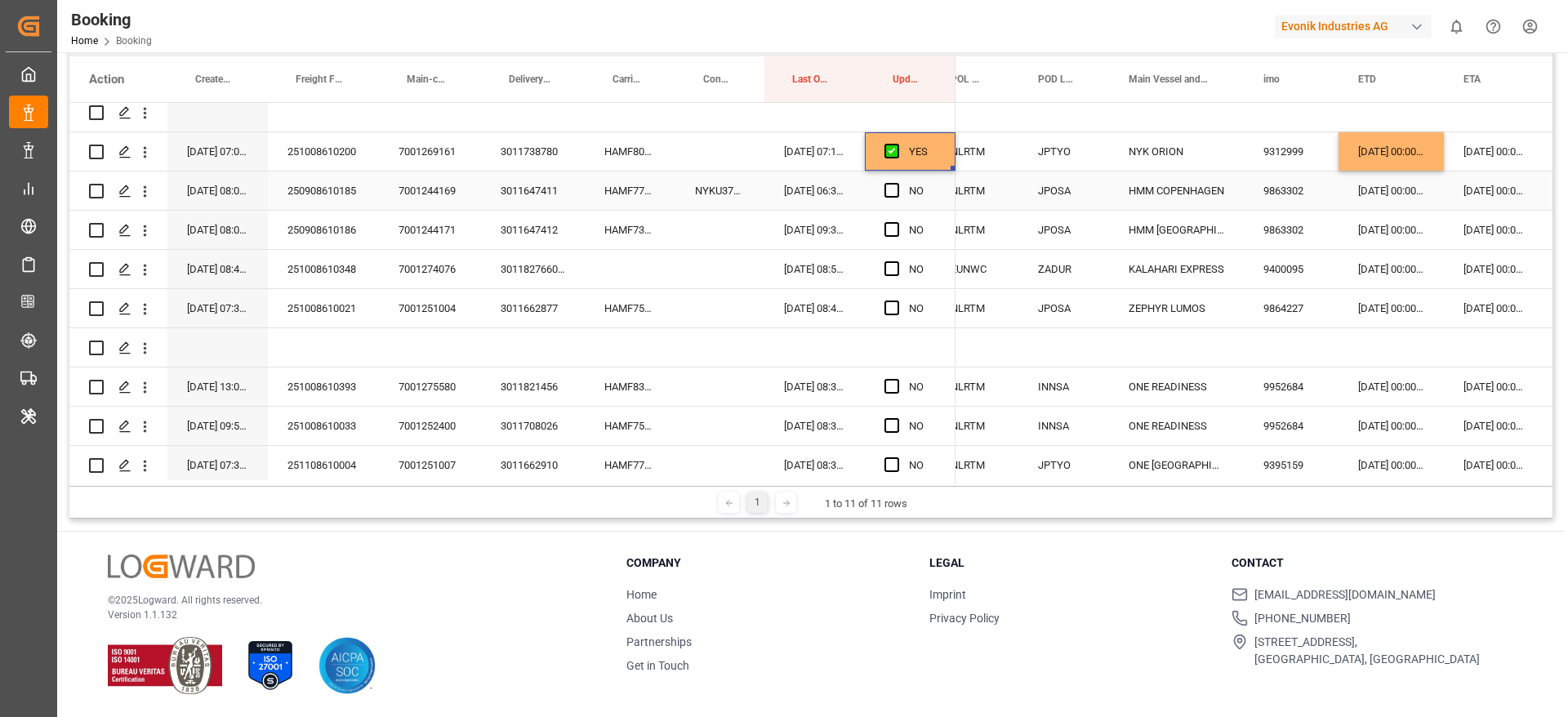
click at [627, 195] on div "HAMF77816300" at bounding box center [630, 190] width 91 height 39
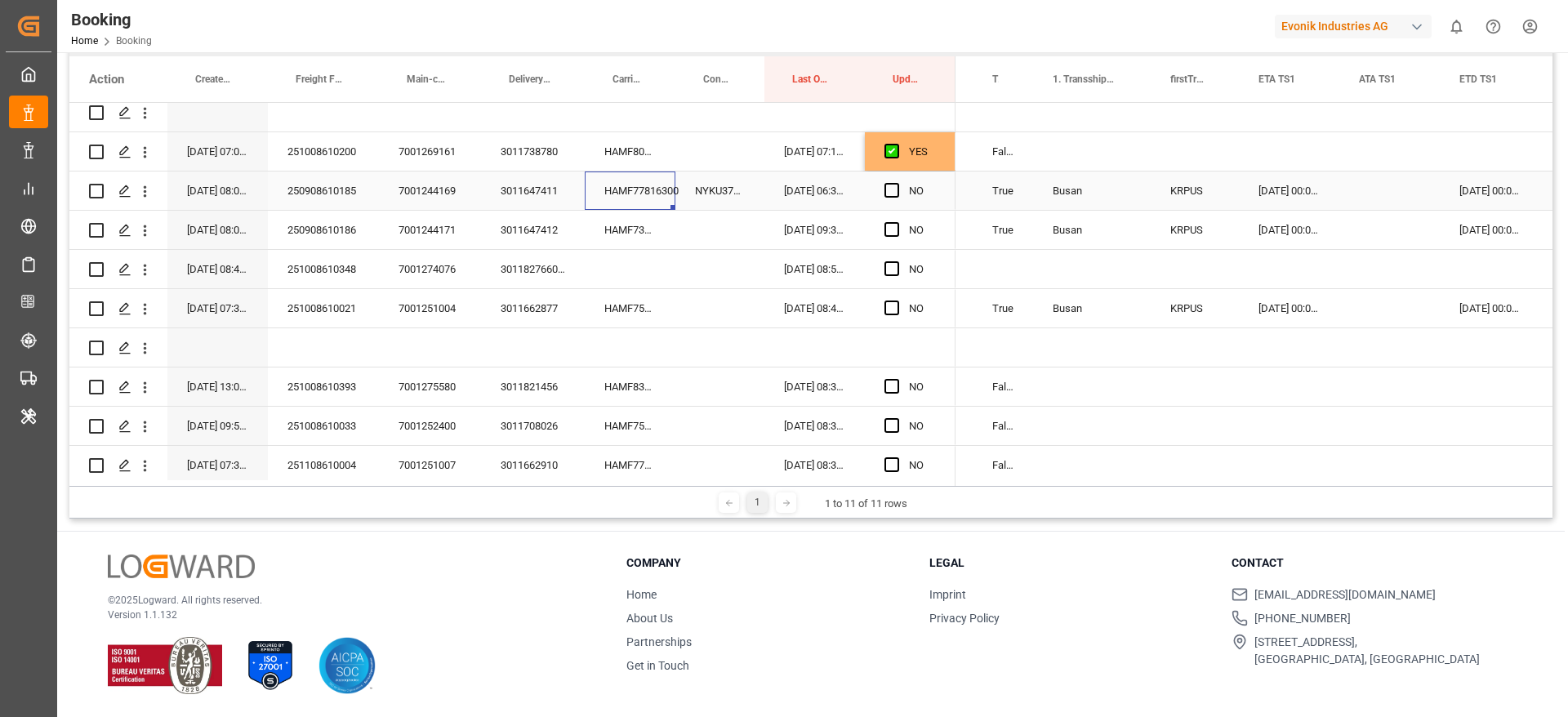
click at [1286, 183] on div "28-11-2025 00:00:00" at bounding box center [1289, 190] width 100 height 39
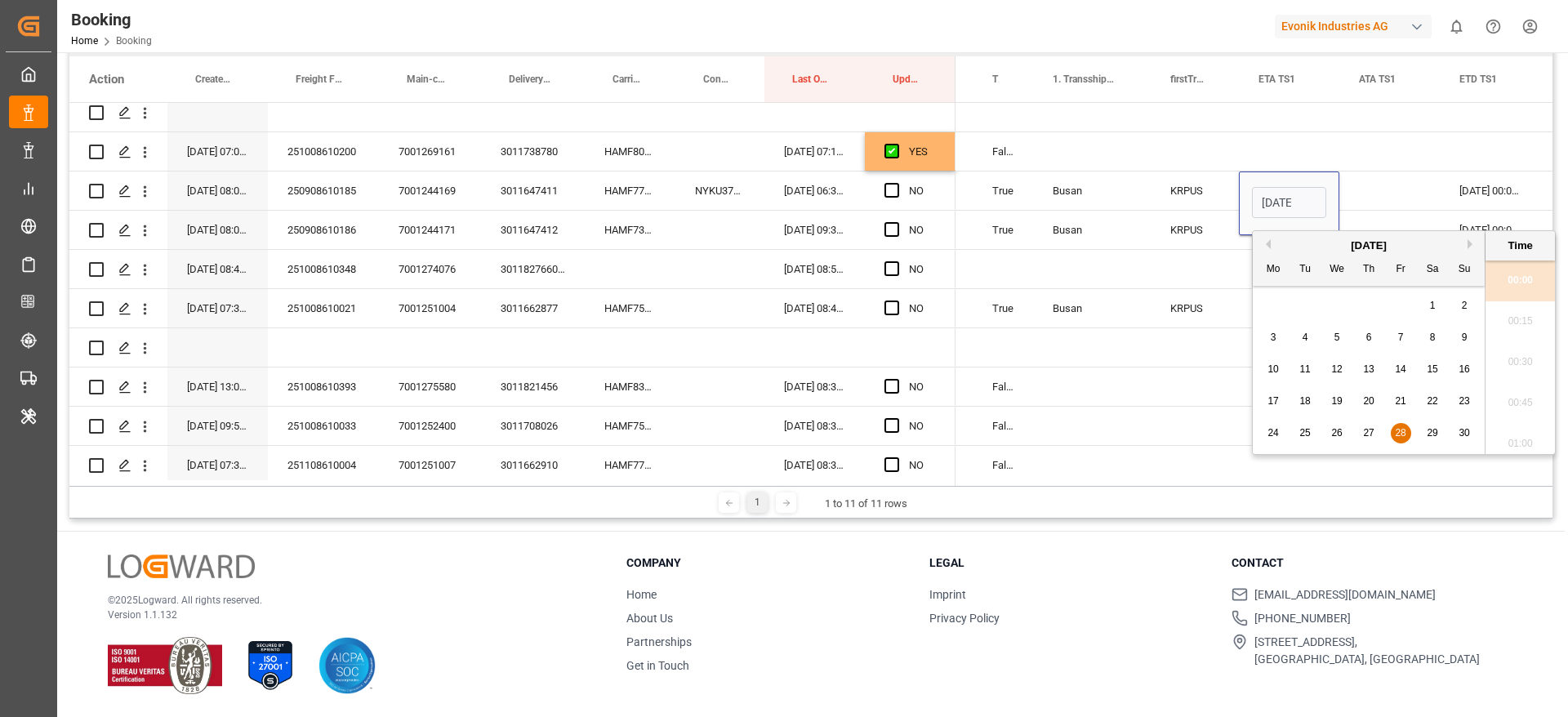
click at [1469, 243] on button "Next Month" at bounding box center [1472, 244] width 10 height 10
click at [1309, 304] on div "2" at bounding box center [1305, 306] width 21 height 20
type input "02-12-2025 00:00"
click at [1385, 186] on div "Press SPACE to select this row." at bounding box center [1389, 190] width 100 height 39
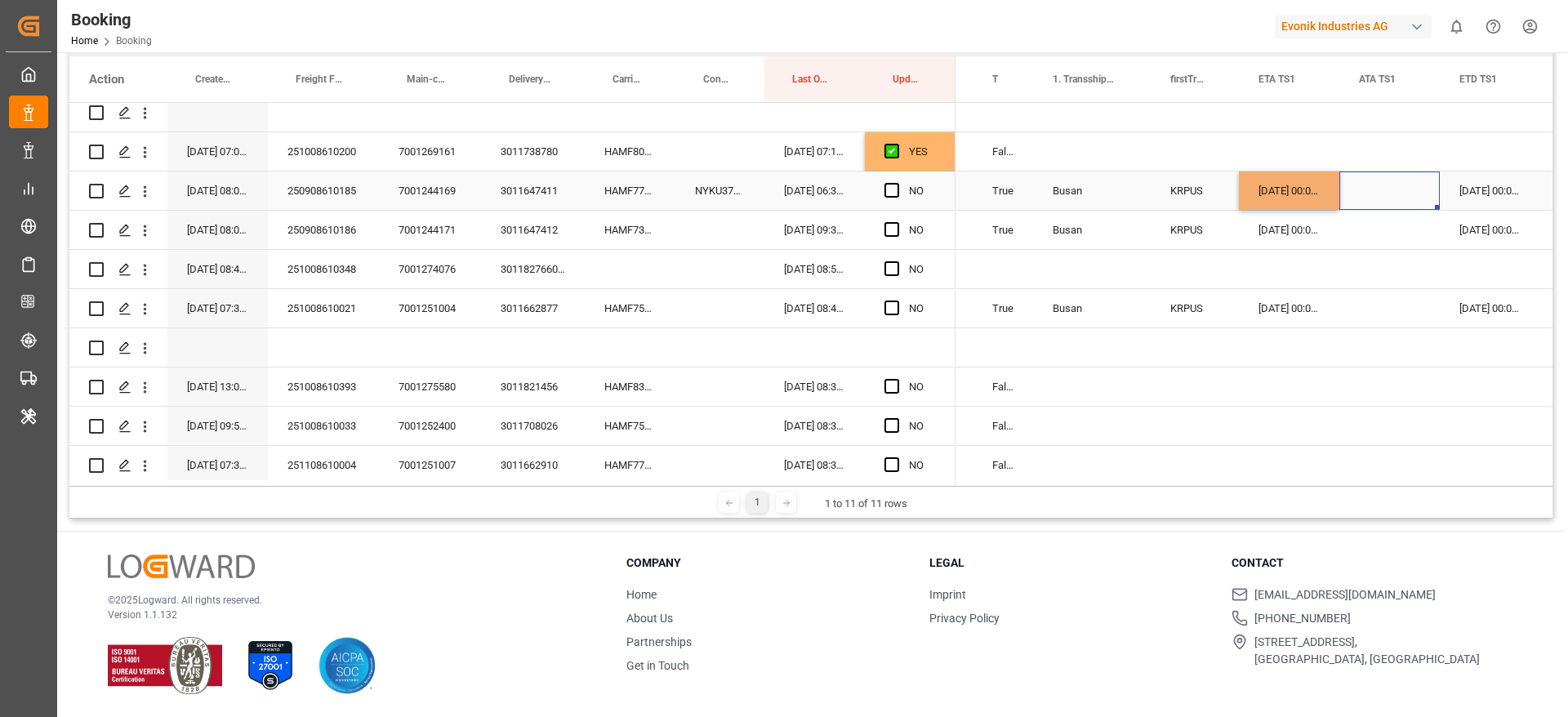
click at [1486, 184] on div "02-12-2025 00:00:00" at bounding box center [1491, 190] width 102 height 39
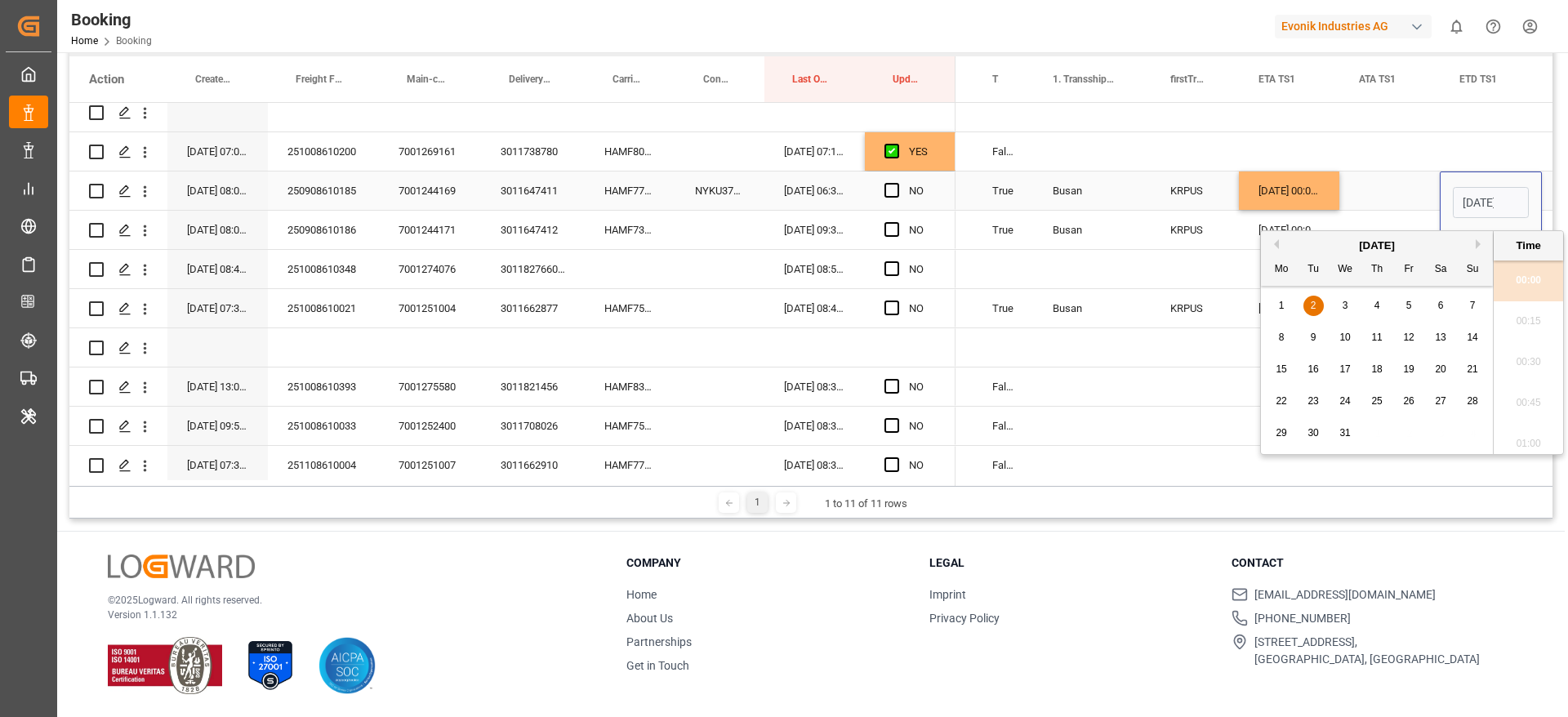
scroll to position [0, 57]
click at [1346, 305] on span "3" at bounding box center [1345, 305] width 5 height 12
type input "03-12-2025 00:00"
click at [1377, 177] on div "Press SPACE to select this row." at bounding box center [1389, 190] width 100 height 39
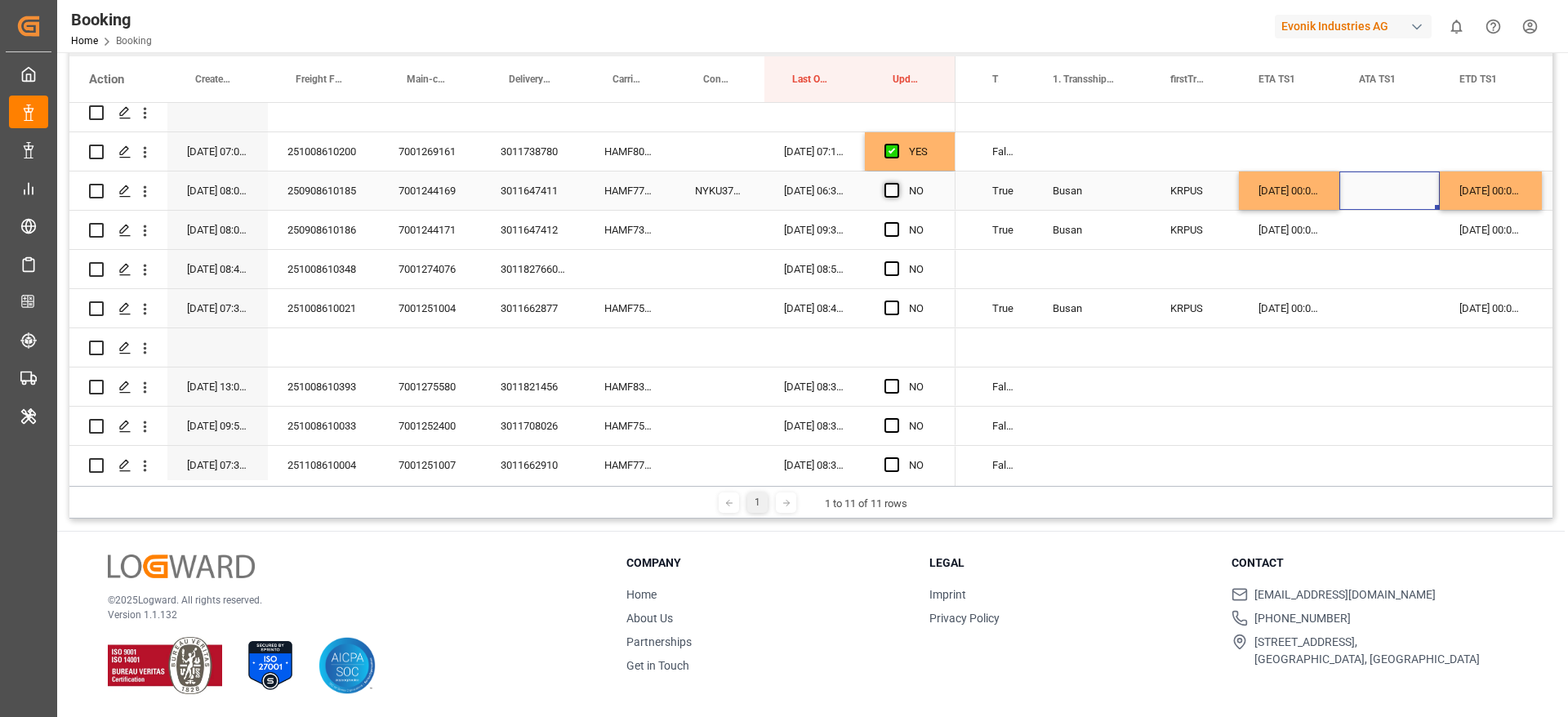
click at [892, 195] on span "Press SPACE to select this row." at bounding box center [892, 190] width 14 height 14
click at [896, 183] on input "Press SPACE to select this row." at bounding box center [896, 183] width 0 height 0
click at [615, 229] on div "HAMF73071600" at bounding box center [630, 230] width 91 height 39
click at [1311, 239] on div "28-11-2025 00:00:00" at bounding box center [1289, 230] width 100 height 39
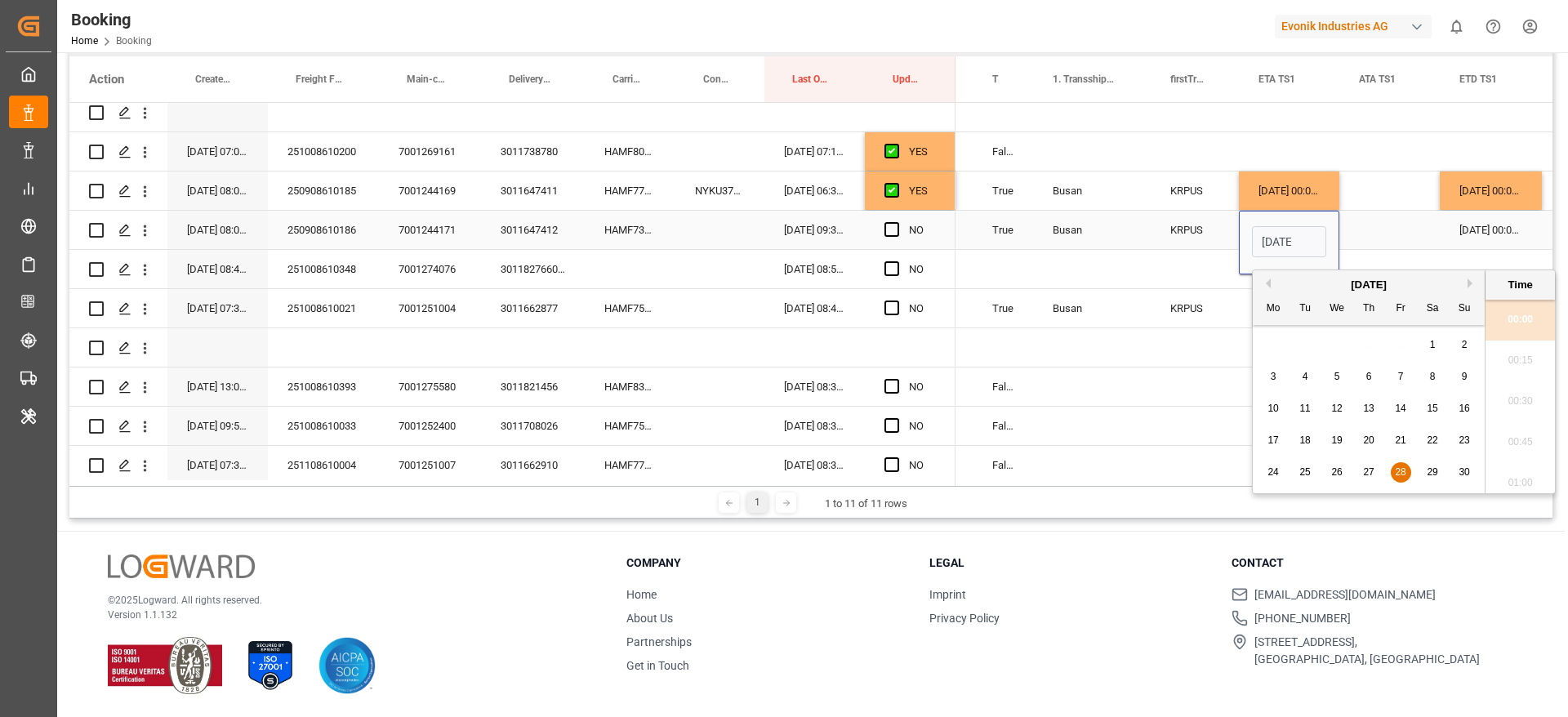
scroll to position [0, 59]
click at [1372, 473] on span "27" at bounding box center [1368, 472] width 11 height 12
type input "27-11-2025 00:00"
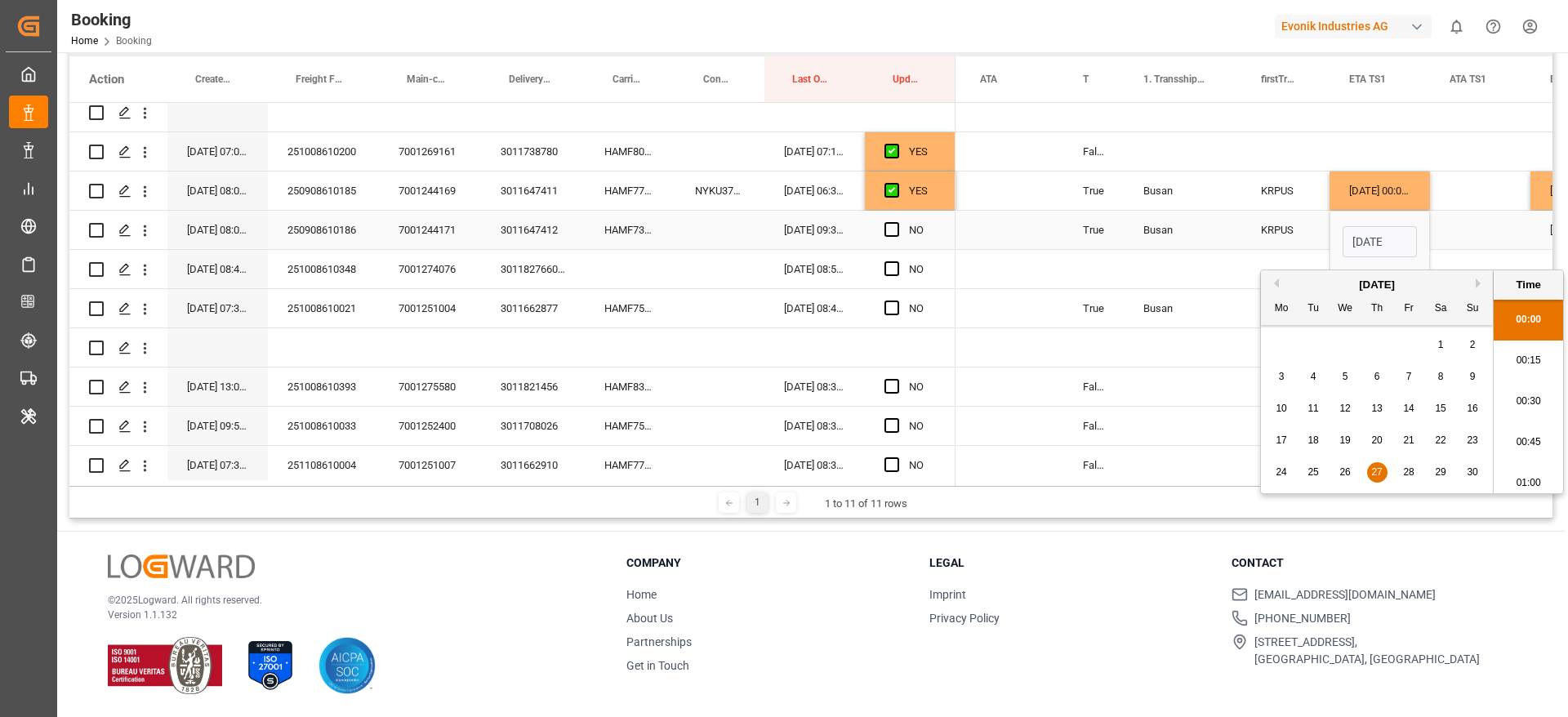
scroll to position [0, 1287]
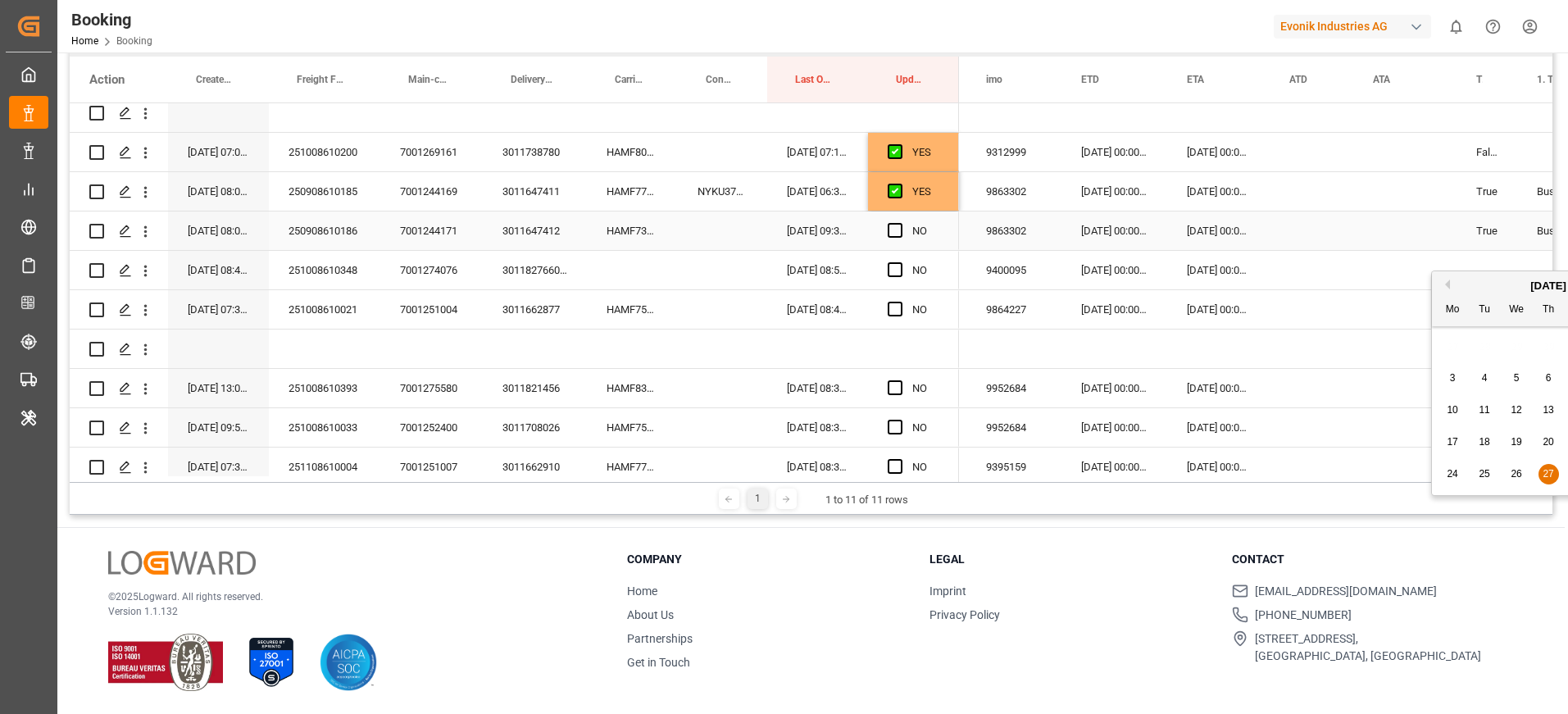
click at [1326, 221] on div "Press SPACE to select this row." at bounding box center [1311, 230] width 84 height 39
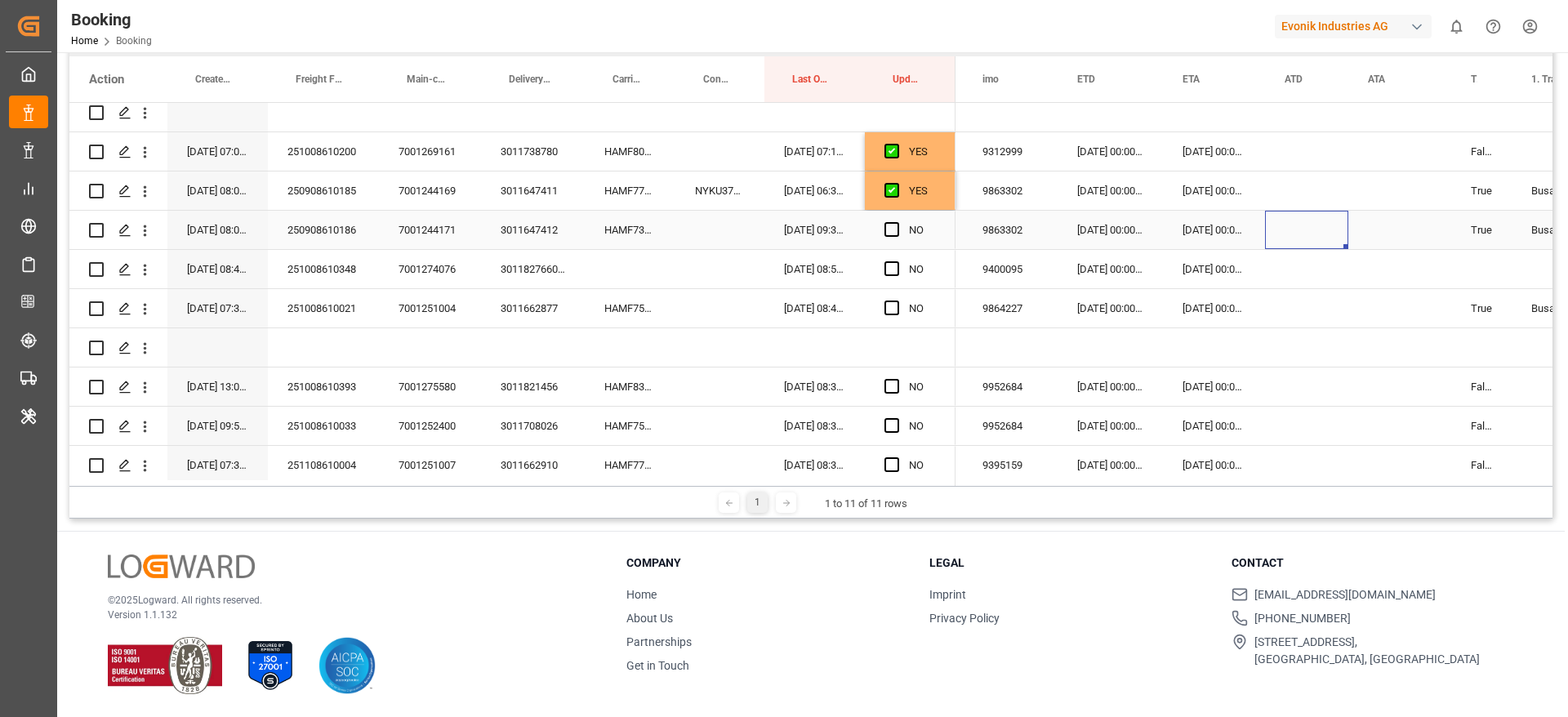
click at [1074, 240] on div "02-10-2025 00:00:00" at bounding box center [1110, 230] width 105 height 39
click at [1074, 239] on div "02-10-2025 00:00:00" at bounding box center [1110, 230] width 105 height 39
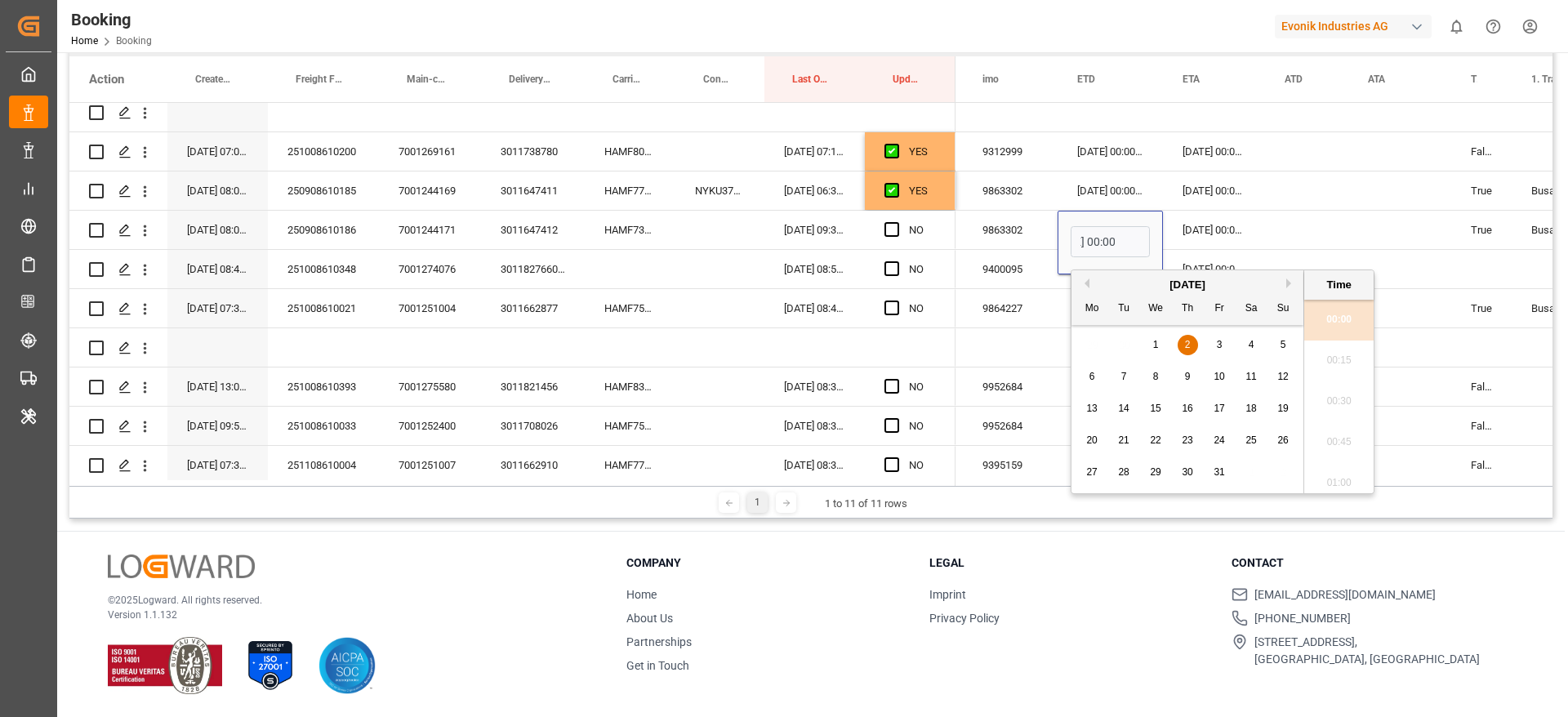
click at [1248, 350] on div "4" at bounding box center [1250, 345] width 21 height 20
type input "04-10-2025 00:00"
click at [895, 231] on span "Press SPACE to select this row." at bounding box center [892, 230] width 14 height 14
click at [896, 223] on input "Press SPACE to select this row." at bounding box center [896, 223] width 0 height 0
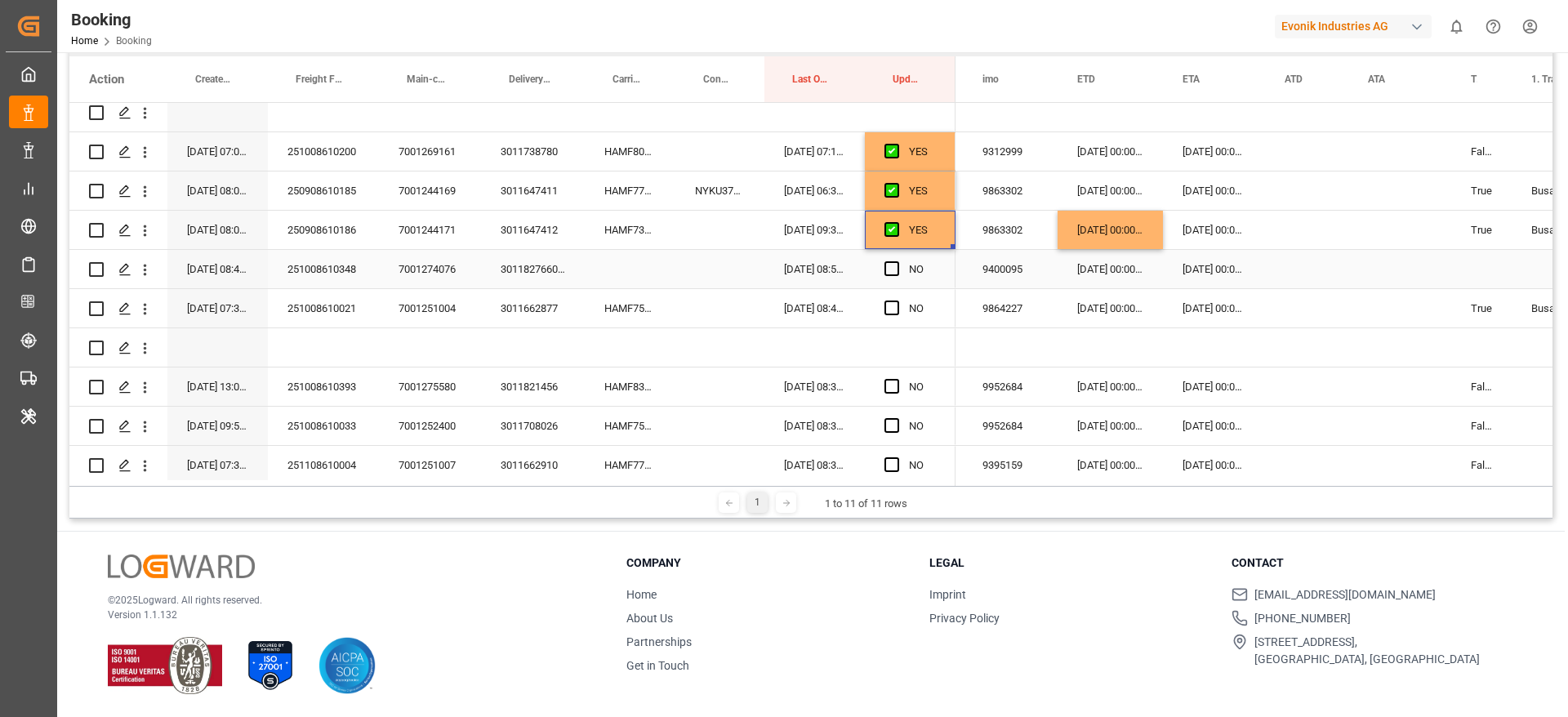
click at [301, 273] on div "251008610348" at bounding box center [324, 269] width 111 height 39
click at [889, 228] on span "Press SPACE to select this row." at bounding box center [892, 230] width 14 height 14
click at [896, 223] on input "Press SPACE to select this row." at bounding box center [896, 223] width 0 height 0
click at [902, 231] on div "Press SPACE to select this row." at bounding box center [896, 231] width 24 height 38
click at [896, 227] on span "Press SPACE to select this row." at bounding box center [892, 230] width 14 height 14
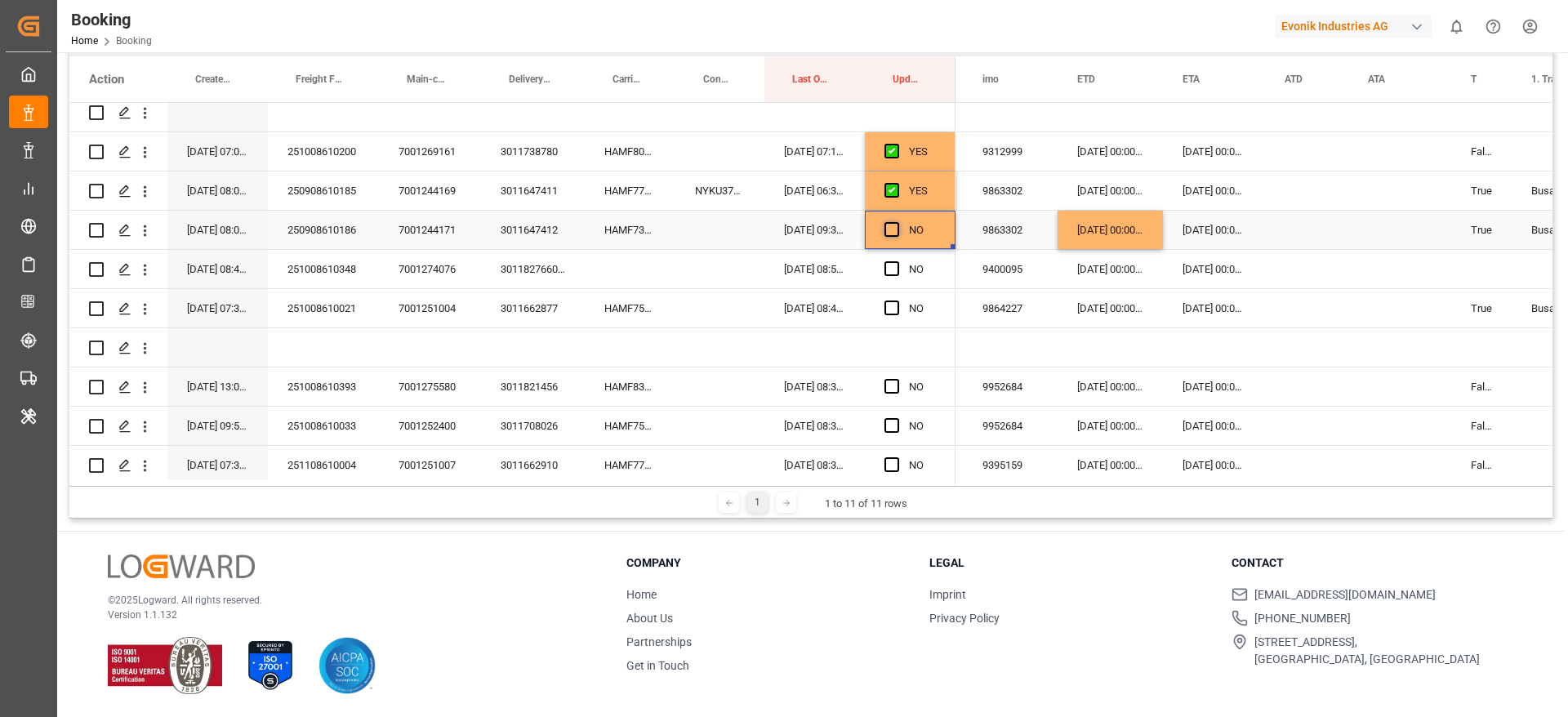
click at [896, 223] on input "Press SPACE to select this row." at bounding box center [896, 223] width 0 height 0
click at [359, 269] on div "251008610348" at bounding box center [324, 269] width 111 height 39
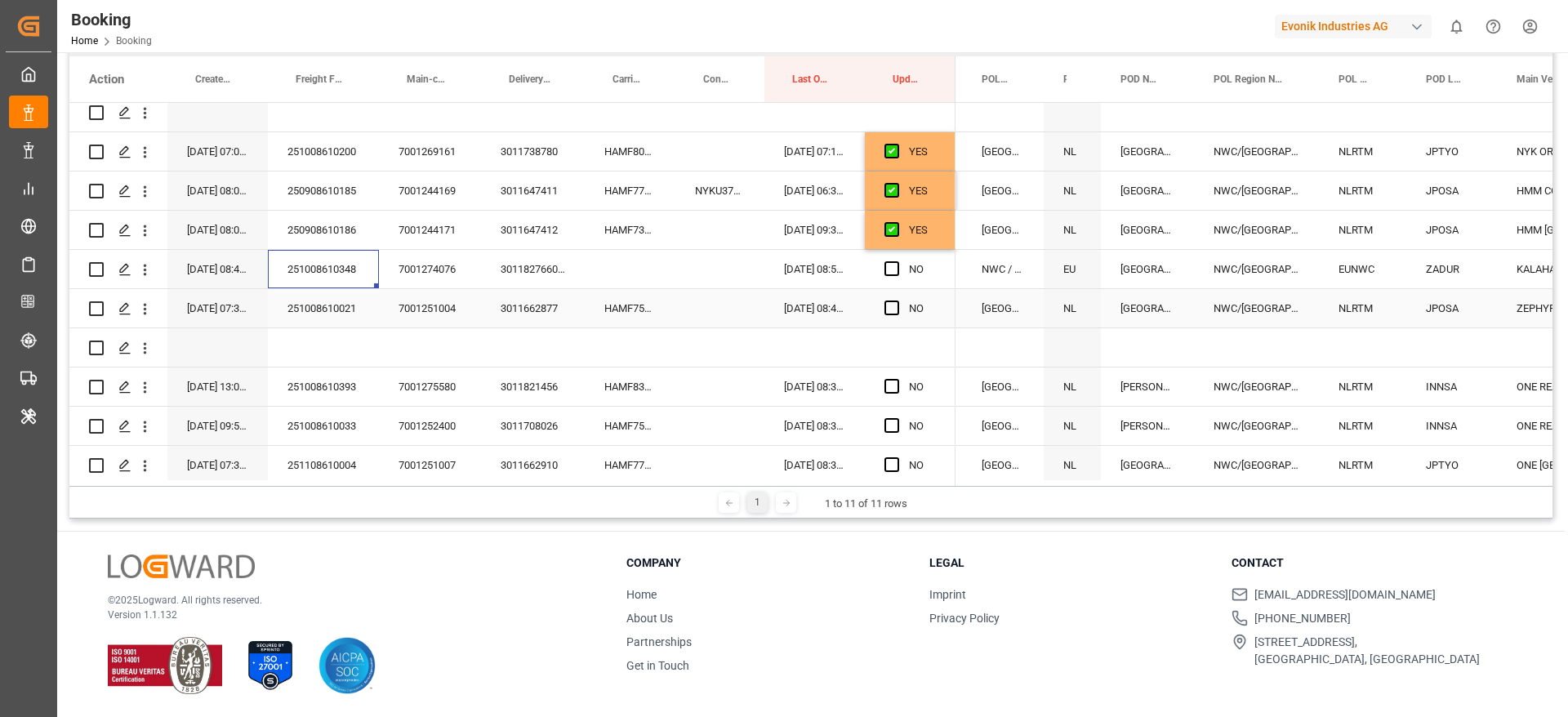
scroll to position [0, 230]
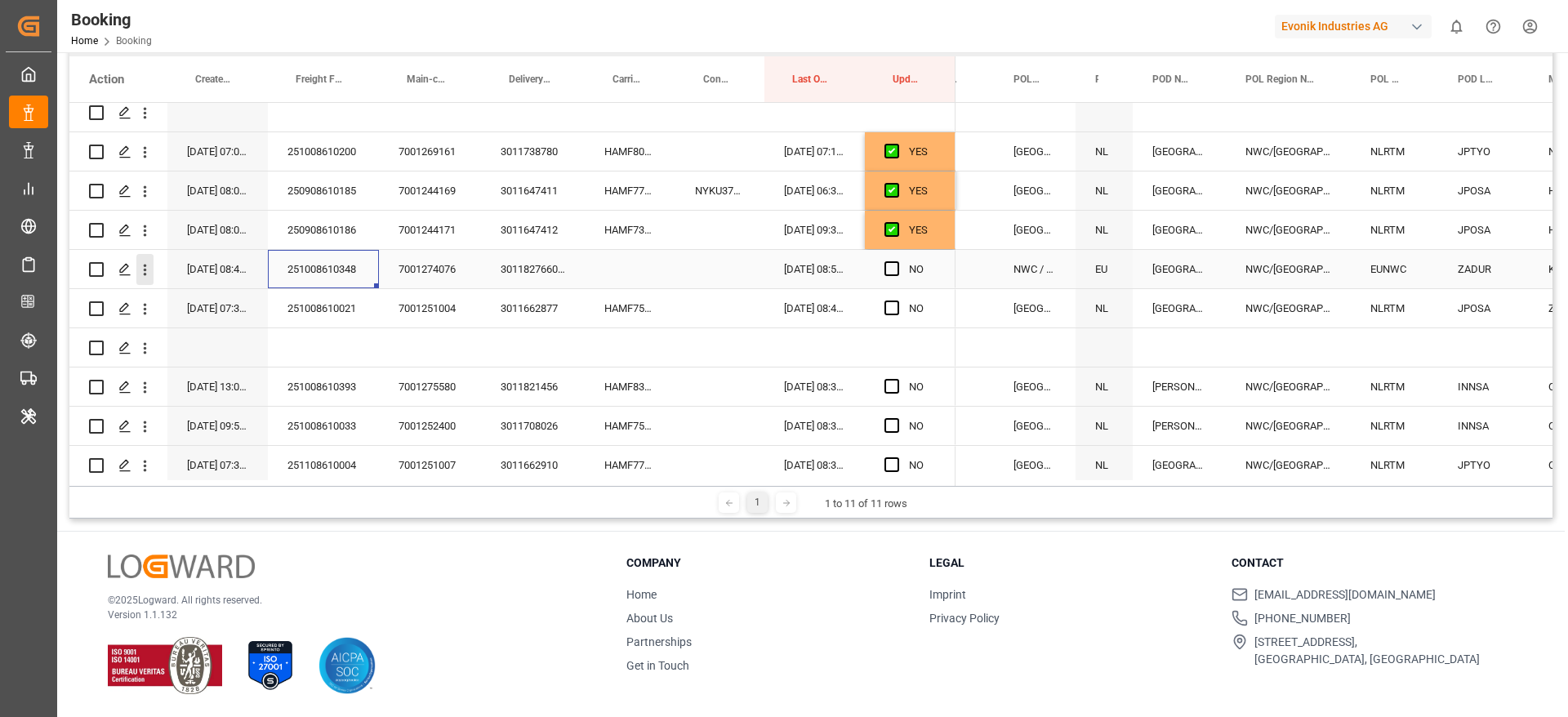
click at [148, 275] on icon "open menu" at bounding box center [144, 269] width 17 height 17
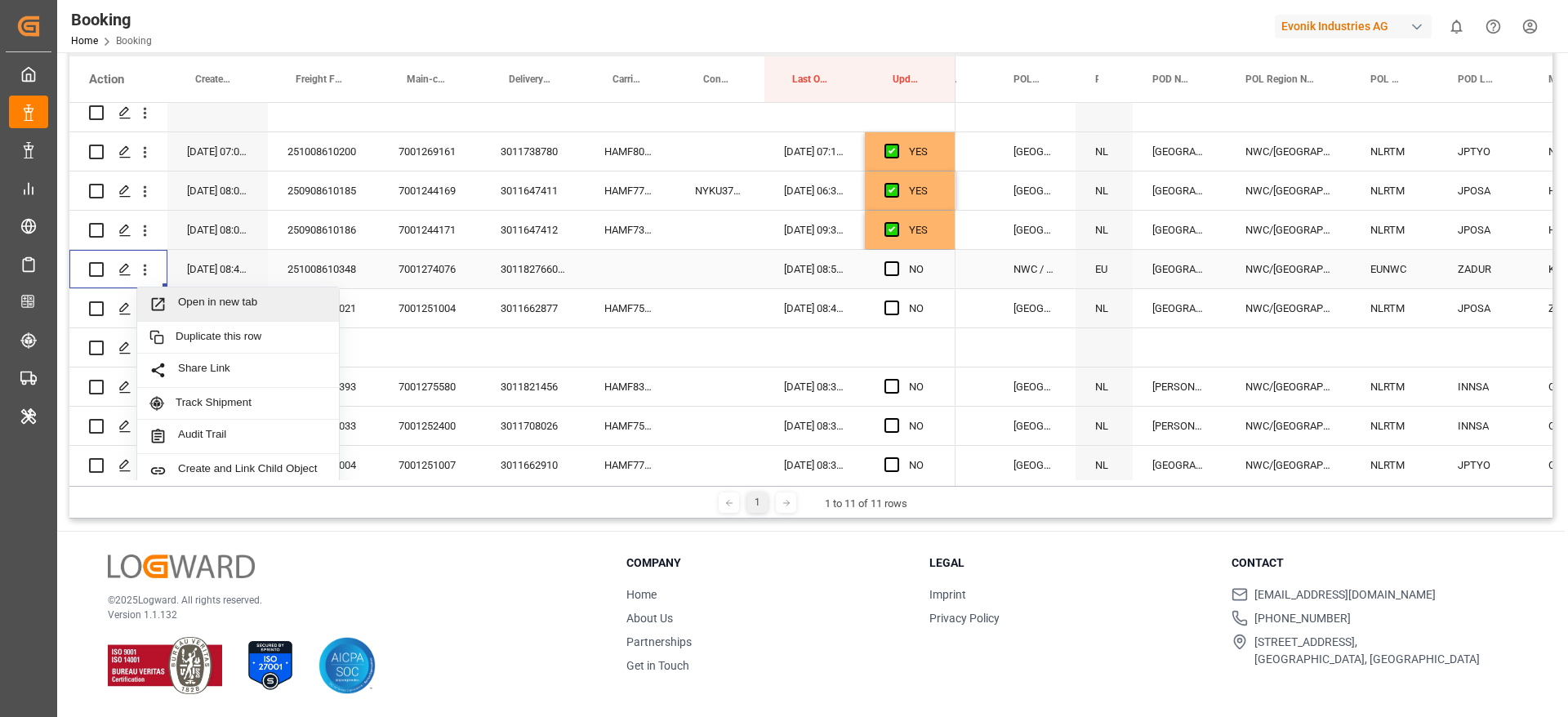
click at [240, 294] on div "Open in new tab" at bounding box center [238, 304] width 202 height 34
click at [599, 317] on div "HAMF75353400" at bounding box center [630, 308] width 91 height 39
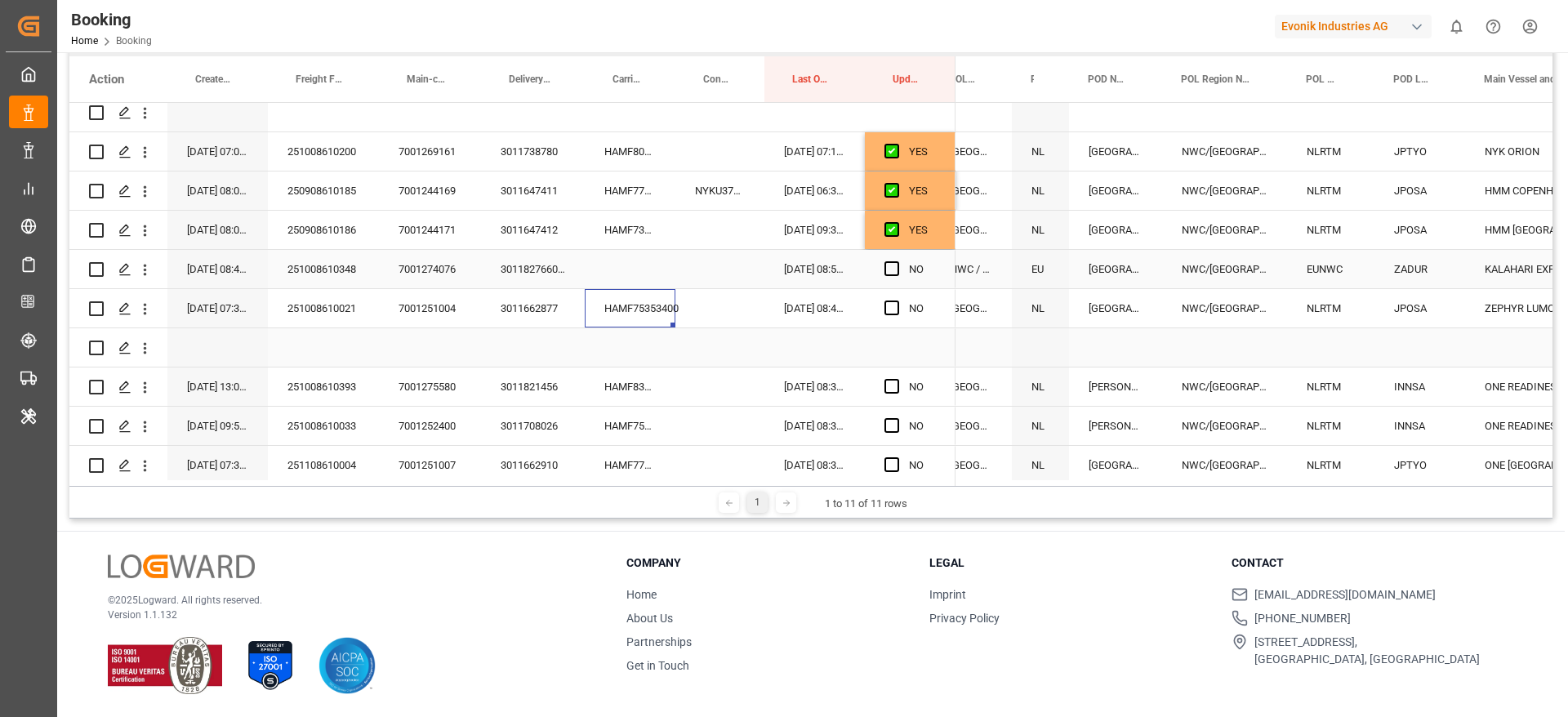
scroll to position [0, 265]
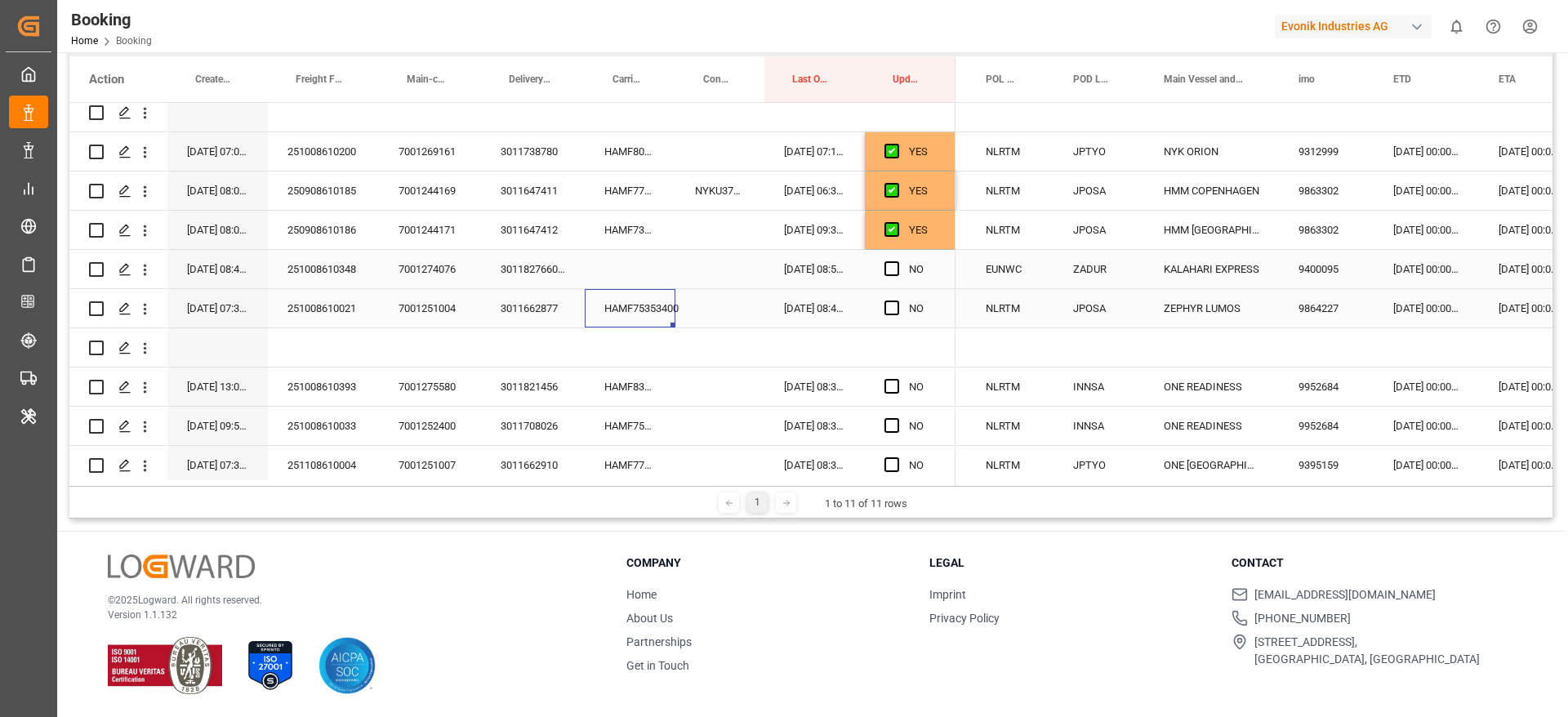
click at [1407, 311] on div "08-10-2025 00:00:00" at bounding box center [1425, 308] width 105 height 39
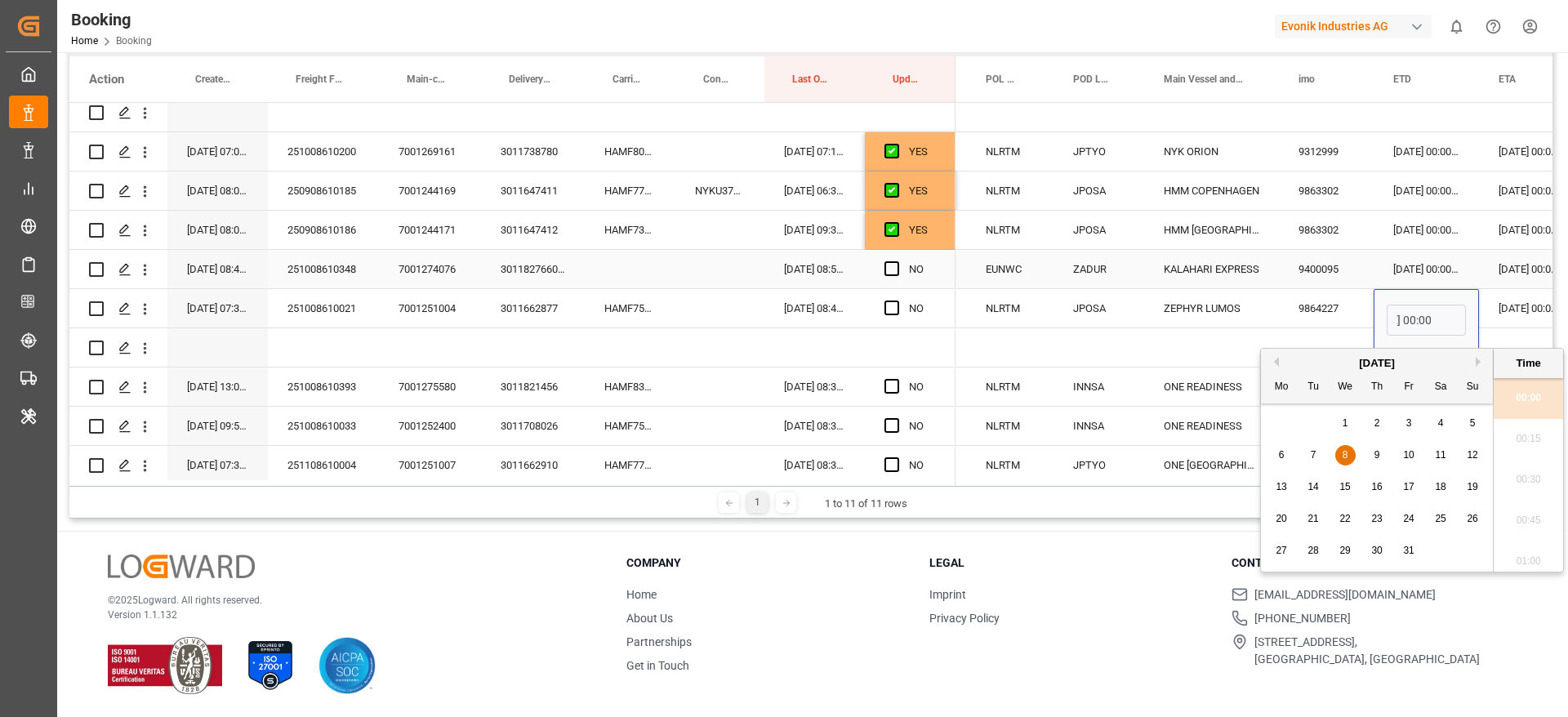
click at [1275, 522] on div "20" at bounding box center [1281, 520] width 21 height 20
type input "20-10-2025 00:00"
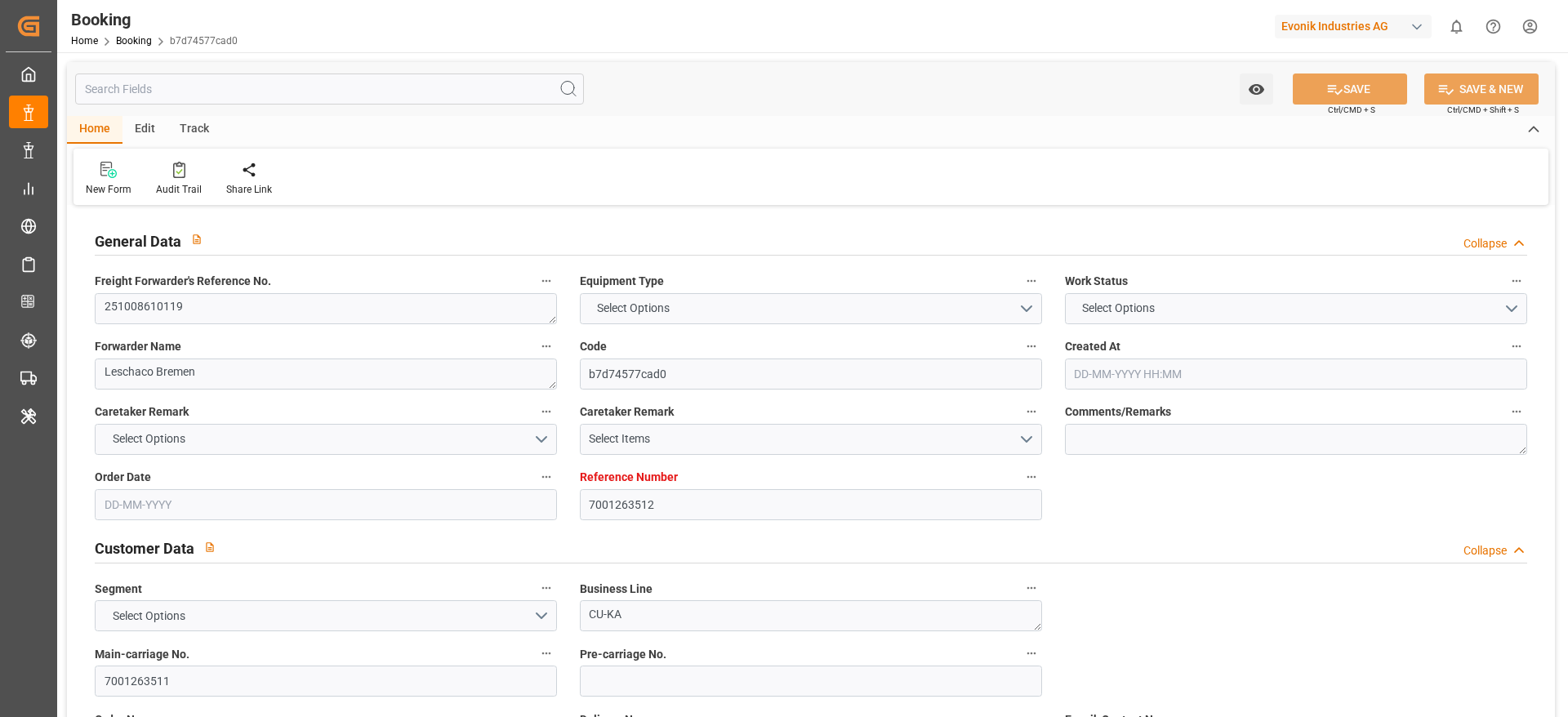
type input "7001263512"
type input "9298636"
type input "ICL"
type input "Independent Container Line Limited"
type input "BEANR"
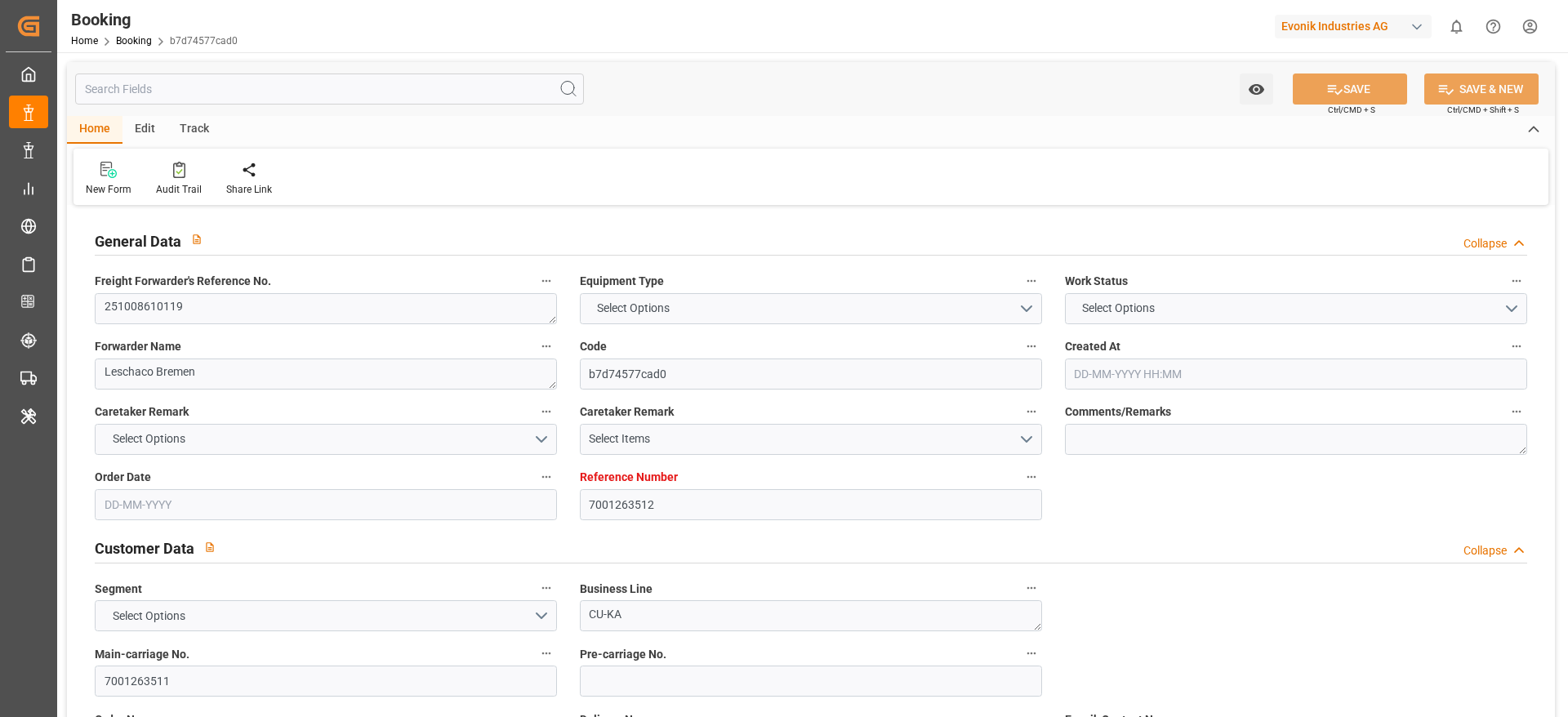
type input "USCHT"
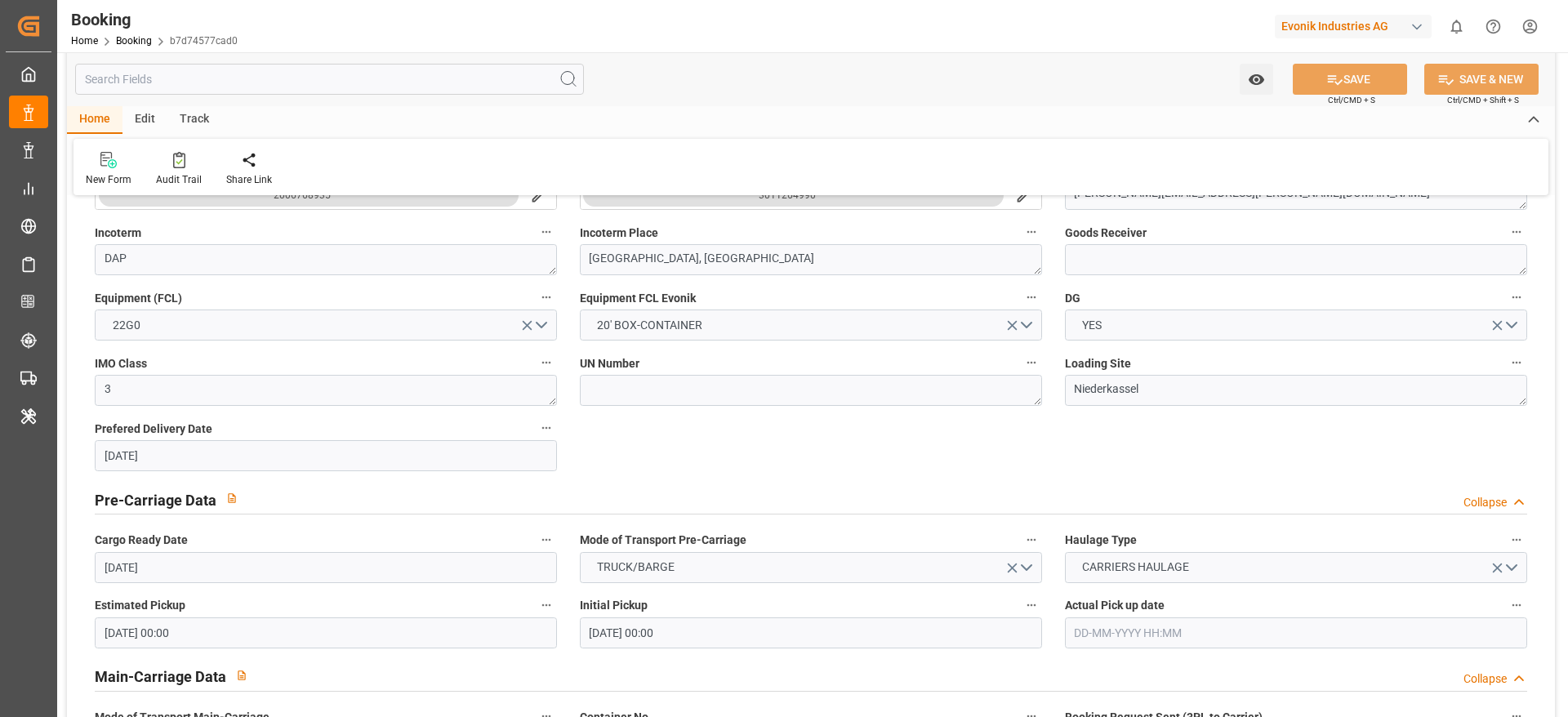
type input "[DATE] 09:36"
type input "[DATE]"
type input "[DATE] 00:00"
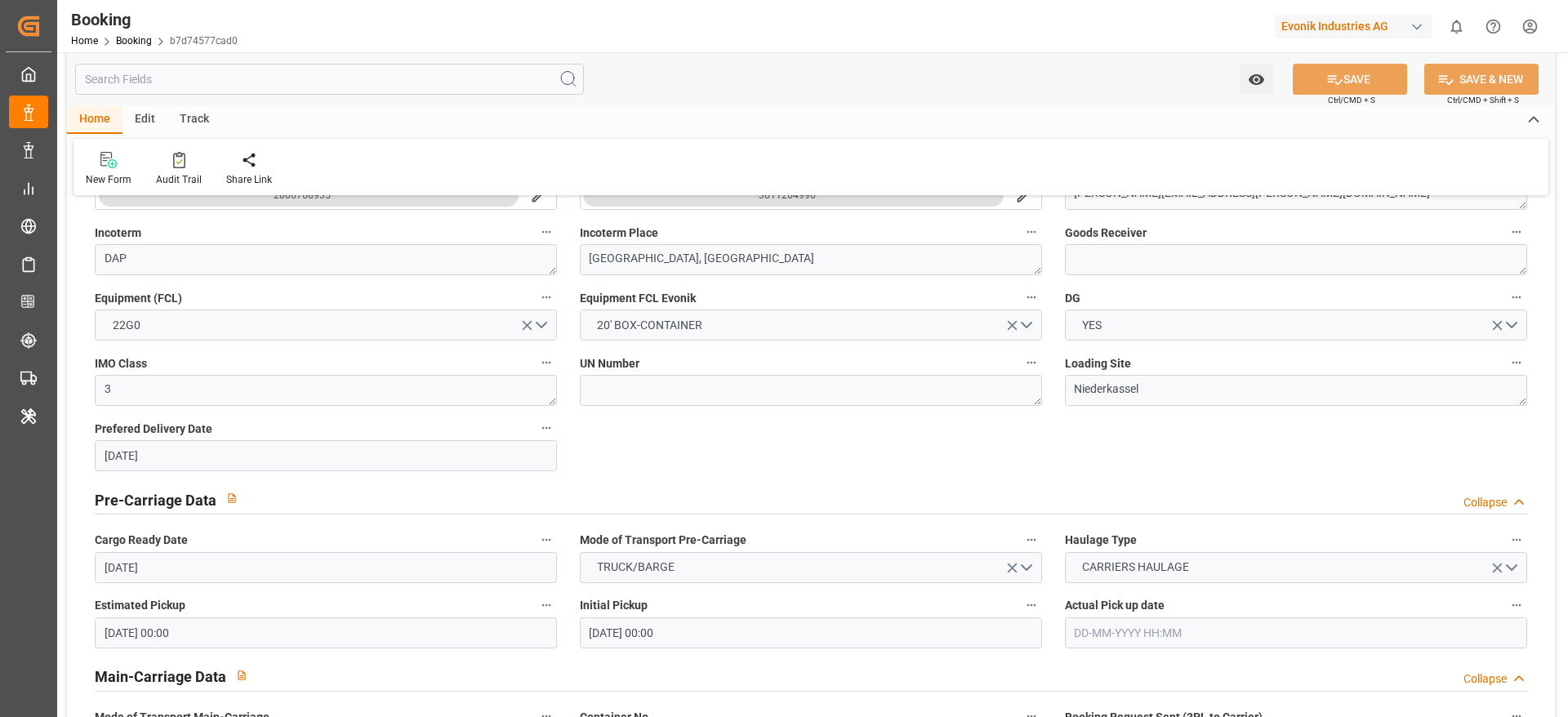
type input "[DATE] 00:00"
type input "[DATE]"
type input "[DATE] 00:00"
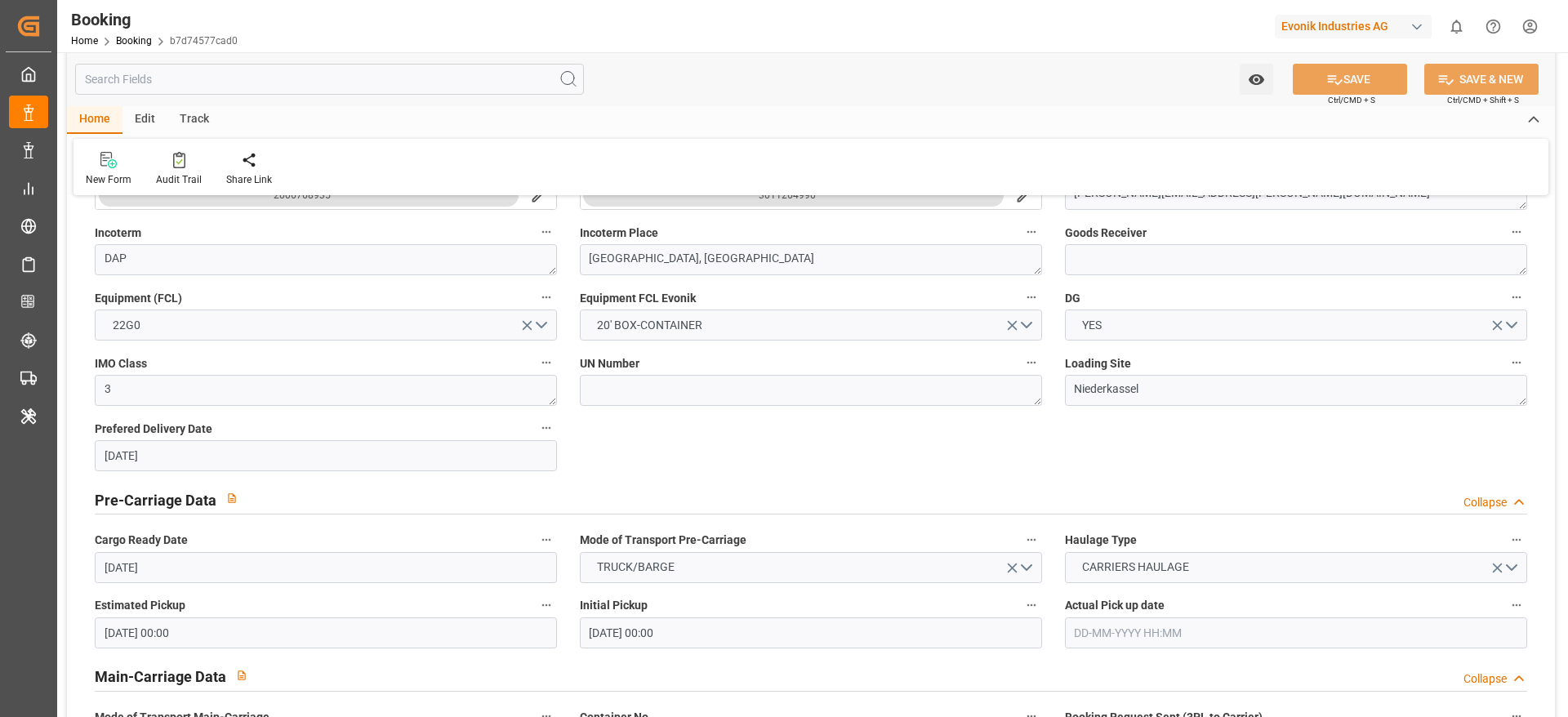
type input "[DATE] 00:00"
type input "[DATE] 09:56"
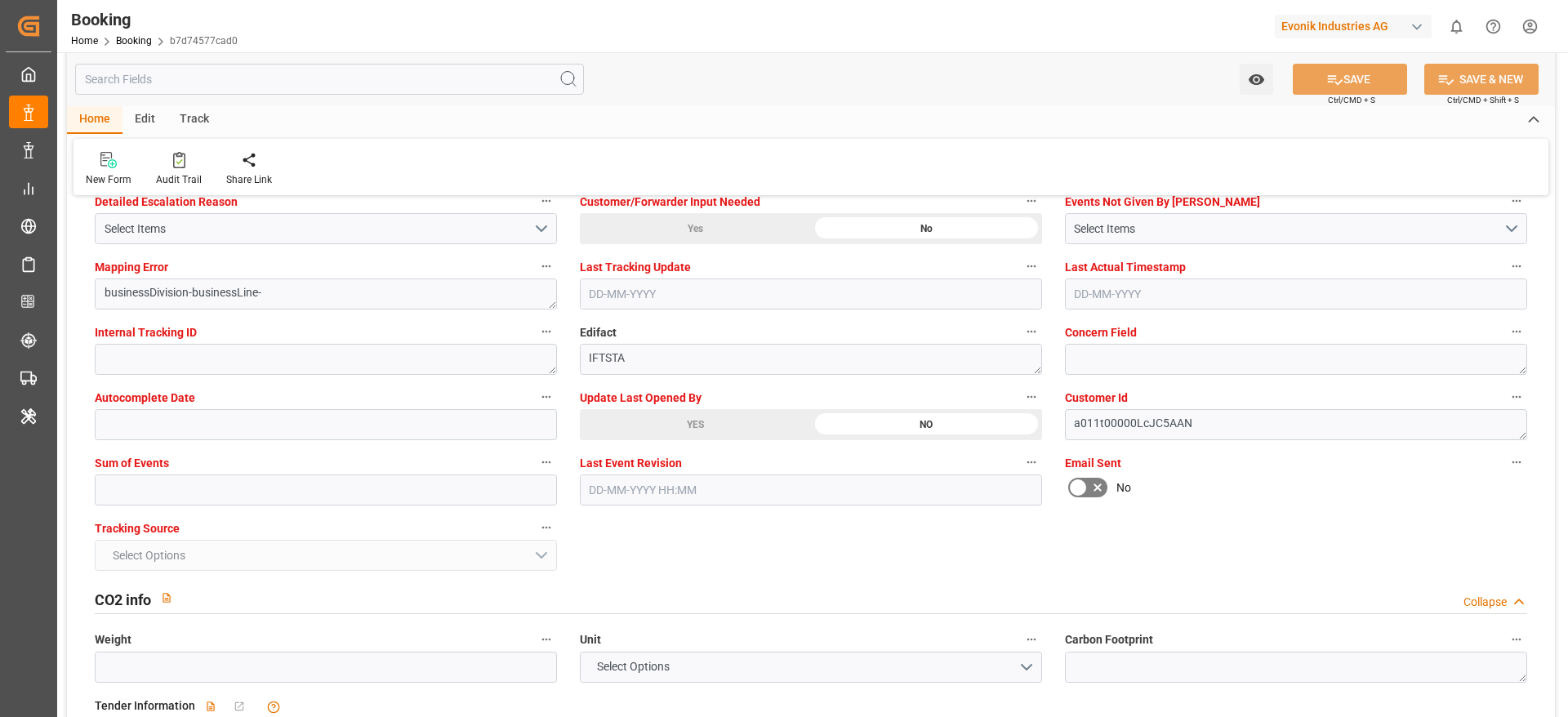
scroll to position [3186, 0]
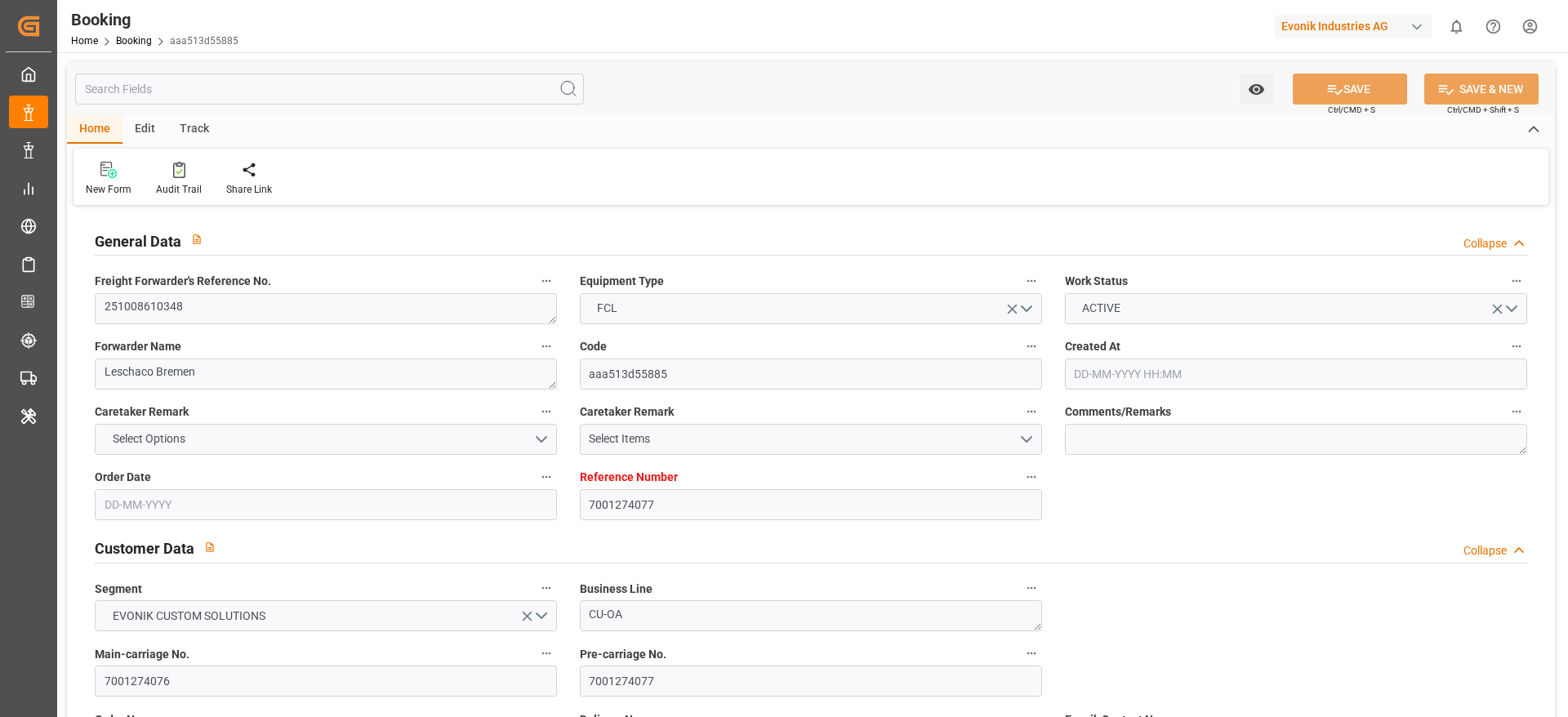
type input "7001274077"
type input "9400095"
type input "ONE"
type input "Ocean Network Express"
type input "EUNWC"
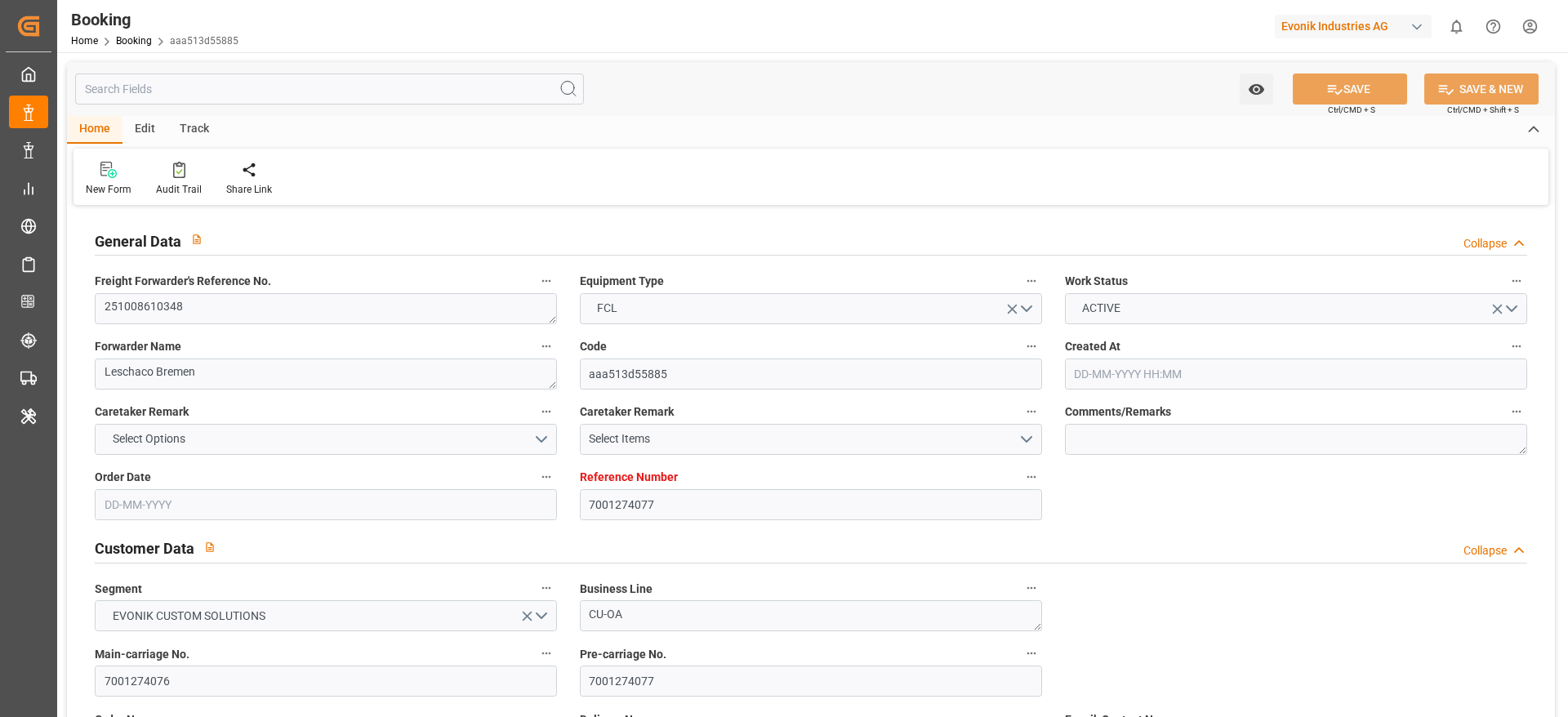
type input "ZADUR"
type input "[DATE] 08:47"
type input "[DATE]"
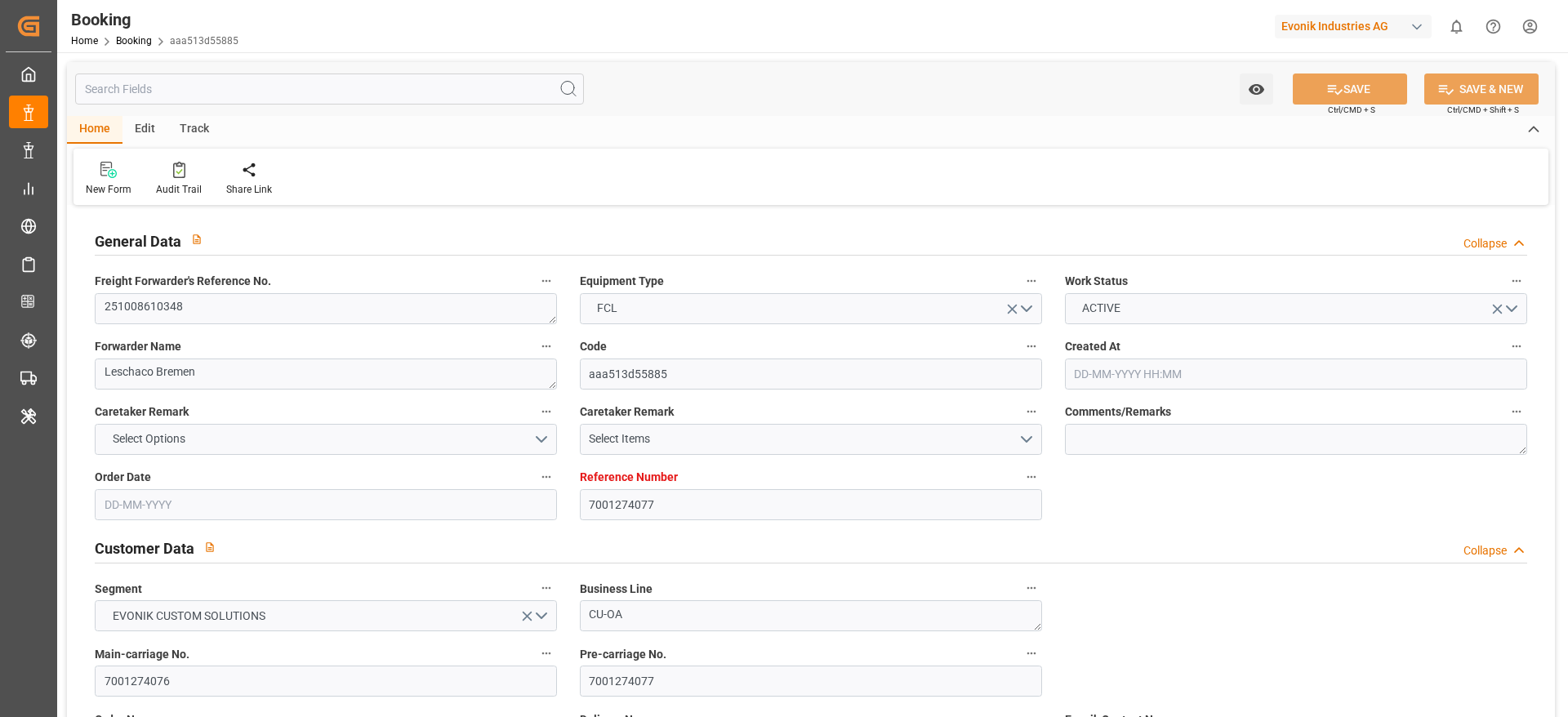
type input "[DATE] 00:00"
type input "[DATE]"
type input "[DATE] 00:00"
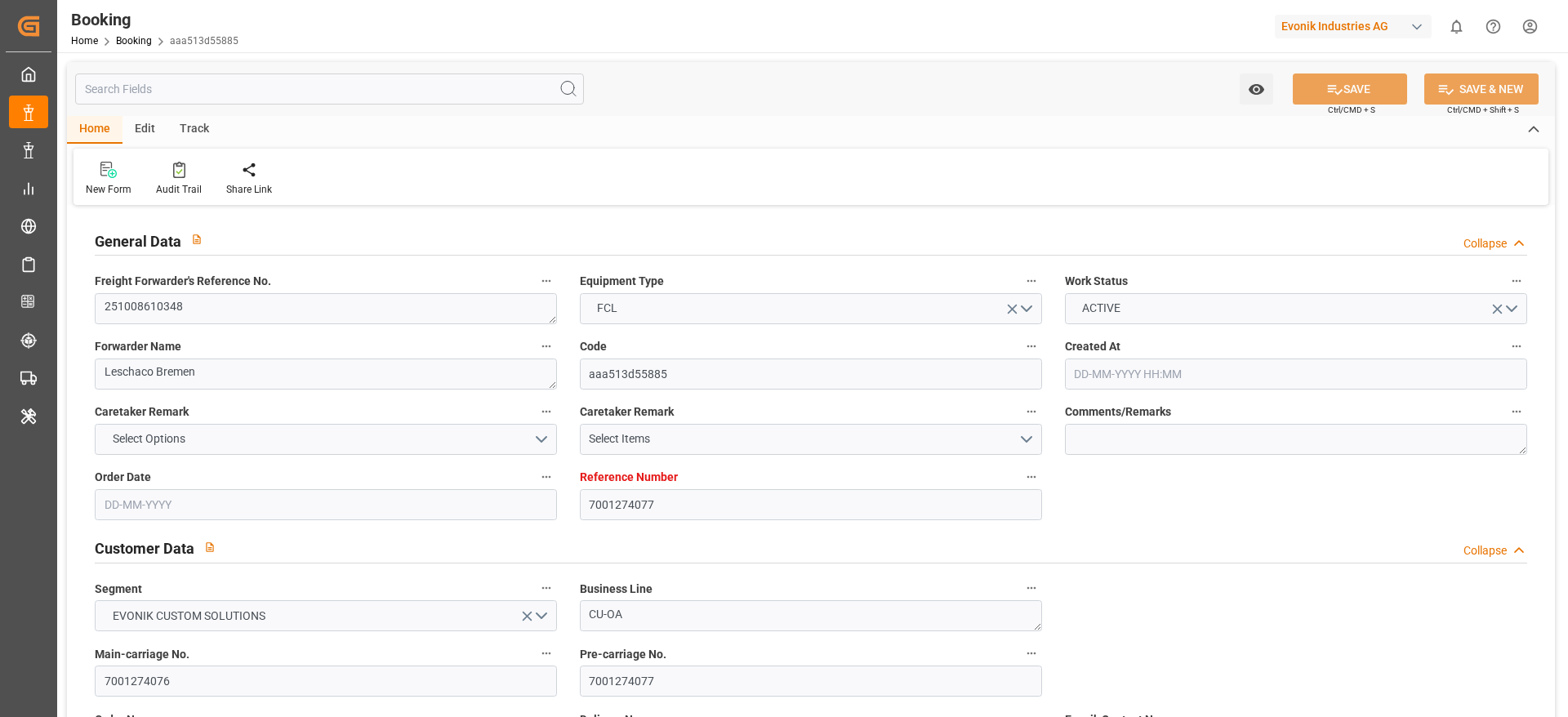
type input "[DATE] 00:00"
type input "[DATE] 08:59"
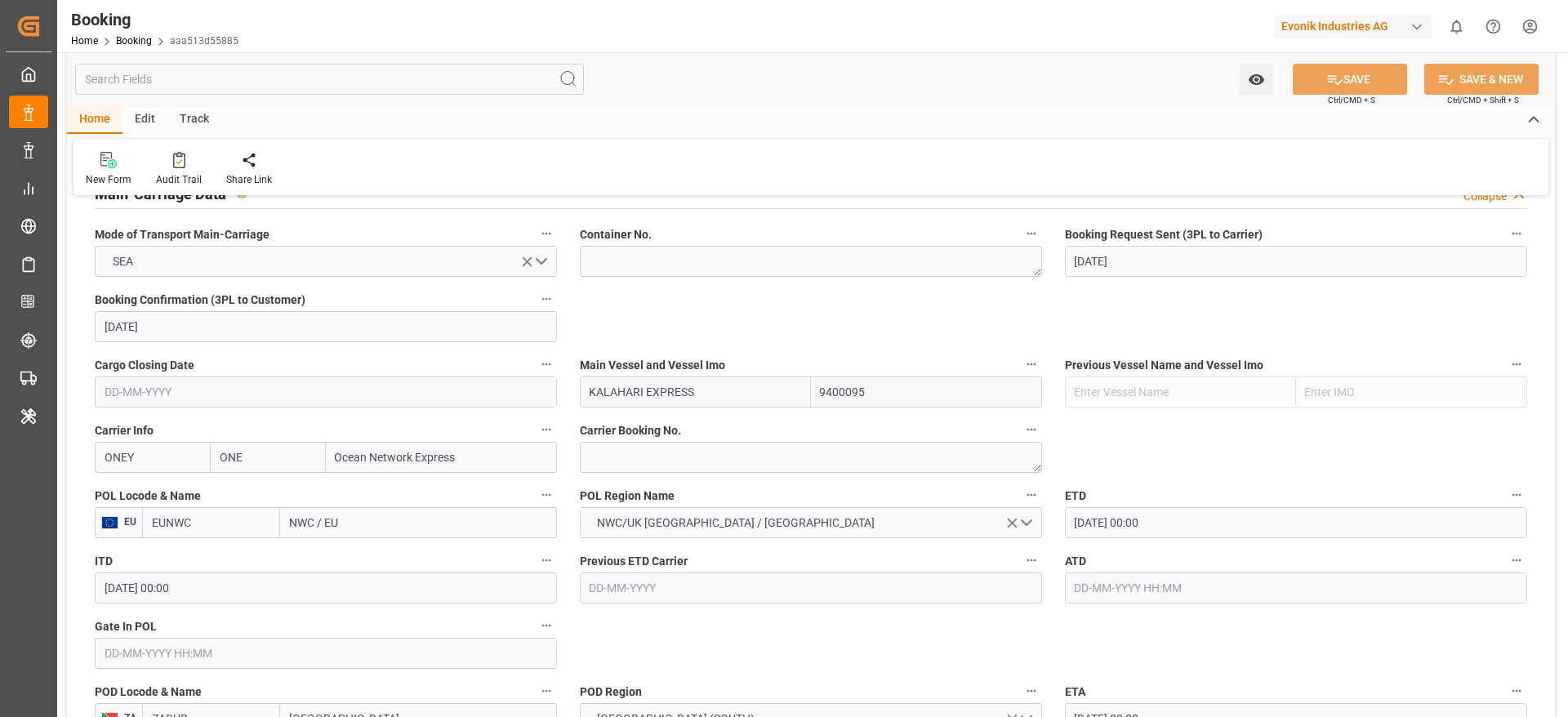
scroll to position [1103, 0]
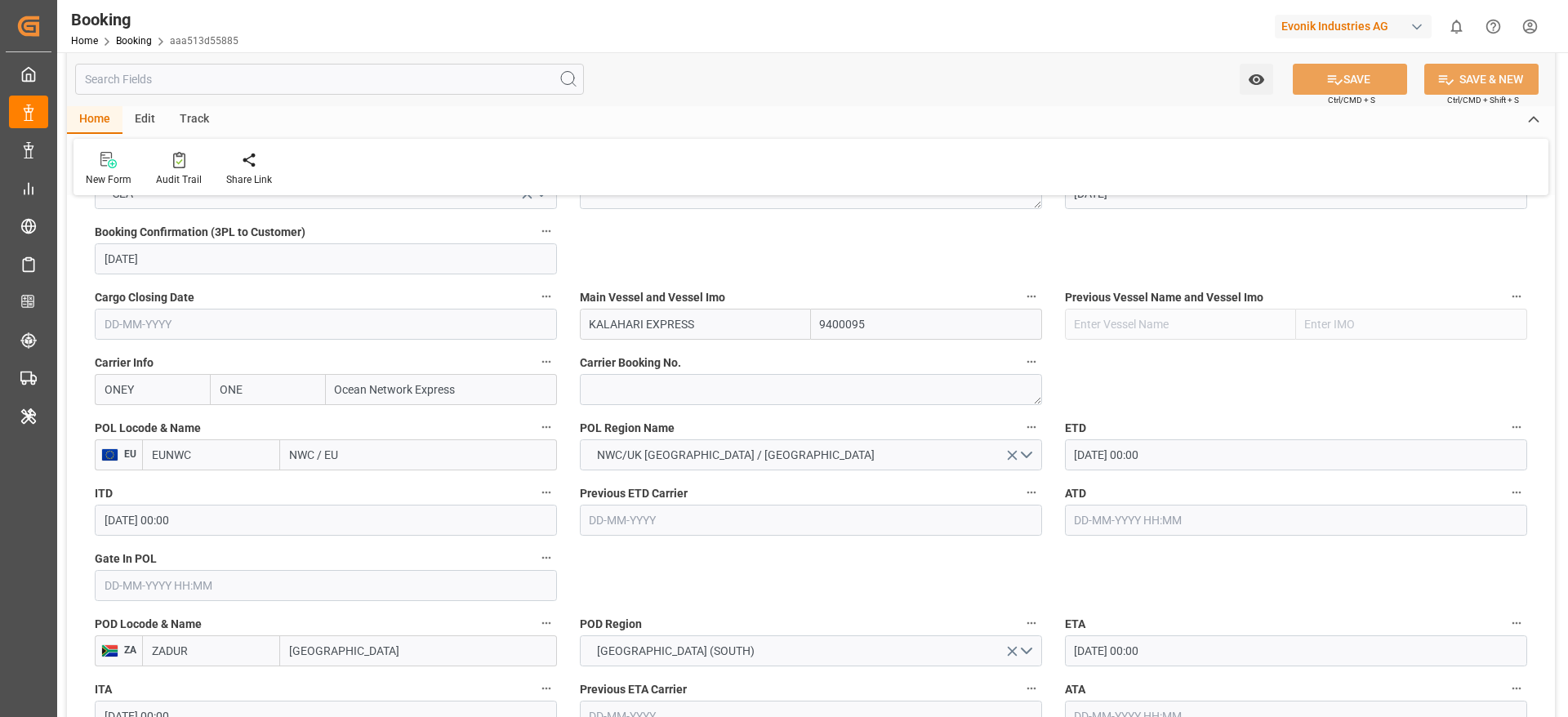
click at [380, 459] on input "NWC / EU" at bounding box center [418, 455] width 277 height 31
paste input "[GEOGRAPHIC_DATA]"
type input "[GEOGRAPHIC_DATA]"
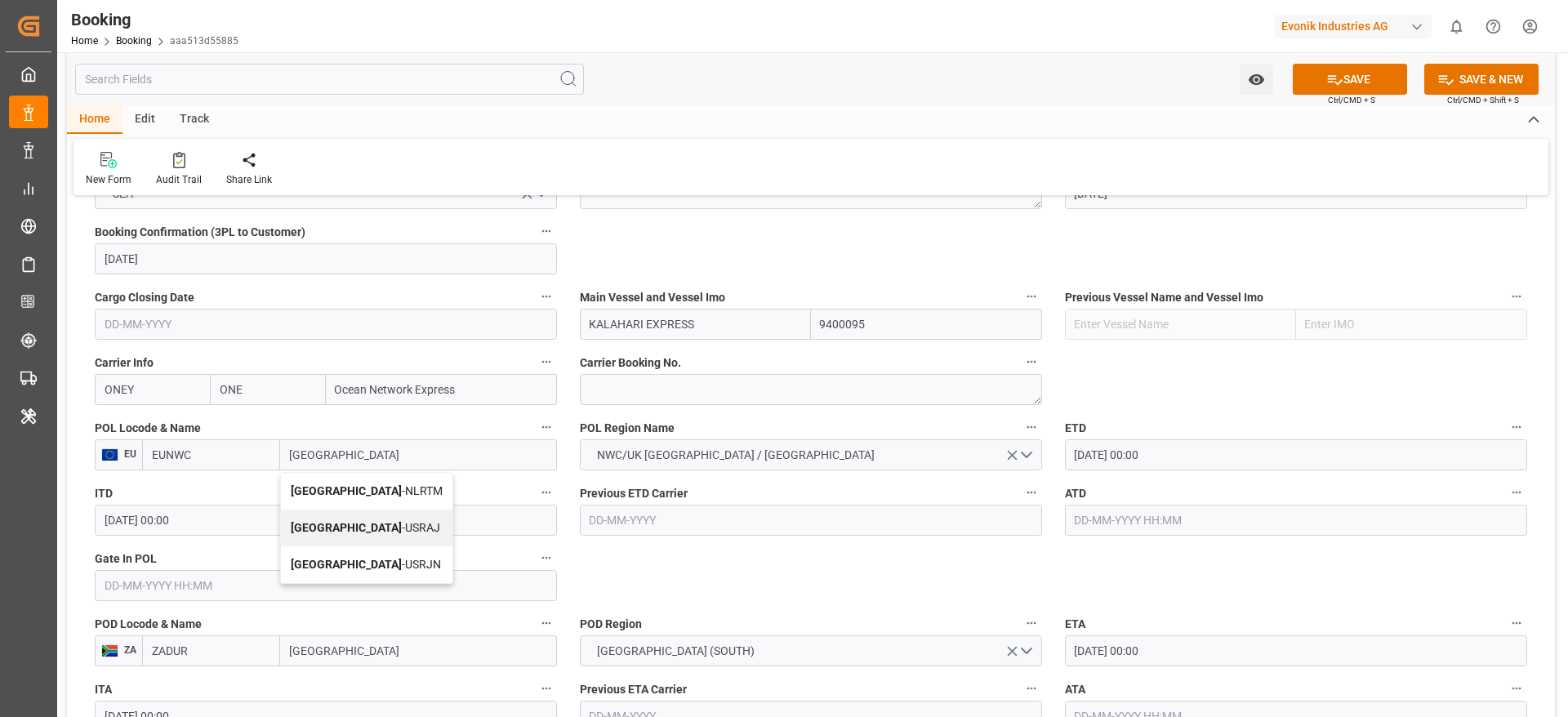
click at [370, 489] on span "Rotterdam - NLRTM" at bounding box center [366, 491] width 152 height 13
type input "NLRTM"
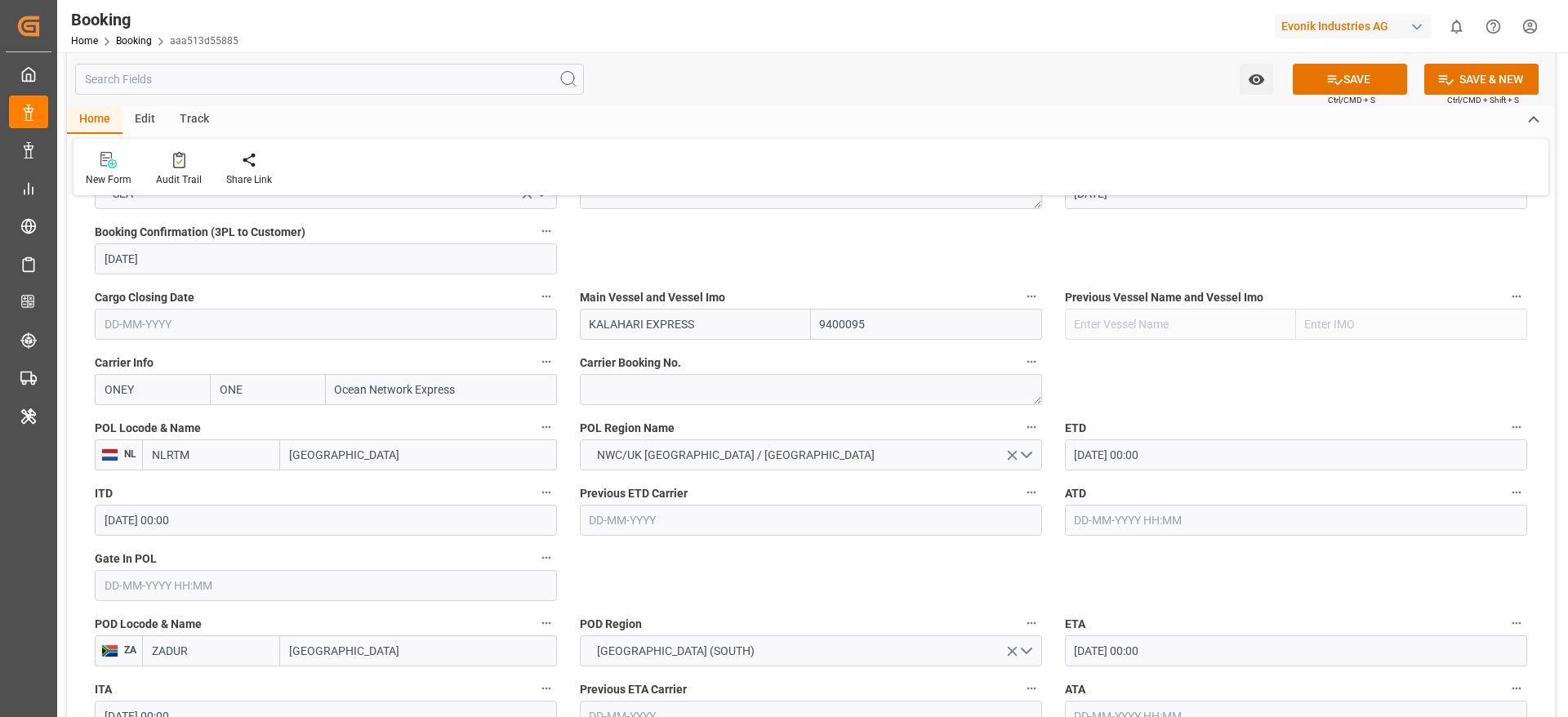
scroll to position [1225, 0]
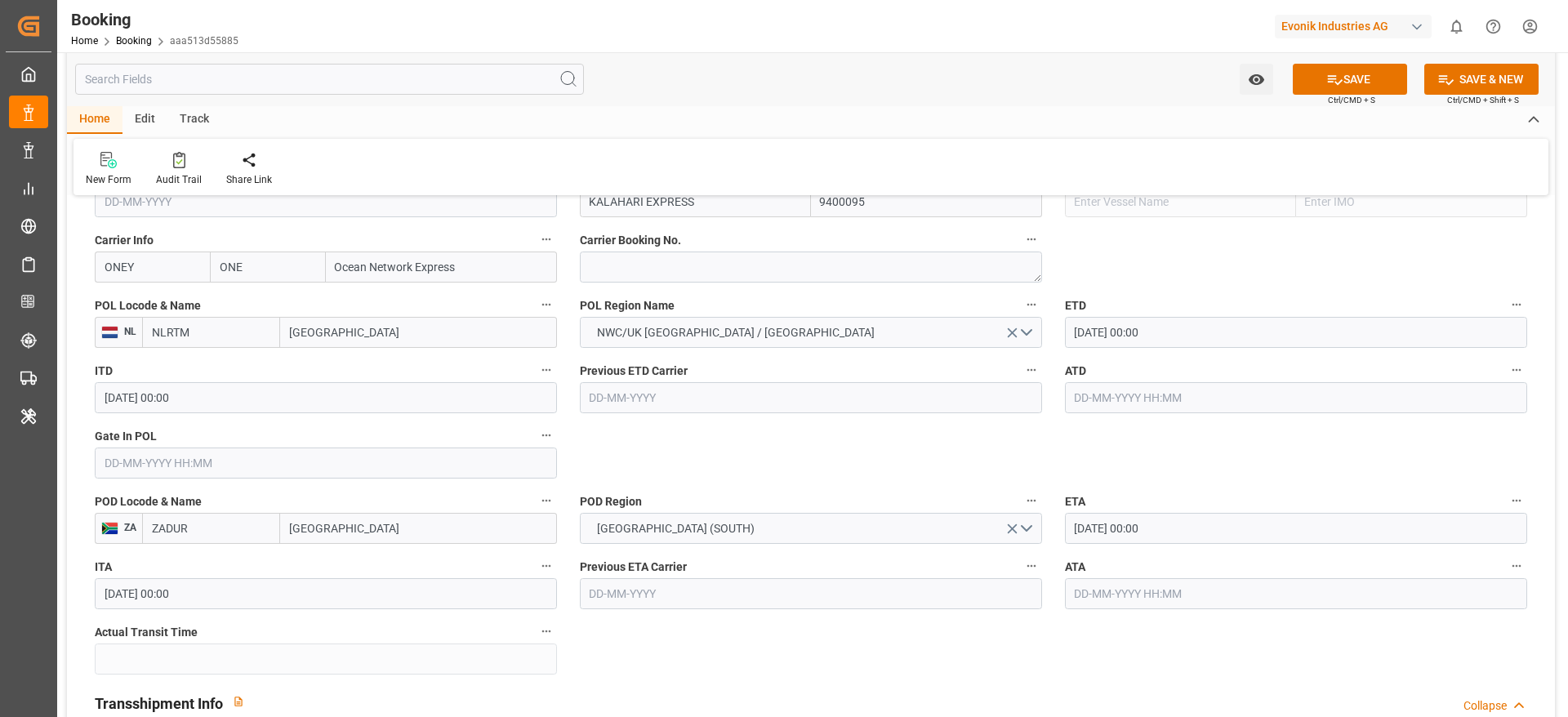
type input "[GEOGRAPHIC_DATA]"
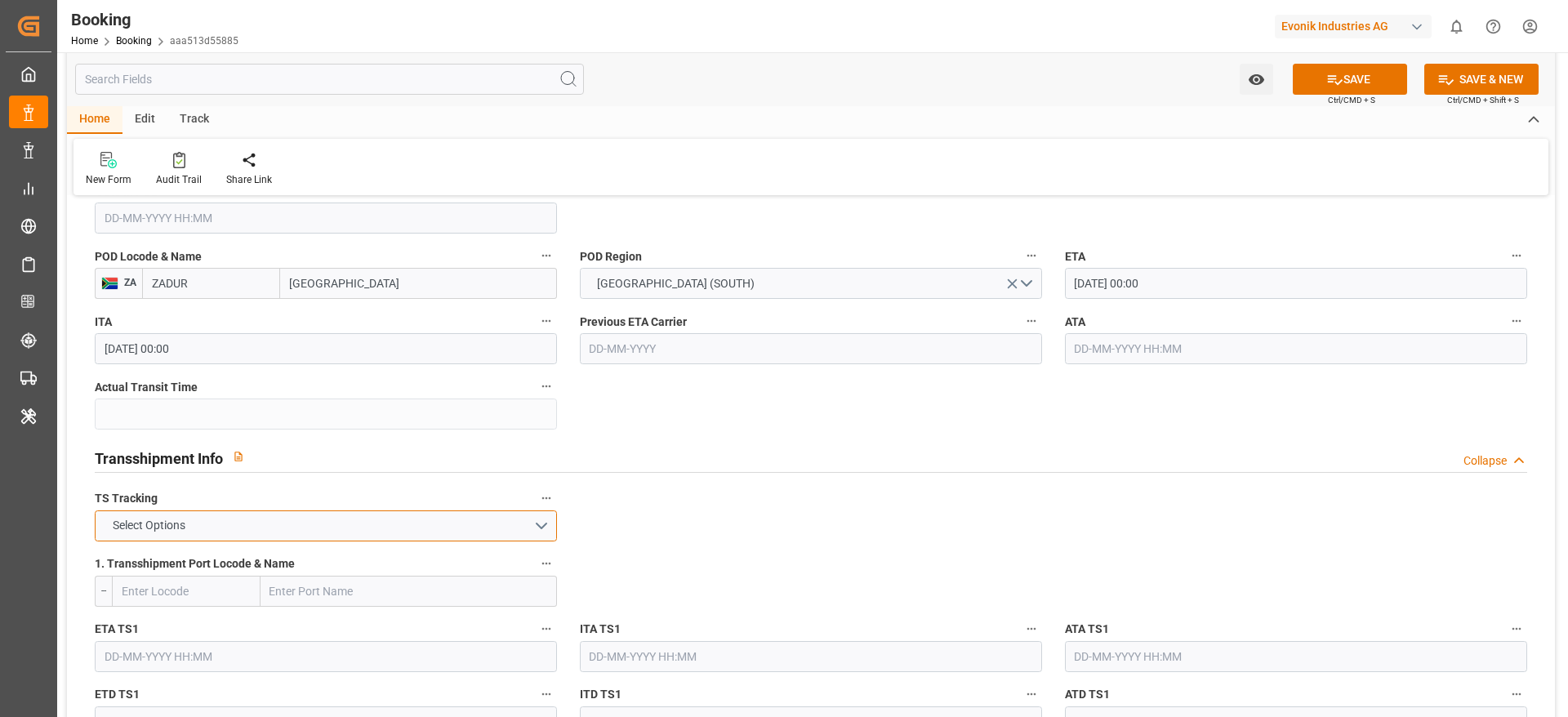
click at [172, 529] on span "Select Options" at bounding box center [149, 525] width 89 height 17
click at [148, 559] on div "FALSE" at bounding box center [325, 564] width 460 height 34
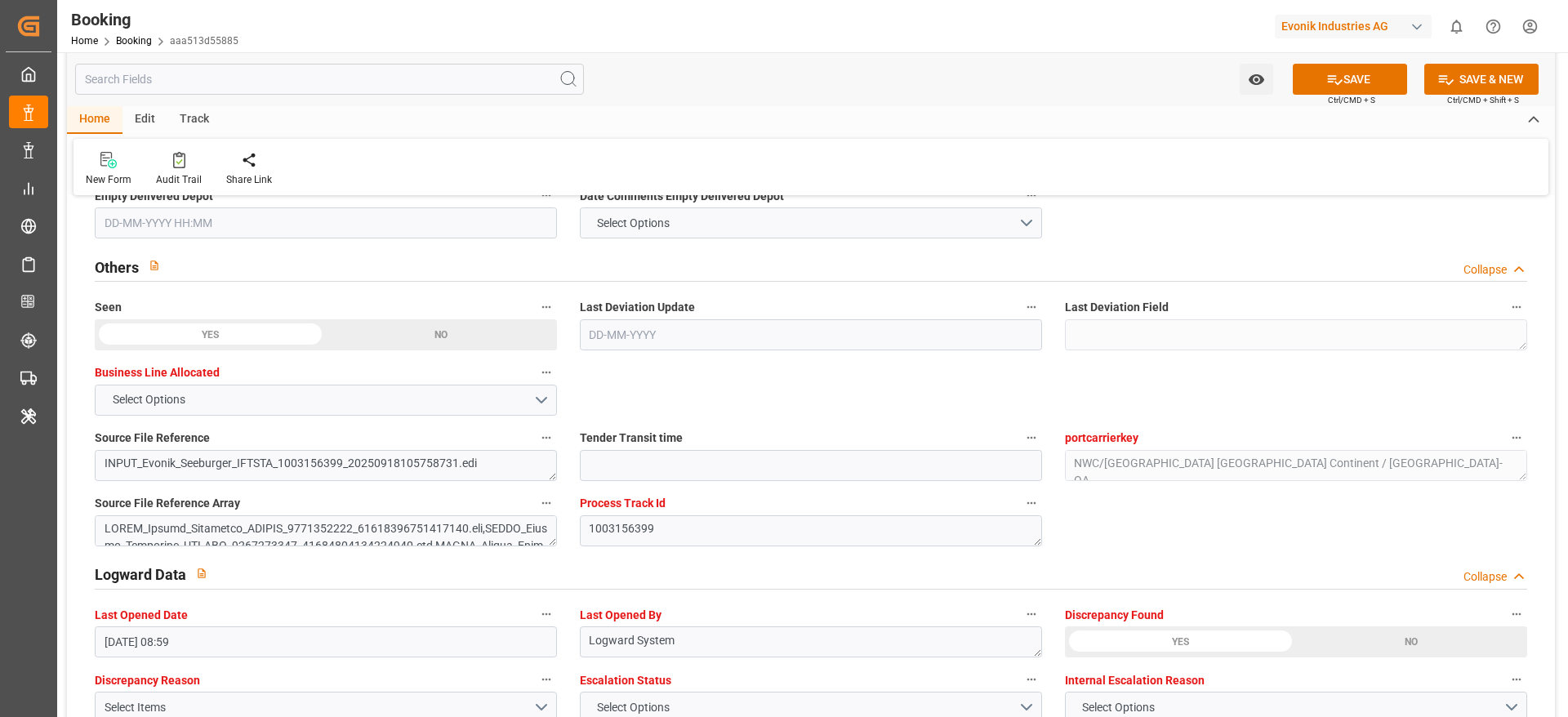
scroll to position [3063, 0]
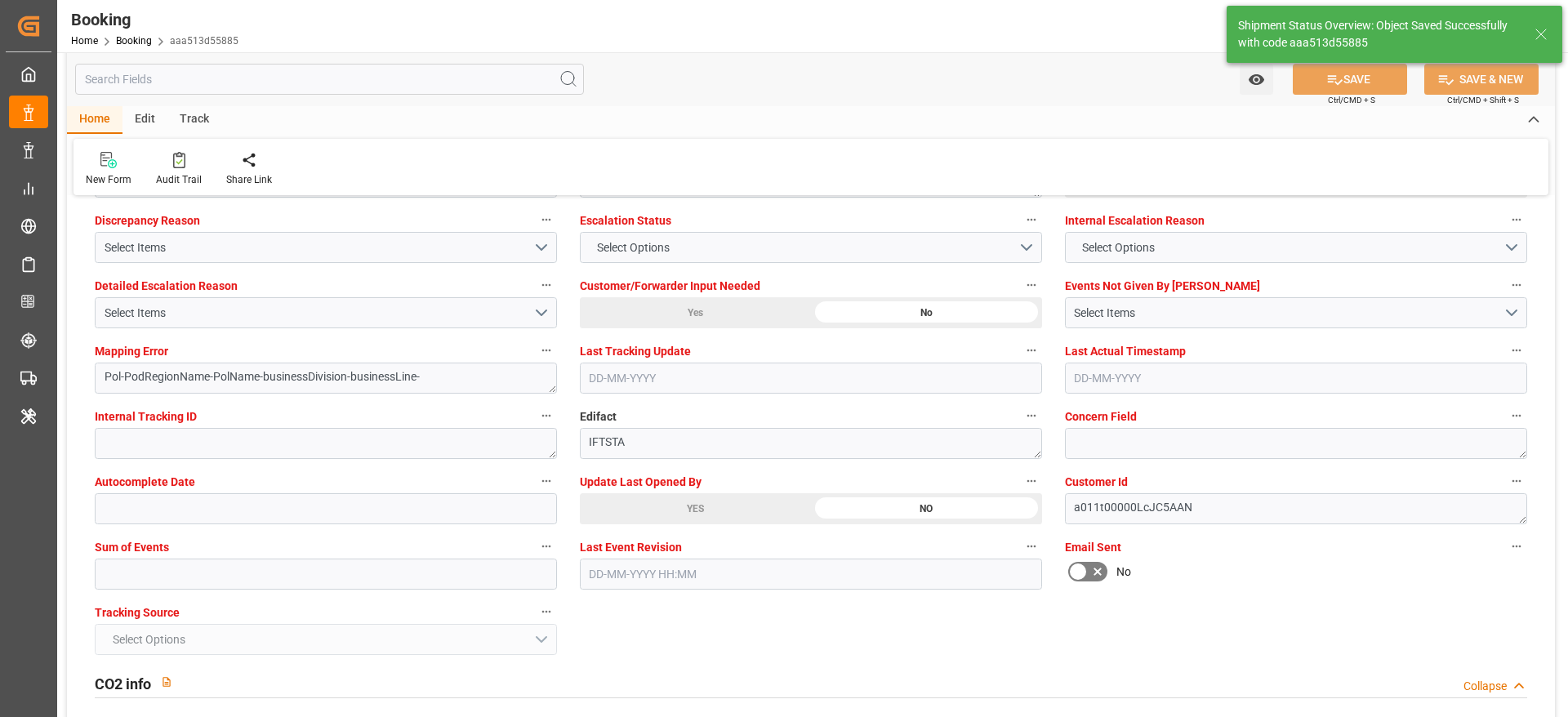
type textarea "Madhu T V"
type textarea "businessDivision-businessLine-"
type input "19-09-2025 09:12"
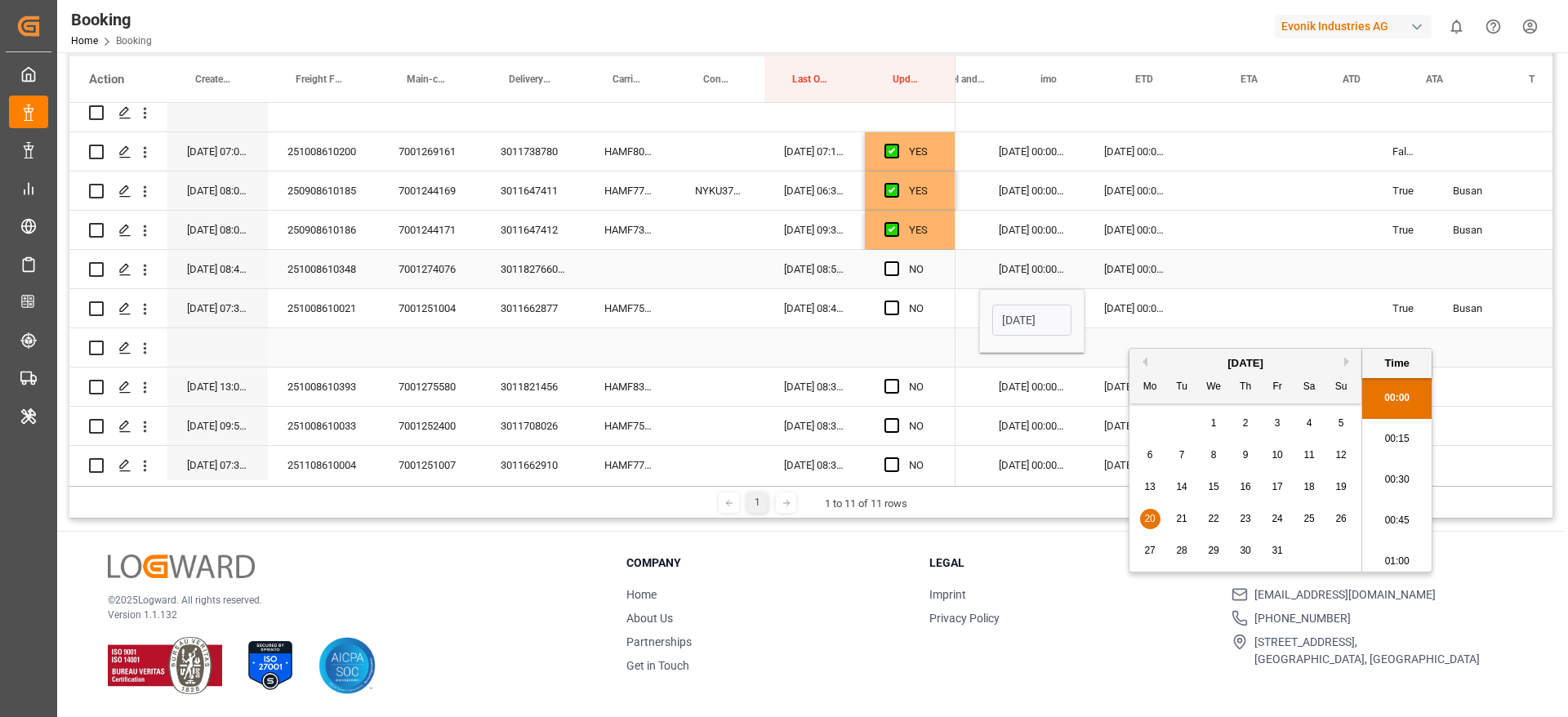
scroll to position [0, 991]
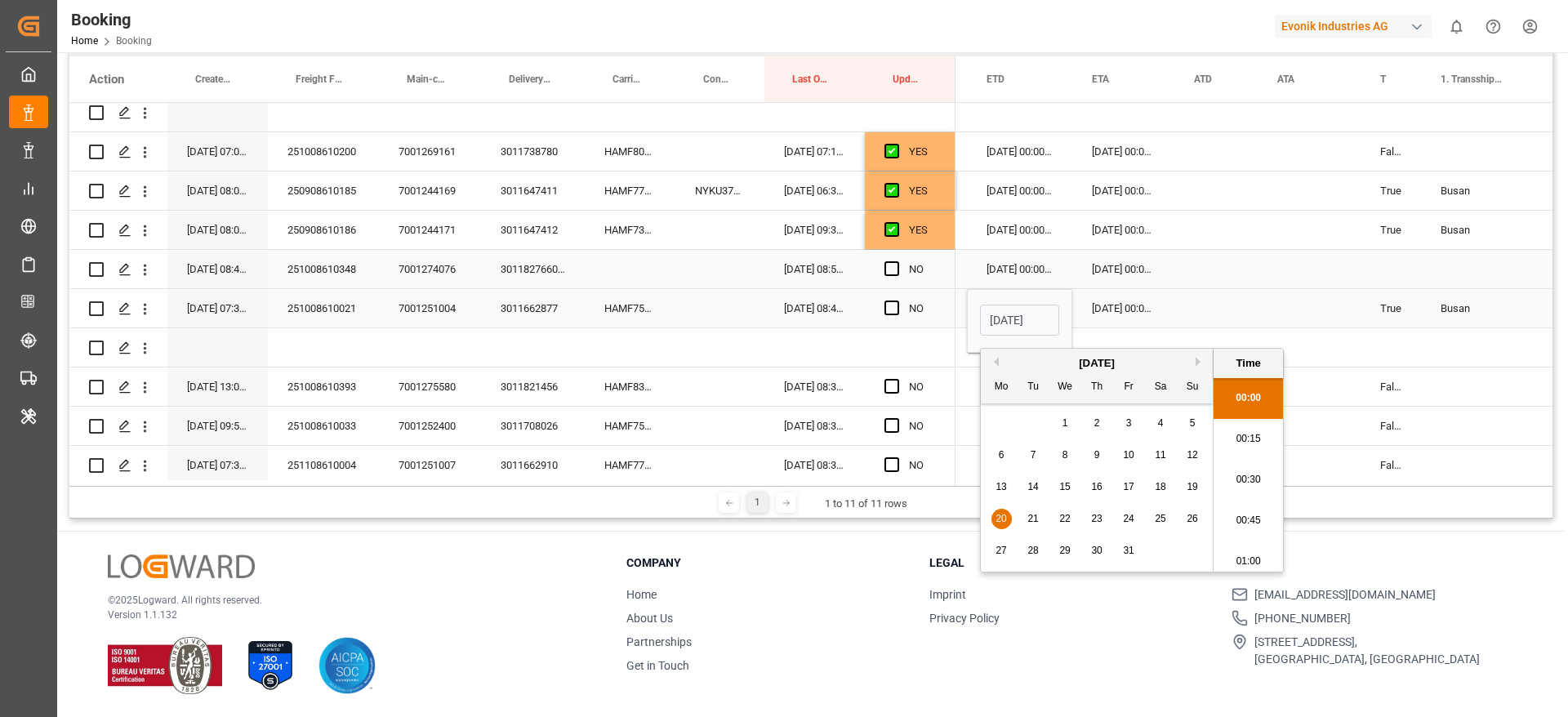
click at [1273, 301] on div "Press SPACE to select this row." at bounding box center [1309, 308] width 103 height 39
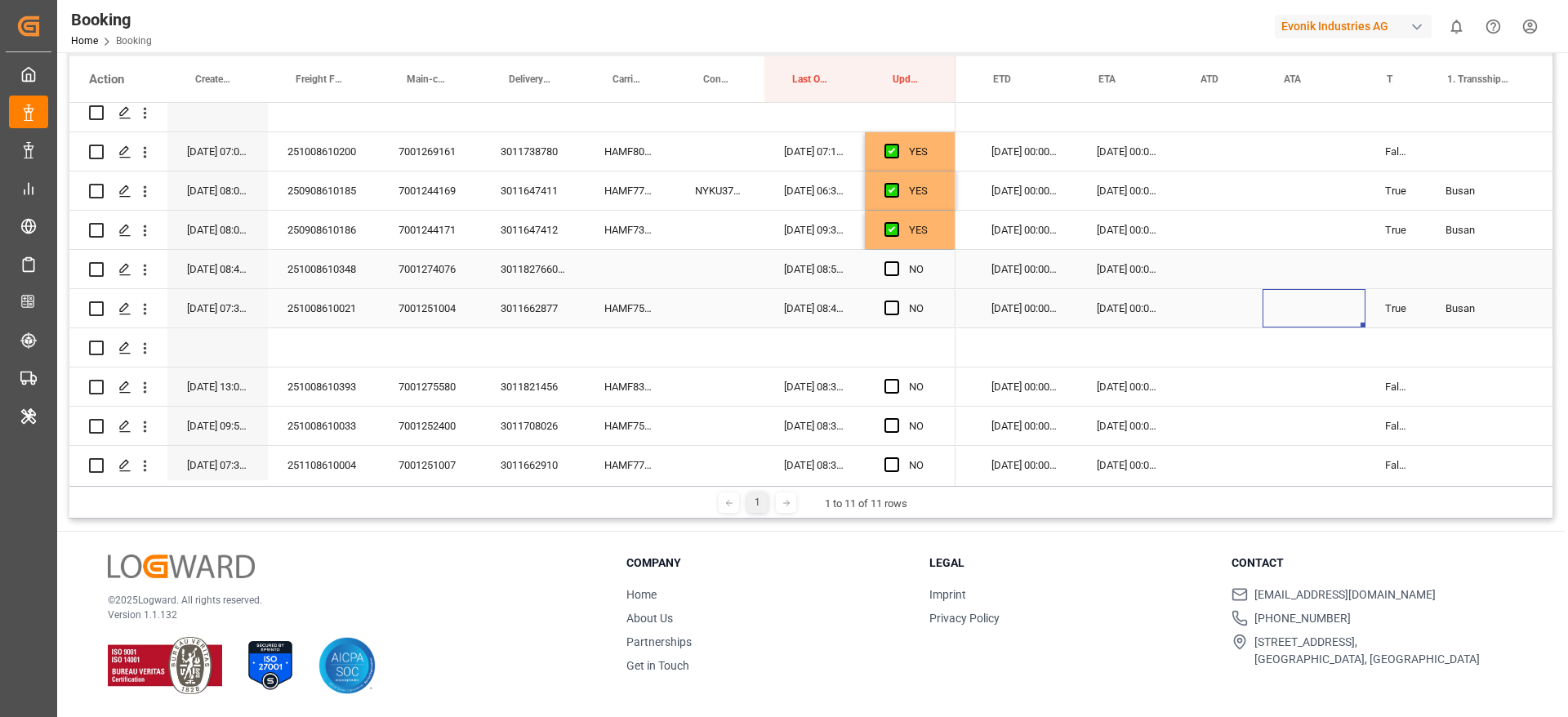
scroll to position [0, 985]
click at [886, 305] on span "Press SPACE to select this row." at bounding box center [892, 308] width 14 height 14
click at [896, 301] on input "Press SPACE to select this row." at bounding box center [896, 301] width 0 height 0
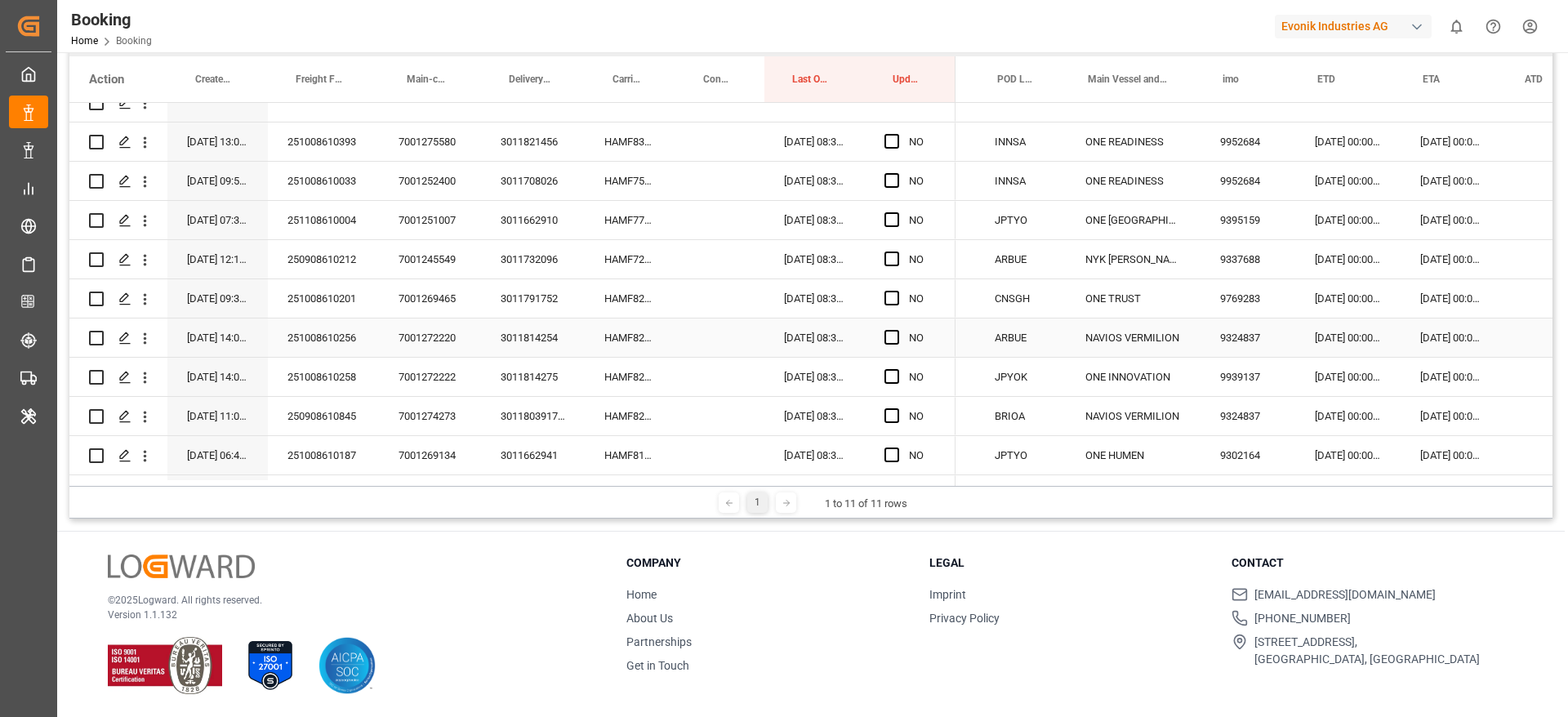
scroll to position [0, 0]
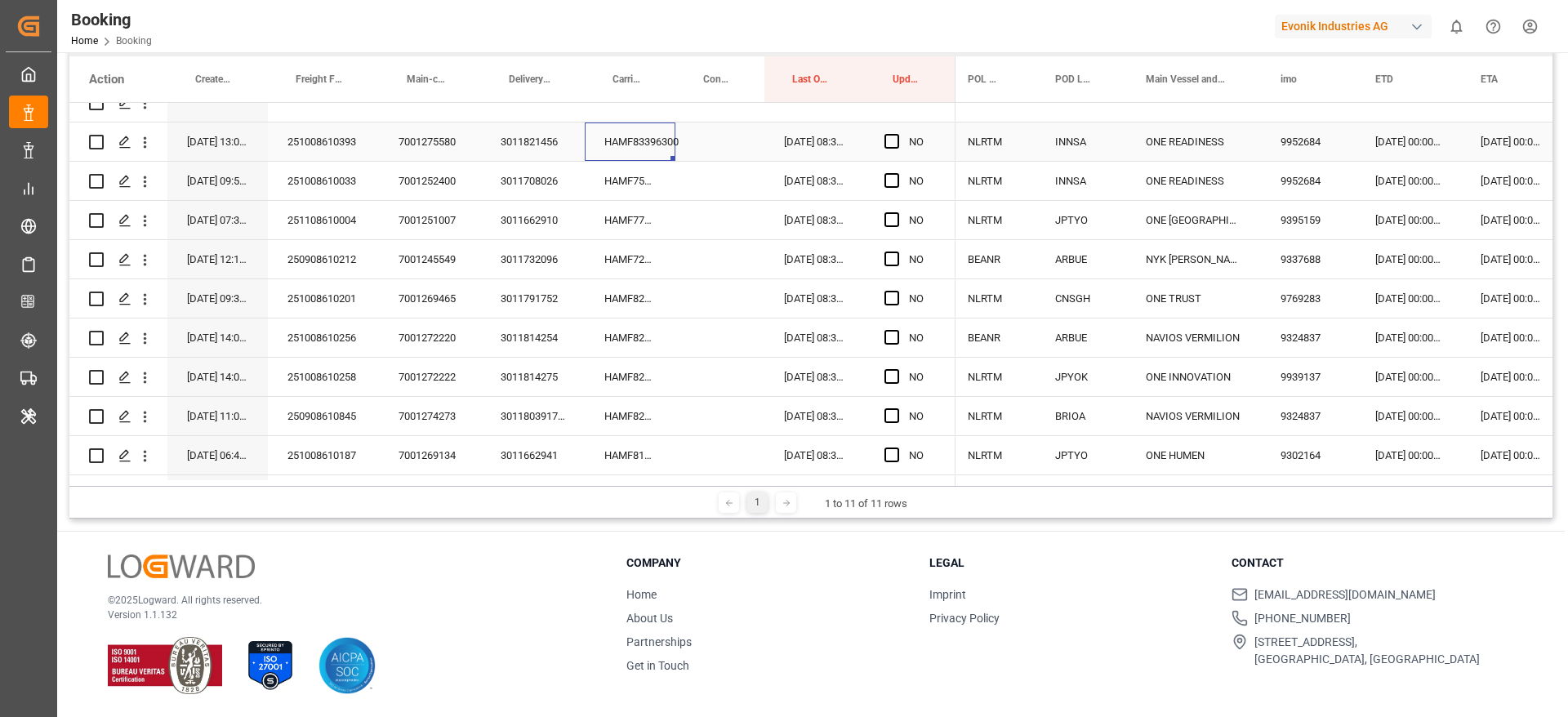
click at [610, 145] on div "HAMF83396300" at bounding box center [630, 142] width 91 height 39
click at [890, 141] on span "Press SPACE to select this row." at bounding box center [892, 141] width 14 height 14
click at [896, 134] on input "Press SPACE to select this row." at bounding box center [896, 134] width 0 height 0
click at [602, 187] on div "HAMF75191400" at bounding box center [630, 180] width 91 height 39
click at [891, 181] on span "Press SPACE to select this row." at bounding box center [892, 180] width 14 height 14
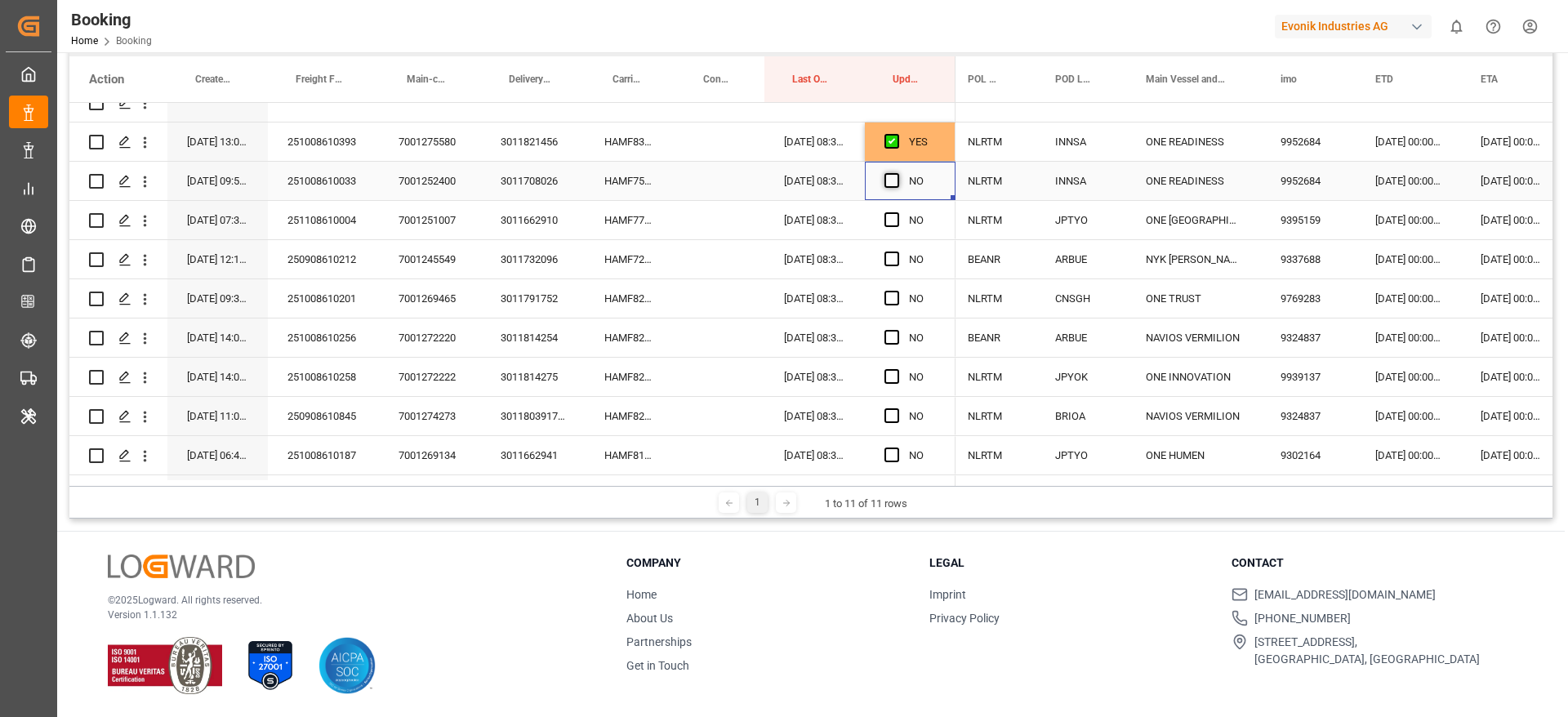
click at [896, 173] on input "Press SPACE to select this row." at bounding box center [896, 173] width 0 height 0
click at [632, 220] on div "HAMF77357300" at bounding box center [630, 220] width 91 height 39
click at [1398, 222] on div "[DATE] 00:00:00" at bounding box center [1407, 220] width 105 height 39
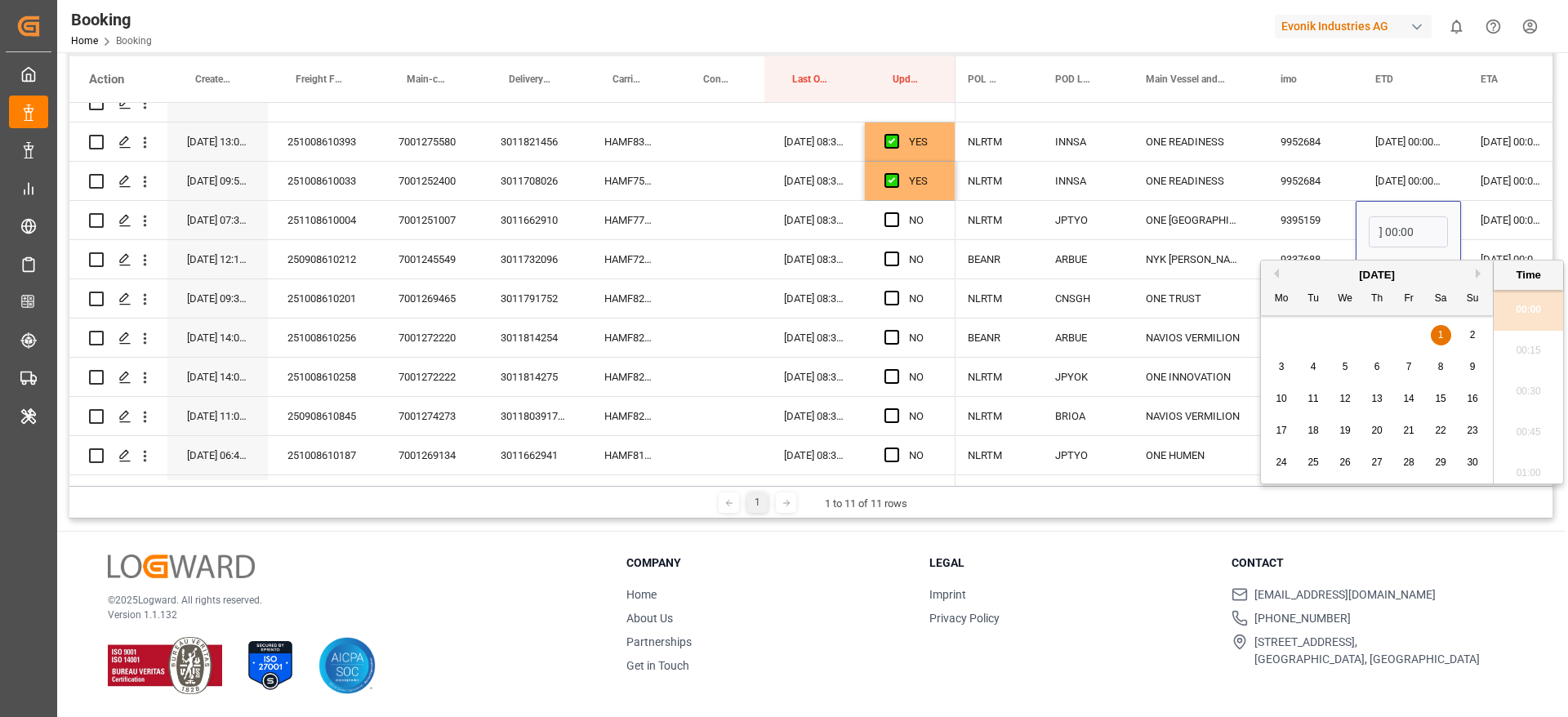
click at [1277, 274] on button "Previous Month" at bounding box center [1273, 273] width 10 height 10
drag, startPoint x: 1472, startPoint y: 333, endPoint x: 1443, endPoint y: 319, distance: 32.2
click at [1474, 333] on span "5" at bounding box center [1472, 335] width 5 height 12
type input "[DATE] 00:00"
click at [1289, 217] on div "9395159" at bounding box center [1308, 220] width 95 height 39
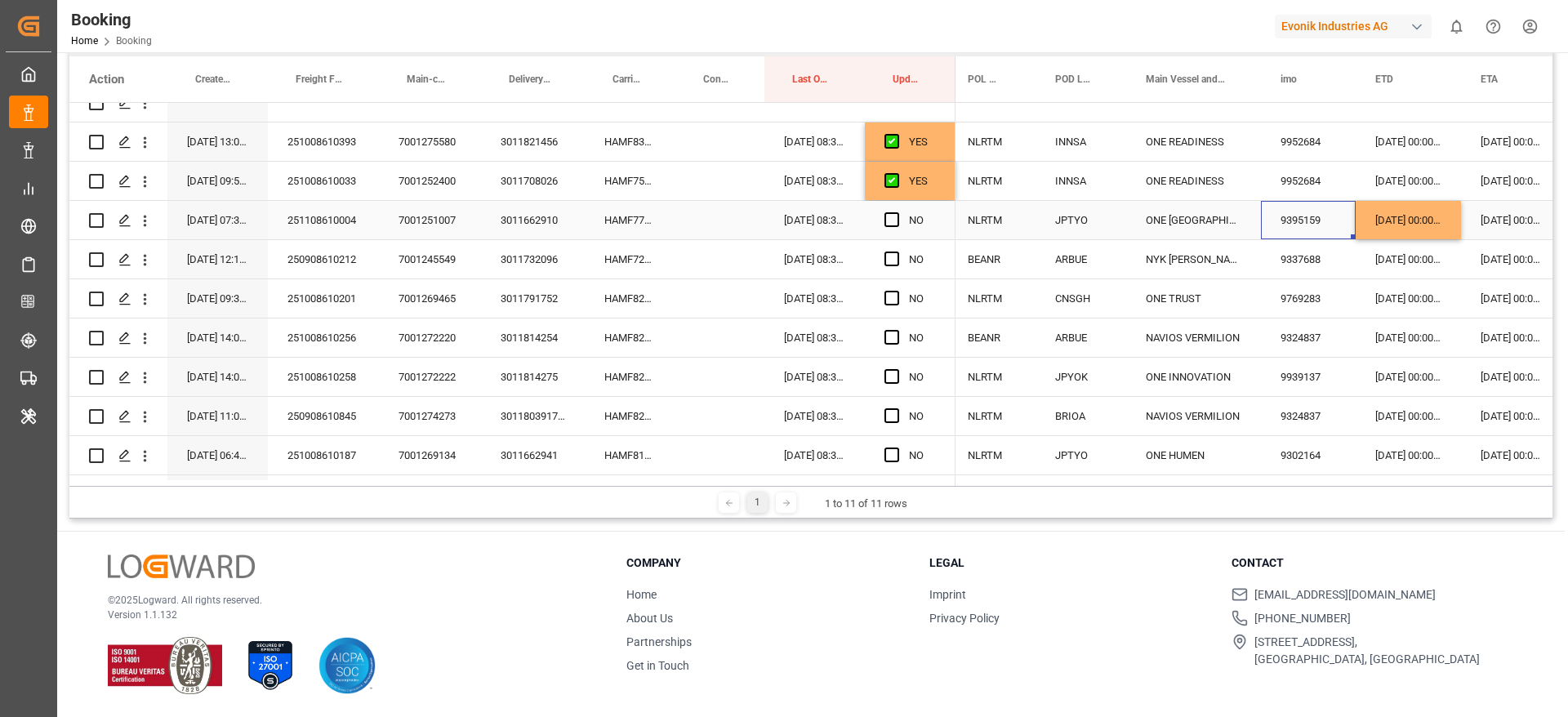
click at [1507, 217] on div "[DATE] 00:00:00" at bounding box center [1511, 220] width 102 height 39
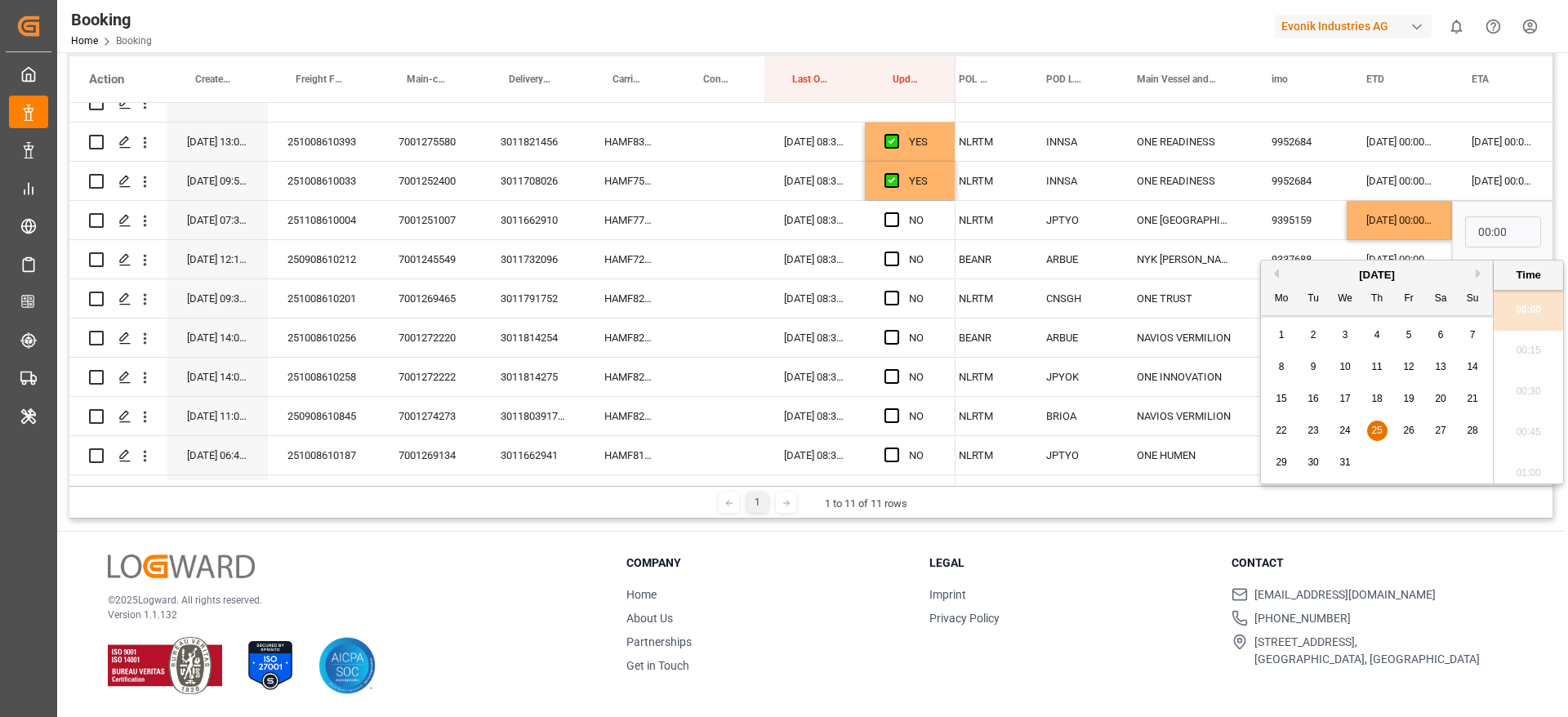
click at [1272, 273] on button "Previous Month" at bounding box center [1273, 273] width 10 height 10
click at [1381, 459] on span "27" at bounding box center [1376, 462] width 11 height 12
type input "[DATE] 00:00"
click at [895, 217] on span "Press SPACE to select this row." at bounding box center [892, 220] width 14 height 14
click at [896, 213] on input "Press SPACE to select this row." at bounding box center [896, 213] width 0 height 0
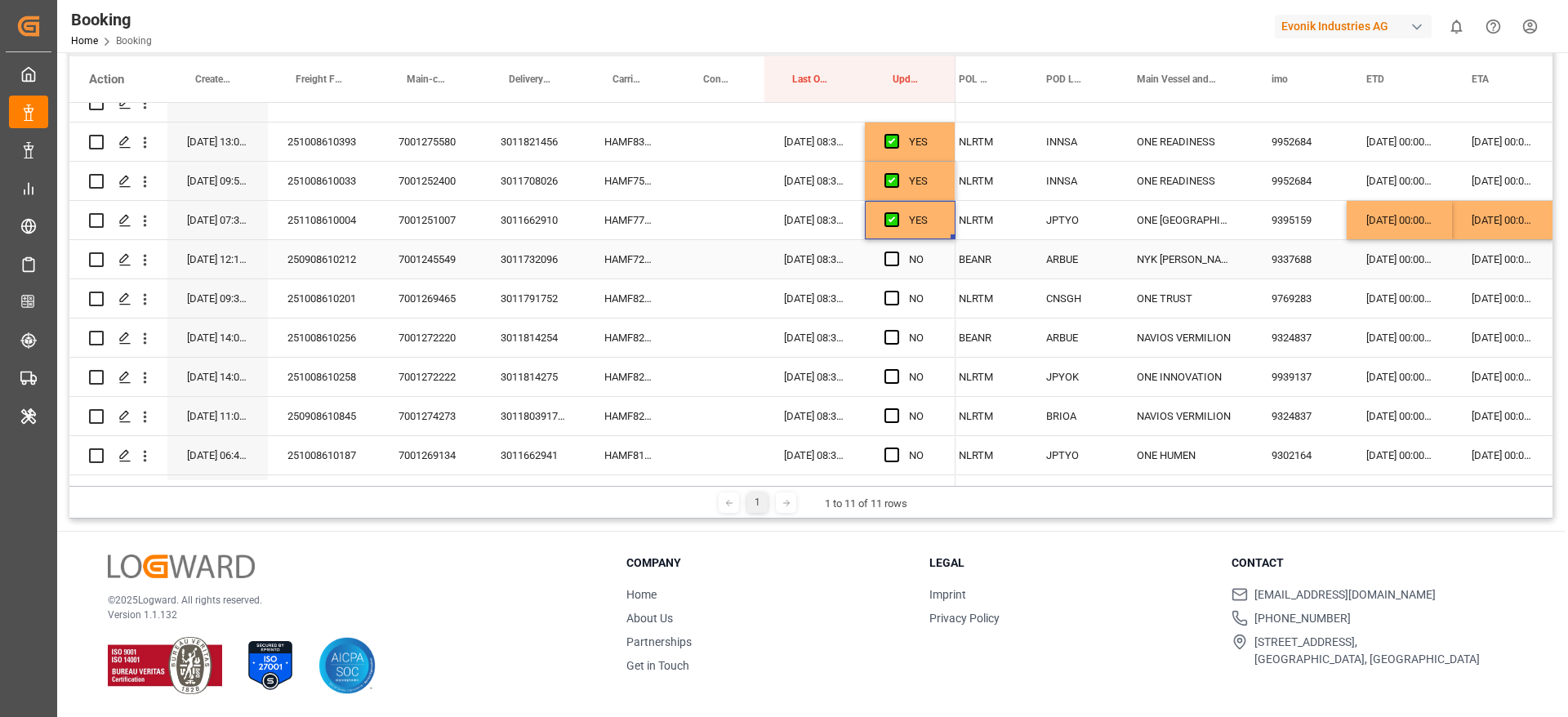
click at [626, 259] on div "HAMF72297800" at bounding box center [630, 259] width 91 height 39
click at [898, 254] on span "Press SPACE to select this row." at bounding box center [892, 258] width 14 height 14
click at [896, 251] on input "Press SPACE to select this row." at bounding box center [896, 251] width 0 height 0
click at [624, 305] on div "HAMF82052500" at bounding box center [630, 298] width 91 height 39
click at [1410, 299] on div "[DATE] 00:00:00" at bounding box center [1398, 298] width 105 height 39
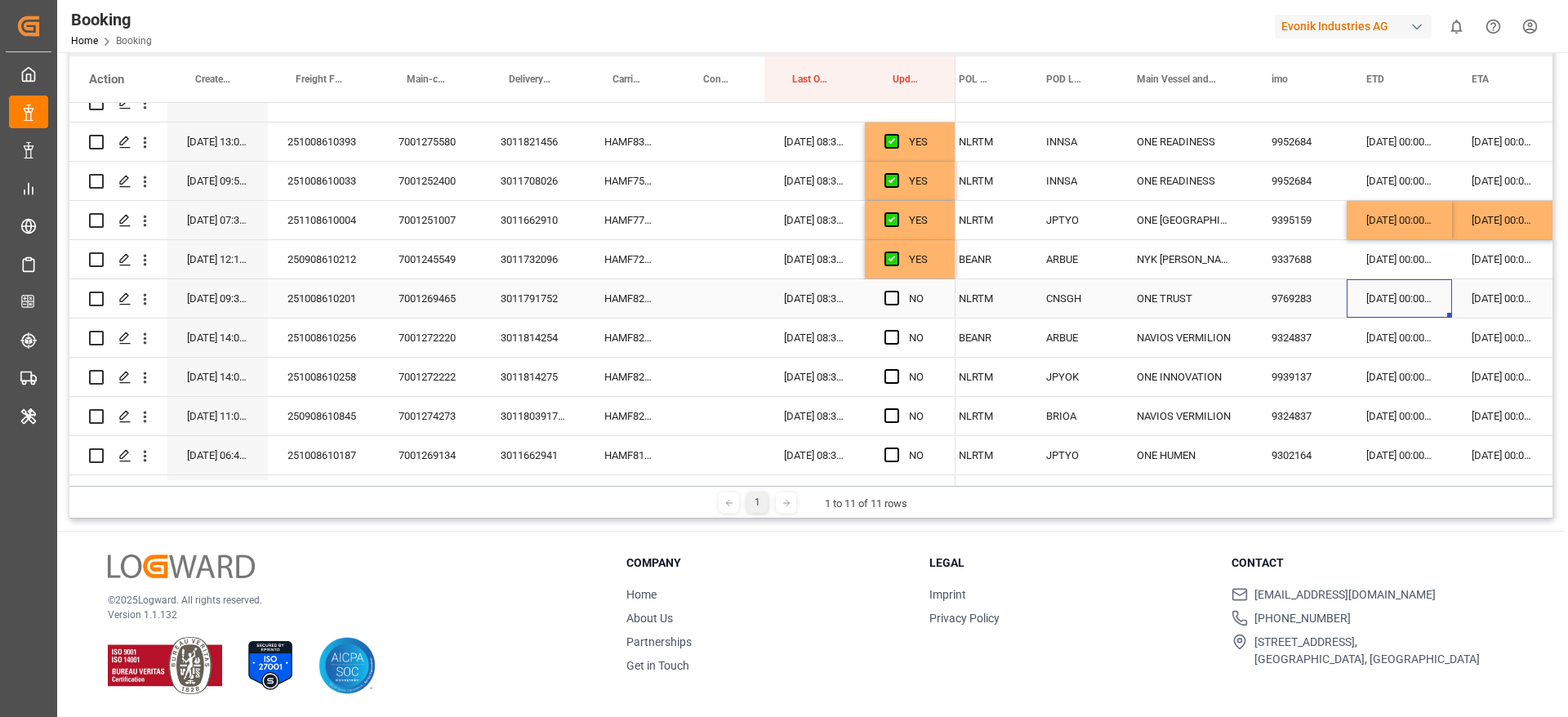
click at [1410, 299] on div "[DATE] 00:00:00" at bounding box center [1398, 298] width 105 height 39
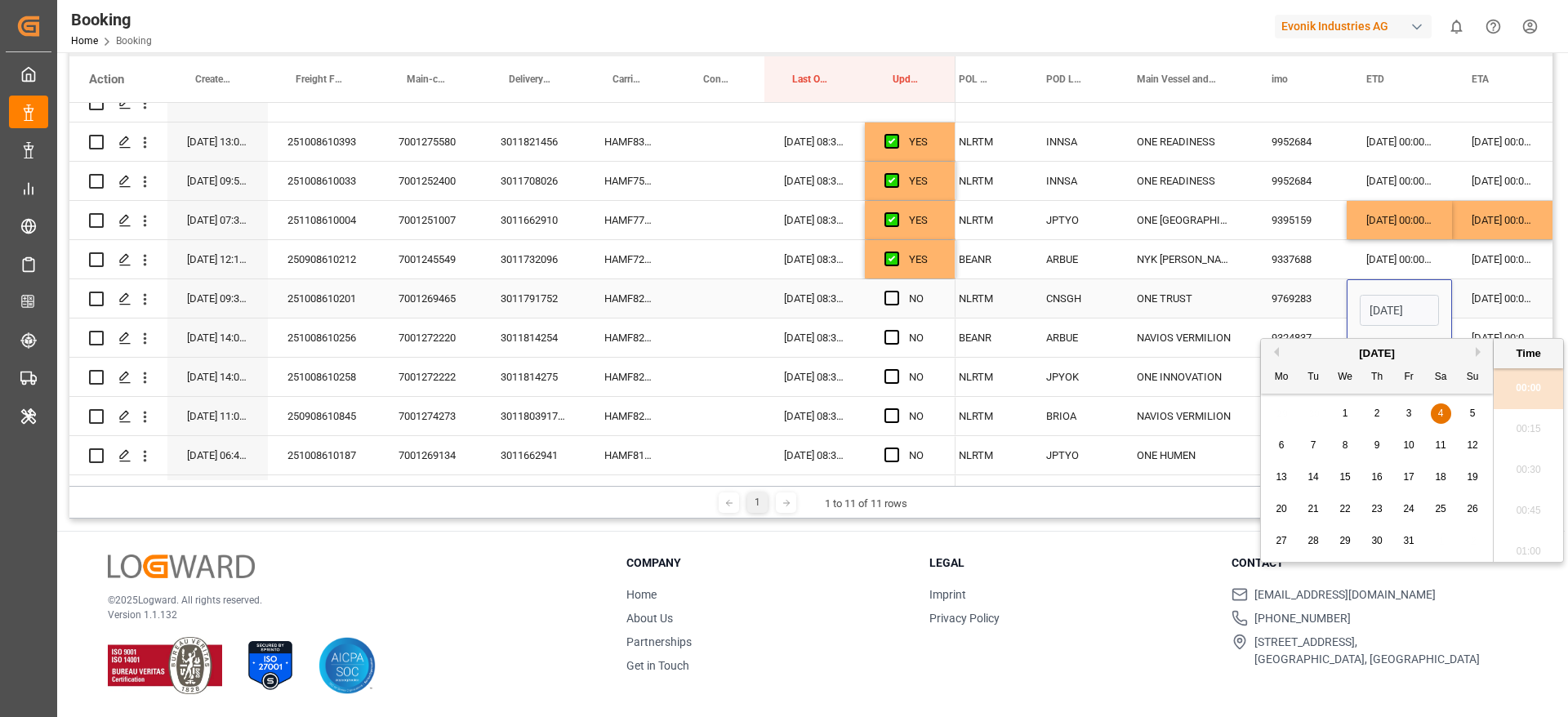
scroll to position [0, 54]
click at [1350, 447] on div "8" at bounding box center [1345, 446] width 21 height 20
type input "[DATE] 00:00"
click at [891, 299] on span "Press SPACE to select this row." at bounding box center [892, 298] width 14 height 14
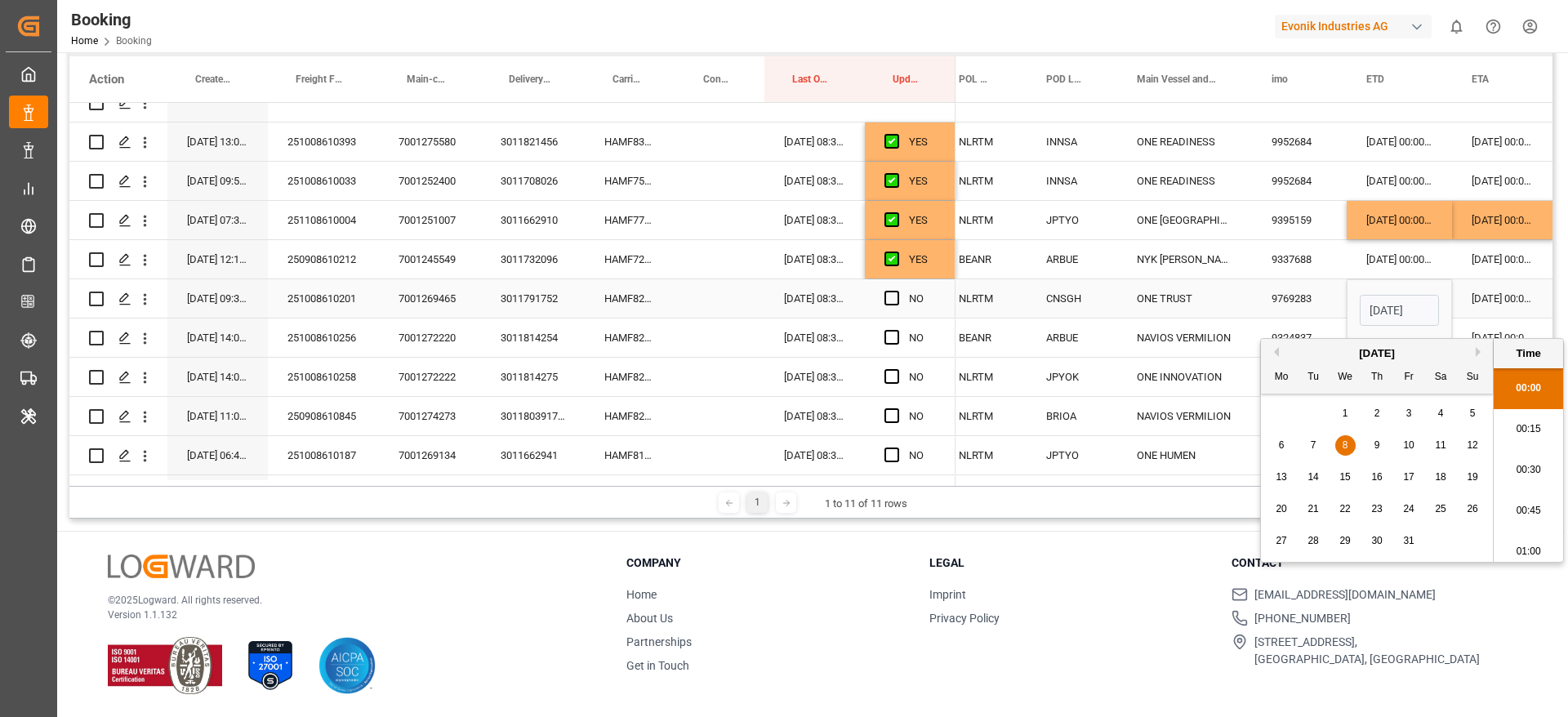
click at [896, 291] on input "Press SPACE to select this row." at bounding box center [896, 291] width 0 height 0
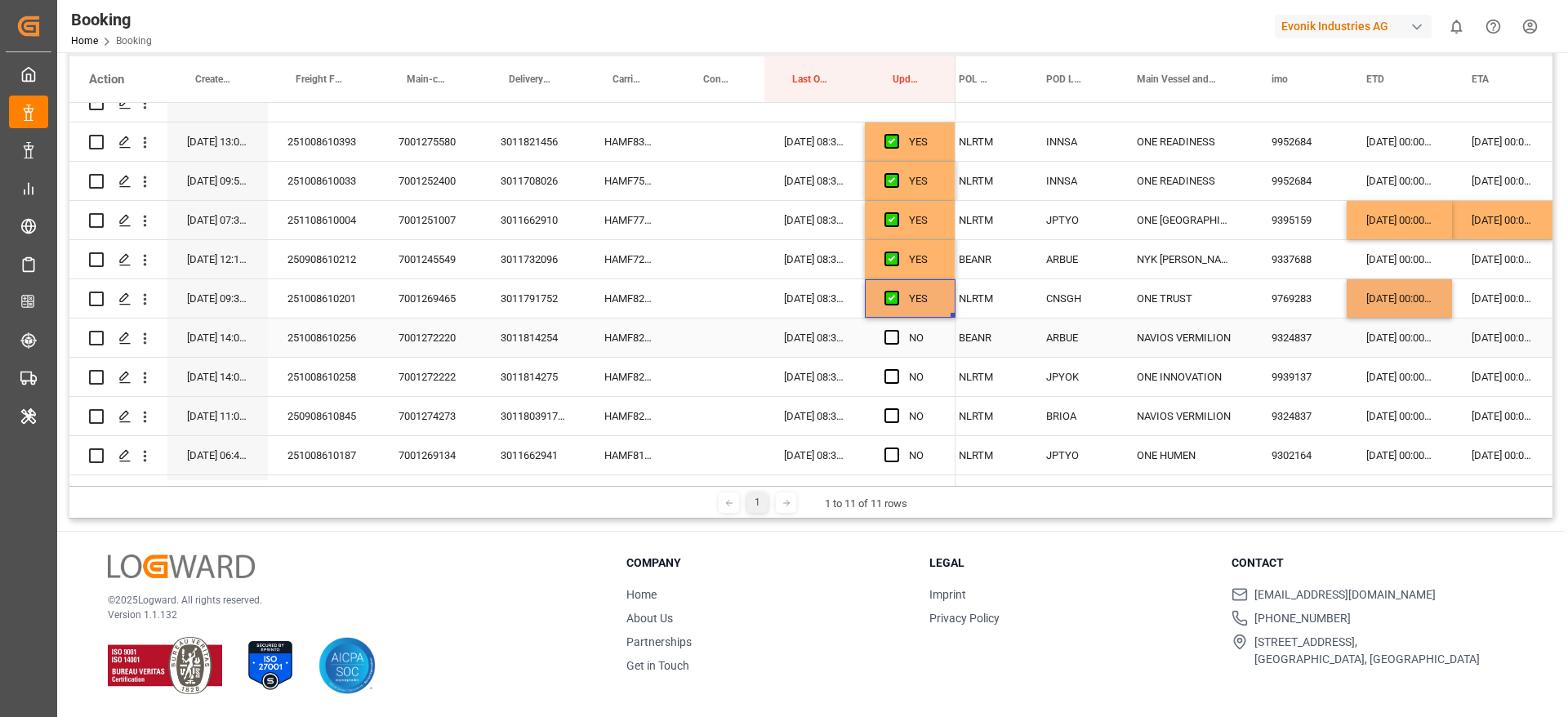
click at [660, 343] on div "HAMF82400900" at bounding box center [630, 337] width 91 height 39
click at [895, 335] on span "Press SPACE to select this row." at bounding box center [892, 337] width 14 height 14
click at [896, 330] on input "Press SPACE to select this row." at bounding box center [896, 330] width 0 height 0
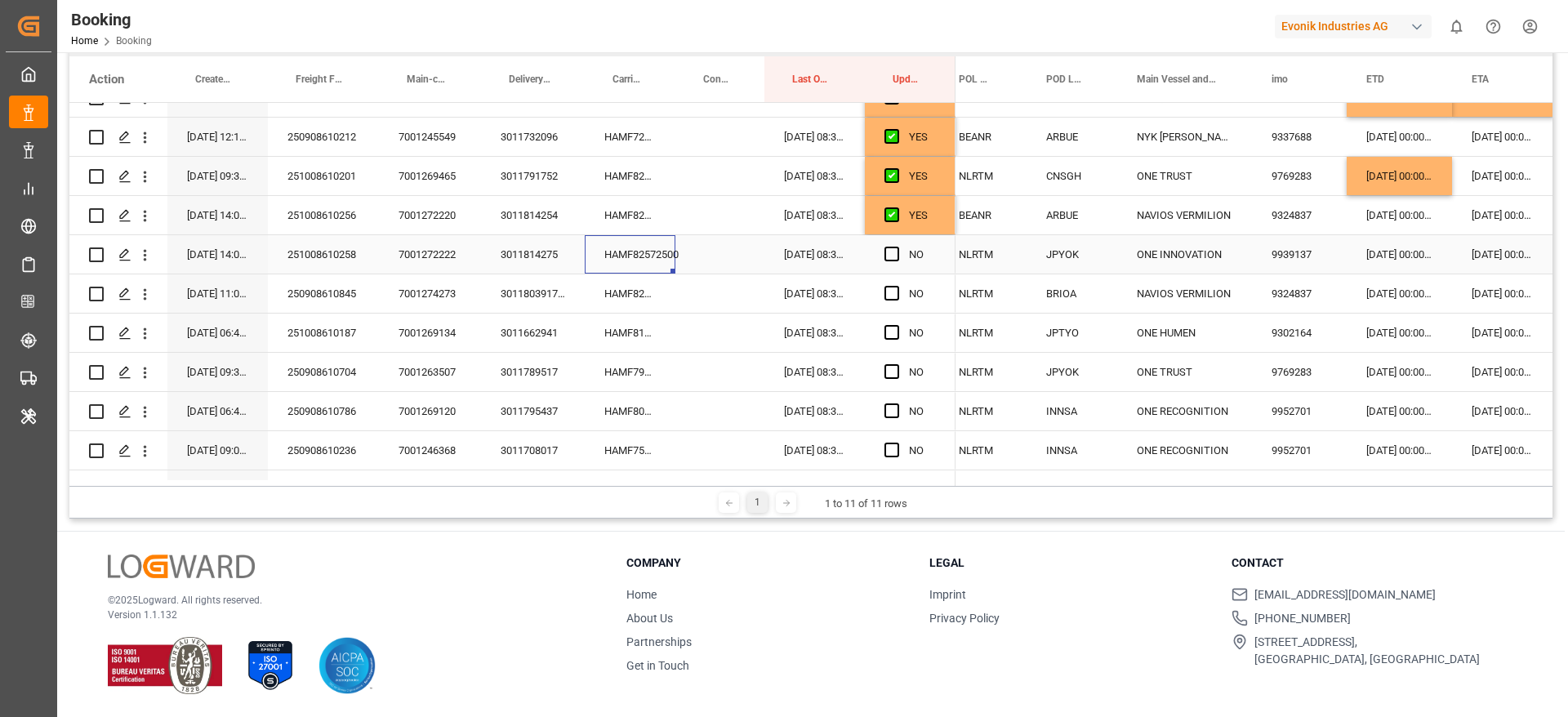
click at [634, 256] on div "HAMF82572500" at bounding box center [630, 254] width 91 height 39
click at [1386, 257] on div "[DATE] 00:00:00" at bounding box center [1398, 254] width 105 height 39
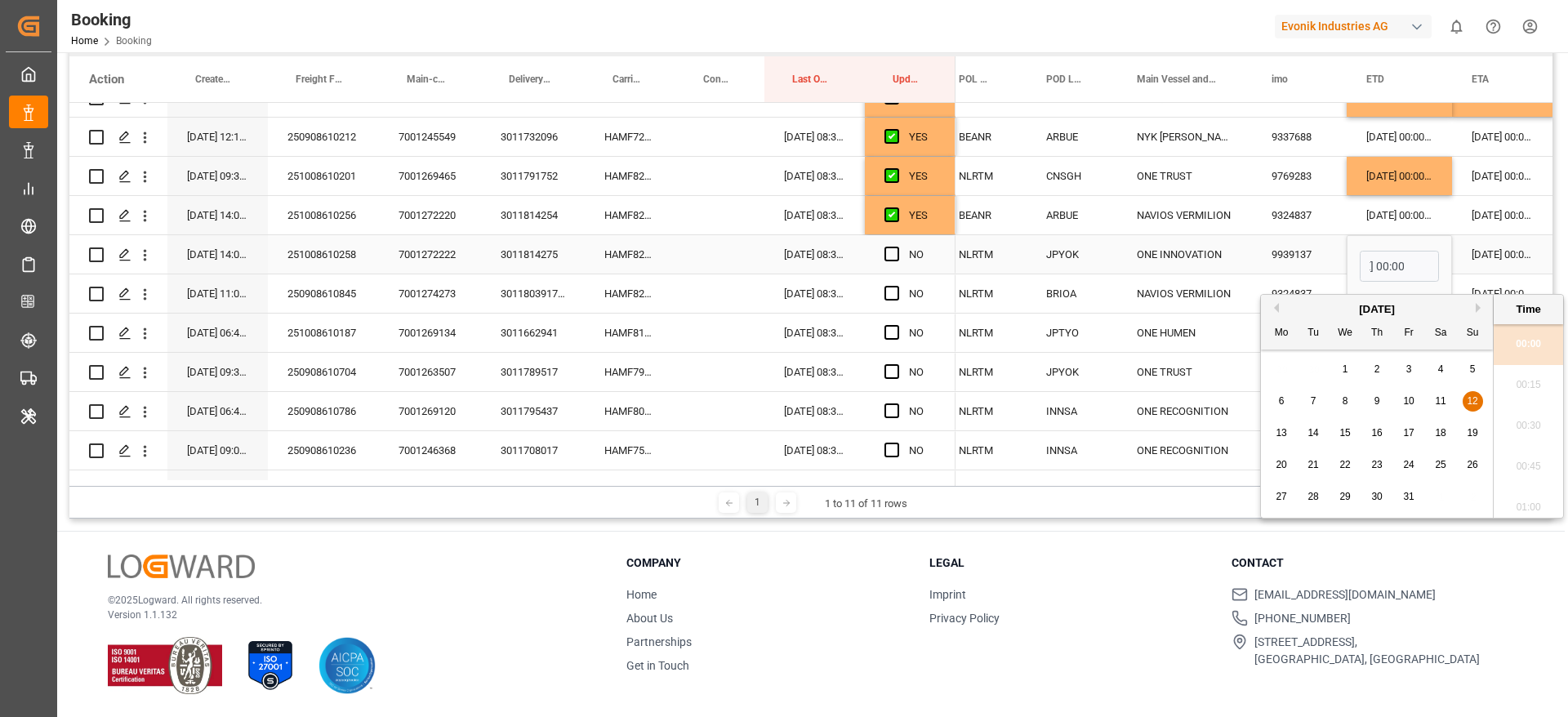
scroll to position [0, 0]
click at [1377, 438] on span "16" at bounding box center [1376, 433] width 11 height 12
type input "[DATE] 00:00"
click at [1487, 257] on div "[DATE] 00:00:00" at bounding box center [1503, 254] width 102 height 39
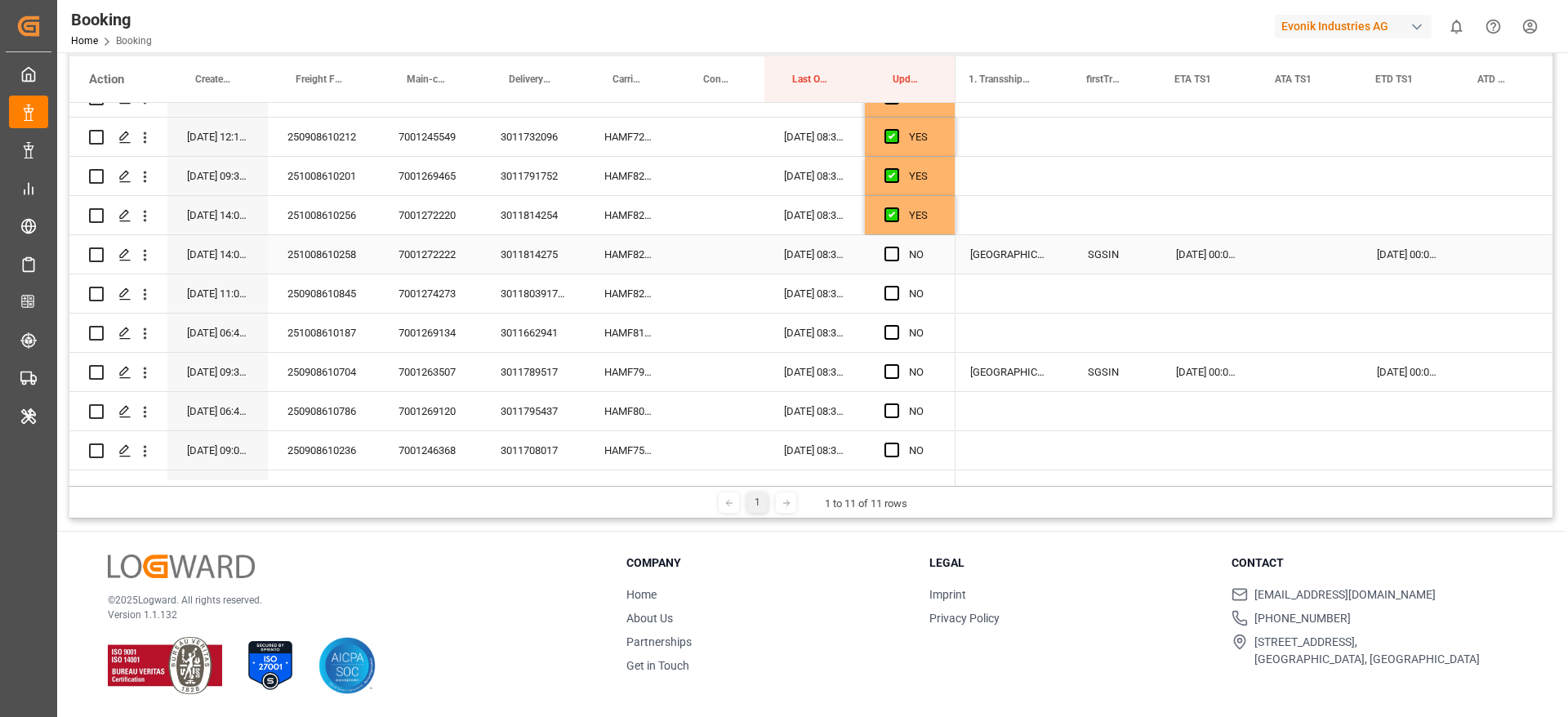
scroll to position [0, 1460]
click at [1401, 259] on div "[DATE] 00:00:00" at bounding box center [1409, 254] width 102 height 39
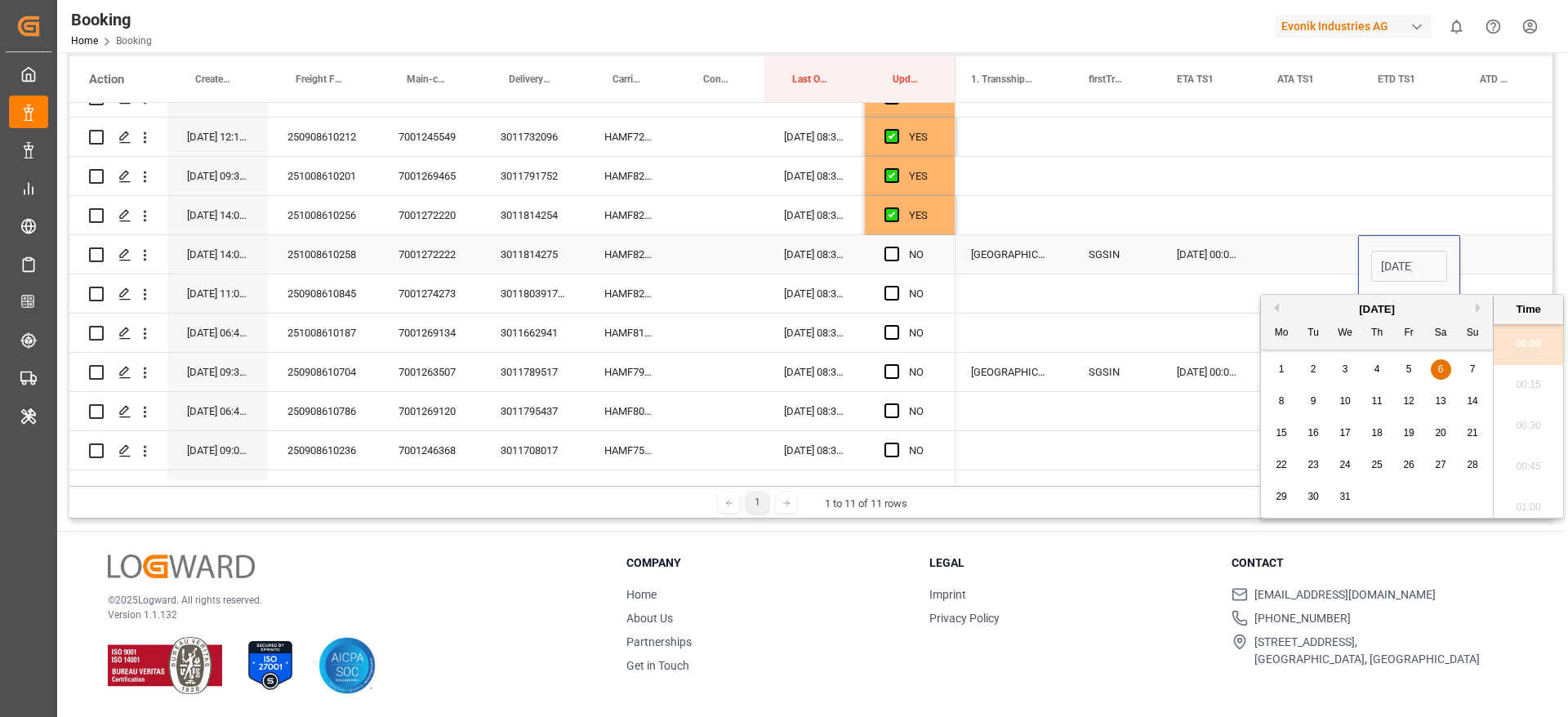
scroll to position [0, 57]
click at [1469, 371] on span "7" at bounding box center [1472, 369] width 5 height 12
type input "[DATE] 00:00"
click at [895, 252] on span "Press SPACE to select this row." at bounding box center [892, 254] width 14 height 14
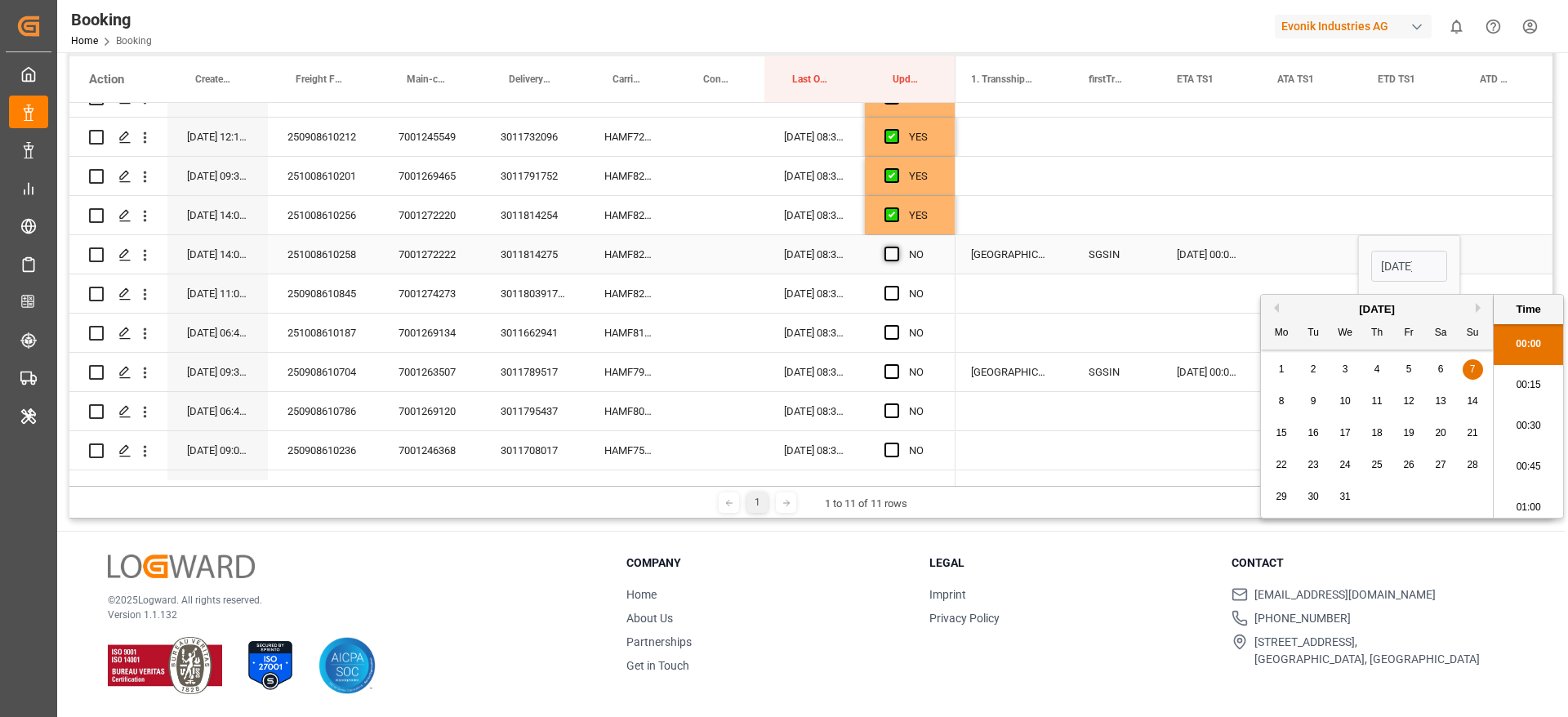
click at [896, 247] on input "Press SPACE to select this row." at bounding box center [896, 247] width 0 height 0
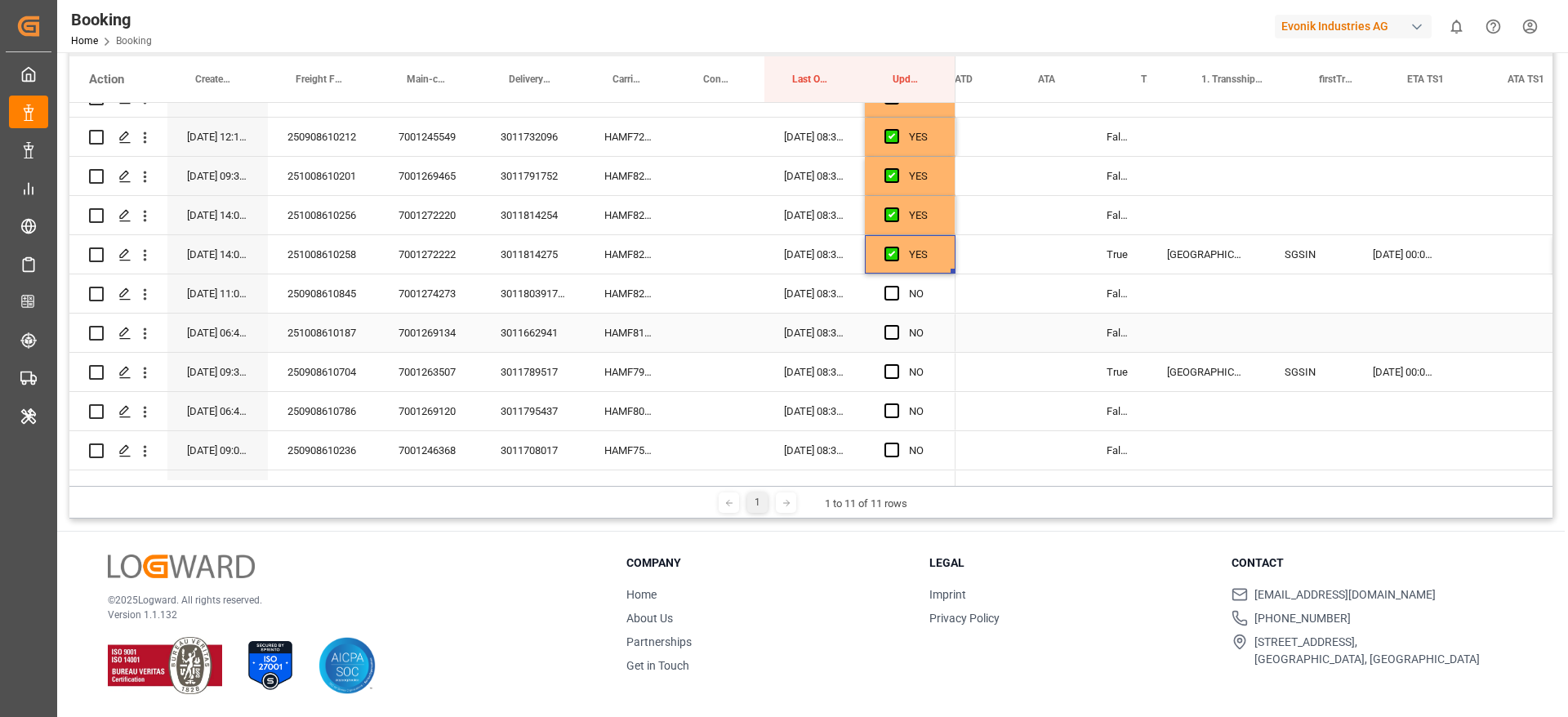
scroll to position [0, 1196]
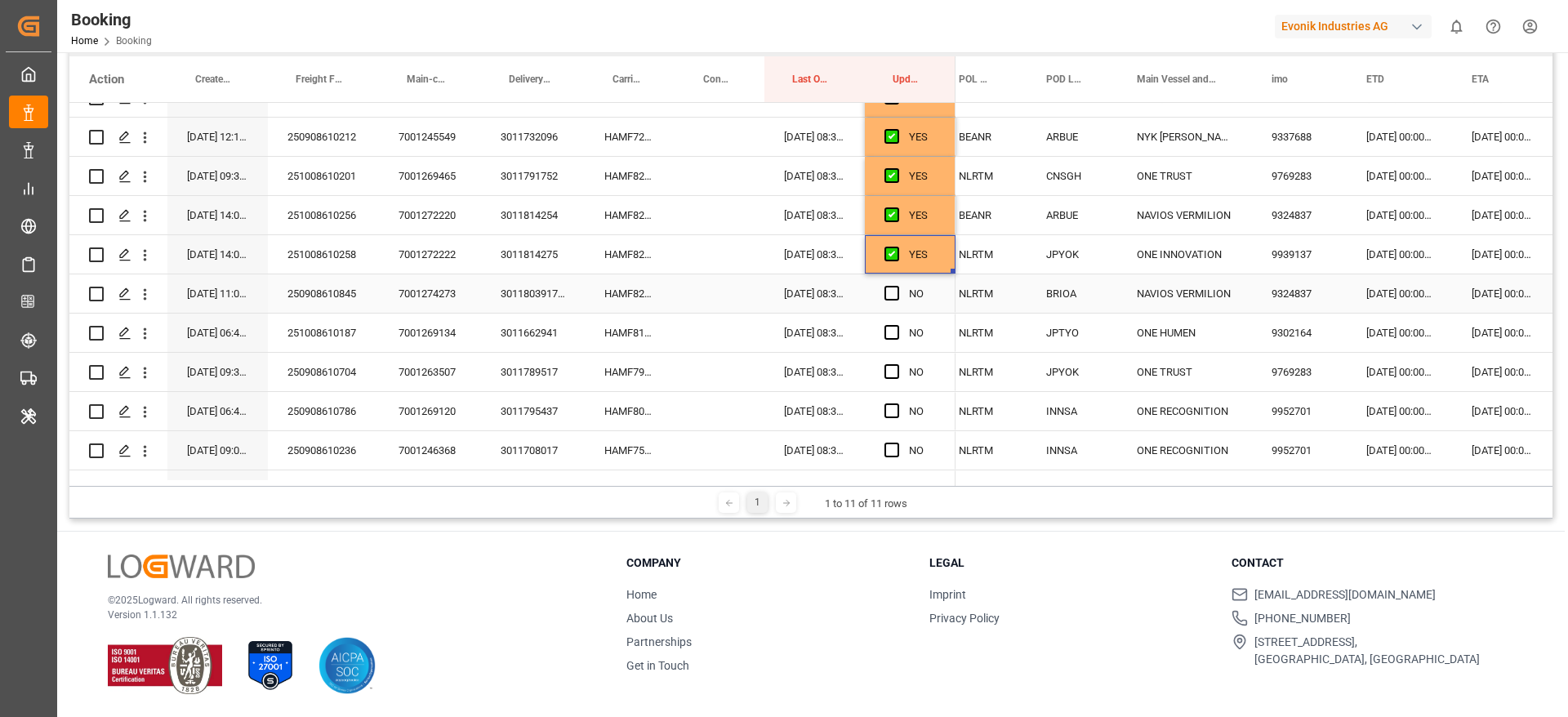
click at [607, 307] on div "HAMF82839400" at bounding box center [630, 293] width 91 height 39
drag, startPoint x: 886, startPoint y: 294, endPoint x: 877, endPoint y: 302, distance: 12.0
click at [887, 293] on span "Press SPACE to select this row." at bounding box center [892, 293] width 14 height 14
click at [896, 286] on input "Press SPACE to select this row." at bounding box center [896, 286] width 0 height 0
click at [623, 330] on div "HAMF81866300" at bounding box center [630, 333] width 91 height 39
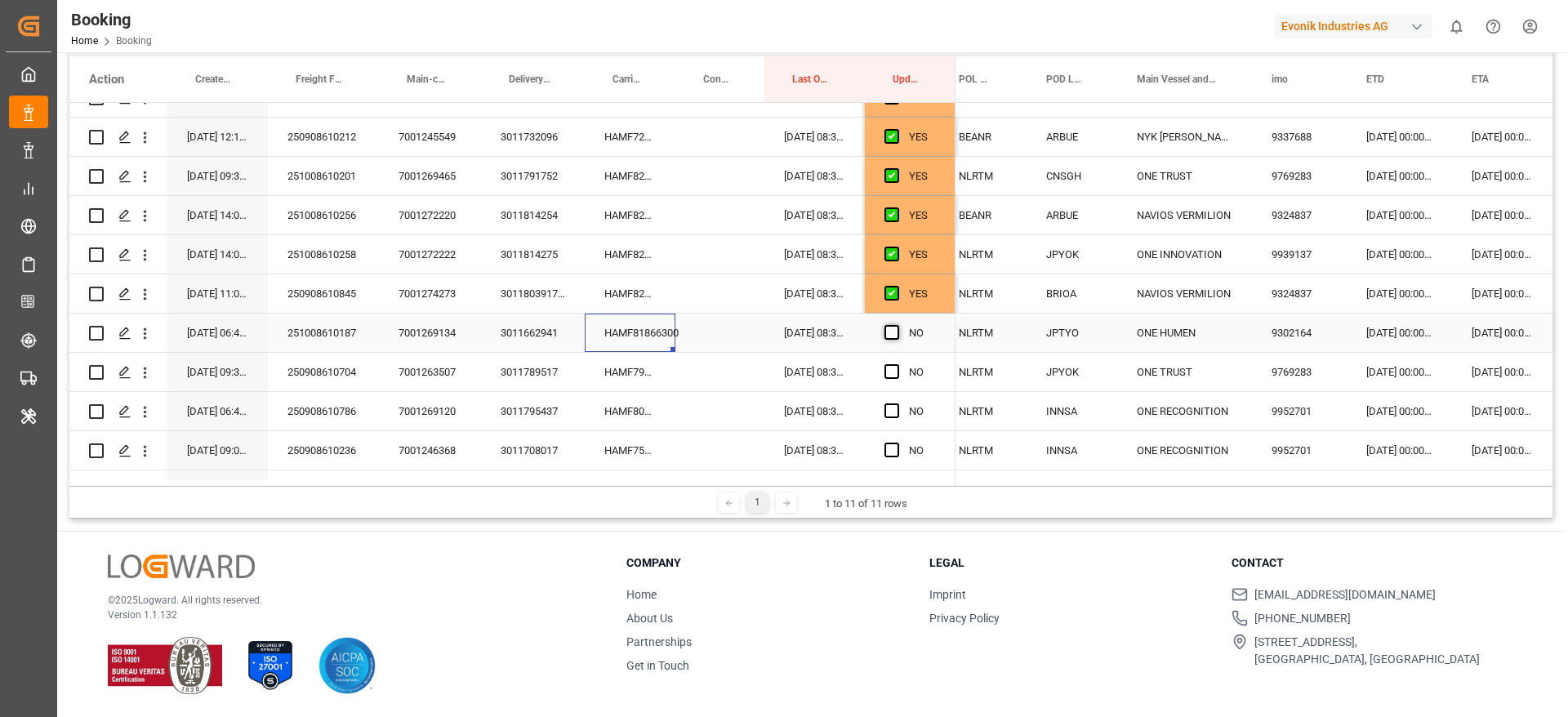
click at [895, 332] on span "Press SPACE to select this row." at bounding box center [892, 332] width 14 height 14
click at [896, 325] on input "Press SPACE to select this row." at bounding box center [896, 325] width 0 height 0
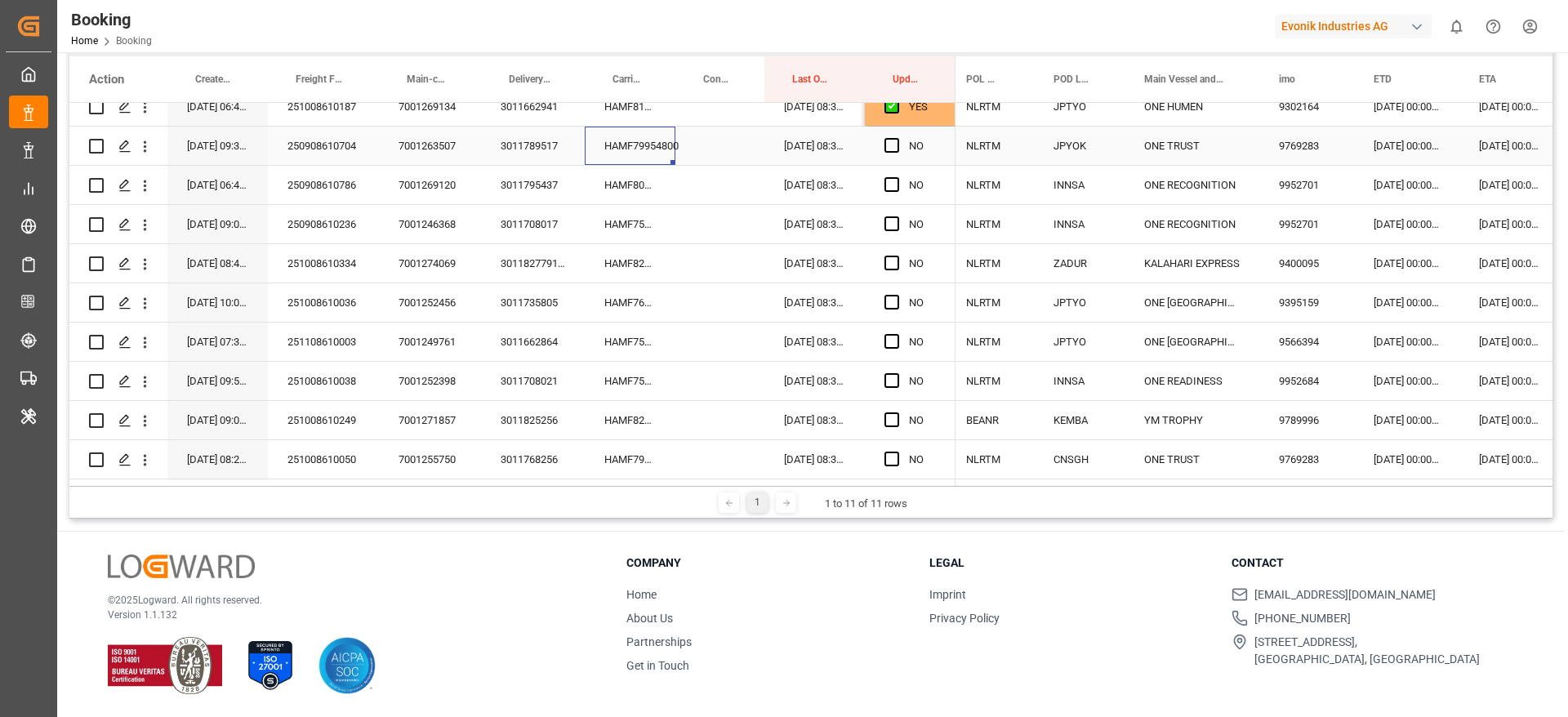
click at [611, 148] on div "HAMF79954800" at bounding box center [630, 145] width 91 height 39
click at [1411, 151] on div "[DATE] 00:00:00" at bounding box center [1406, 145] width 105 height 39
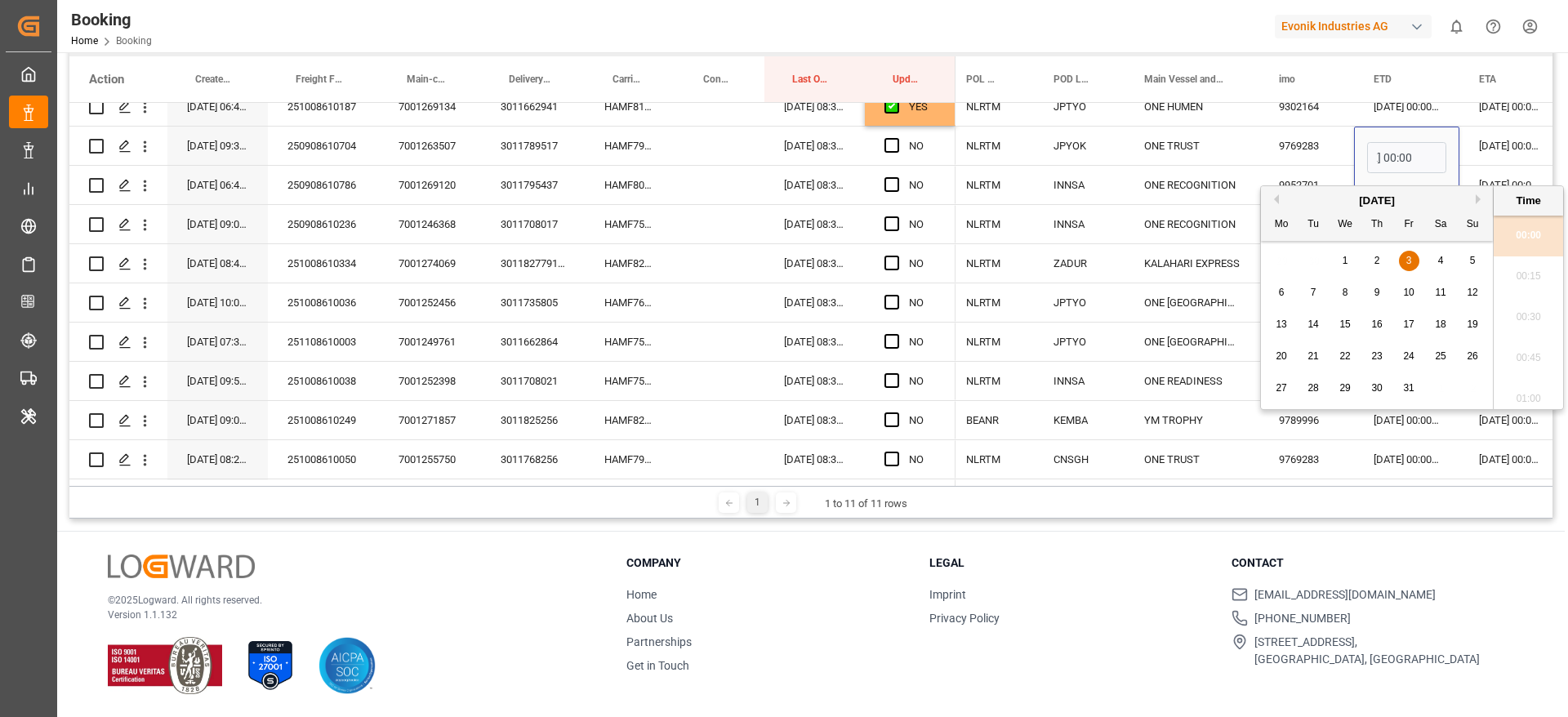
click at [1342, 295] on span "8" at bounding box center [1345, 292] width 5 height 12
type input "[DATE] 00:00"
click at [1241, 137] on div "ONE TRUST" at bounding box center [1191, 145] width 135 height 39
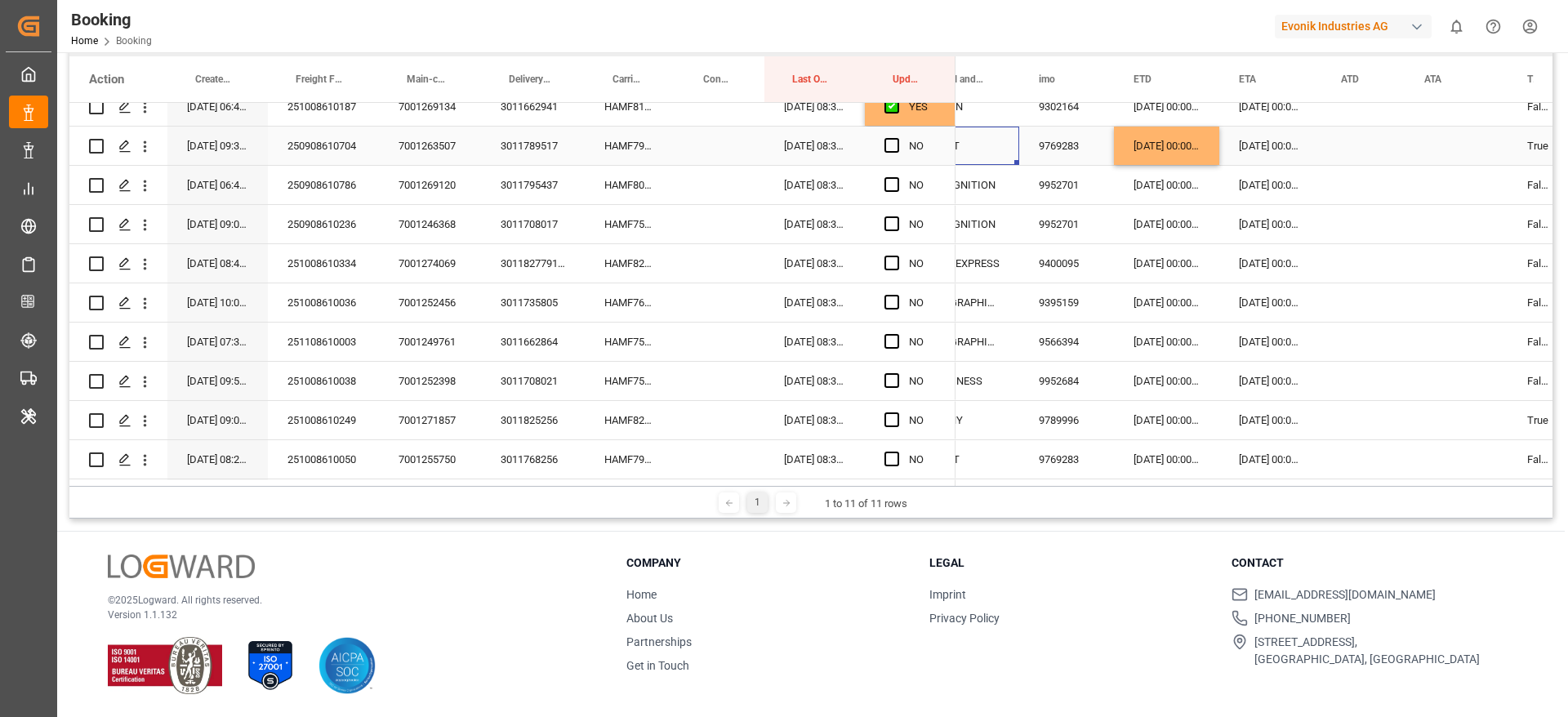
click at [1253, 138] on div "[DATE] 00:00:00" at bounding box center [1270, 145] width 102 height 39
click at [1254, 138] on div "[DATE] 00:00:00" at bounding box center [1270, 145] width 102 height 39
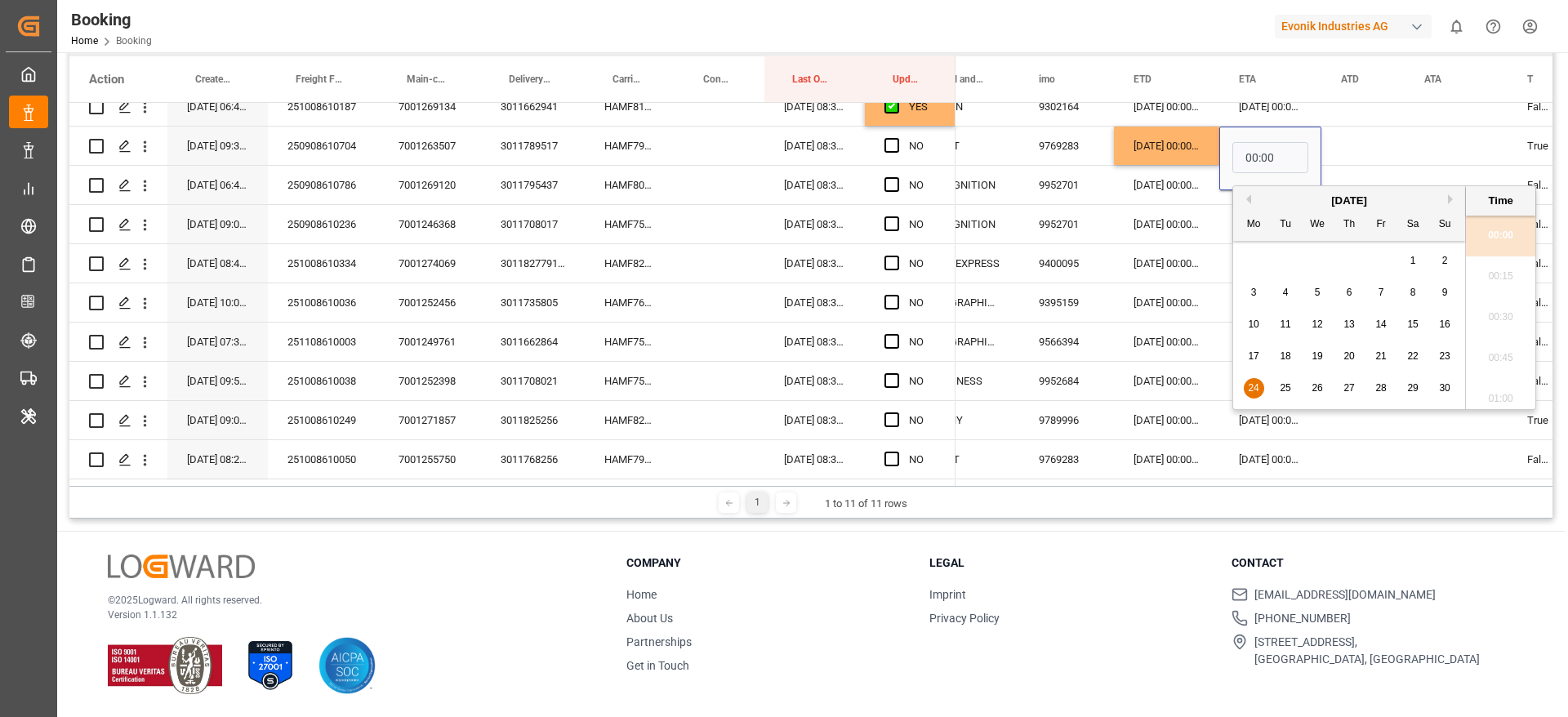
click at [1434, 386] on div "30" at bounding box center [1444, 389] width 21 height 20
type input "[DATE] 00:00"
click at [1363, 145] on div "Press SPACE to select this row." at bounding box center [1363, 145] width 83 height 39
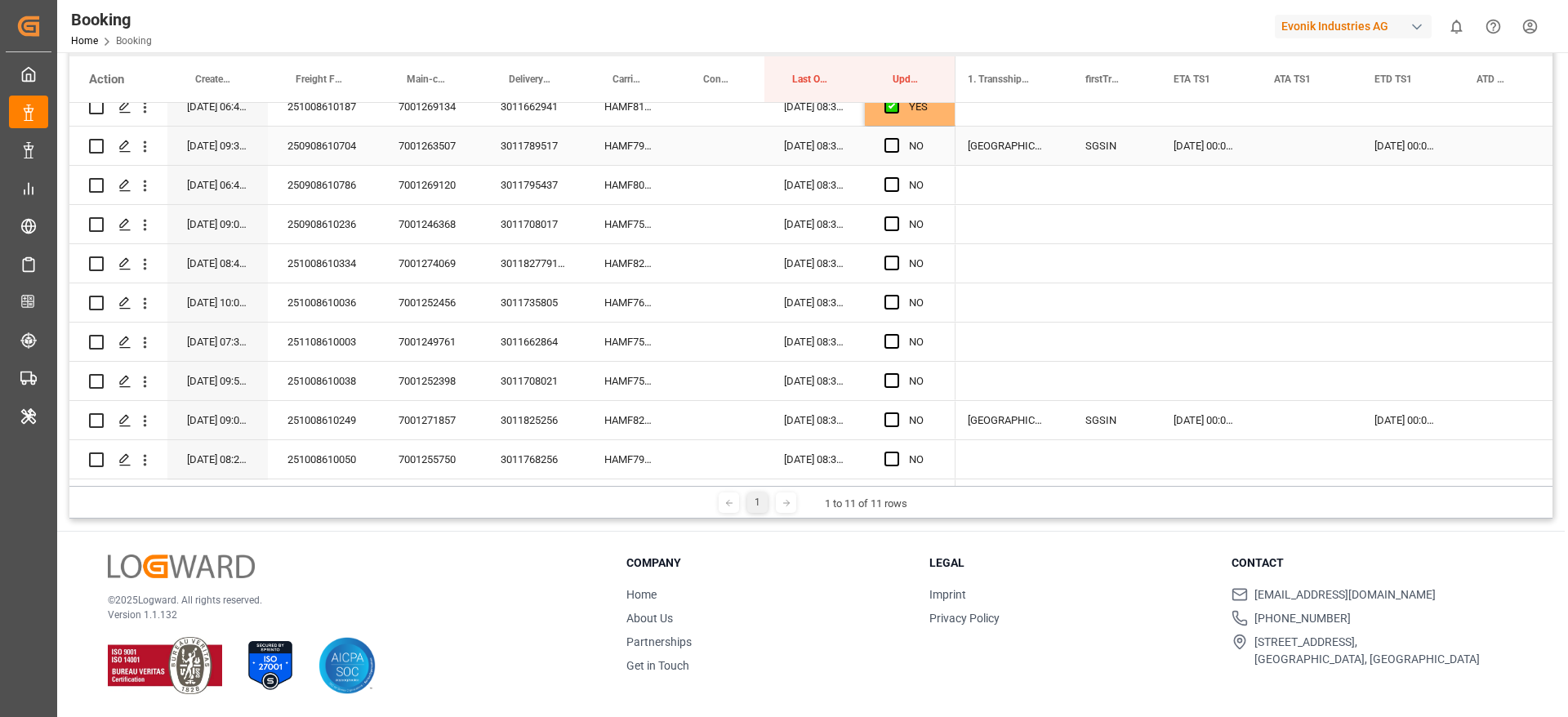
click at [1399, 152] on div "[DATE] 00:00:00" at bounding box center [1406, 145] width 102 height 39
click at [1194, 155] on div "[DATE] 00:00:00" at bounding box center [1204, 145] width 100 height 39
drag, startPoint x: 895, startPoint y: 143, endPoint x: 850, endPoint y: 150, distance: 45.5
click at [895, 143] on span "Press SPACE to select this row." at bounding box center [892, 145] width 14 height 14
click at [896, 138] on input "Press SPACE to select this row." at bounding box center [896, 138] width 0 height 0
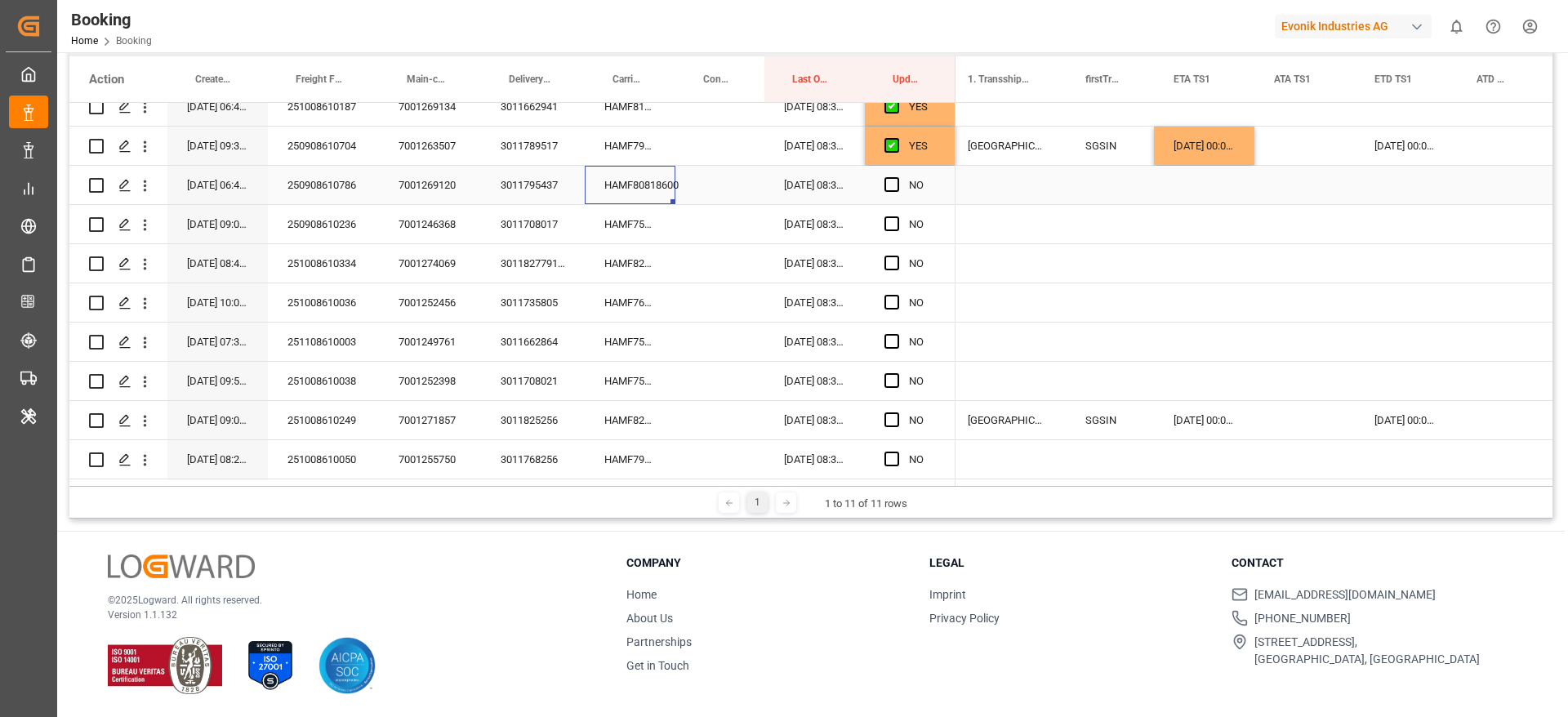
click at [637, 183] on div "HAMF80818600" at bounding box center [630, 185] width 91 height 39
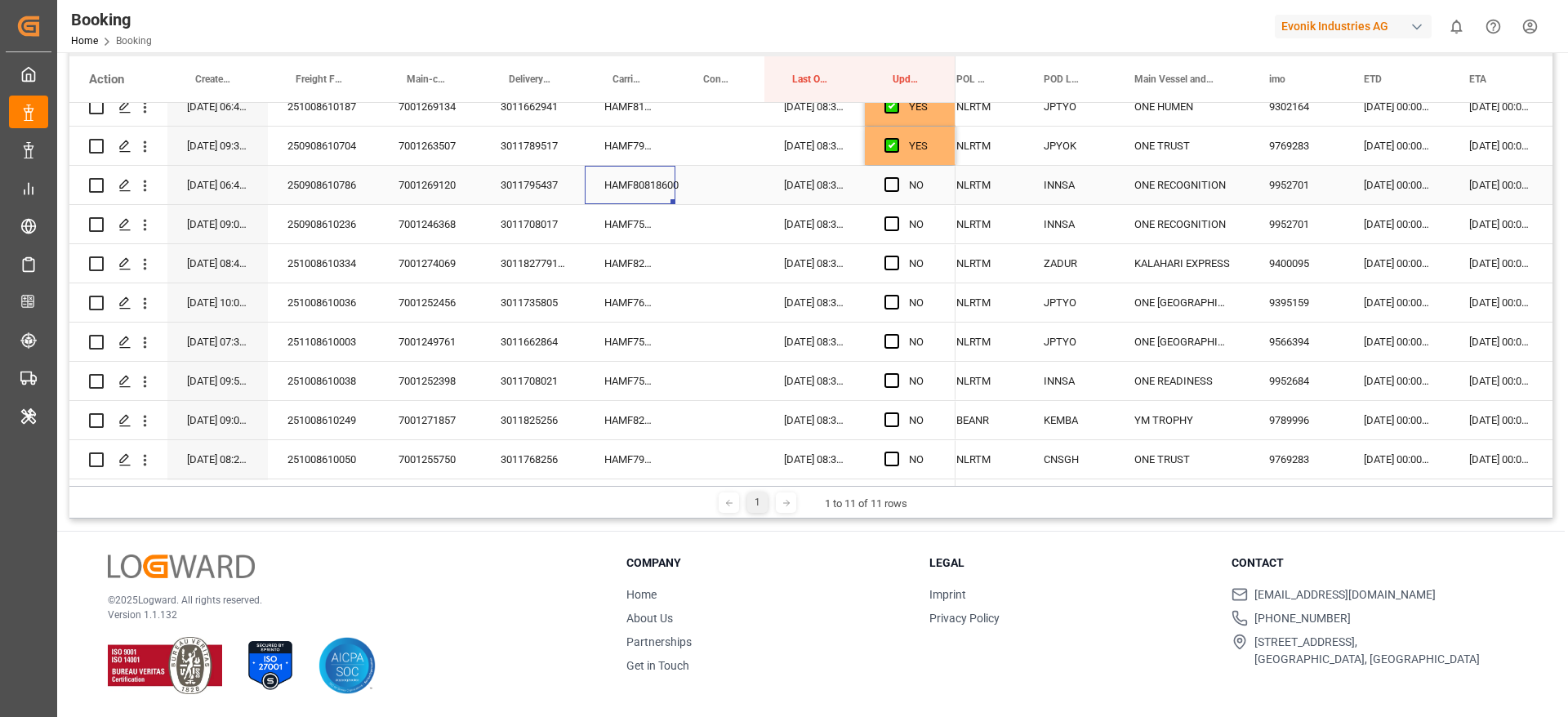
click at [883, 186] on div "NO" at bounding box center [910, 185] width 91 height 39
click at [891, 186] on span "Press SPACE to select this row." at bounding box center [892, 185] width 14 height 14
click at [896, 178] on input "Press SPACE to select this row." at bounding box center [896, 178] width 0 height 0
click at [626, 225] on div "HAMF75067600" at bounding box center [630, 223] width 91 height 39
click at [353, 226] on div "250908610236" at bounding box center [324, 223] width 111 height 39
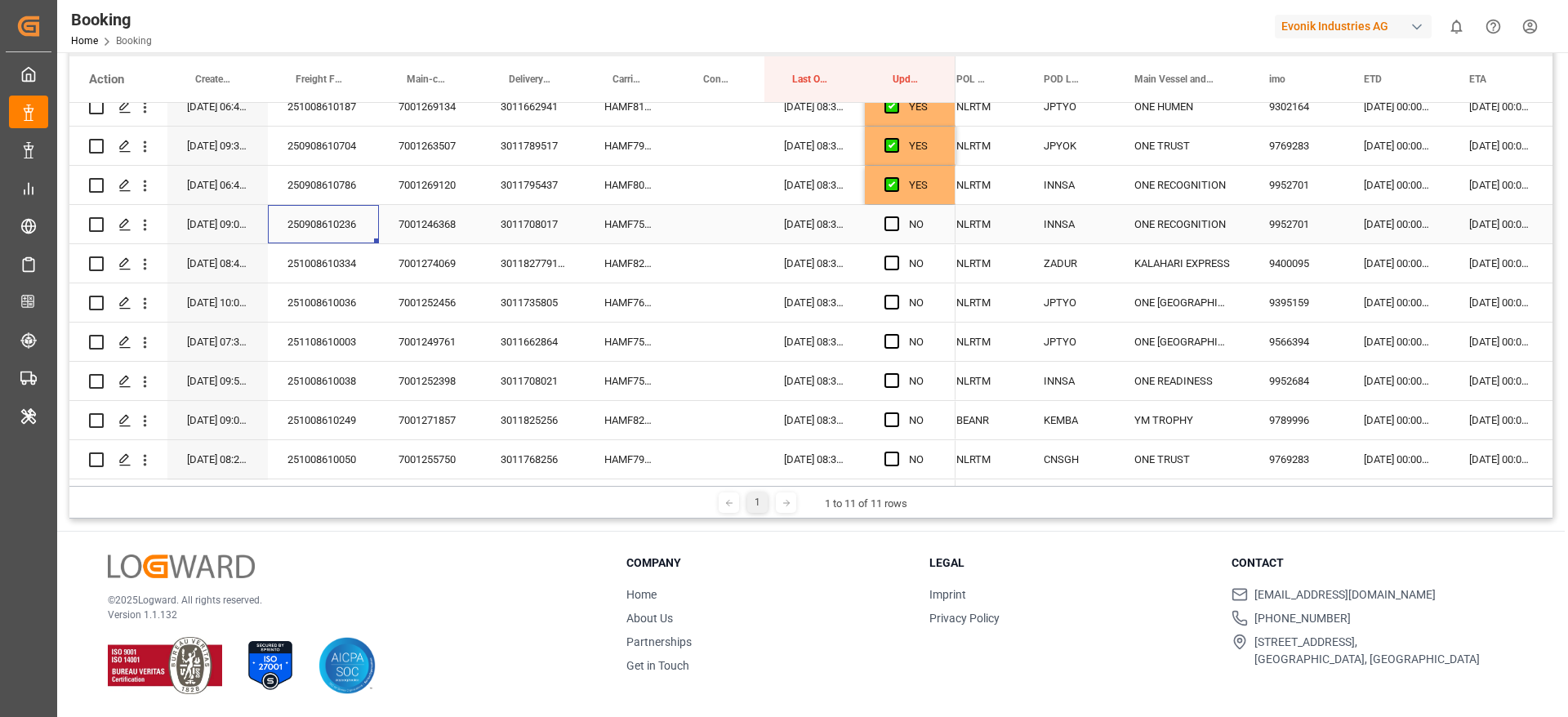
click at [330, 233] on div "250908610236" at bounding box center [324, 223] width 111 height 39
click at [419, 232] on div "7001246368" at bounding box center [430, 223] width 102 height 39
drag, startPoint x: 893, startPoint y: 223, endPoint x: 814, endPoint y: 263, distance: 88.5
click at [894, 223] on span "Press SPACE to select this row." at bounding box center [892, 223] width 14 height 14
click at [896, 216] on input "Press SPACE to select this row." at bounding box center [896, 216] width 0 height 0
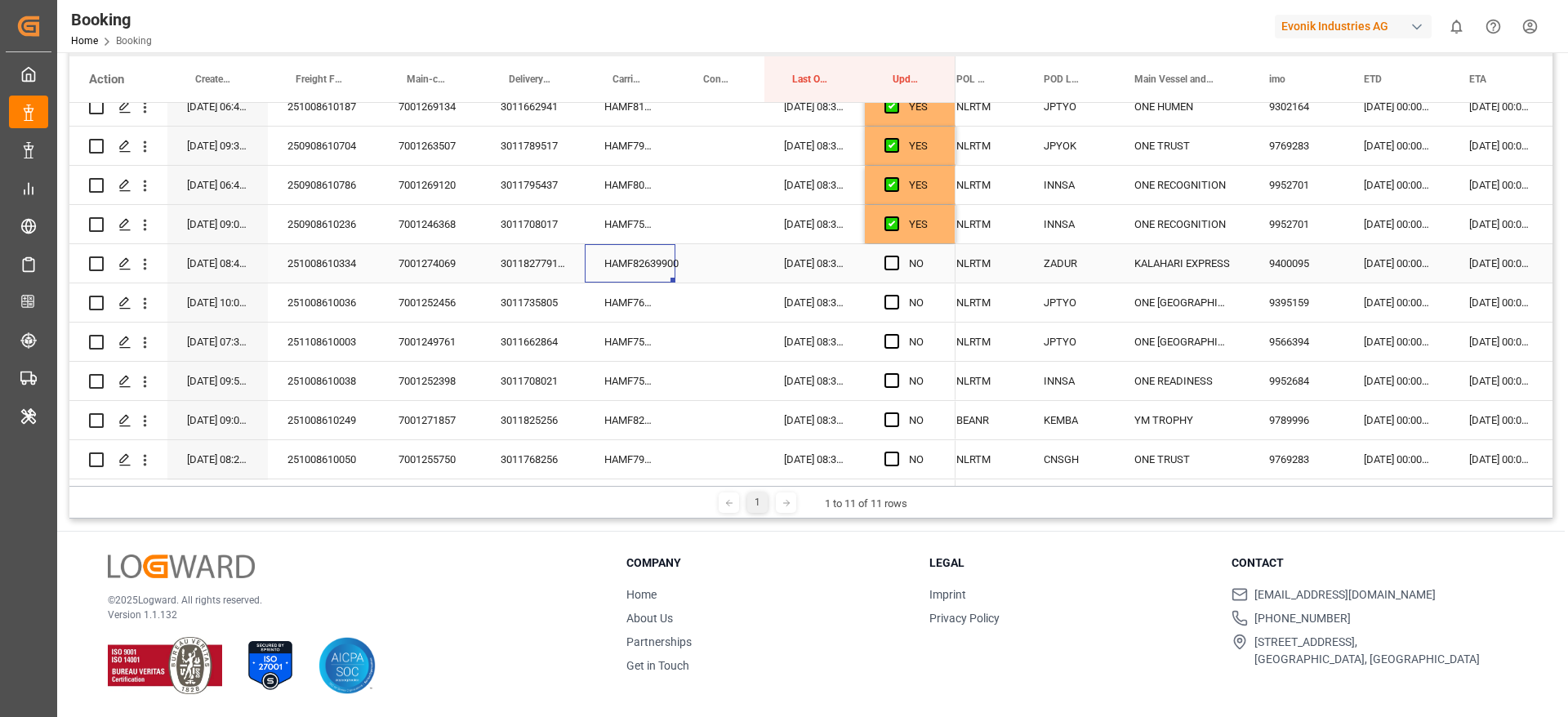
click at [602, 267] on div "HAMF82639900" at bounding box center [630, 263] width 91 height 39
click at [890, 268] on span "Press SPACE to select this row." at bounding box center [892, 263] width 14 height 14
click at [896, 256] on input "Press SPACE to select this row." at bounding box center [896, 256] width 0 height 0
click at [632, 308] on div "HAMF76289600" at bounding box center [630, 302] width 91 height 39
click at [893, 305] on span "Press SPACE to select this row." at bounding box center [892, 302] width 14 height 14
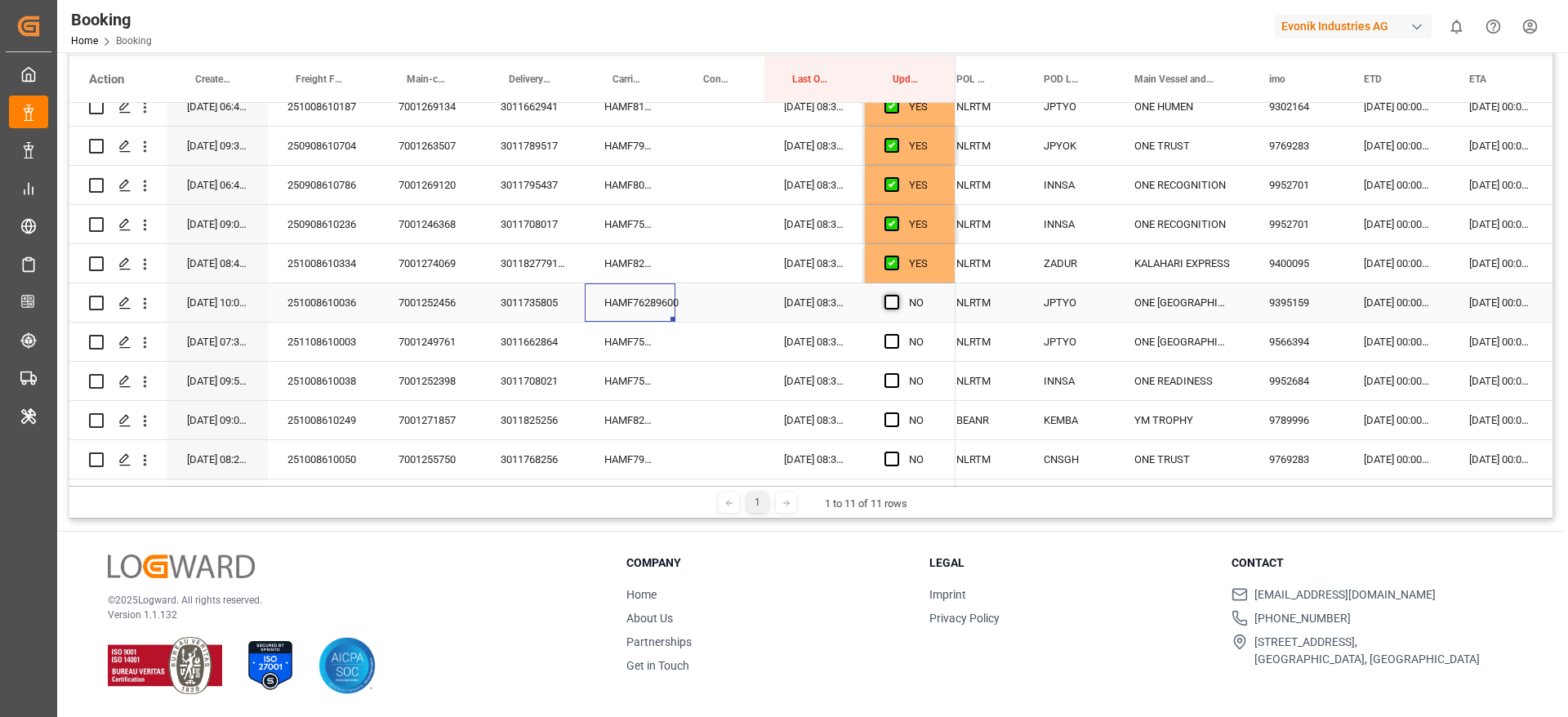
click at [896, 295] on input "Press SPACE to select this row." at bounding box center [896, 295] width 0 height 0
click at [641, 356] on div "HAMF75548300" at bounding box center [630, 342] width 91 height 39
click at [318, 340] on div "251108610003" at bounding box center [324, 342] width 111 height 39
click at [425, 350] on div "7001249761" at bounding box center [430, 342] width 102 height 39
click at [305, 339] on div "251108610003" at bounding box center [324, 342] width 111 height 39
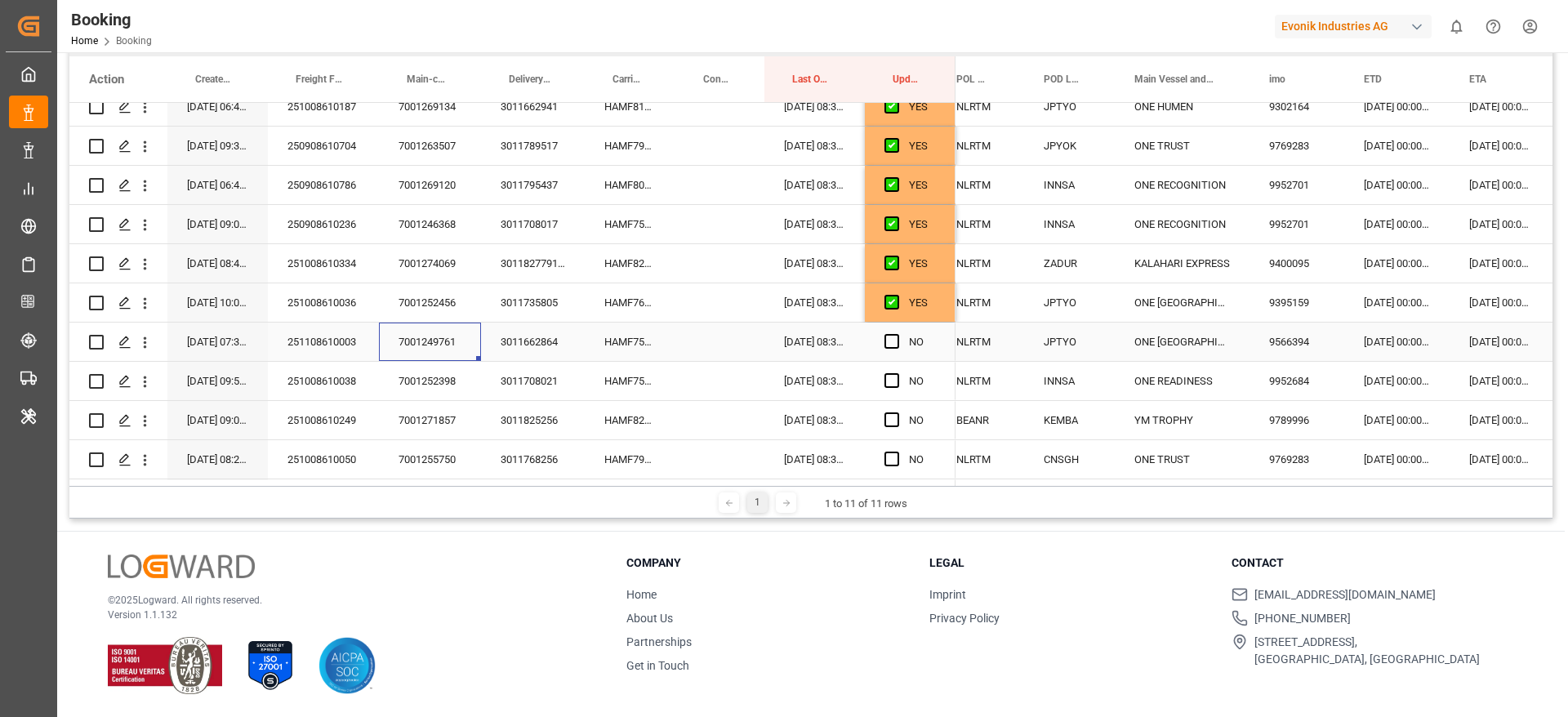
click at [442, 323] on div "7001249761" at bounding box center [430, 342] width 102 height 39
click at [435, 337] on div "7001249761" at bounding box center [430, 342] width 102 height 39
click at [444, 354] on div "7001249761" at bounding box center [430, 342] width 102 height 39
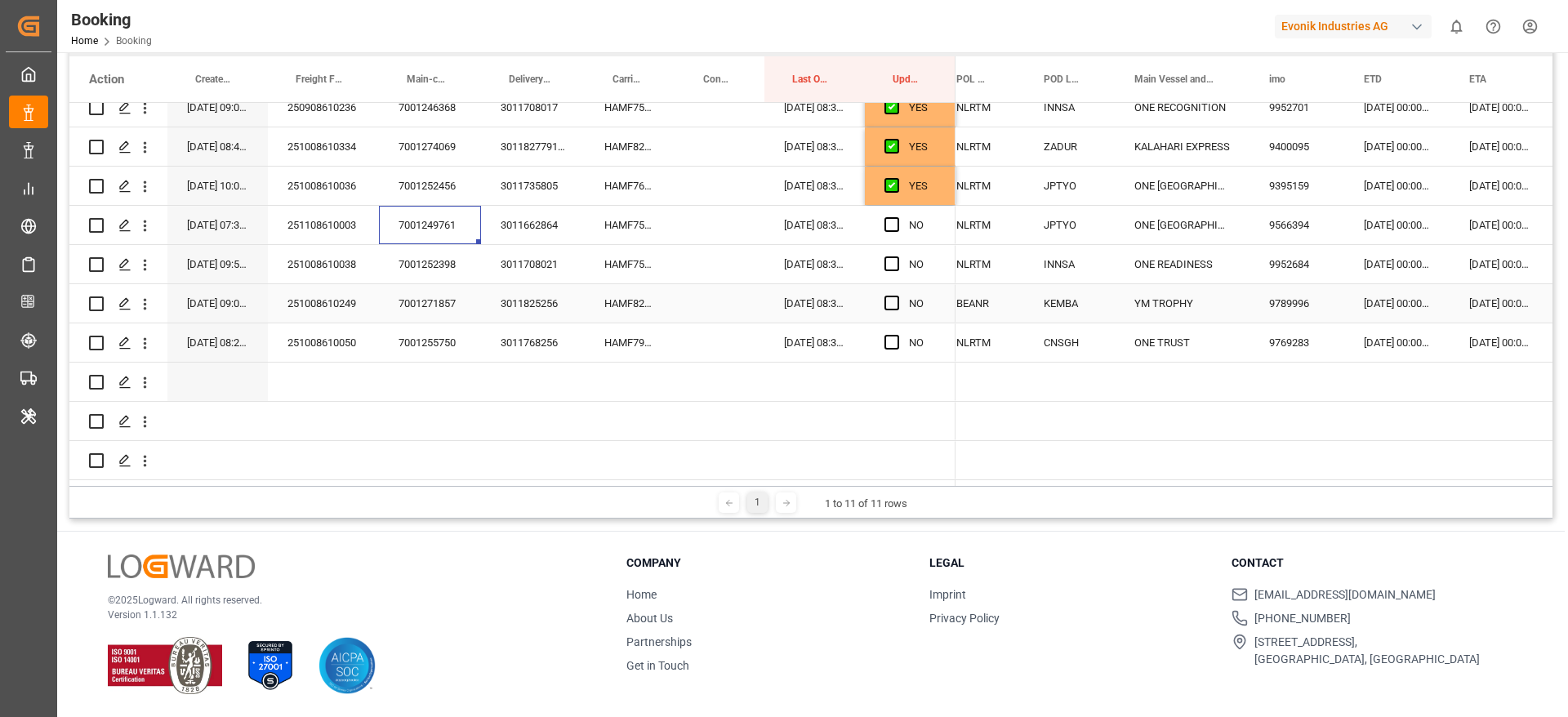
scroll to position [957, 0]
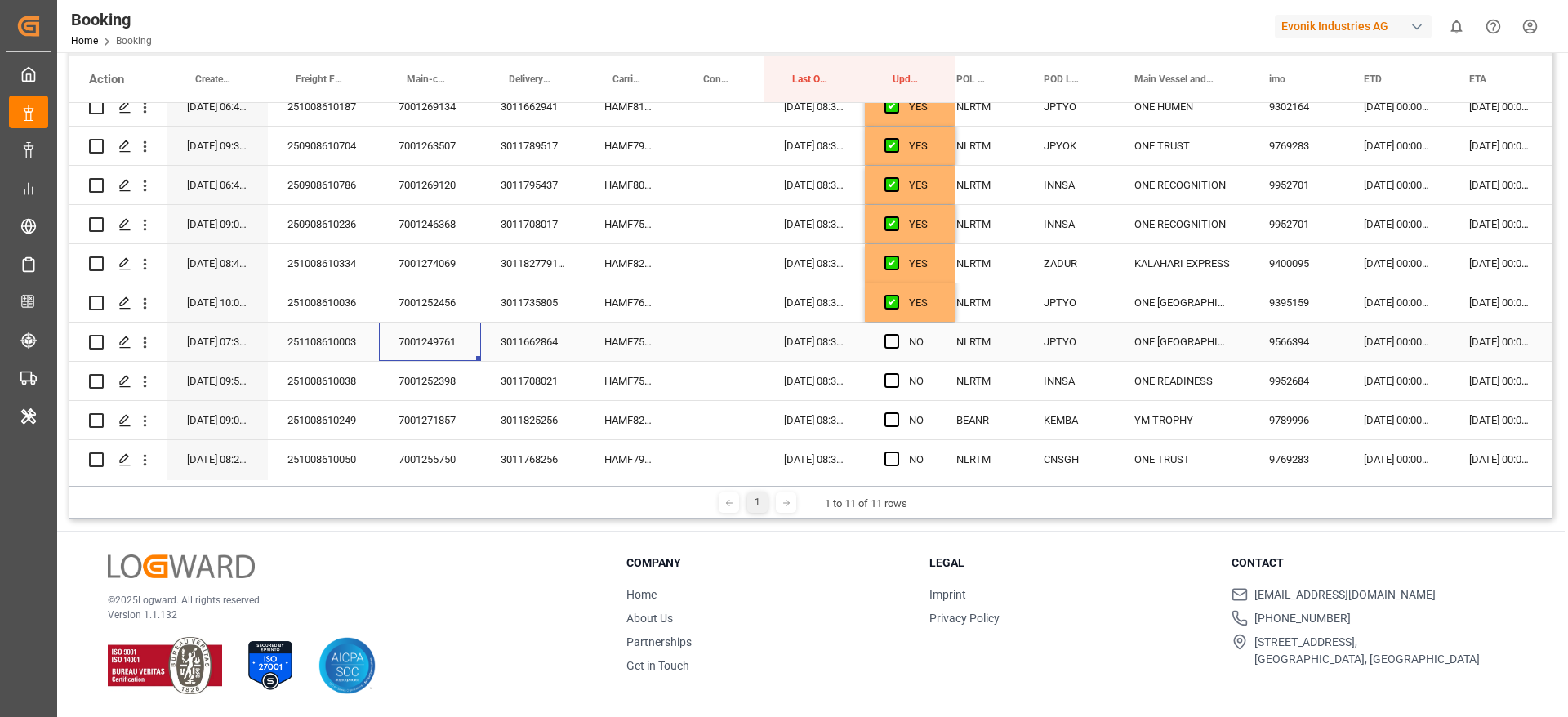
drag, startPoint x: 895, startPoint y: 345, endPoint x: 733, endPoint y: 377, distance: 165.1
click at [895, 344] on span "Press SPACE to select this row." at bounding box center [892, 341] width 14 height 14
click at [896, 334] on input "Press SPACE to select this row." at bounding box center [896, 334] width 0 height 0
click at [621, 382] on div "HAMF75142700" at bounding box center [630, 380] width 91 height 39
click at [895, 380] on span "Press SPACE to select this row." at bounding box center [892, 380] width 14 height 14
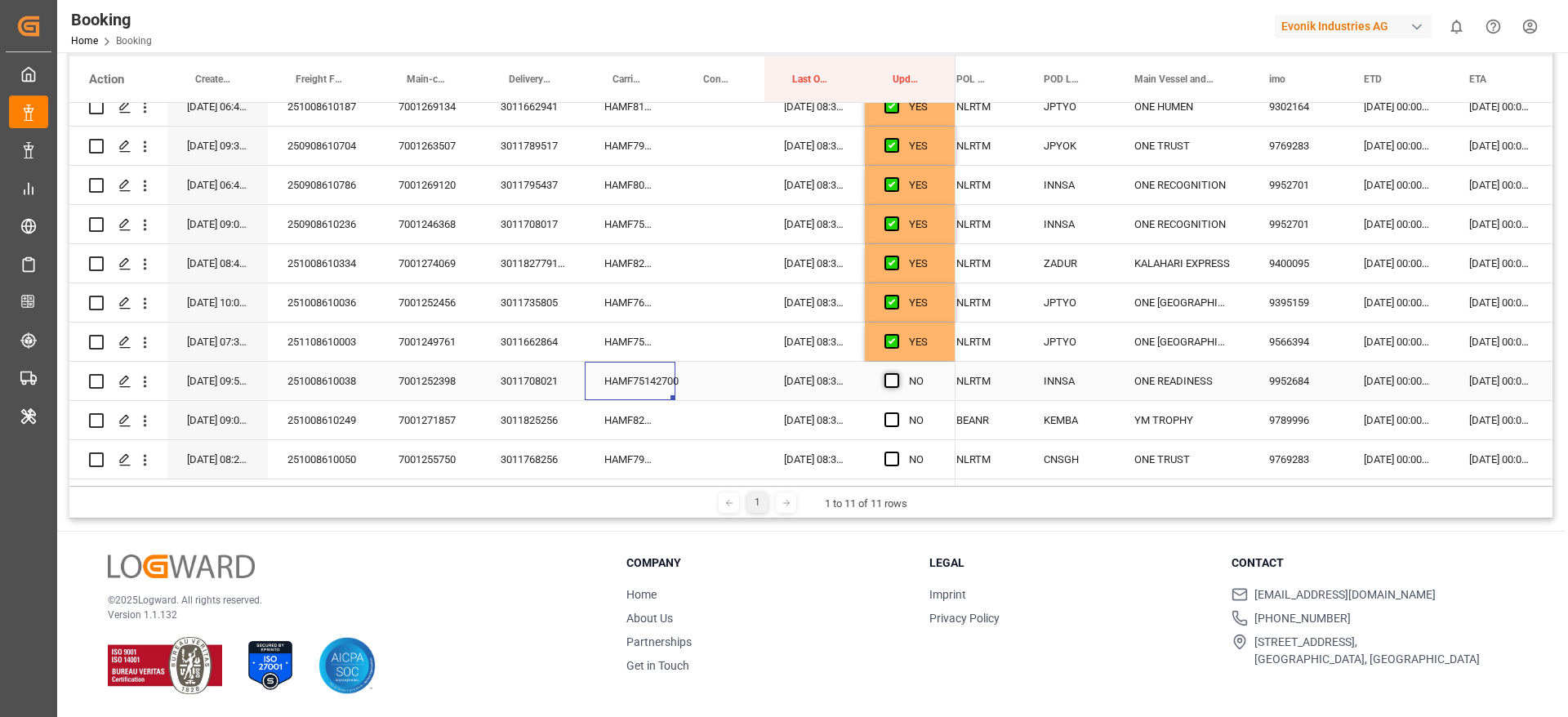
click at [896, 373] on input "Press SPACE to select this row." at bounding box center [896, 373] width 0 height 0
click at [616, 422] on div "HAMF82026600" at bounding box center [630, 420] width 91 height 39
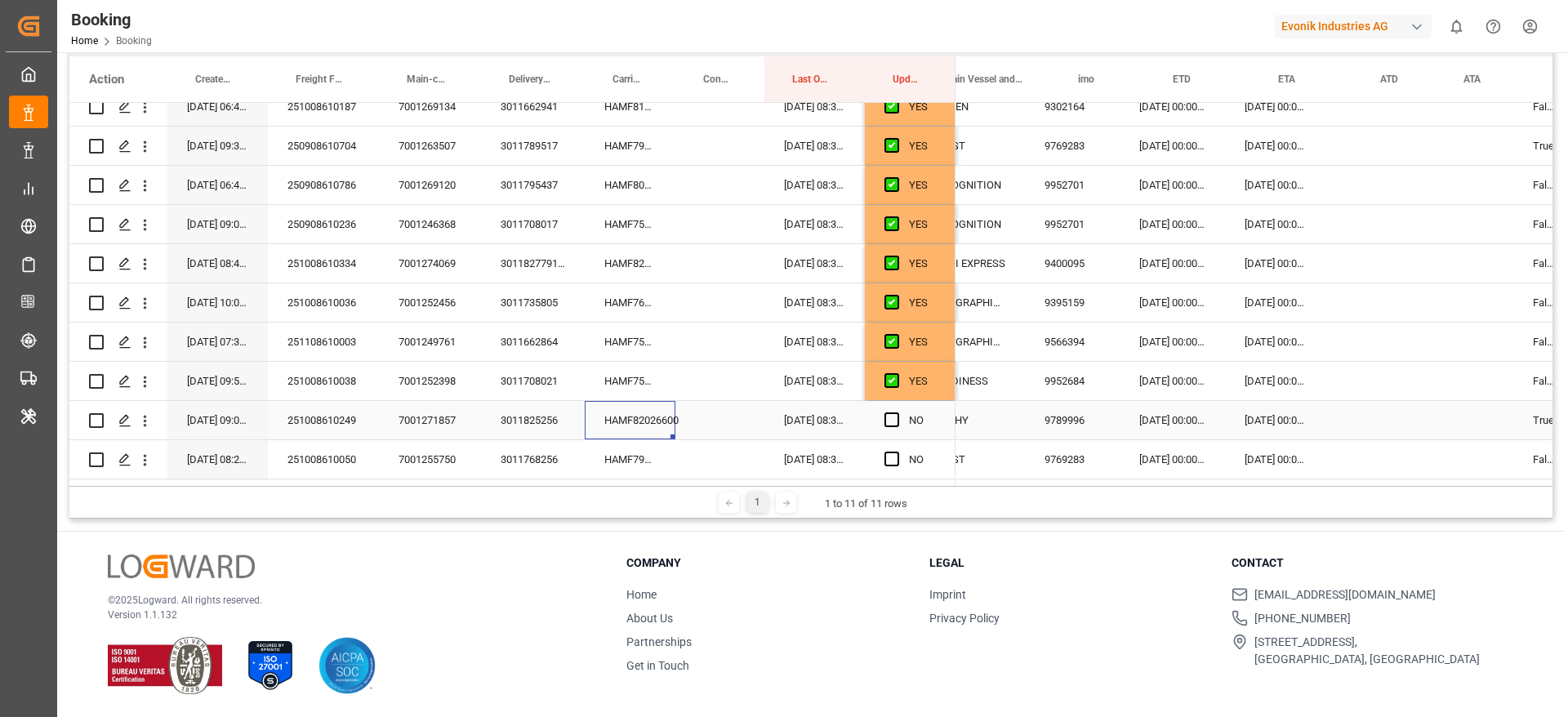
scroll to position [0, 925]
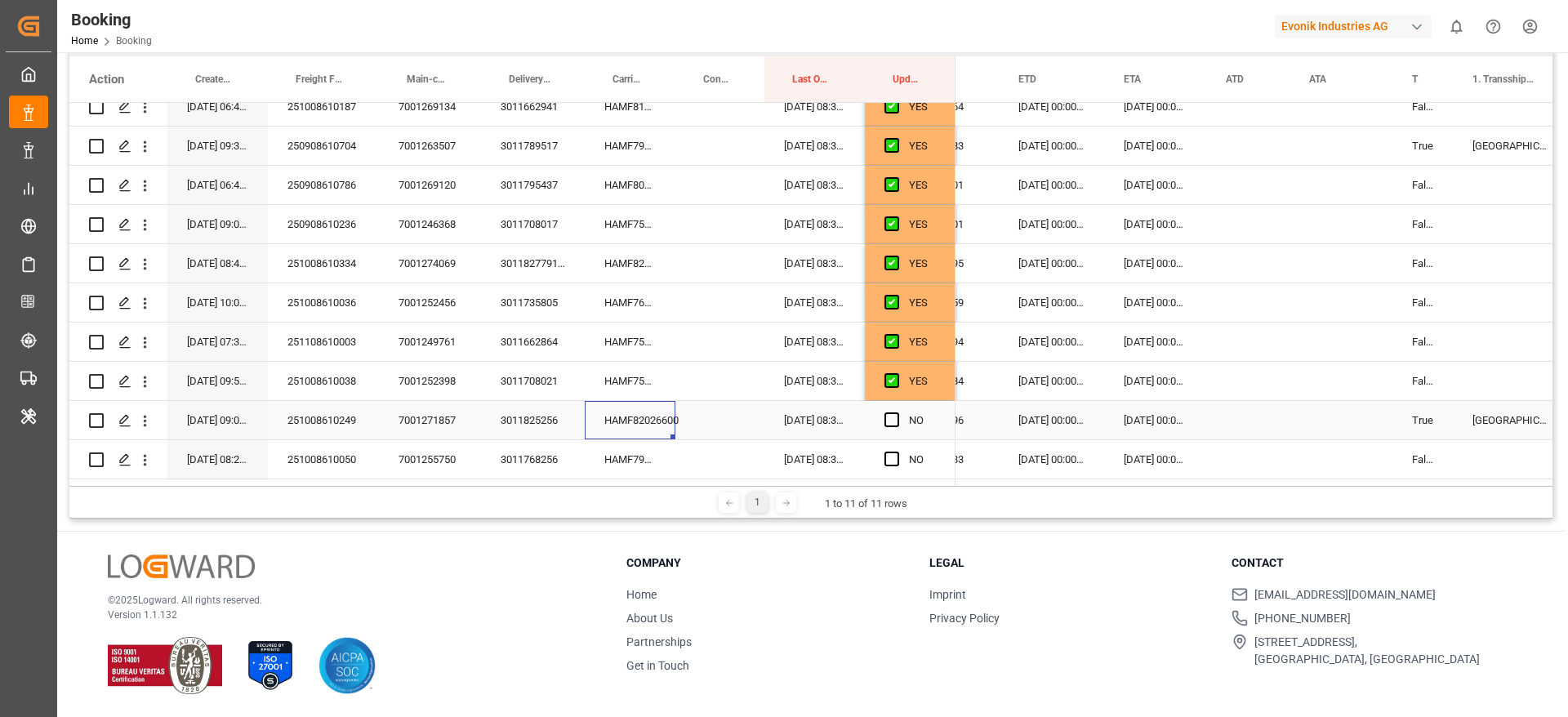
click at [1040, 414] on div "[DATE] 00:00:00" at bounding box center [1050, 420] width 105 height 39
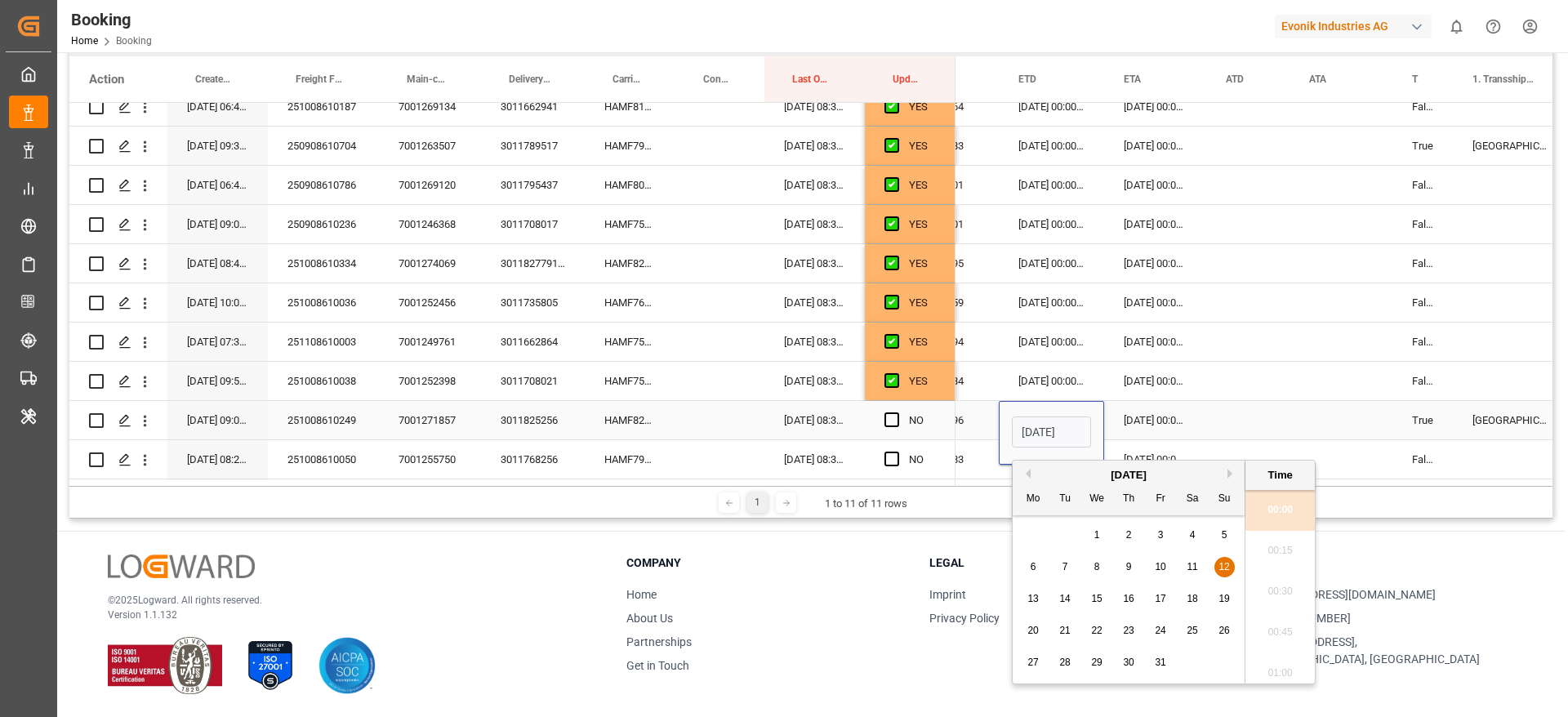
scroll to position [0, 54]
click at [1223, 593] on span "19" at bounding box center [1224, 599] width 11 height 12
type input "[DATE] 00:00"
click at [1261, 414] on div "Press SPACE to select this row." at bounding box center [1247, 420] width 83 height 39
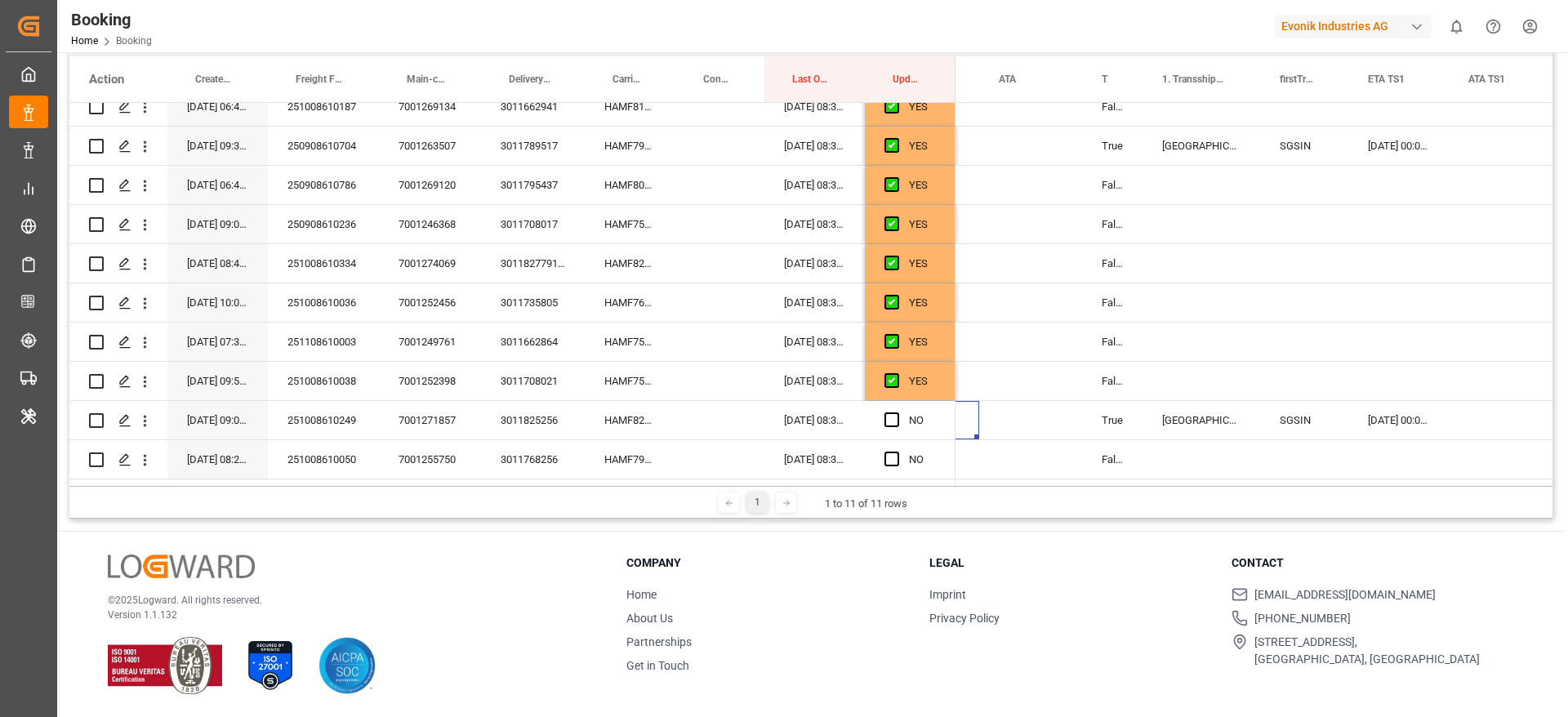
scroll to position [0, 1568]
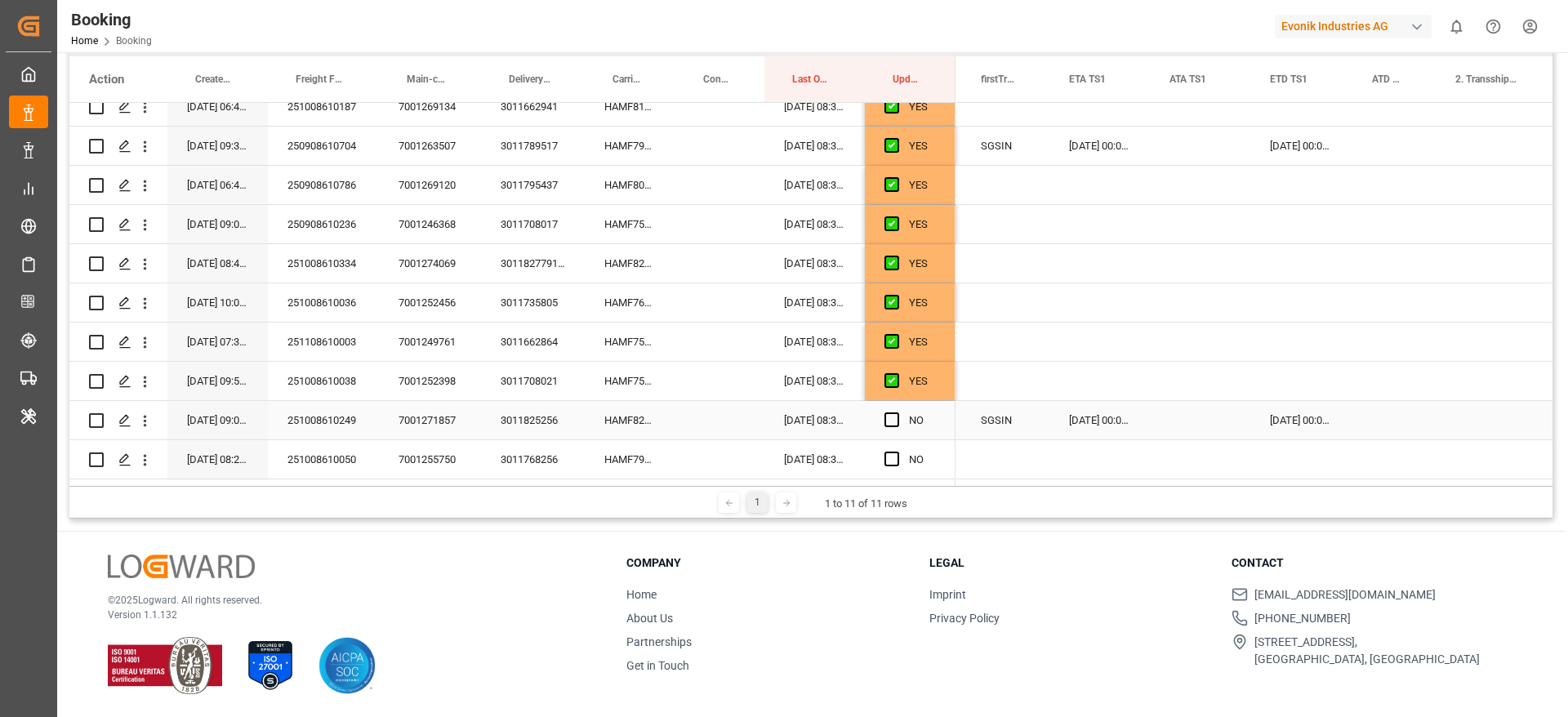
click at [893, 423] on span "Press SPACE to select this row." at bounding box center [892, 420] width 14 height 14
click at [896, 413] on input "Press SPACE to select this row." at bounding box center [896, 413] width 0 height 0
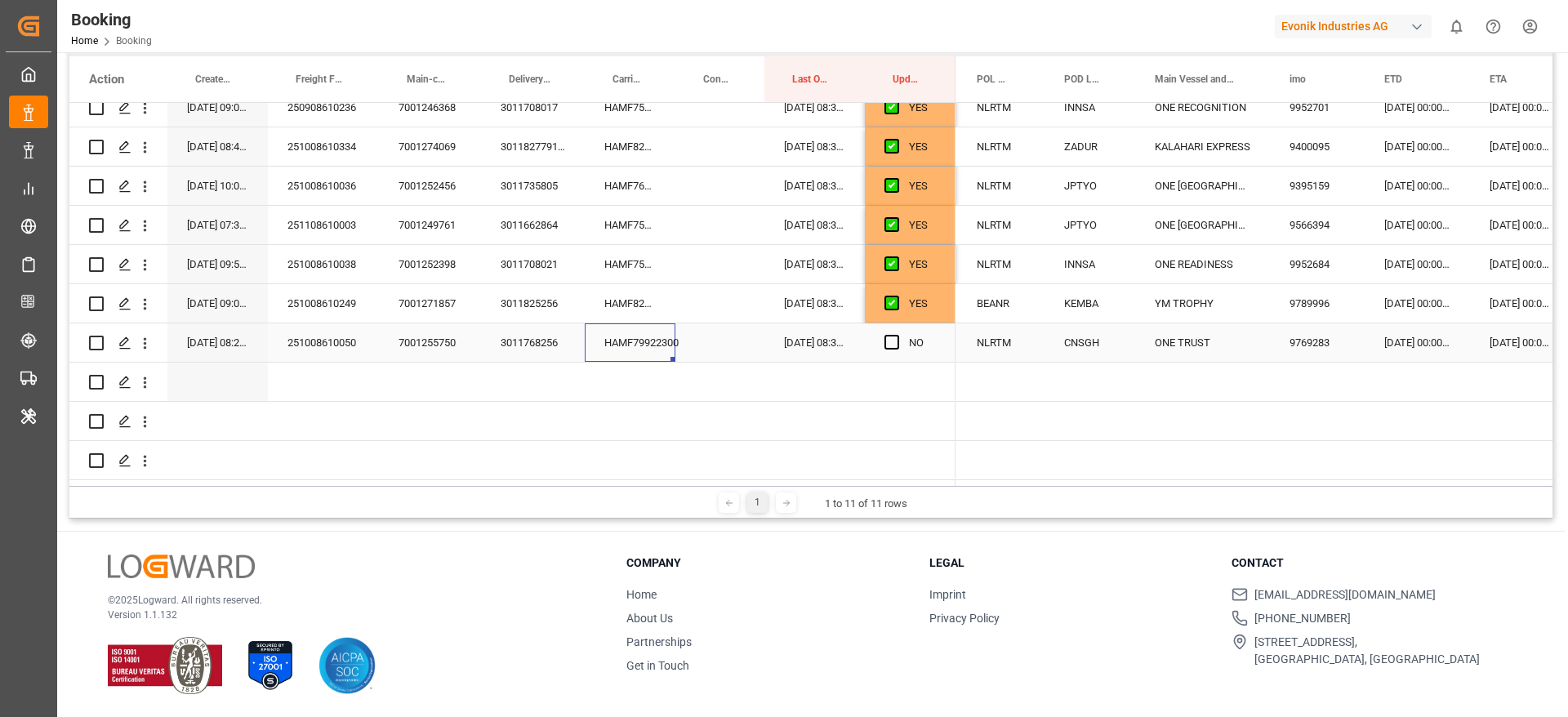
click at [633, 329] on div "HAMF79922300" at bounding box center [630, 342] width 91 height 39
click at [1421, 343] on div "[DATE] 00:00:00" at bounding box center [1416, 342] width 105 height 39
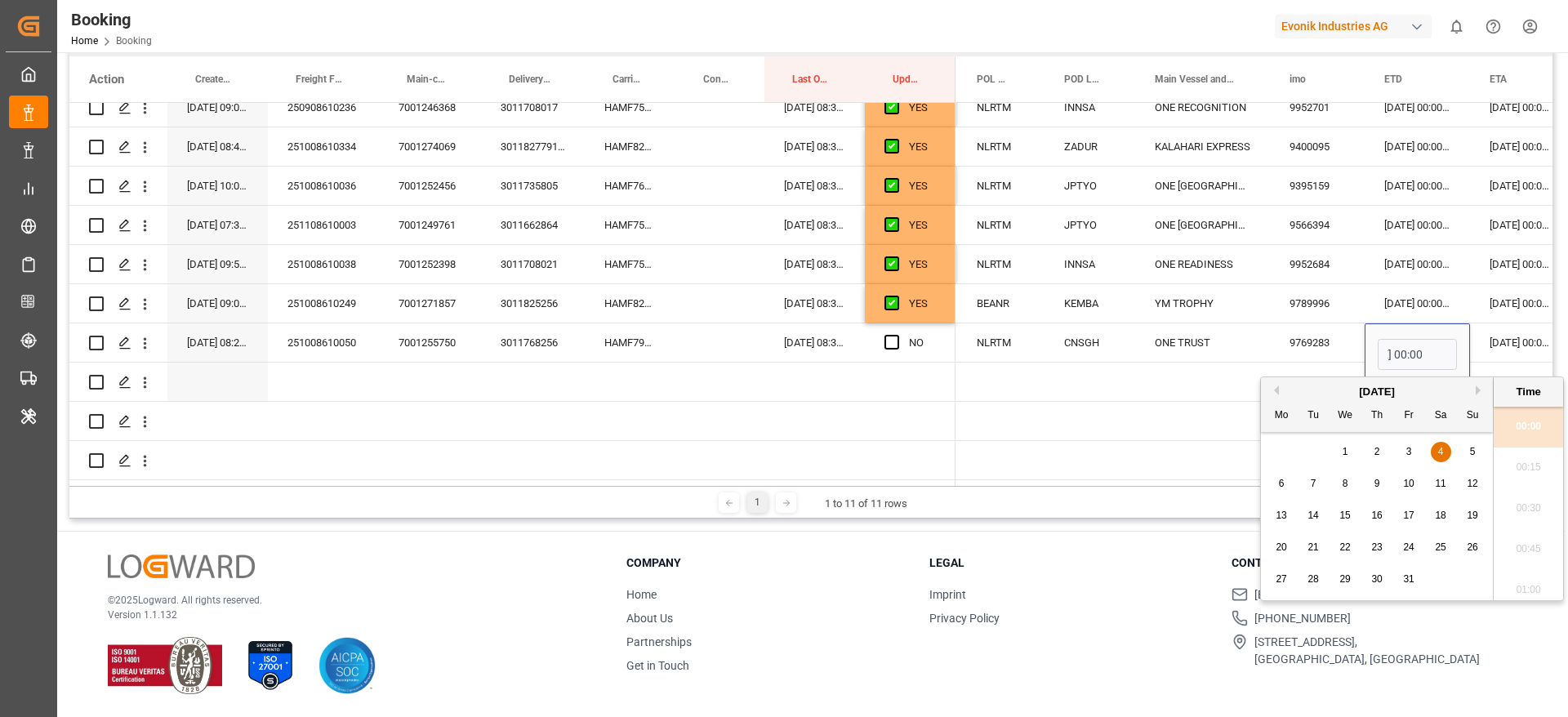
click at [1349, 480] on div "8" at bounding box center [1345, 485] width 21 height 20
type input "[DATE] 00:00"
click at [892, 335] on span "Press SPACE to select this row." at bounding box center [892, 342] width 14 height 14
click at [896, 335] on input "Press SPACE to select this row." at bounding box center [896, 335] width 0 height 0
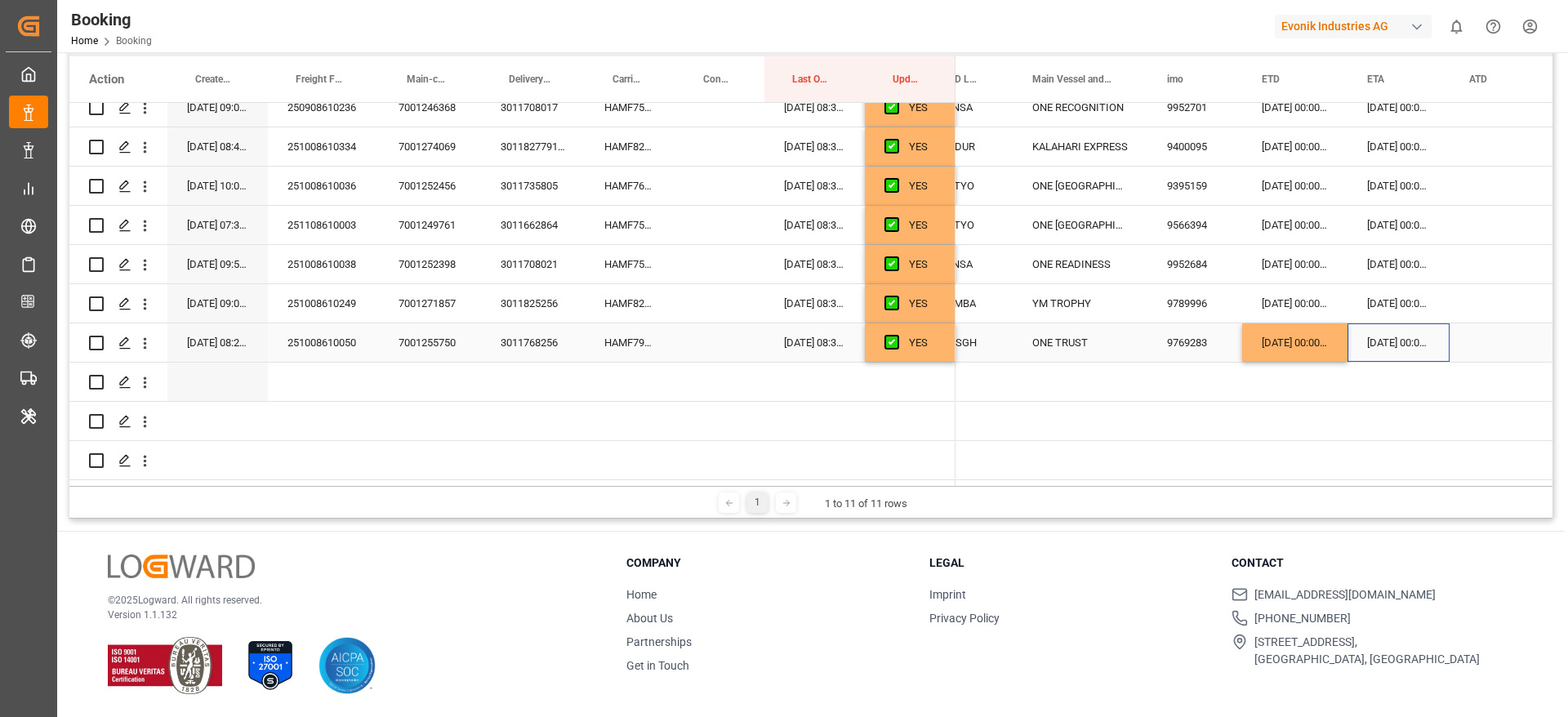
click at [1380, 338] on div "[DATE] 00:00:00" at bounding box center [1398, 342] width 102 height 39
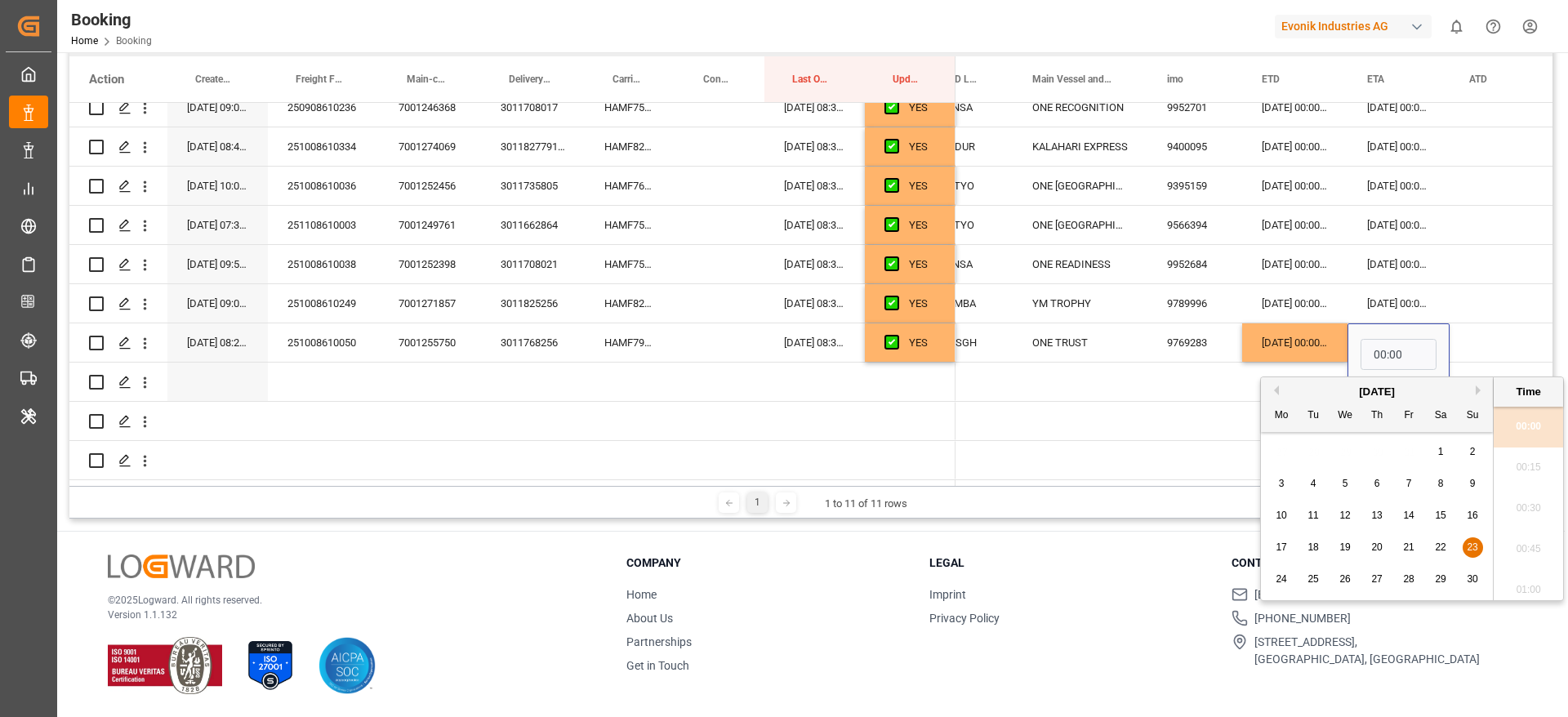
click at [1473, 578] on span "30" at bounding box center [1472, 579] width 11 height 12
type input "[DATE] 00:00"
click at [1482, 344] on div "Press SPACE to select this row." at bounding box center [1491, 342] width 83 height 39
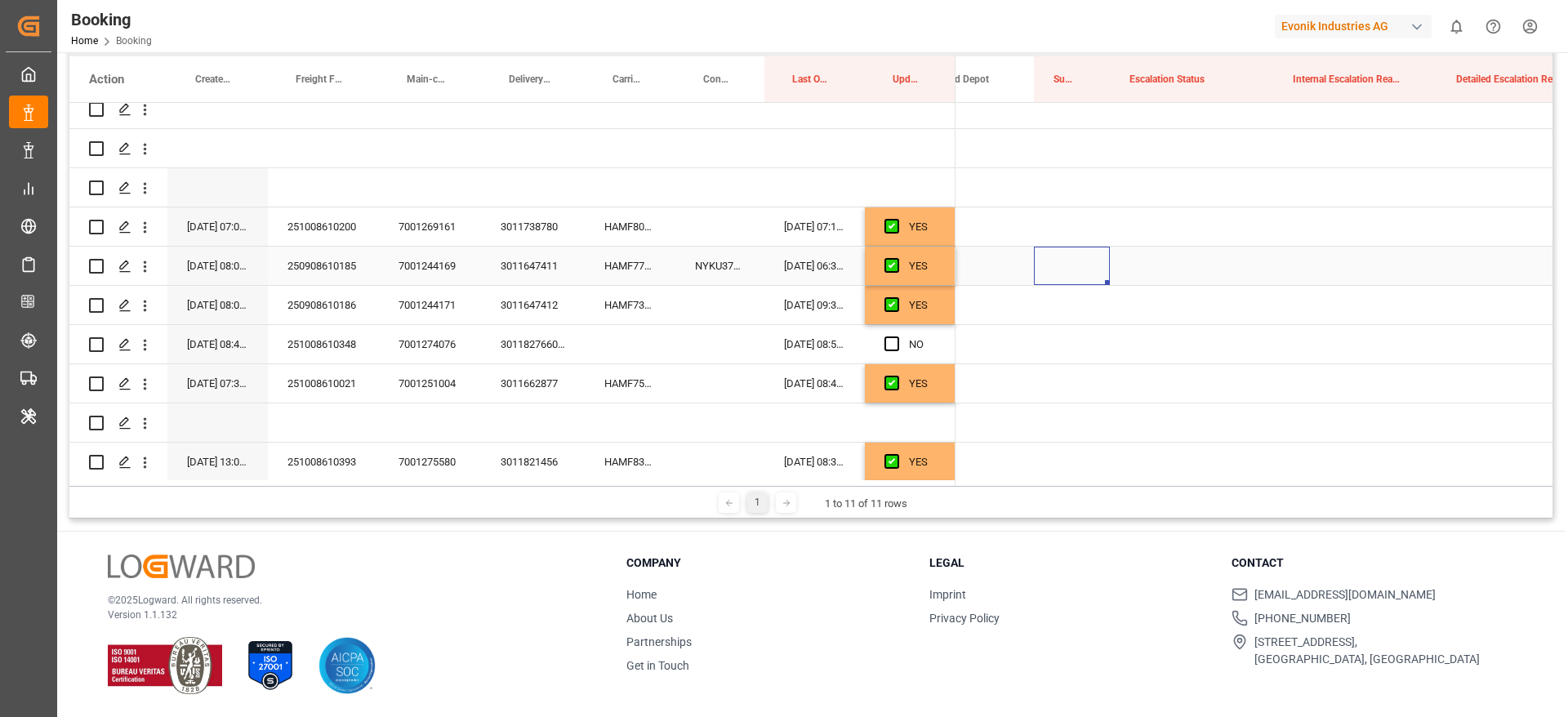
click at [1070, 262] on div "Press SPACE to select this row." at bounding box center [1071, 266] width 76 height 39
click at [1073, 264] on div "Press SPACE to select this row." at bounding box center [1071, 266] width 76 height 39
click at [1073, 264] on input "Press SPACE to select this row." at bounding box center [1072, 275] width 50 height 31
type input "0"
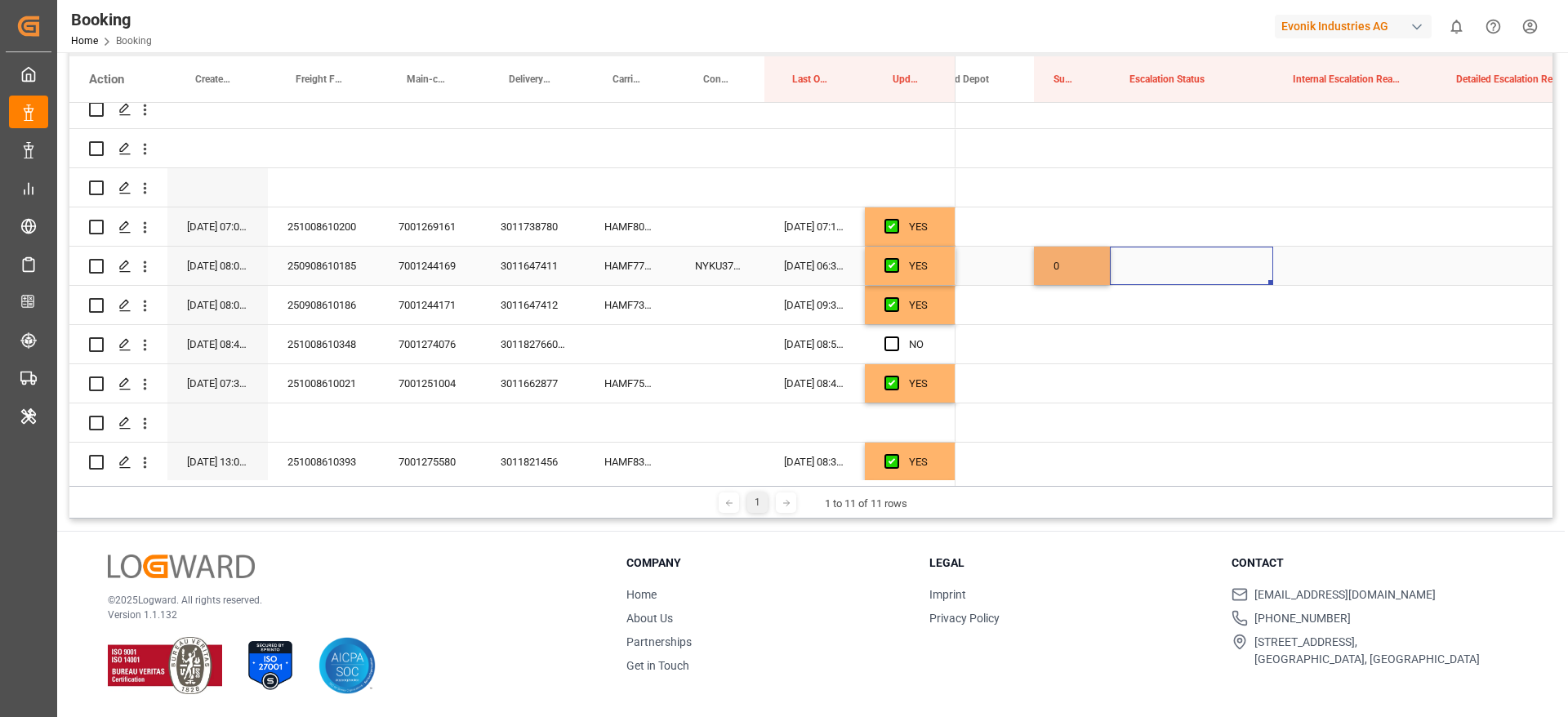
click at [1181, 268] on div "Press SPACE to select this row." at bounding box center [1191, 266] width 163 height 39
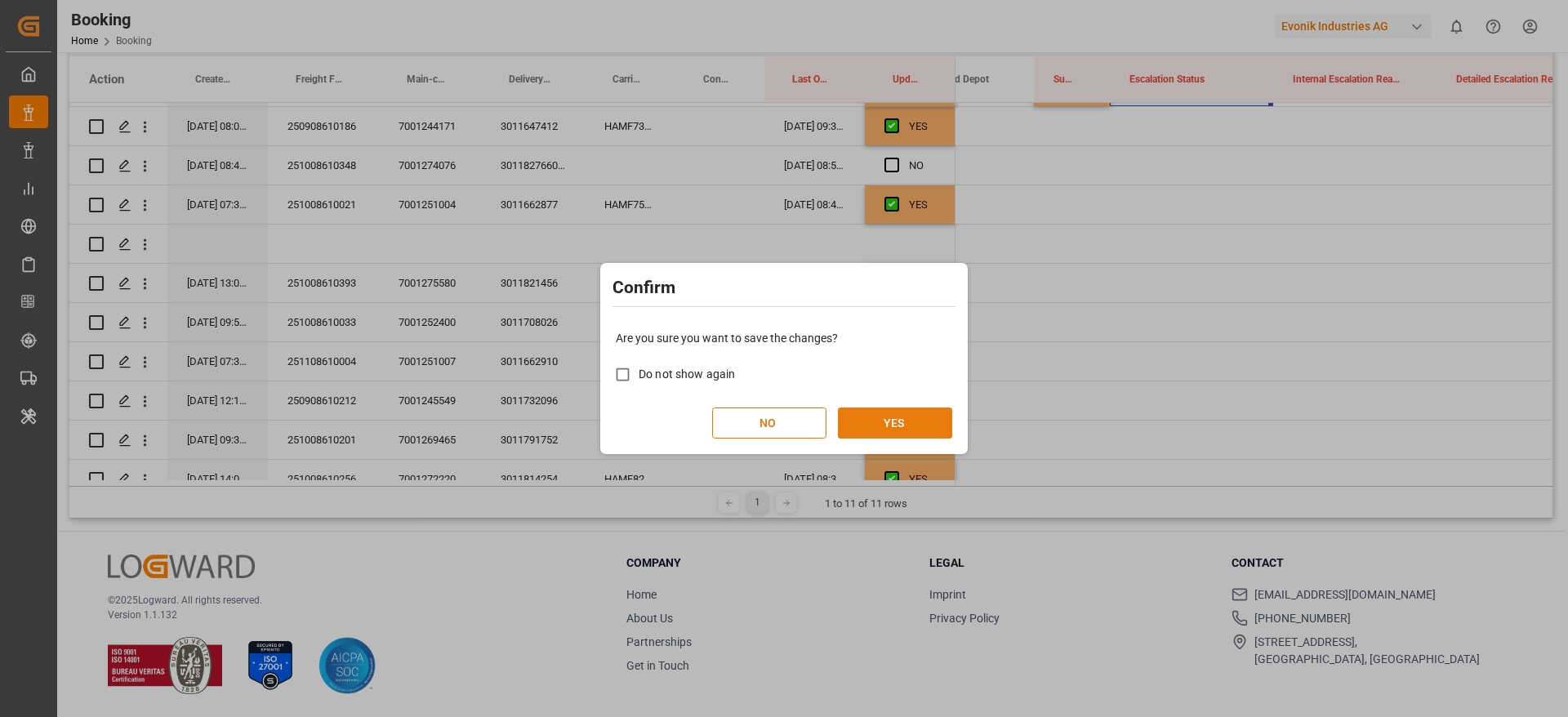
click at [890, 407] on button "YES" at bounding box center [894, 423] width 114 height 31
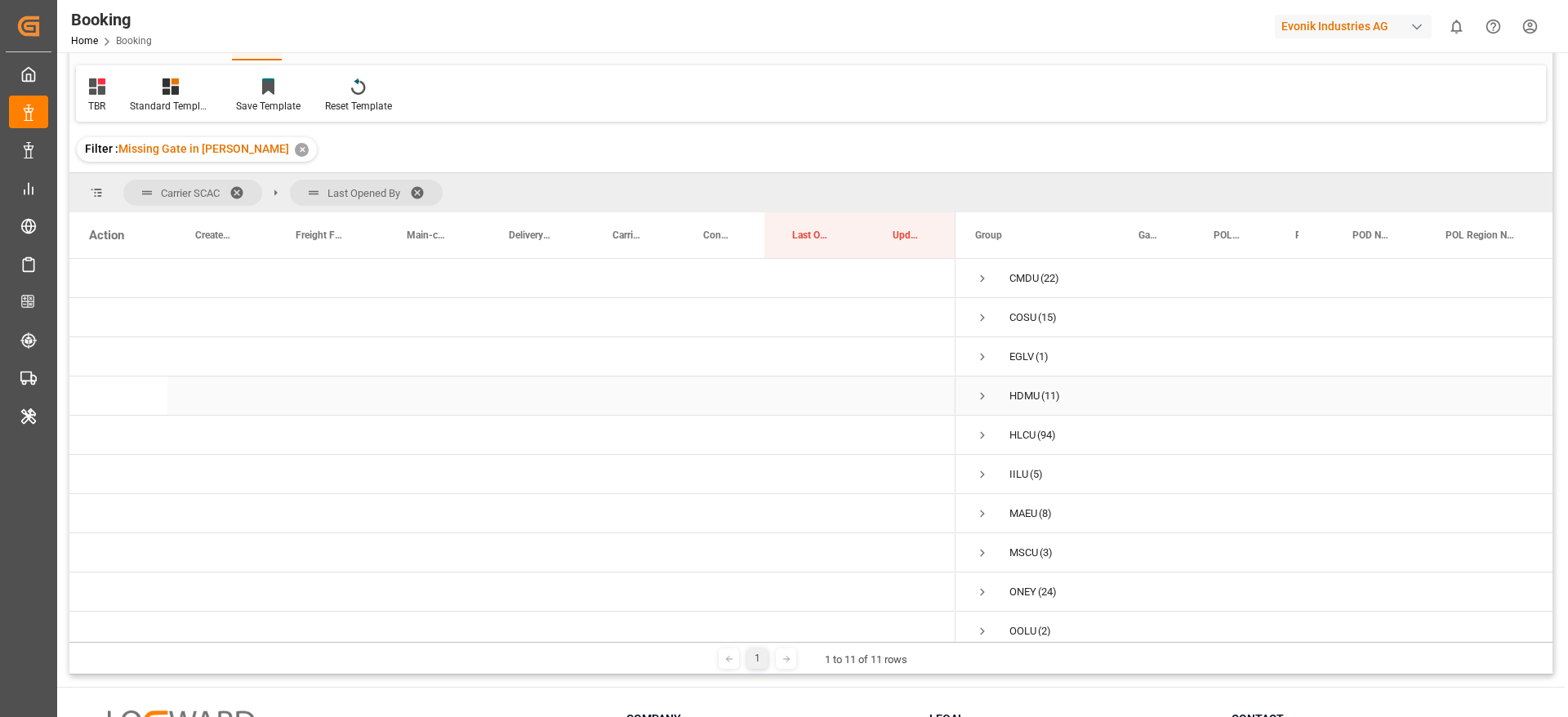
scroll to position [0, 0]
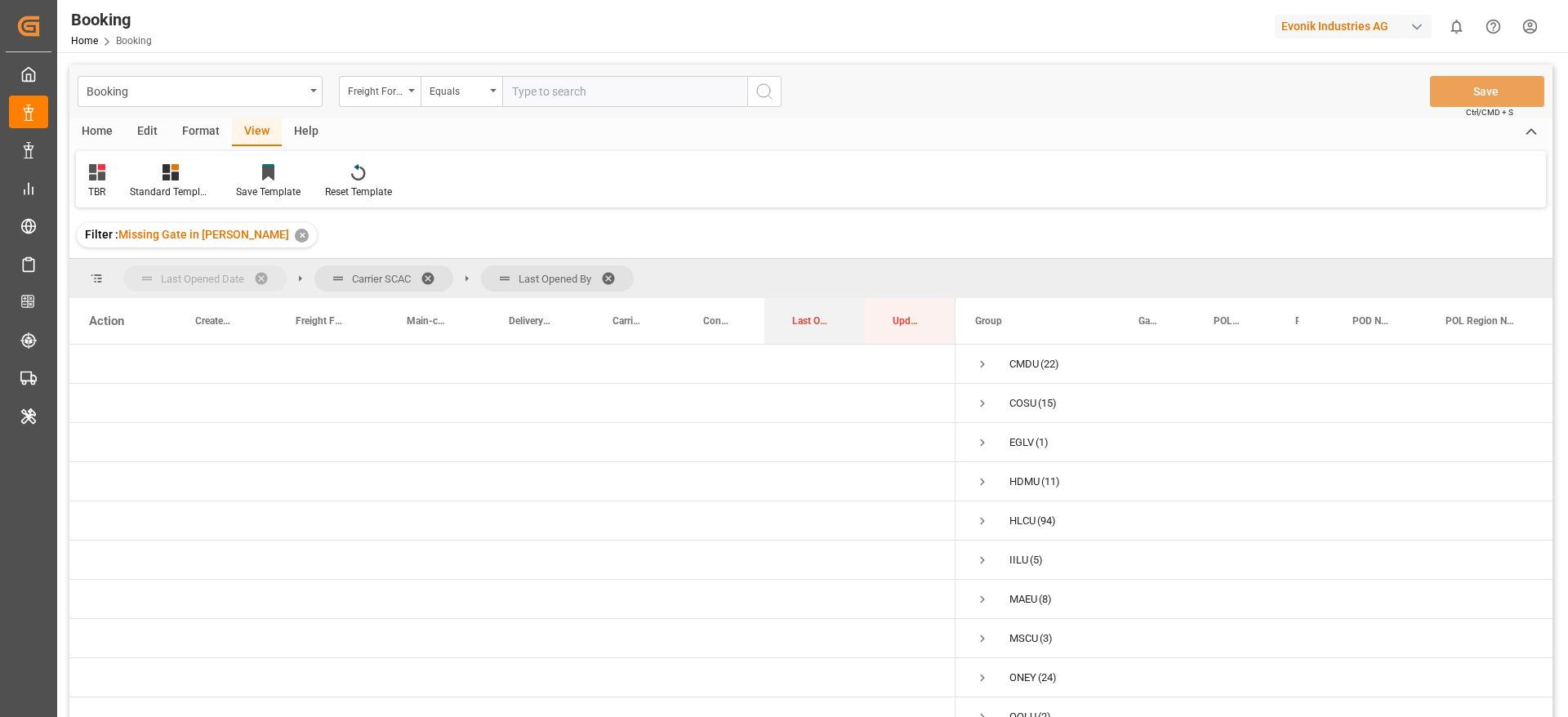
drag, startPoint x: 798, startPoint y: 314, endPoint x: 111, endPoint y: 278, distance: 687.9
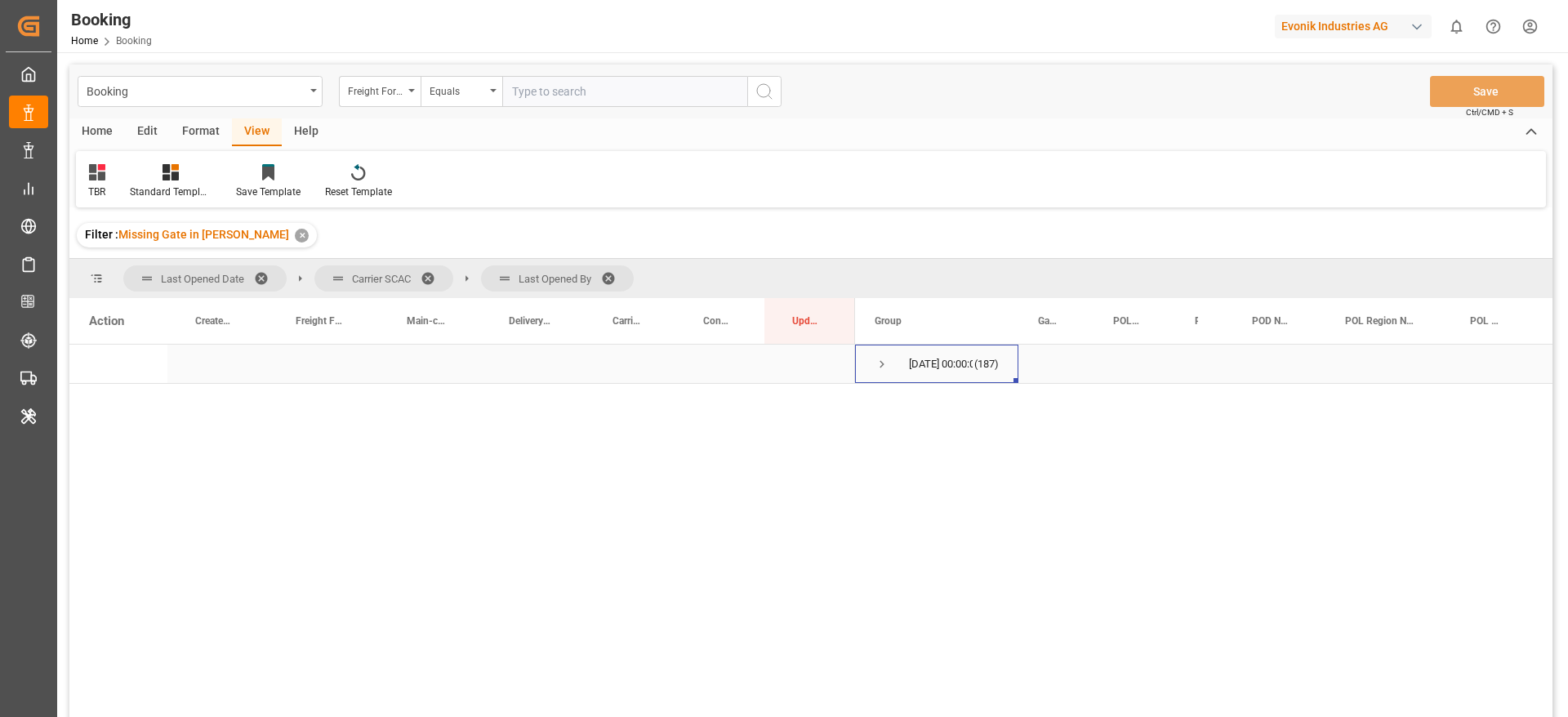
click at [879, 368] on span "Press SPACE to select this row." at bounding box center [882, 364] width 14 height 14
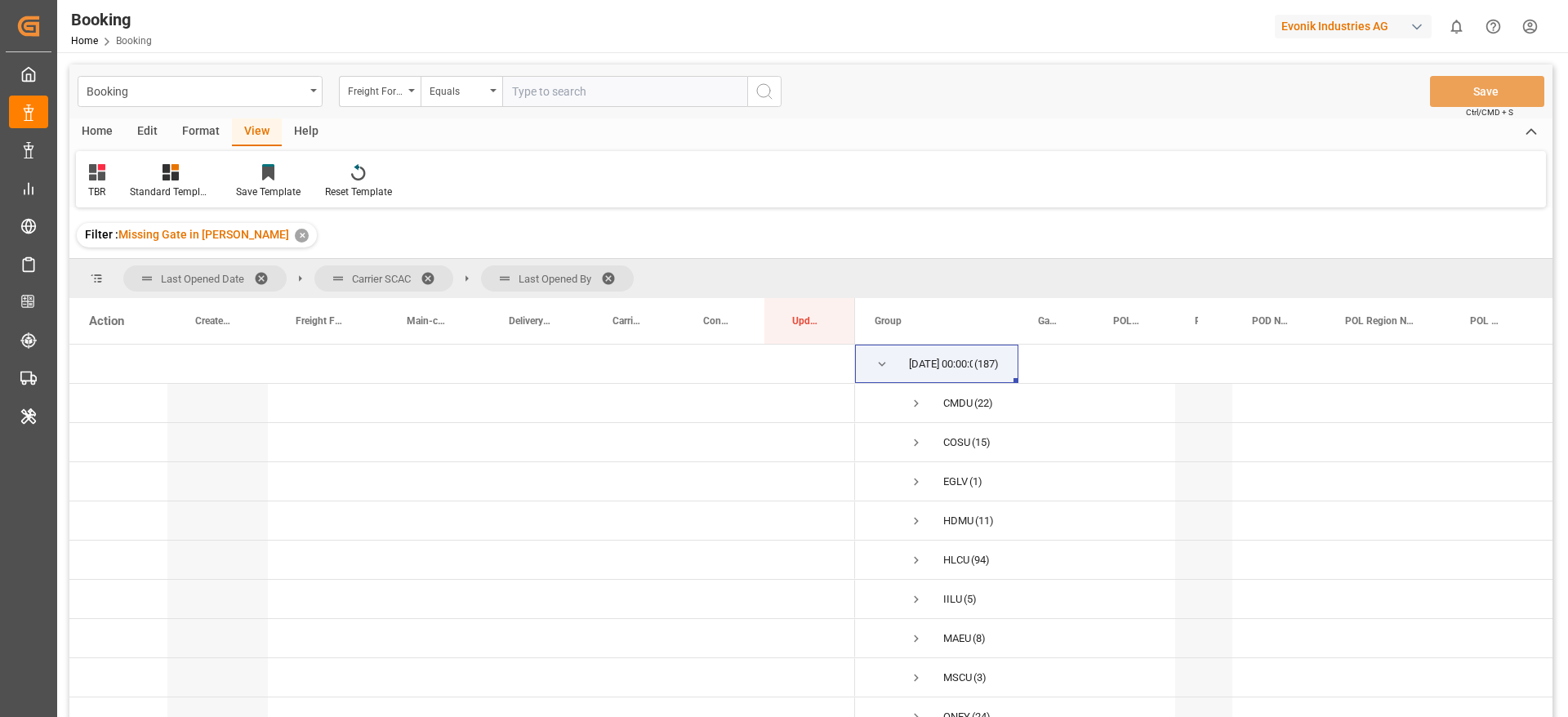
click at [615, 271] on span at bounding box center [614, 278] width 26 height 14
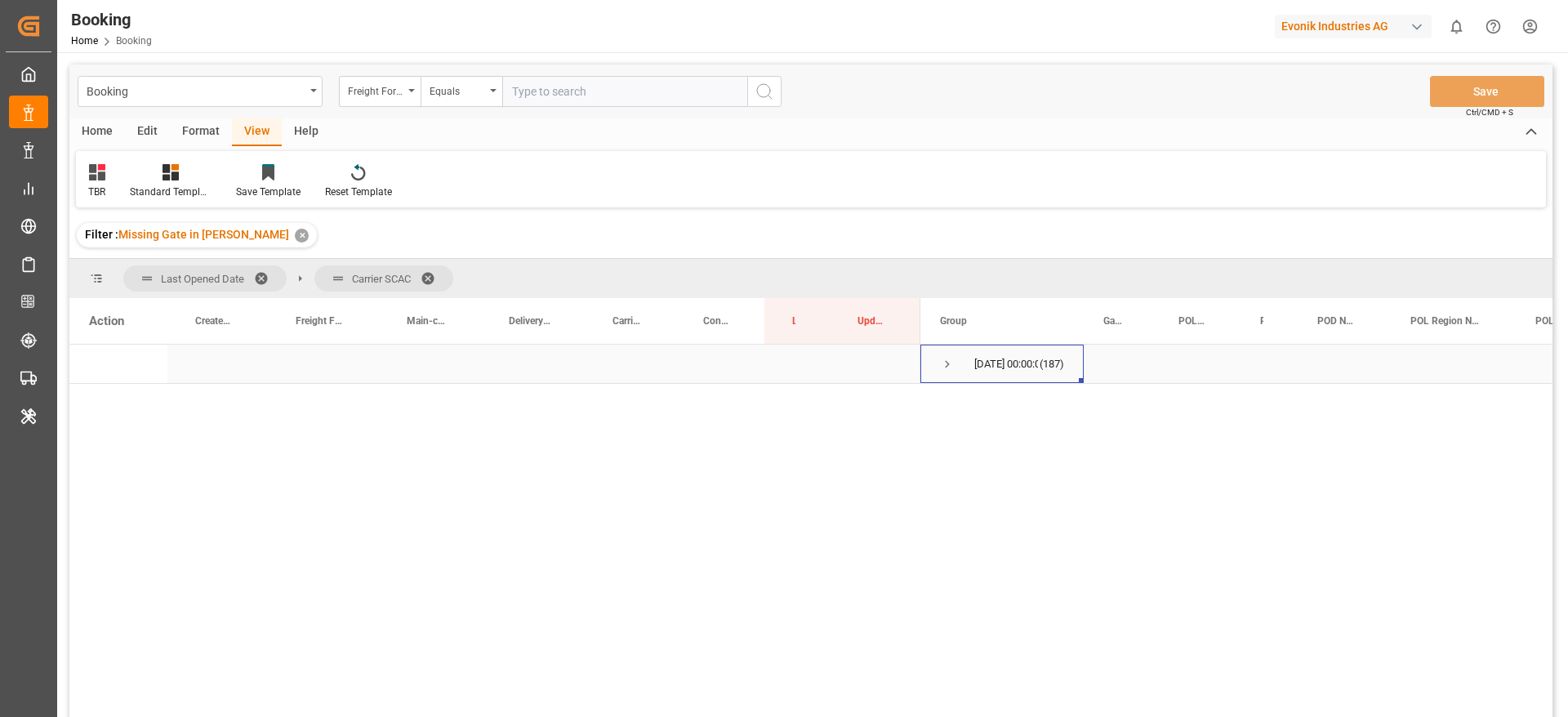
click at [947, 361] on span "Press SPACE to select this row." at bounding box center [947, 364] width 14 height 14
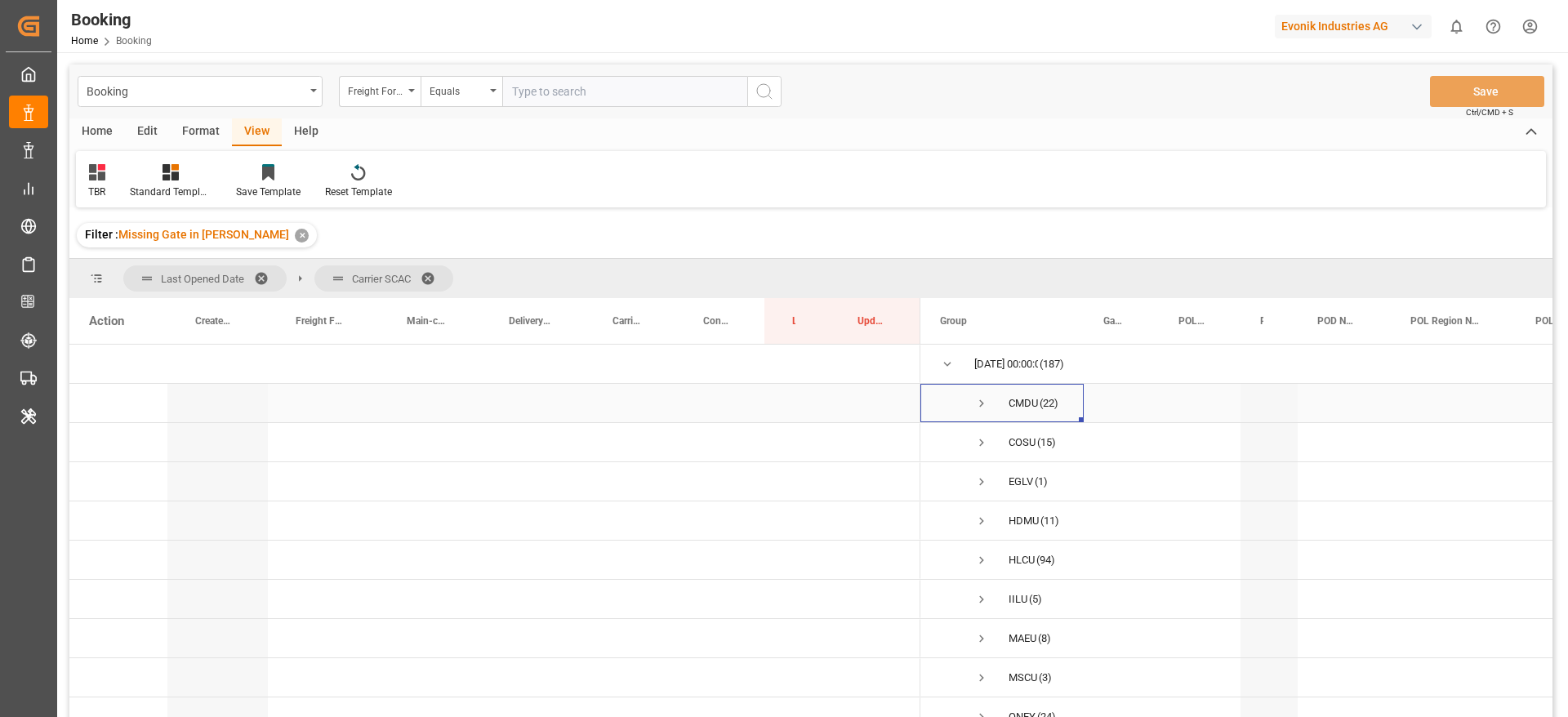
click at [980, 403] on span "Press SPACE to select this row." at bounding box center [981, 403] width 14 height 14
